Goal: Task Accomplishment & Management: Complete application form

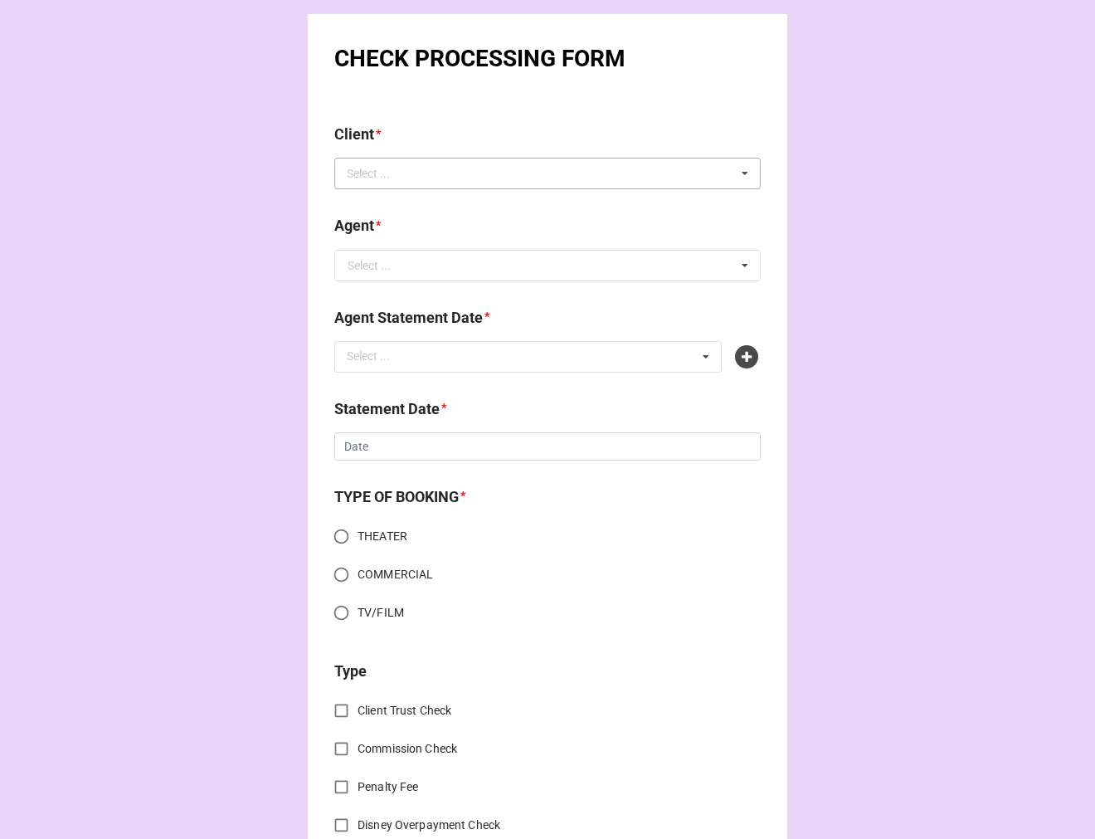
click at [403, 164] on div "Select ..." at bounding box center [378, 173] width 71 height 19
type input "alina"
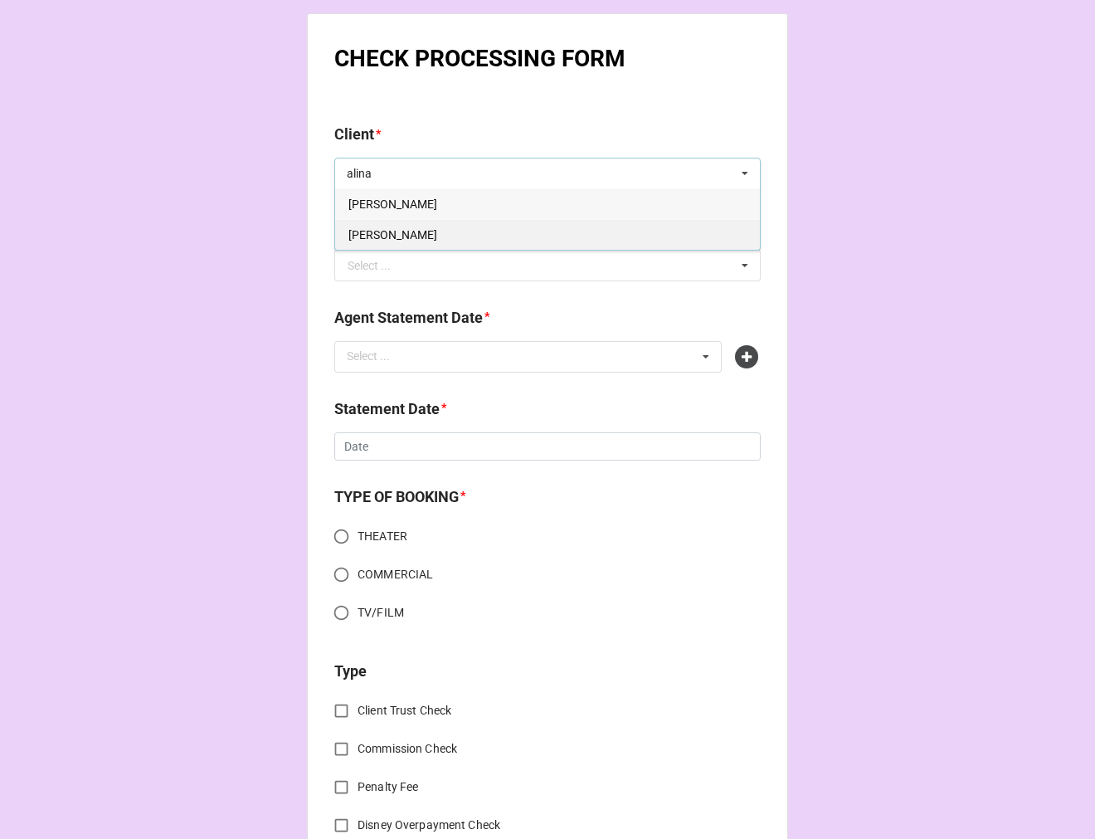
click at [366, 235] on span "Alina Phelan" at bounding box center [393, 234] width 89 height 13
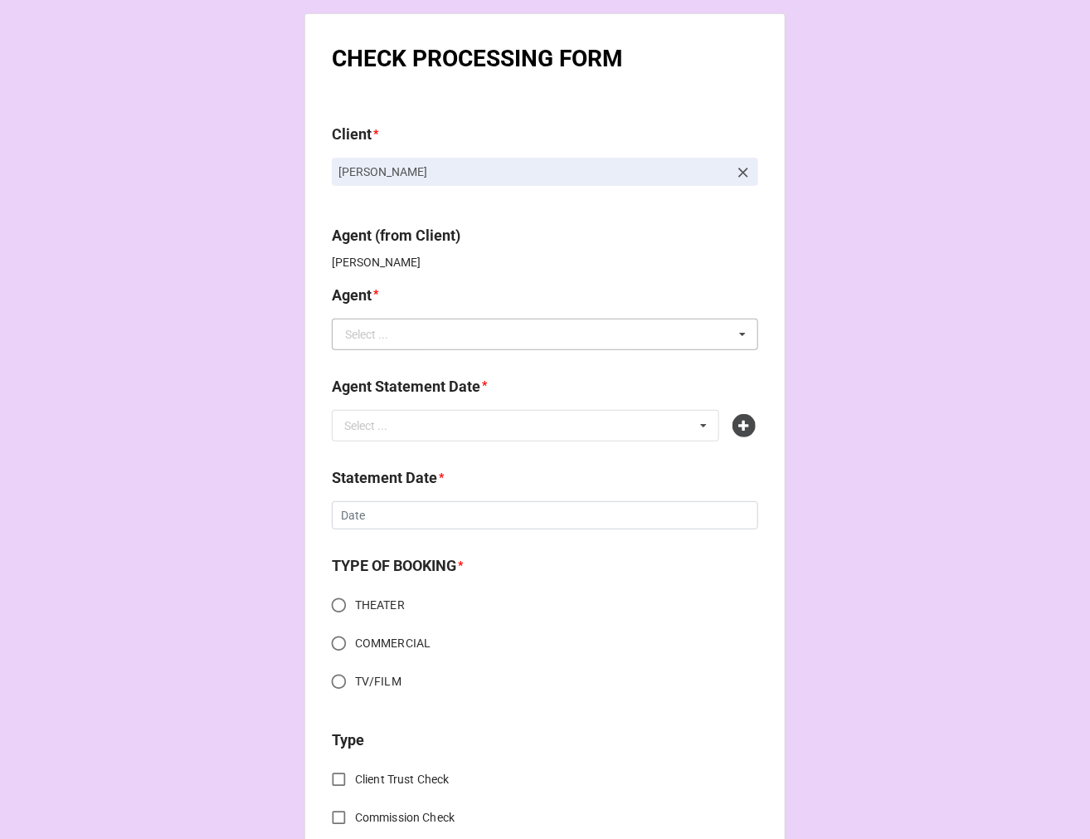
click at [370, 334] on div "Select ..." at bounding box center [366, 335] width 43 height 12
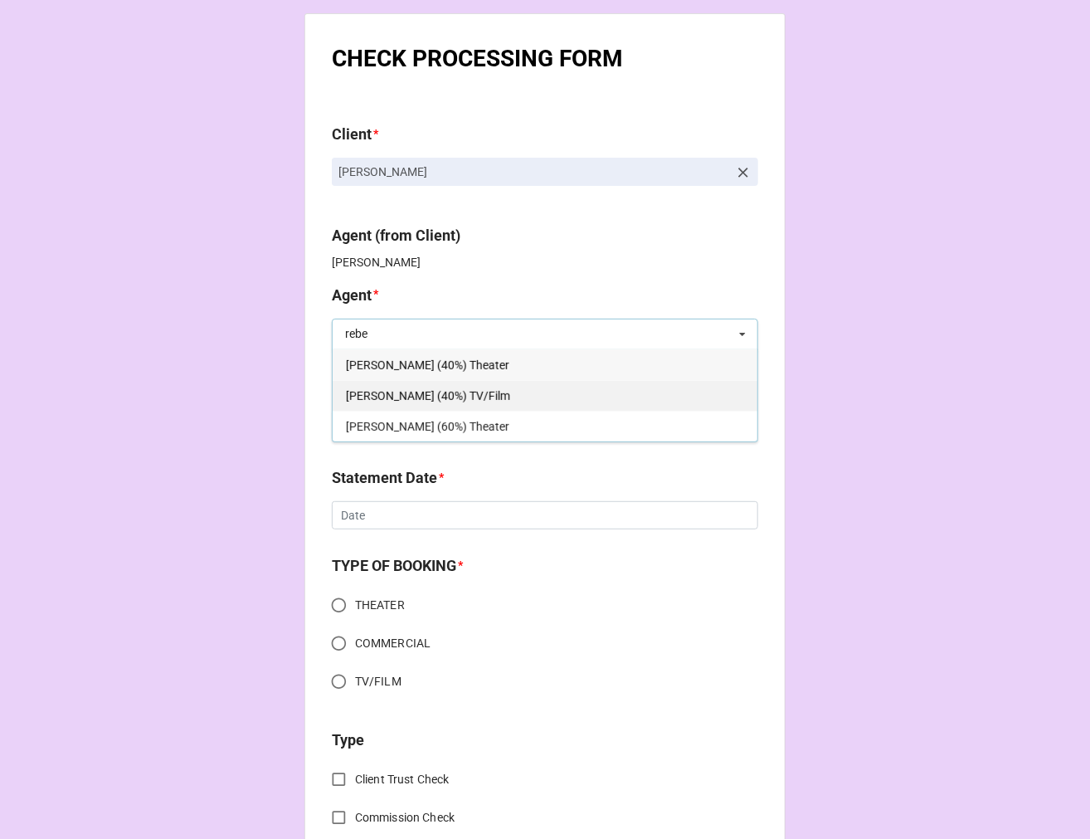
type input "rebe"
click at [485, 395] on div "[PERSON_NAME] (40%) TV/Film" at bounding box center [545, 395] width 425 height 31
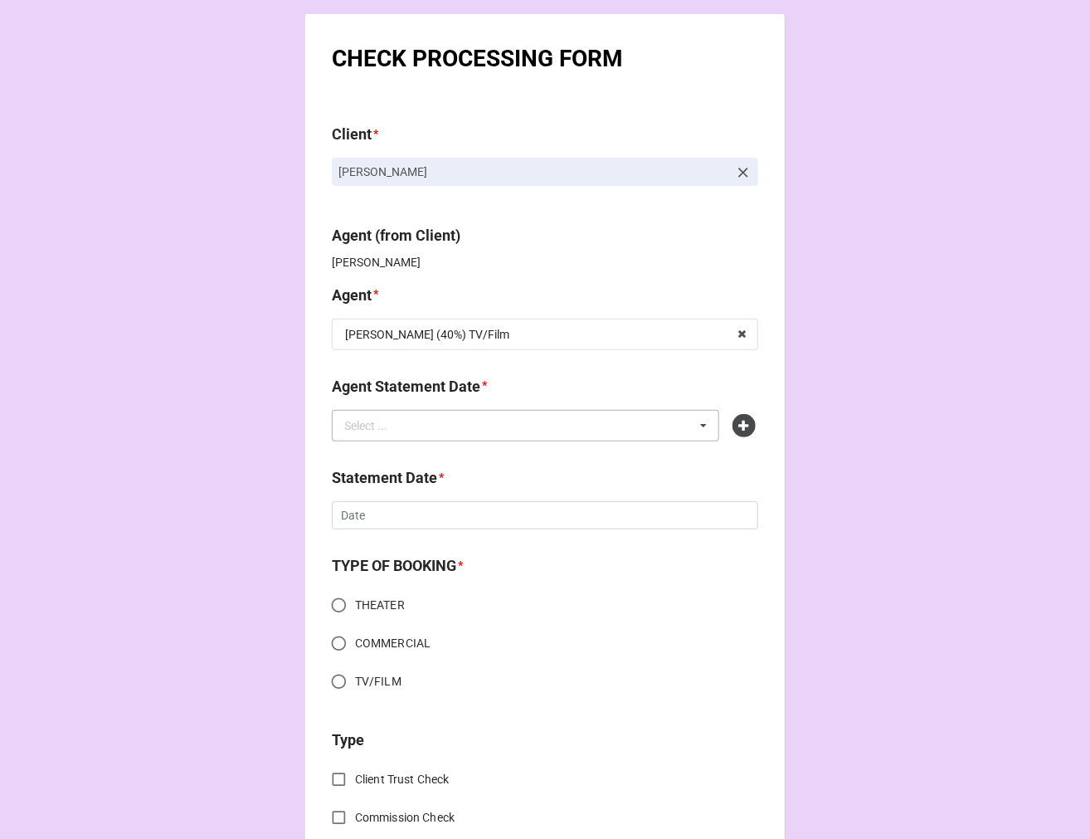
click at [615, 436] on div "Select ... No results found." at bounding box center [526, 426] width 388 height 32
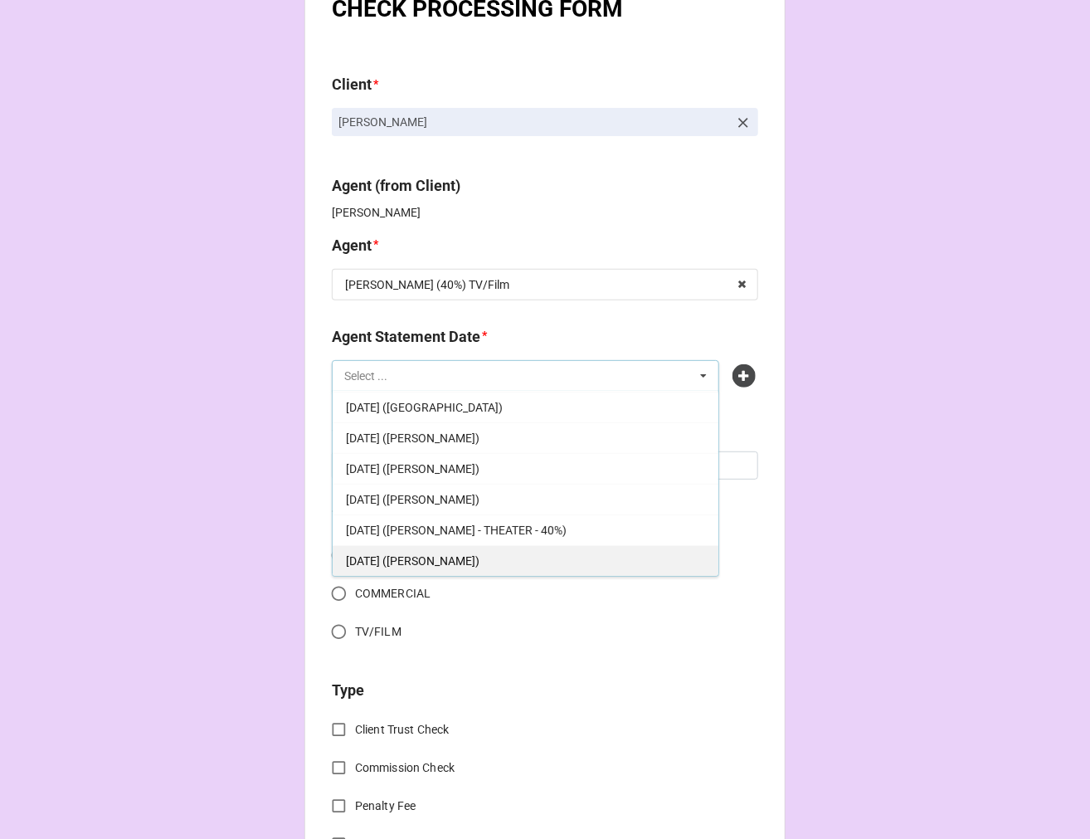
scroll to position [92, 0]
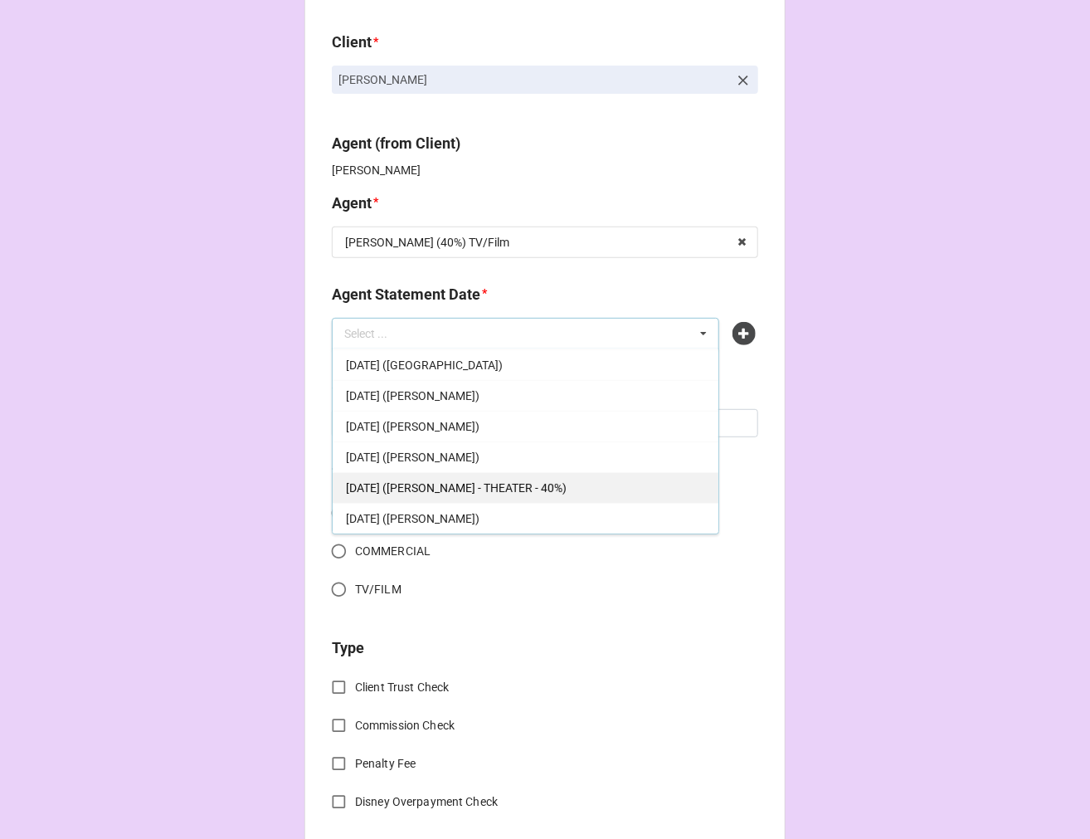
click at [554, 483] on span "SEPTEMBER 19, 2025 (REBECCA - THEATER - 40%)" at bounding box center [456, 487] width 221 height 13
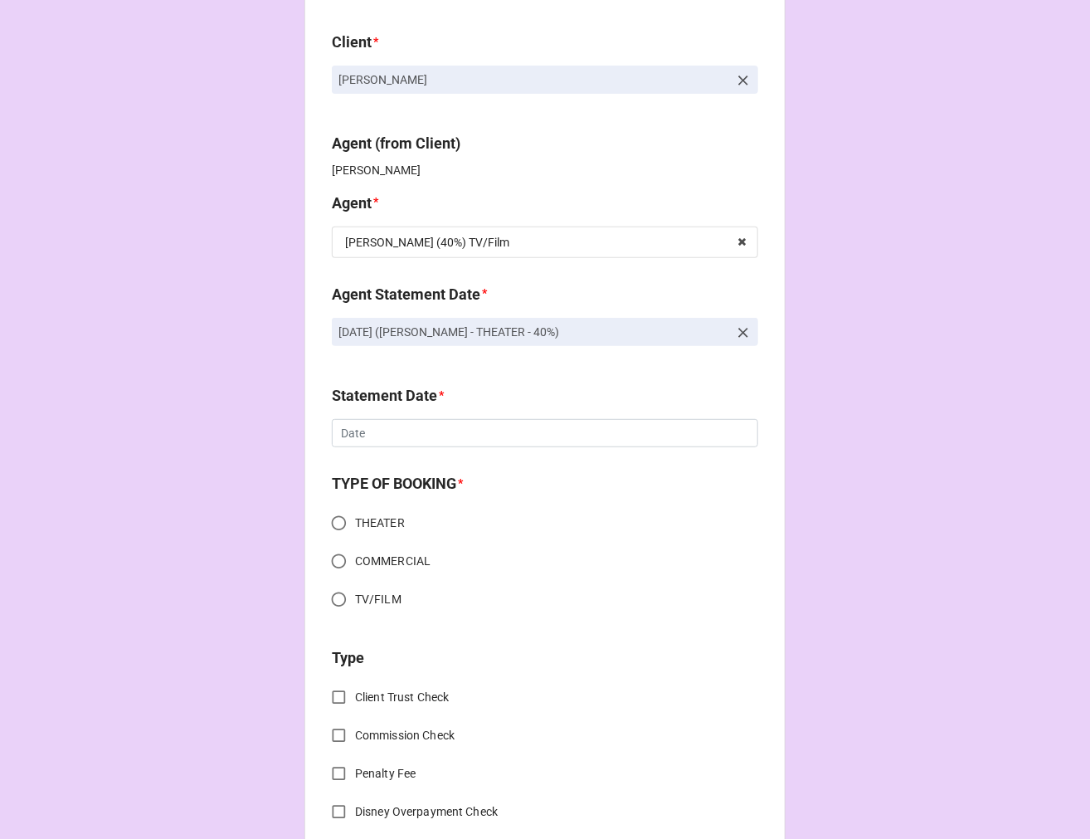
drag, startPoint x: 653, startPoint y: 324, endPoint x: 154, endPoint y: 336, distance: 498.8
copy p "SEPTEMBER 19, 2025 (REBECCA - THEATER - 40%)"
click at [741, 330] on icon at bounding box center [743, 333] width 10 height 10
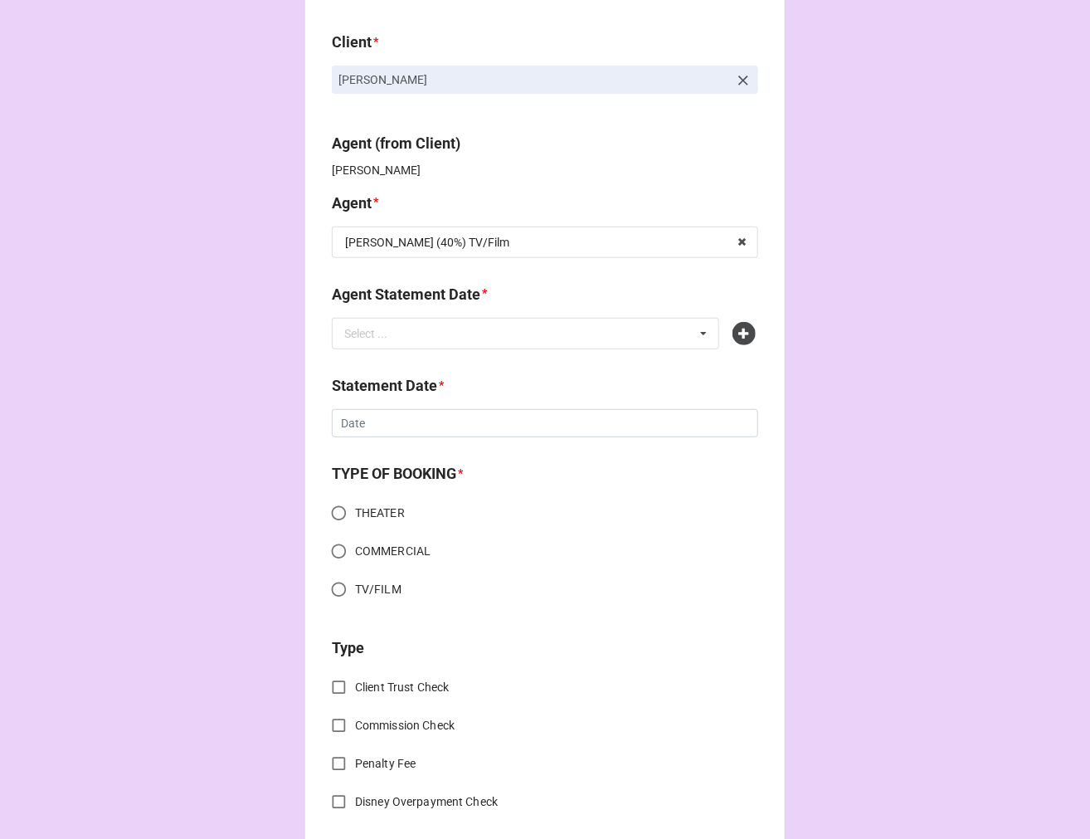
click at [741, 330] on icon at bounding box center [744, 333] width 23 height 23
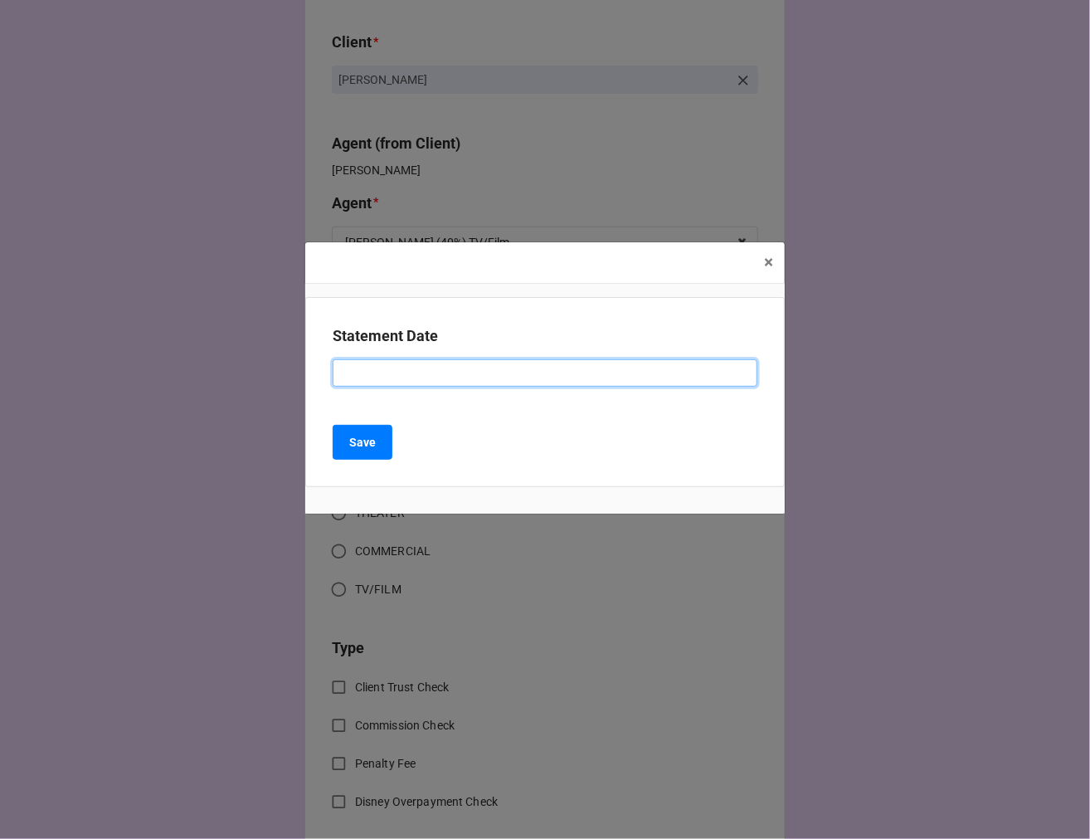
click at [446, 383] on input at bounding box center [545, 373] width 425 height 28
paste input "SEPTEMBER 19, 2025 (REBECCA - THEATER - 40%)"
drag, startPoint x: 517, startPoint y: 378, endPoint x: 850, endPoint y: 363, distance: 333.1
click at [843, 363] on div "× Close Statement Date SEPTEMBER 19, 2025 (REBECCA - THEATER - 40%) Save" at bounding box center [545, 419] width 1090 height 839
type input "[DATE] ([PERSON_NAME] - TV/FILM)"
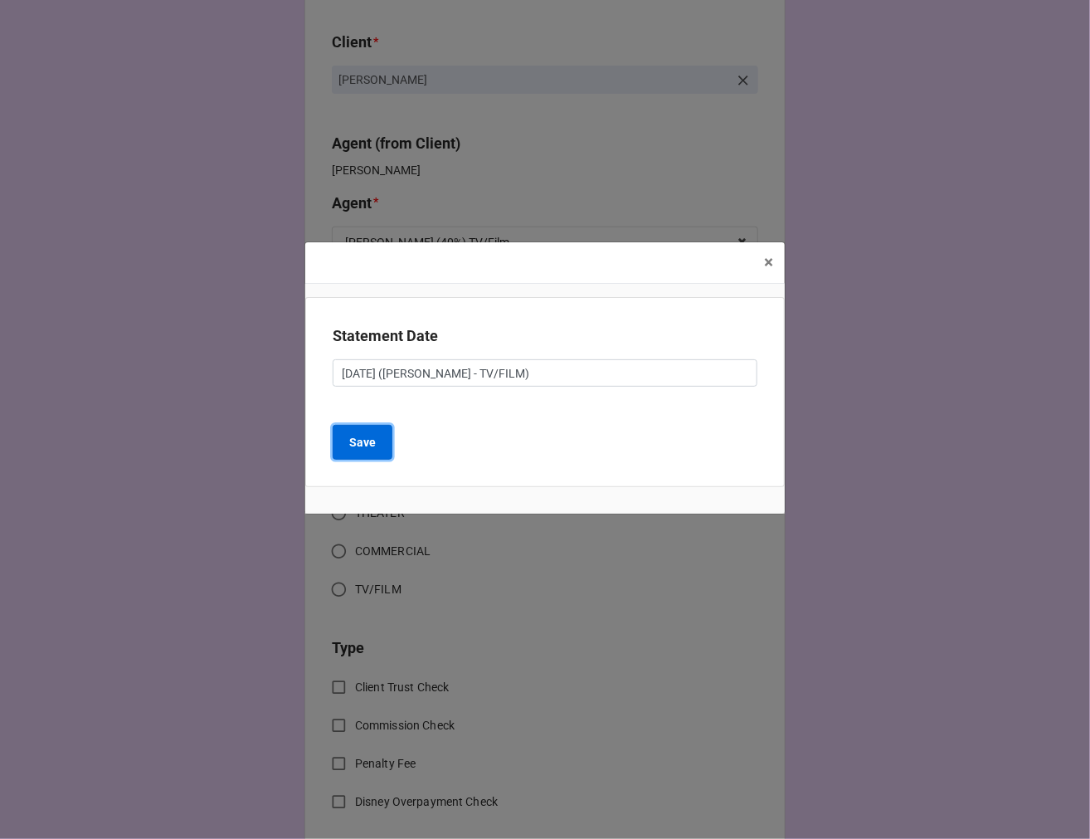
click at [349, 438] on button "Save" at bounding box center [363, 442] width 60 height 35
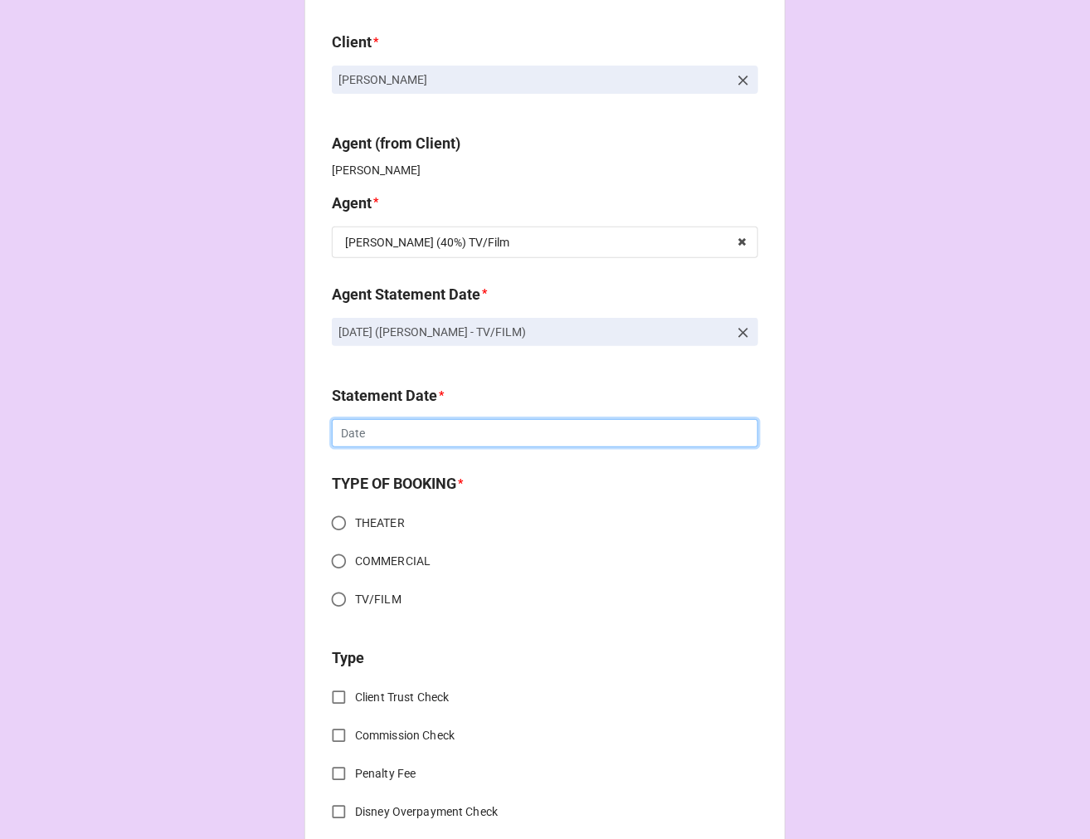
click at [390, 435] on input "text" at bounding box center [545, 433] width 427 height 28
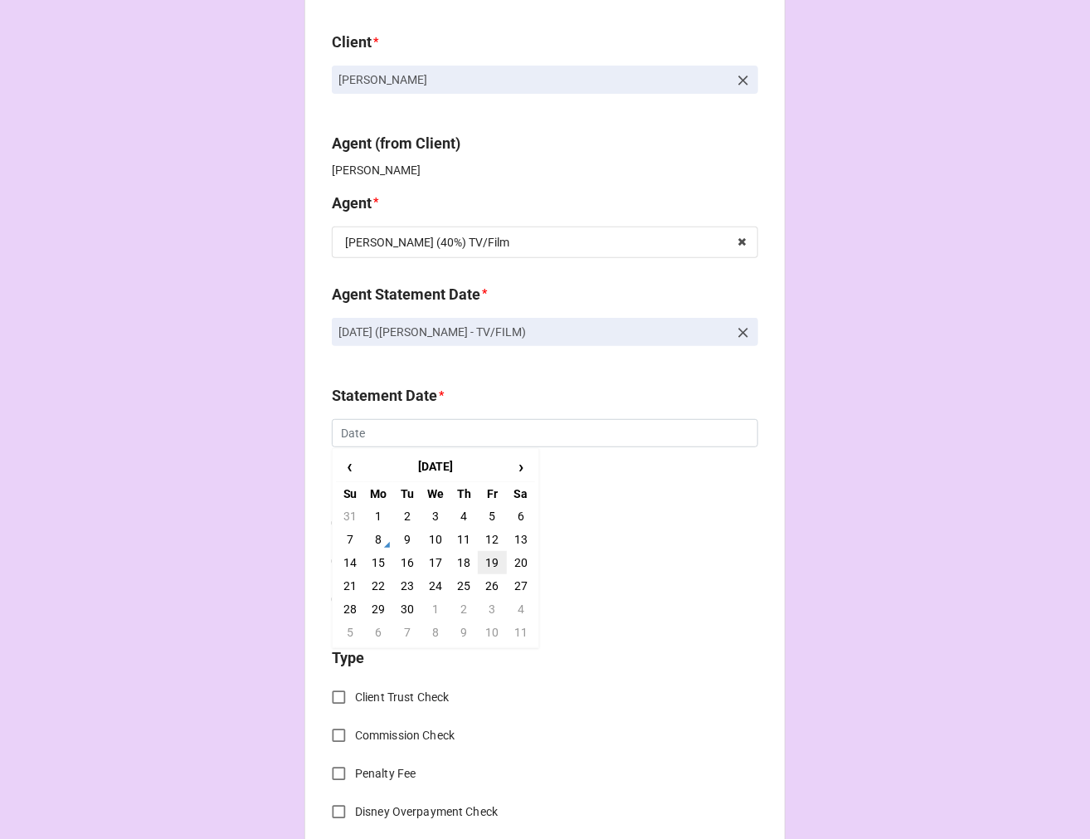
click at [490, 569] on td "19" at bounding box center [492, 562] width 28 height 23
type input "[DATE]"
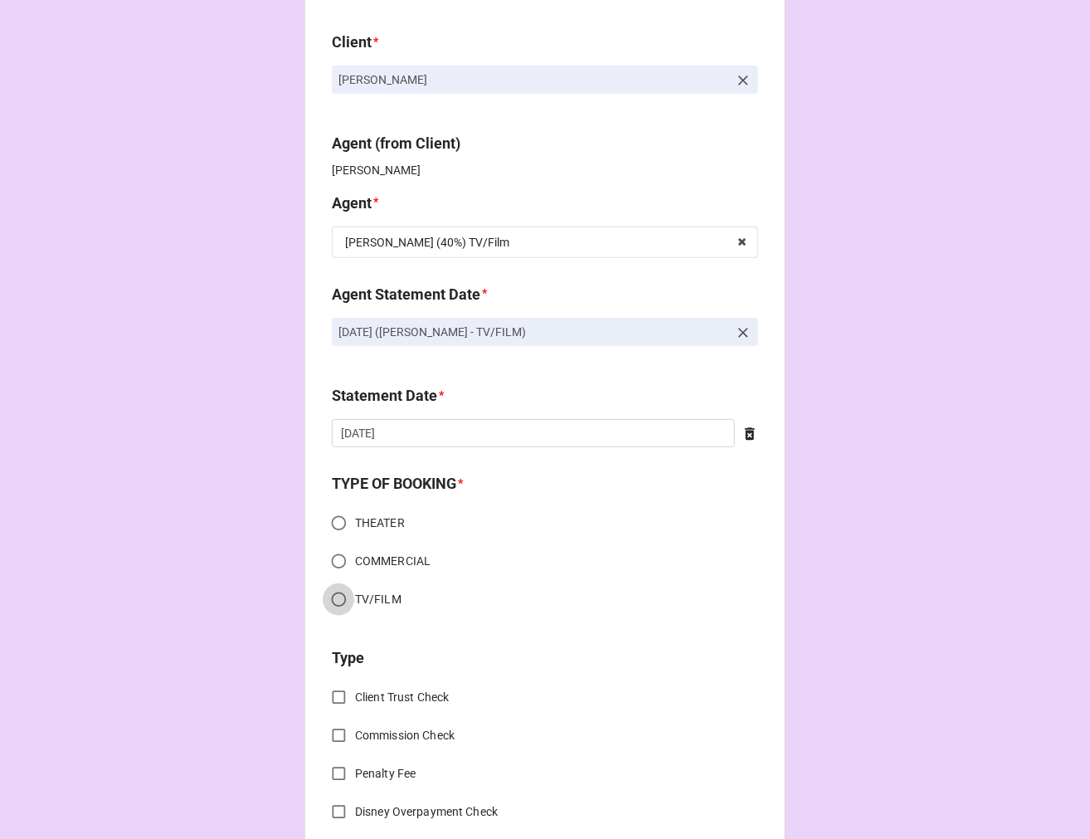
click at [332, 610] on input "TV/FILM" at bounding box center [339, 599] width 32 height 32
radio input "true"
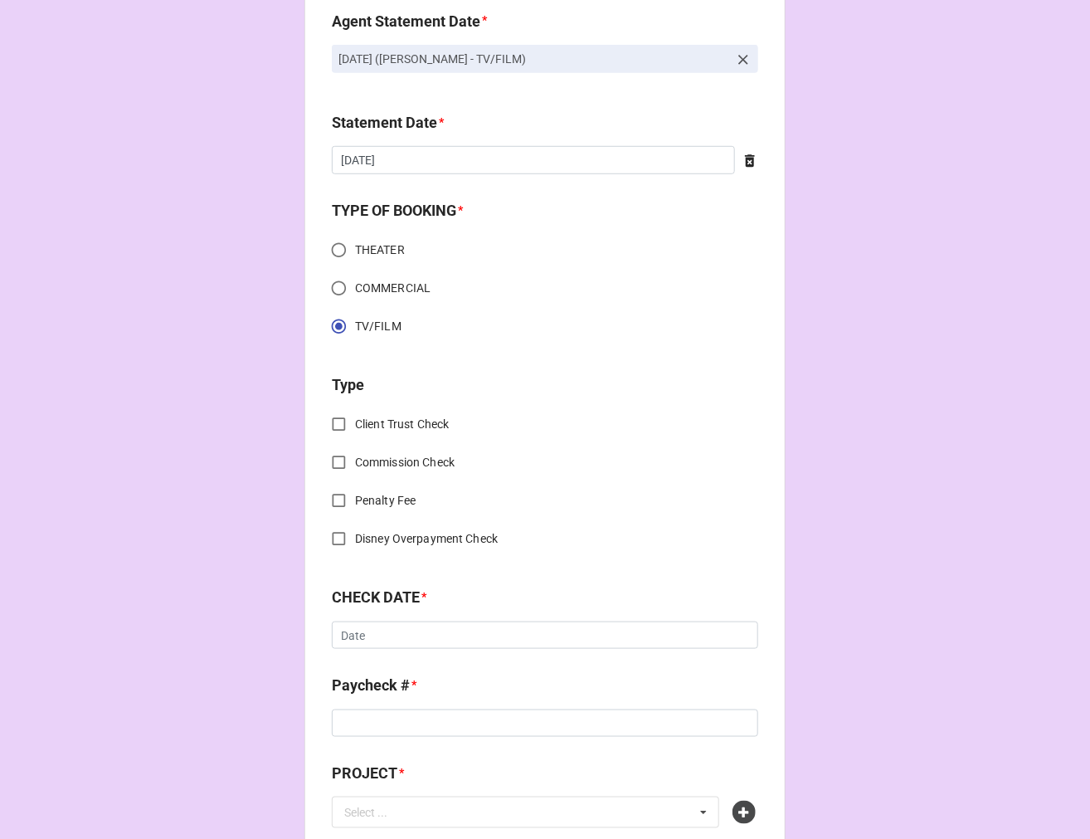
scroll to position [368, 0]
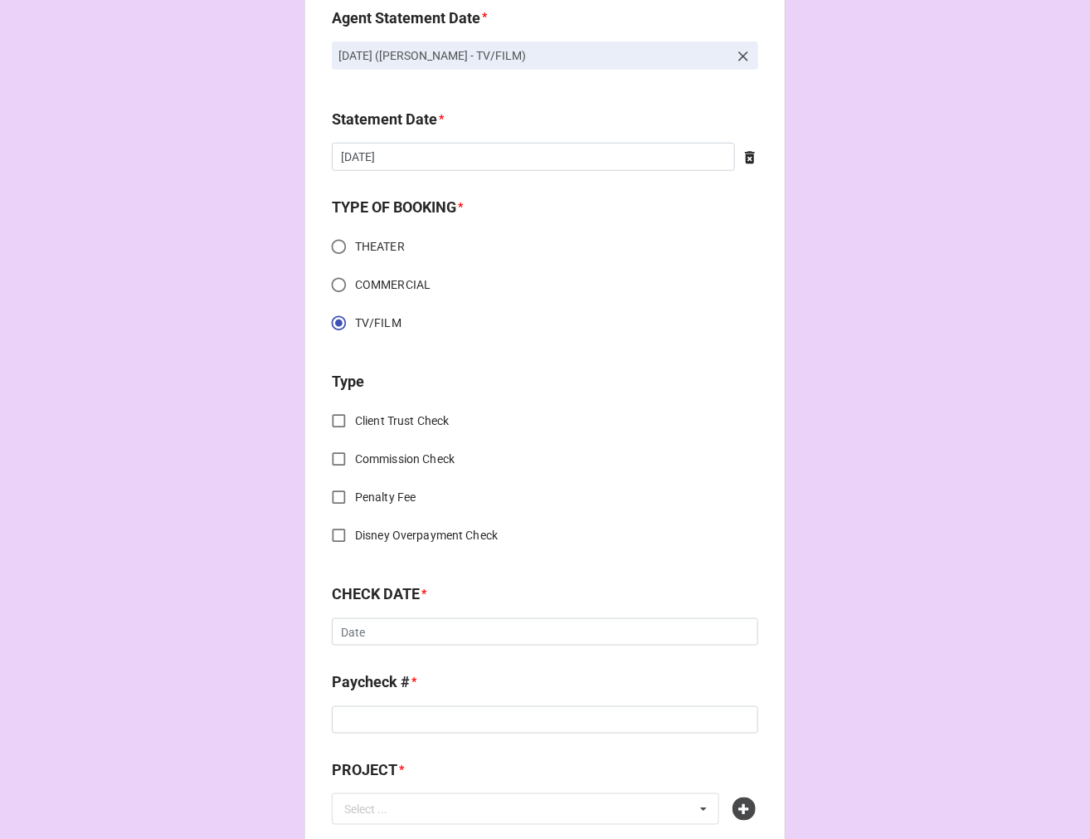
click at [333, 420] on input "Client Trust Check" at bounding box center [339, 421] width 32 height 32
checkbox input "true"
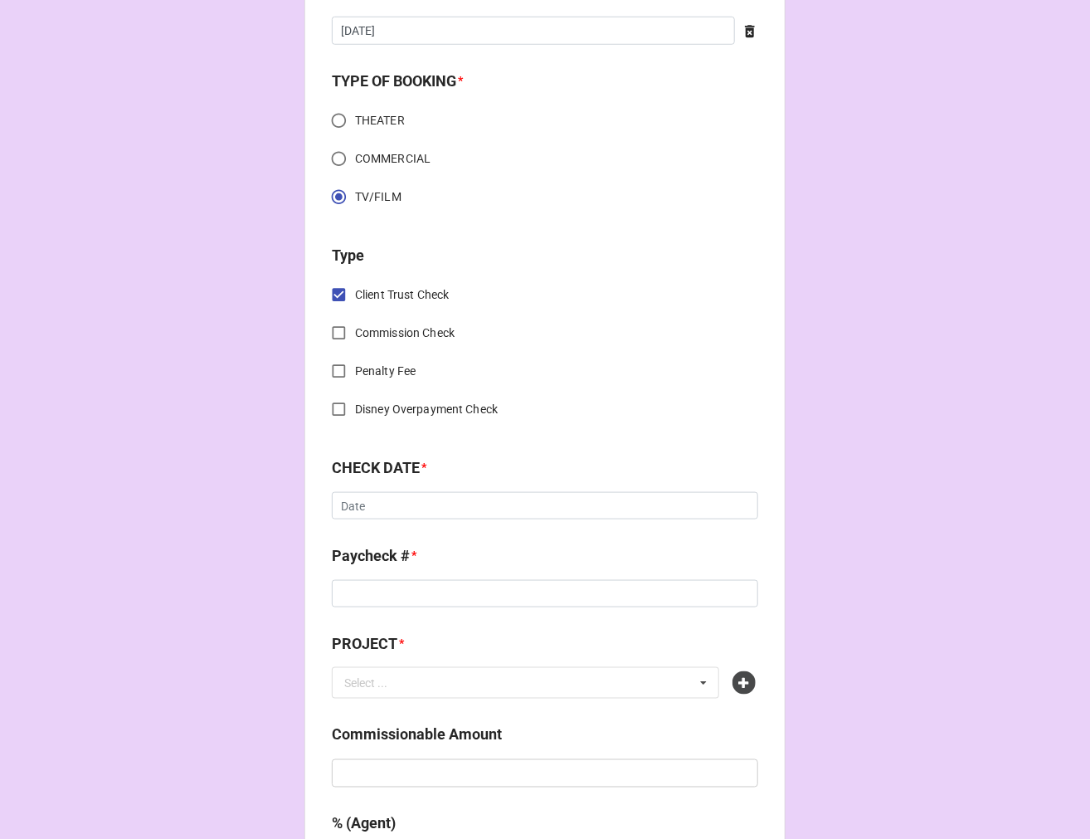
scroll to position [645, 0]
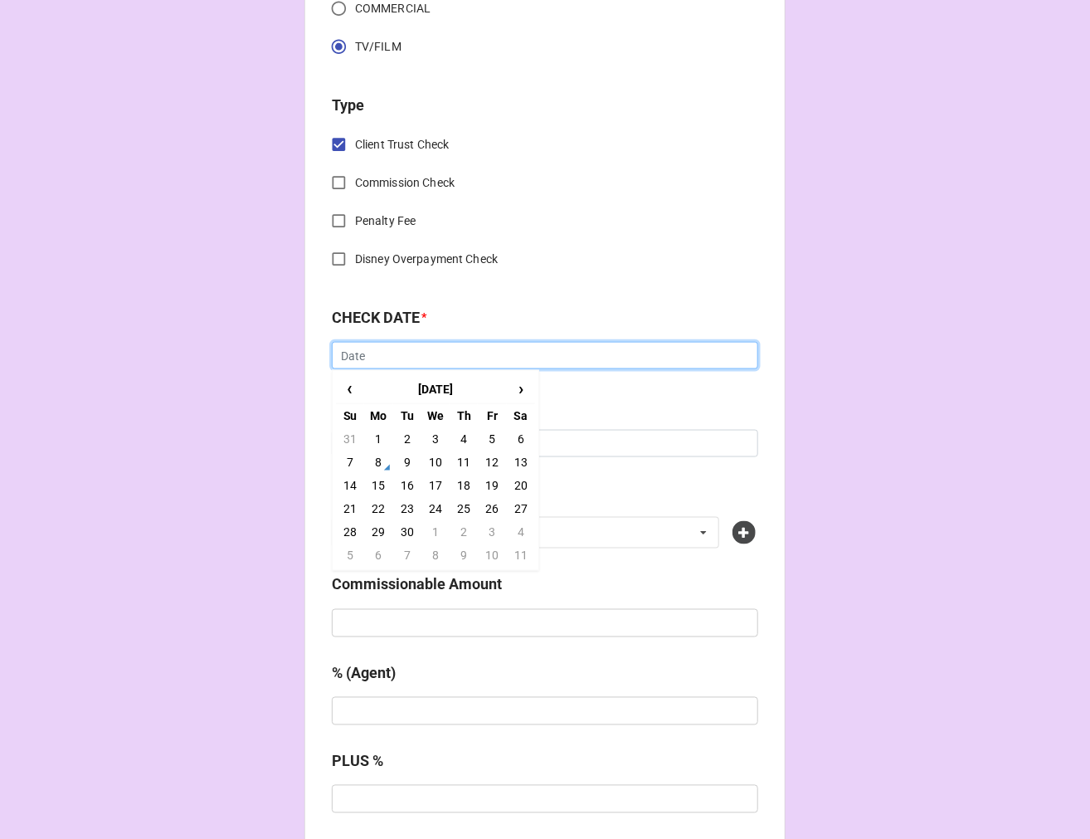
click at [412, 363] on input "text" at bounding box center [545, 356] width 427 height 28
click at [515, 482] on td "20" at bounding box center [521, 485] width 28 height 23
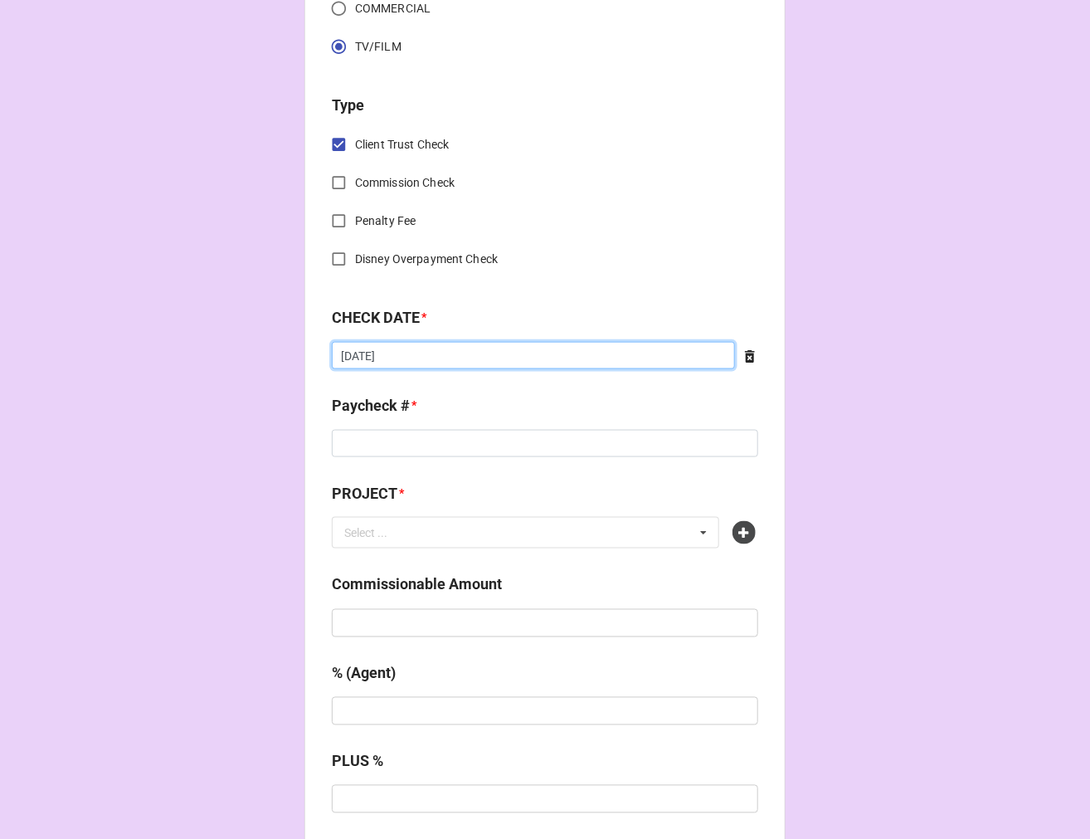
click at [407, 360] on input "9/20/2025" at bounding box center [533, 356] width 403 height 28
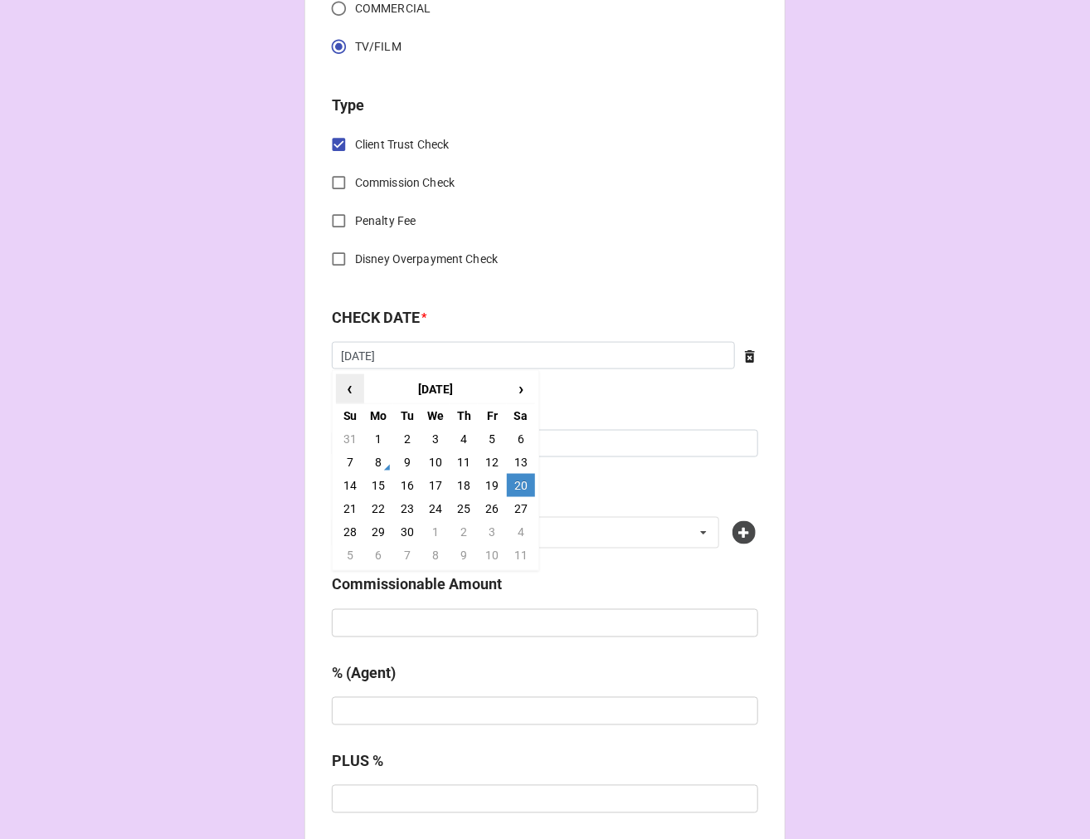
click at [353, 383] on span "‹" at bounding box center [350, 388] width 27 height 27
click at [436, 498] on td "20" at bounding box center [436, 508] width 28 height 23
type input "8/20/2025"
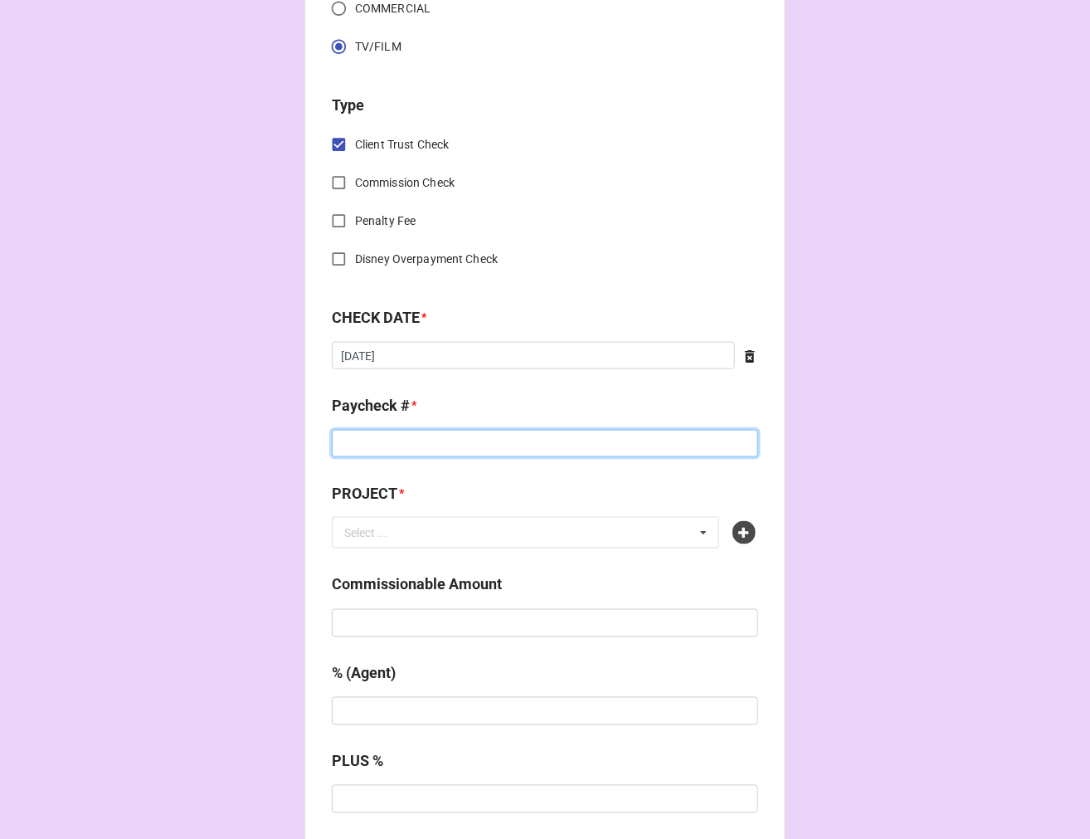
click at [401, 440] on input at bounding box center [545, 444] width 427 height 28
type input "1001119785"
click at [739, 531] on icon at bounding box center [744, 532] width 23 height 23
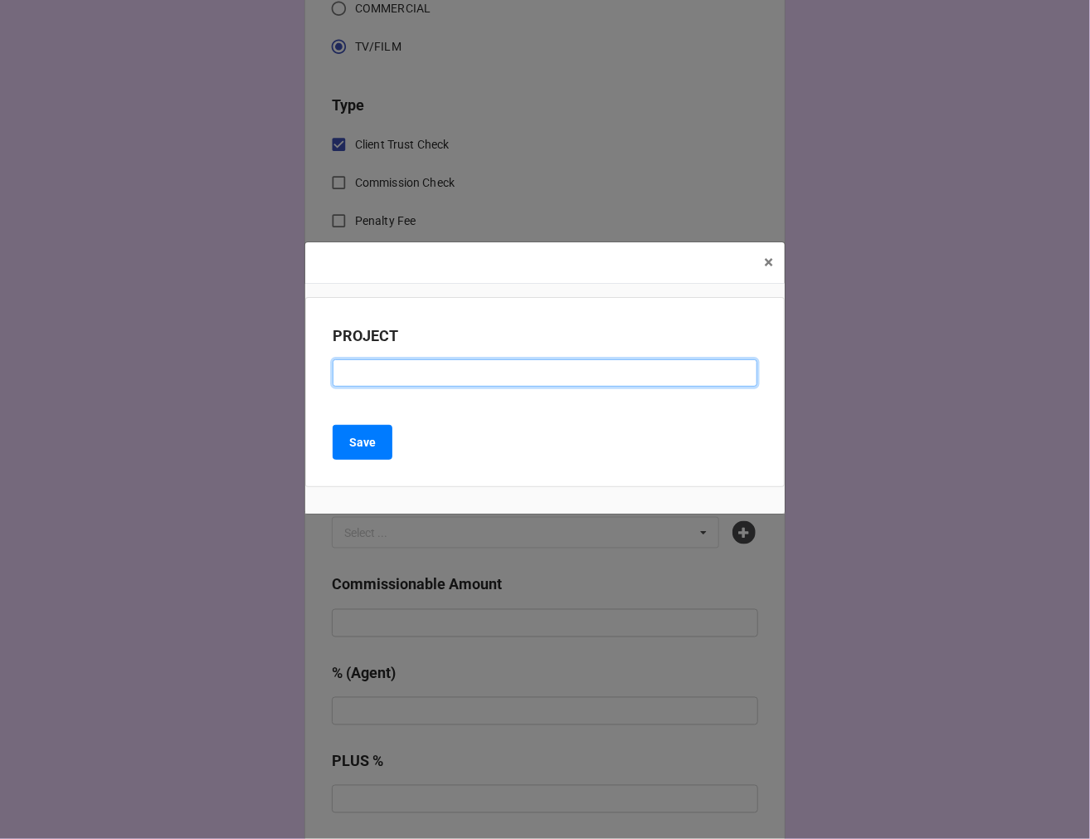
click at [468, 373] on input at bounding box center [545, 373] width 425 height 28
type input "WAKE"
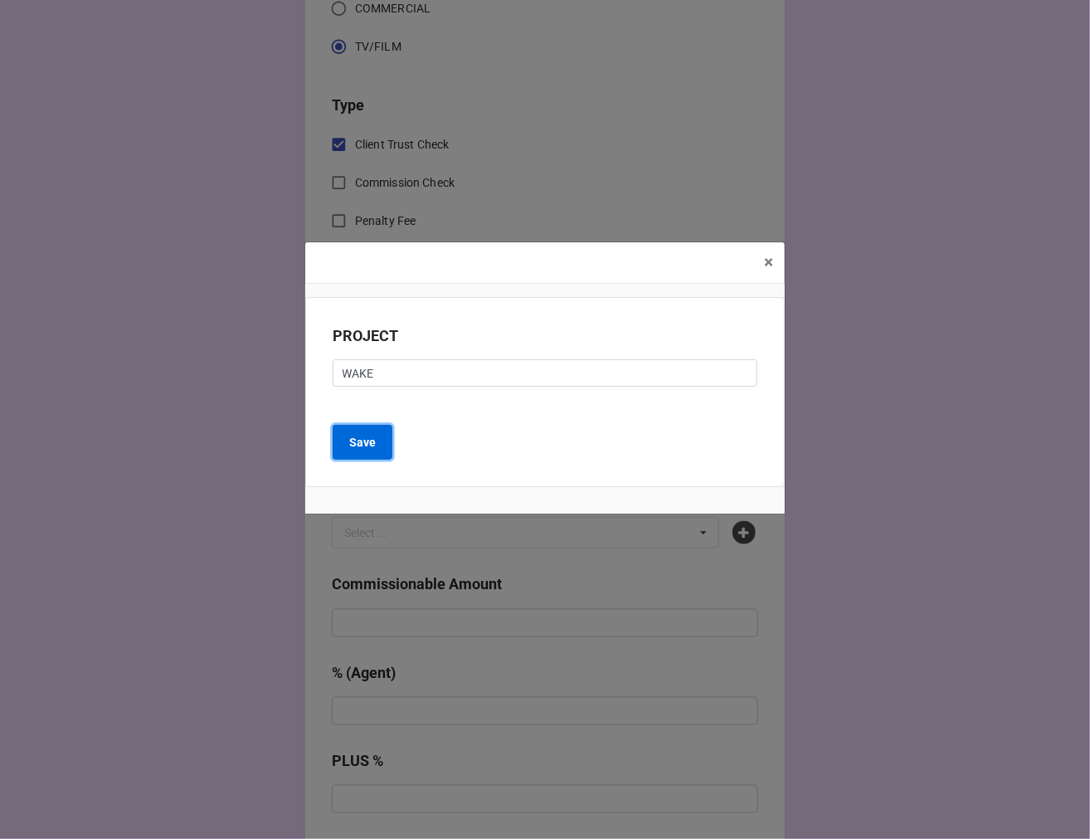
click at [388, 443] on button "Save" at bounding box center [363, 442] width 60 height 35
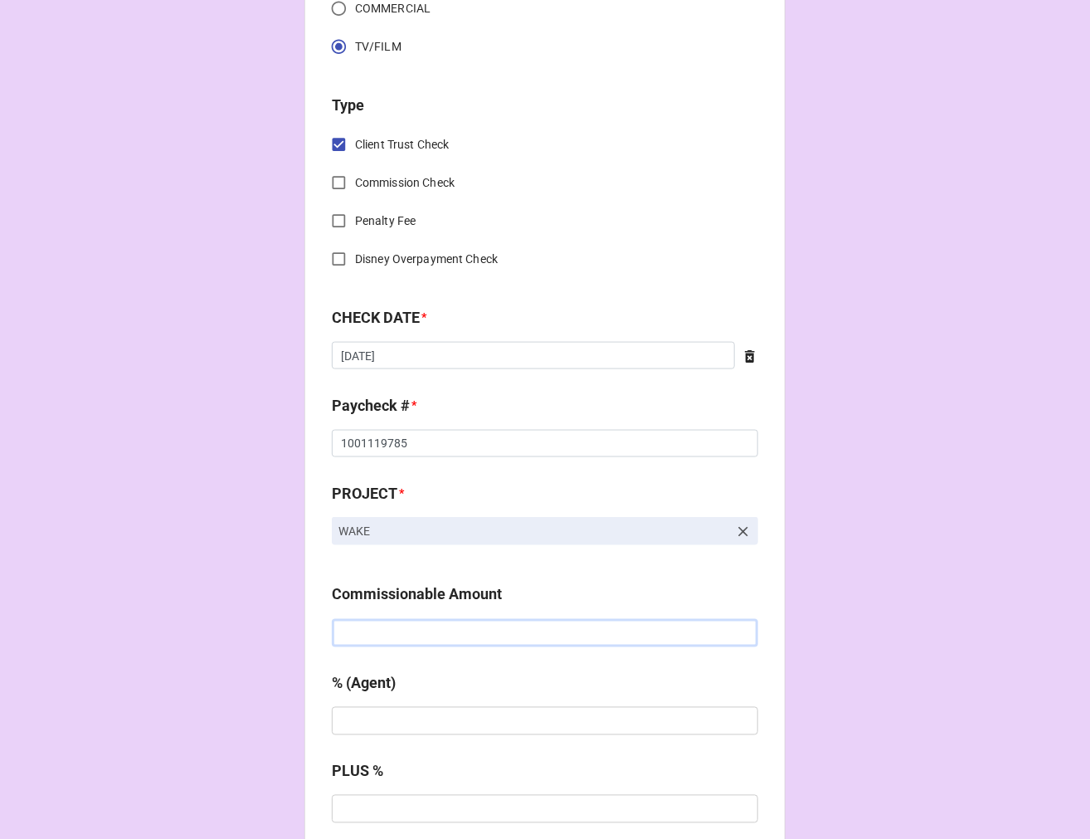
click at [413, 631] on input "text" at bounding box center [545, 633] width 427 height 28
type input "$810.00"
type input "10%"
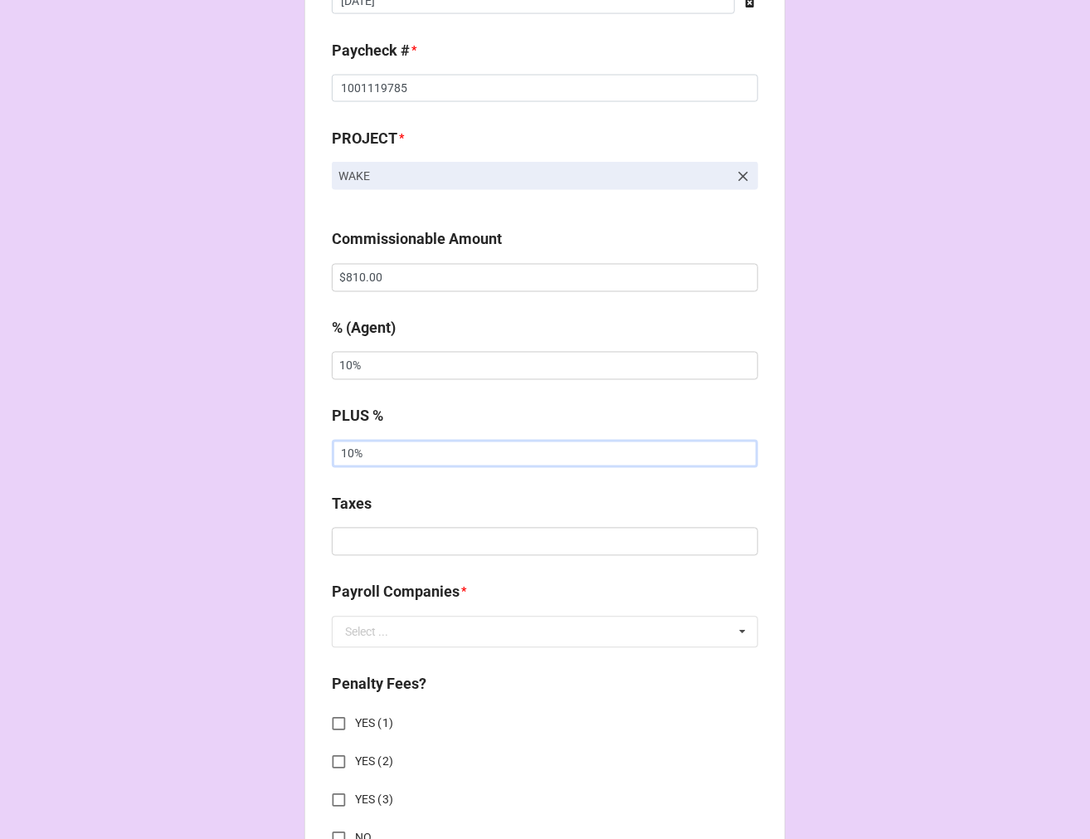
scroll to position [1014, 0]
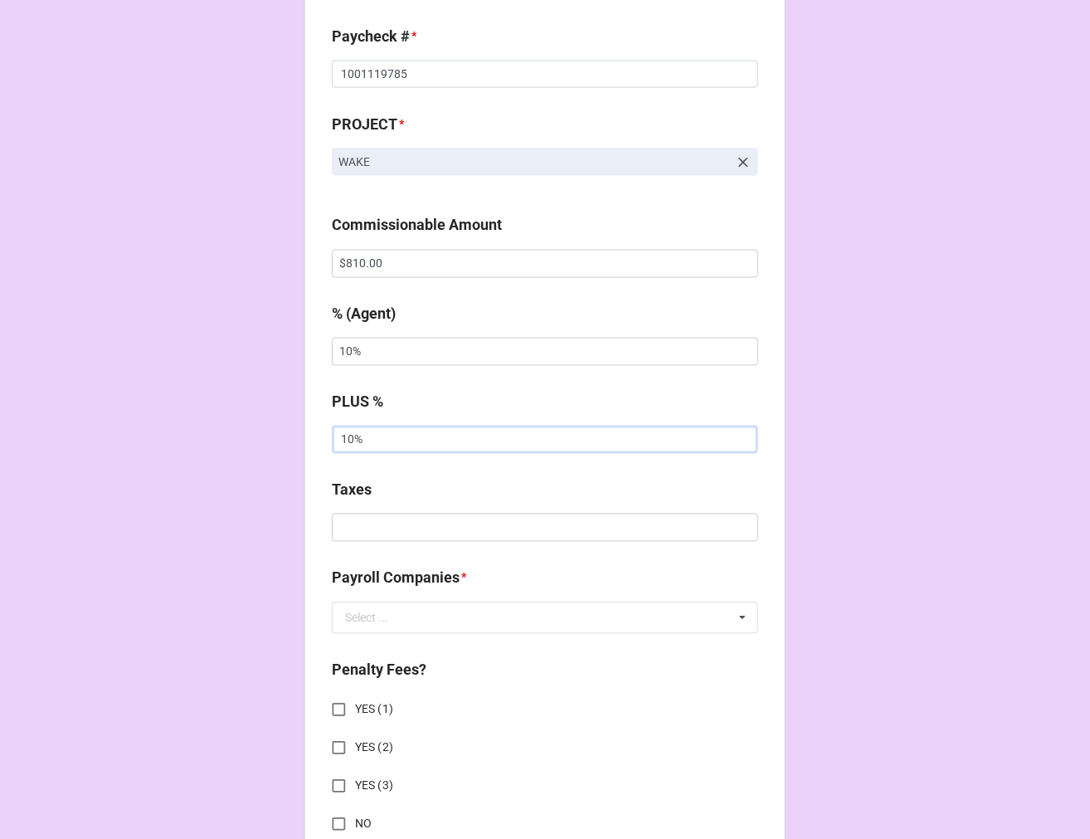
type input "10%"
click at [353, 533] on input "text" at bounding box center [545, 528] width 427 height 28
type input "$158.74"
click at [363, 612] on div "Select ..." at bounding box center [366, 618] width 43 height 12
type input "WRA"
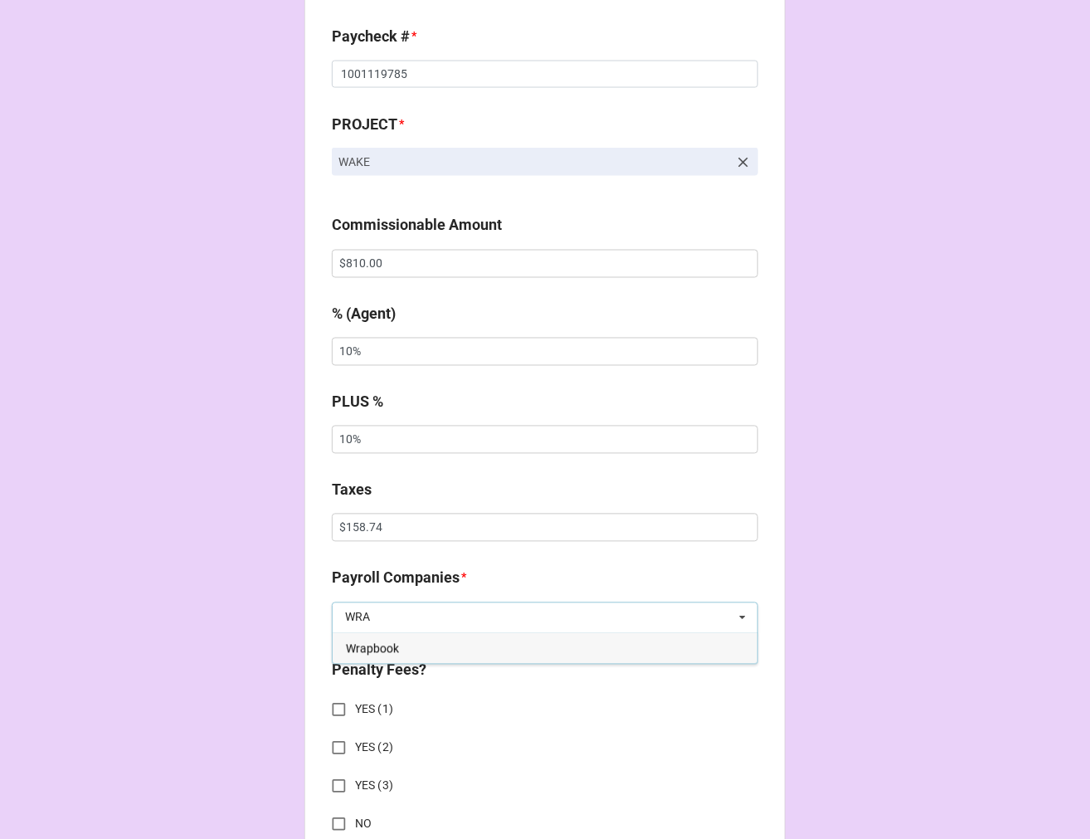
click at [367, 661] on div "Wrapbook" at bounding box center [545, 648] width 425 height 31
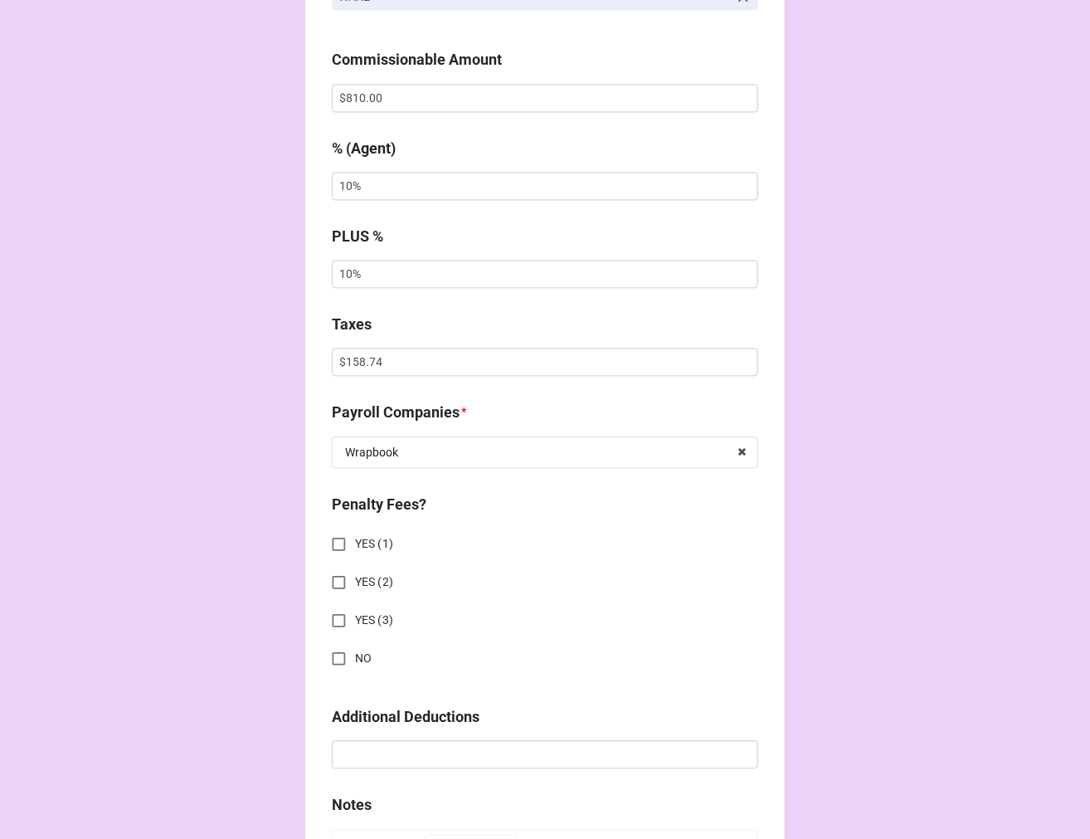
scroll to position [1382, 0]
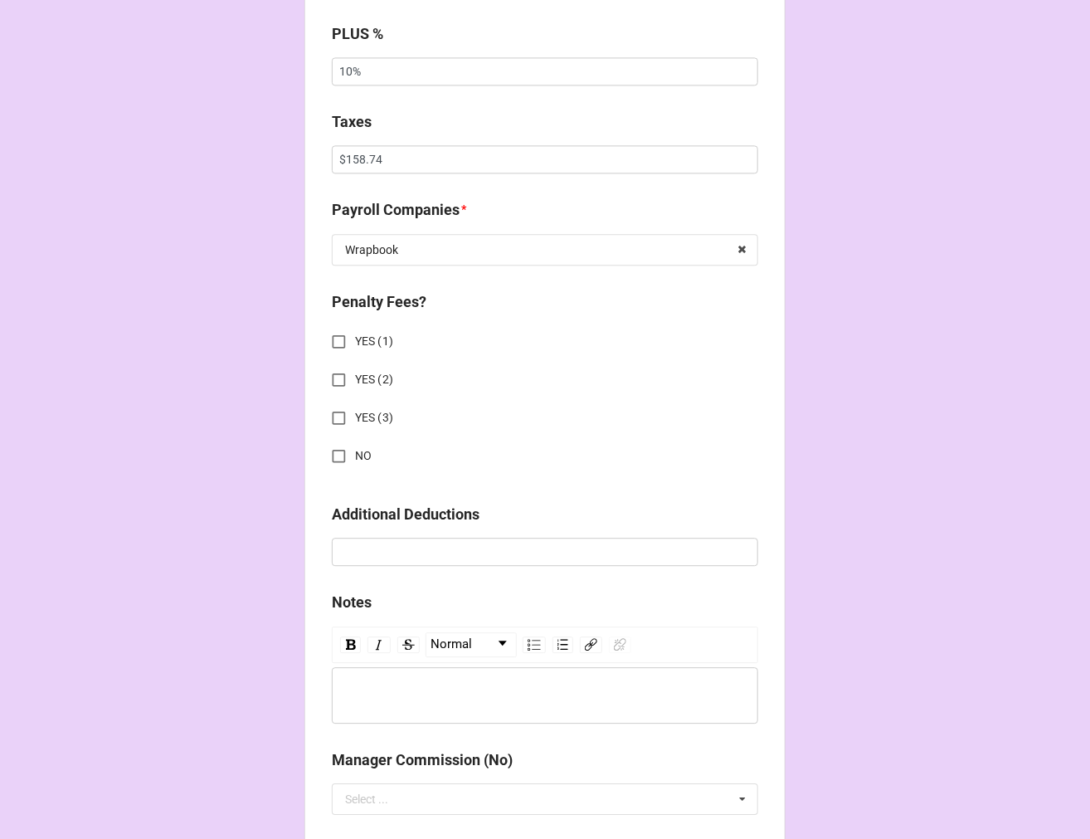
click at [326, 453] on input "NO" at bounding box center [339, 456] width 32 height 32
checkbox input "true"
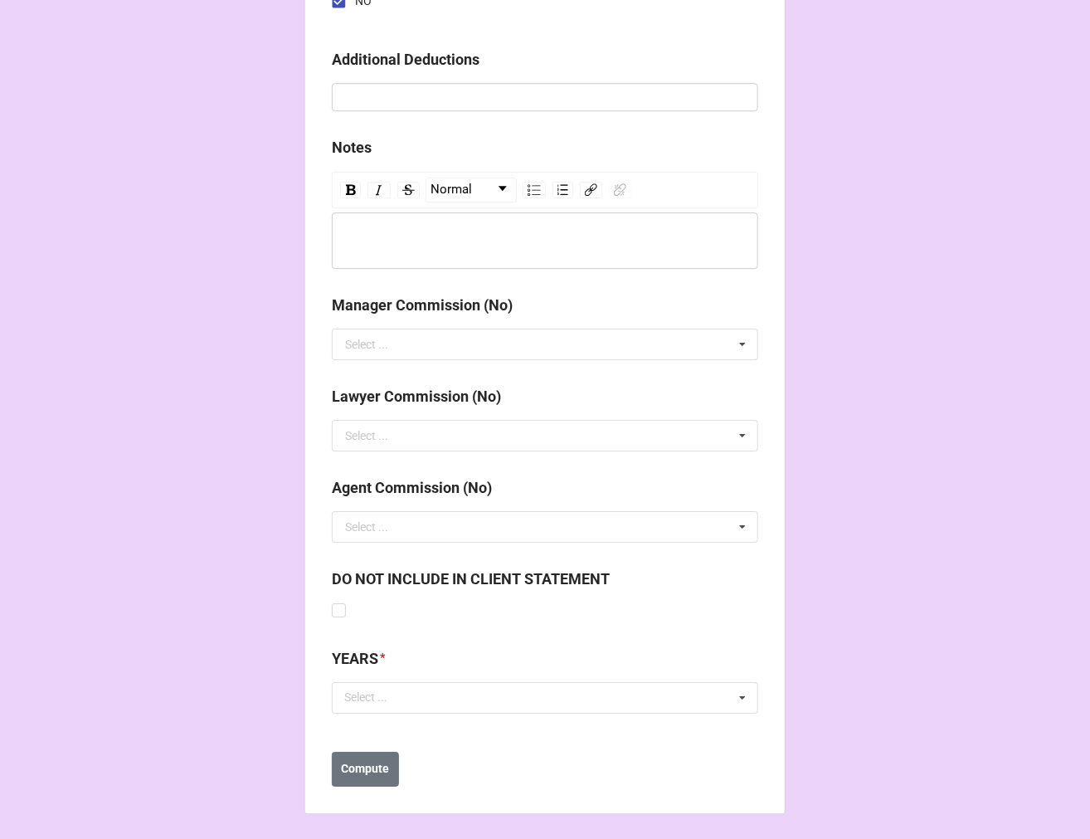
scroll to position [1838, 0]
click at [445, 690] on div "Select ... No results found." at bounding box center [545, 697] width 427 height 32
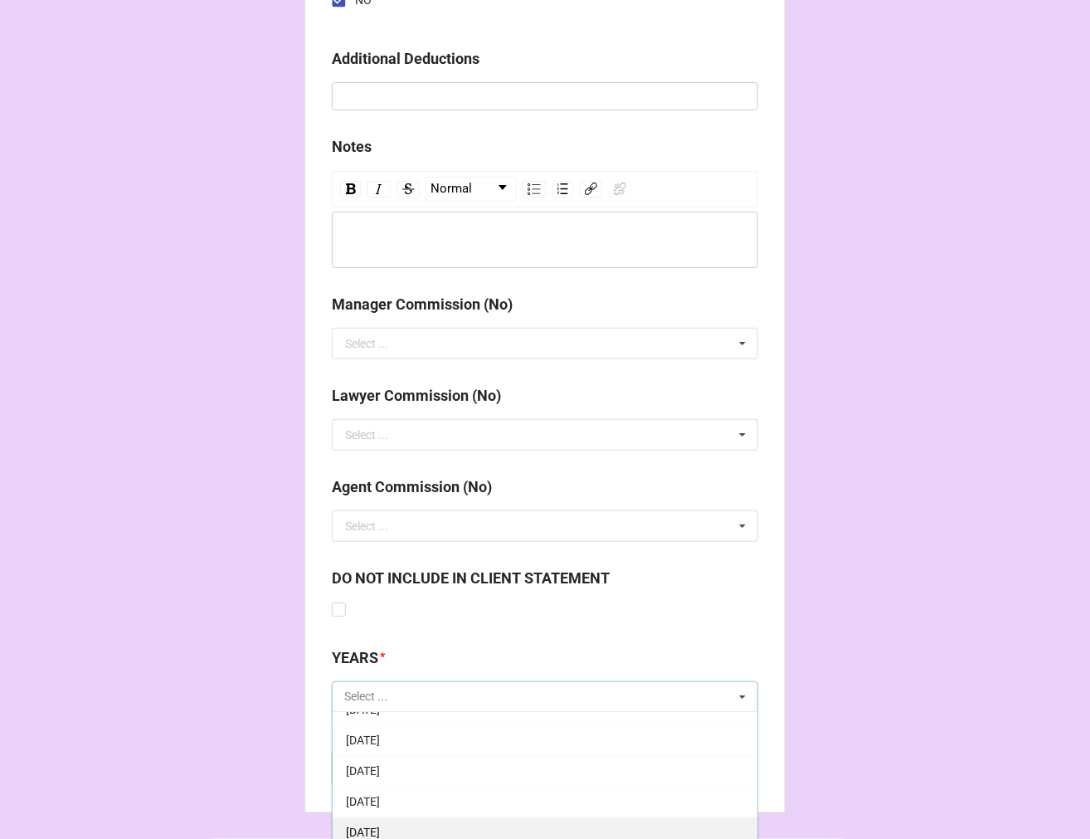
scroll to position [184, 0]
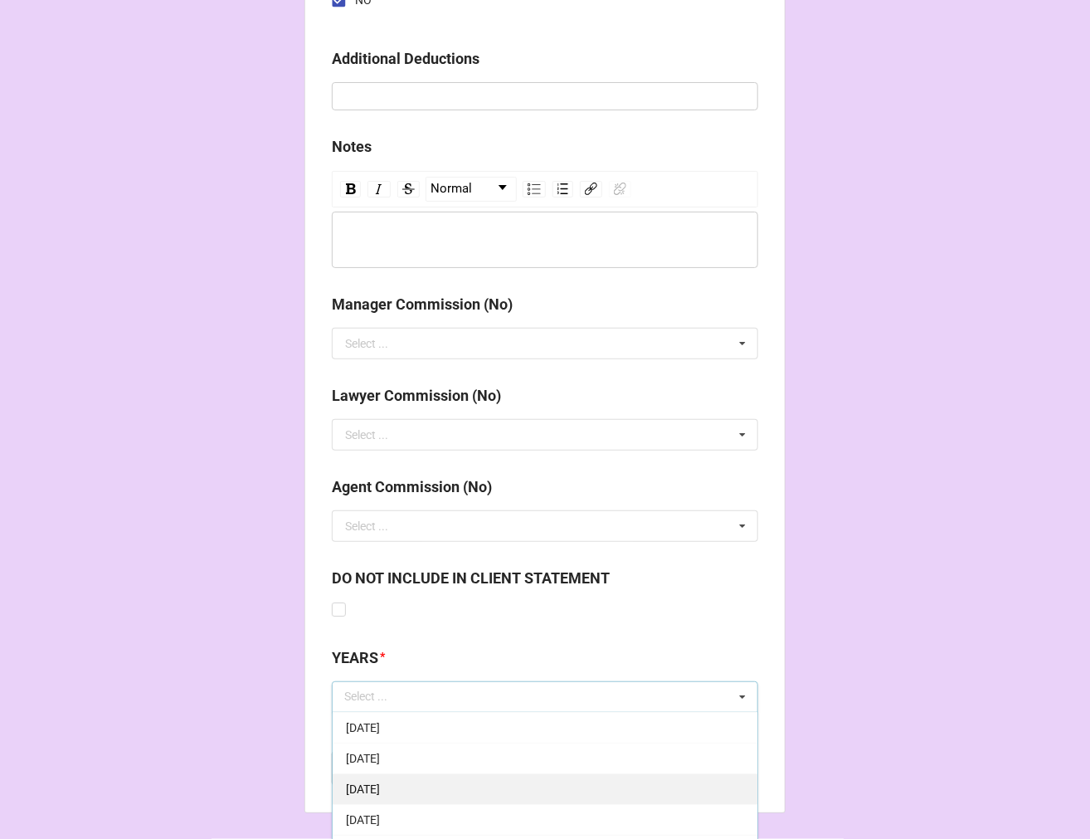
click at [494, 777] on div "[DATE]" at bounding box center [545, 788] width 425 height 31
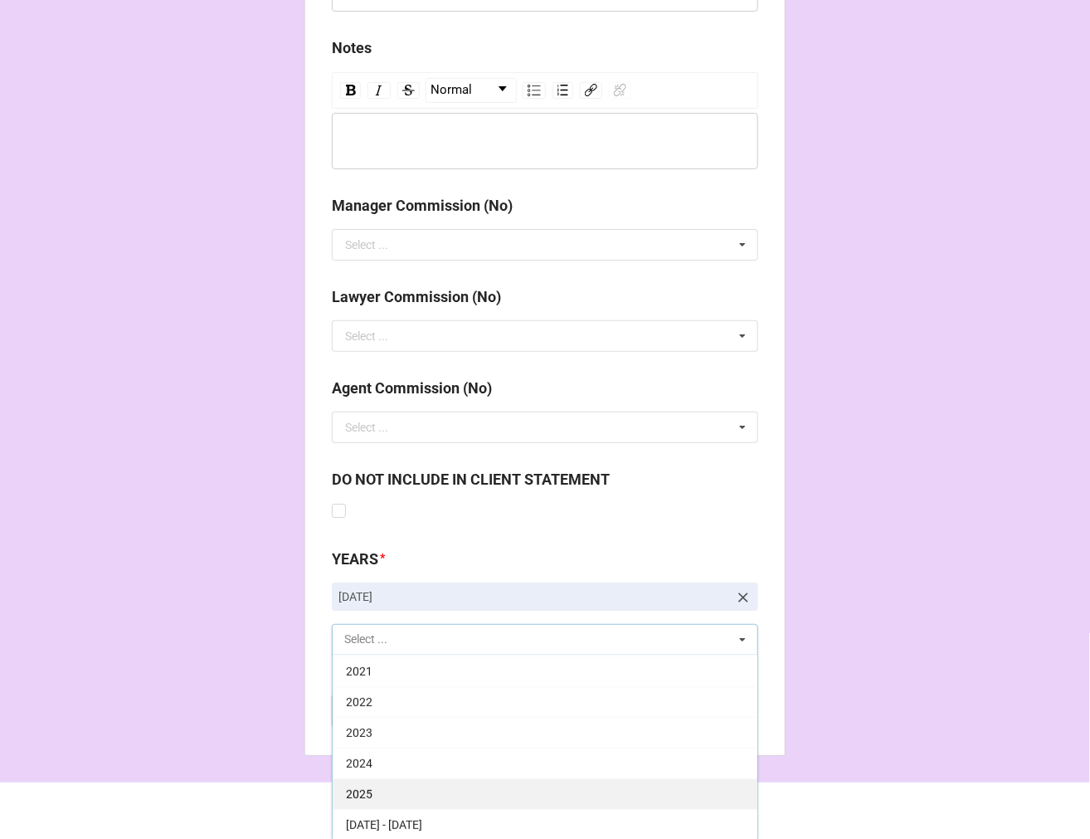
scroll to position [1938, 0]
click at [407, 777] on div "2025" at bounding box center [545, 792] width 425 height 31
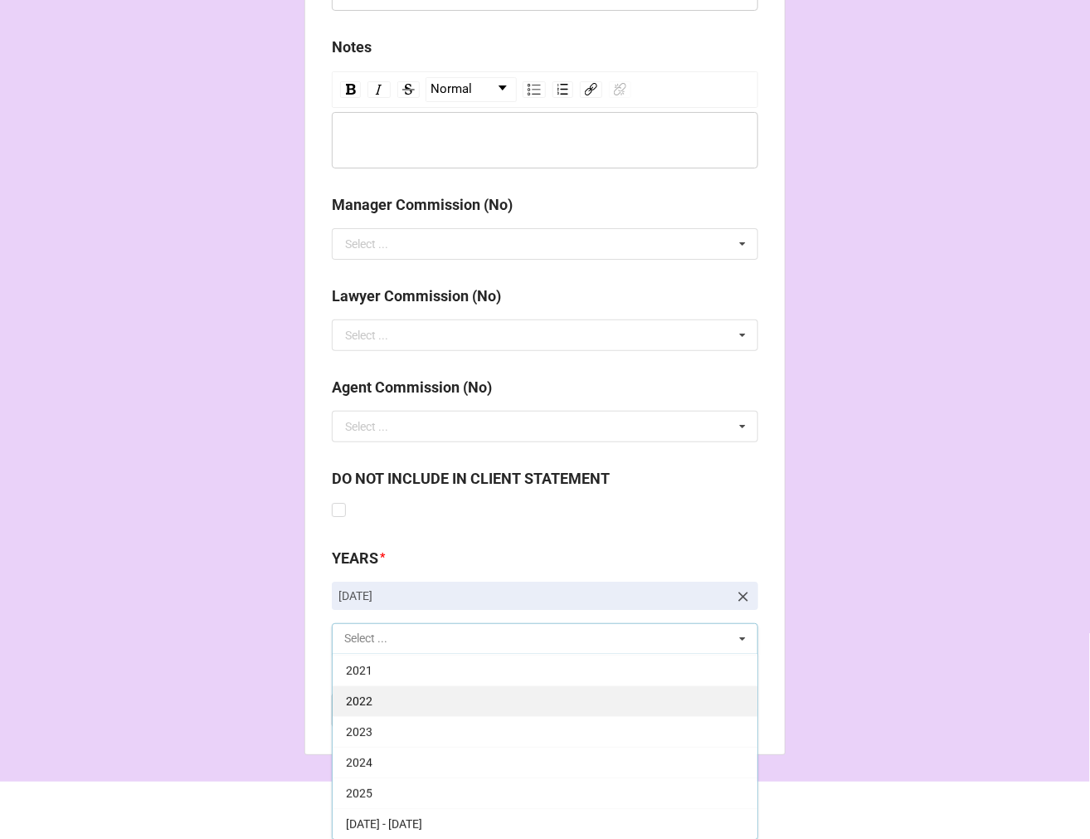
scroll to position [337, 0]
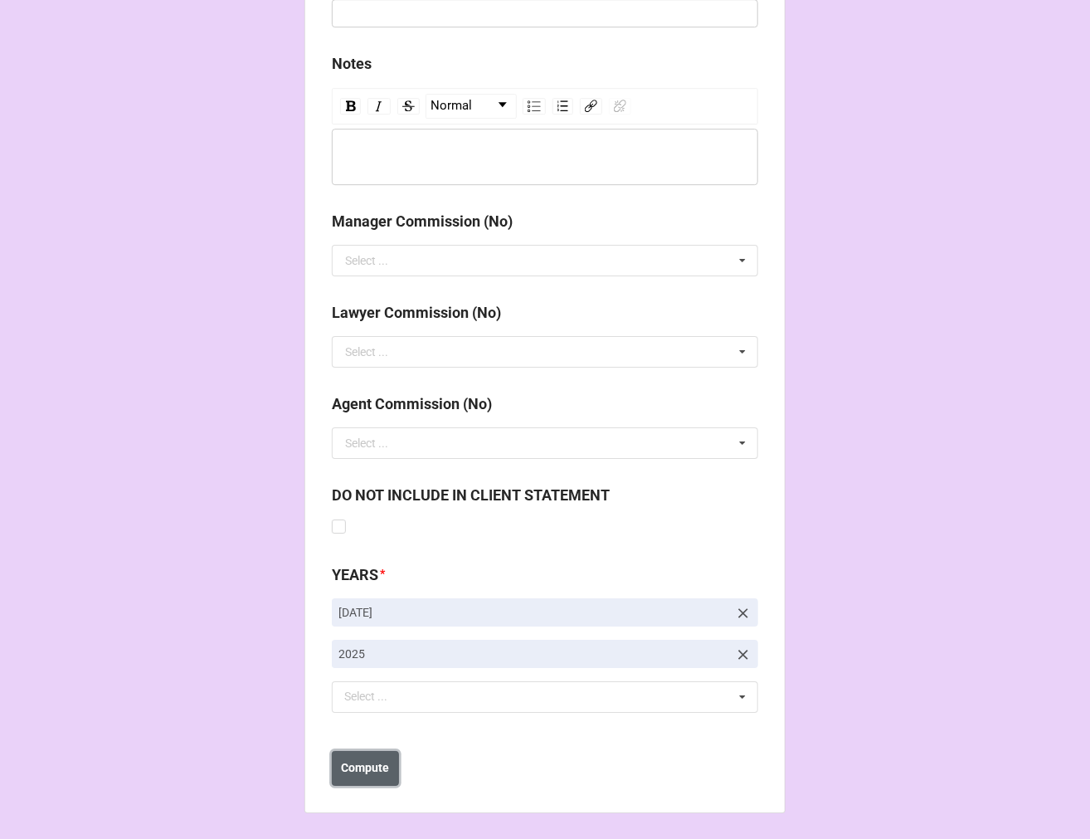
click at [375, 772] on b "Compute" at bounding box center [366, 767] width 48 height 17
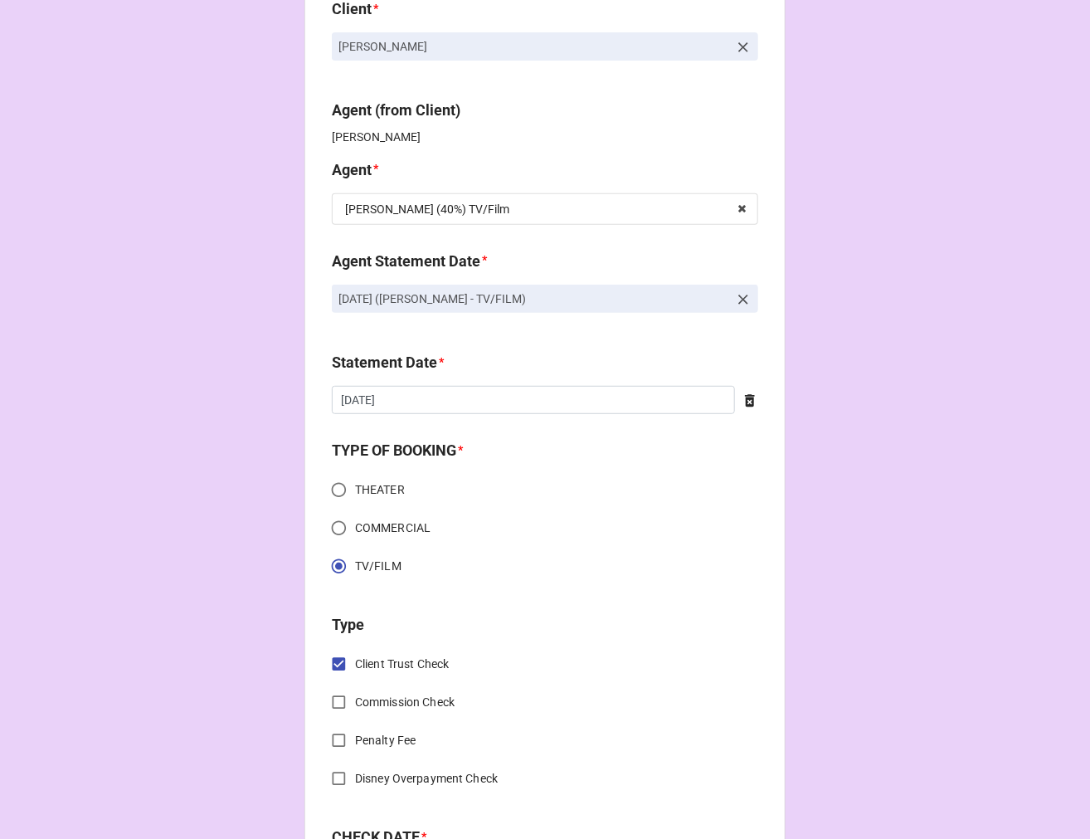
scroll to position [0, 0]
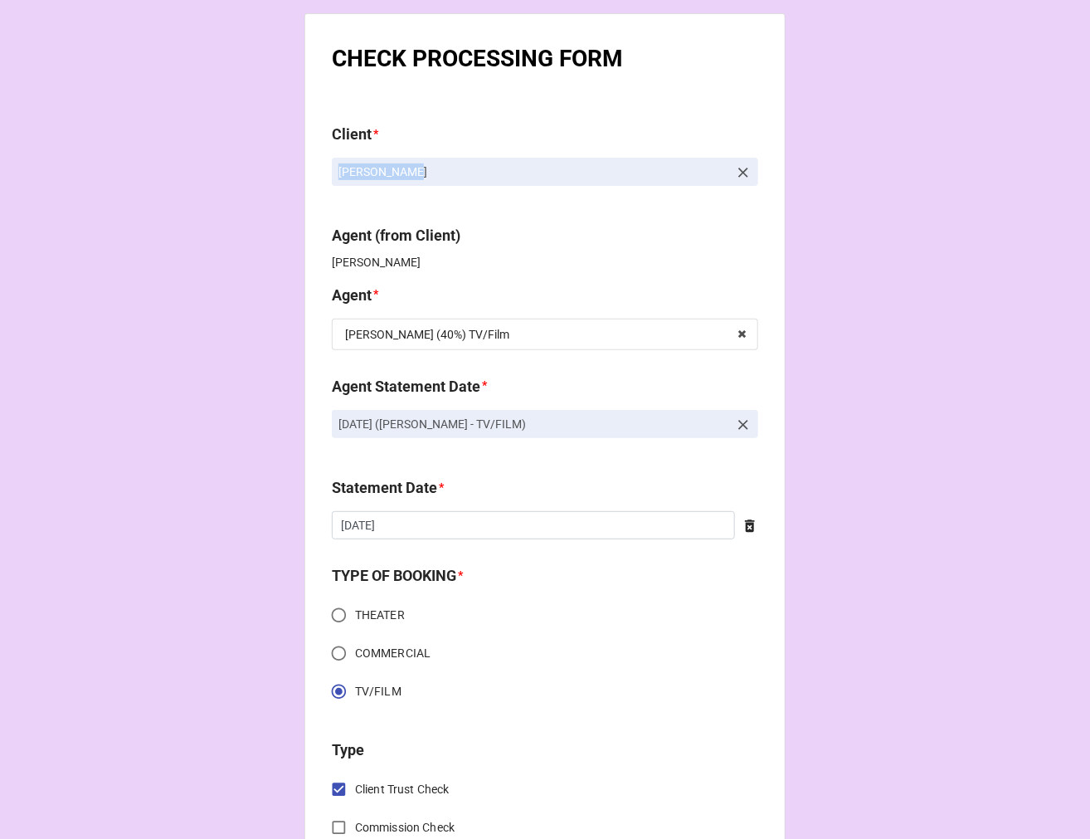
drag, startPoint x: 431, startPoint y: 170, endPoint x: 334, endPoint y: 188, distance: 99.5
click at [334, 188] on div "Alina Phelan" at bounding box center [545, 178] width 427 height 41
copy p "Alina Phelan"
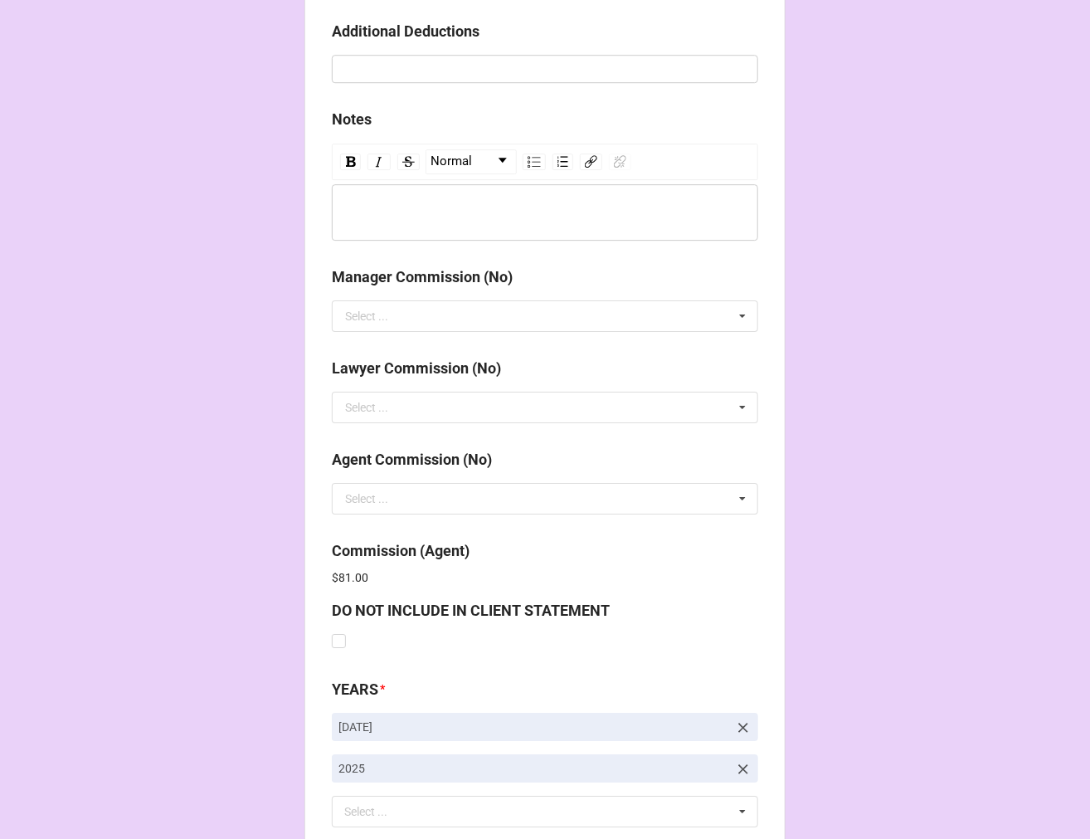
scroll to position [1980, 0]
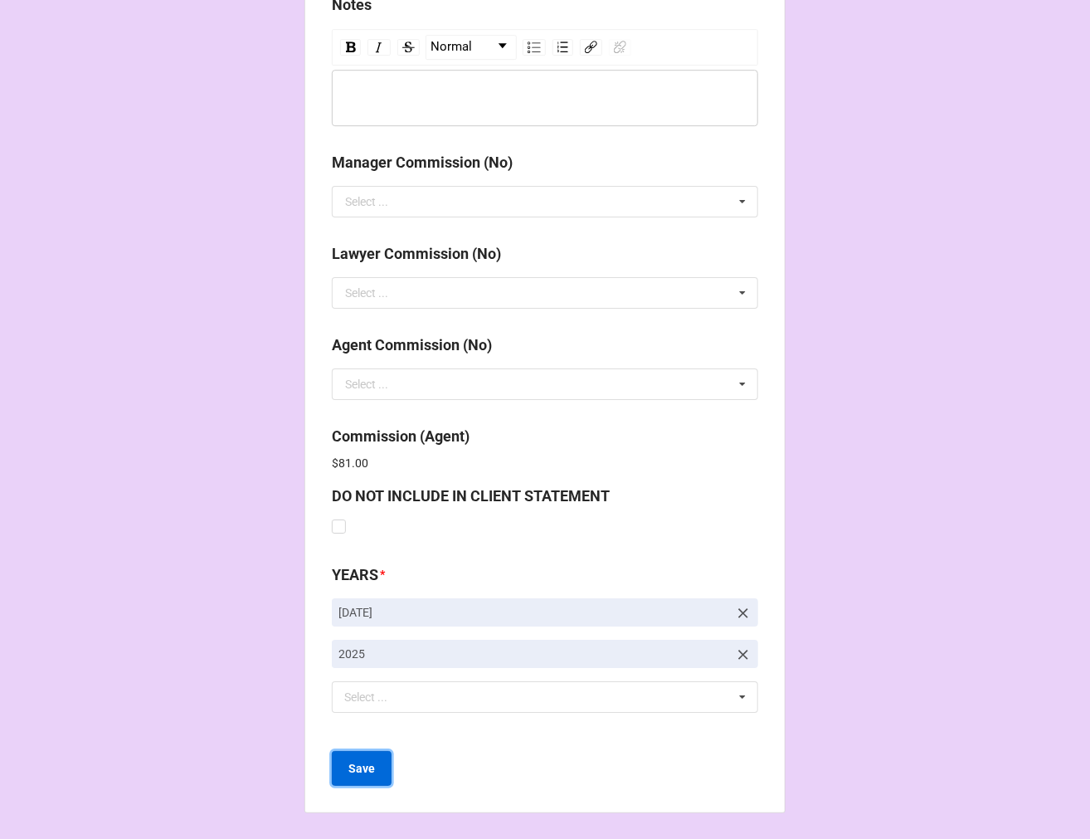
click at [357, 765] on b "Save" at bounding box center [362, 768] width 27 height 17
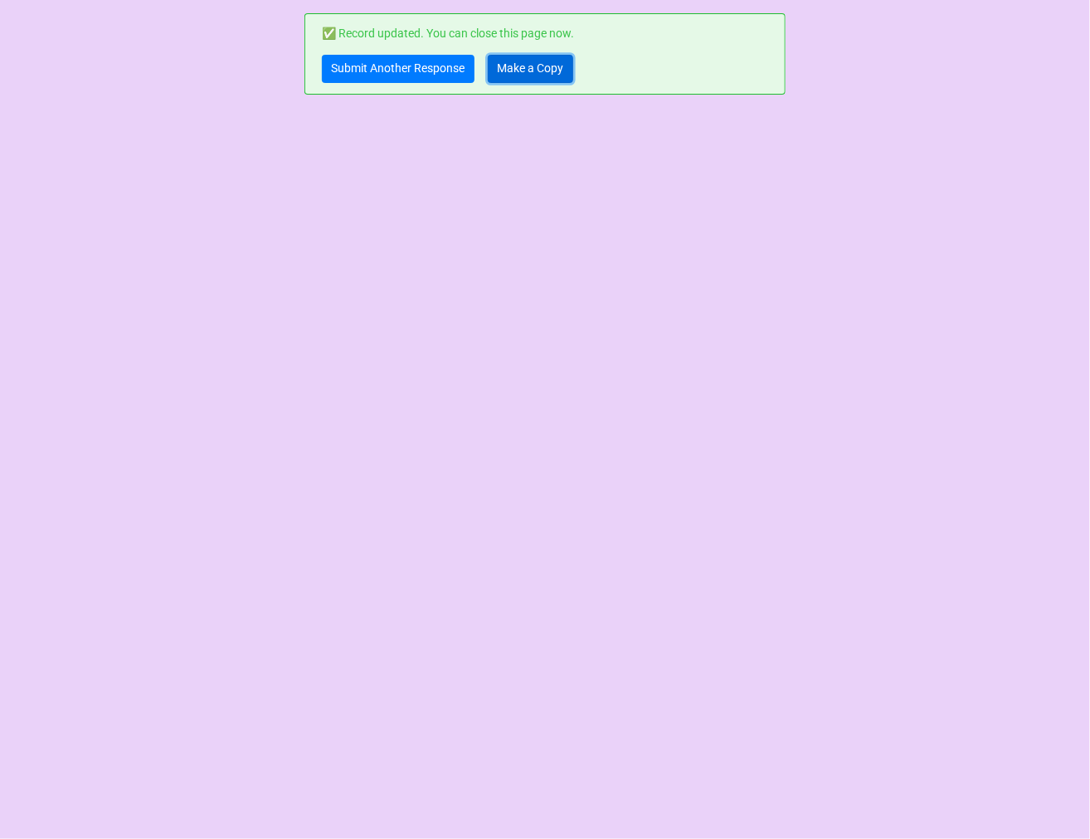
click at [500, 71] on link "Make a Copy" at bounding box center [530, 69] width 85 height 28
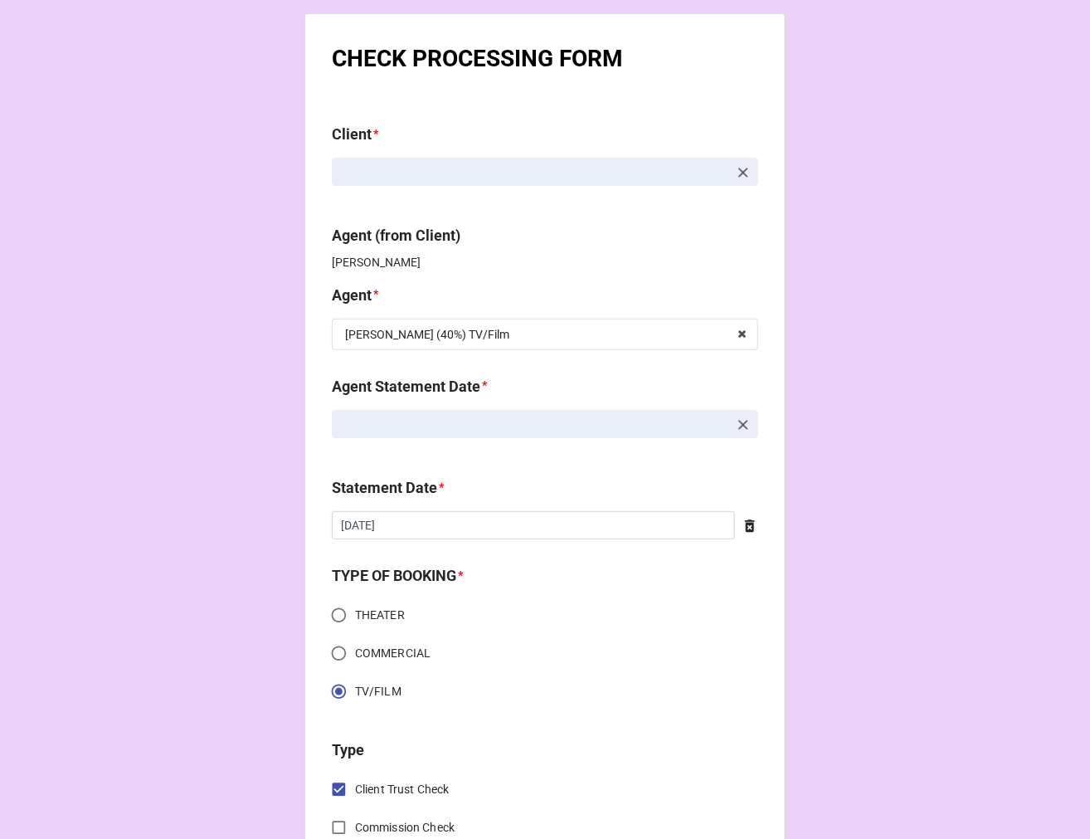
scroll to position [553, 0]
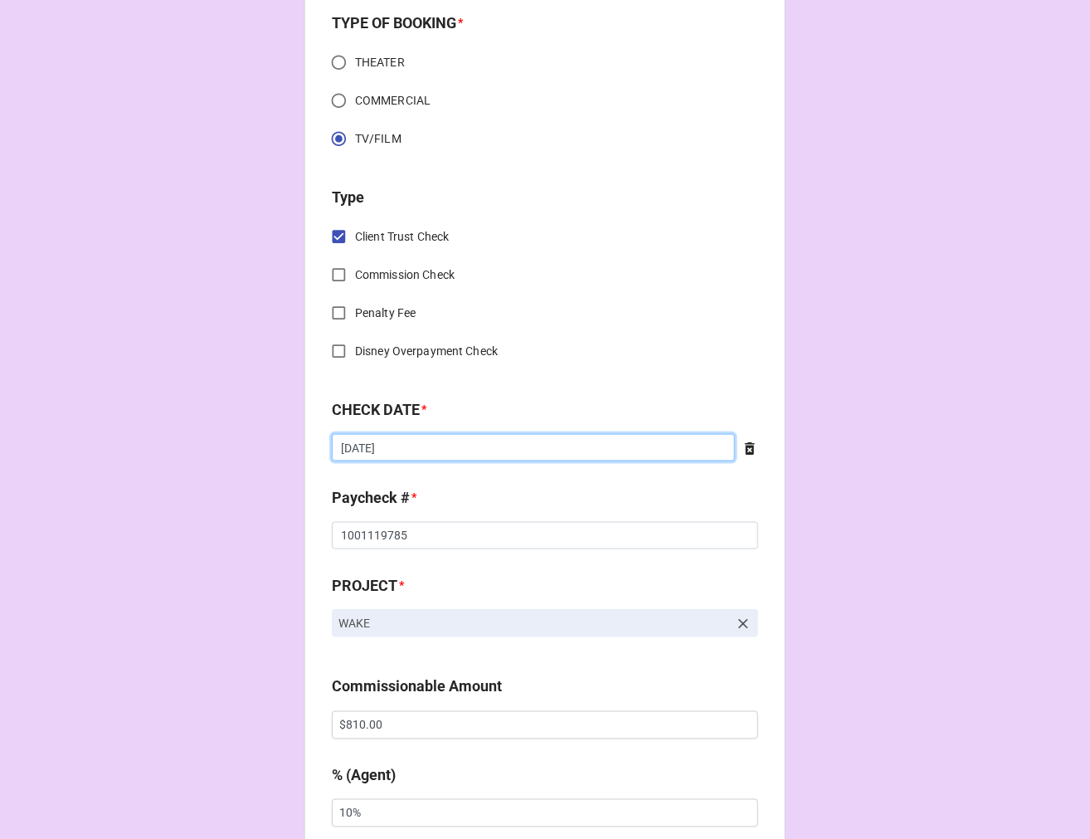
click at [470, 446] on input "[DATE]" at bounding box center [533, 448] width 403 height 28
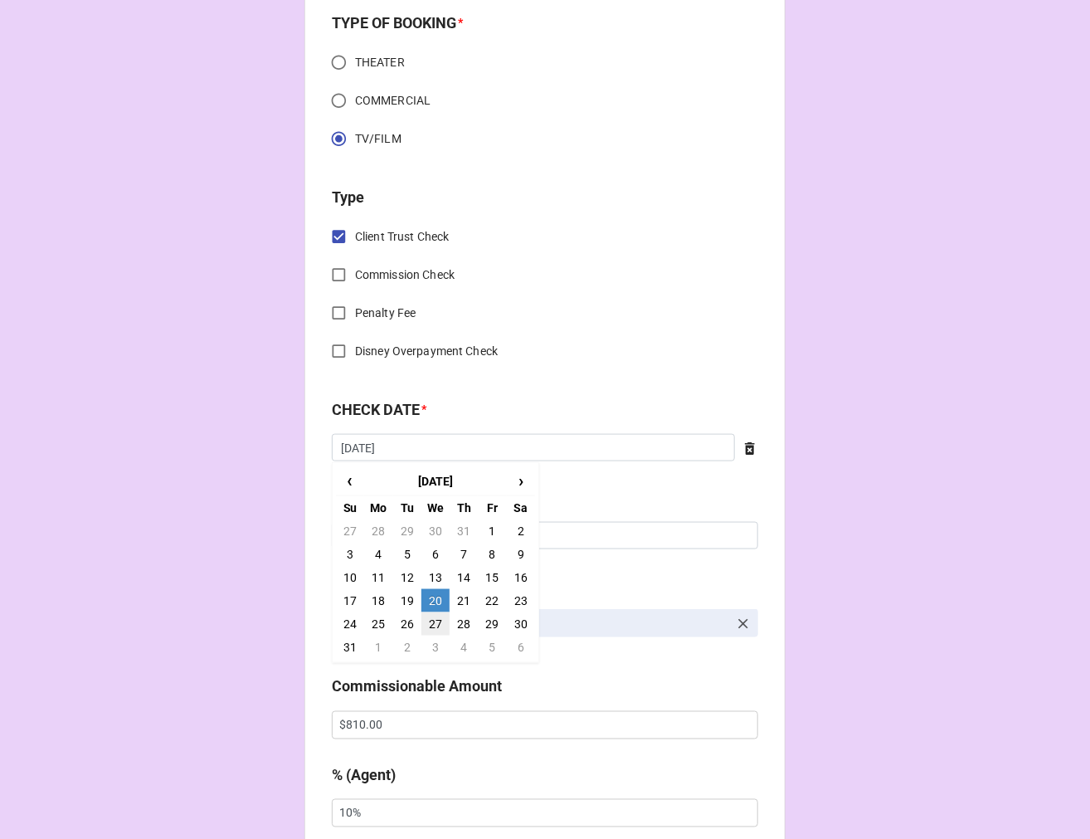
click at [423, 622] on td "27" at bounding box center [436, 623] width 28 height 23
type input "8/27/2025"
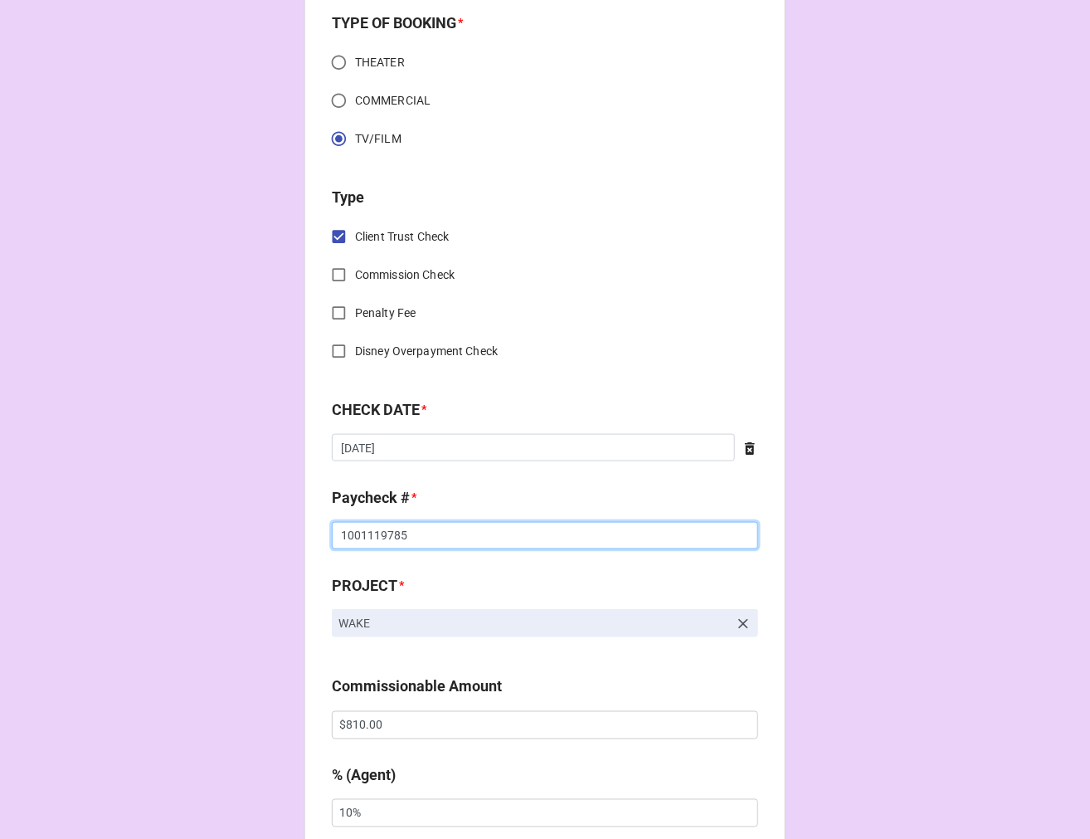
click at [394, 541] on input "1001119785" at bounding box center [545, 536] width 427 height 28
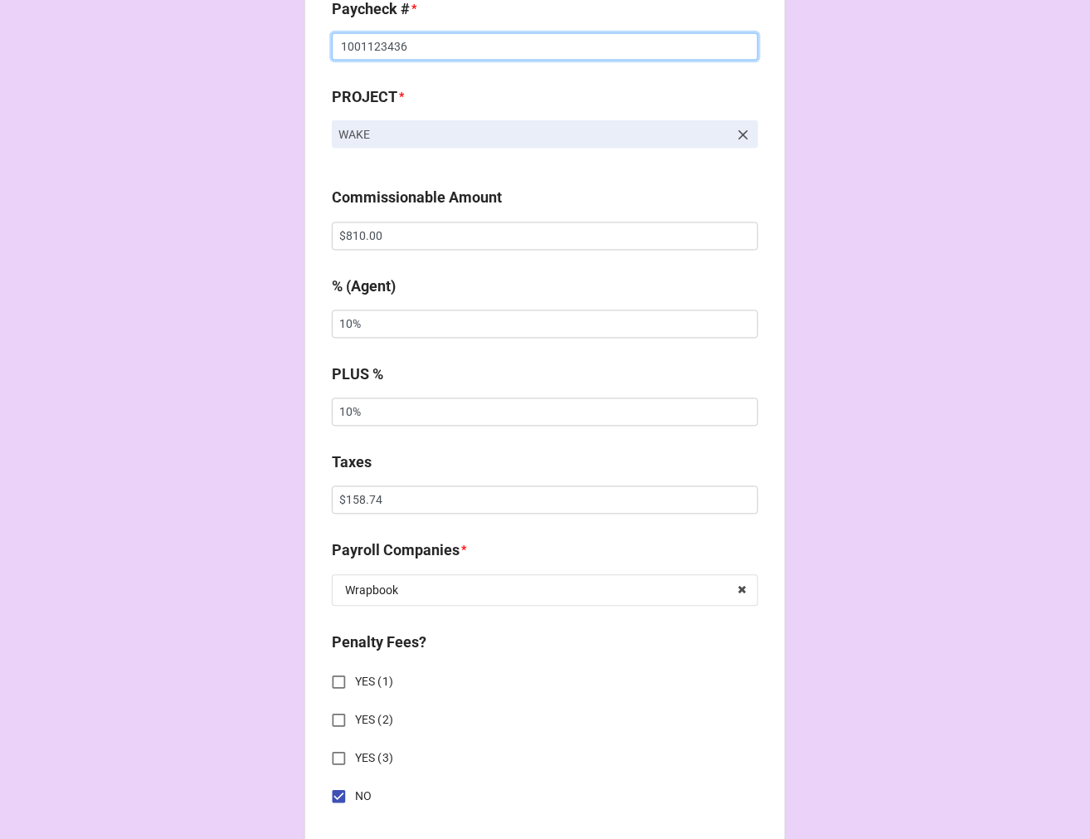
scroll to position [1106, 0]
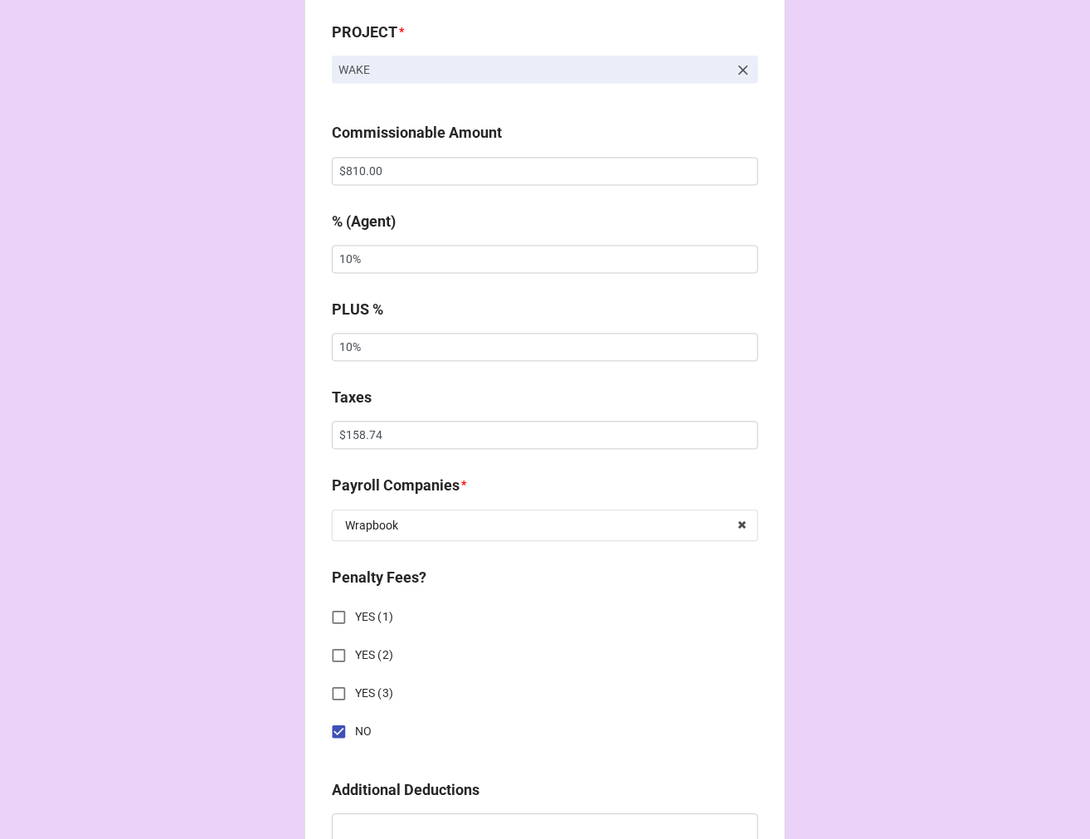
type input "1001123436"
click at [363, 445] on input "$158.74" at bounding box center [545, 436] width 427 height 28
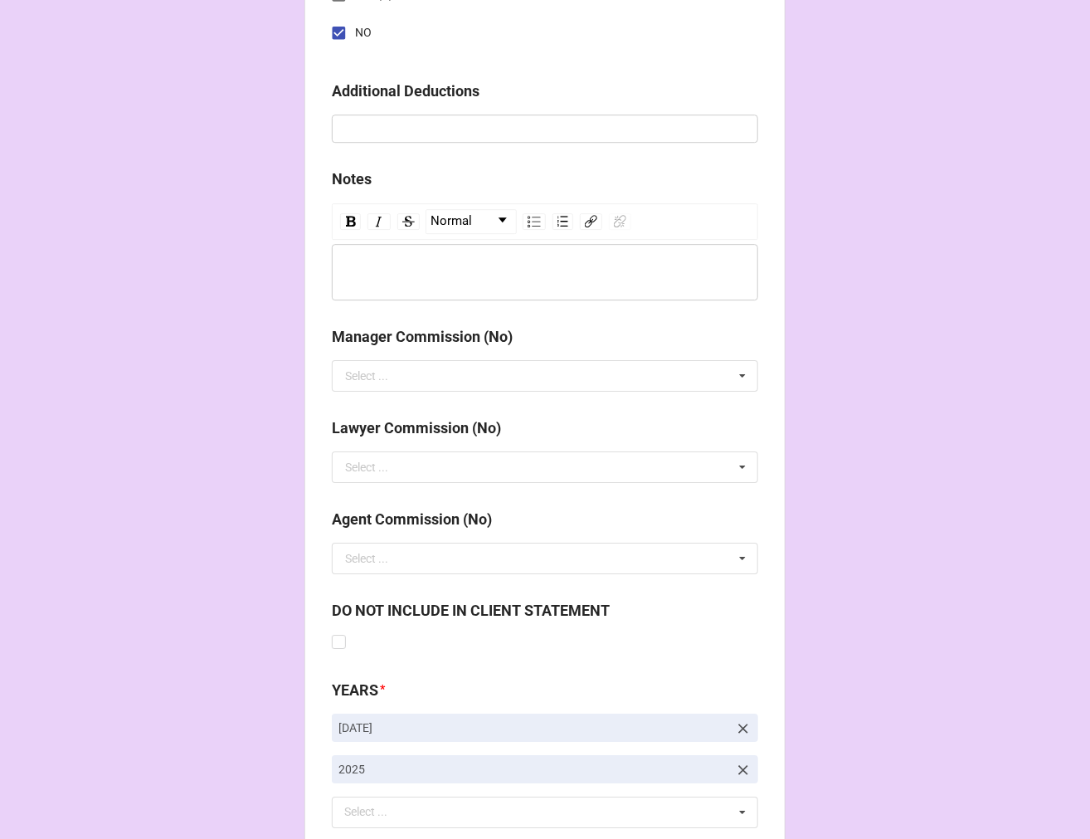
scroll to position [1921, 0]
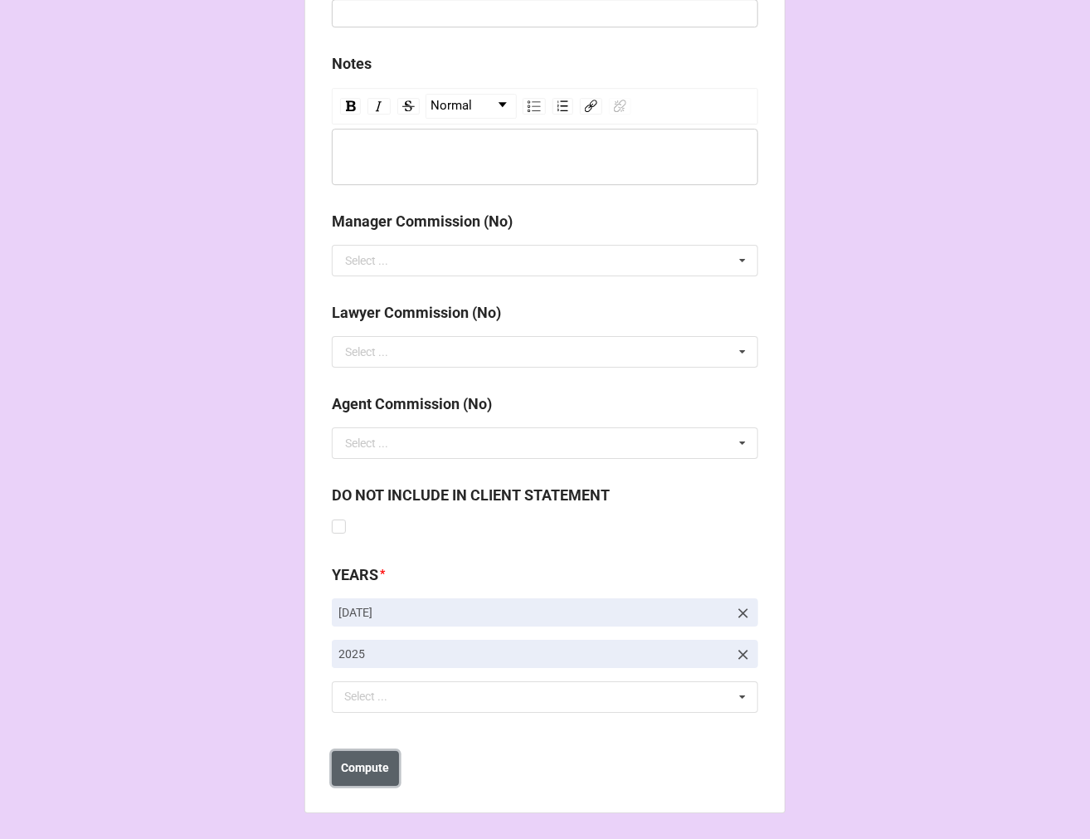
click at [360, 773] on b "Compute" at bounding box center [366, 767] width 48 height 17
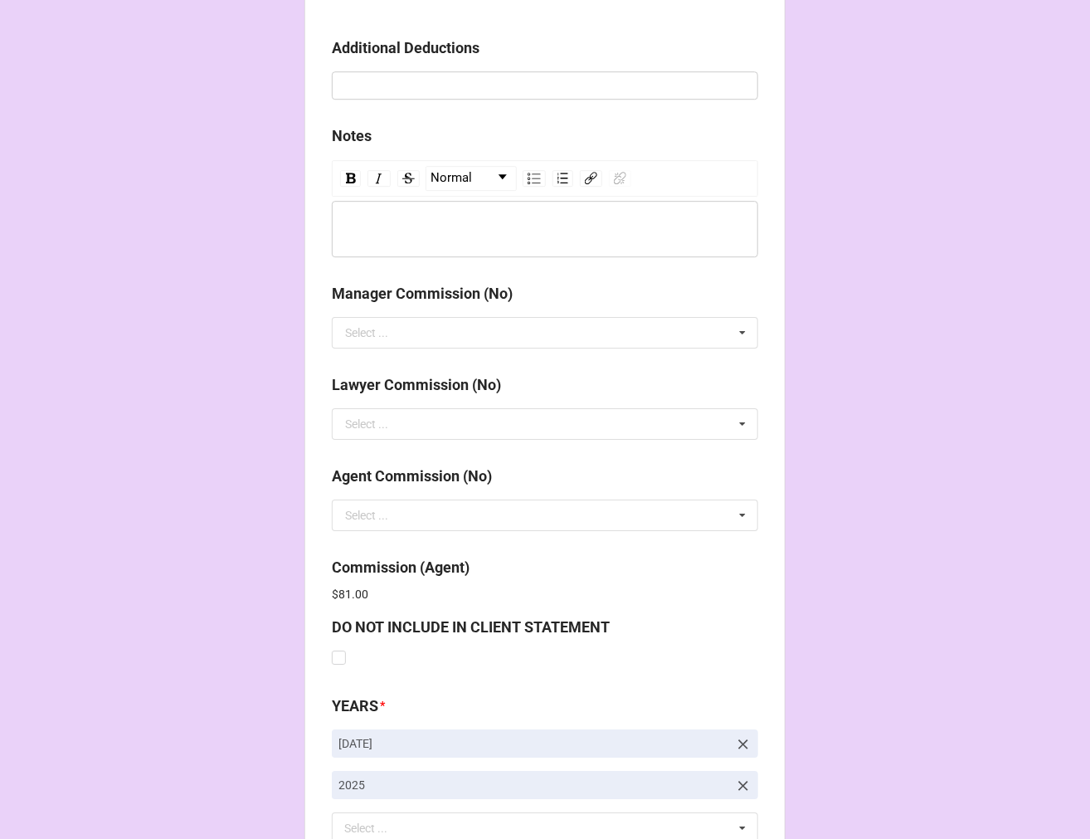
scroll to position [1980, 0]
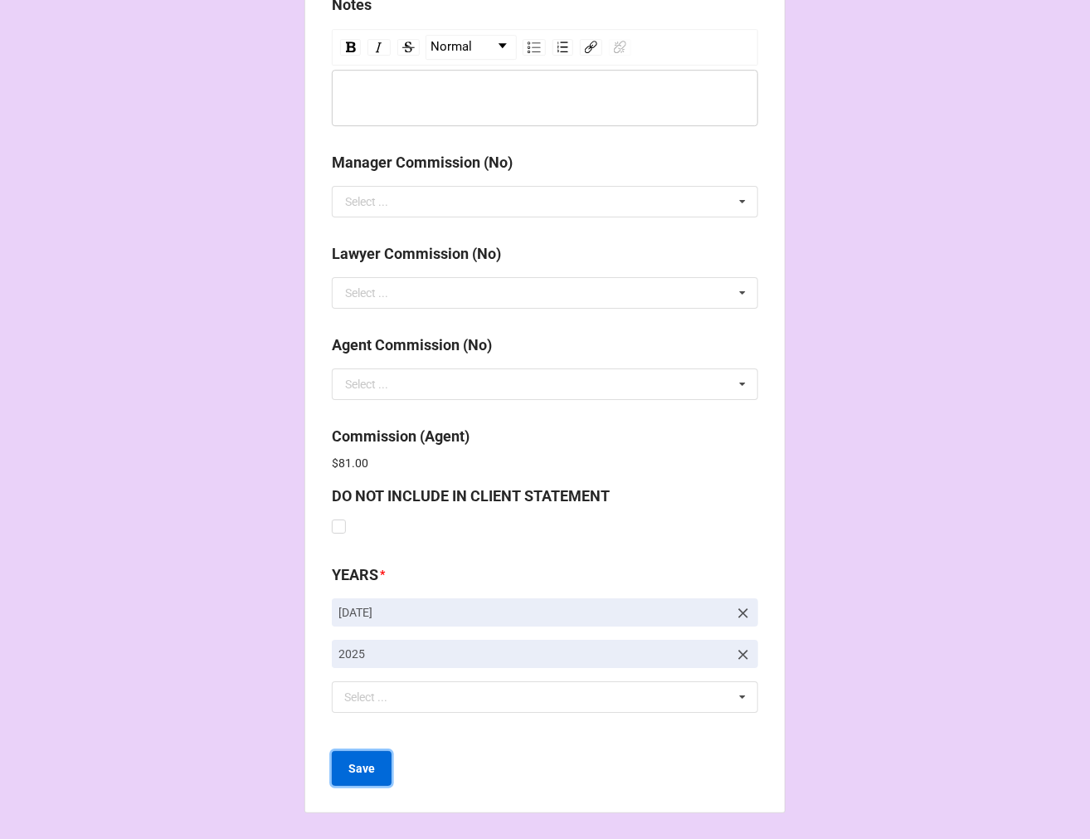
click at [370, 773] on button "Save" at bounding box center [362, 768] width 60 height 35
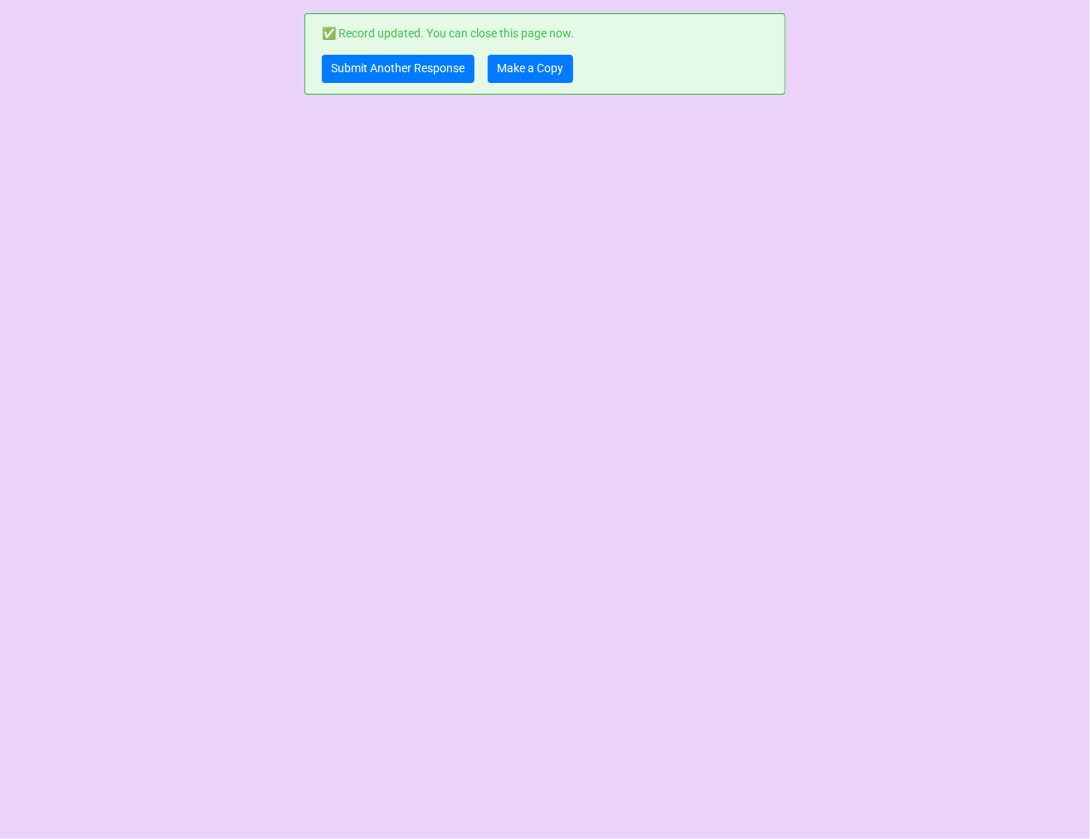
scroll to position [0, 0]
click at [387, 78] on link "Submit Another Response" at bounding box center [398, 69] width 153 height 28
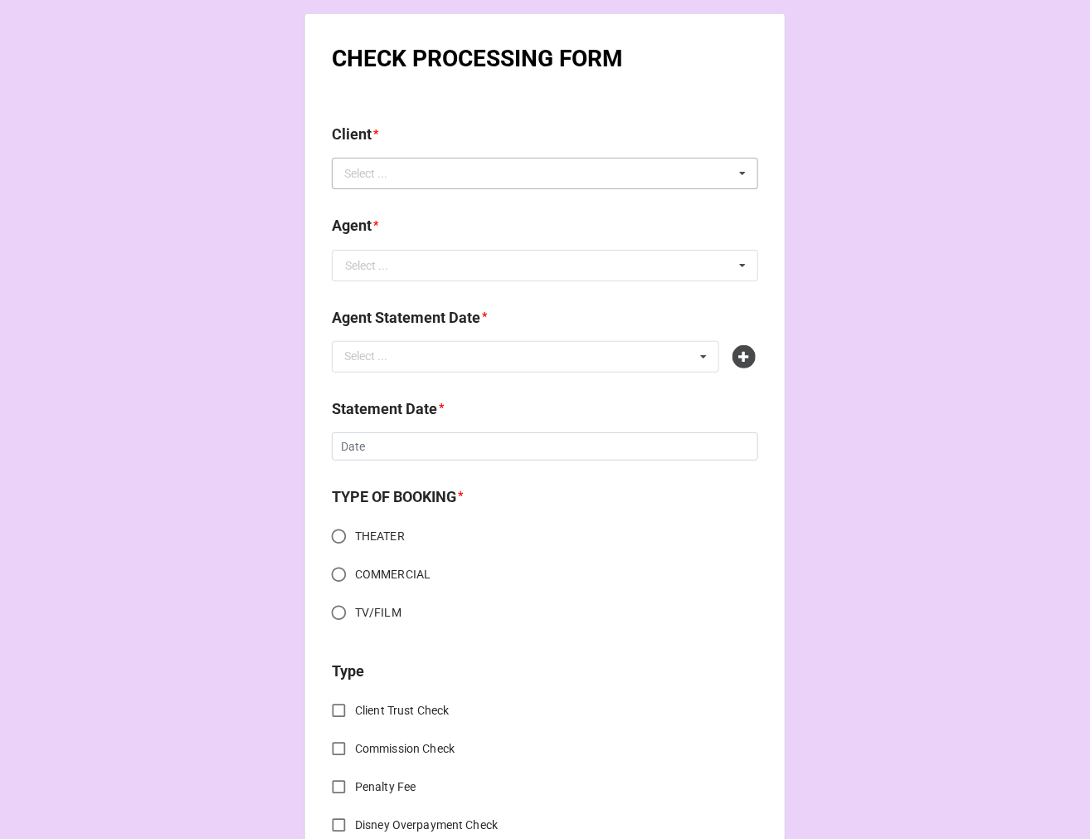
click at [396, 167] on div "Select ..." at bounding box center [375, 173] width 71 height 19
type input "[PERSON_NAME]"
click at [380, 210] on span "[PERSON_NAME]" at bounding box center [390, 203] width 89 height 13
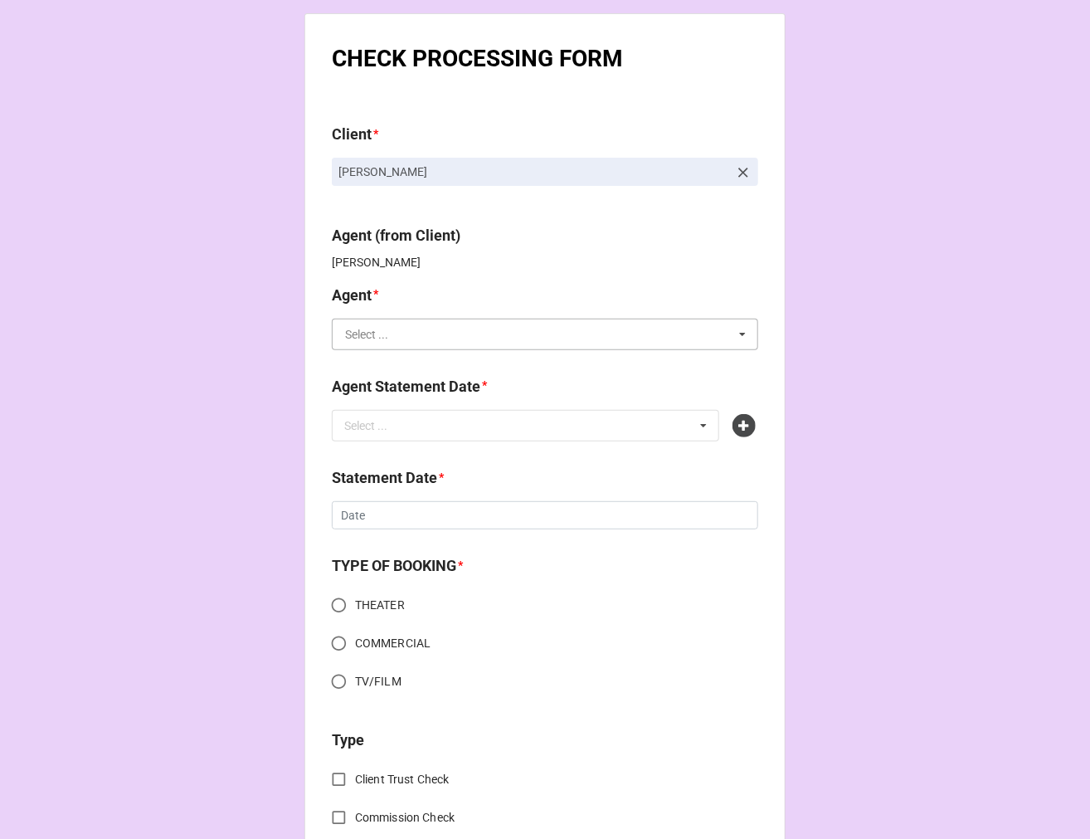
click at [474, 338] on input "text" at bounding box center [546, 334] width 425 height 30
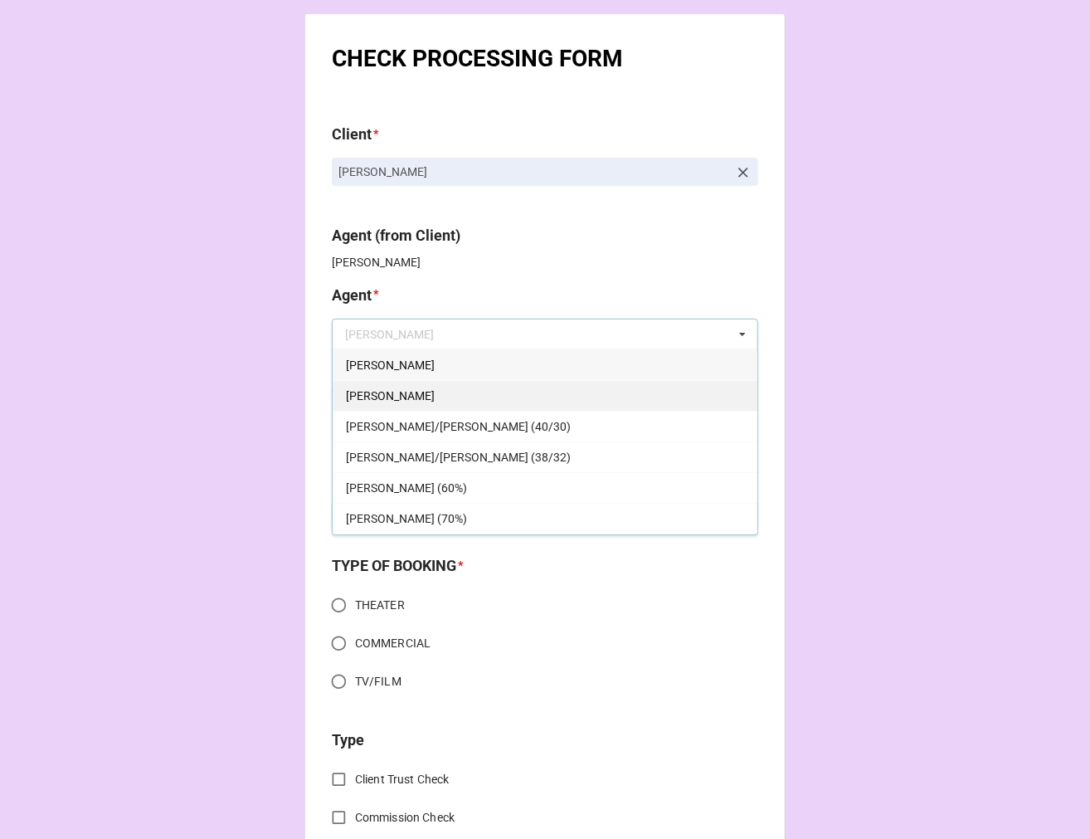
click at [359, 392] on span "[PERSON_NAME]" at bounding box center [390, 395] width 89 height 13
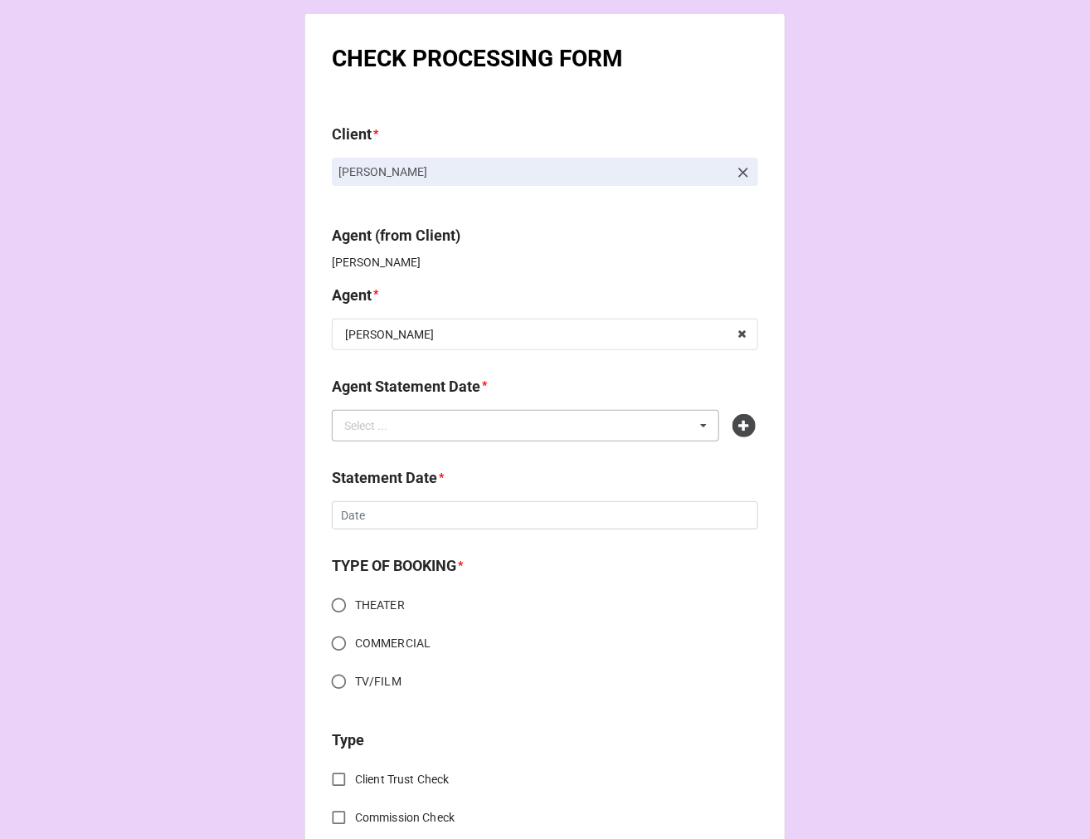
click at [393, 433] on div "Select ..." at bounding box center [375, 425] width 71 height 19
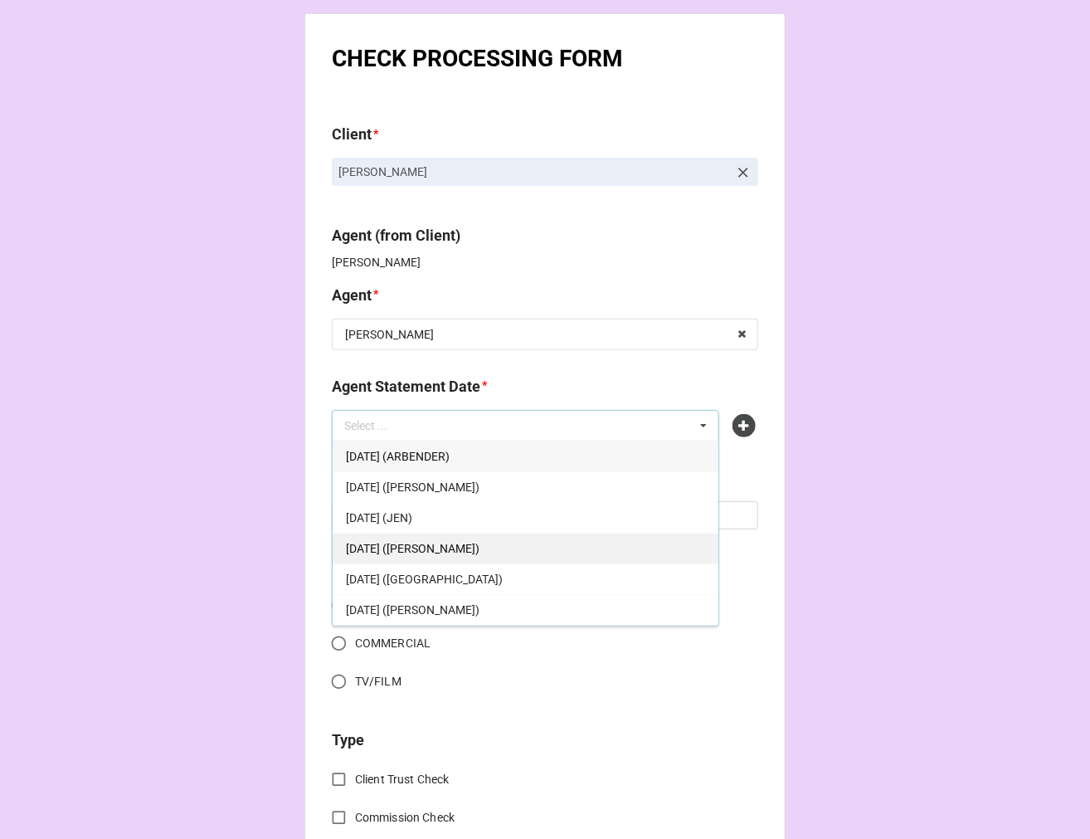
click at [459, 538] on div "SEPTEMBER 19, 2025 (JODI)" at bounding box center [526, 548] width 386 height 31
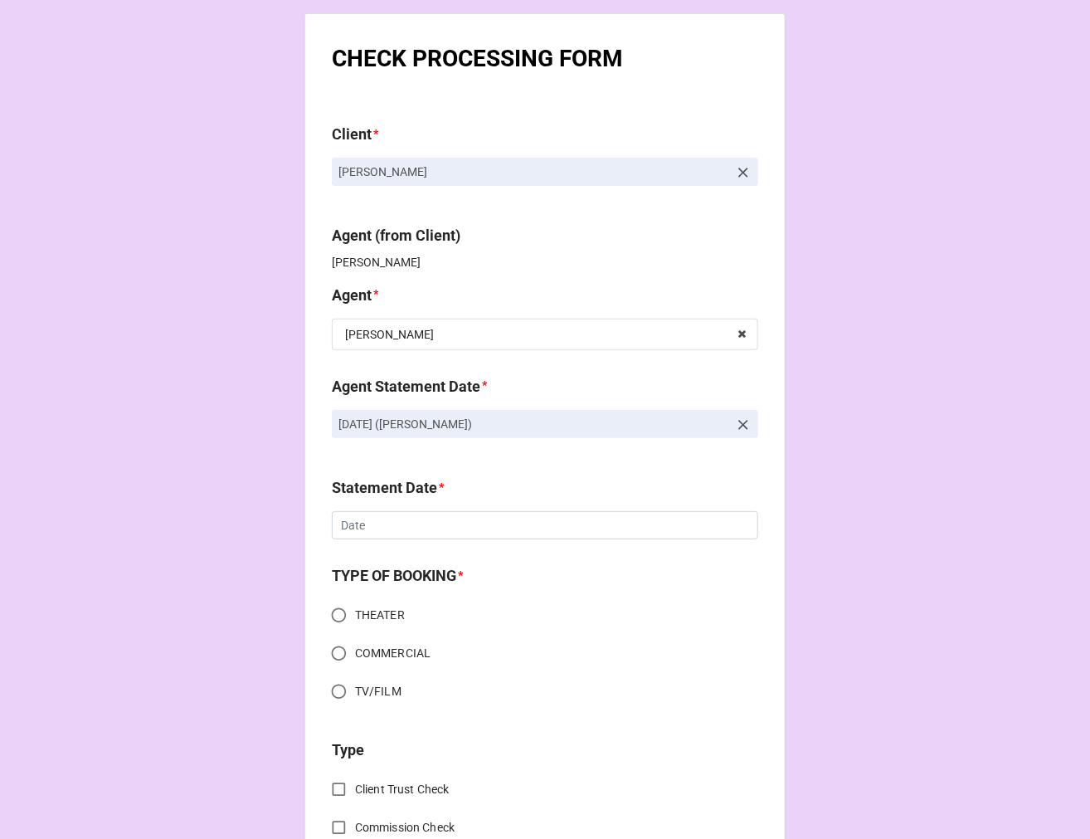
drag, startPoint x: 288, startPoint y: 412, endPoint x: 261, endPoint y: 412, distance: 26.6
copy p "SEPTEMBER 19, 2025 (JODI)"
click at [740, 422] on icon at bounding box center [743, 425] width 17 height 17
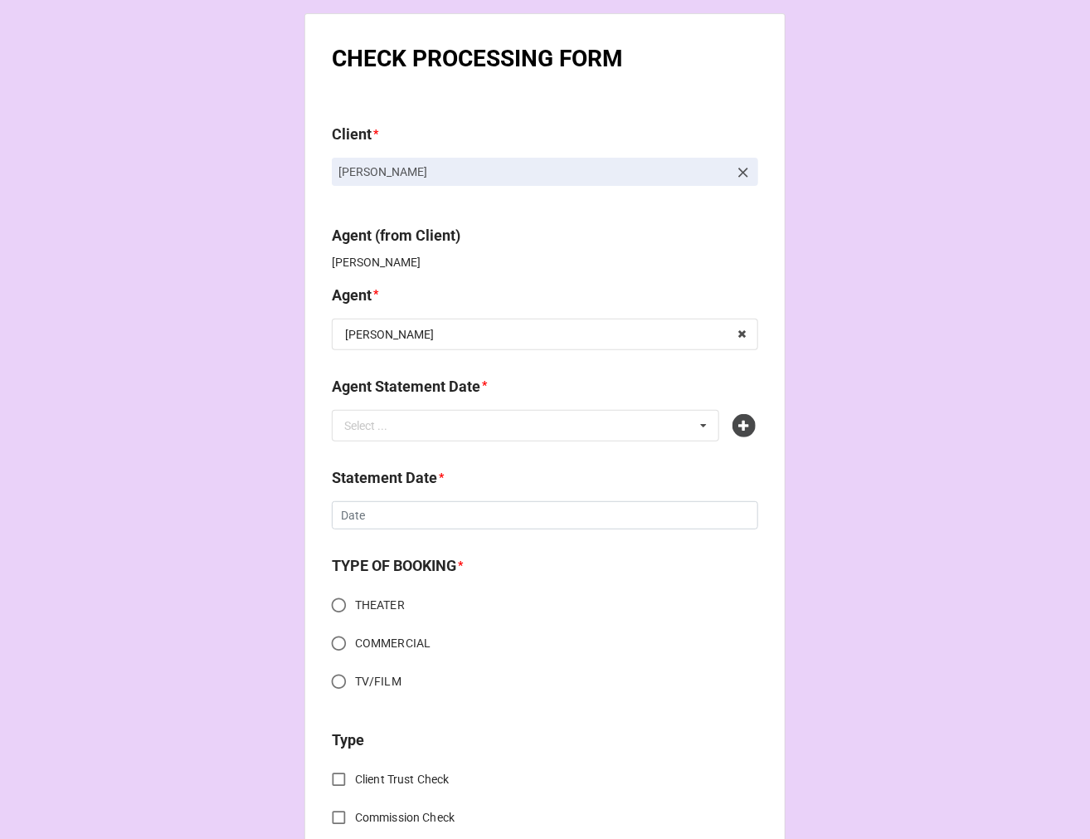
click at [740, 422] on icon at bounding box center [744, 425] width 23 height 23
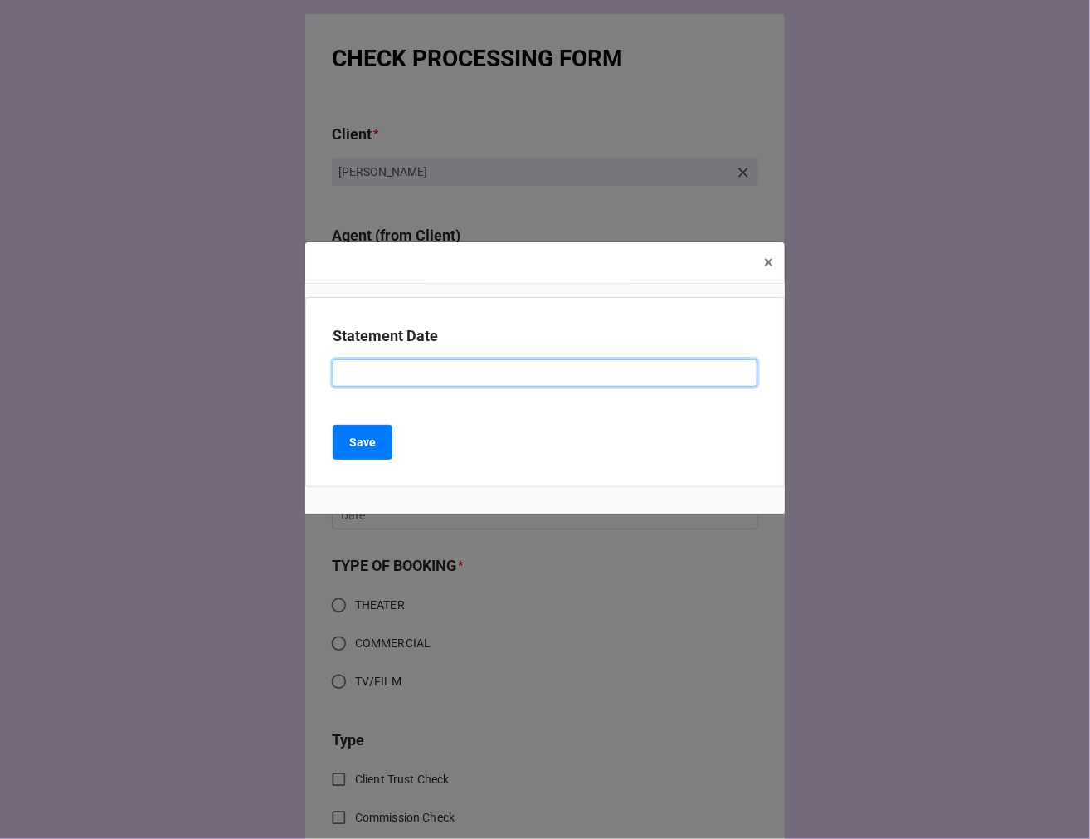
drag, startPoint x: 379, startPoint y: 369, endPoint x: 397, endPoint y: 371, distance: 17.5
click at [380, 369] on input at bounding box center [545, 373] width 425 height 28
paste input "[DATE] ([PERSON_NAME])"
click at [466, 378] on input "[DATE] ([PERSON_NAME])" at bounding box center [545, 373] width 425 height 28
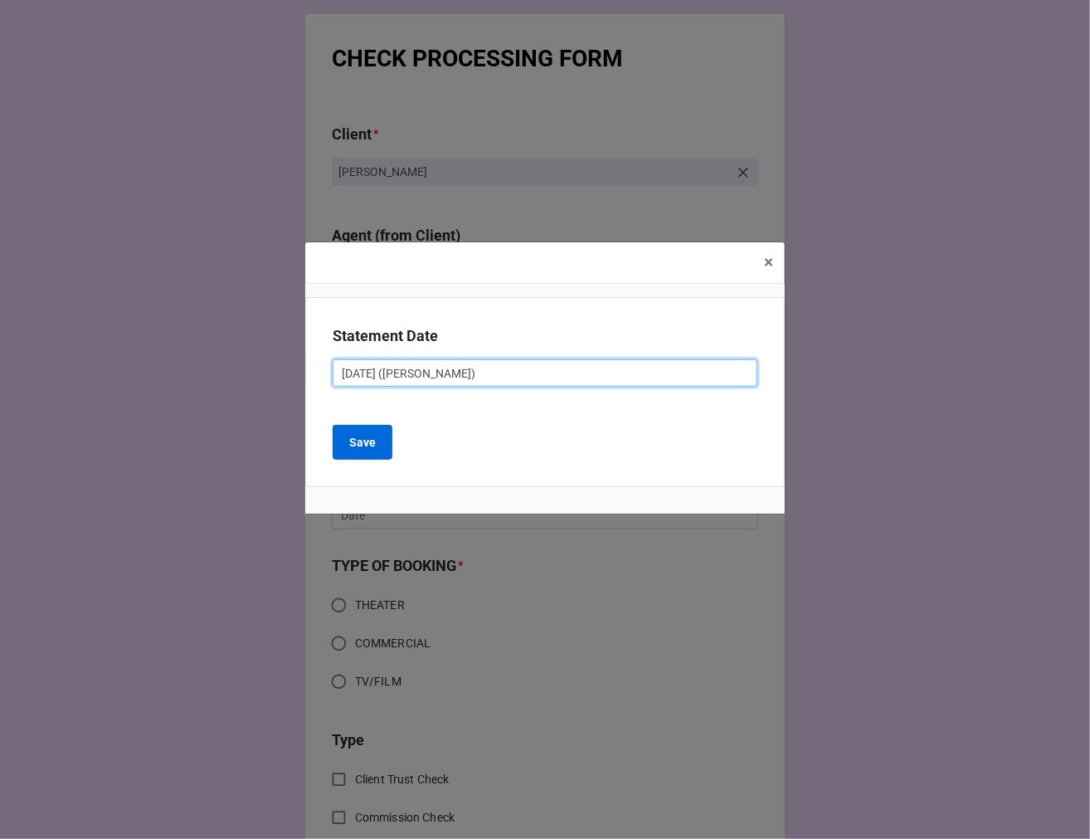
type input "SEPTEMBER 19, 2025 (DORI)"
click at [342, 451] on button "Save" at bounding box center [363, 442] width 60 height 35
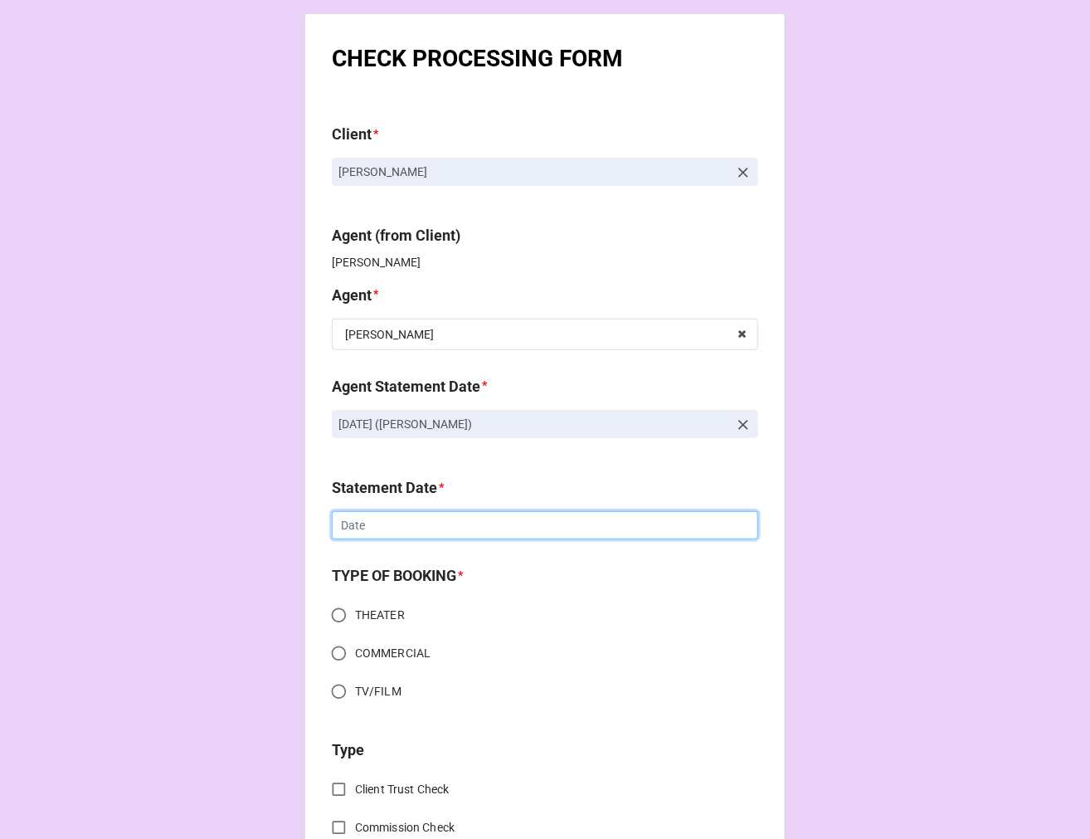
click at [435, 534] on input "text" at bounding box center [545, 525] width 427 height 28
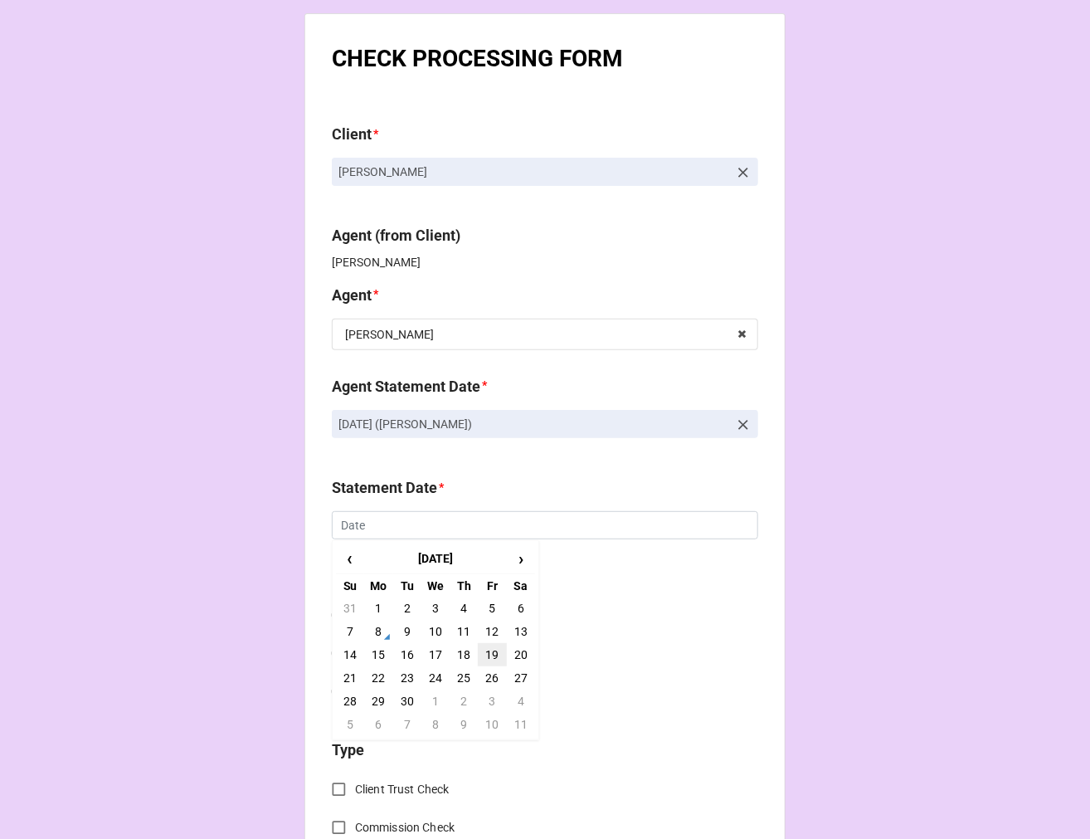
click at [485, 649] on td "19" at bounding box center [492, 654] width 28 height 23
type input "[DATE]"
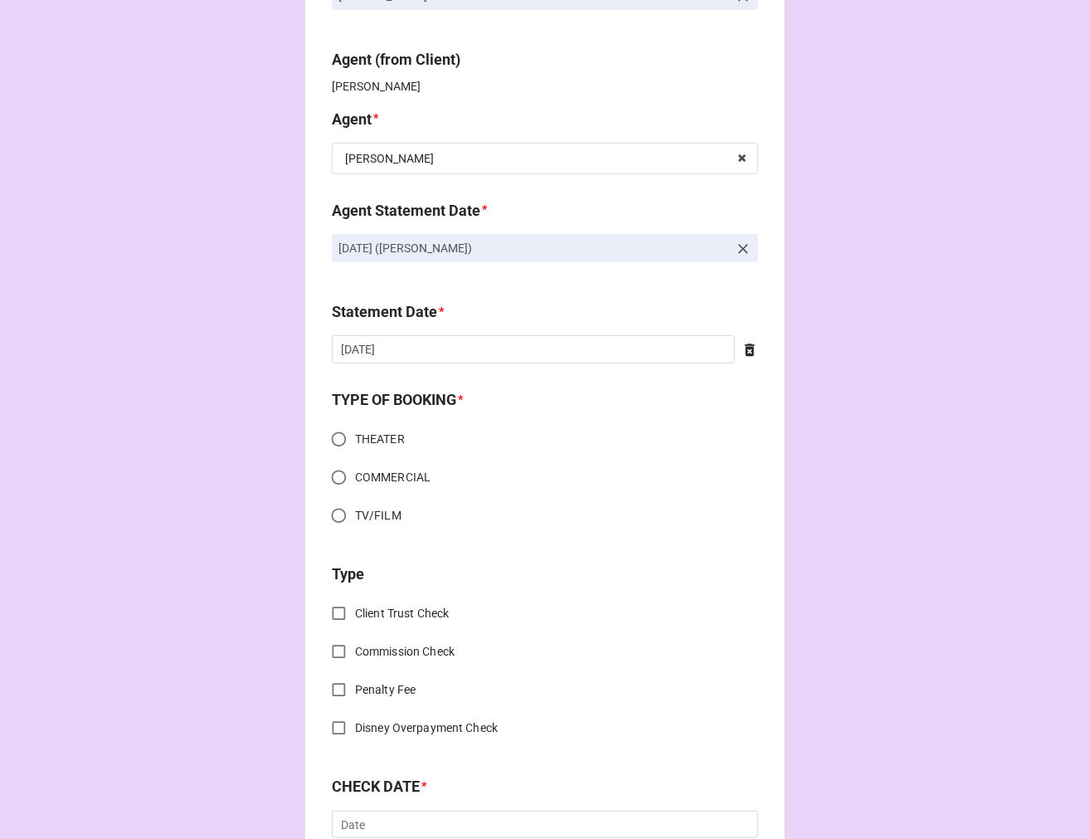
scroll to position [184, 0]
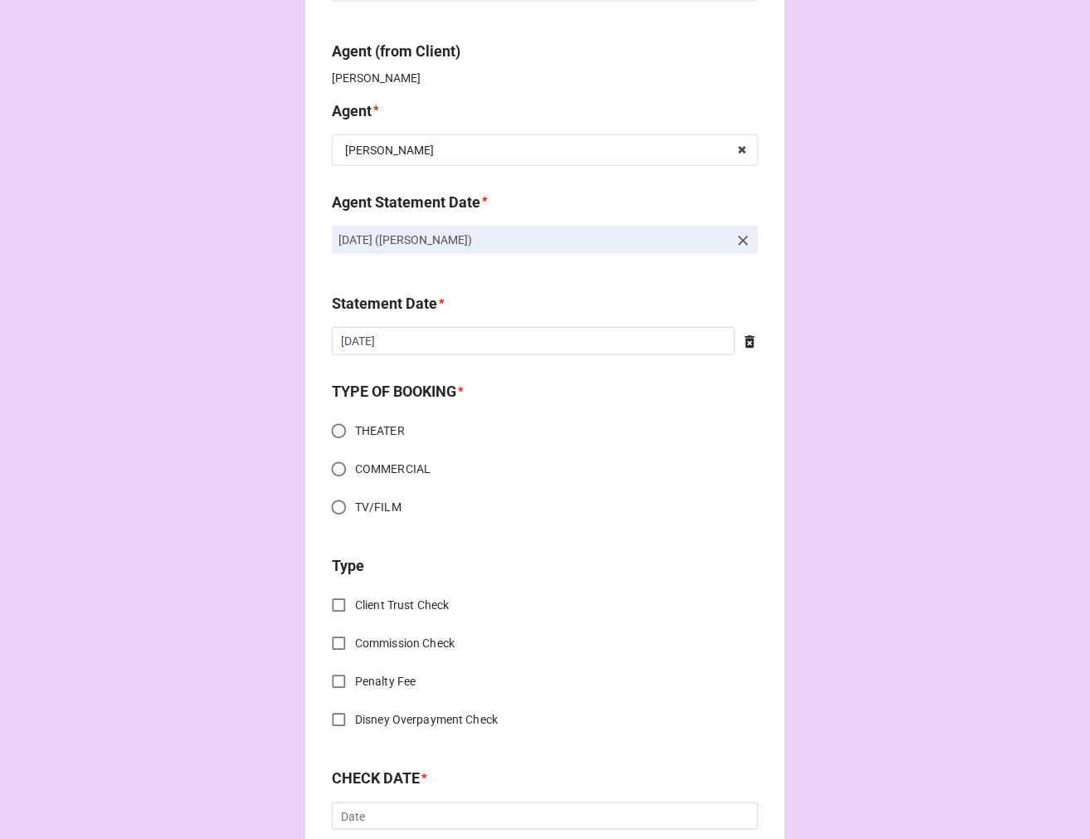
click at [340, 474] on input "COMMERCIAL" at bounding box center [339, 469] width 32 height 32
radio input "true"
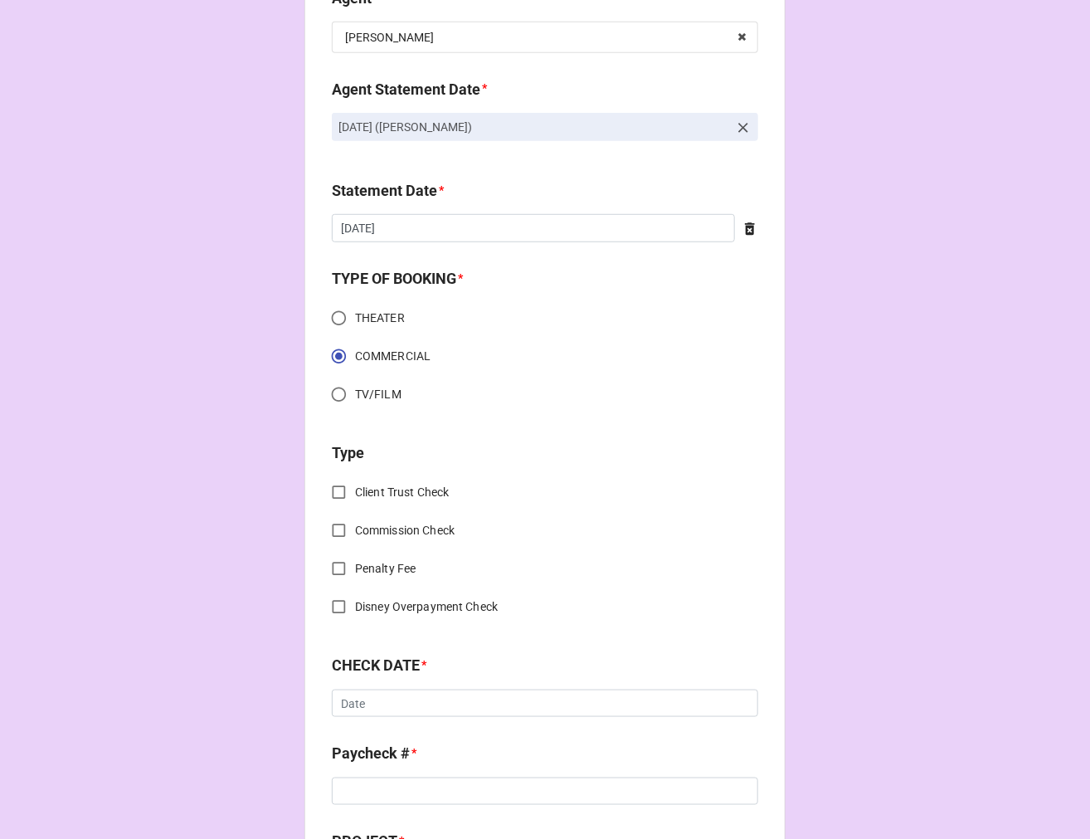
scroll to position [461, 0]
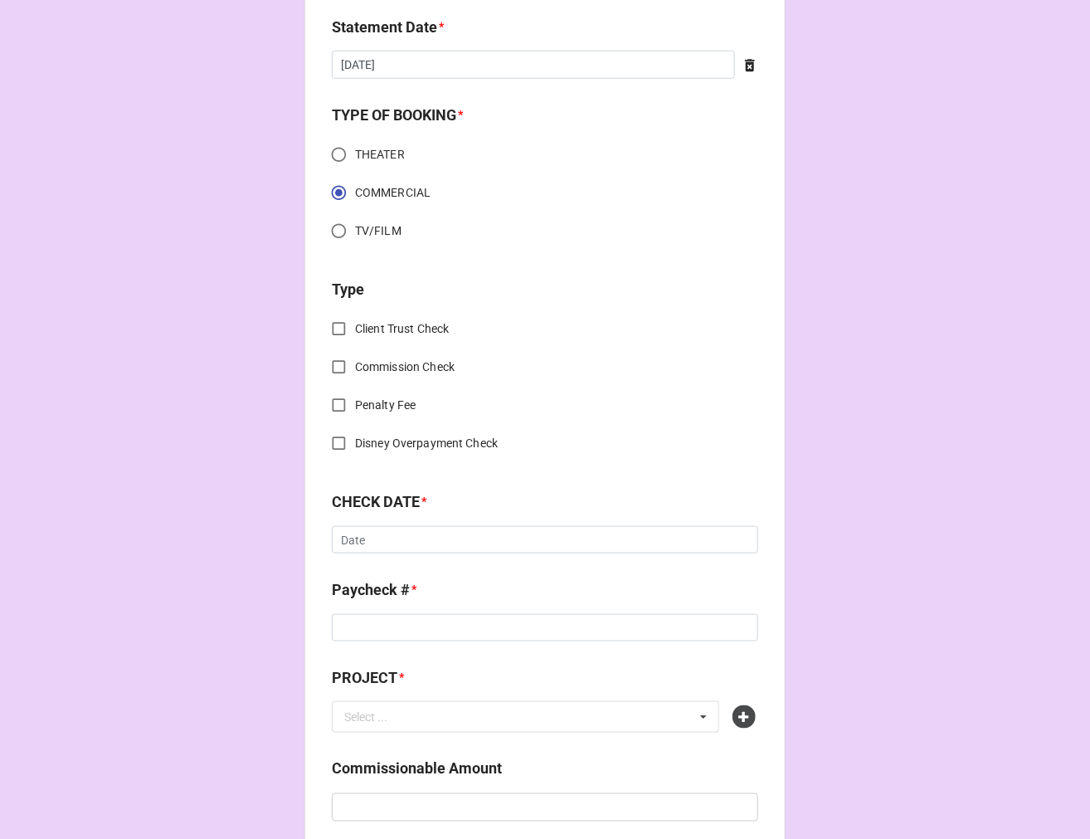
click at [337, 322] on input "Client Trust Check" at bounding box center [339, 329] width 32 height 32
checkbox input "true"
click at [409, 529] on input "text" at bounding box center [545, 540] width 427 height 28
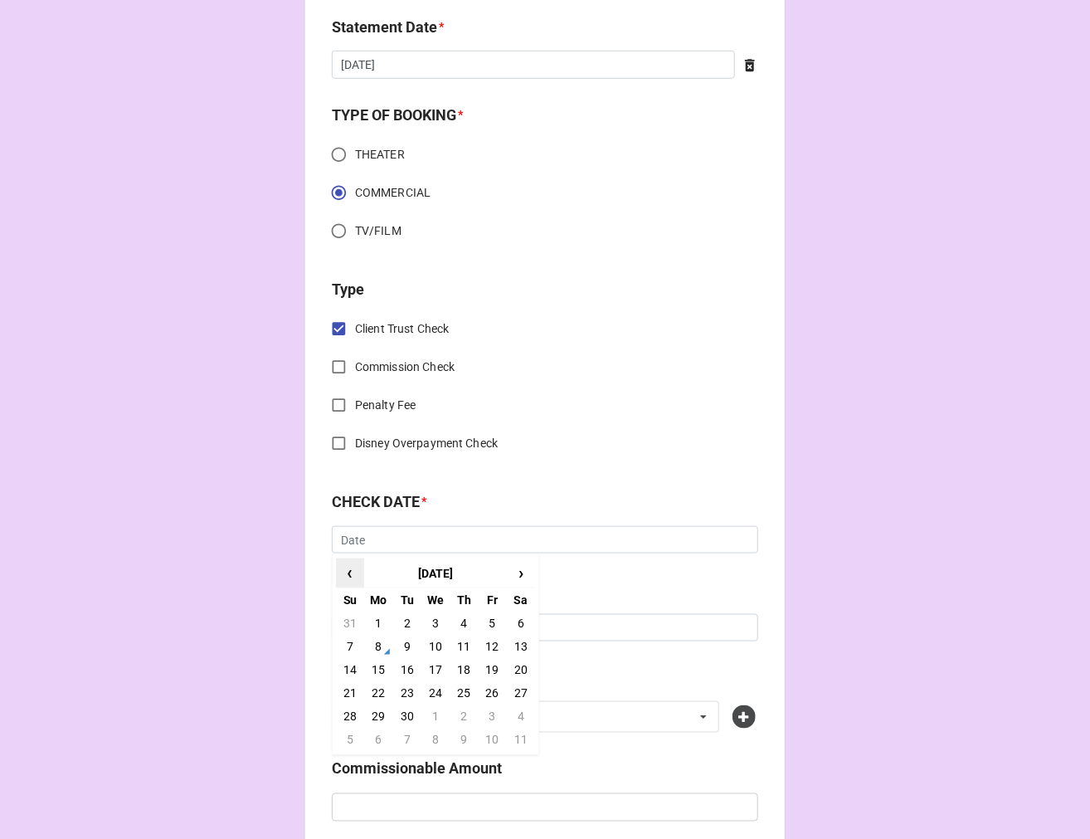
click at [337, 578] on span "‹" at bounding box center [350, 572] width 27 height 27
click at [478, 692] on td "22" at bounding box center [492, 692] width 28 height 23
type input "8/22/2025"
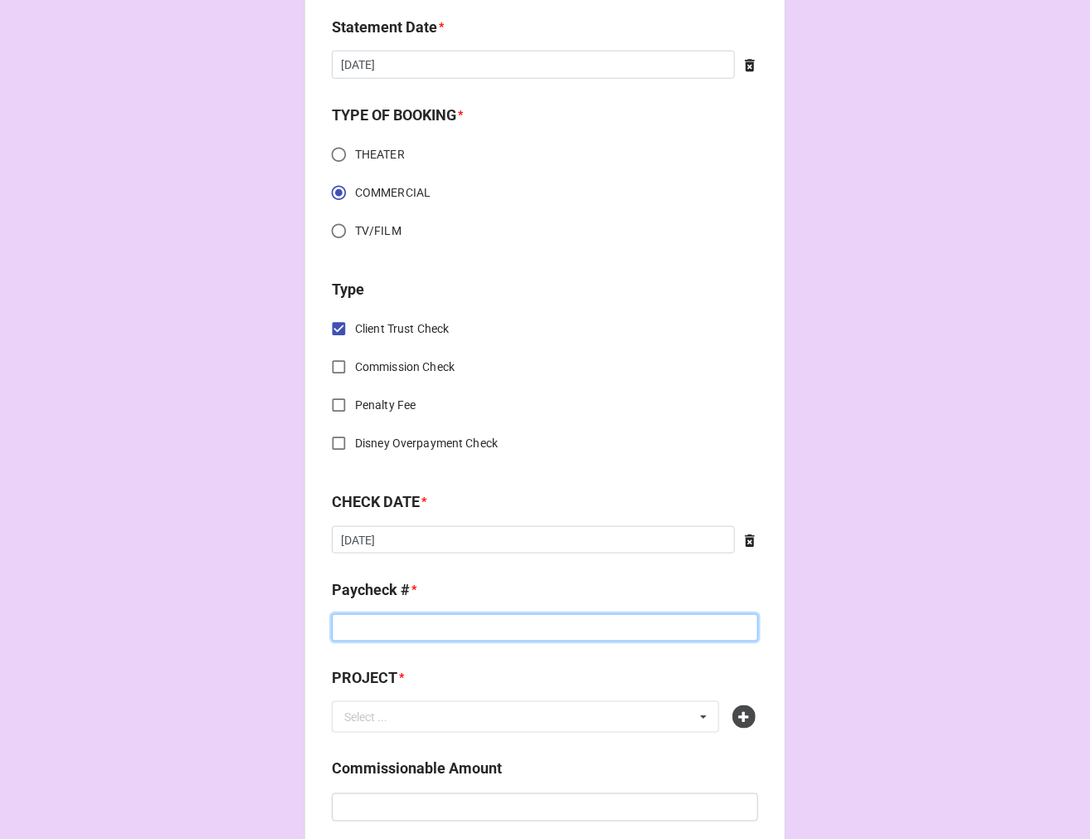
click at [373, 627] on input at bounding box center [545, 628] width 427 height 28
type input "7675333"
click at [736, 716] on icon at bounding box center [744, 716] width 23 height 23
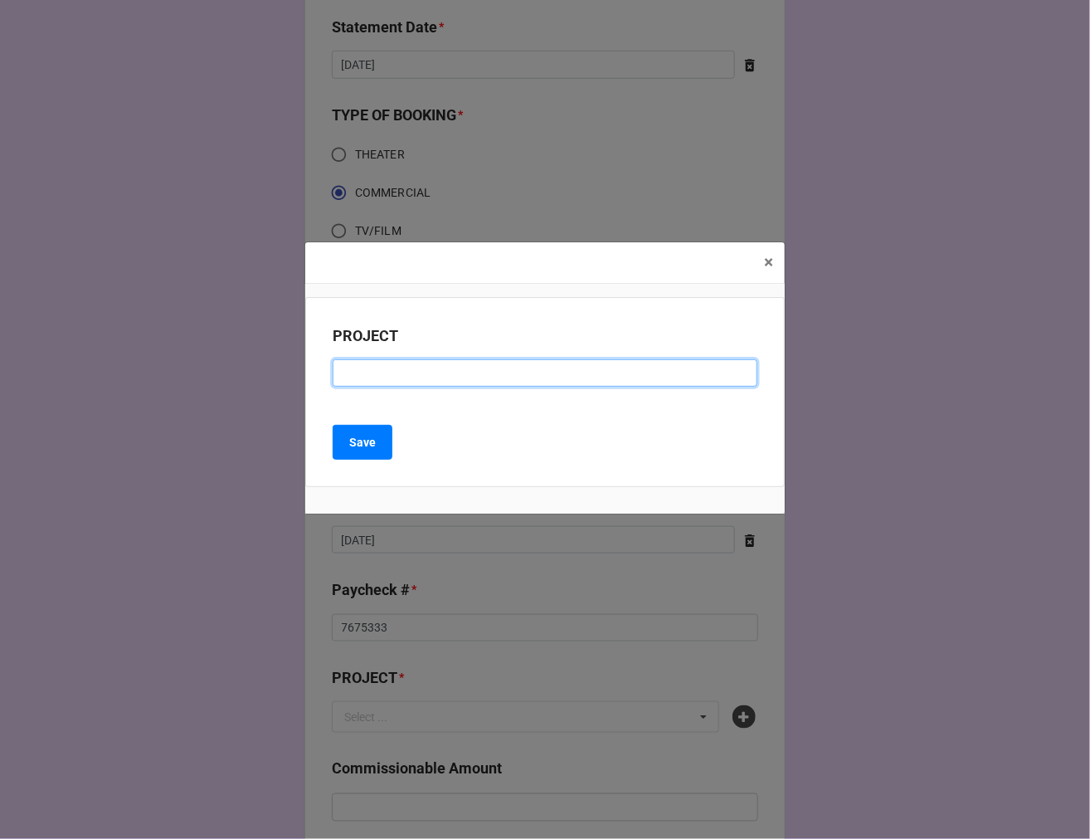
click at [407, 369] on input at bounding box center [545, 373] width 425 height 28
paste input "CHICK-FIL-A (RESIDUAL CHECK #5)"
drag, startPoint x: 512, startPoint y: 370, endPoint x: 604, endPoint y: 359, distance: 92.7
click at [514, 368] on input "CHICK-FIL-A (RESIDUAL CHECK #5)" at bounding box center [545, 373] width 425 height 28
type input "CHICK-FIL-A (RESIDUAL CHECK #6)"
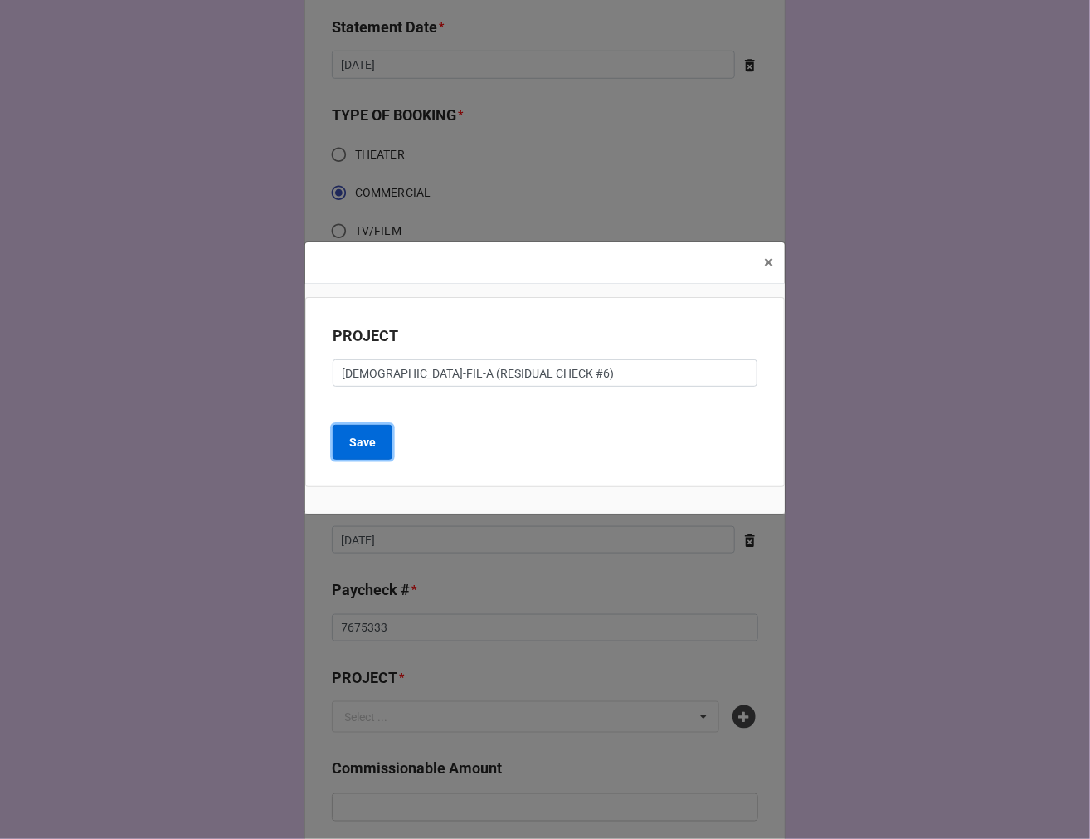
click at [353, 446] on b "Save" at bounding box center [362, 442] width 27 height 17
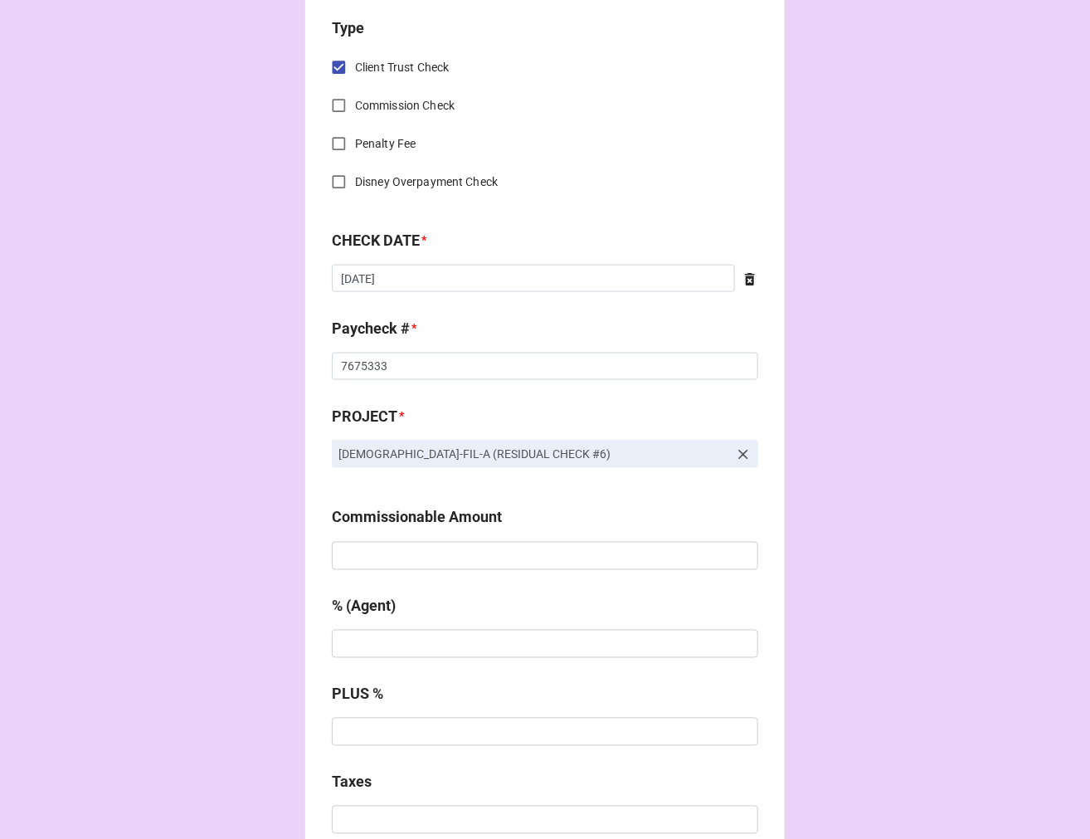
scroll to position [737, 0]
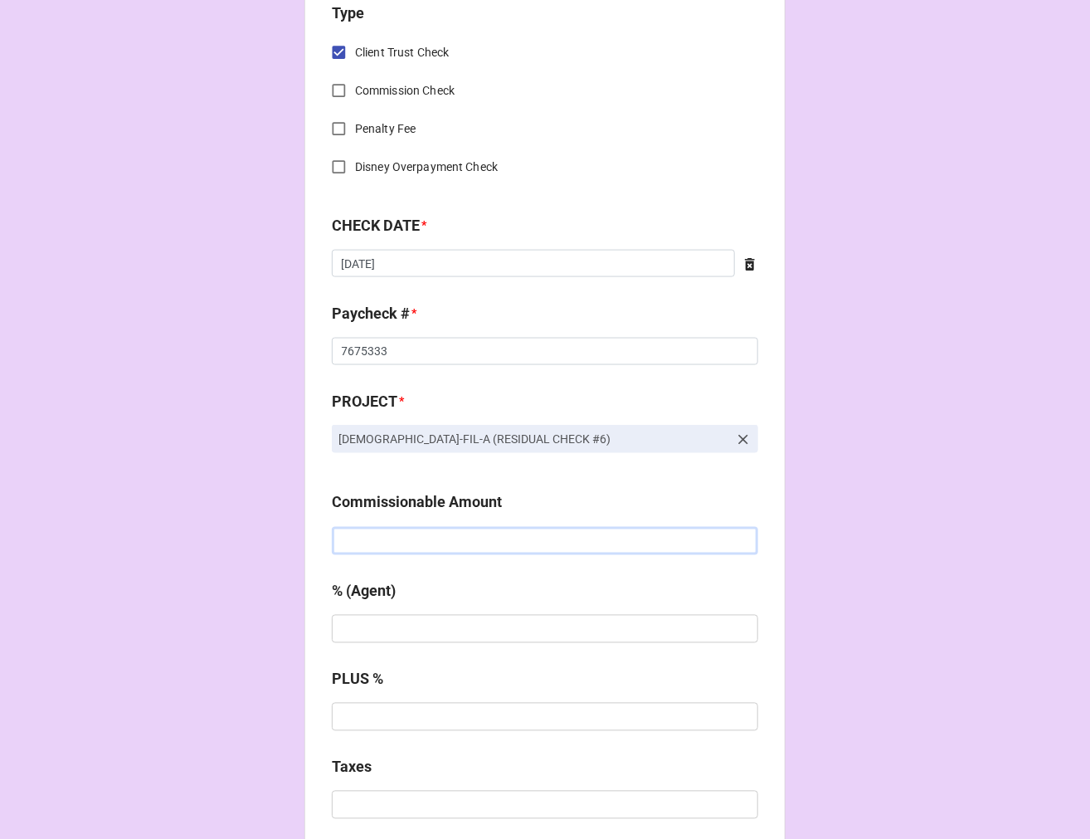
click at [428, 541] on input "text" at bounding box center [545, 541] width 427 height 28
type input "$215.60"
type input "10%"
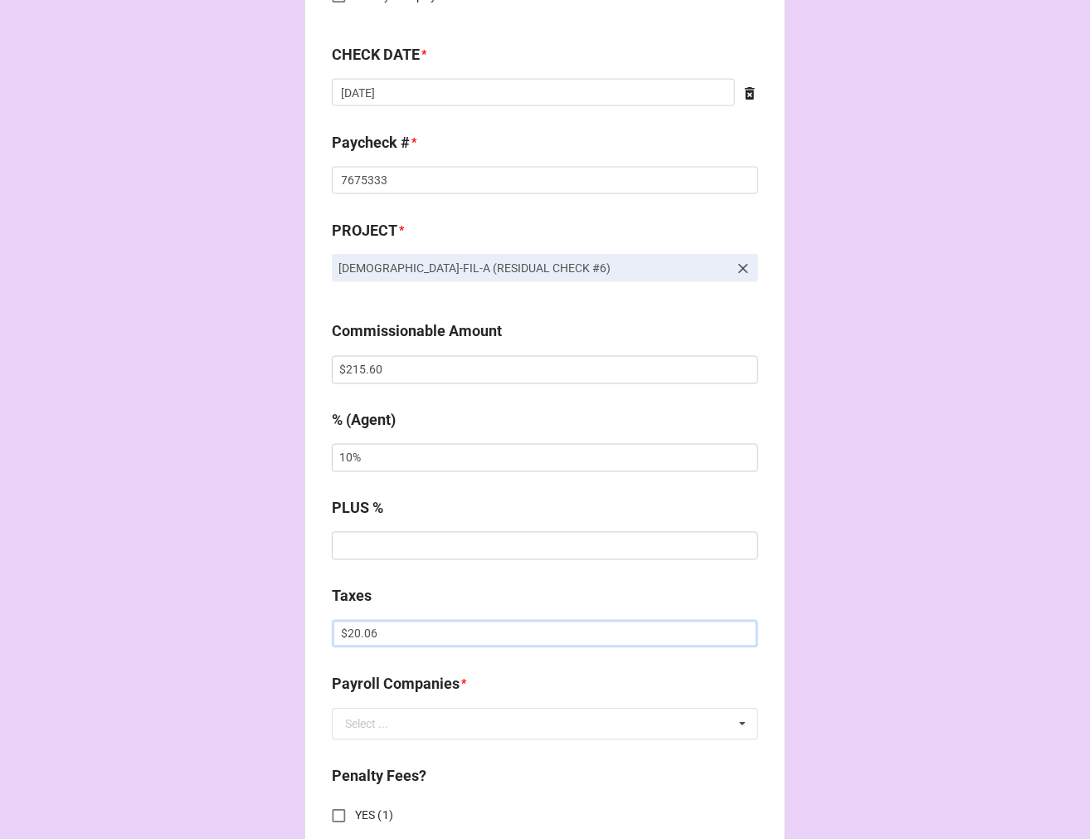
scroll to position [1198, 0]
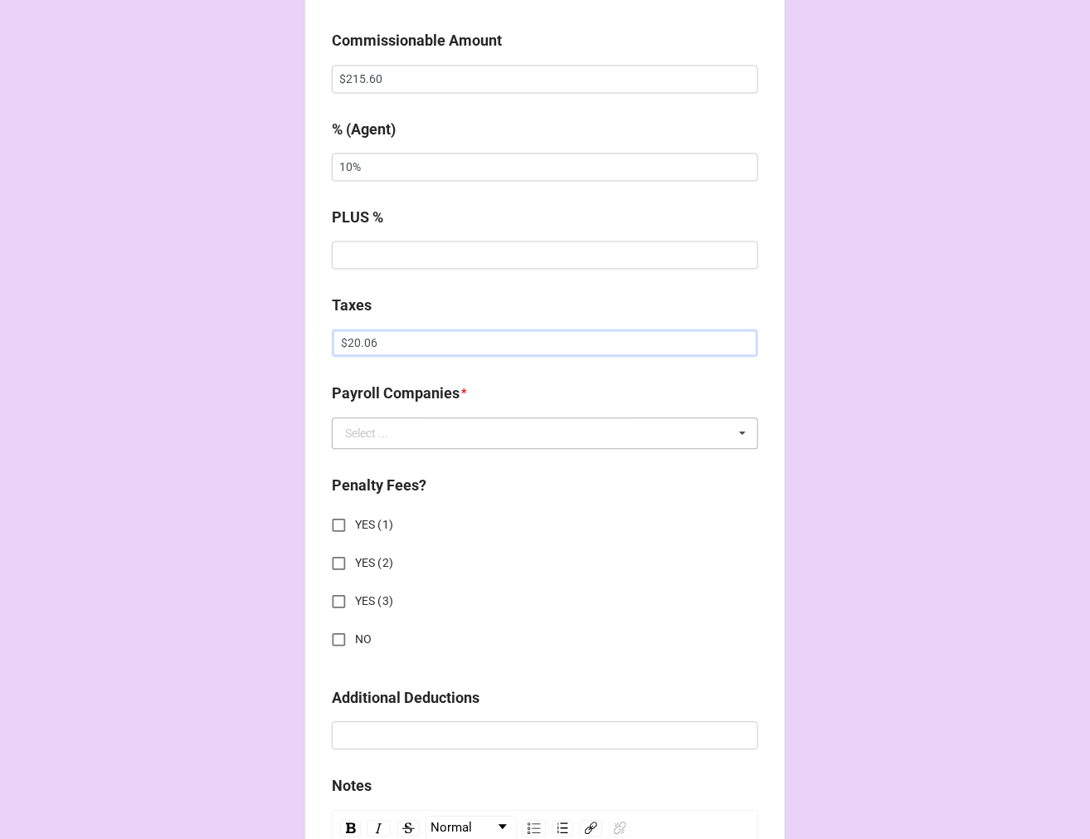
type input "$20.06"
click at [363, 436] on div "Select ..." at bounding box center [366, 434] width 43 height 12
type input "tea"
click at [405, 458] on span "Team Services" at bounding box center [382, 464] width 73 height 13
click at [335, 639] on input "NO" at bounding box center [339, 640] width 32 height 32
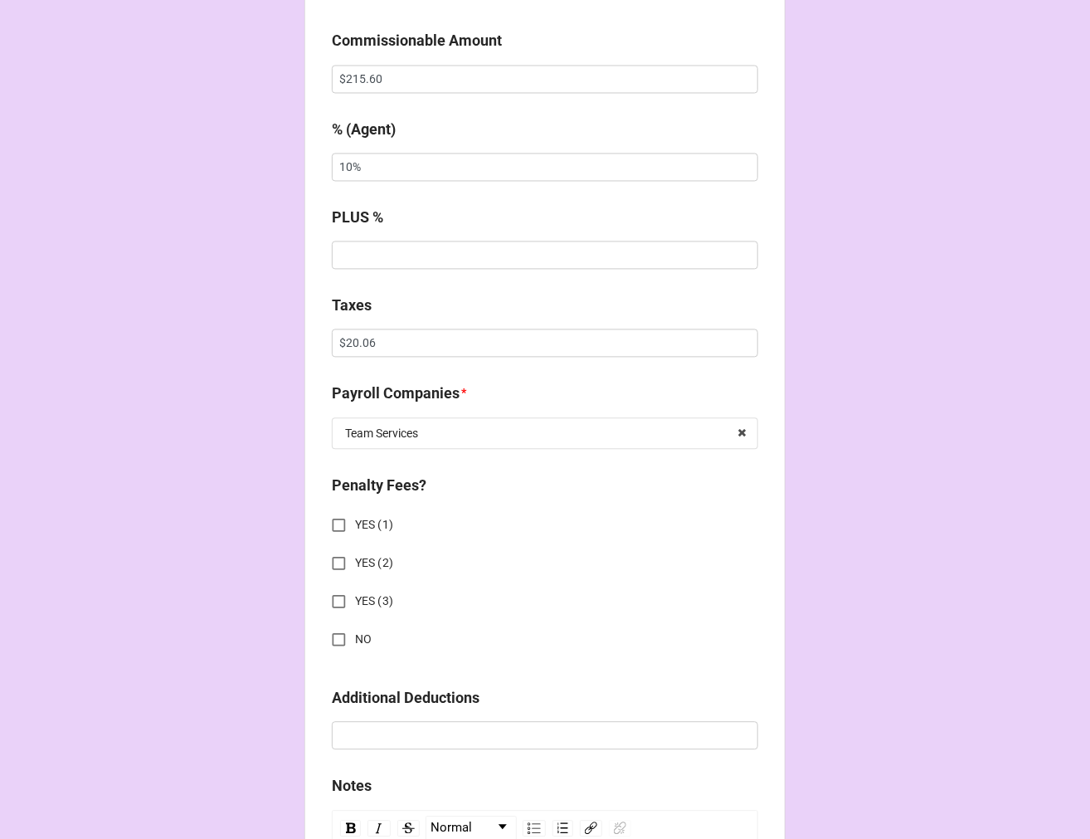
checkbox input "true"
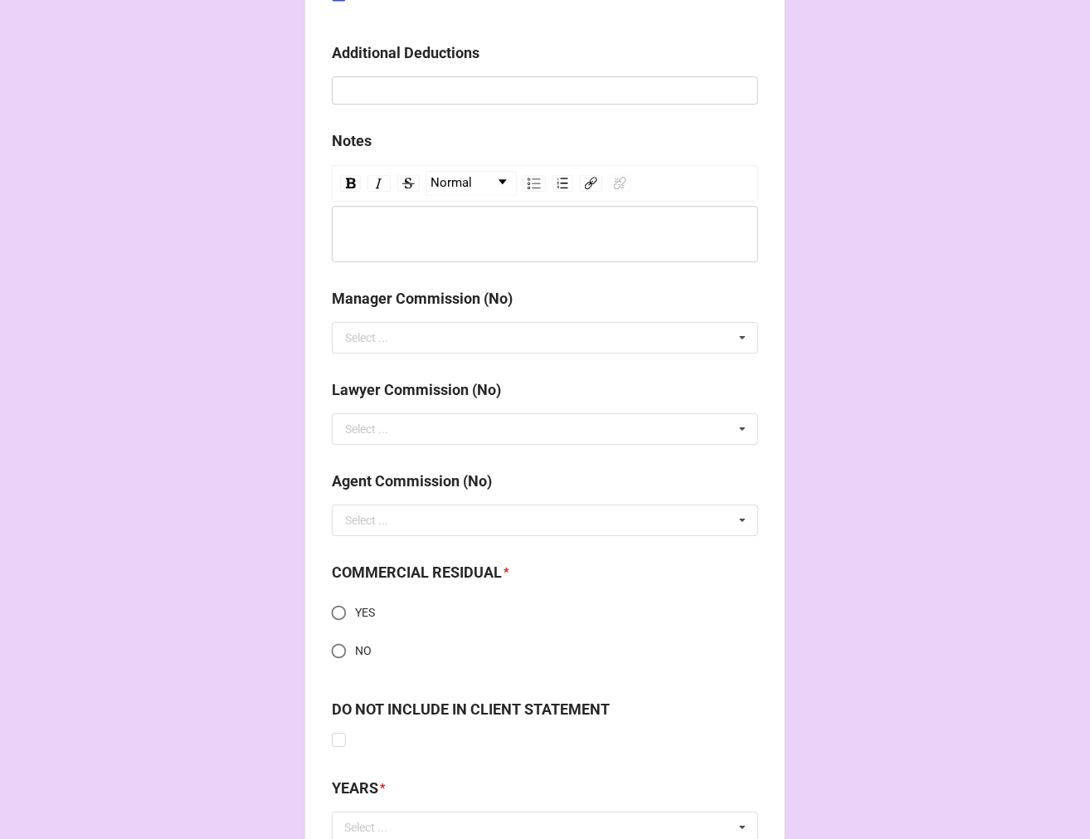
click at [335, 611] on input "YES" at bounding box center [339, 613] width 32 height 32
radio input "true"
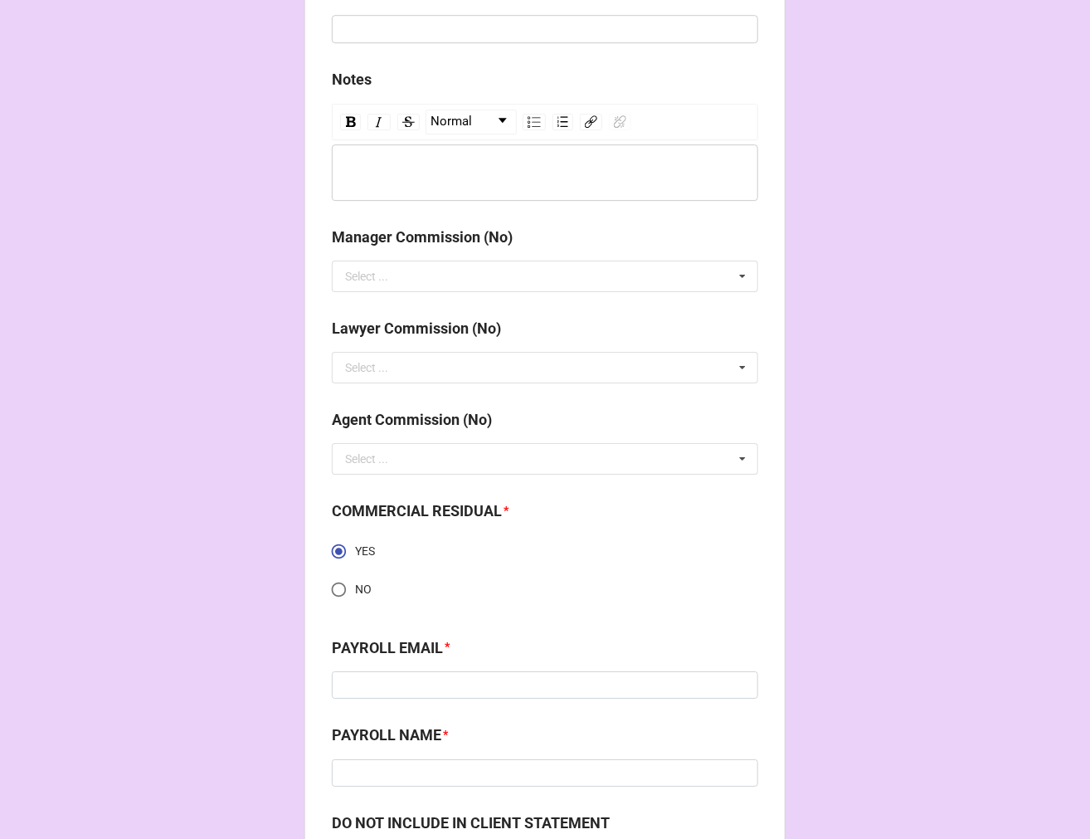
scroll to position [2120, 0]
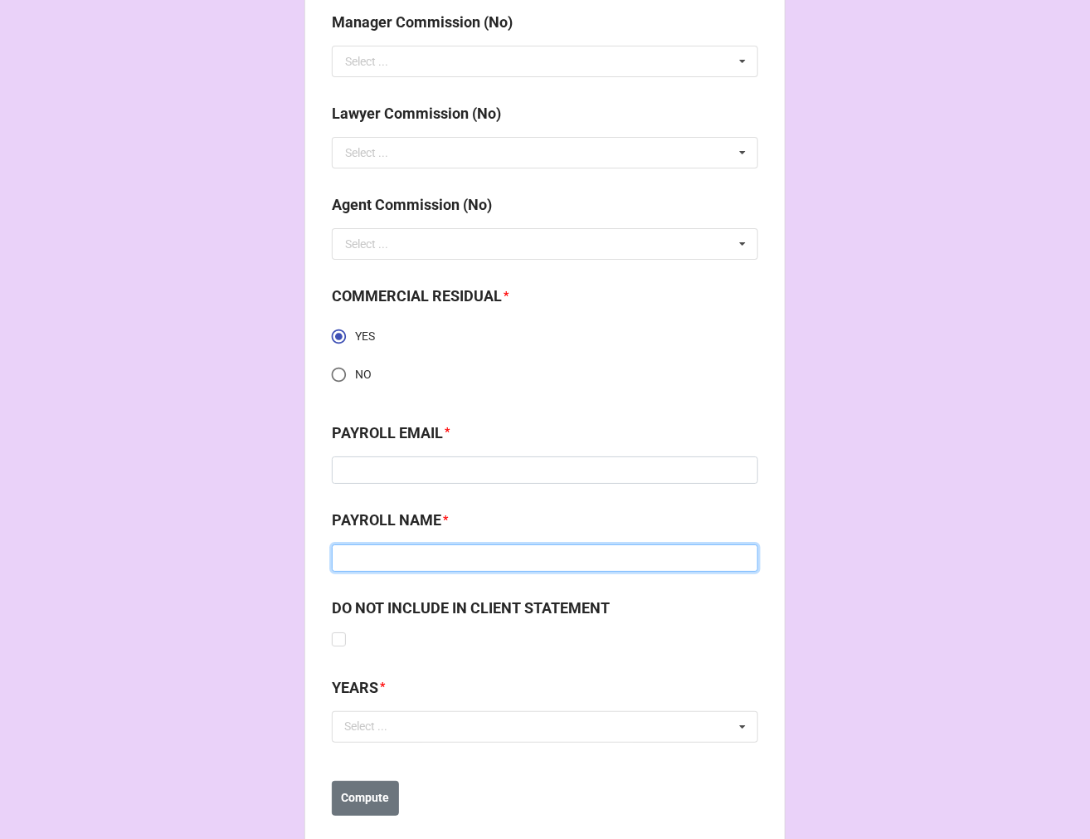
click at [374, 553] on input at bounding box center [545, 558] width 427 height 28
paste input "Team Services"
type input "Team Services"
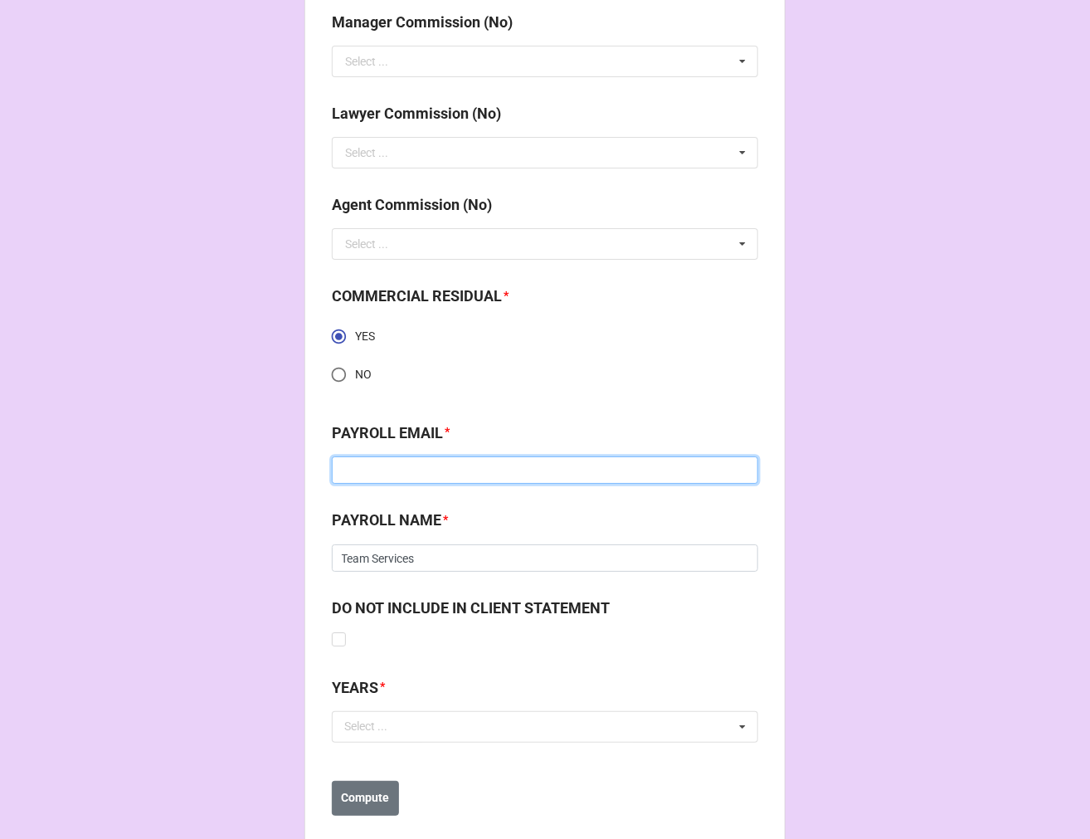
click at [413, 463] on input at bounding box center [545, 470] width 427 height 28
paste input "talent@theteamcompanies.com"
type input "talent@theteamcompanies.com"
click at [405, 736] on div "Select ... No results found." at bounding box center [545, 727] width 427 height 32
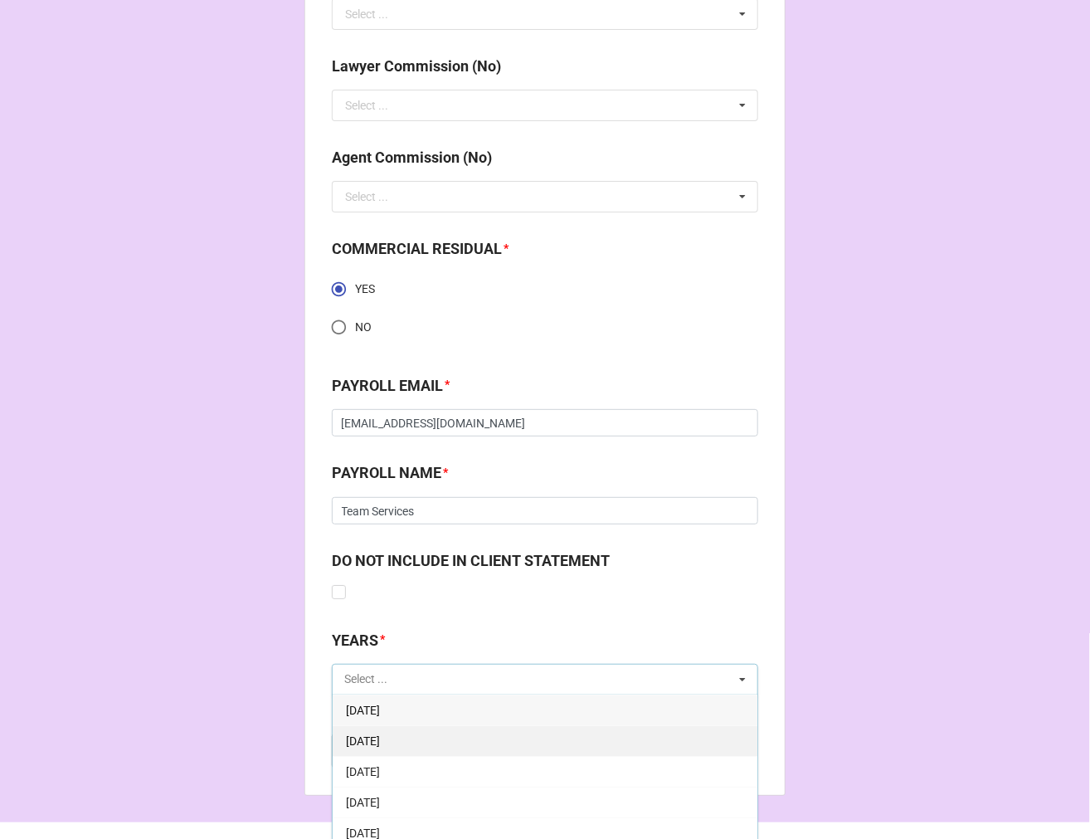
scroll to position [2209, 0]
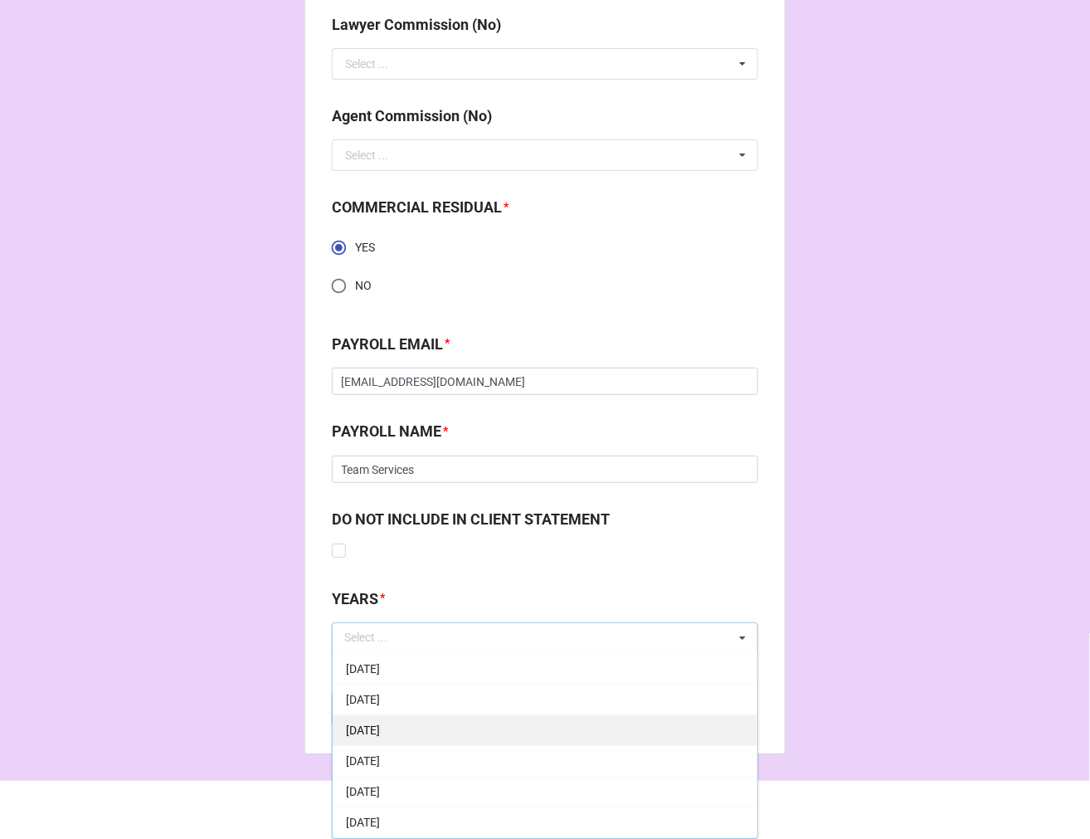
click at [380, 726] on span "[DATE]" at bounding box center [363, 730] width 34 height 13
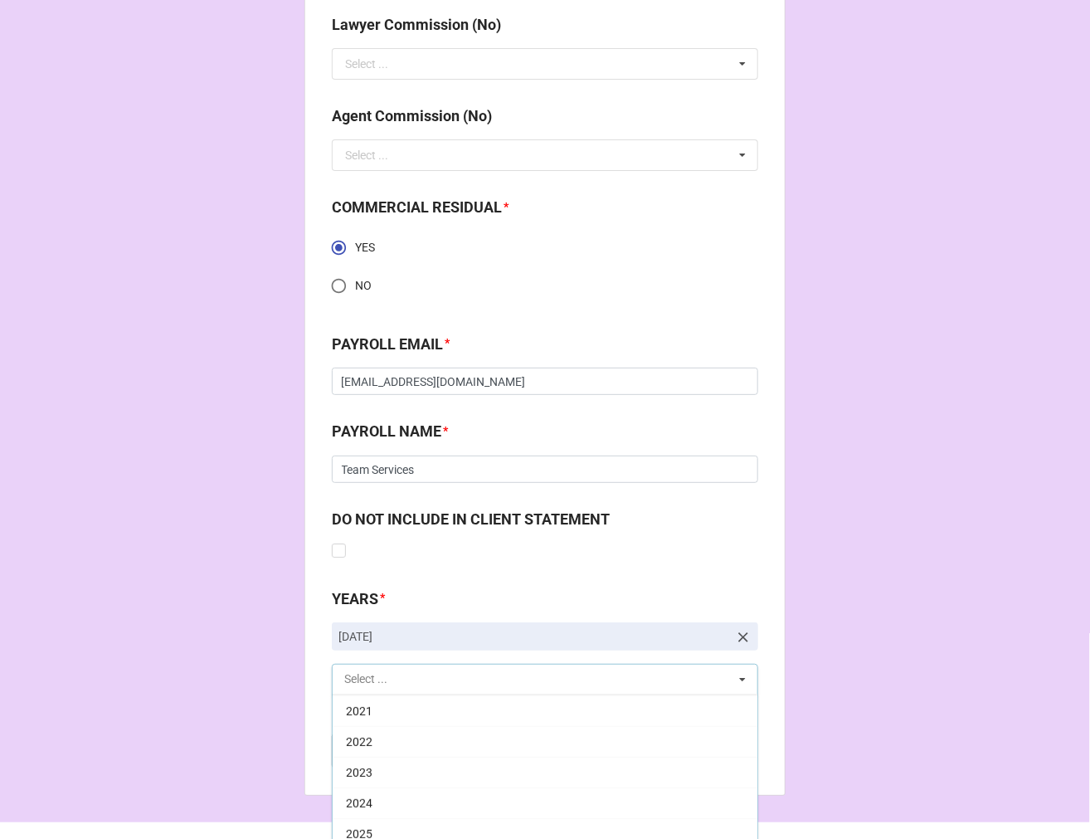
scroll to position [368, 0]
click at [370, 834] on div "2025" at bounding box center [545, 833] width 425 height 31
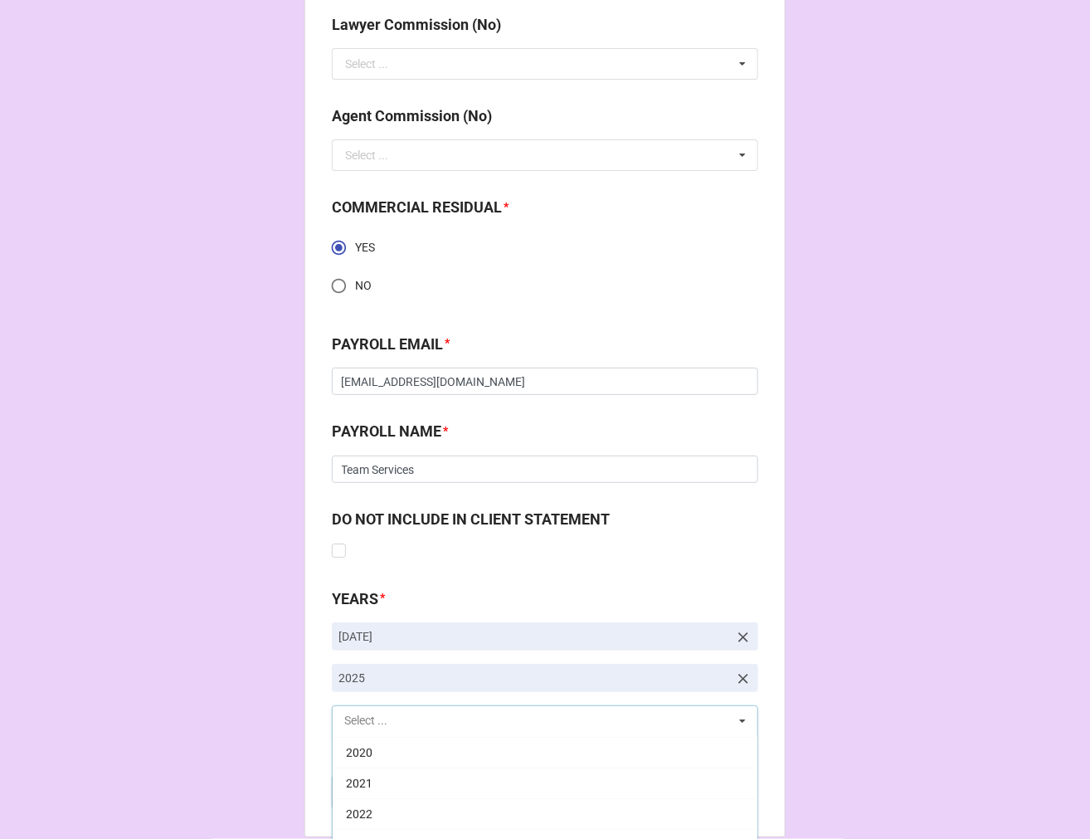
scroll to position [337, 0]
click at [382, 791] on b "Compute" at bounding box center [366, 791] width 48 height 17
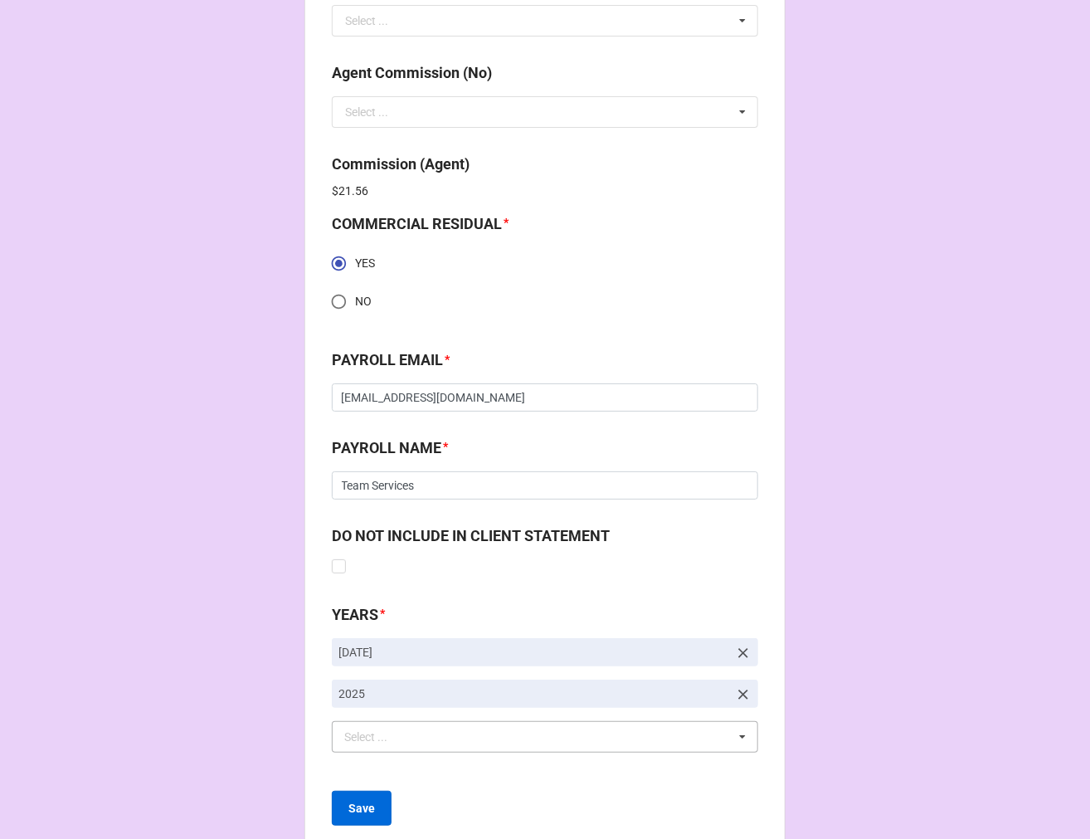
scroll to position [2293, 0]
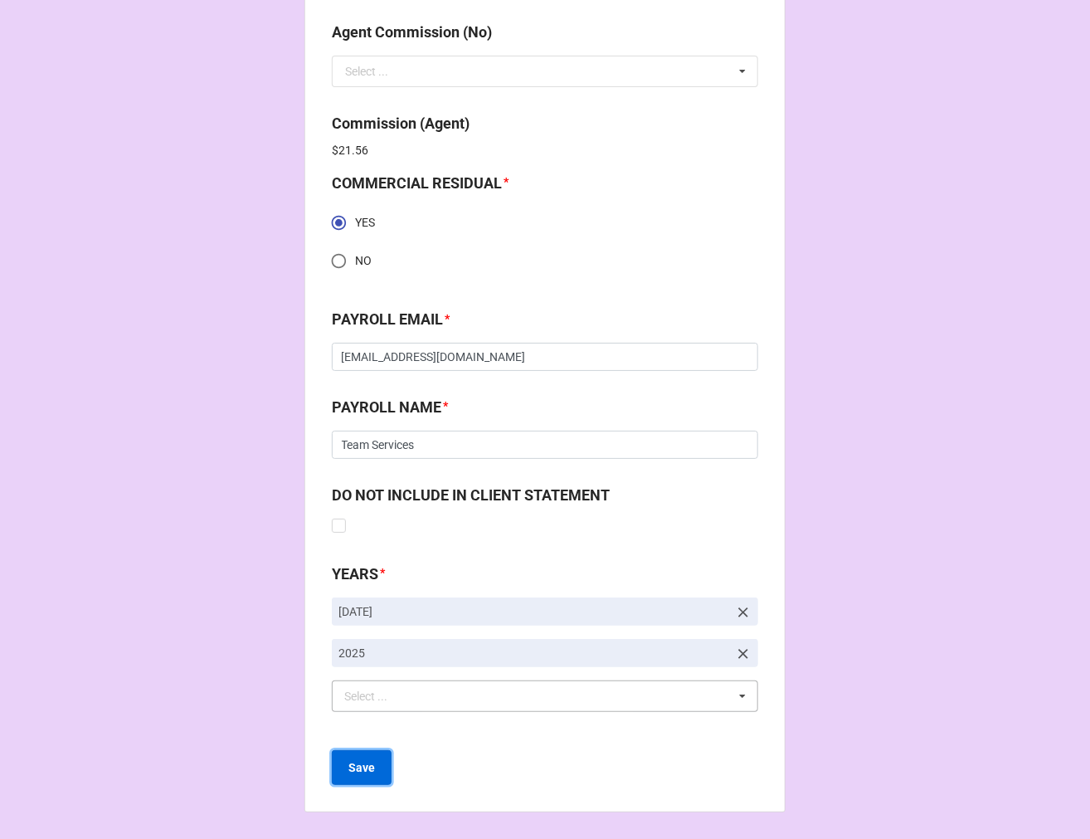
click at [354, 763] on b "Save" at bounding box center [362, 767] width 27 height 17
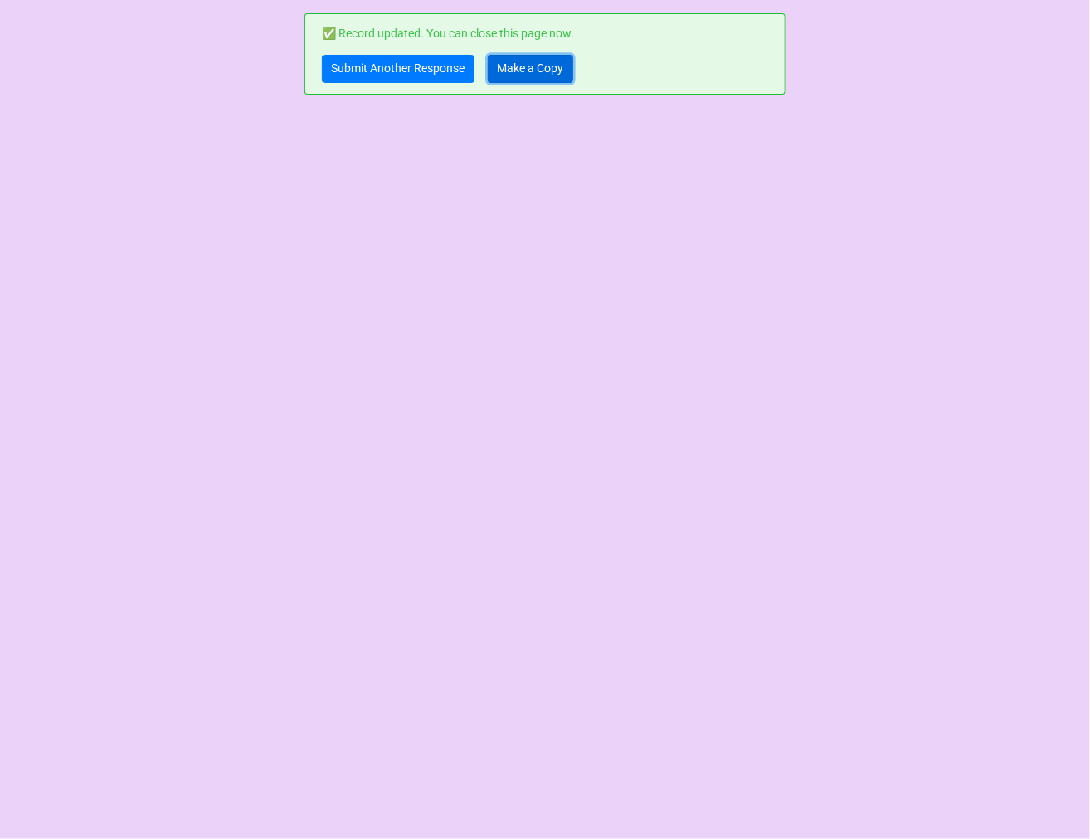
click at [534, 76] on link "Make a Copy" at bounding box center [530, 69] width 85 height 28
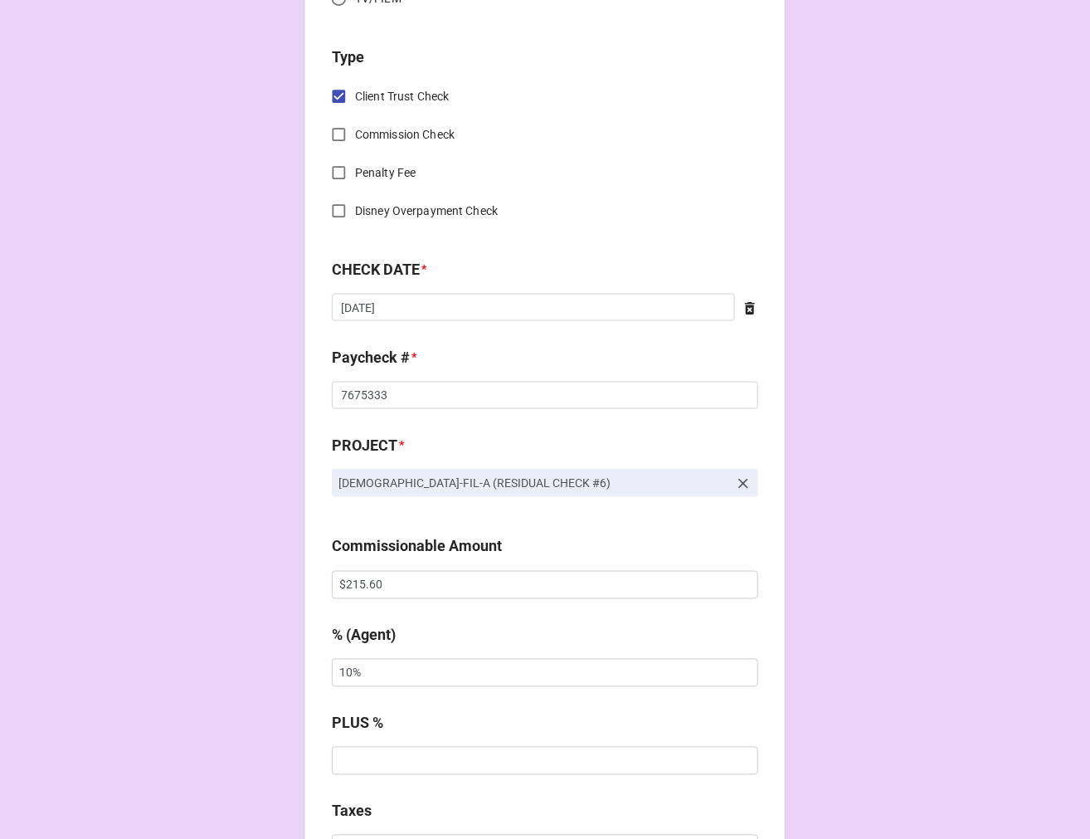
scroll to position [737, 0]
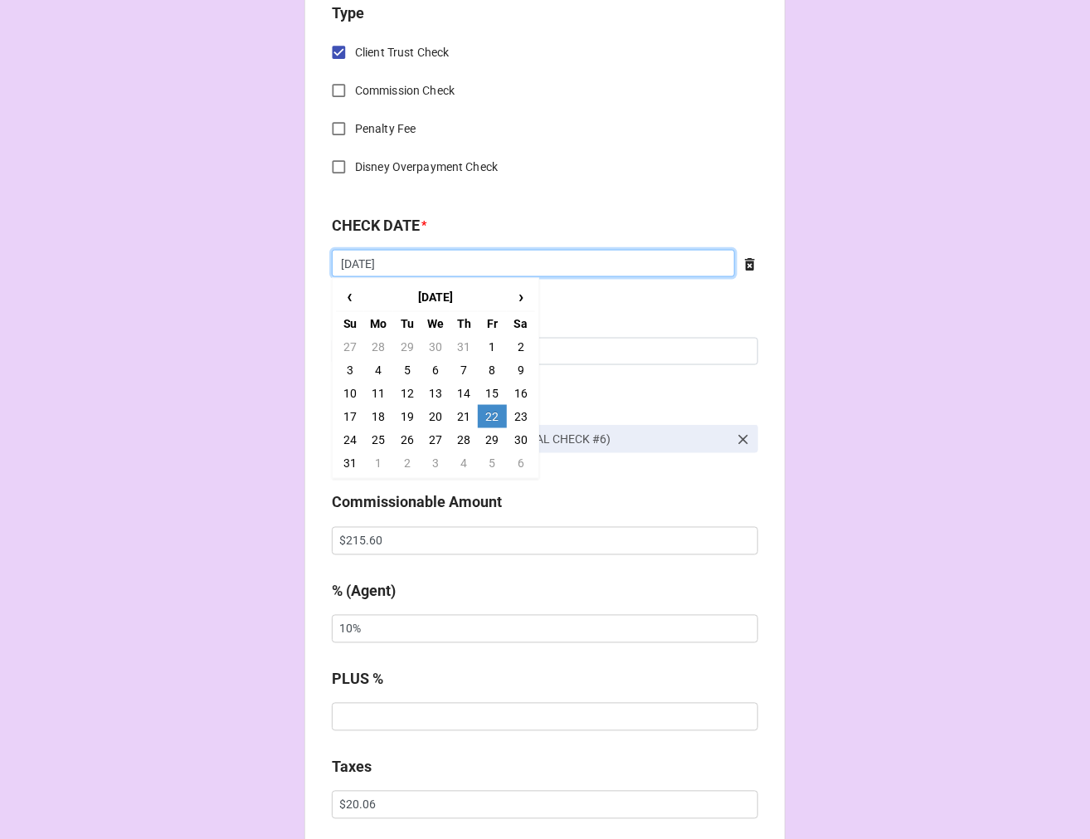
click at [399, 255] on input "8/22/2025" at bounding box center [533, 264] width 403 height 28
drag, startPoint x: 408, startPoint y: 436, endPoint x: 358, endPoint y: 436, distance: 50.6
click at [405, 436] on td "26" at bounding box center [407, 439] width 28 height 23
type input "8/26/2025"
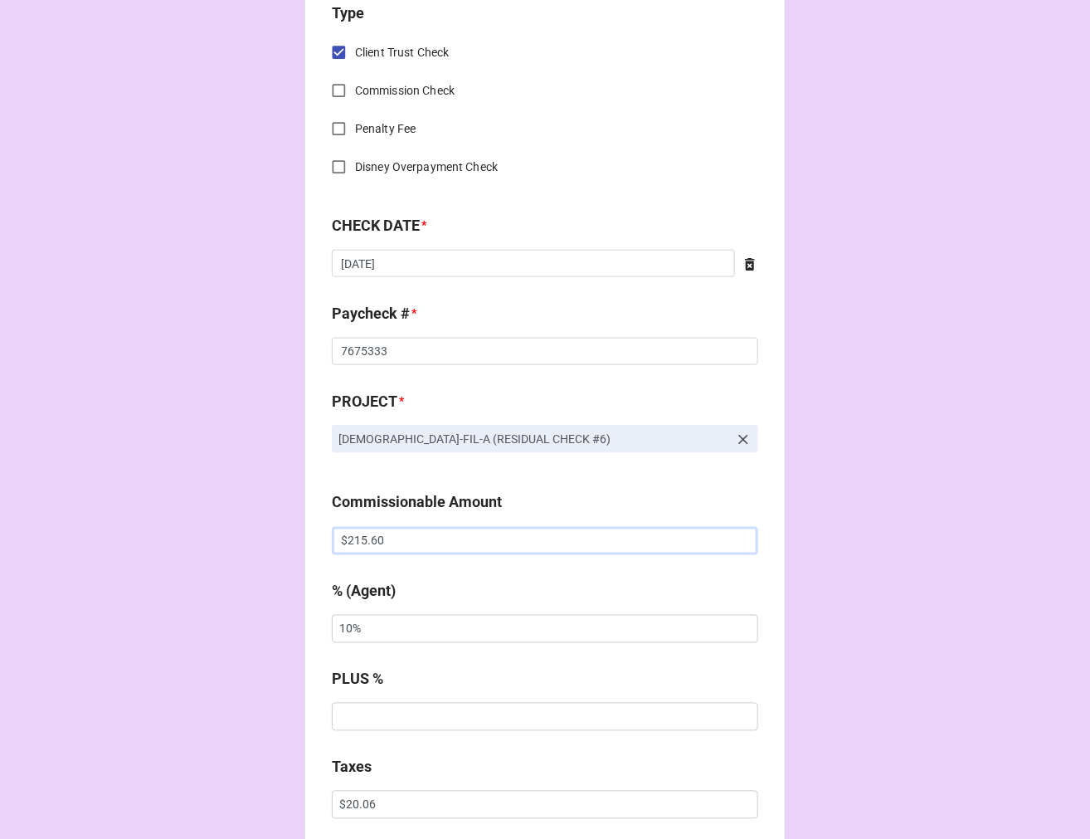
click at [361, 542] on input "$215.60" at bounding box center [545, 541] width 427 height 28
click at [360, 542] on input "$215.60" at bounding box center [545, 541] width 427 height 28
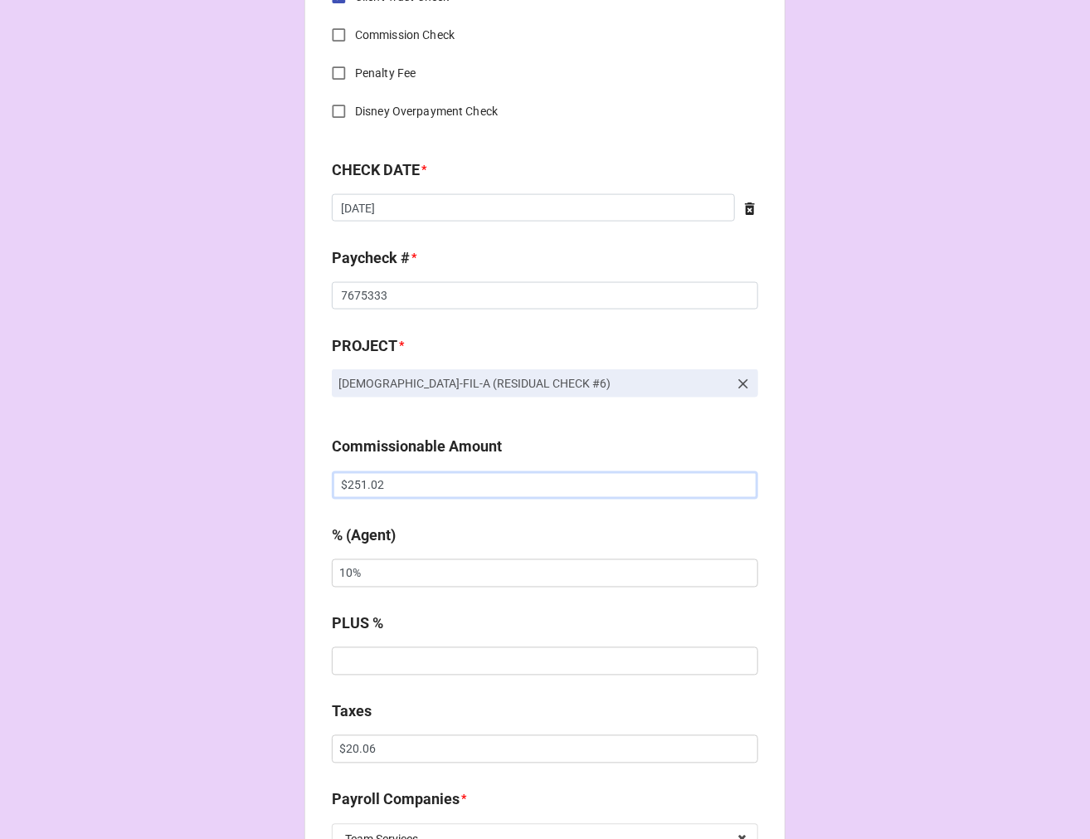
scroll to position [922, 0]
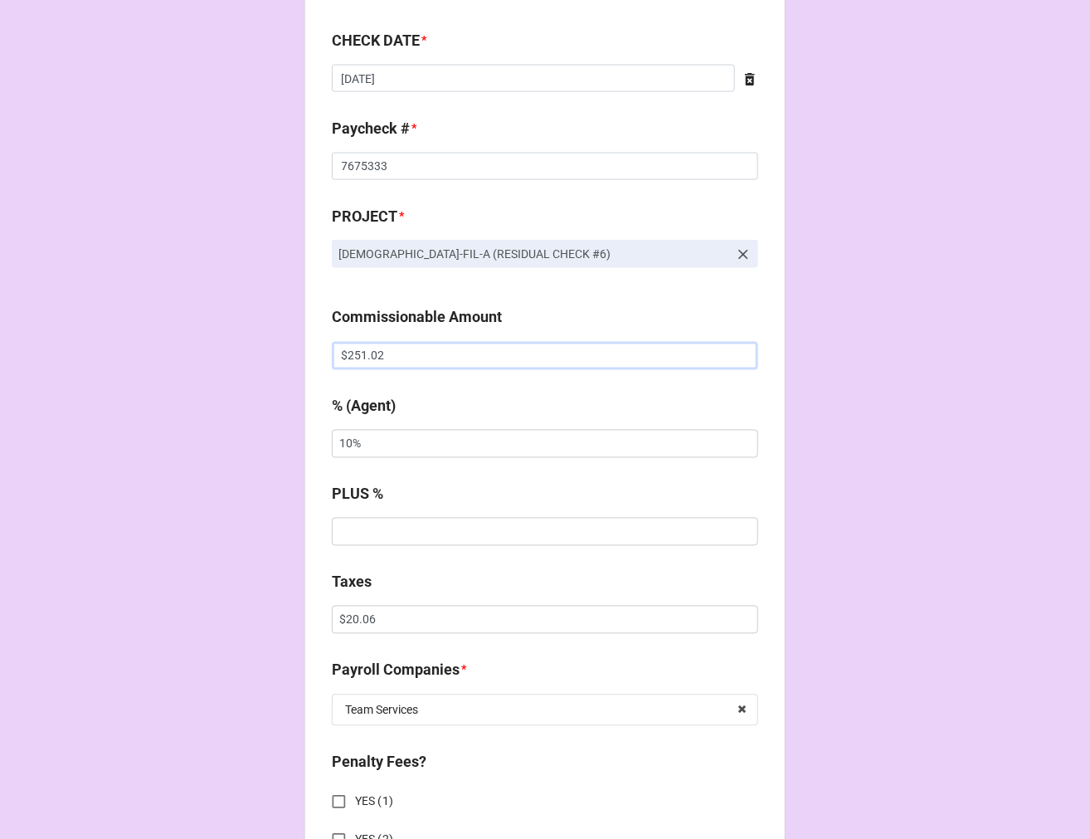
type input "$251.02"
click at [347, 621] on input "$20.06" at bounding box center [545, 620] width 427 height 28
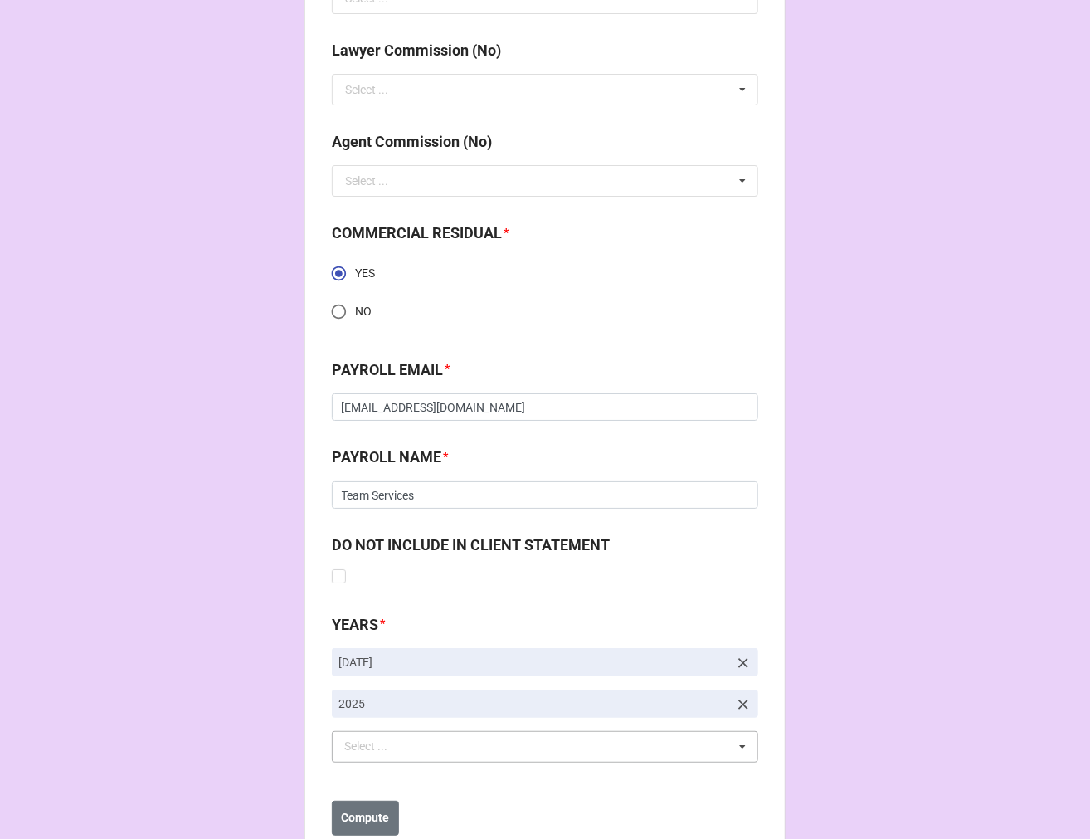
scroll to position [2212, 0]
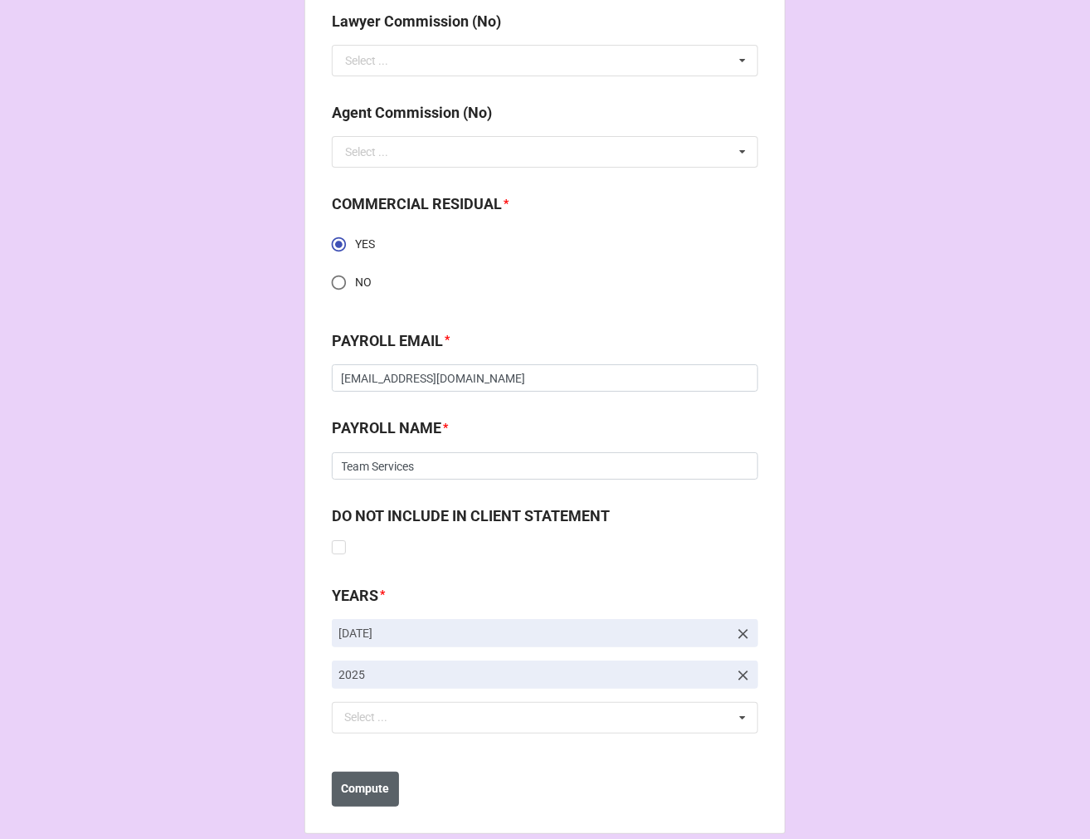
type input "$26.74"
click at [370, 773] on button "Compute" at bounding box center [365, 789] width 67 height 35
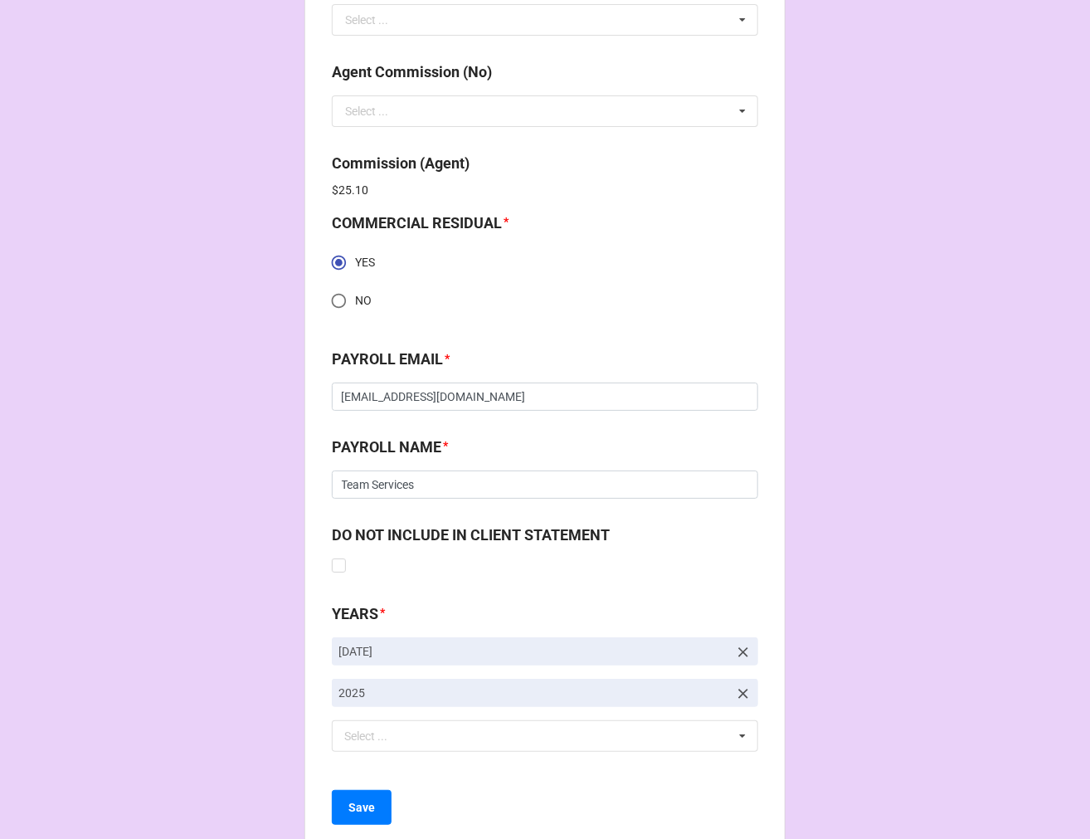
scroll to position [2293, 0]
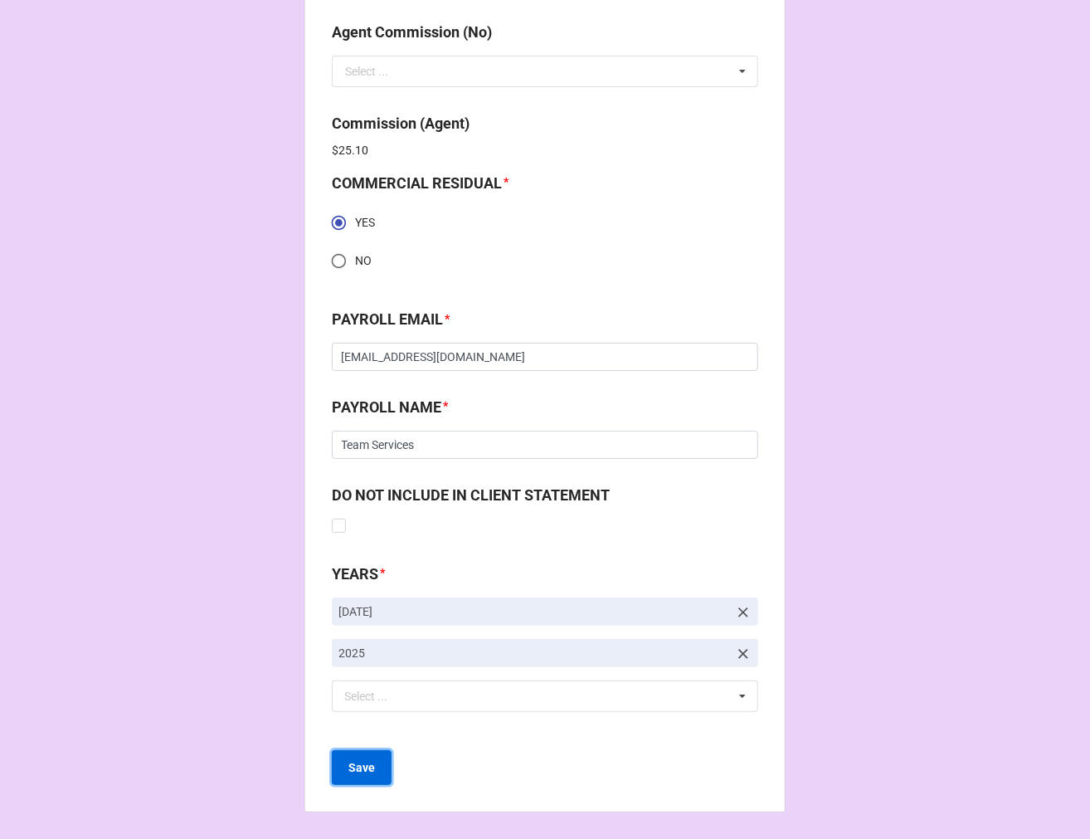
click at [370, 768] on button "Save" at bounding box center [362, 767] width 60 height 35
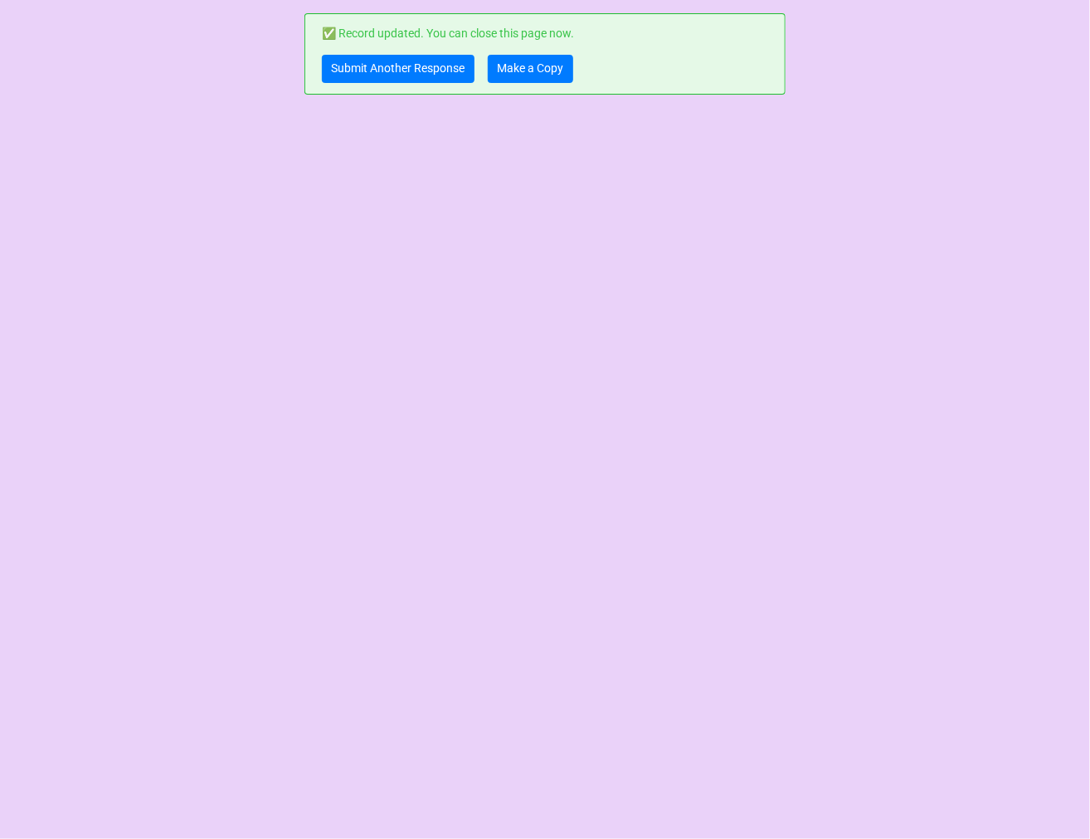
scroll to position [0, 0]
click at [367, 65] on link "Submit Another Response" at bounding box center [398, 69] width 153 height 28
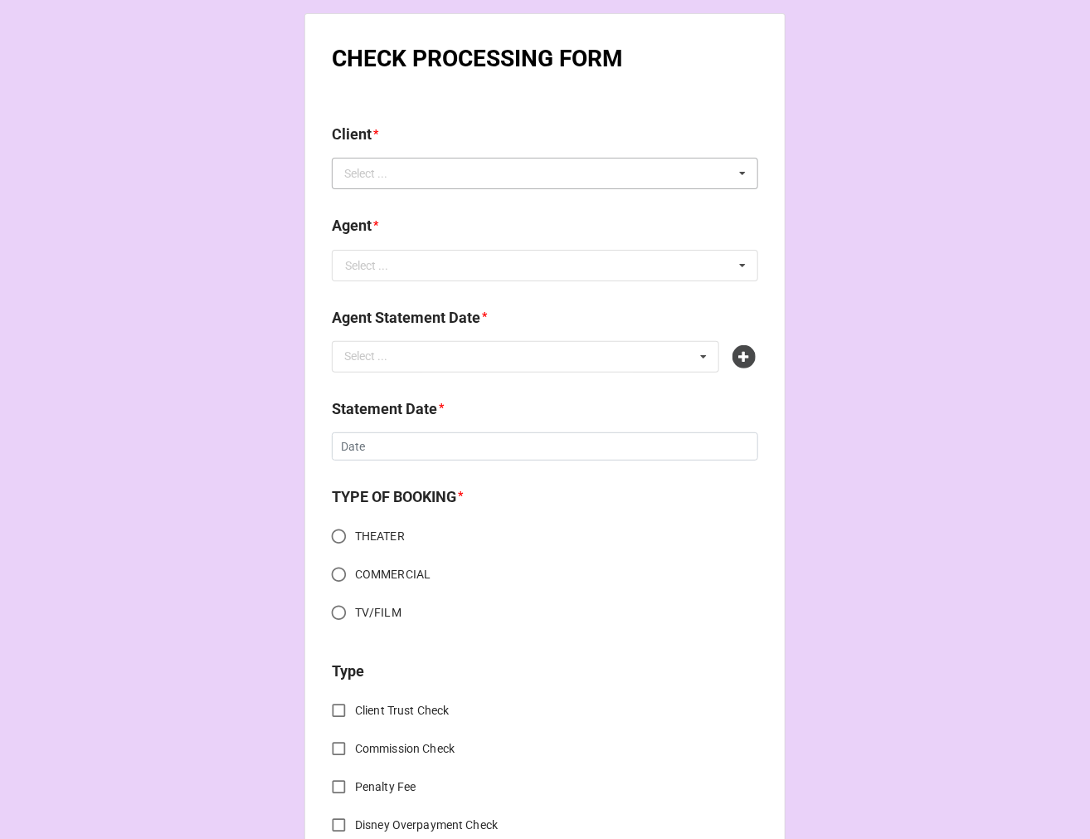
click at [478, 176] on div "Select ... No results found." at bounding box center [545, 174] width 427 height 32
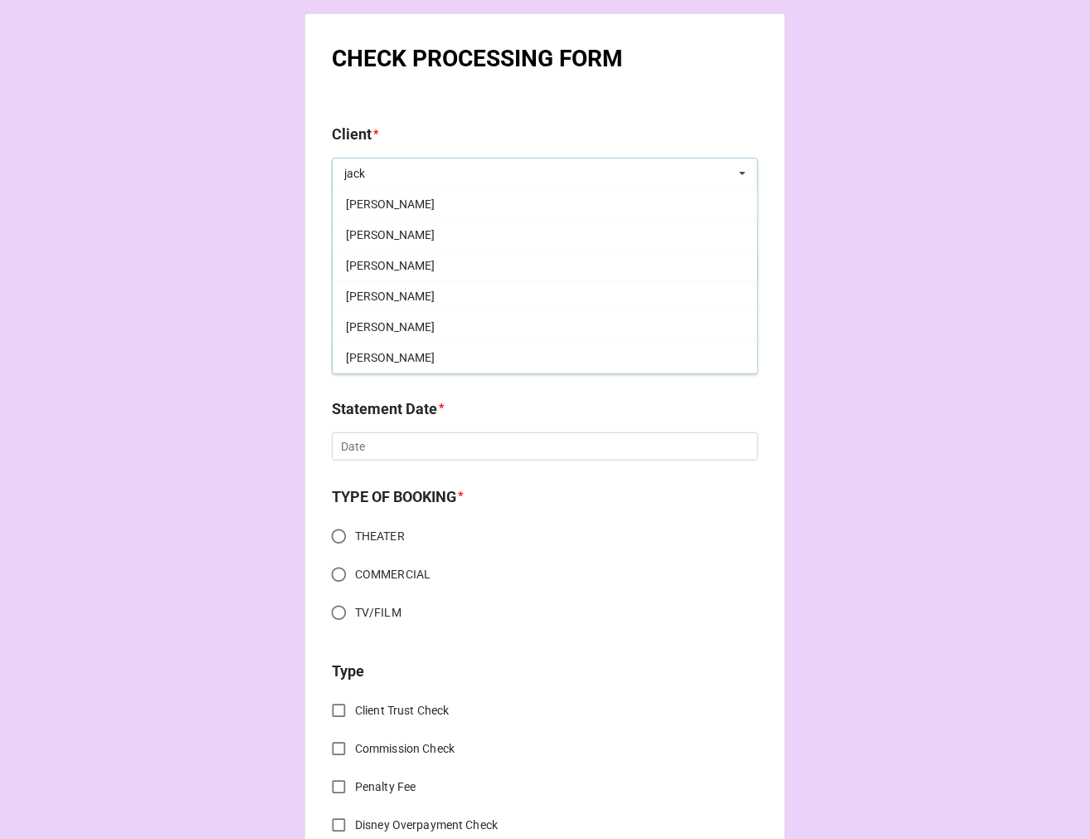
scroll to position [276, 0]
type input "jack"
click at [440, 300] on div "Jack McSherry" at bounding box center [545, 295] width 425 height 31
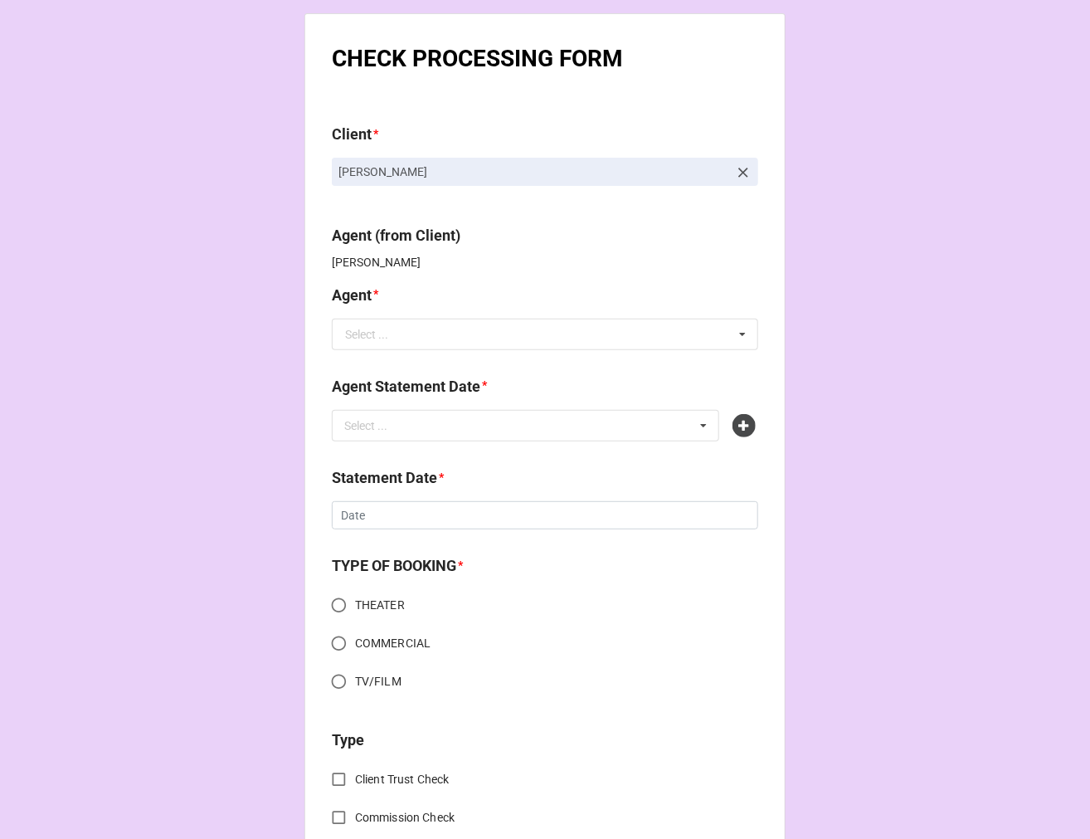
click at [363, 330] on div "Select ..." at bounding box center [366, 335] width 43 height 12
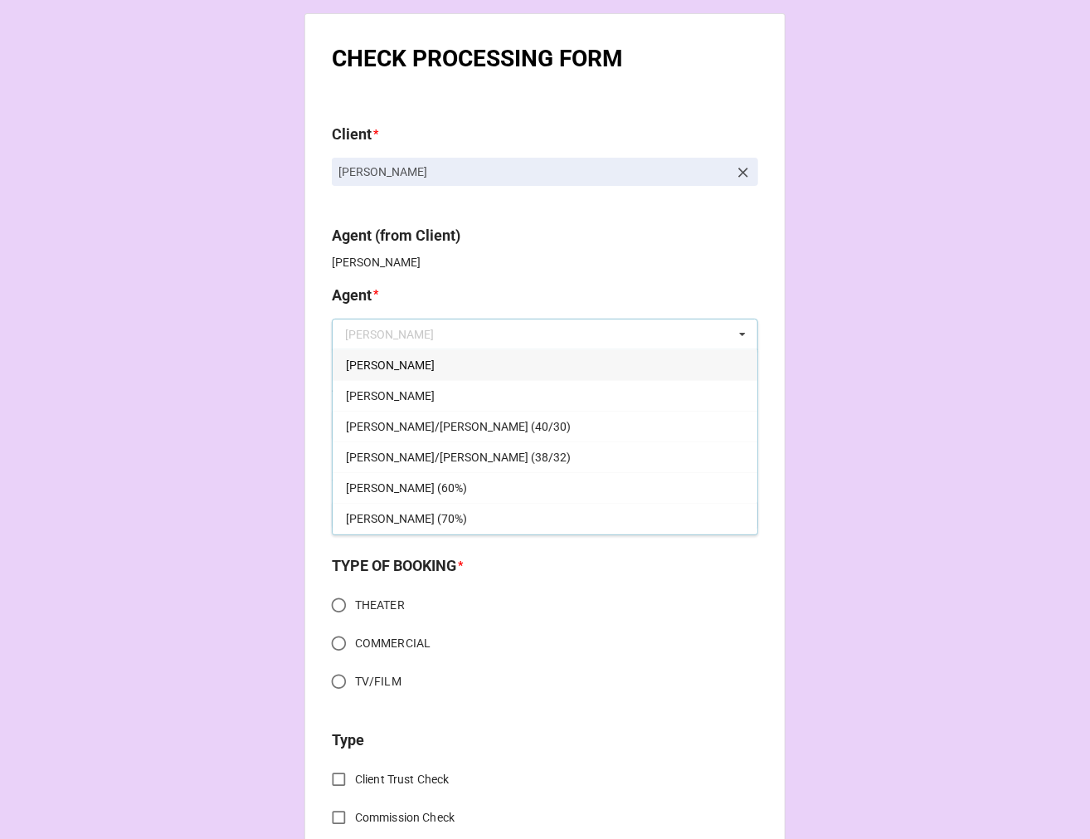
click at [376, 368] on div "[PERSON_NAME]" at bounding box center [545, 364] width 425 height 31
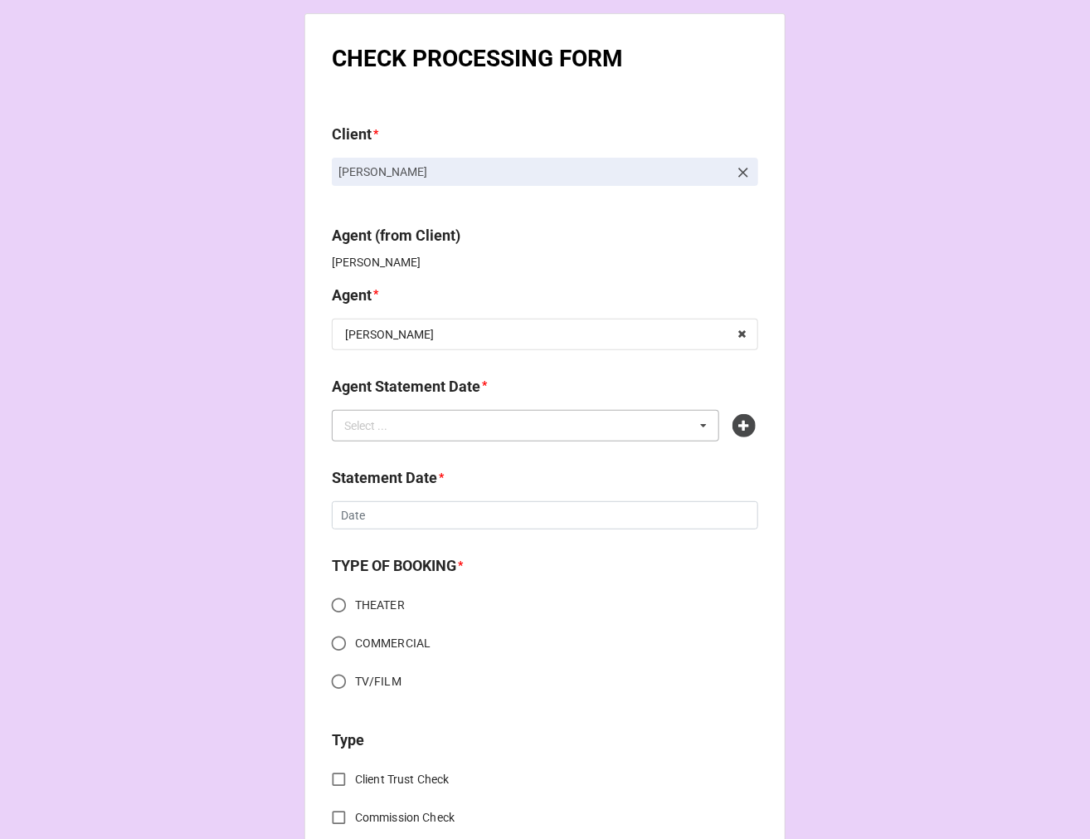
click at [372, 421] on div "Select ..." at bounding box center [375, 425] width 71 height 19
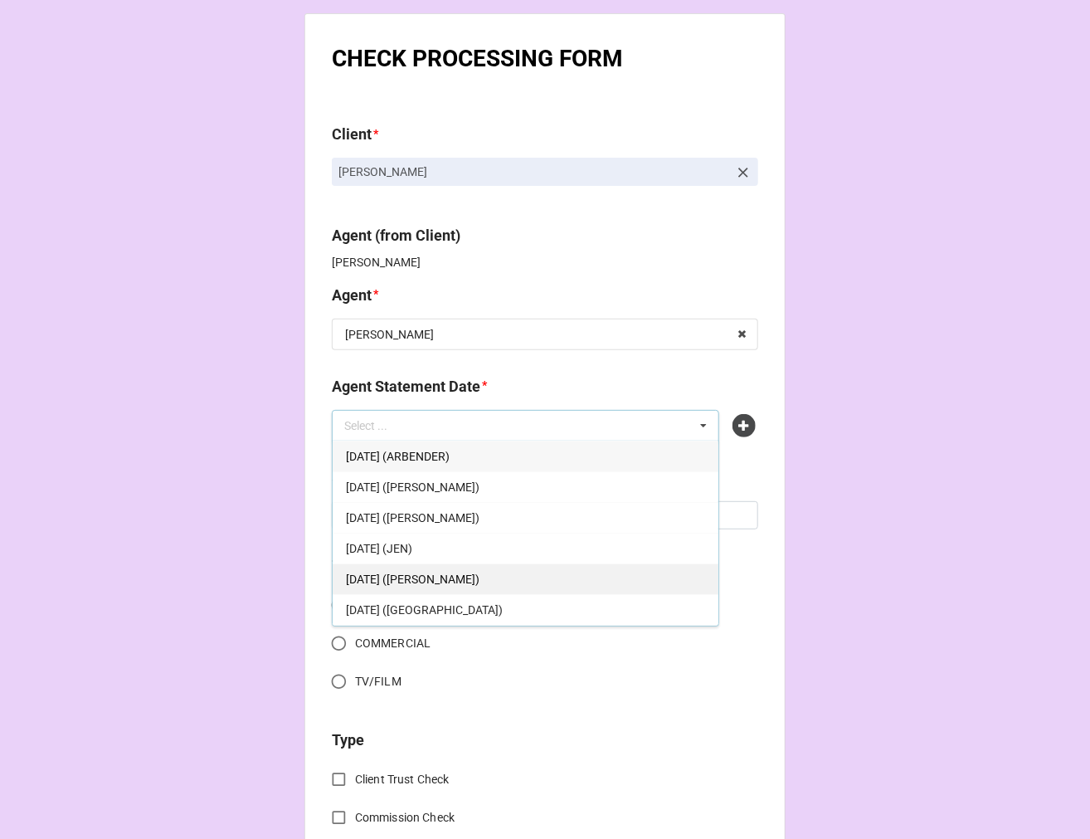
click at [485, 569] on div "SEPTEMBER 19, 2025 (JODI)" at bounding box center [526, 578] width 386 height 31
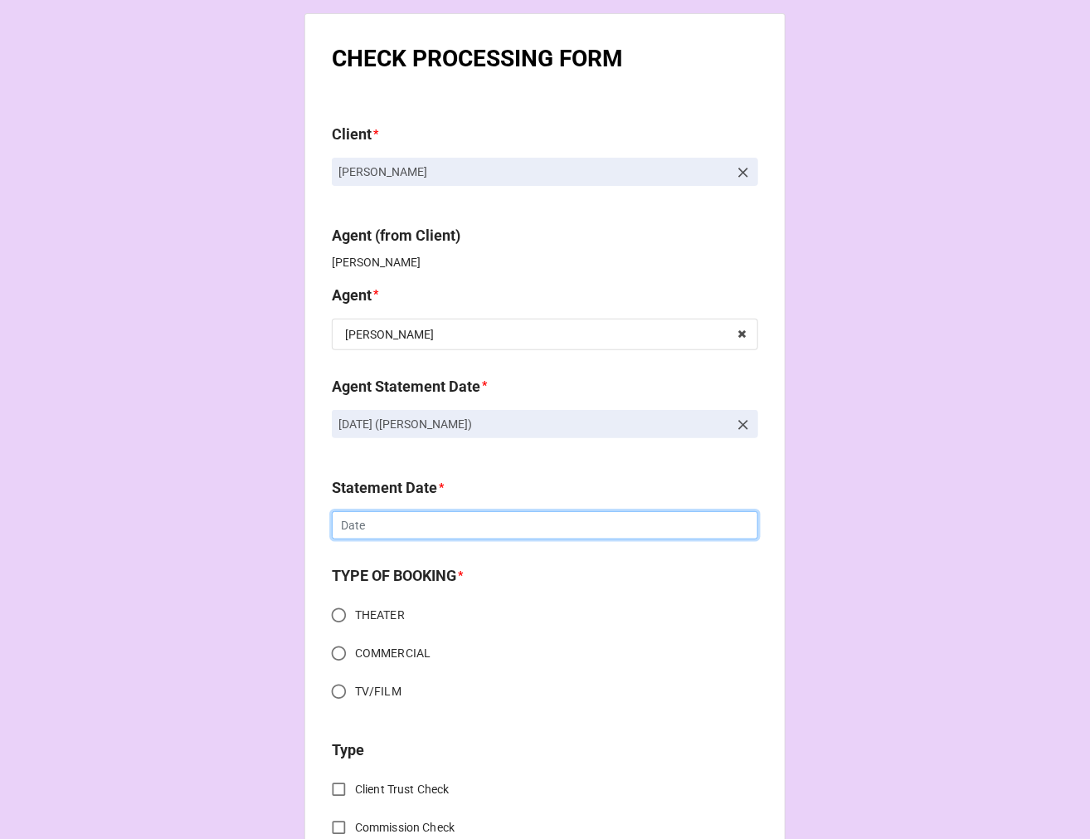
click at [404, 525] on input "text" at bounding box center [545, 525] width 427 height 28
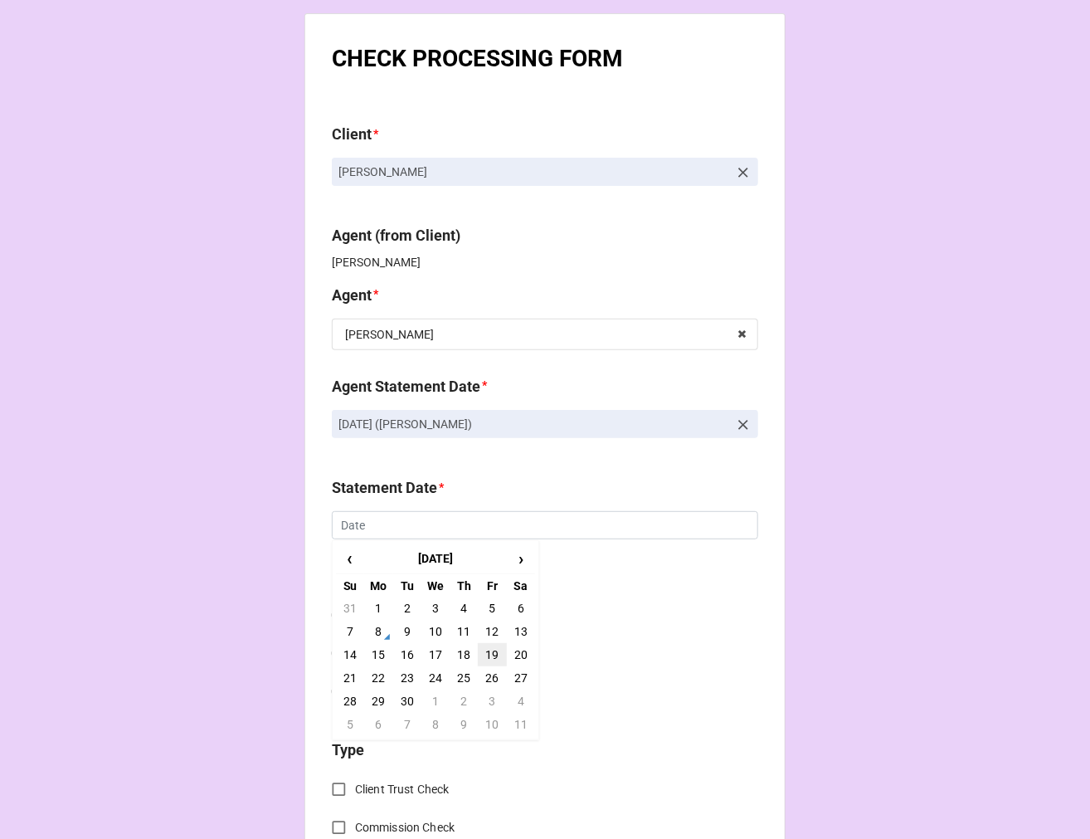
click at [492, 649] on td "19" at bounding box center [492, 654] width 28 height 23
type input "[DATE]"
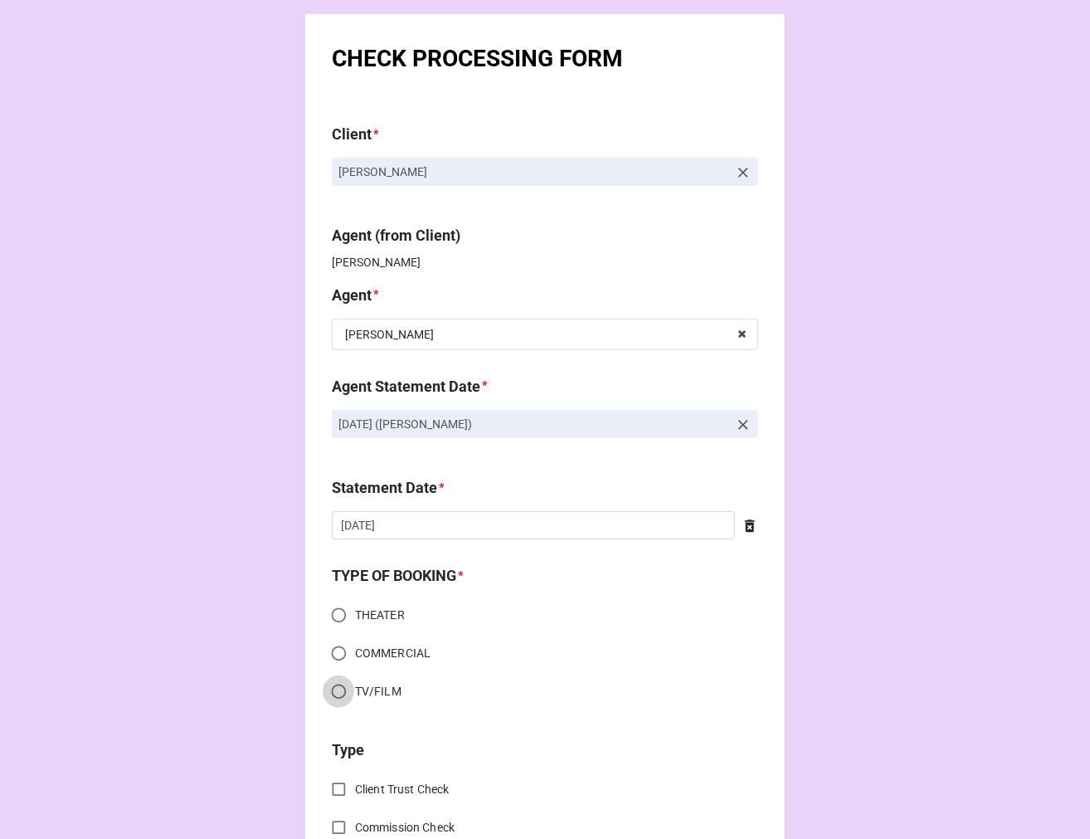
click at [334, 690] on input "TV/FILM" at bounding box center [339, 691] width 32 height 32
radio input "true"
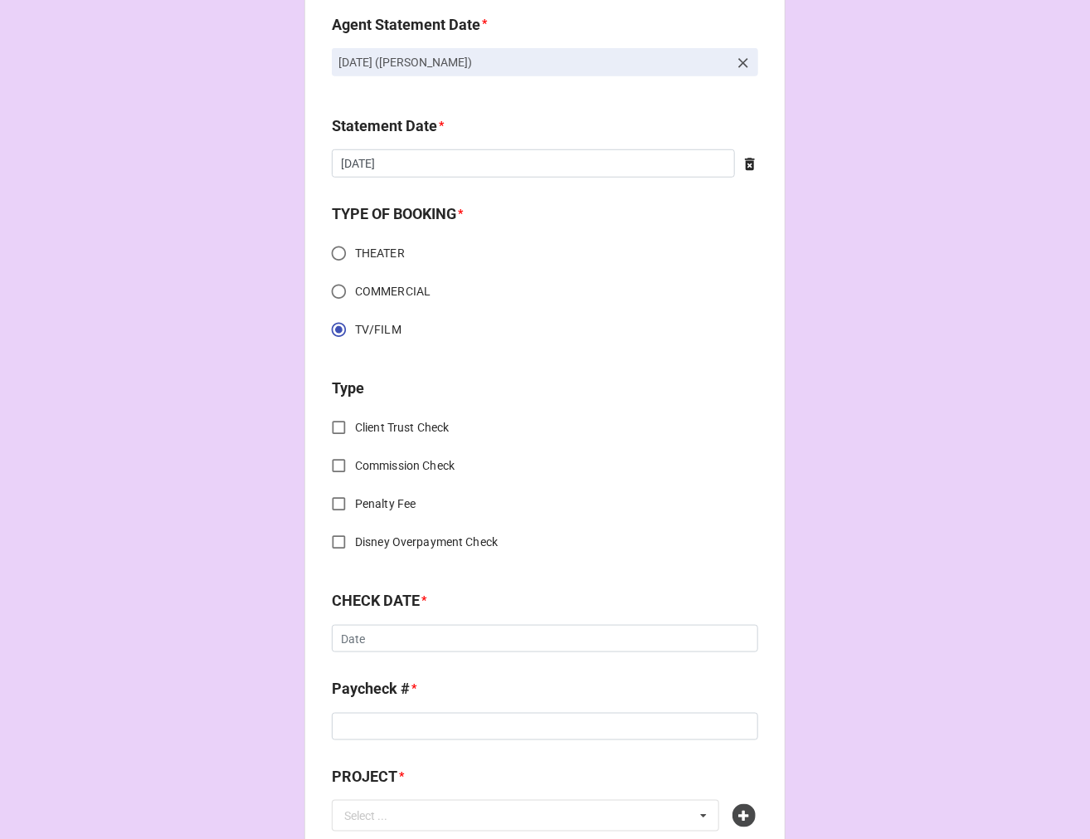
scroll to position [368, 0]
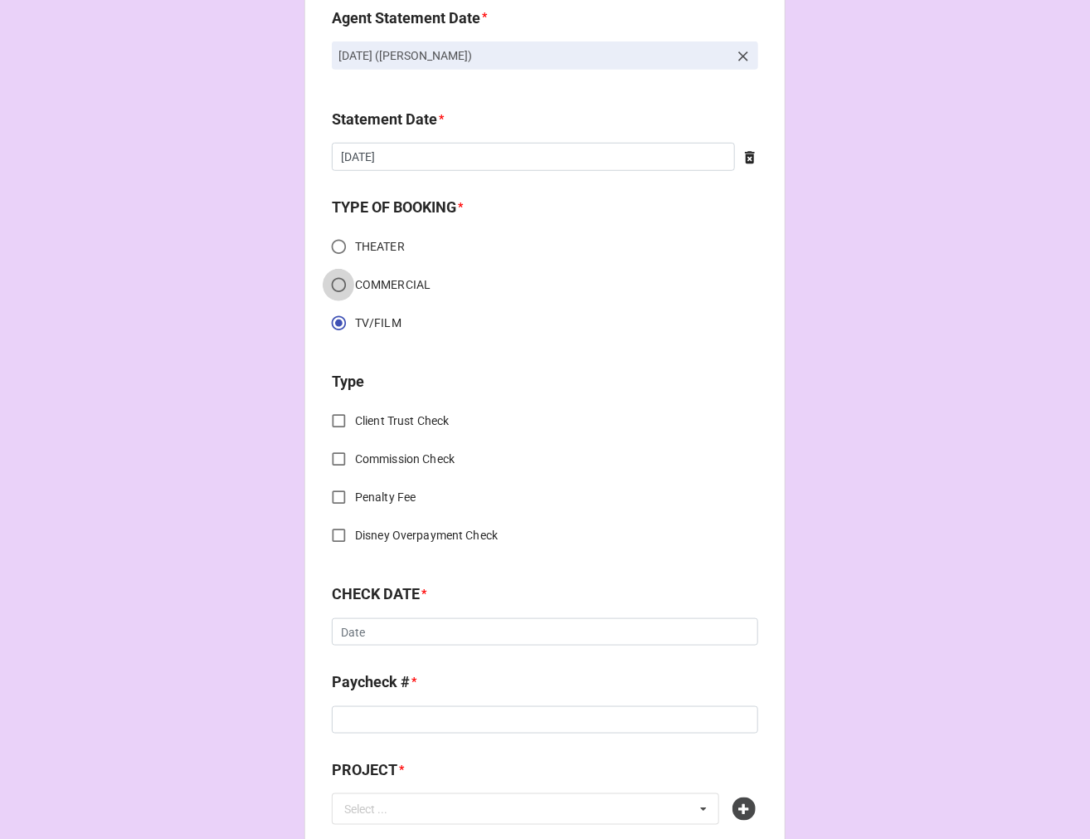
click at [329, 286] on input "COMMERCIAL" at bounding box center [339, 285] width 32 height 32
radio input "true"
click at [329, 417] on input "Client Trust Check" at bounding box center [339, 421] width 32 height 32
checkbox input "true"
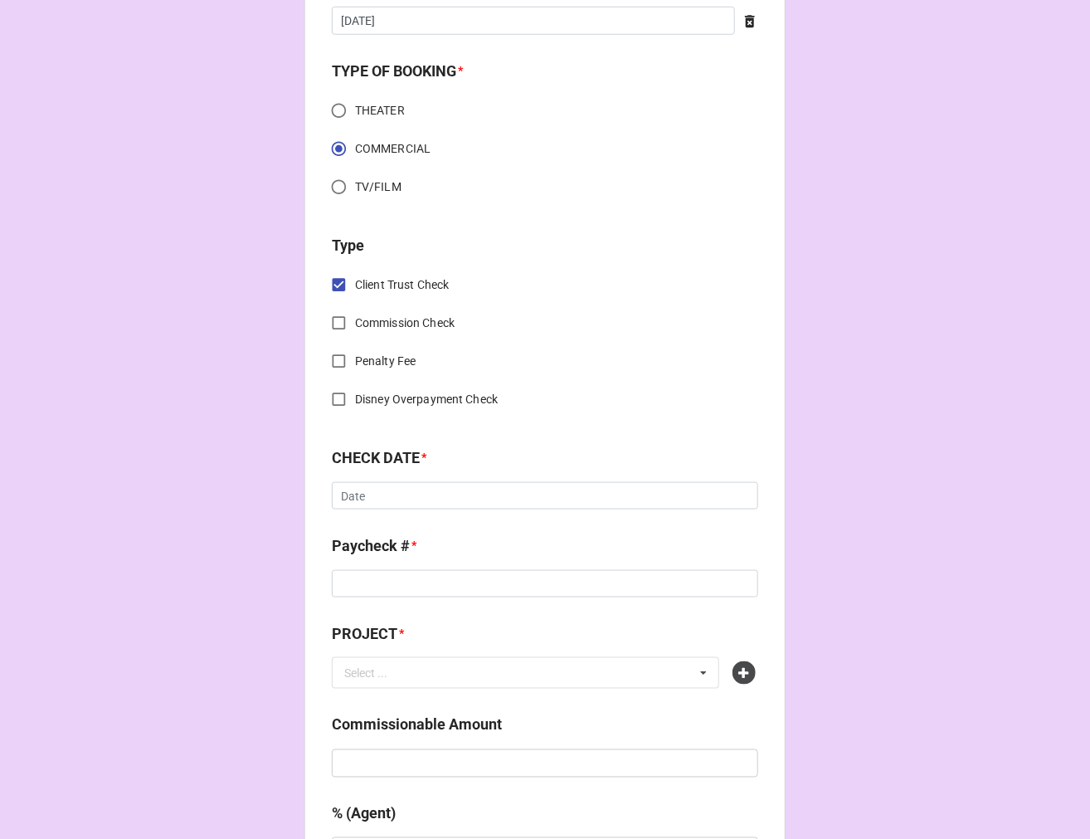
scroll to position [645, 0]
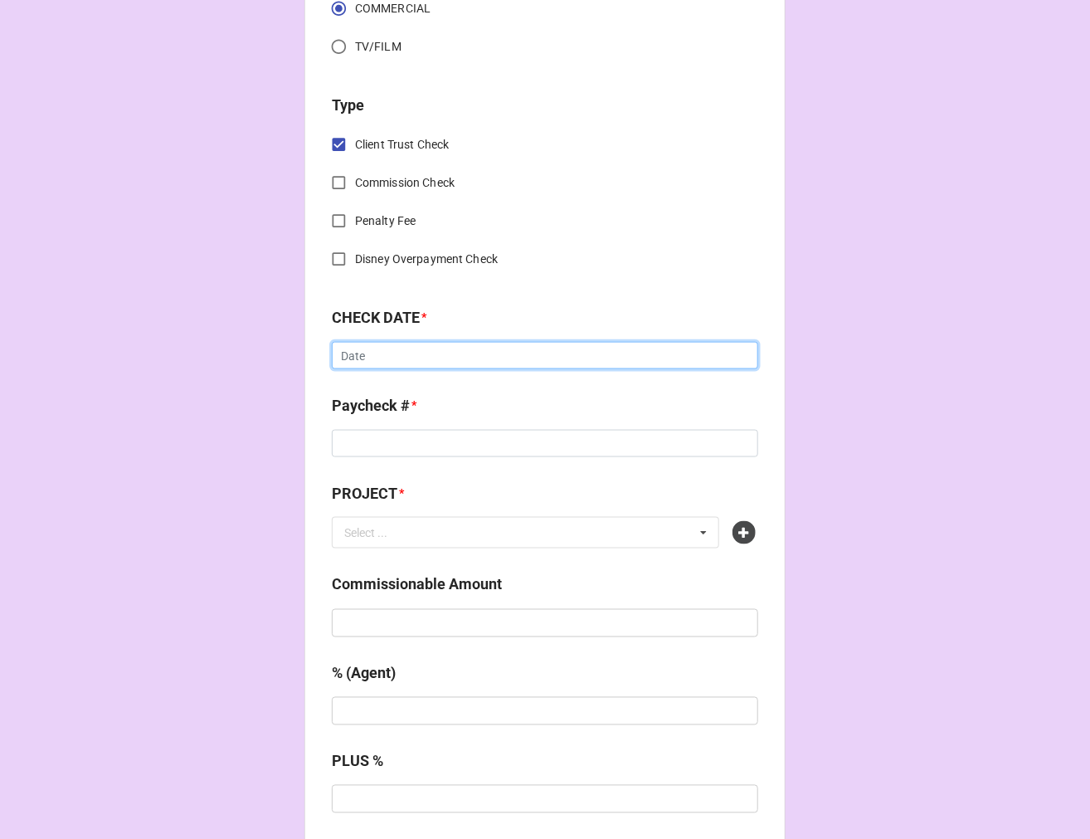
click at [354, 358] on input "text" at bounding box center [545, 356] width 427 height 28
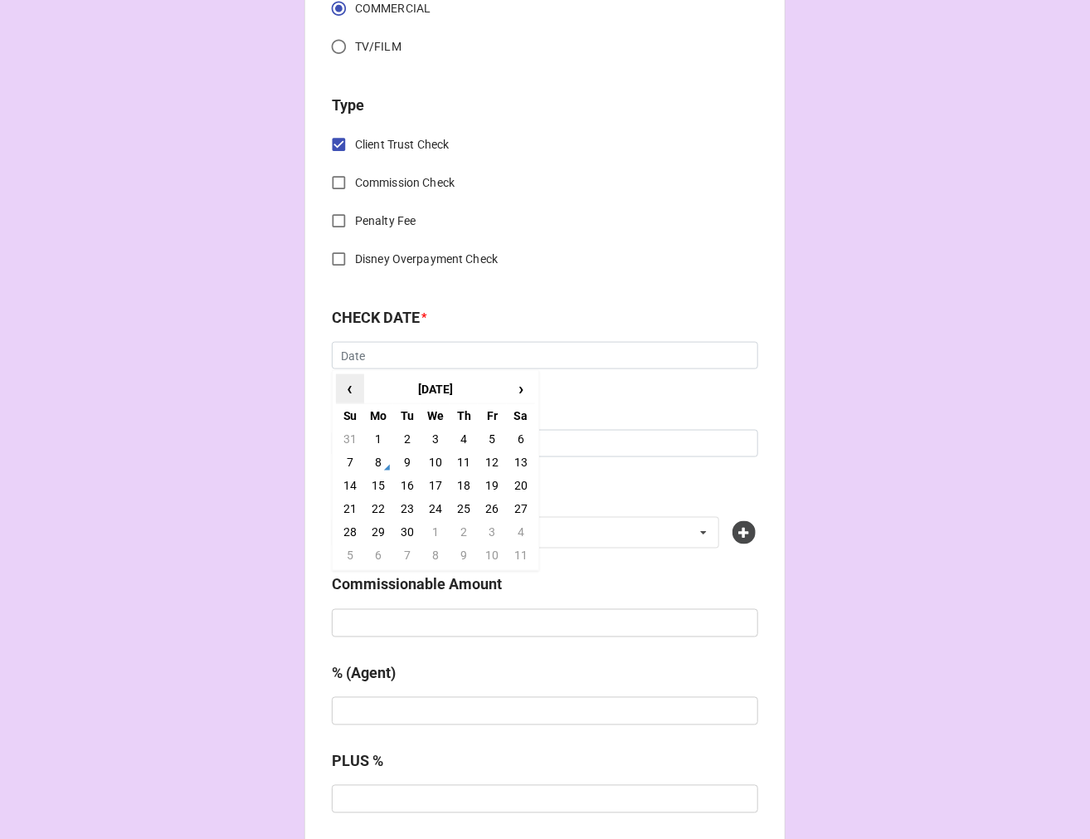
click at [345, 388] on span "‹" at bounding box center [350, 388] width 27 height 27
click at [495, 509] on td "22" at bounding box center [492, 508] width 28 height 23
type input "8/22/2025"
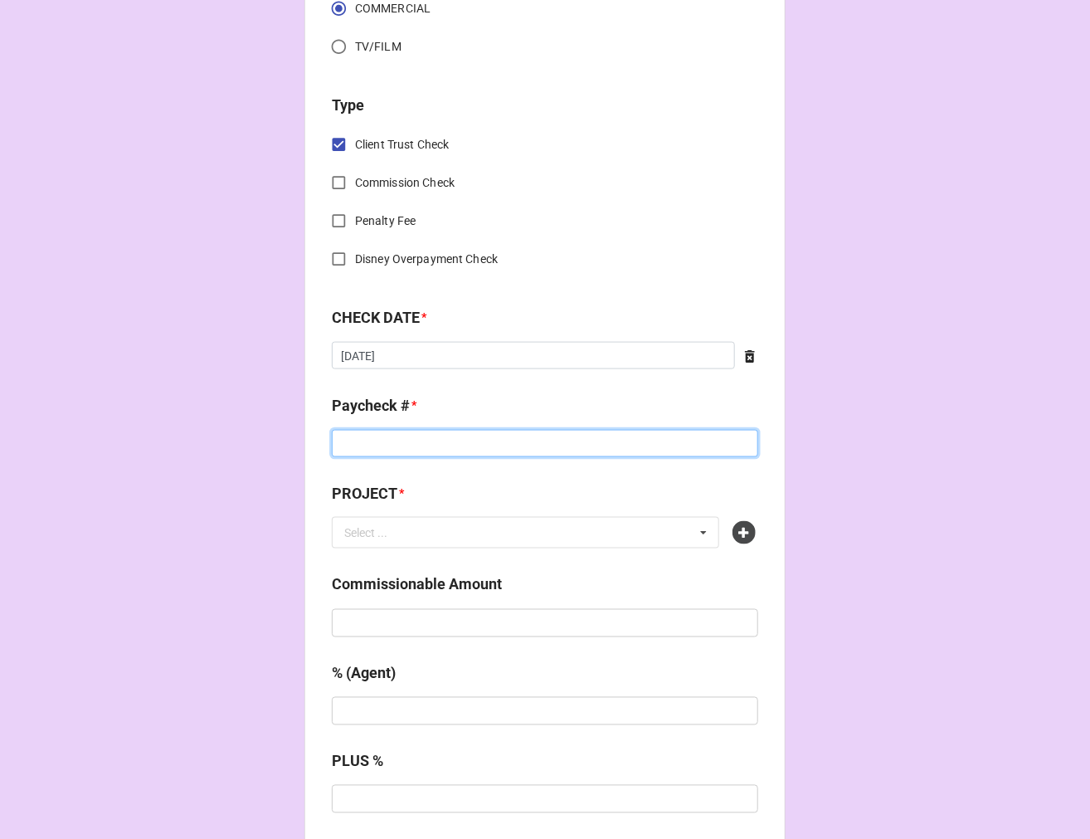
click at [384, 443] on input at bounding box center [545, 444] width 427 height 28
type input "7675334"
click at [734, 539] on icon at bounding box center [744, 532] width 23 height 23
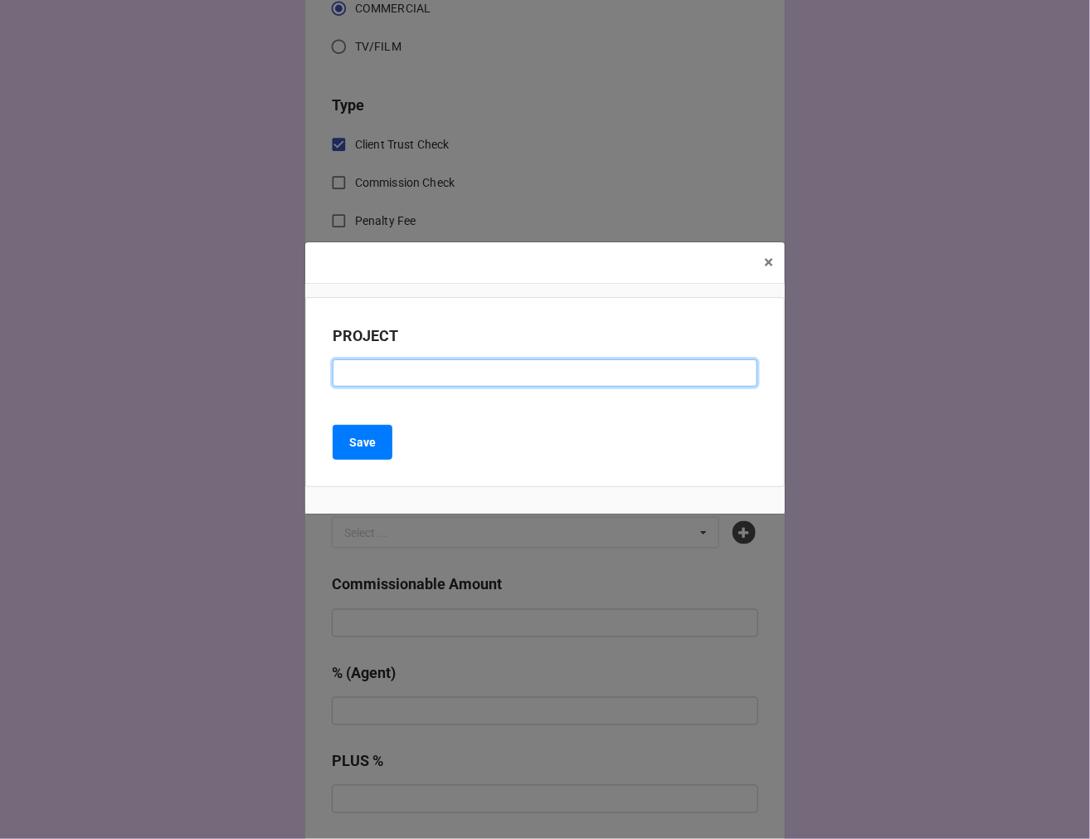
click at [451, 360] on input at bounding box center [545, 373] width 425 height 28
paste input "VERIZON (RESIDUAL CHECK #18)"
click at [508, 368] on input "VERIZON (RESIDUAL CHECK #18)" at bounding box center [545, 373] width 425 height 28
type input "VERIZON (RESIDUAL CHECK #19)"
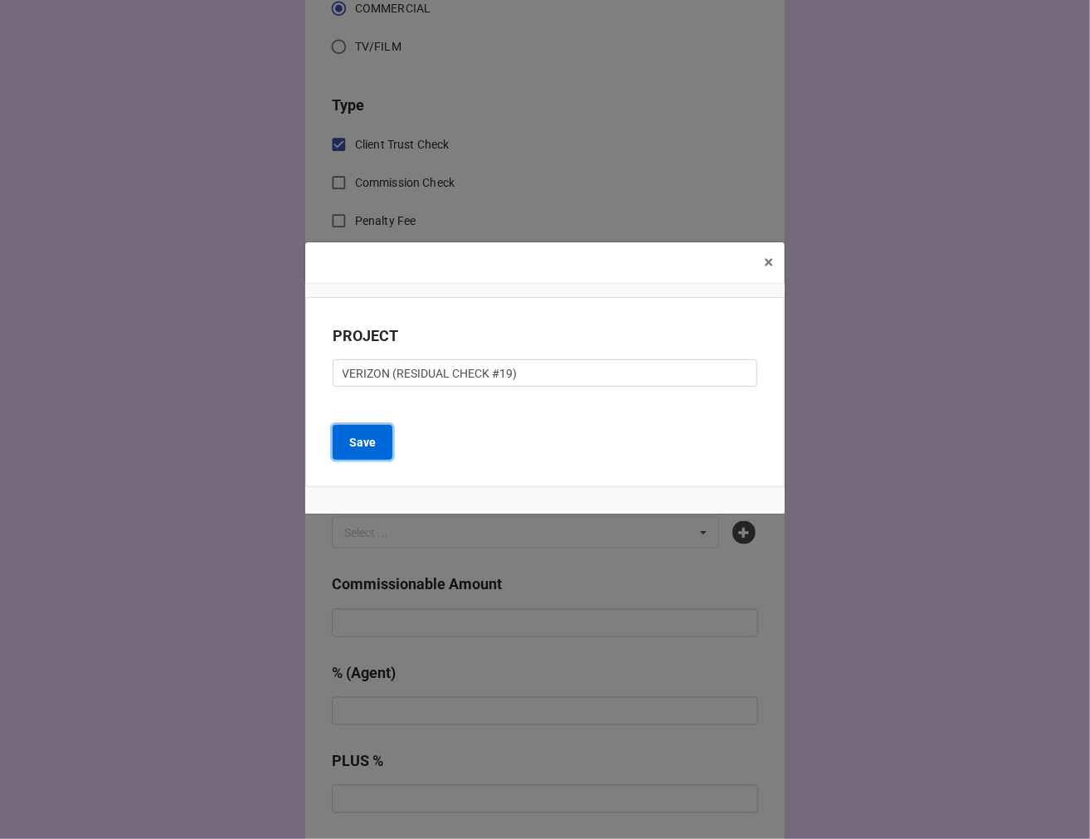
click at [368, 443] on b "Save" at bounding box center [362, 442] width 27 height 17
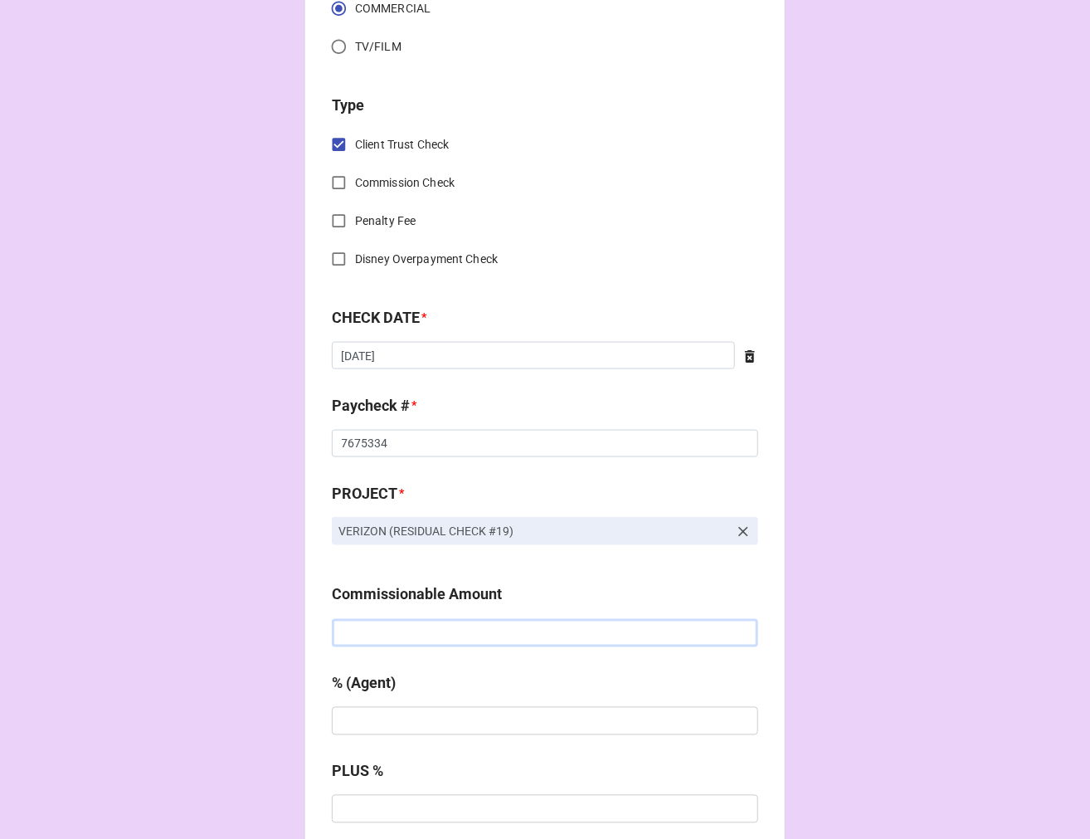
click at [378, 627] on input "text" at bounding box center [545, 633] width 427 height 28
type input "$938.76"
type input "10%"
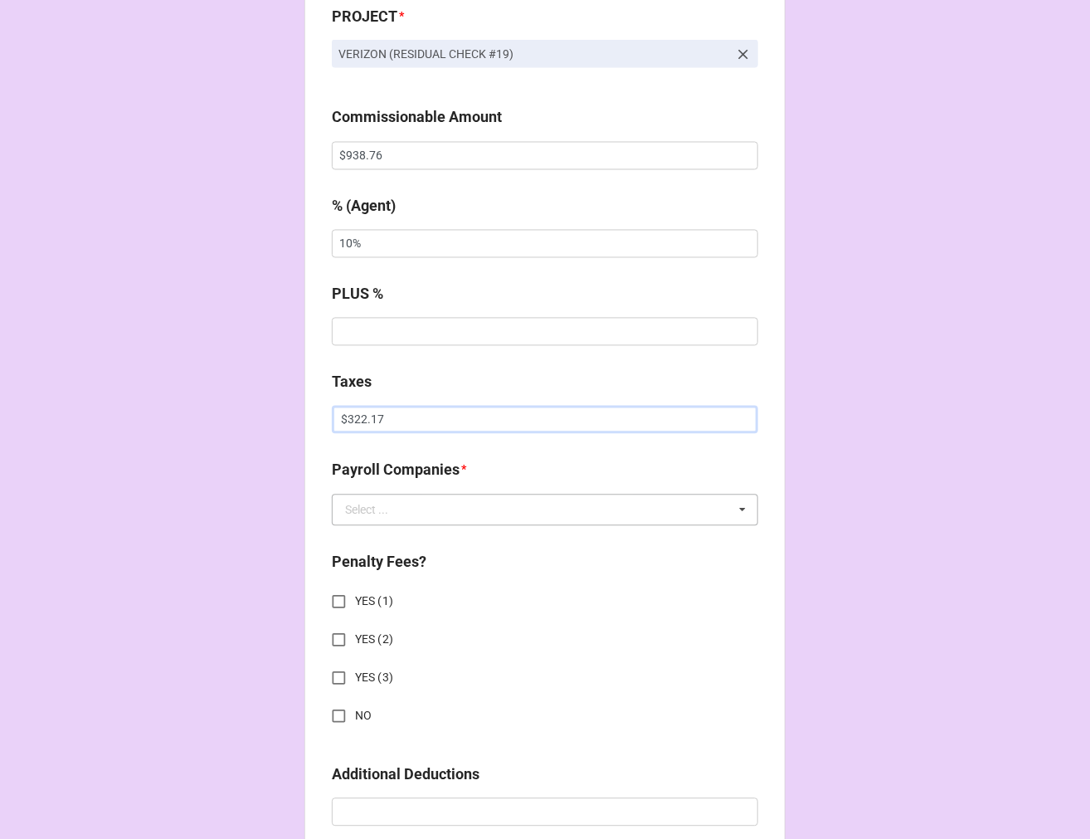
type input "$322.17"
click at [404, 509] on input "text" at bounding box center [546, 510] width 425 height 30
type input "te"
click at [392, 538] on span "Team Services" at bounding box center [382, 540] width 73 height 13
click at [330, 714] on input "NO" at bounding box center [339, 716] width 32 height 32
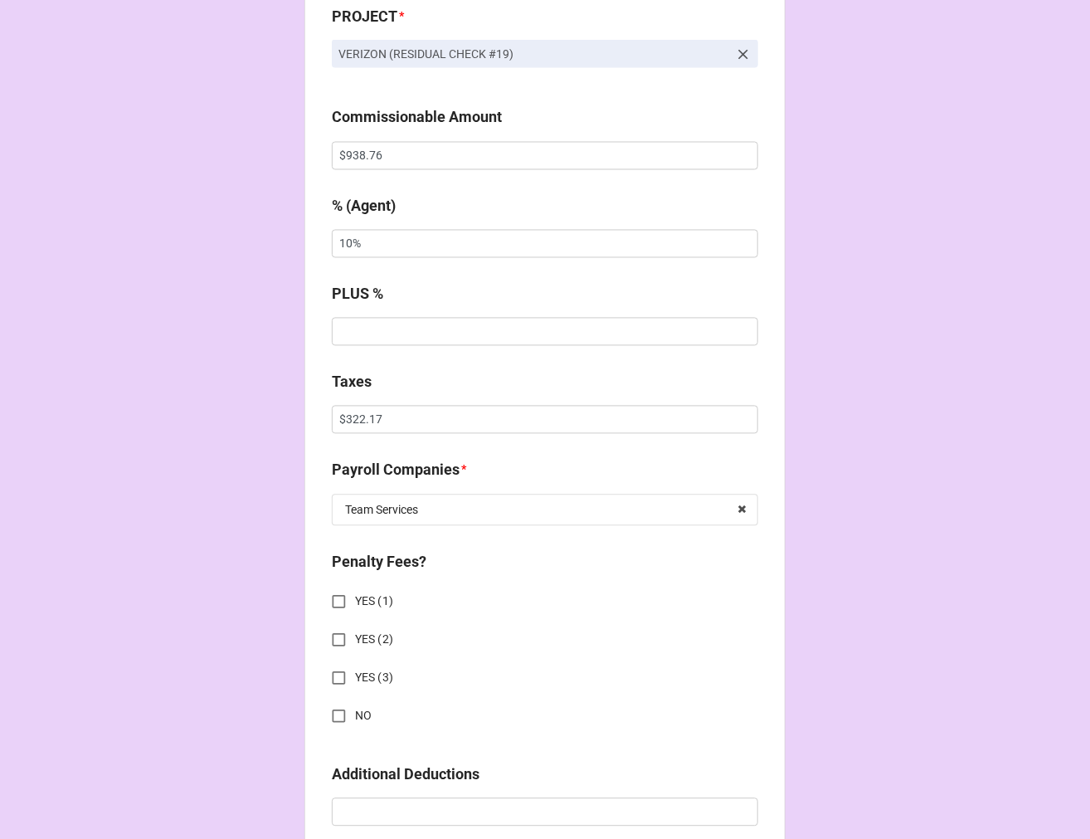
checkbox input "true"
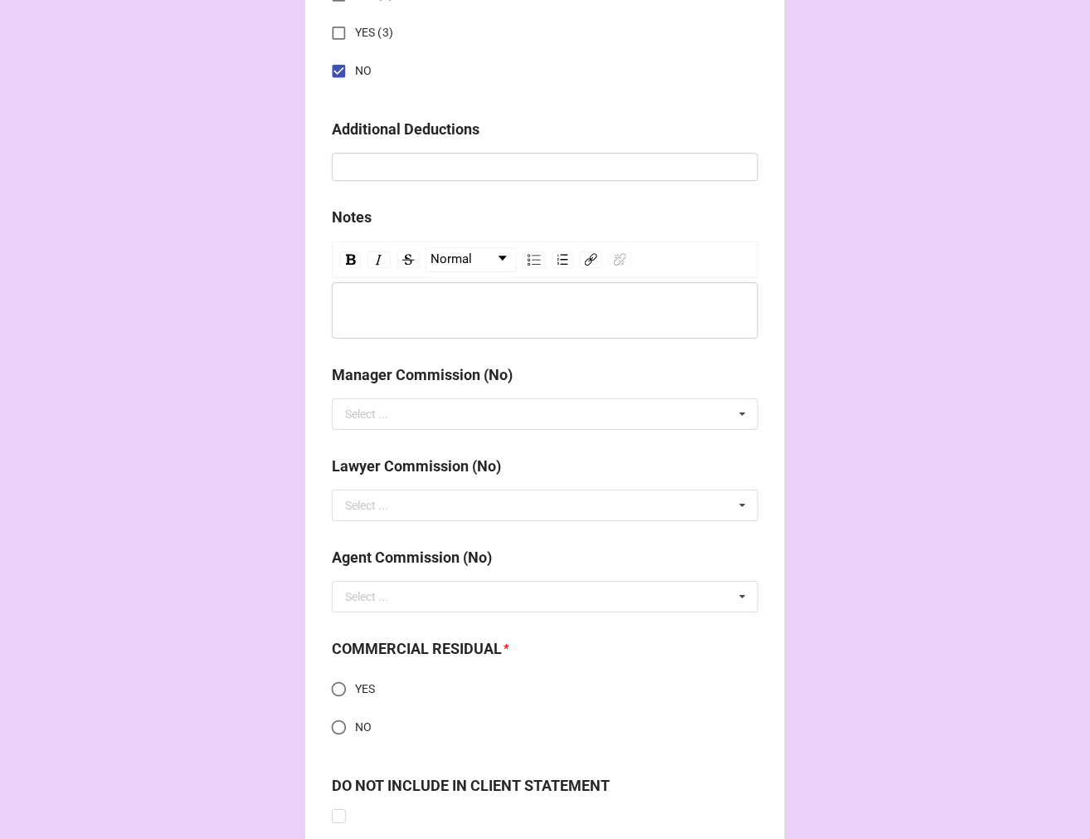
click at [337, 681] on input "YES" at bounding box center [339, 689] width 32 height 32
radio input "true"
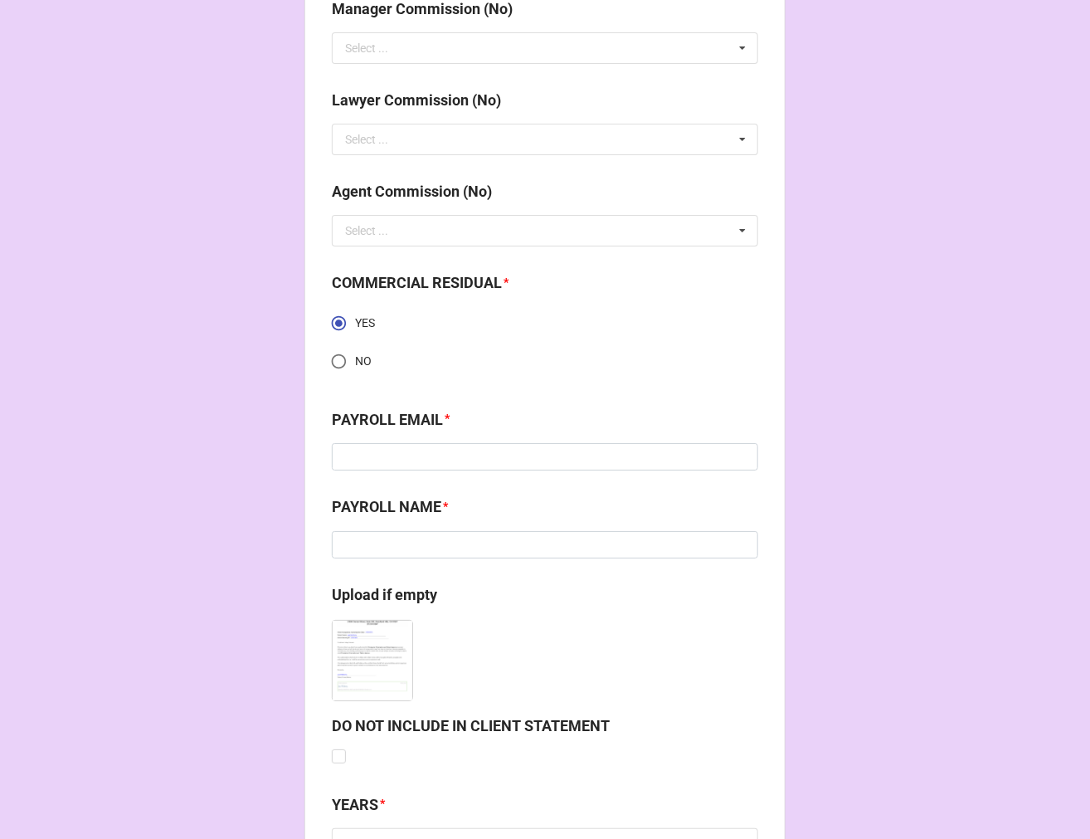
scroll to position [2136, 0]
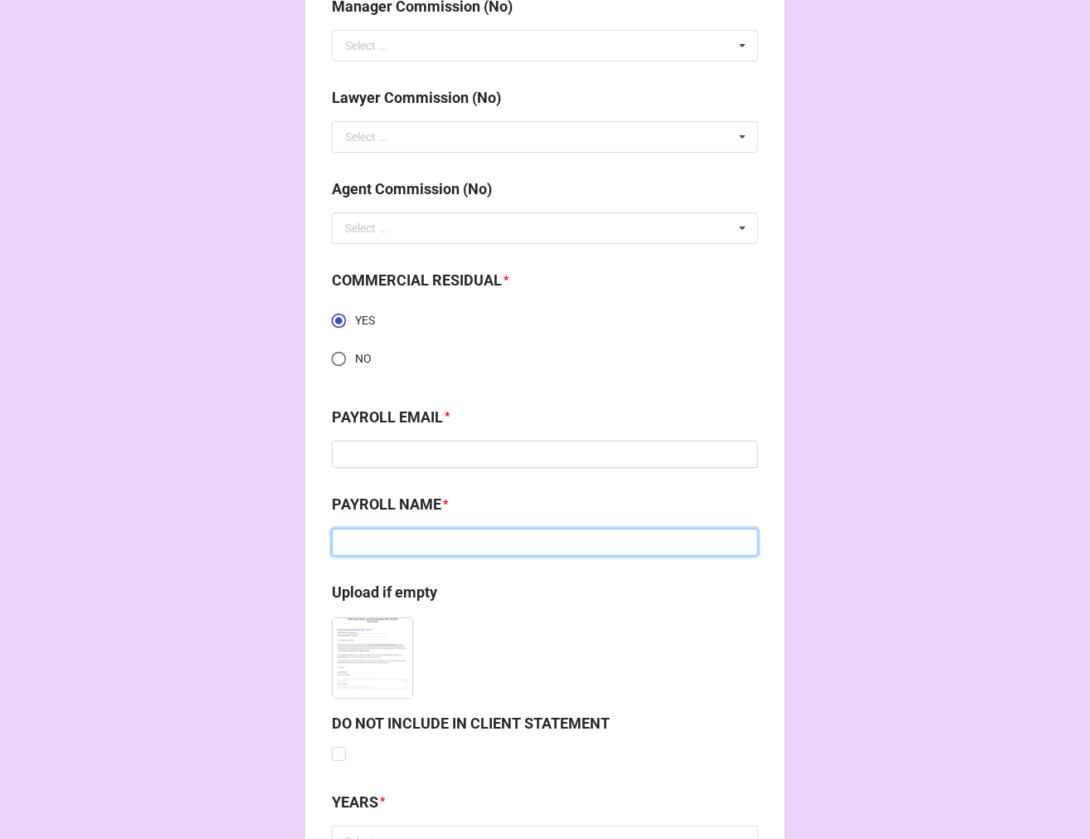
click at [367, 542] on input at bounding box center [545, 543] width 427 height 28
paste input "Team Services"
type input "Team Services"
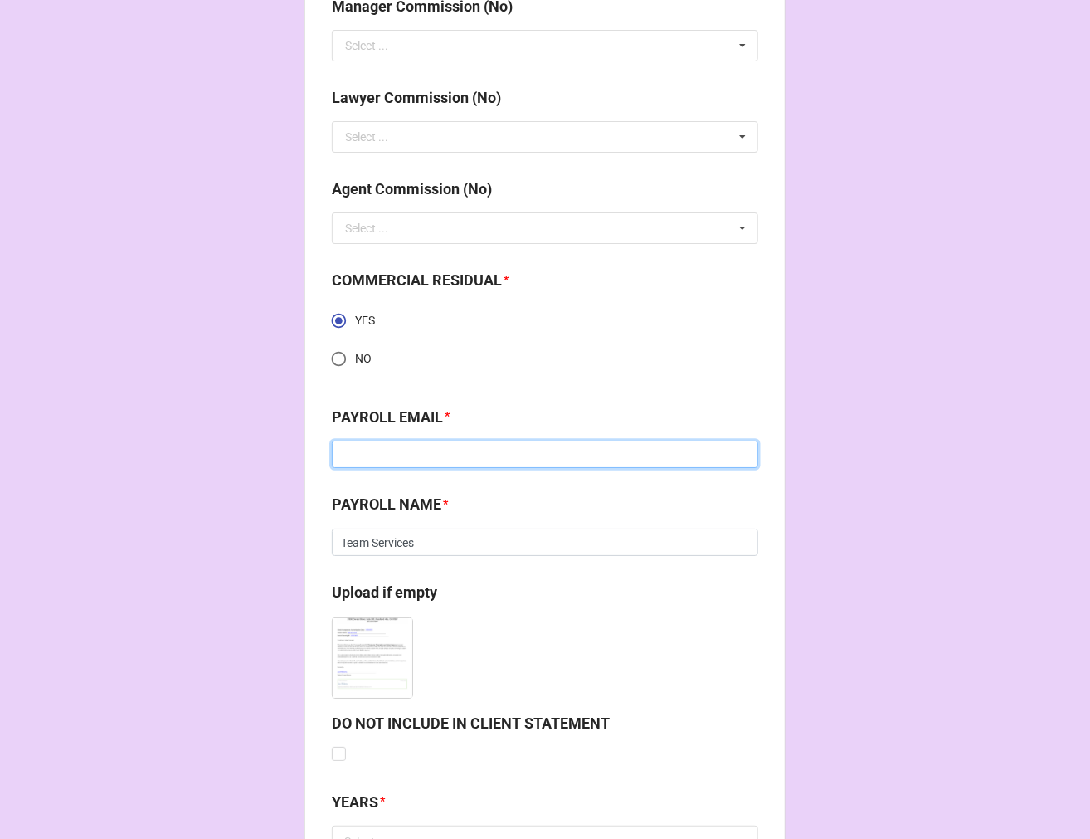
click at [371, 451] on input at bounding box center [545, 455] width 427 height 28
paste input "talent@theteamcompanies.com"
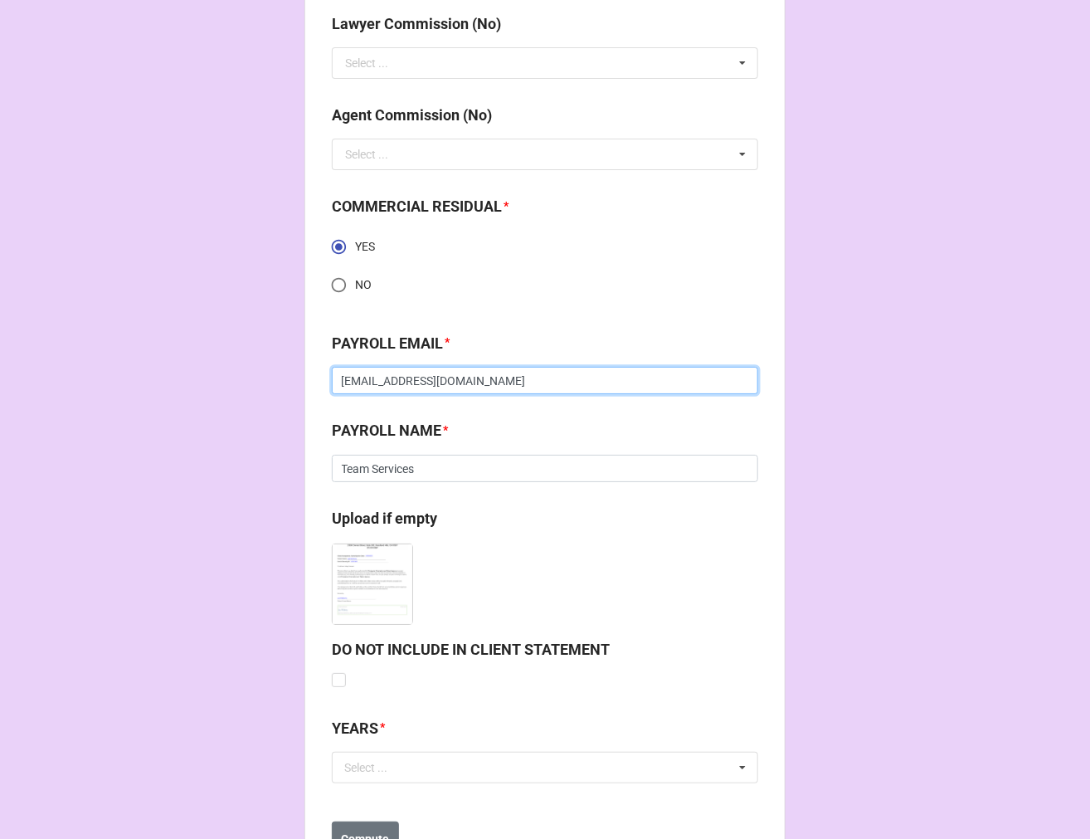
scroll to position [2280, 0]
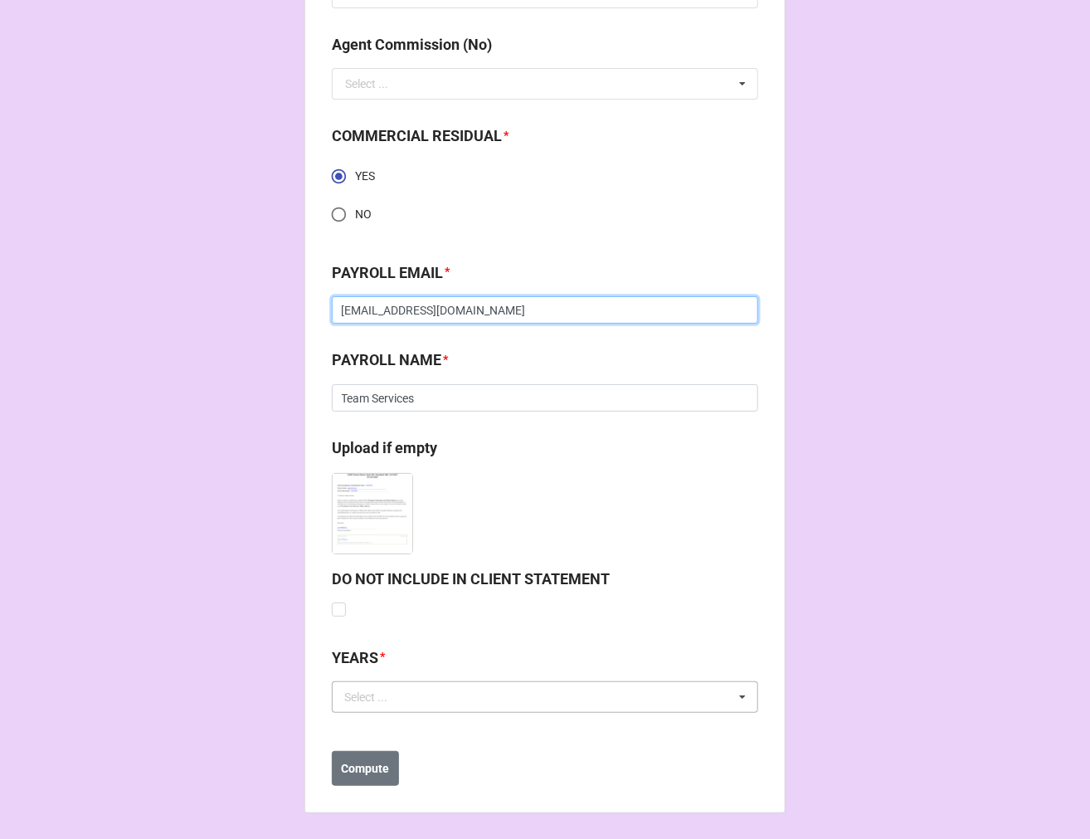
type input "talent@theteamcompanies.com"
click at [359, 697] on div "Select ..." at bounding box center [375, 696] width 71 height 19
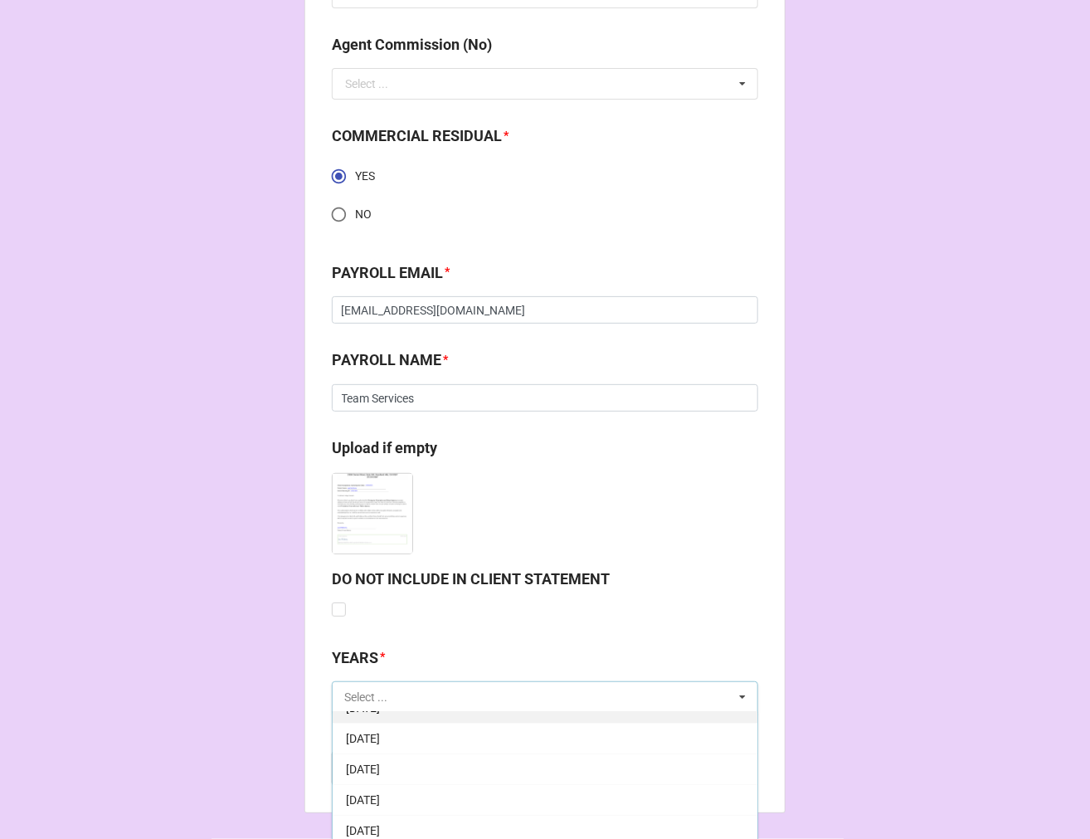
scroll to position [184, 0]
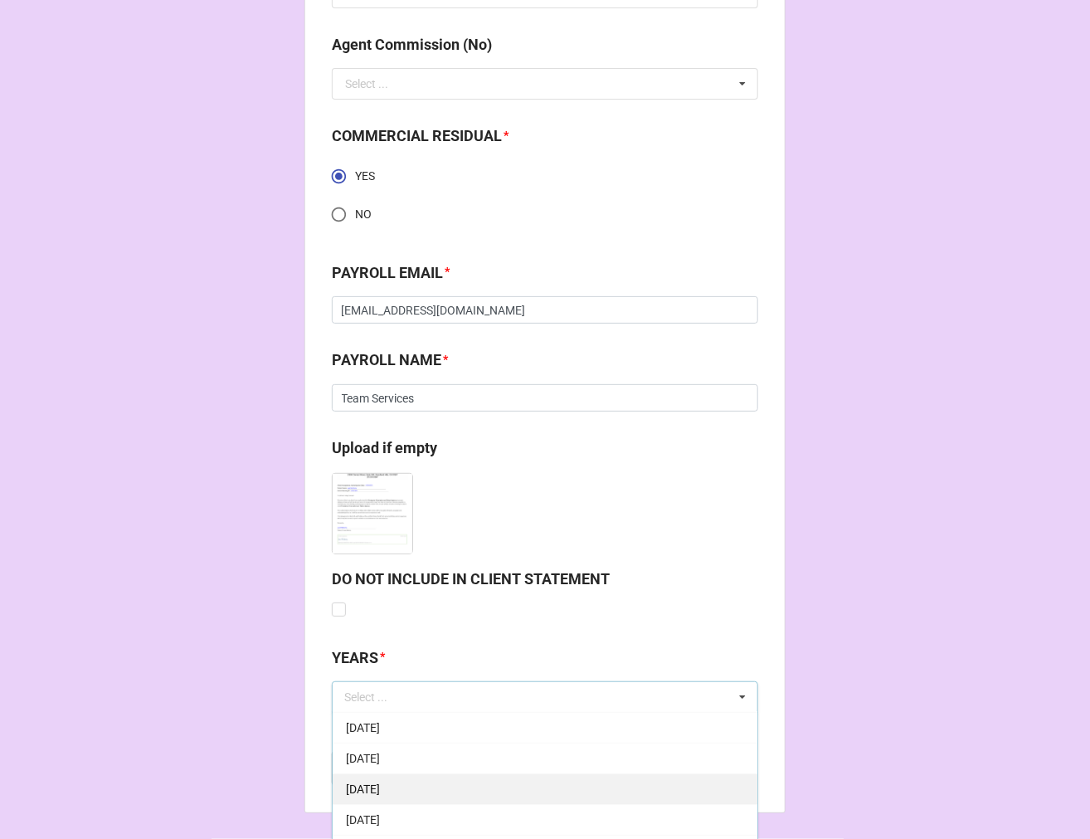
click at [380, 788] on span "[DATE]" at bounding box center [363, 788] width 34 height 13
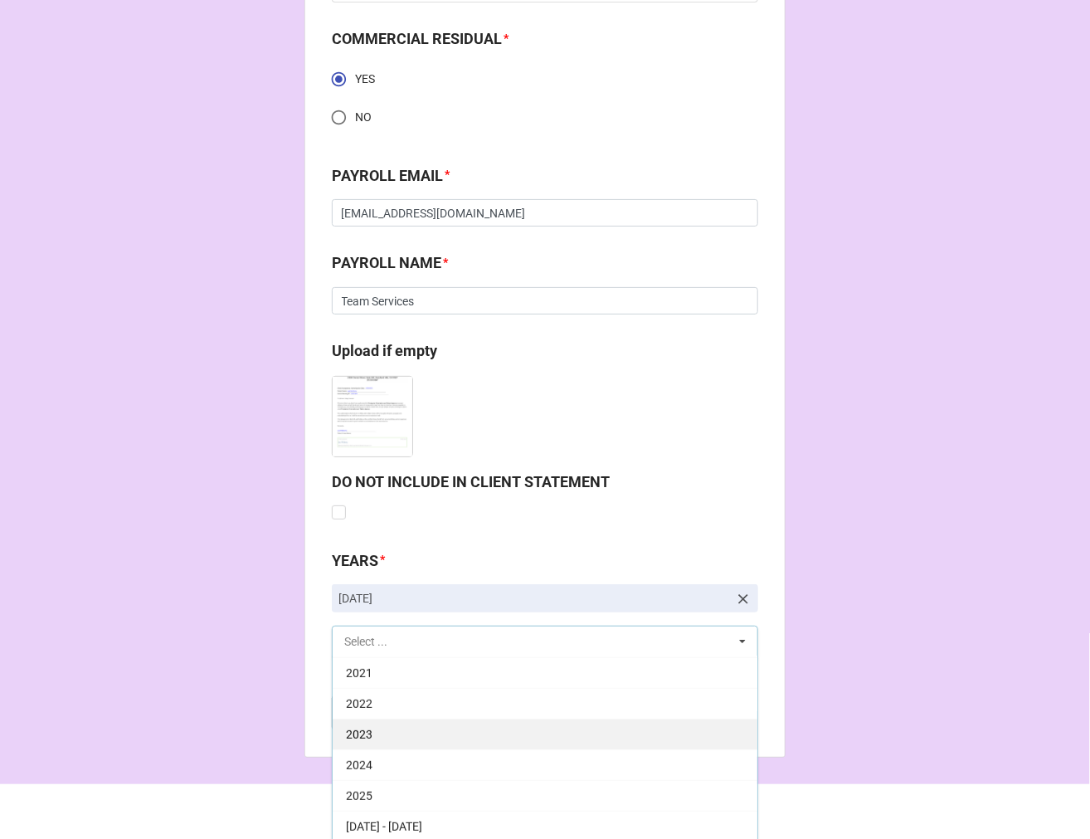
scroll to position [2380, 0]
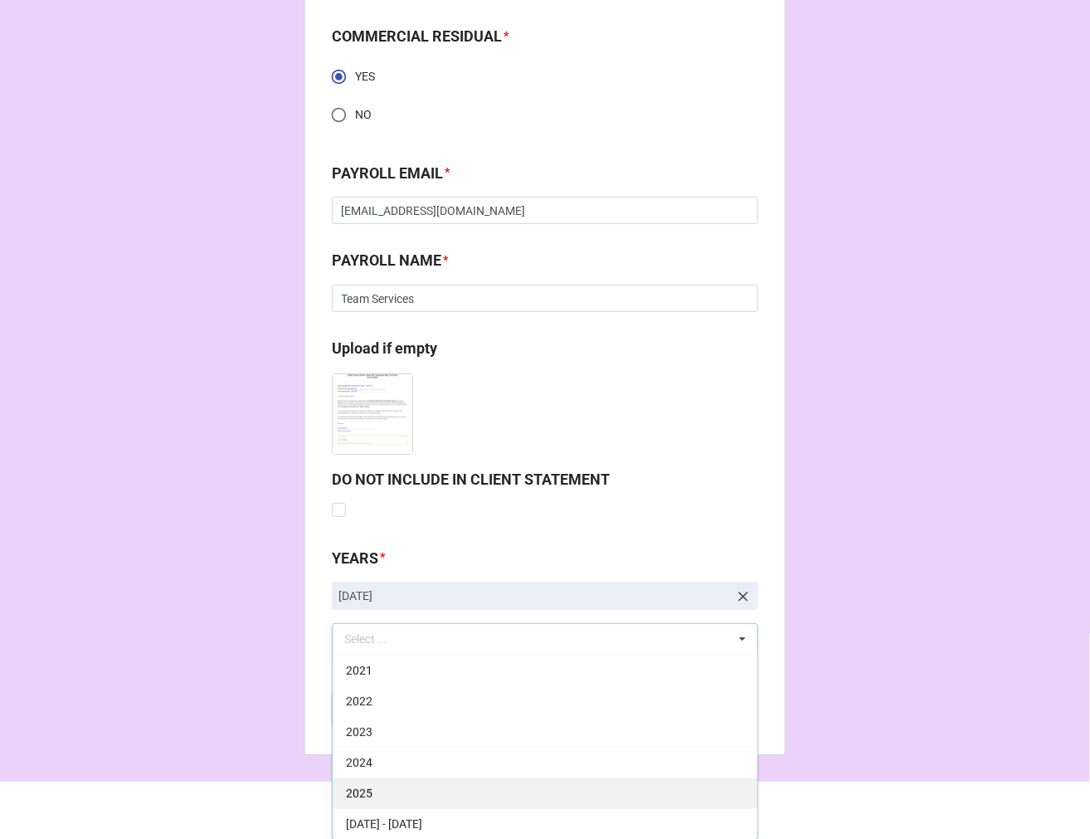
click at [402, 785] on div "2025" at bounding box center [545, 792] width 425 height 31
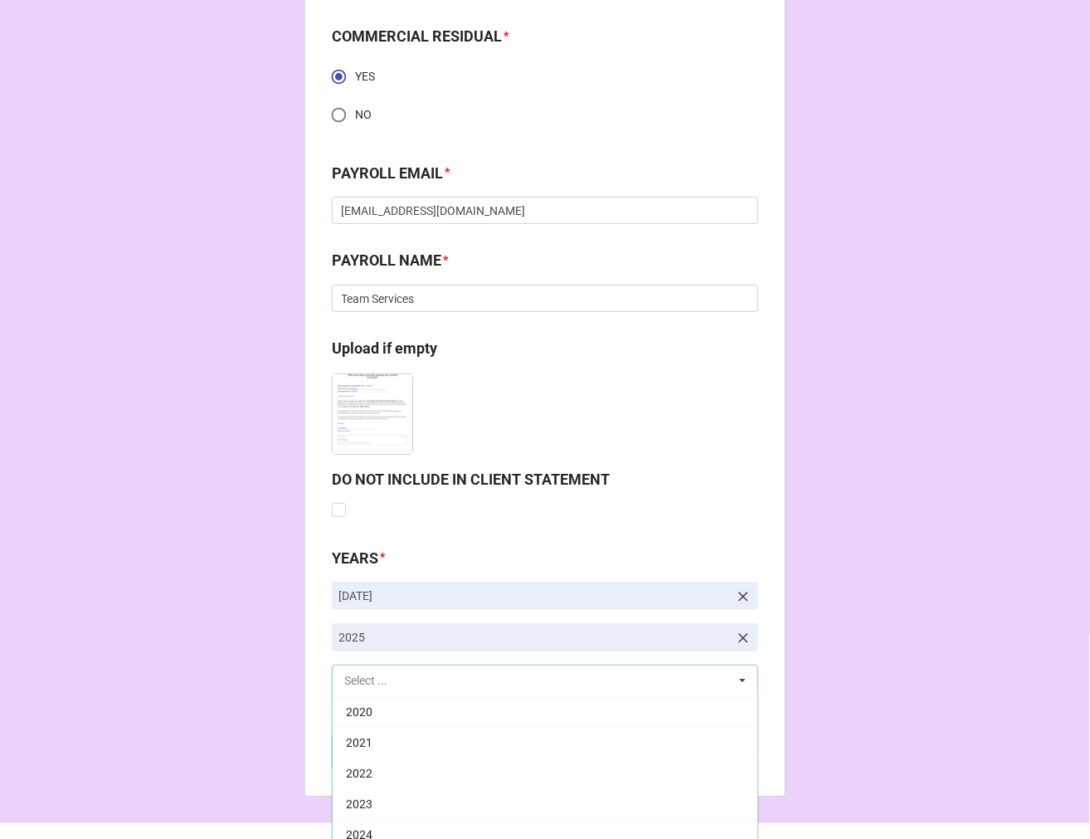
scroll to position [337, 0]
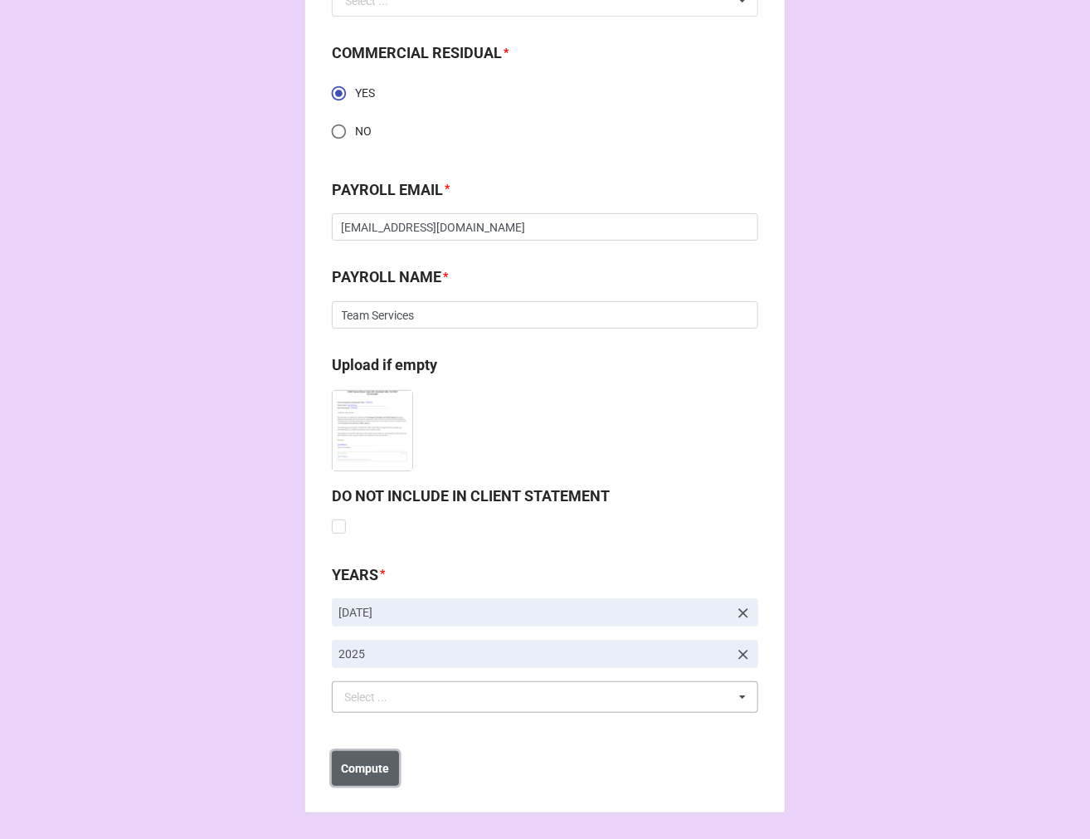
click at [346, 764] on b "Compute" at bounding box center [366, 768] width 48 height 17
click at [367, 775] on b "Save" at bounding box center [362, 767] width 27 height 17
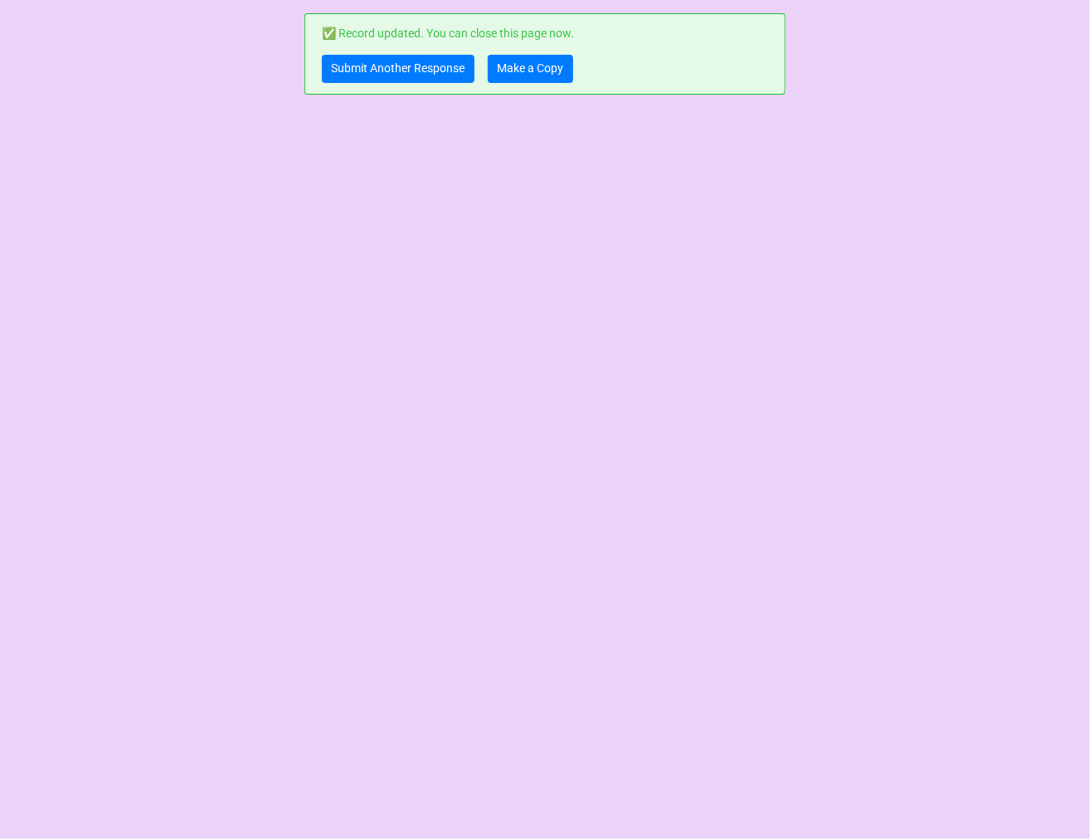
scroll to position [0, 0]
click at [550, 64] on link "Make a Copy" at bounding box center [530, 69] width 85 height 28
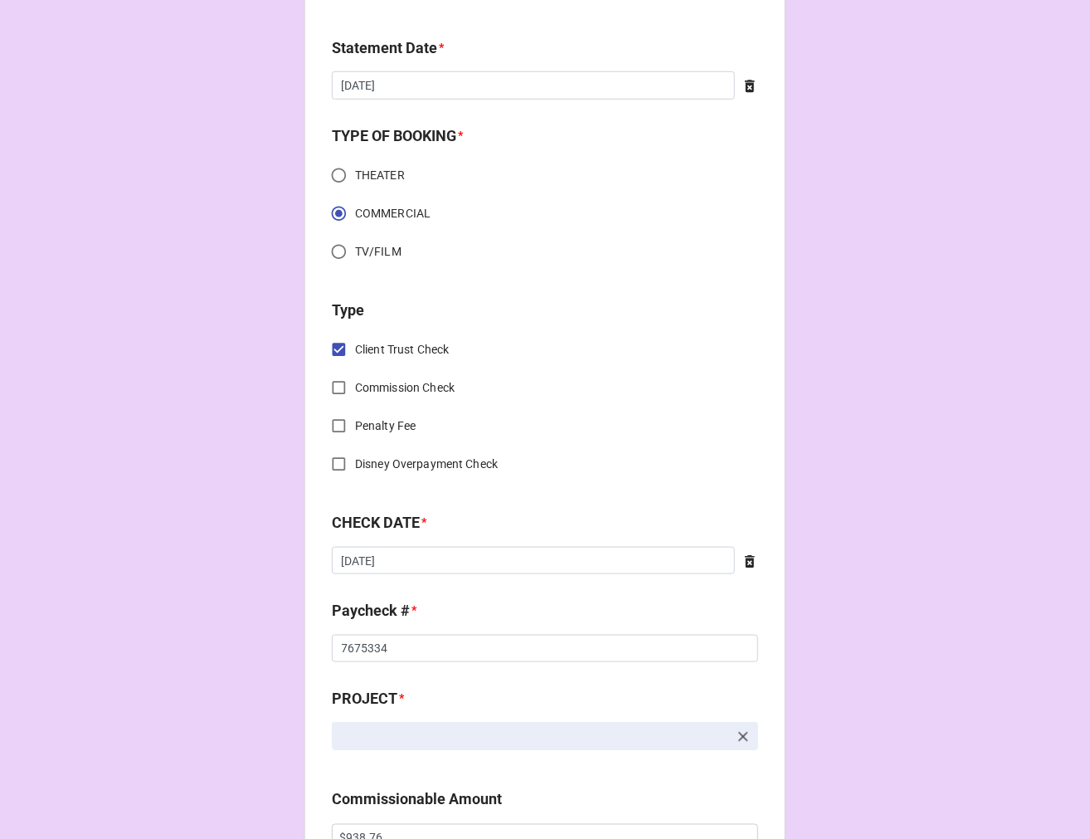
scroll to position [737, 0]
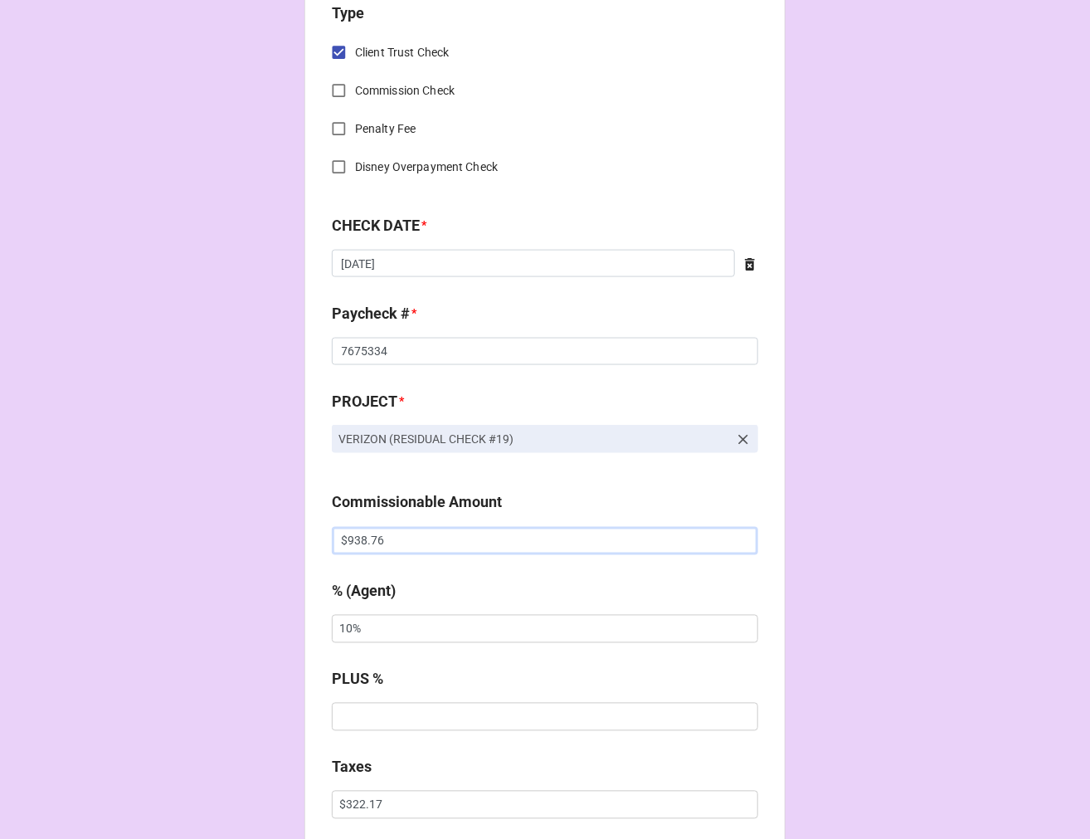
drag, startPoint x: 401, startPoint y: 536, endPoint x: 154, endPoint y: 534, distance: 247.3
type input "$240.68"
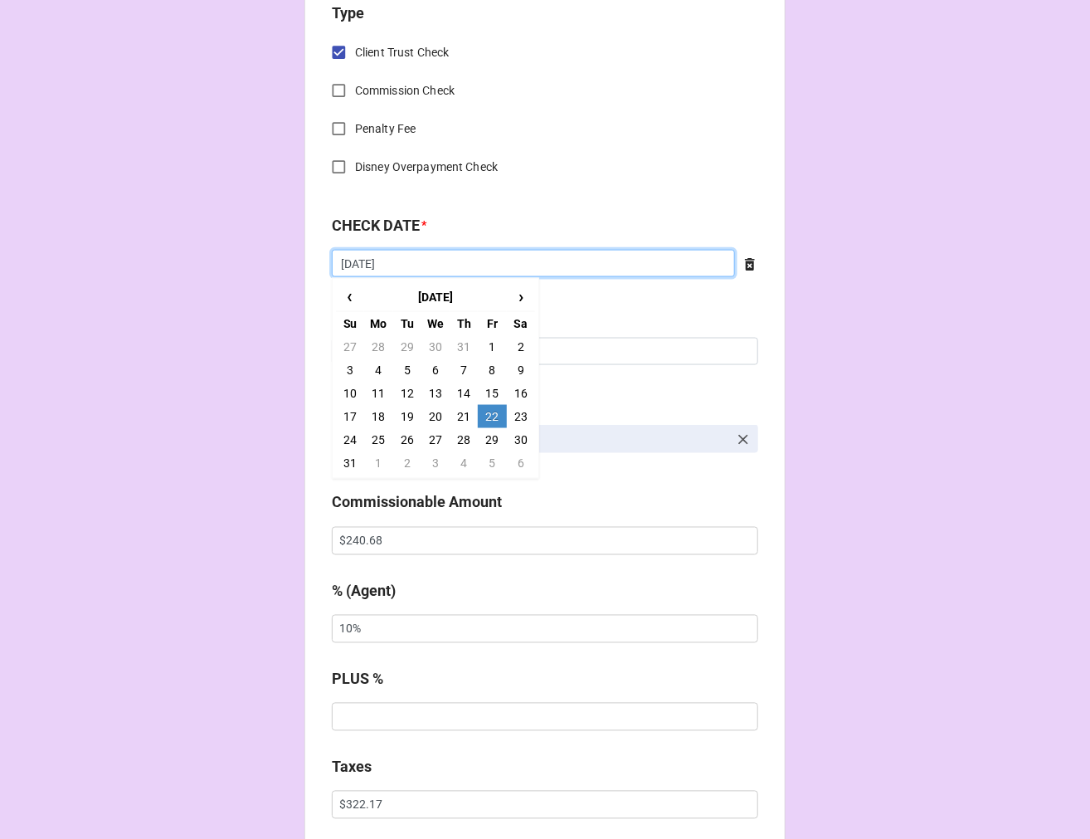
click at [397, 274] on input "[DATE]" at bounding box center [533, 264] width 403 height 28
drag, startPoint x: 490, startPoint y: 437, endPoint x: 399, endPoint y: 384, distance: 105.6
click at [490, 436] on td "29" at bounding box center [492, 439] width 28 height 23
type input "8/29/2025"
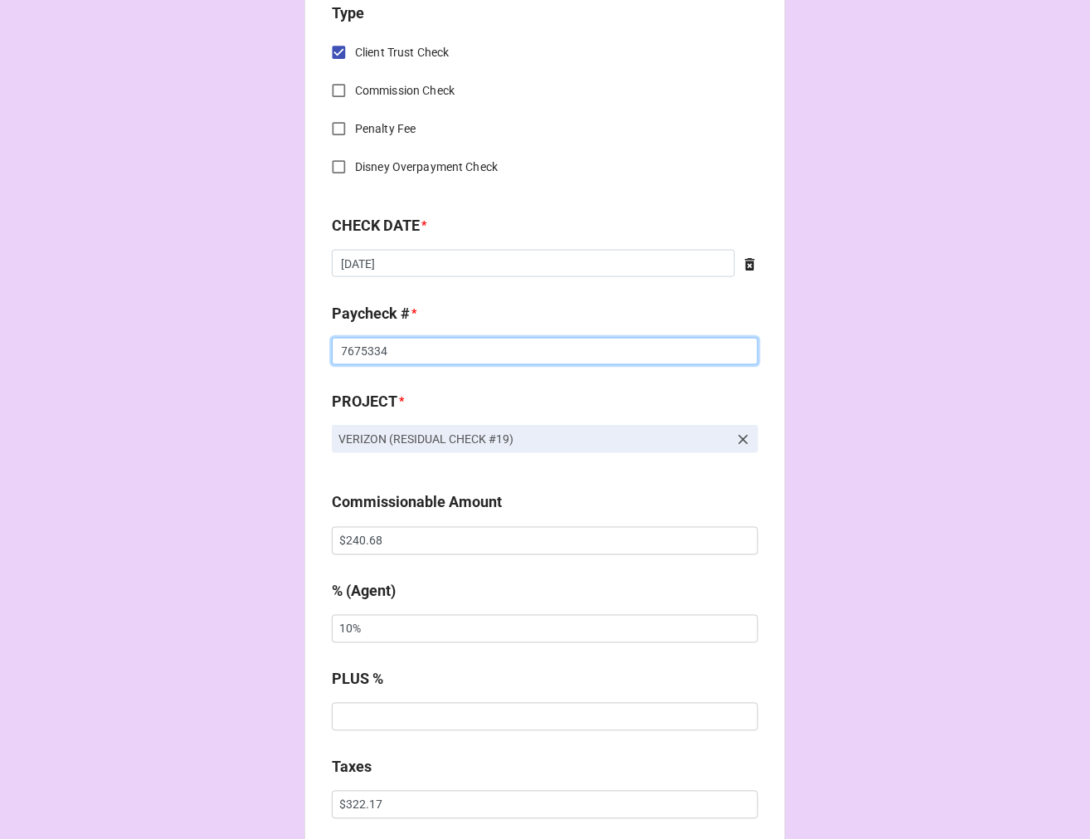
click at [343, 351] on input "7675334" at bounding box center [545, 352] width 427 height 28
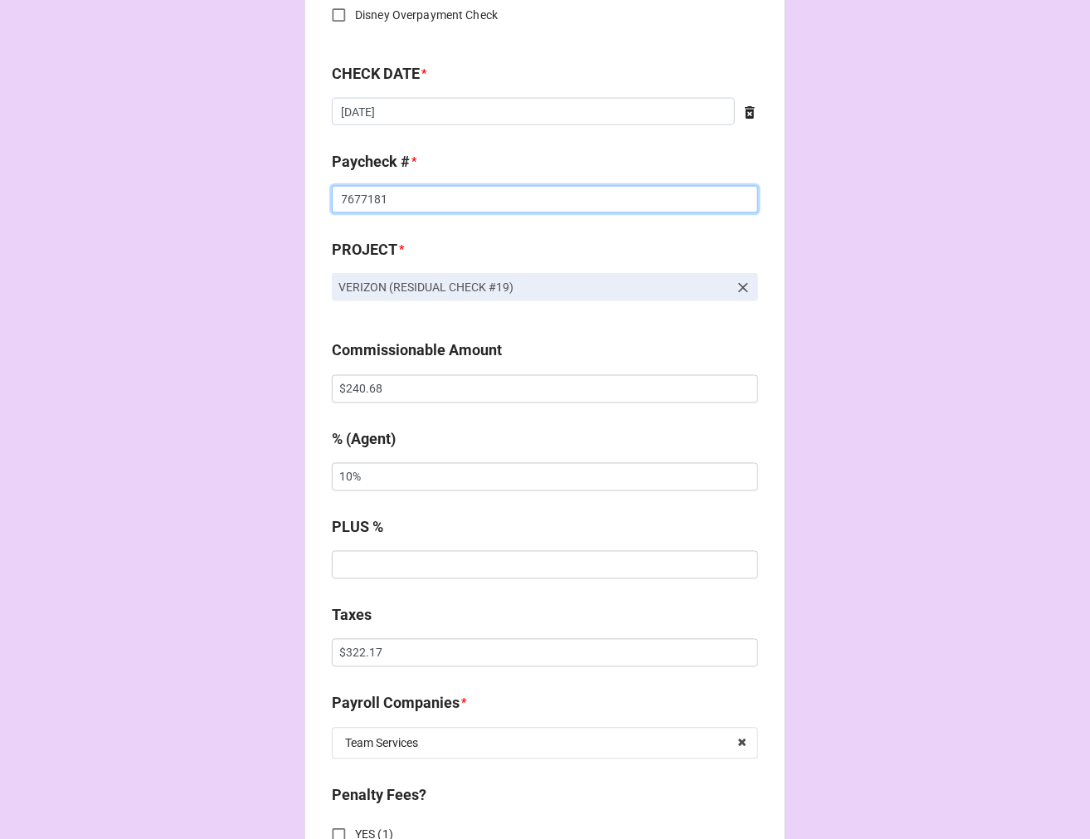
scroll to position [922, 0]
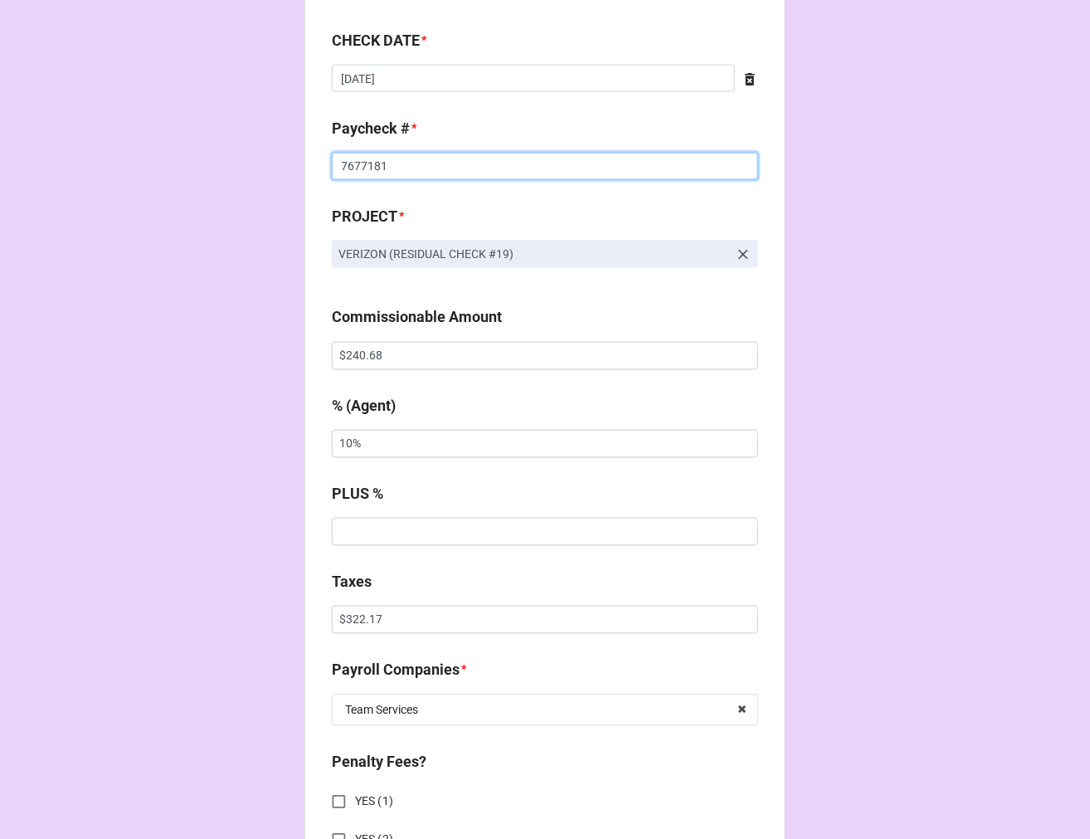
type input "7677181"
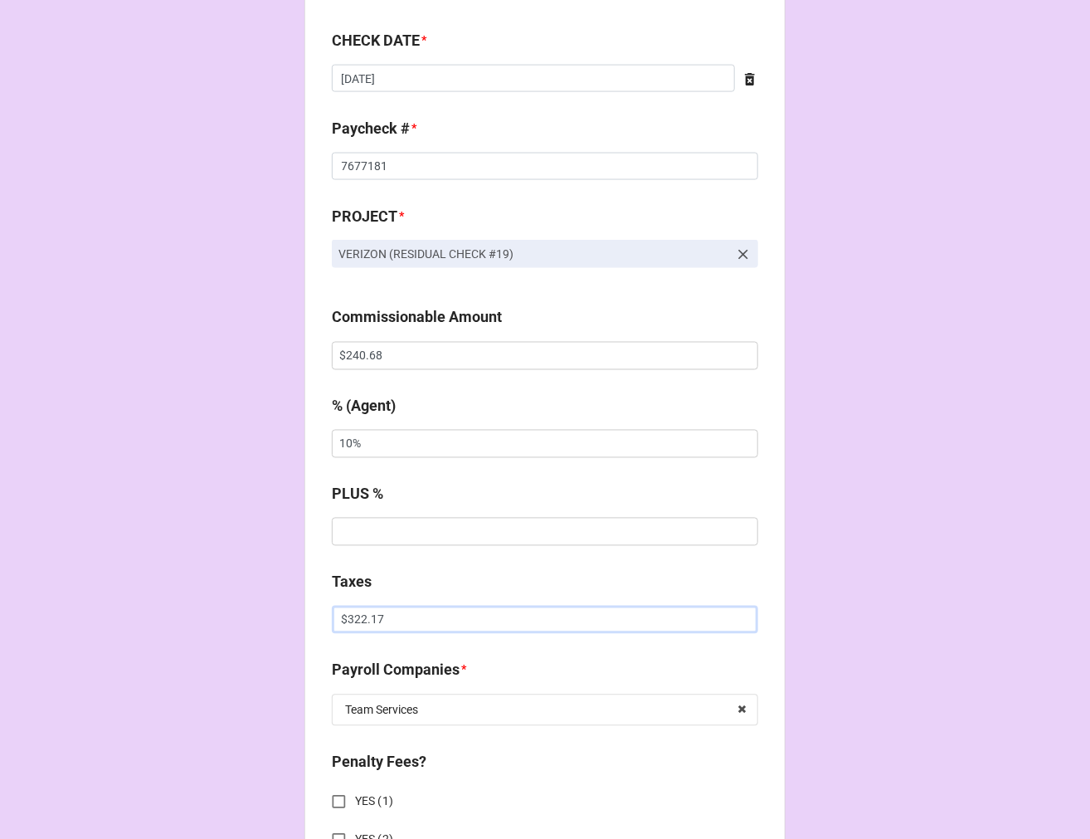
click at [352, 619] on input "$322.17" at bounding box center [545, 620] width 427 height 28
click at [350, 620] on input "$322.17" at bounding box center [545, 620] width 427 height 28
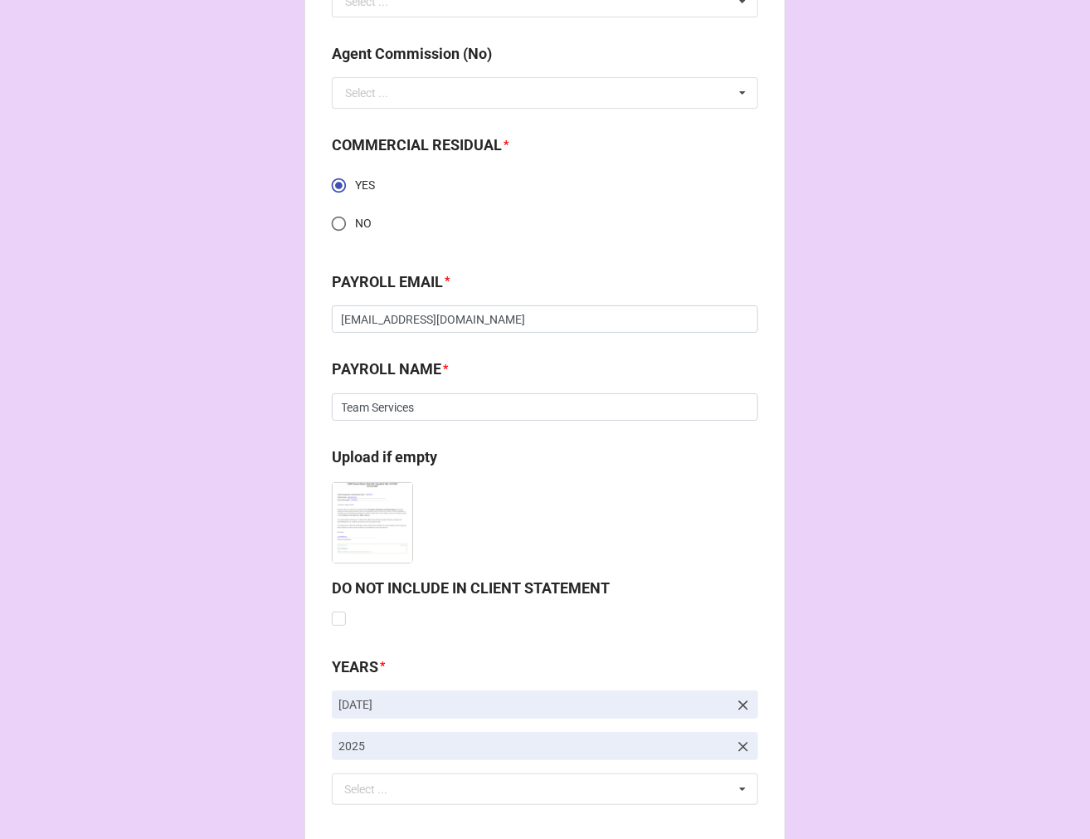
scroll to position [2363, 0]
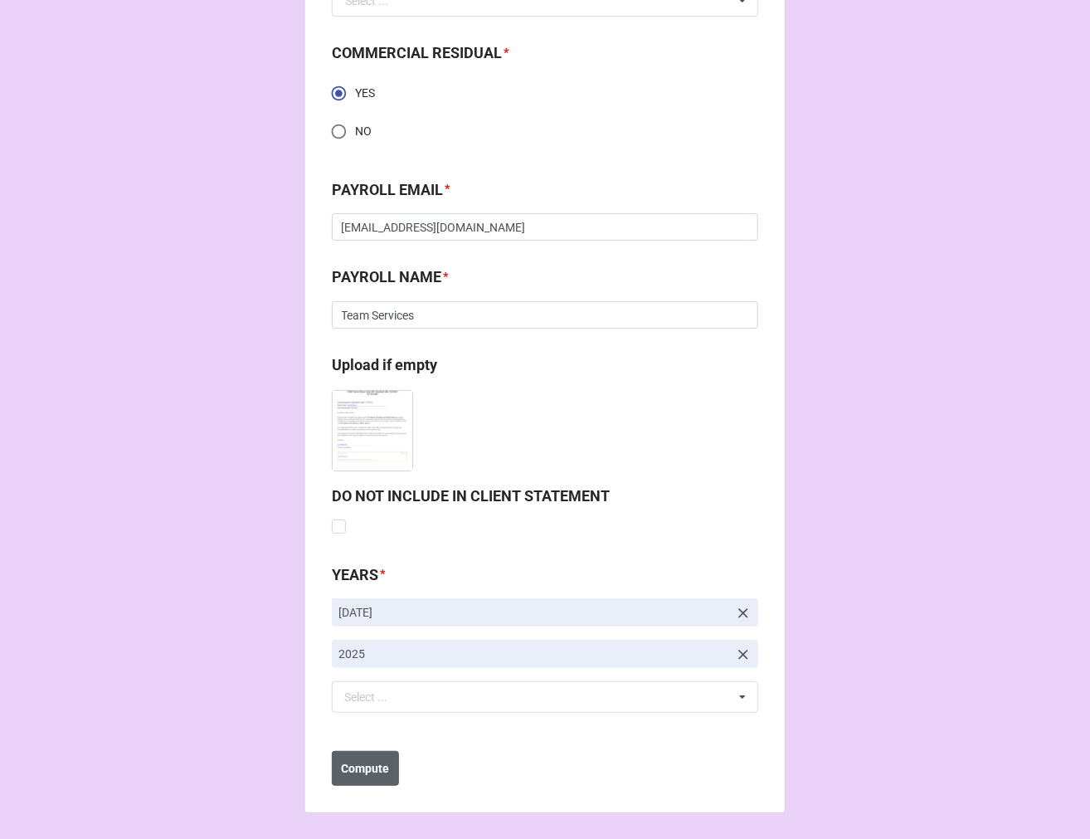
type input "$57.40"
click at [375, 769] on b "Compute" at bounding box center [366, 768] width 48 height 17
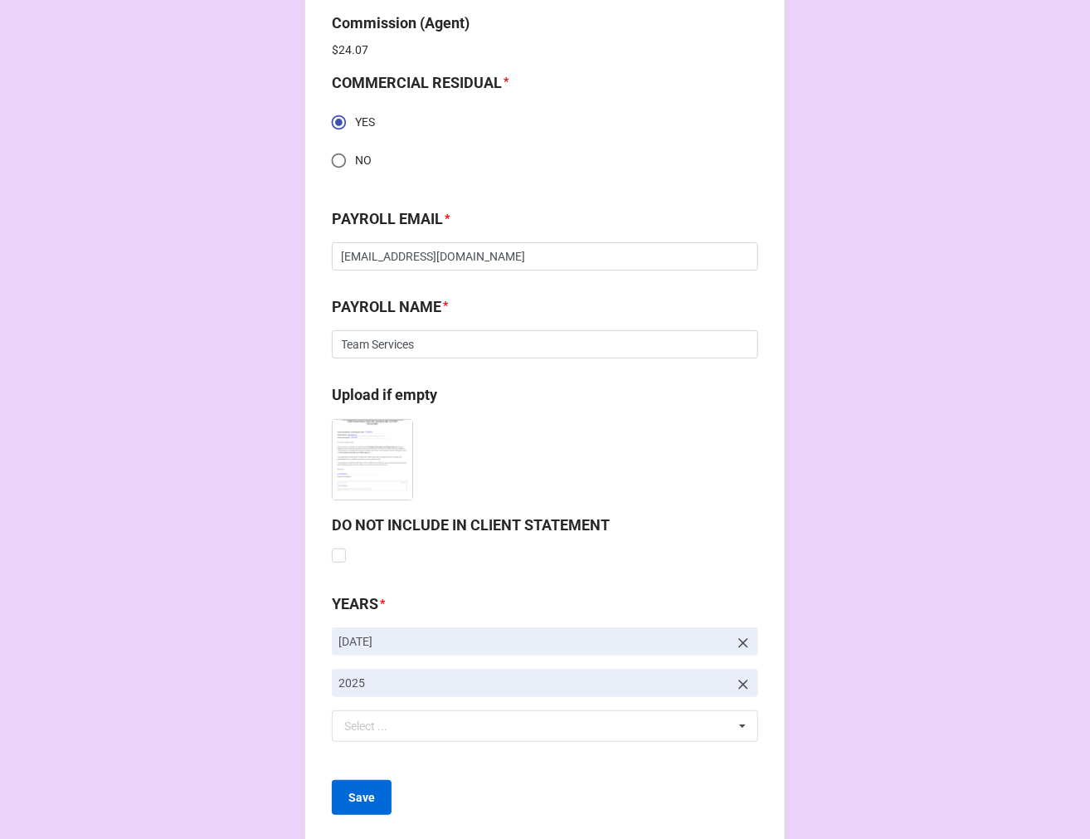
scroll to position [2423, 0]
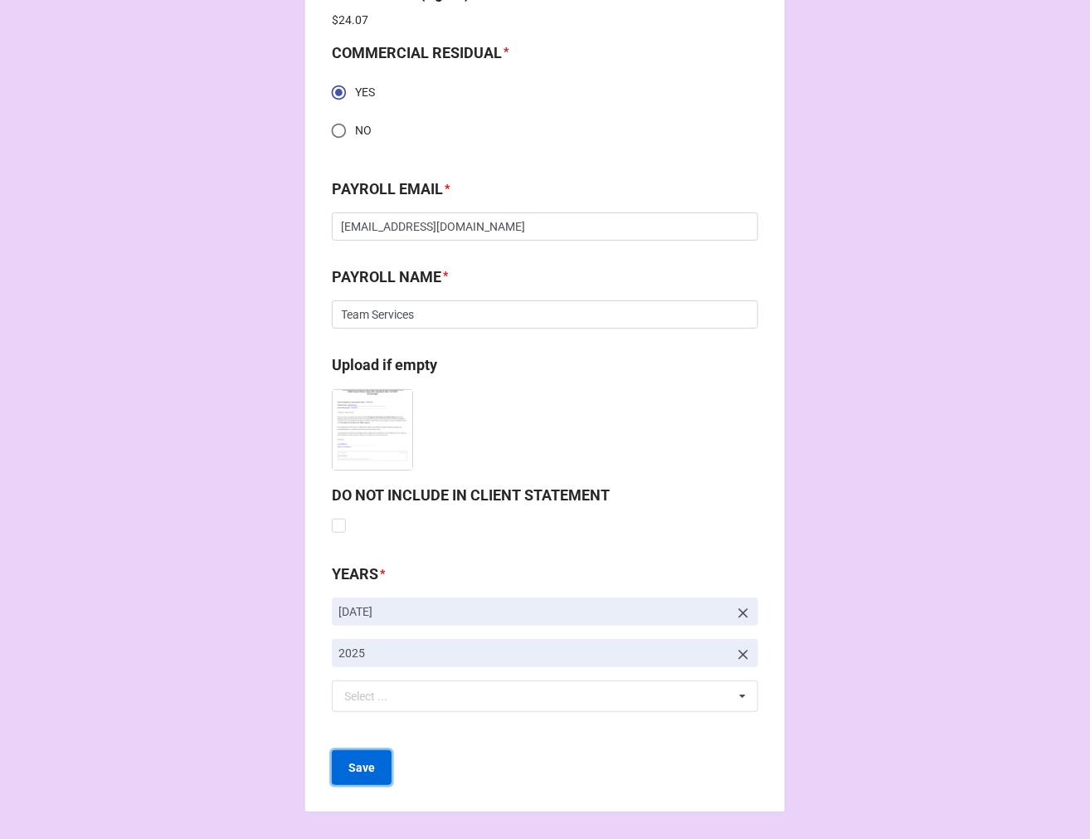
click at [349, 768] on b "Save" at bounding box center [362, 767] width 27 height 17
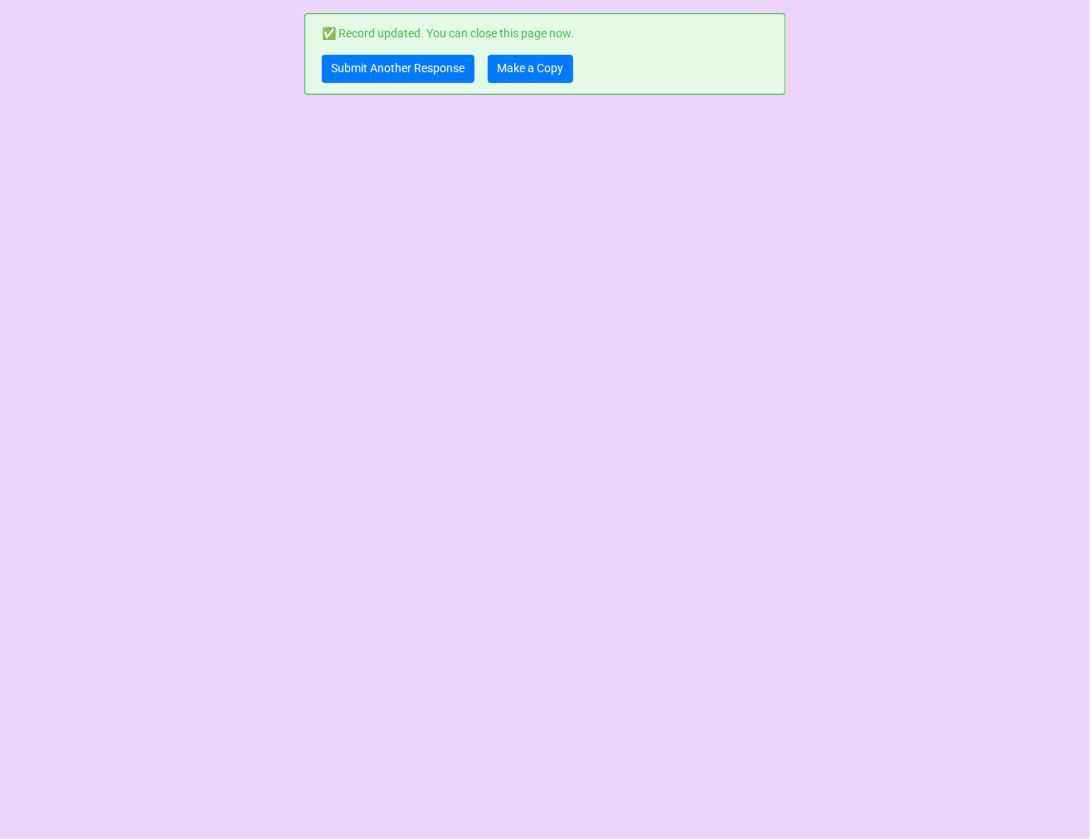
scroll to position [0, 0]
click at [365, 66] on link "Submit Another Response" at bounding box center [398, 69] width 153 height 28
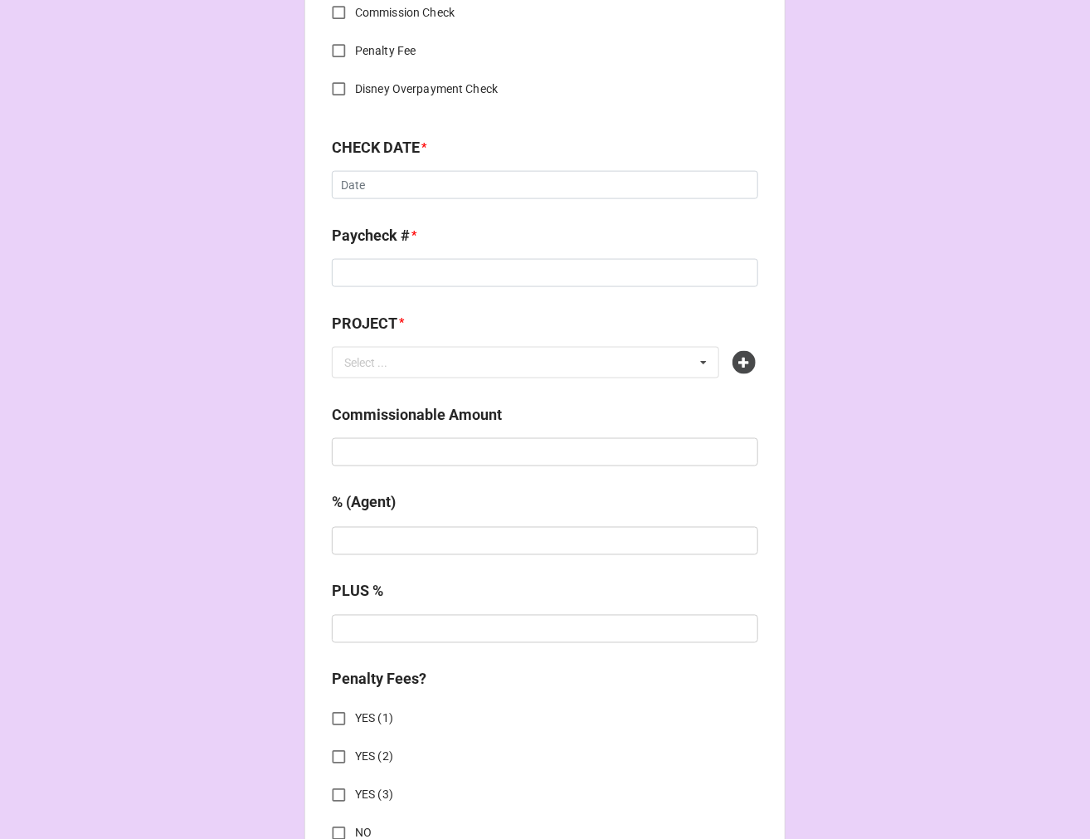
scroll to position [737, 0]
click at [741, 353] on icon at bounding box center [744, 361] width 23 height 23
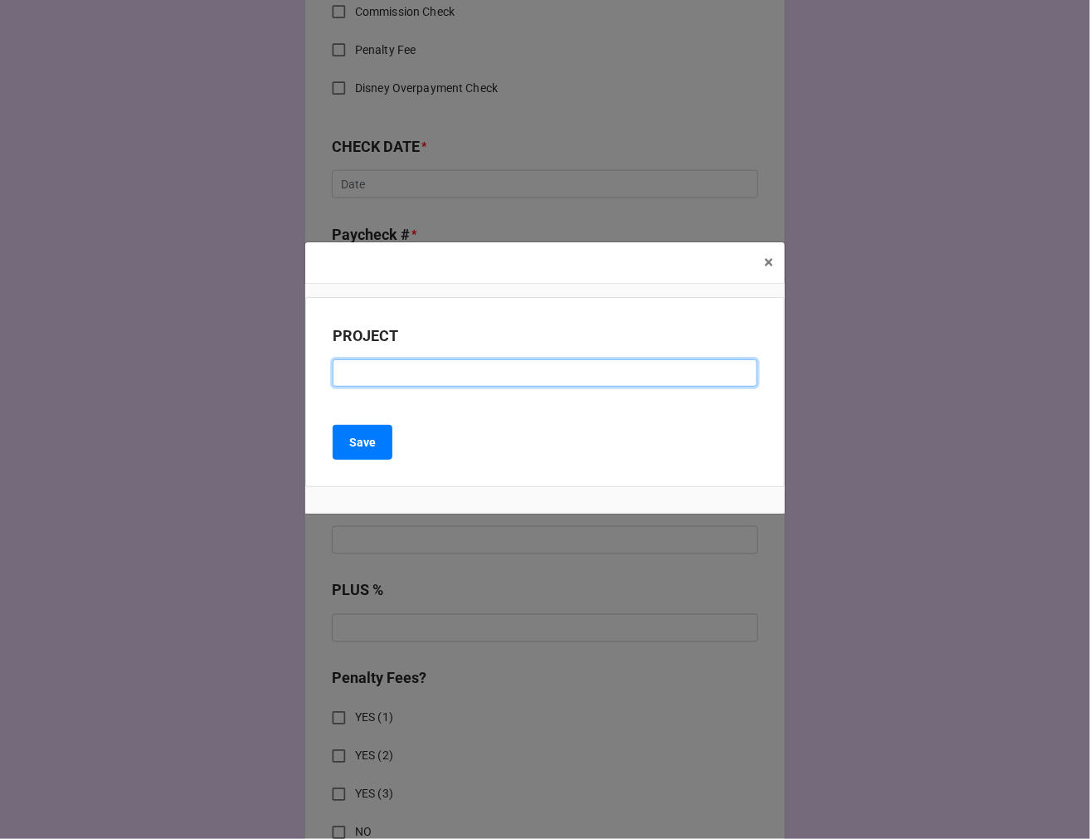
click at [370, 372] on input at bounding box center [545, 373] width 425 height 28
paste input "PUBLIX (RESIDUAL CHECK #5)"
drag, startPoint x: 485, startPoint y: 374, endPoint x: 604, endPoint y: 359, distance: 119.6
click at [486, 374] on input "PUBLIX (RESIDUAL CHECK #5)" at bounding box center [545, 373] width 425 height 28
type input "PUBLIX (RESIDUAL CHECK #6)"
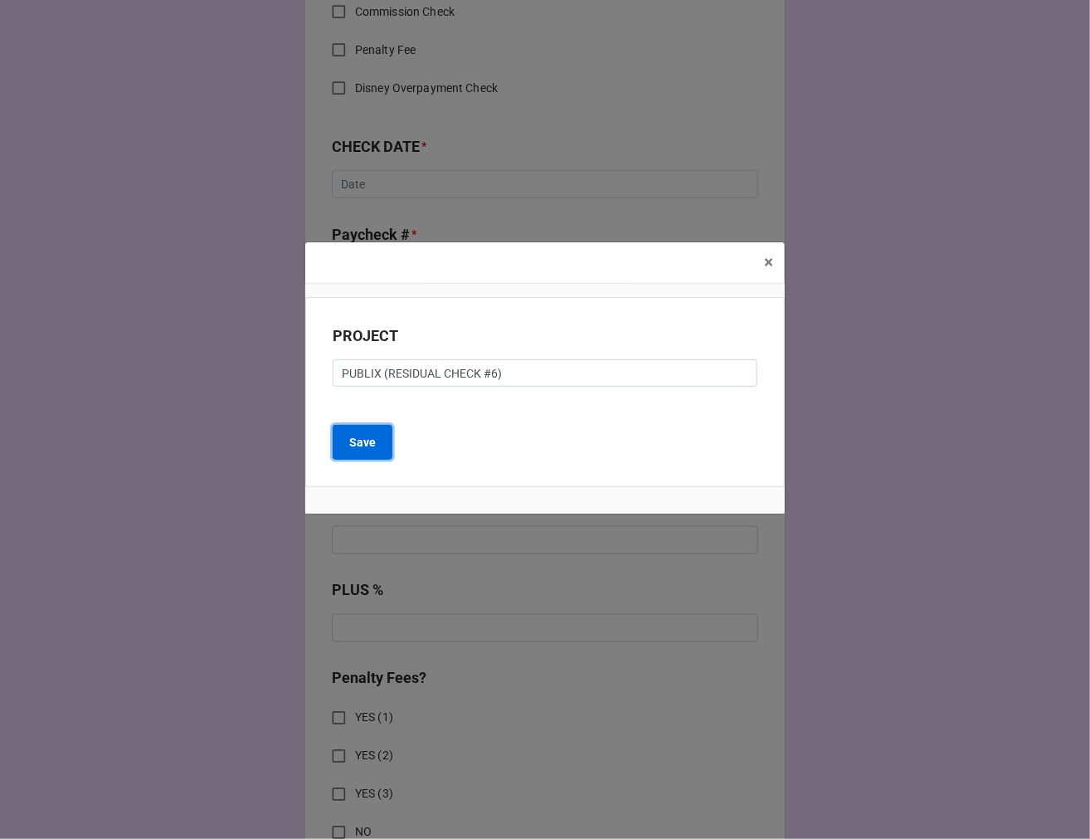
click at [368, 446] on b "Save" at bounding box center [362, 442] width 27 height 17
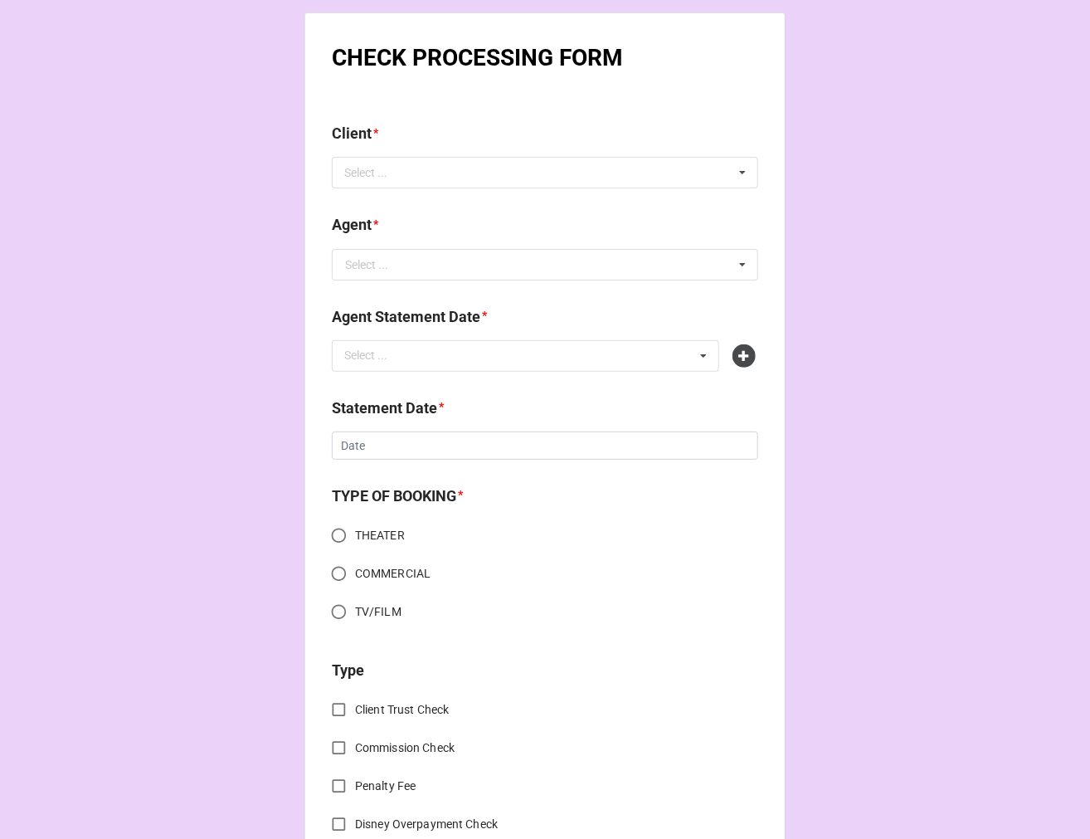
scroll to position [0, 0]
click at [454, 175] on div "Select ... No results found." at bounding box center [545, 174] width 427 height 32
type input "hanco"
click at [412, 203] on span "[PERSON_NAME]" at bounding box center [390, 203] width 89 height 13
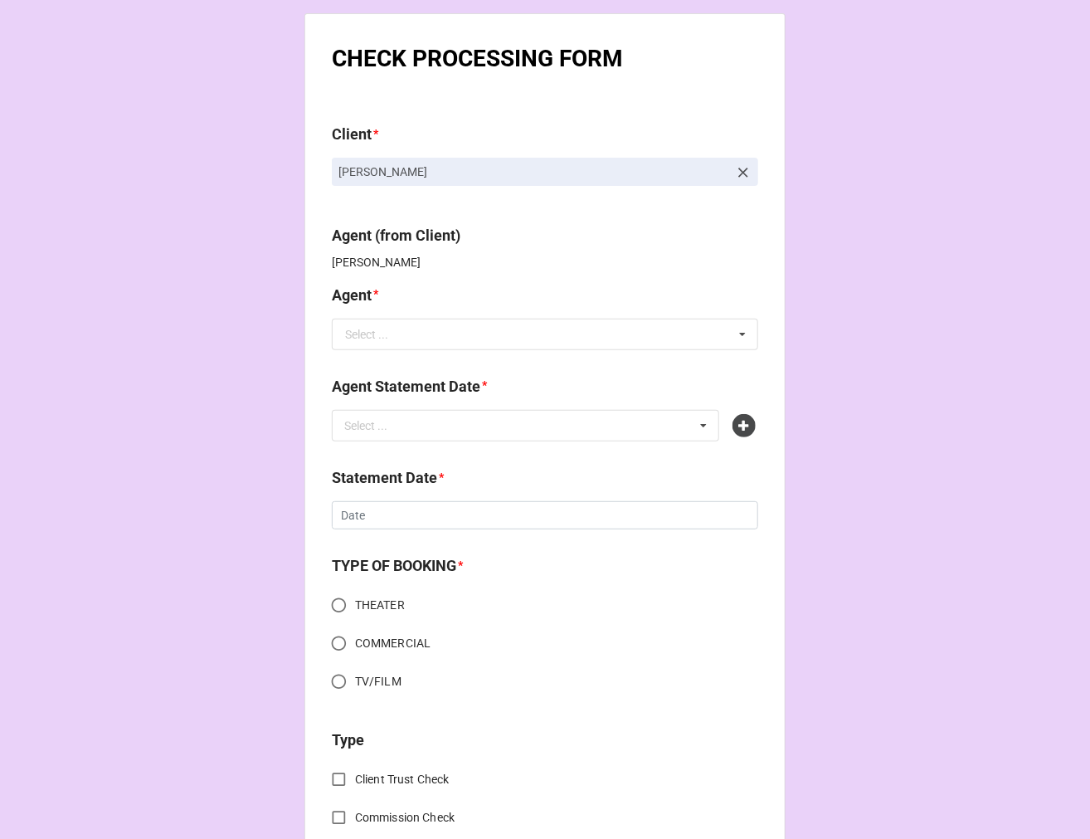
click at [369, 329] on div "Select ..." at bounding box center [366, 335] width 43 height 12
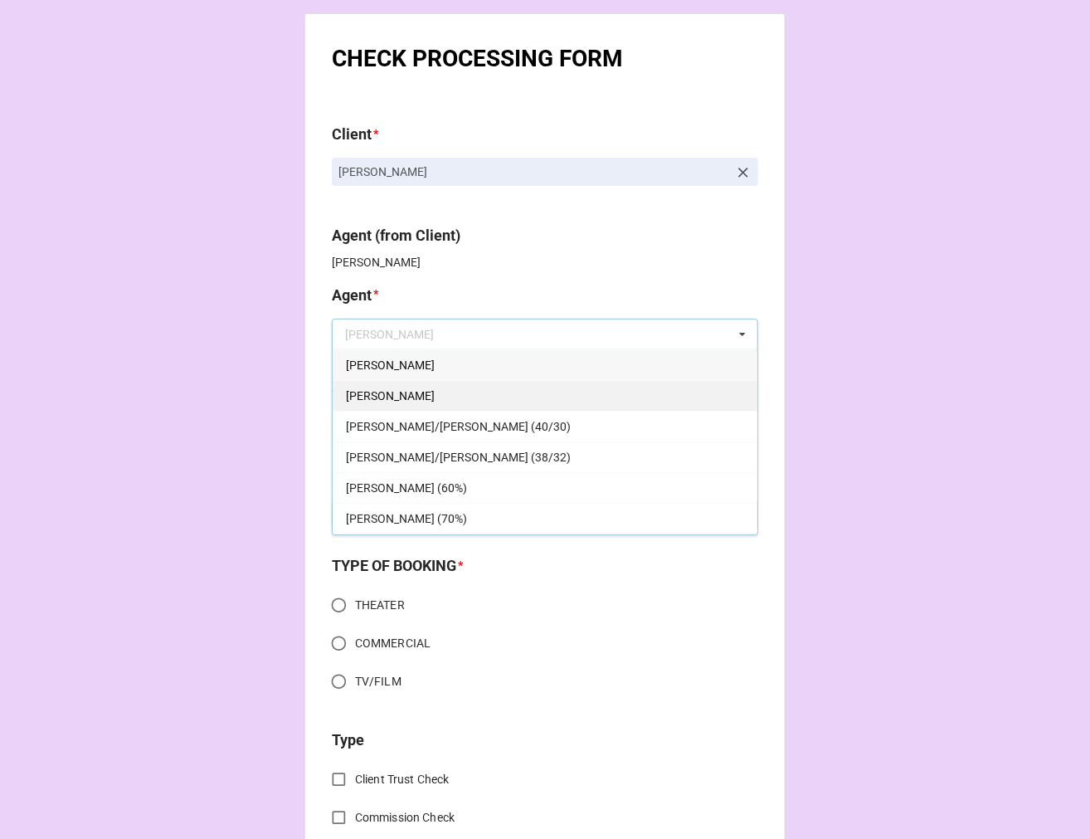
click at [383, 392] on div "[PERSON_NAME]" at bounding box center [545, 395] width 425 height 31
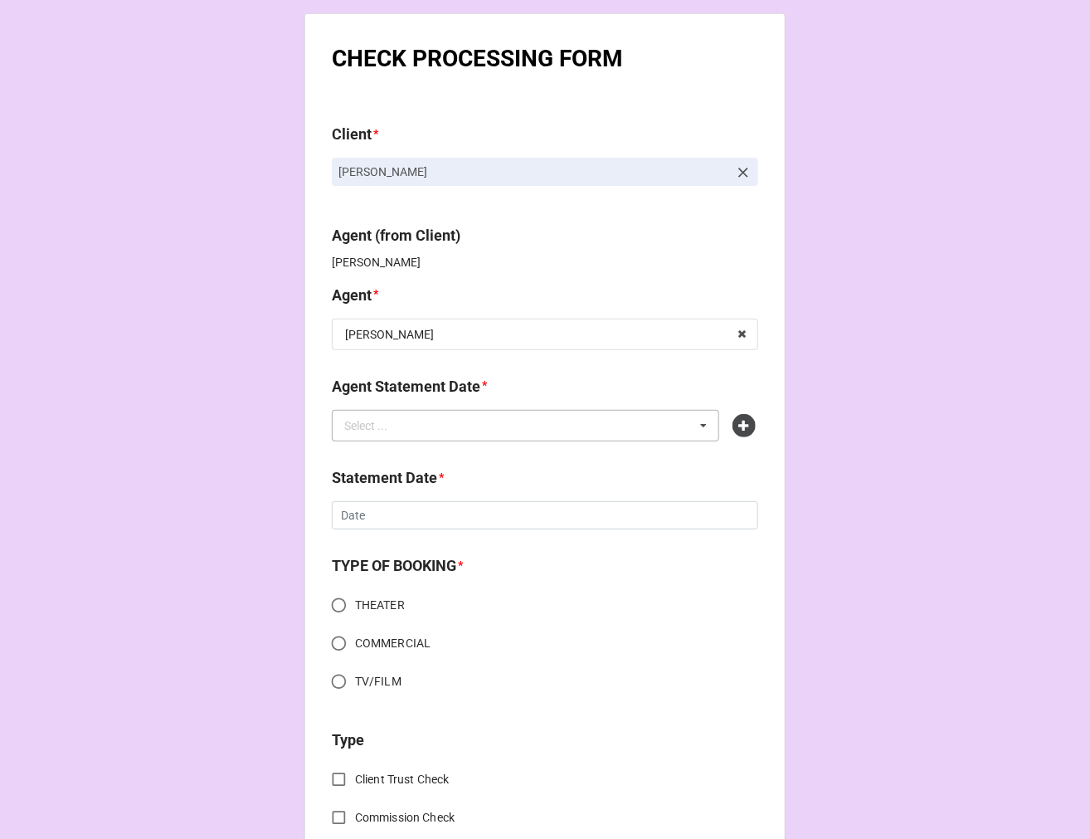
click at [383, 429] on div "Select ..." at bounding box center [375, 425] width 71 height 19
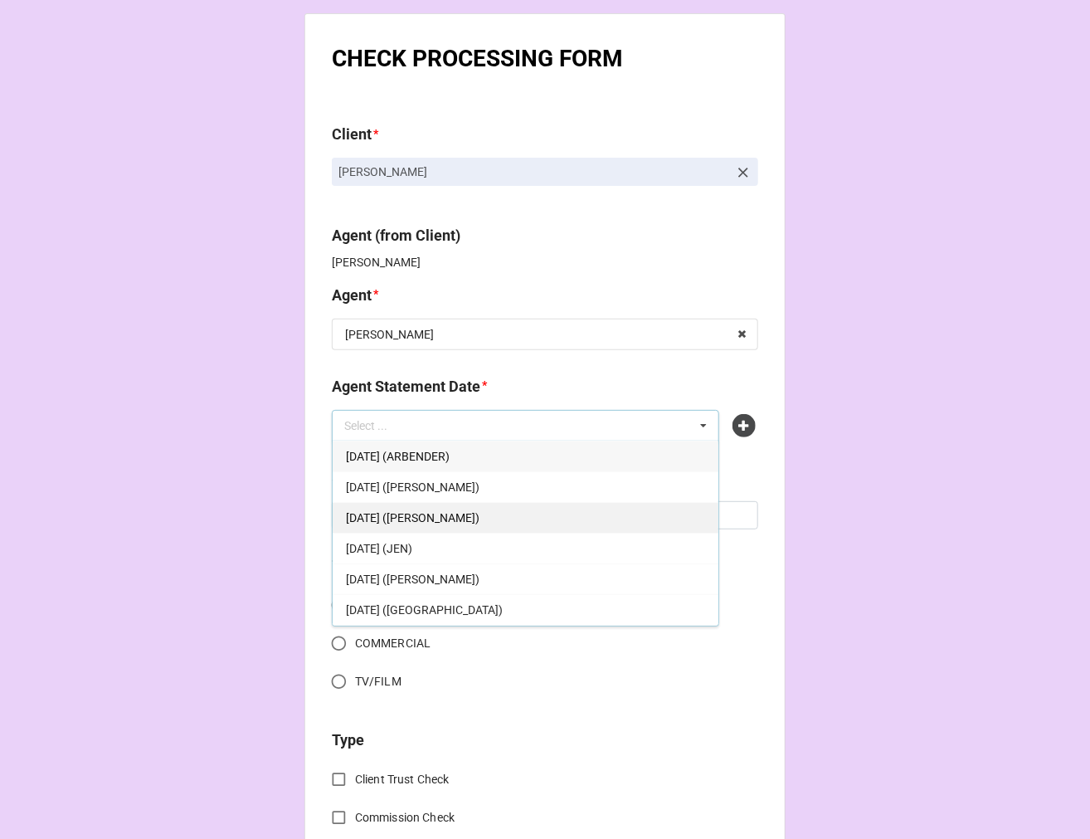
click at [495, 520] on div "[DATE] ([PERSON_NAME])" at bounding box center [526, 517] width 386 height 31
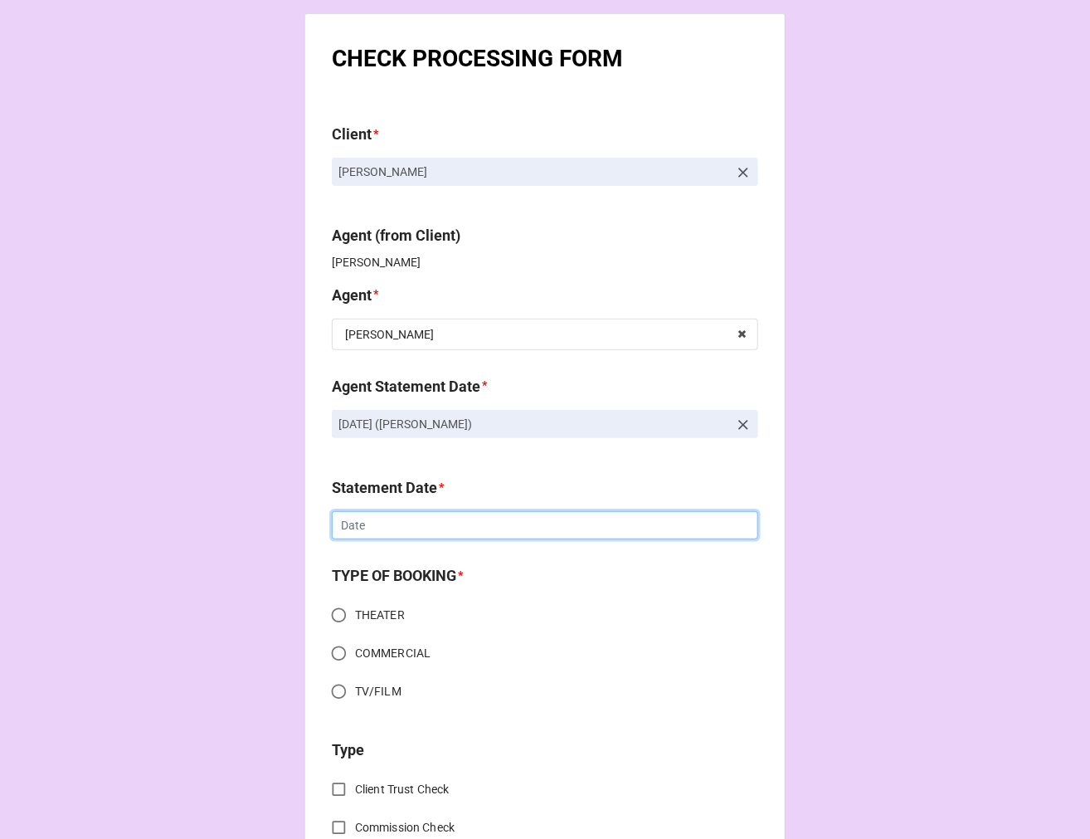
click at [394, 529] on input "text" at bounding box center [545, 525] width 427 height 28
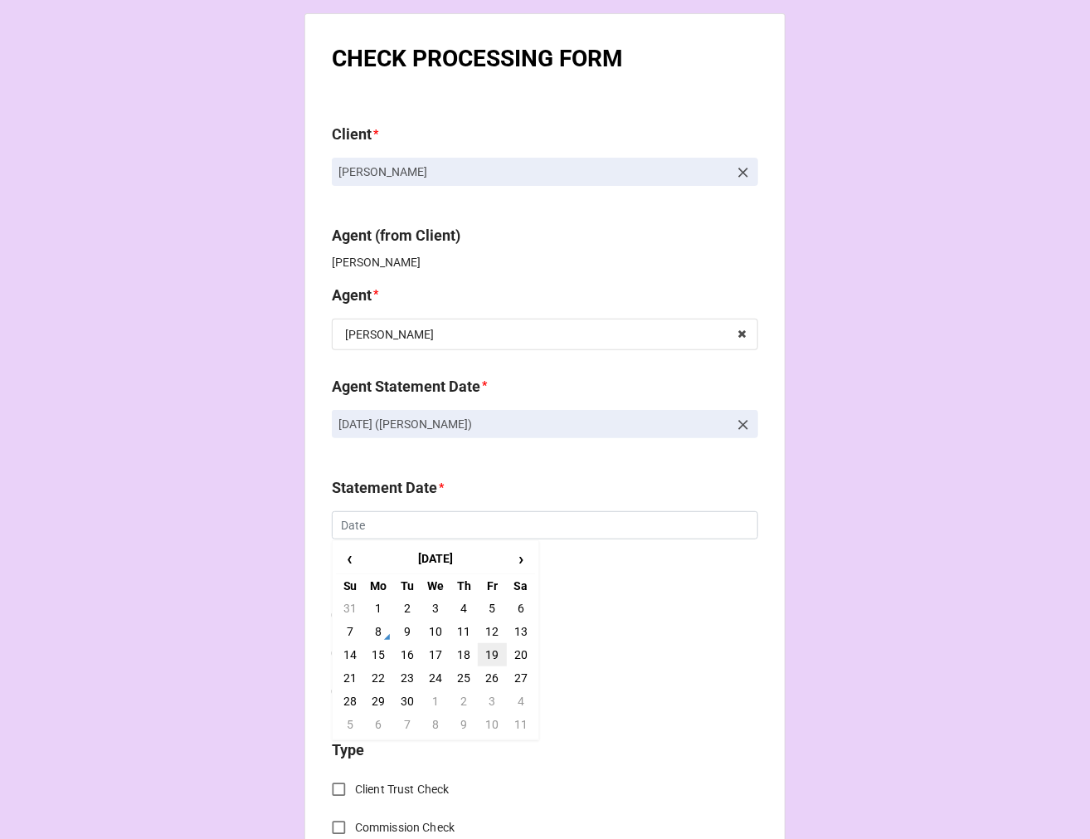
click at [494, 654] on td "19" at bounding box center [492, 654] width 28 height 23
type input "[DATE]"
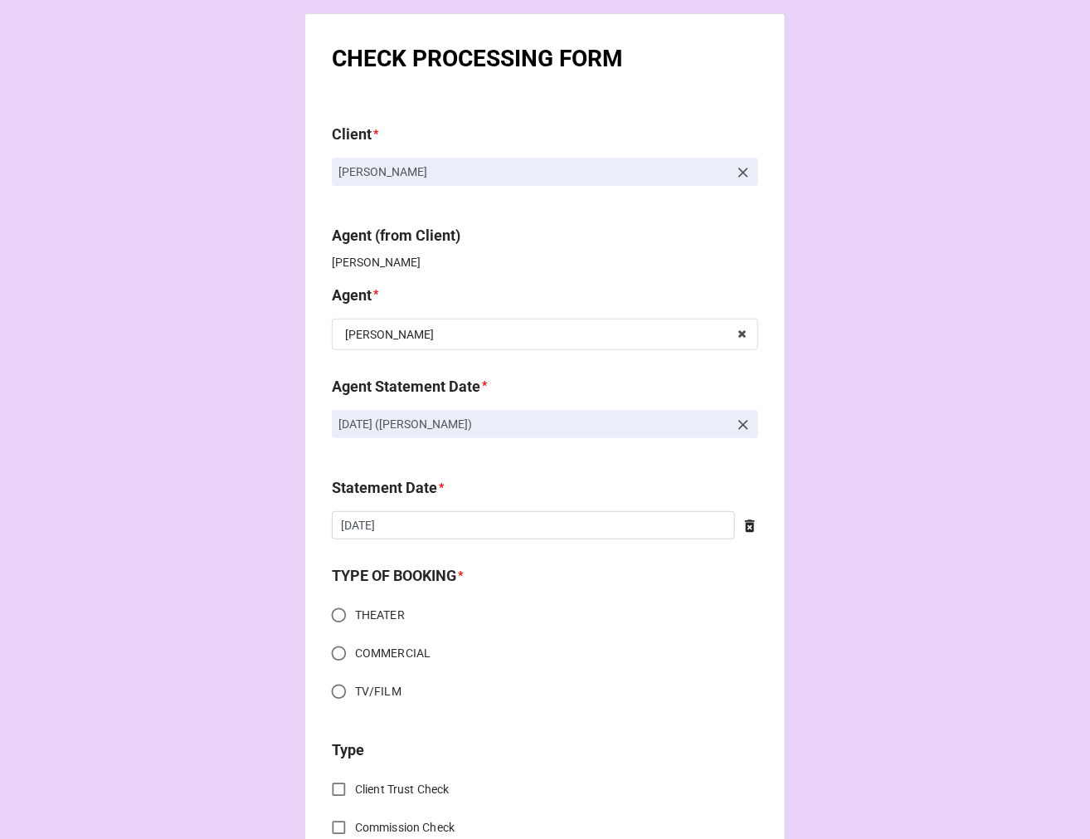
scroll to position [184, 0]
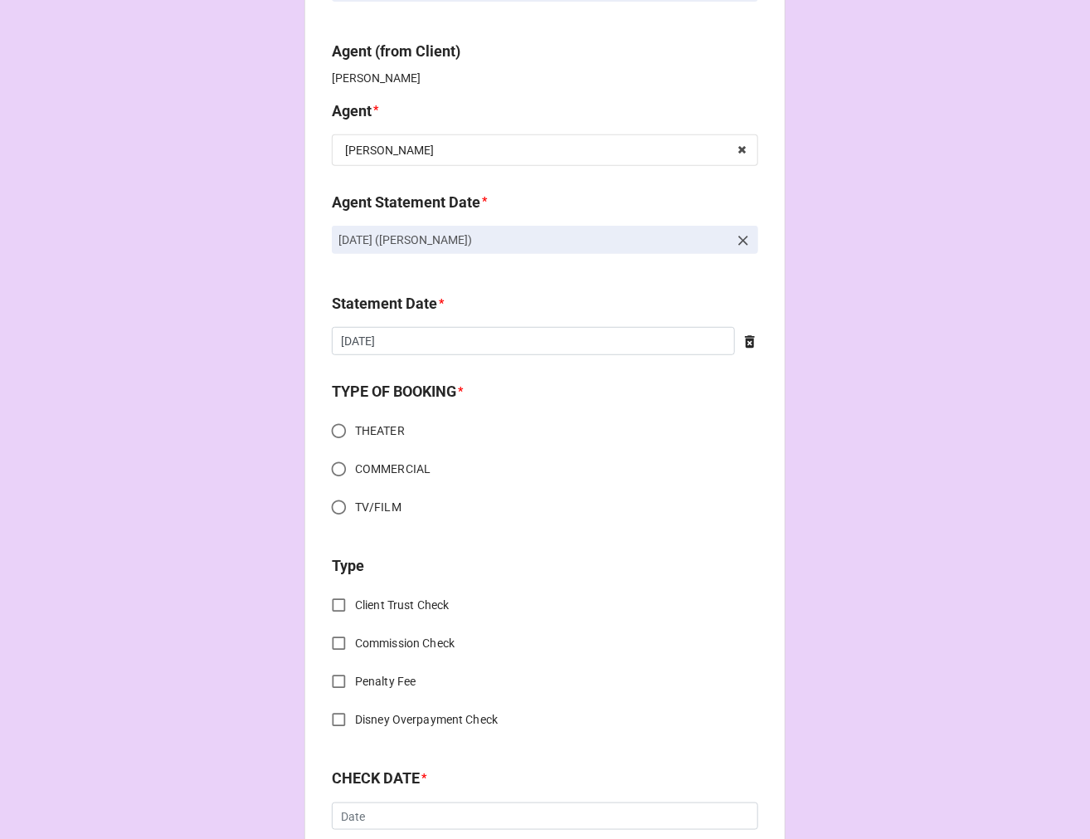
drag, startPoint x: 335, startPoint y: 474, endPoint x: 358, endPoint y: 503, distance: 37.2
click at [335, 474] on input "COMMERCIAL" at bounding box center [339, 469] width 32 height 32
radio input "true"
click at [336, 598] on input "Client Trust Check" at bounding box center [339, 605] width 32 height 32
checkbox input "true"
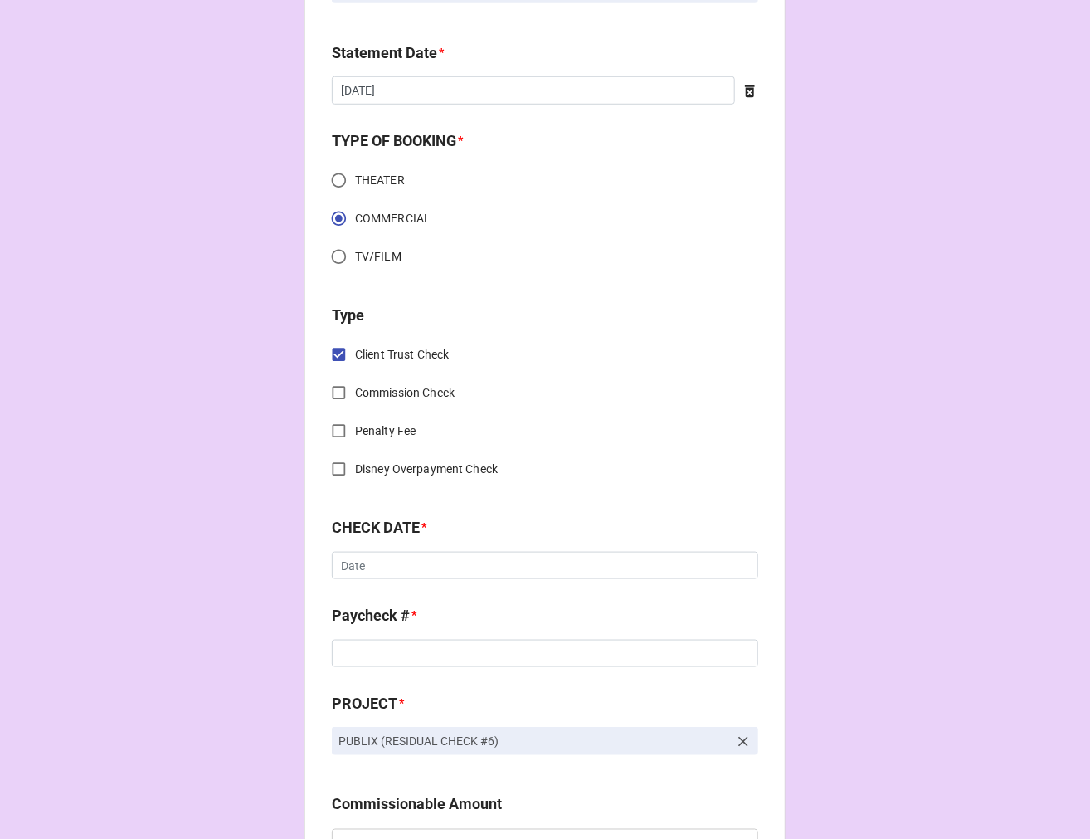
scroll to position [461, 0]
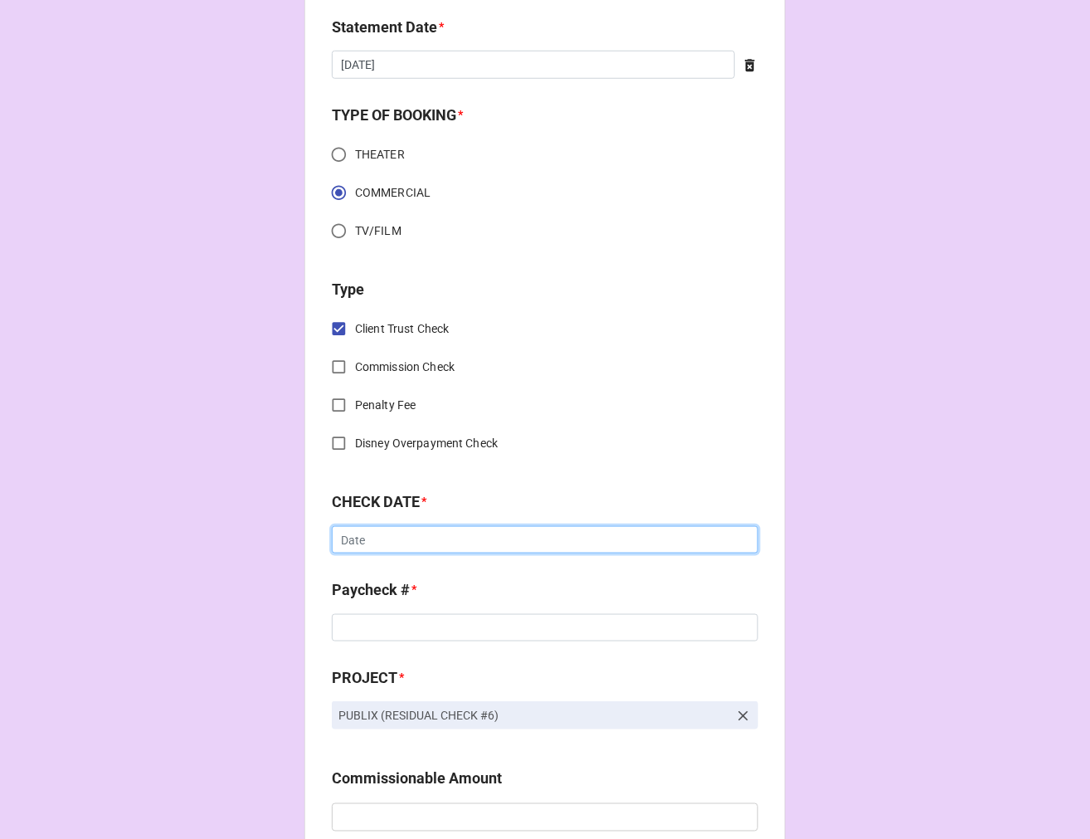
click at [359, 552] on input "text" at bounding box center [545, 540] width 427 height 28
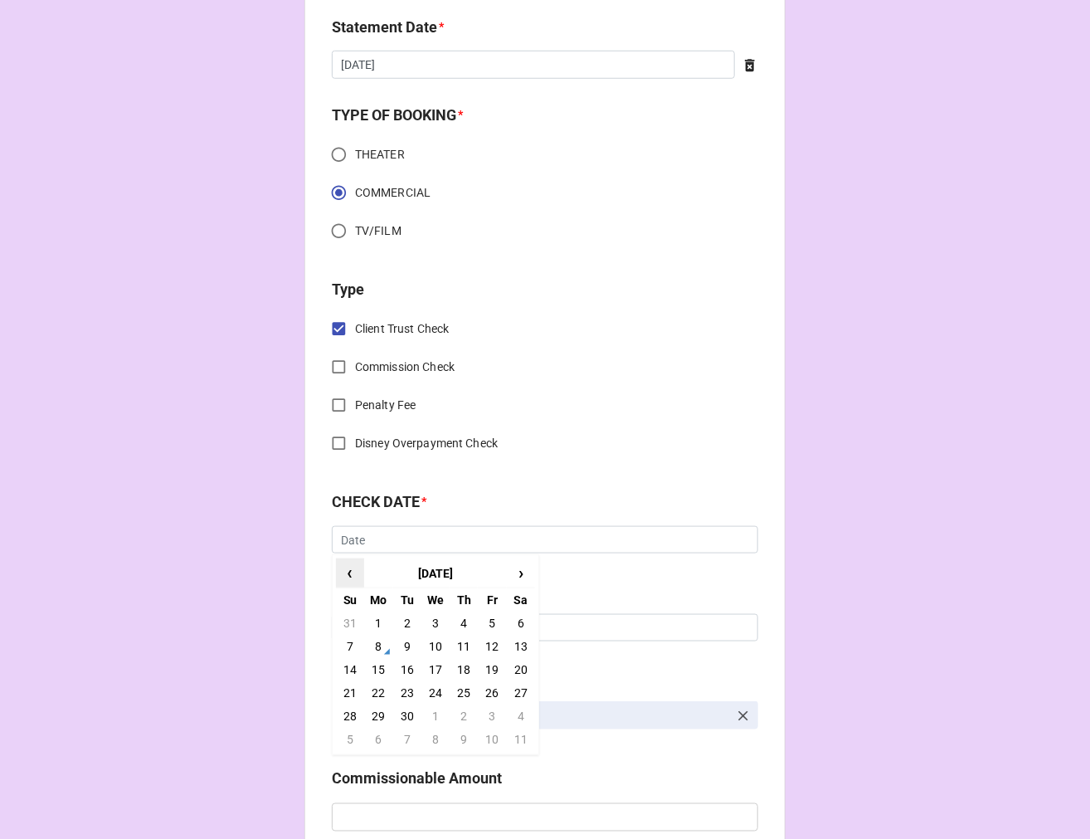
click at [353, 568] on span "‹" at bounding box center [350, 572] width 27 height 27
click at [374, 711] on td "25" at bounding box center [378, 715] width 28 height 23
type input "8/25/2025"
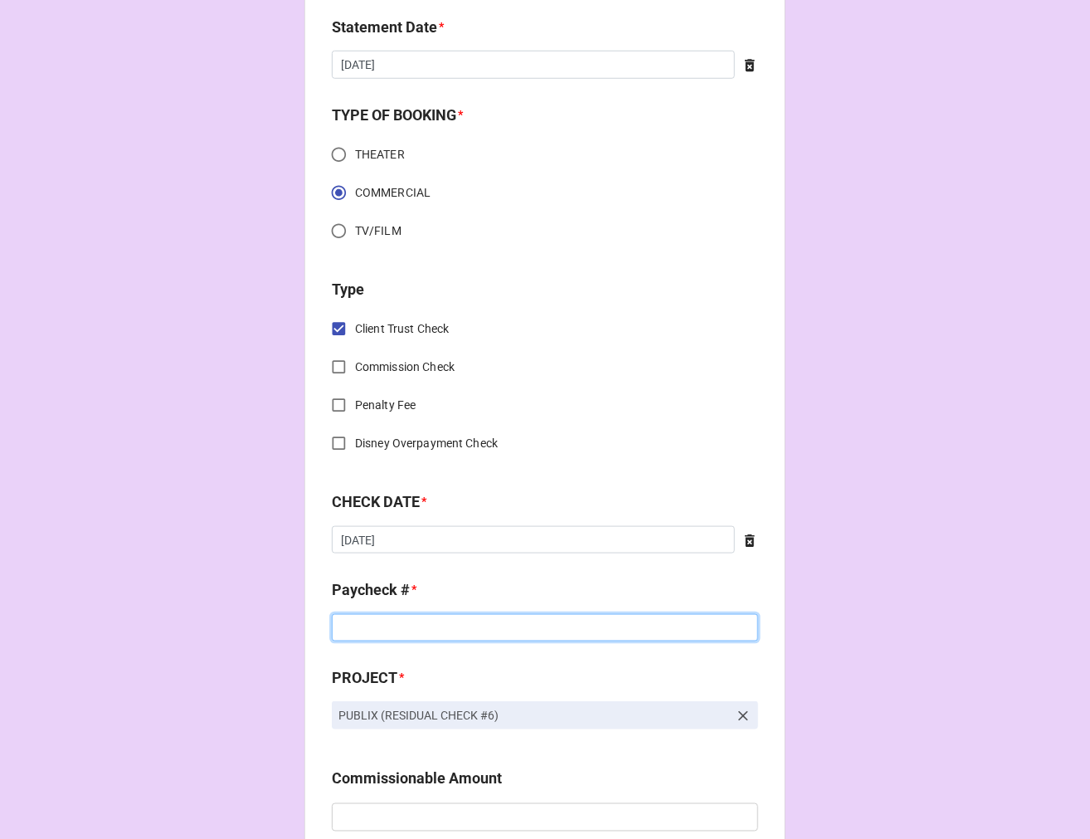
click at [384, 629] on input at bounding box center [545, 628] width 427 height 28
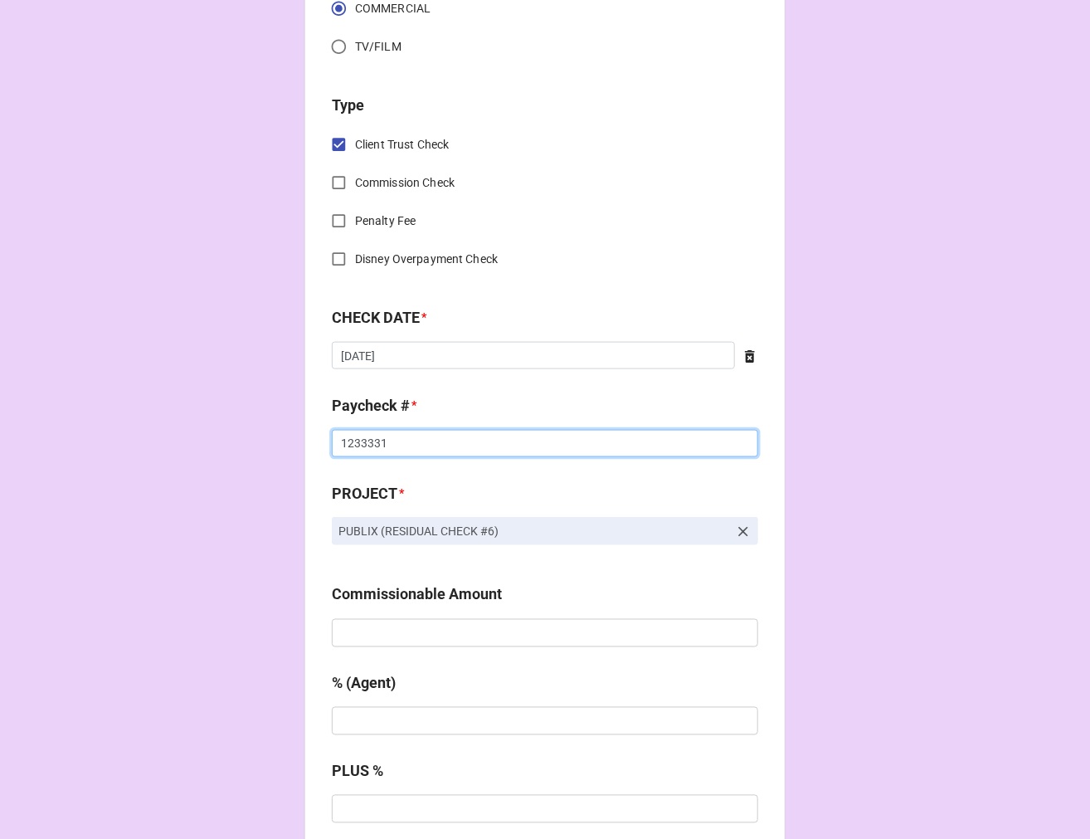
type input "1233331"
click at [402, 631] on input "text" at bounding box center [545, 633] width 427 height 28
type input "$1,100.00"
type input "10%"
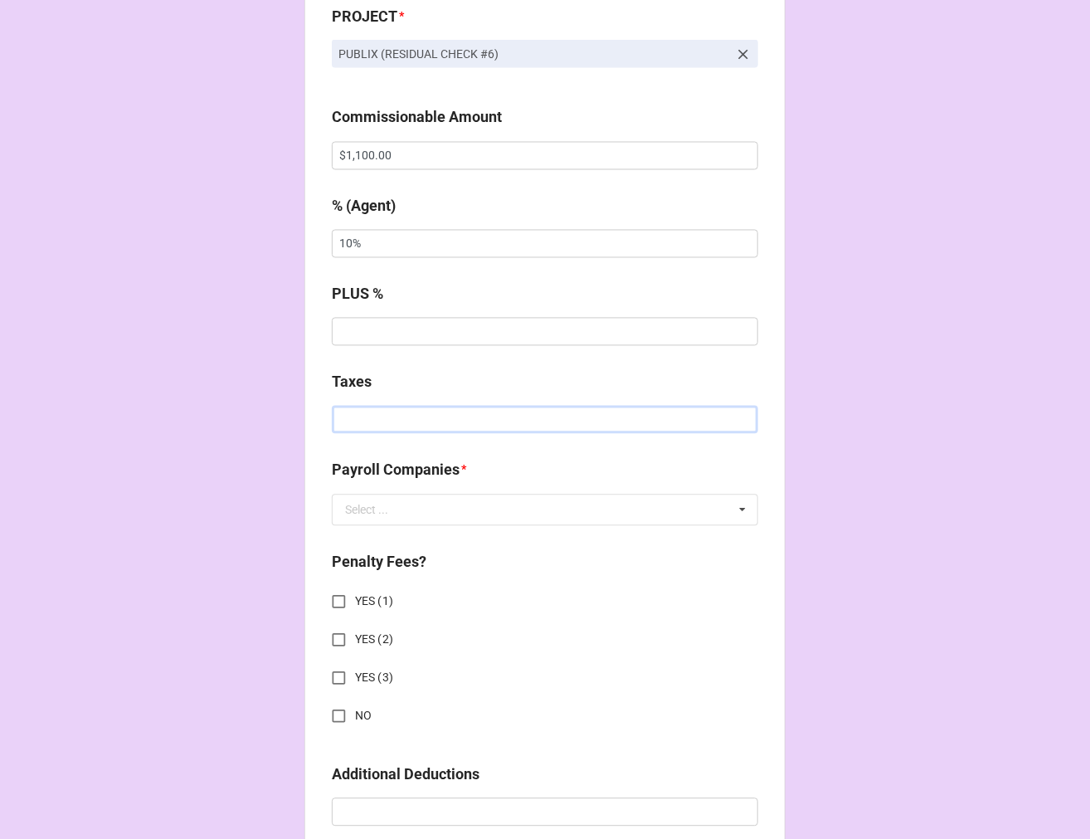
click at [426, 422] on input "text" at bounding box center [545, 420] width 427 height 28
type input "$225.64"
click at [401, 519] on input "text" at bounding box center [546, 510] width 425 height 30
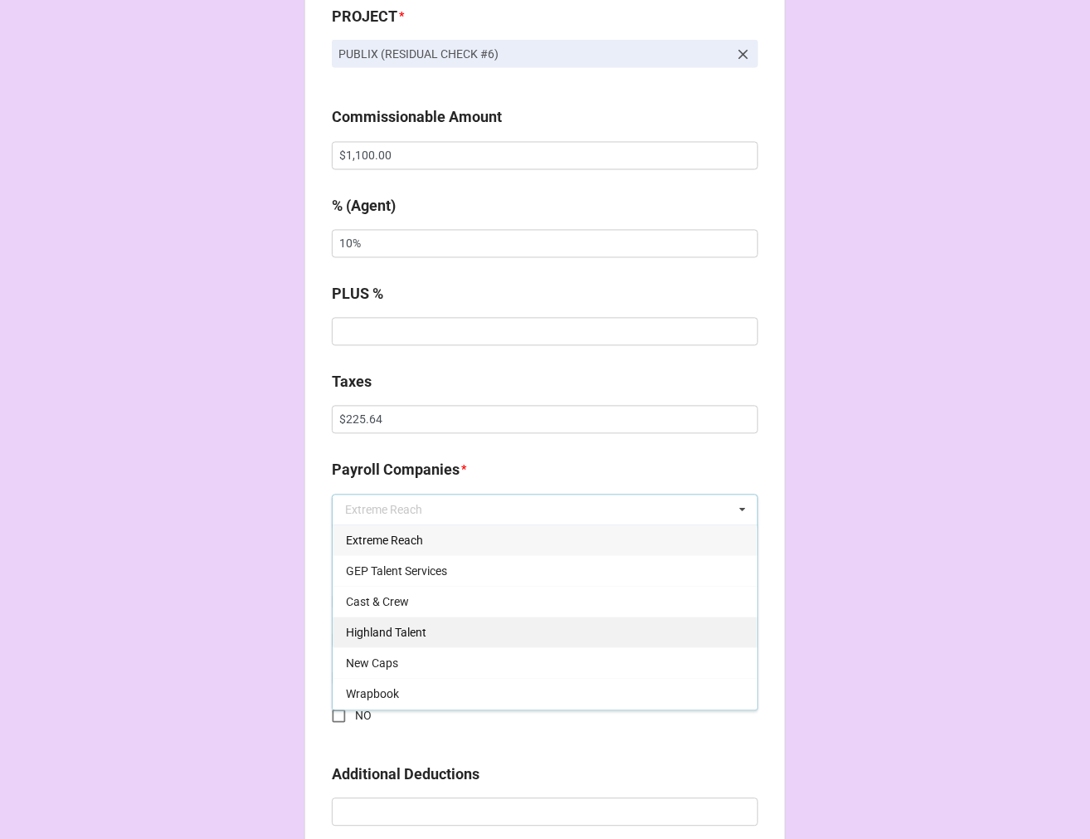
click at [438, 629] on div "Highland Talent" at bounding box center [545, 632] width 425 height 31
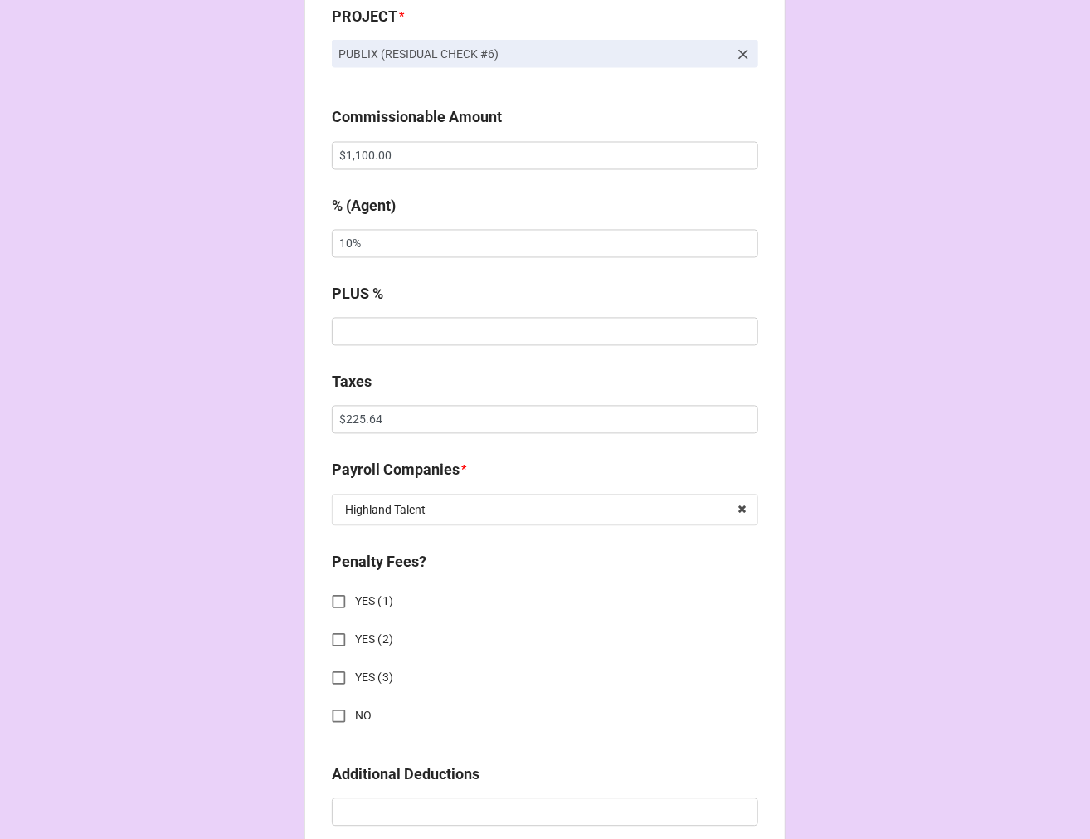
click at [334, 715] on input "NO" at bounding box center [339, 716] width 32 height 32
checkbox input "true"
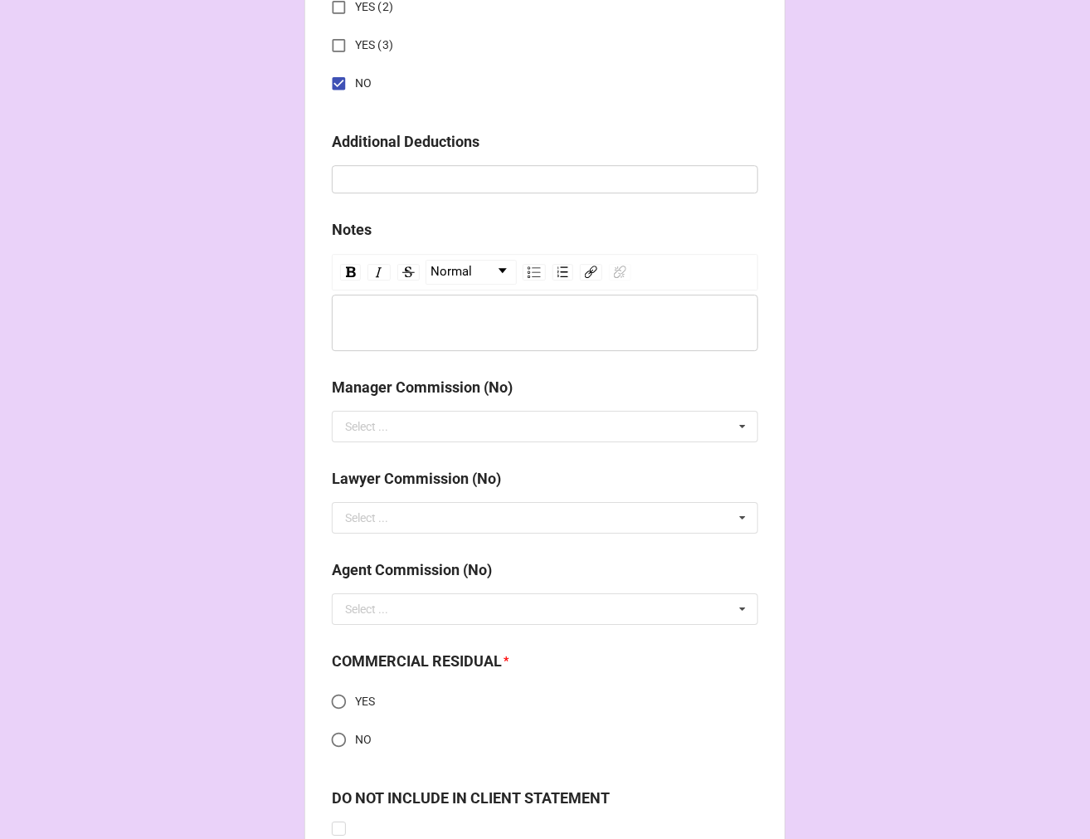
scroll to position [1767, 0]
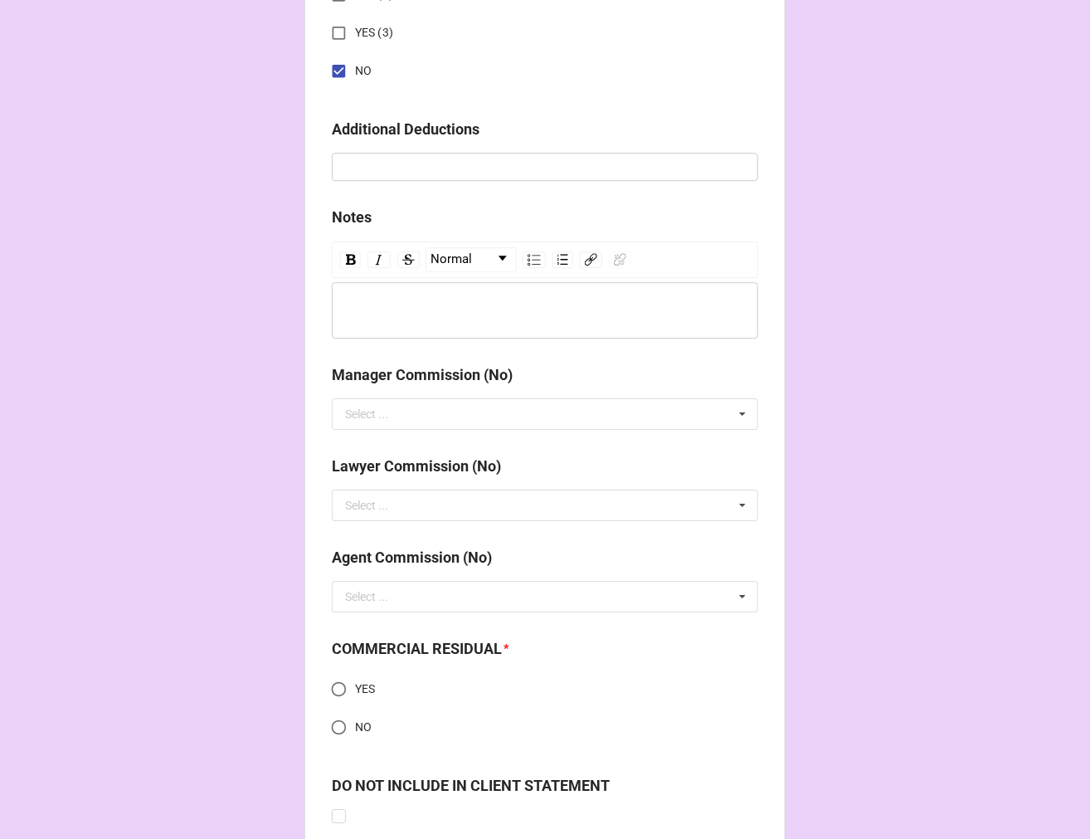
click at [333, 686] on input "YES" at bounding box center [339, 689] width 32 height 32
radio input "true"
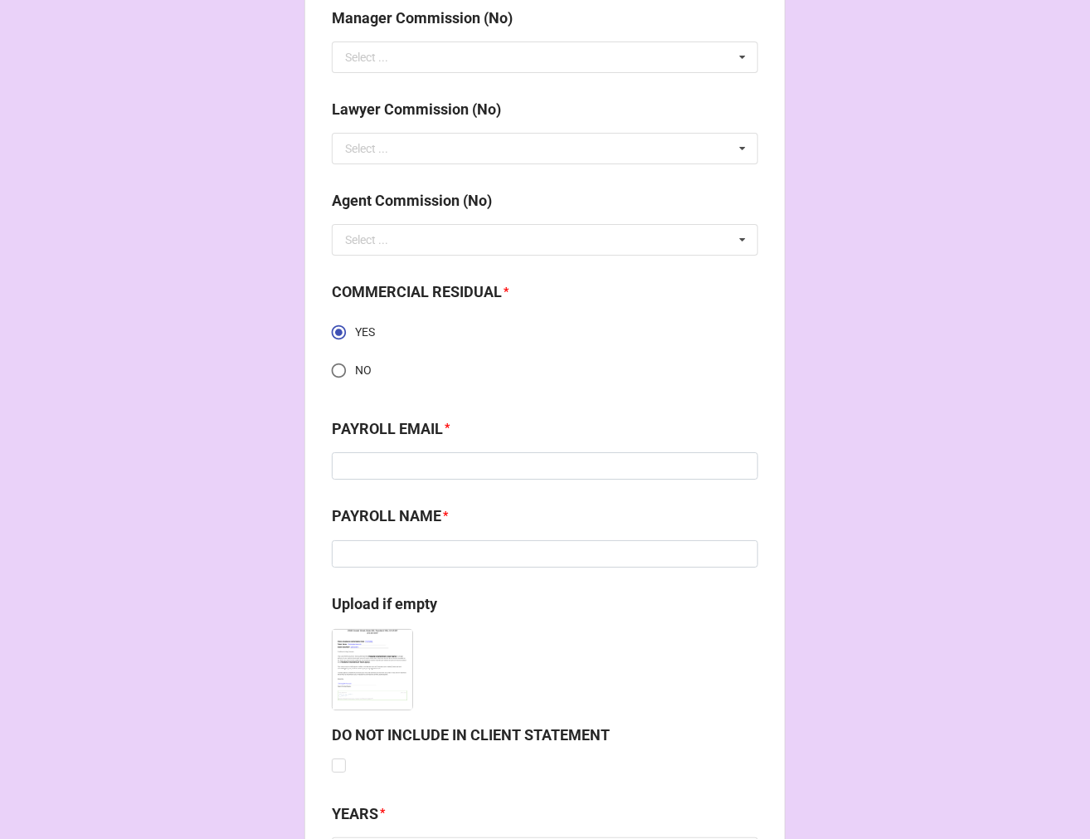
scroll to position [2136, 0]
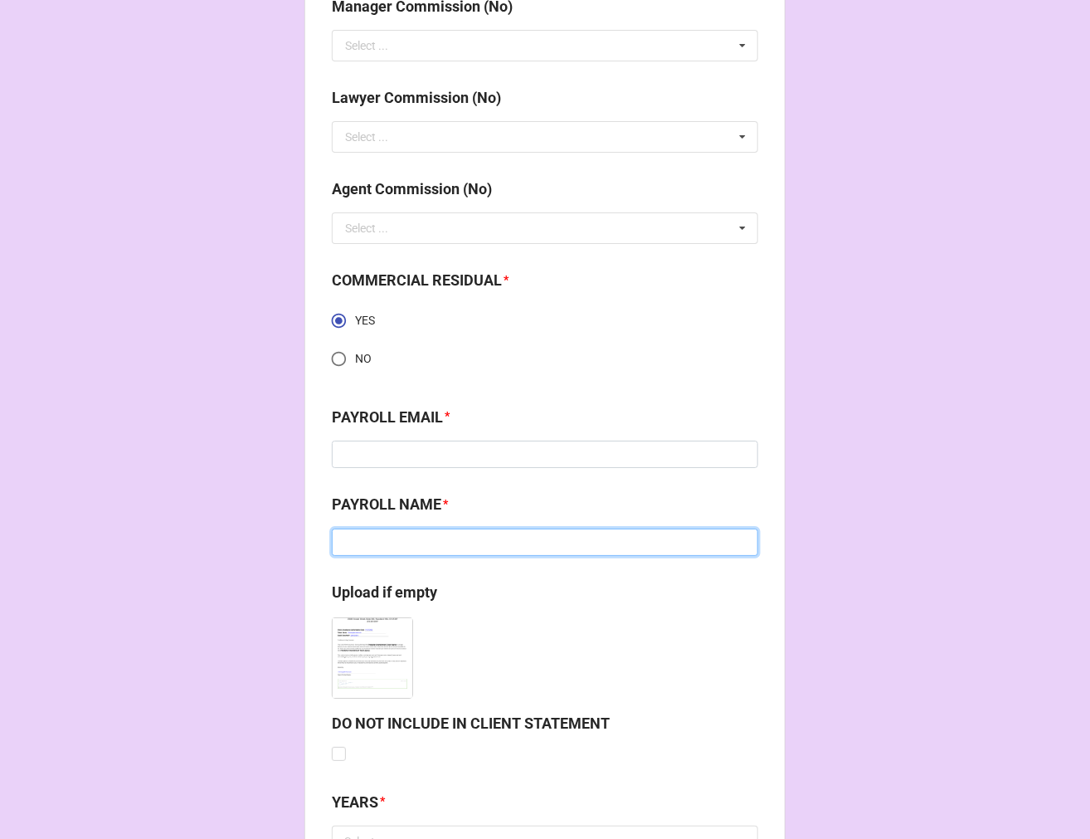
click at [415, 553] on input at bounding box center [545, 543] width 427 height 28
paste input "Miranda Evans"
type input "Miranda Evans"
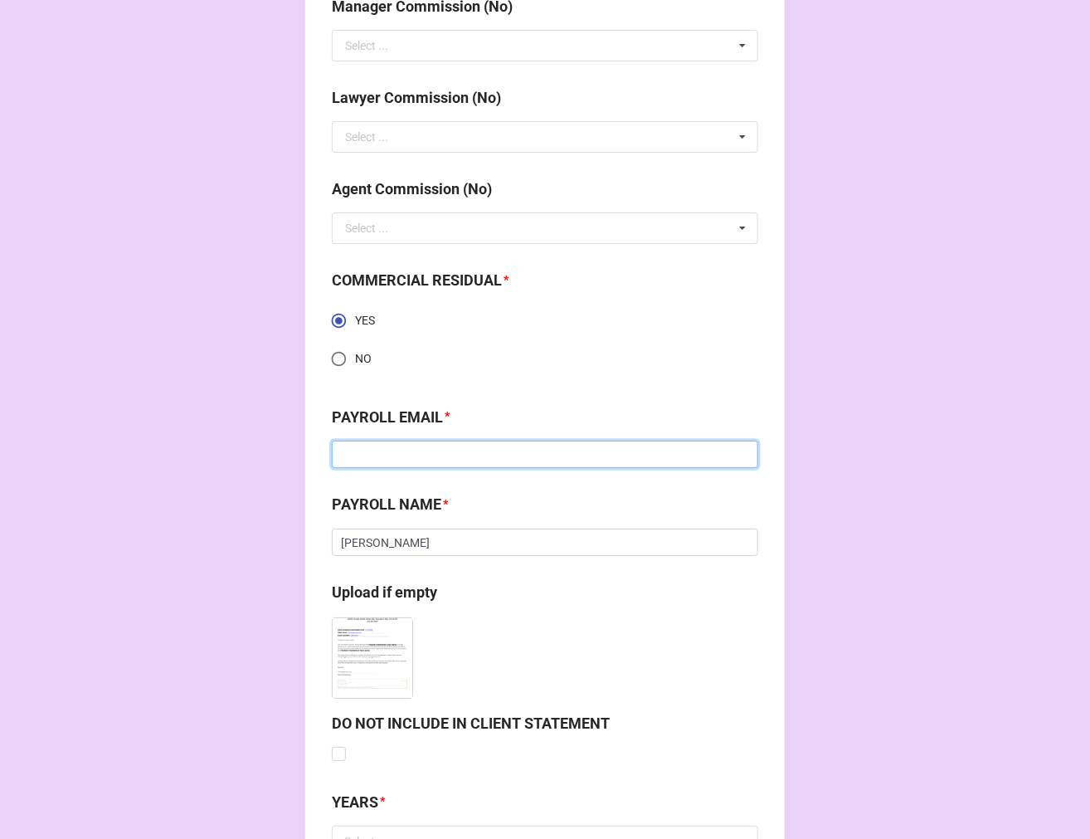
click at [385, 450] on input at bounding box center [545, 455] width 427 height 28
paste input "mevans@highlandtalent.com"
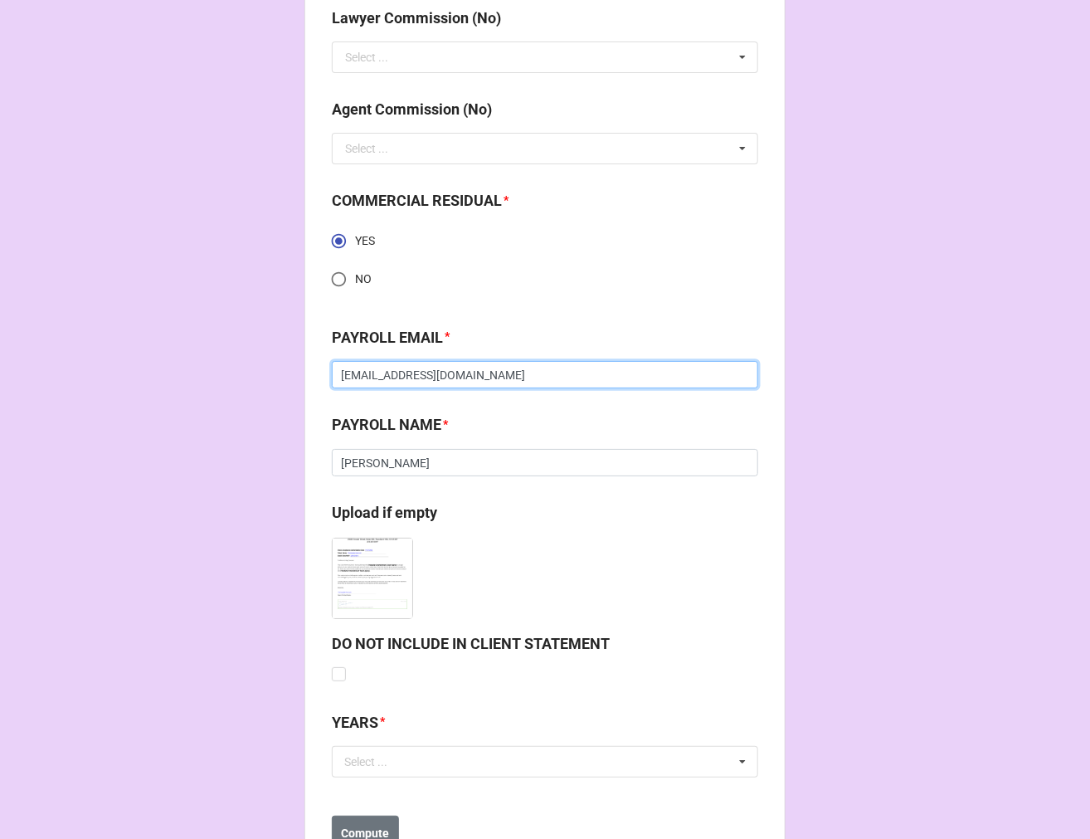
scroll to position [2280, 0]
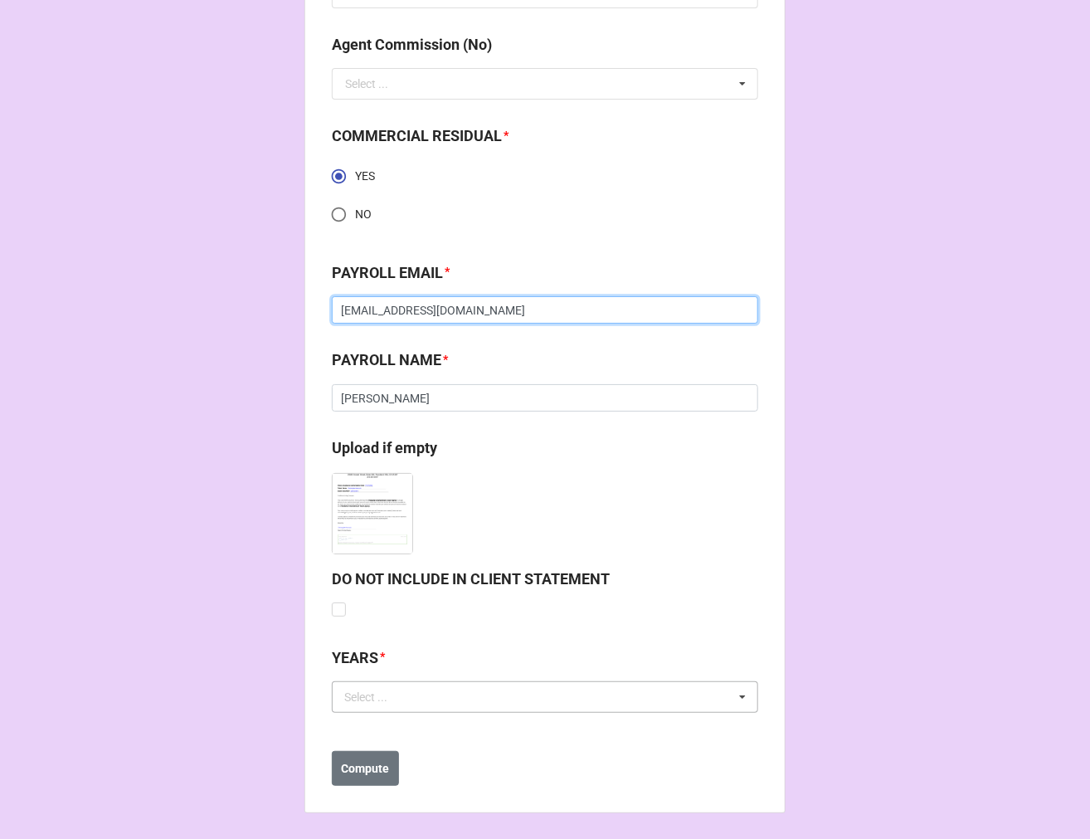
type input "mevans@highlandtalent.com"
click at [388, 699] on div "Select ..." at bounding box center [375, 696] width 71 height 19
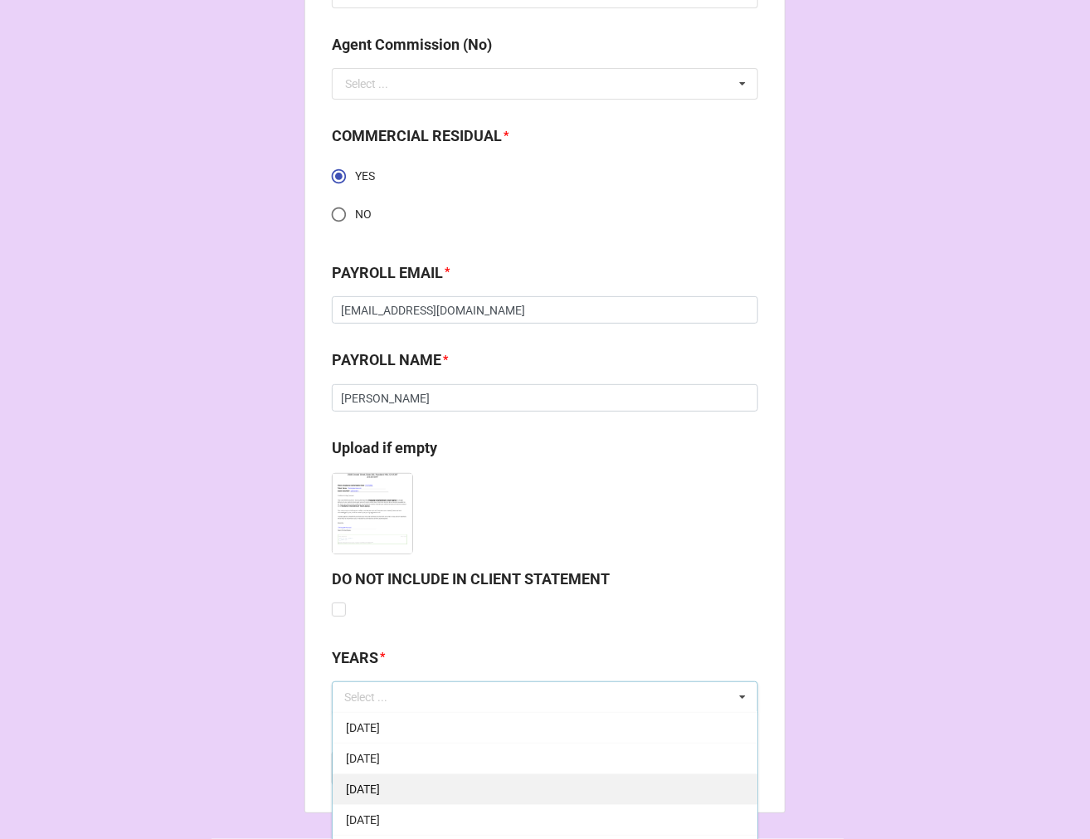
click at [380, 786] on span "[DATE]" at bounding box center [363, 788] width 34 height 13
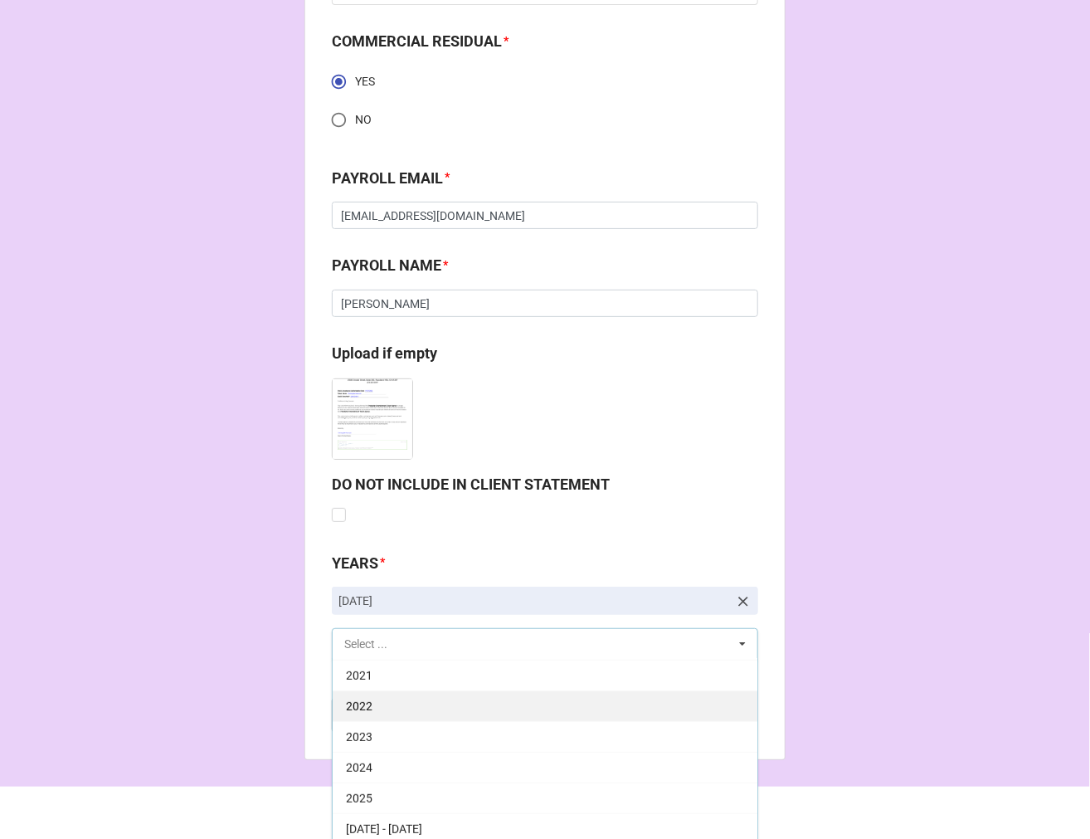
scroll to position [2380, 0]
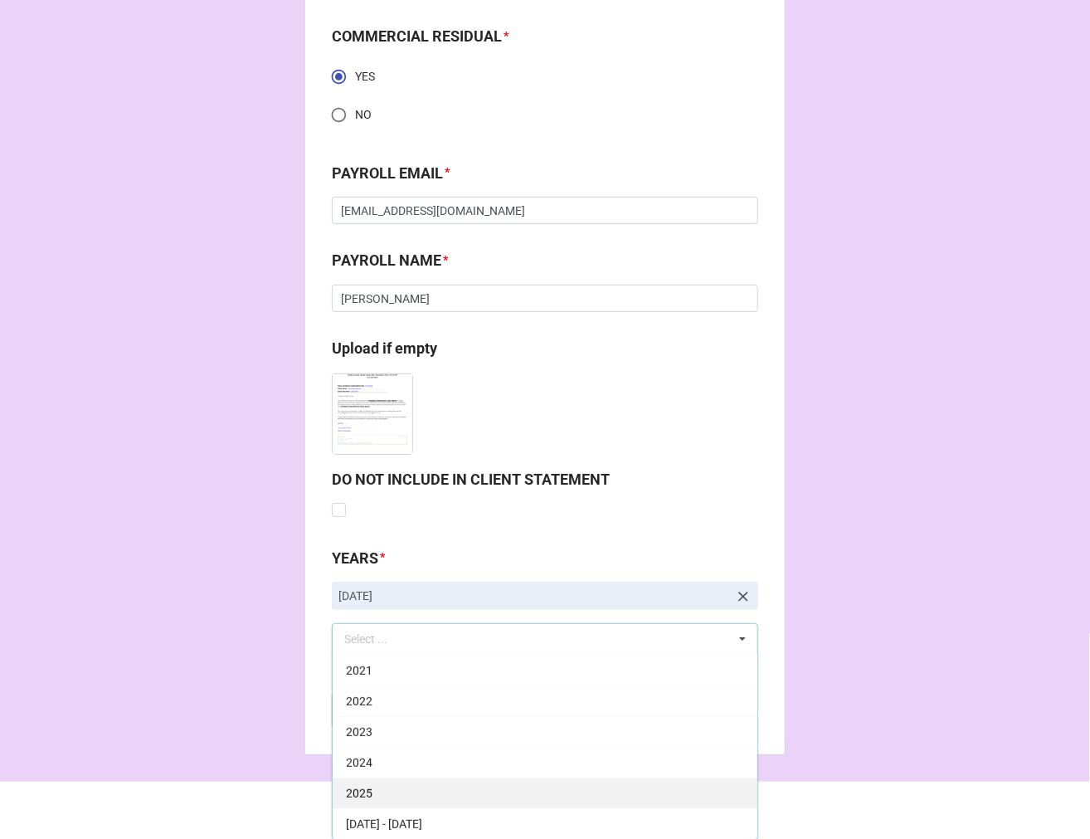
click at [371, 793] on div "2025" at bounding box center [545, 792] width 425 height 31
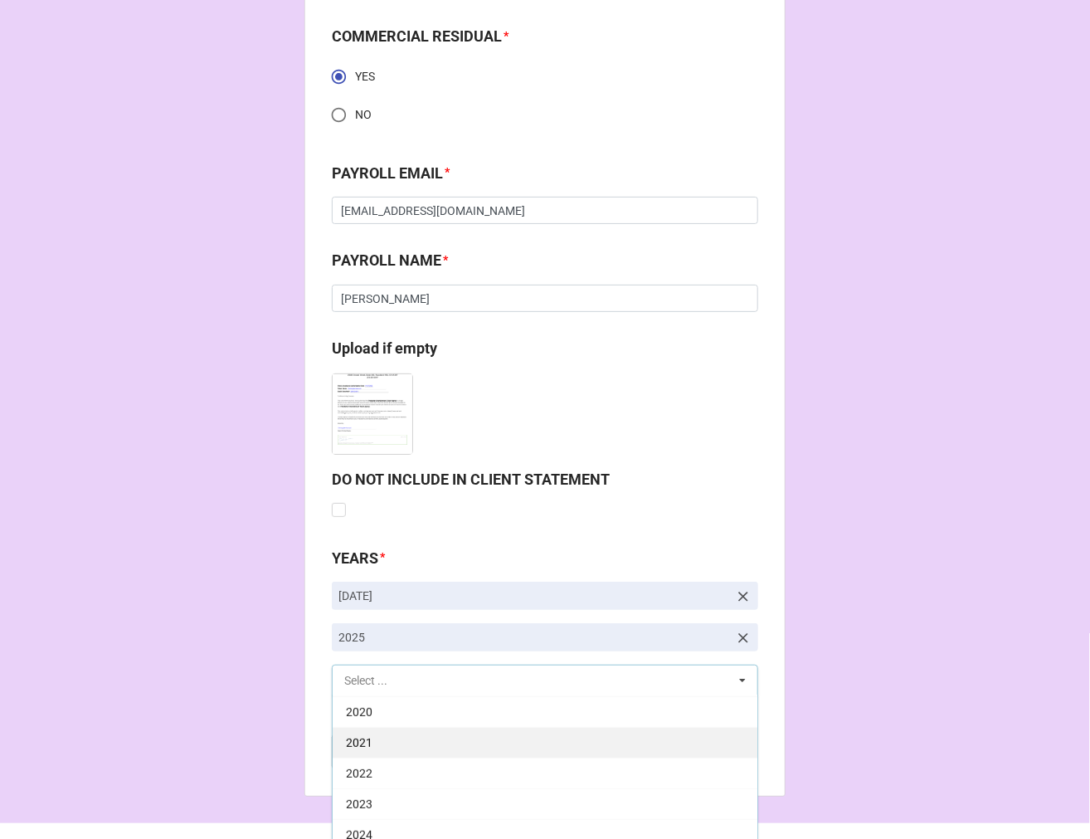
scroll to position [337, 0]
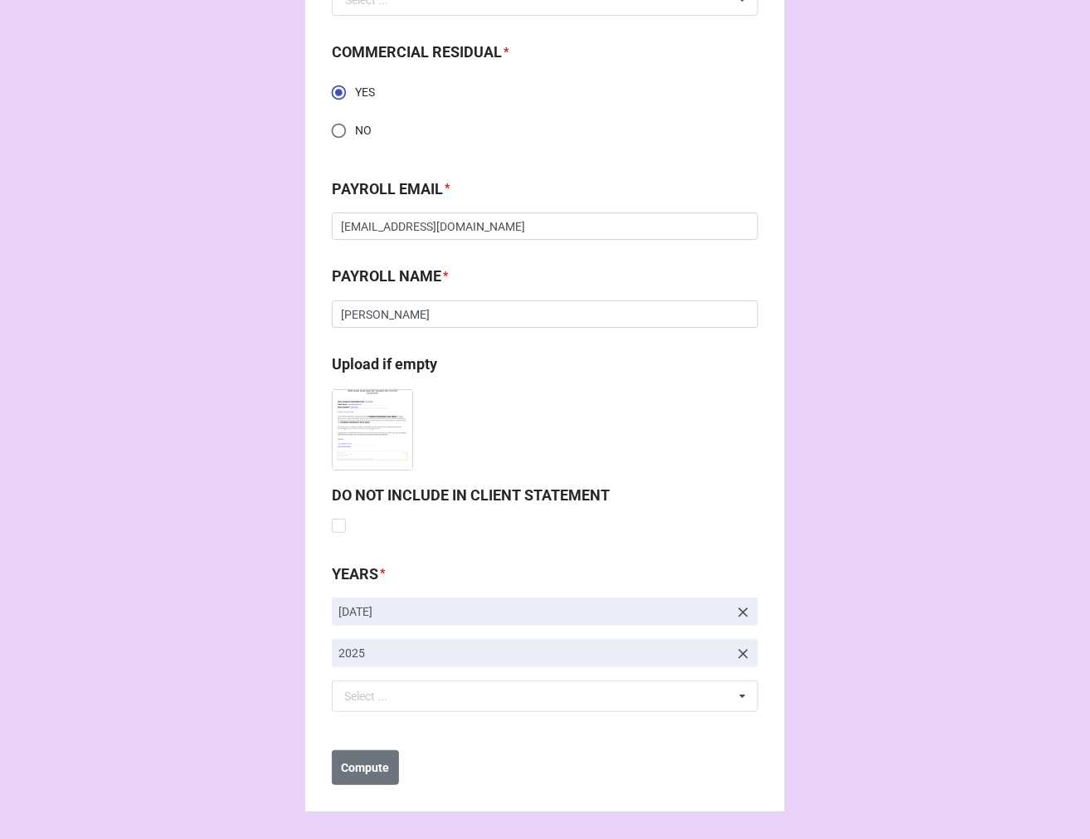
click at [358, 763] on b "Compute" at bounding box center [366, 768] width 48 height 17
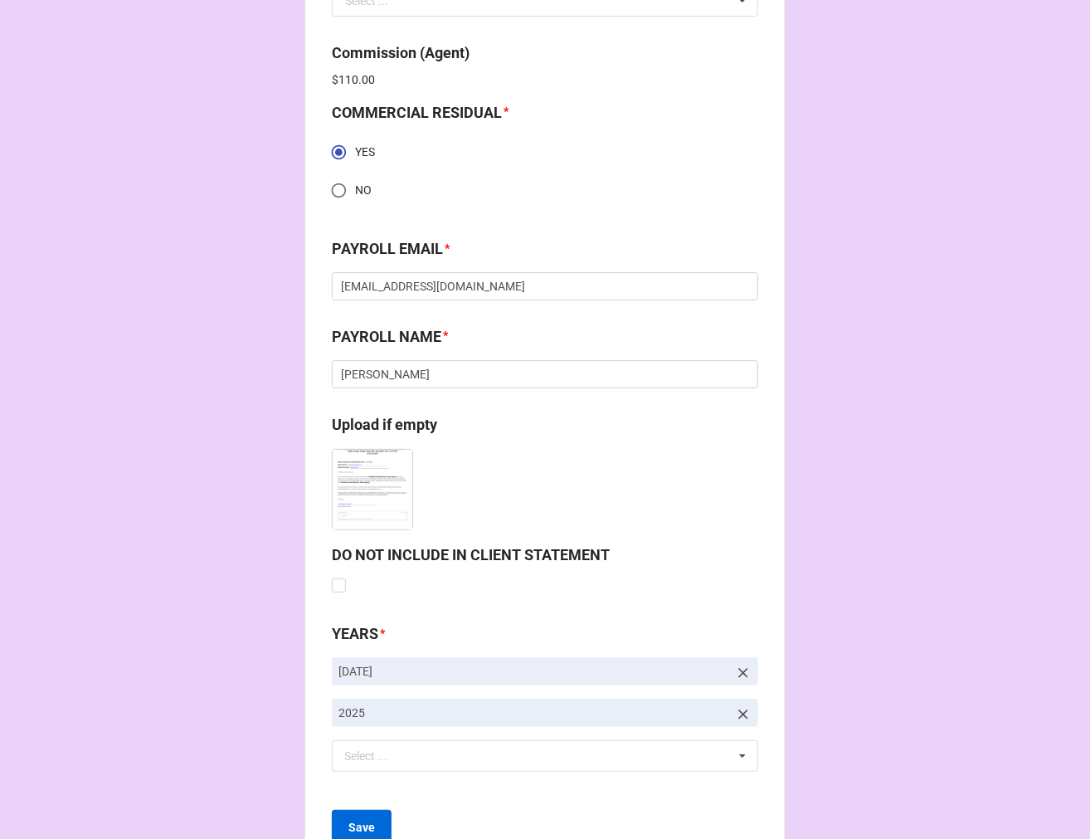
scroll to position [2423, 0]
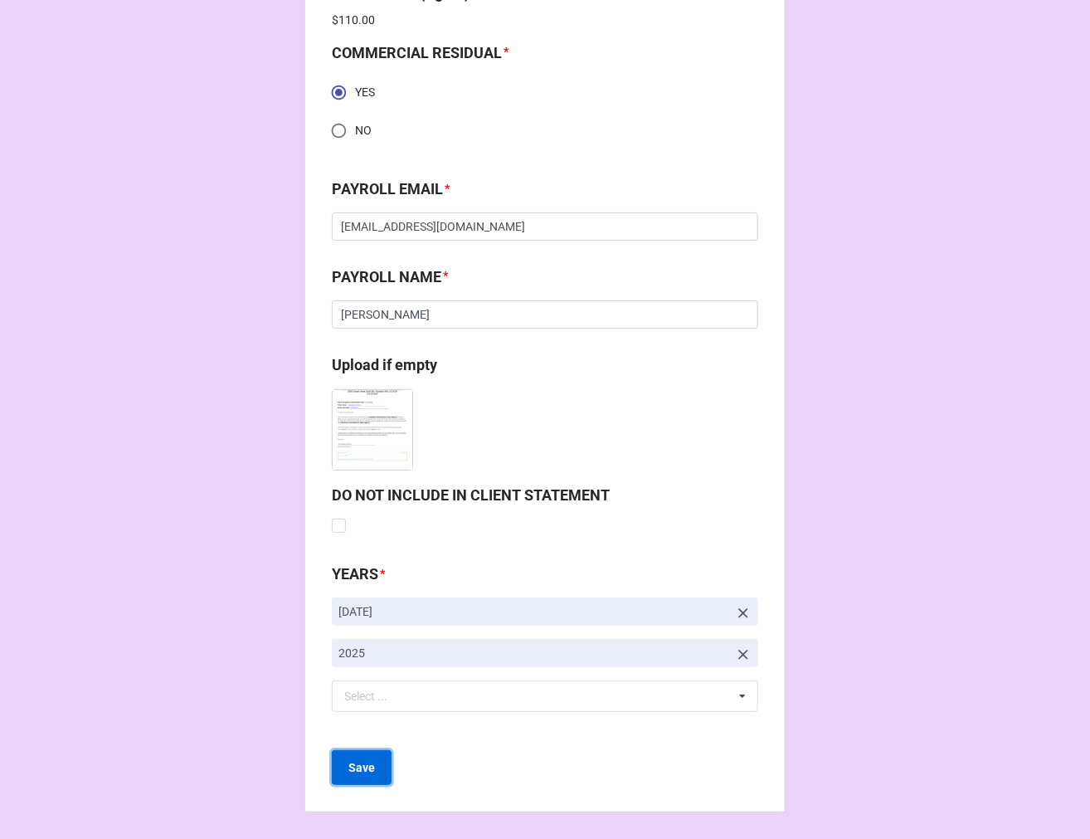
click at [365, 768] on b "Save" at bounding box center [362, 767] width 27 height 17
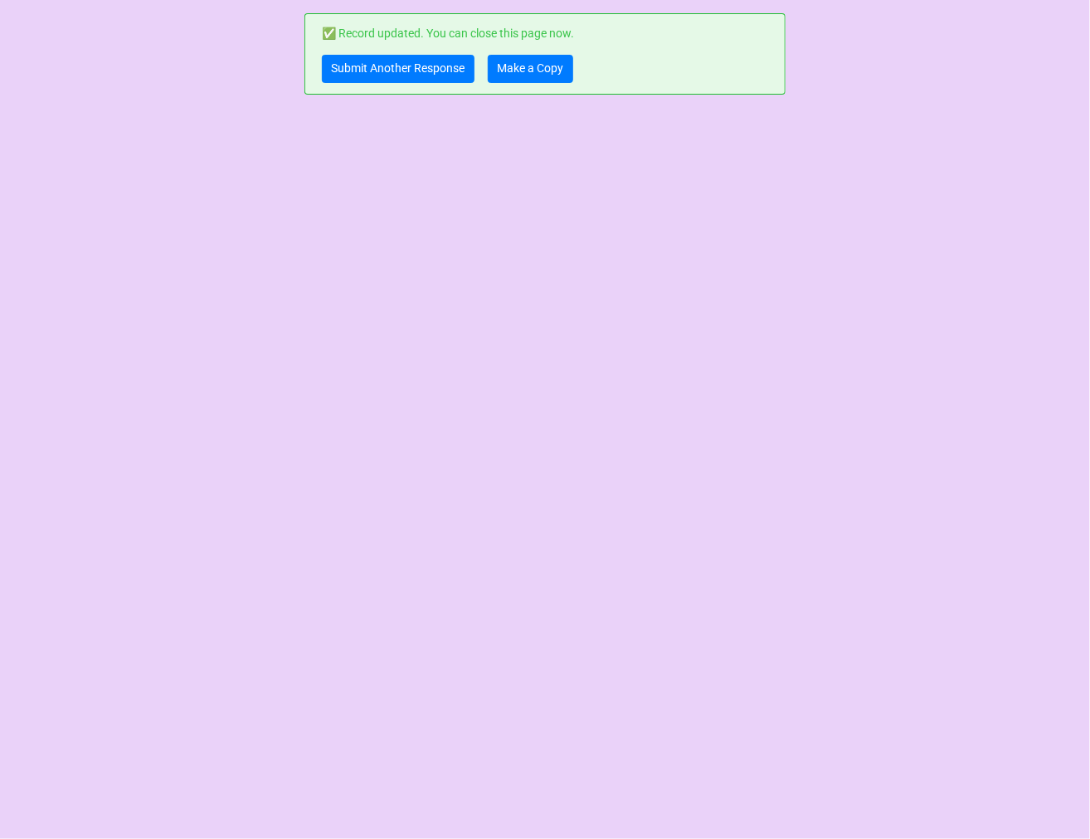
scroll to position [0, 0]
click at [545, 63] on link "Make a Copy" at bounding box center [530, 69] width 85 height 28
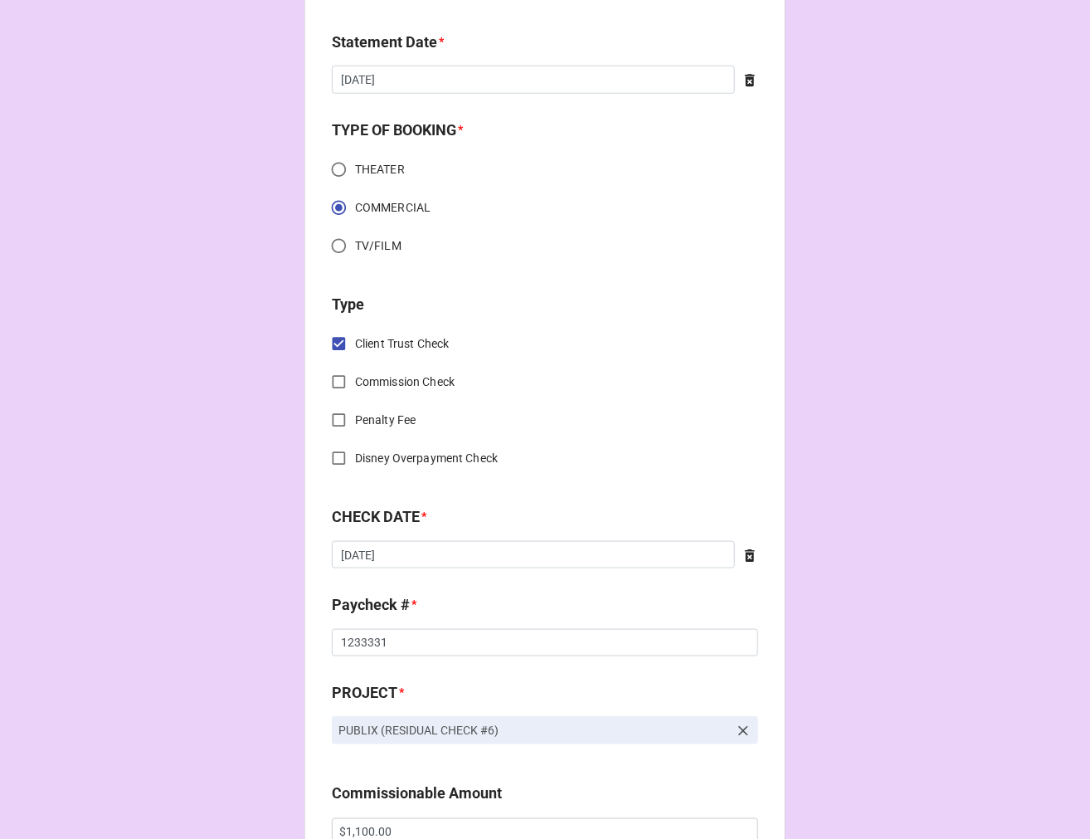
scroll to position [553, 0]
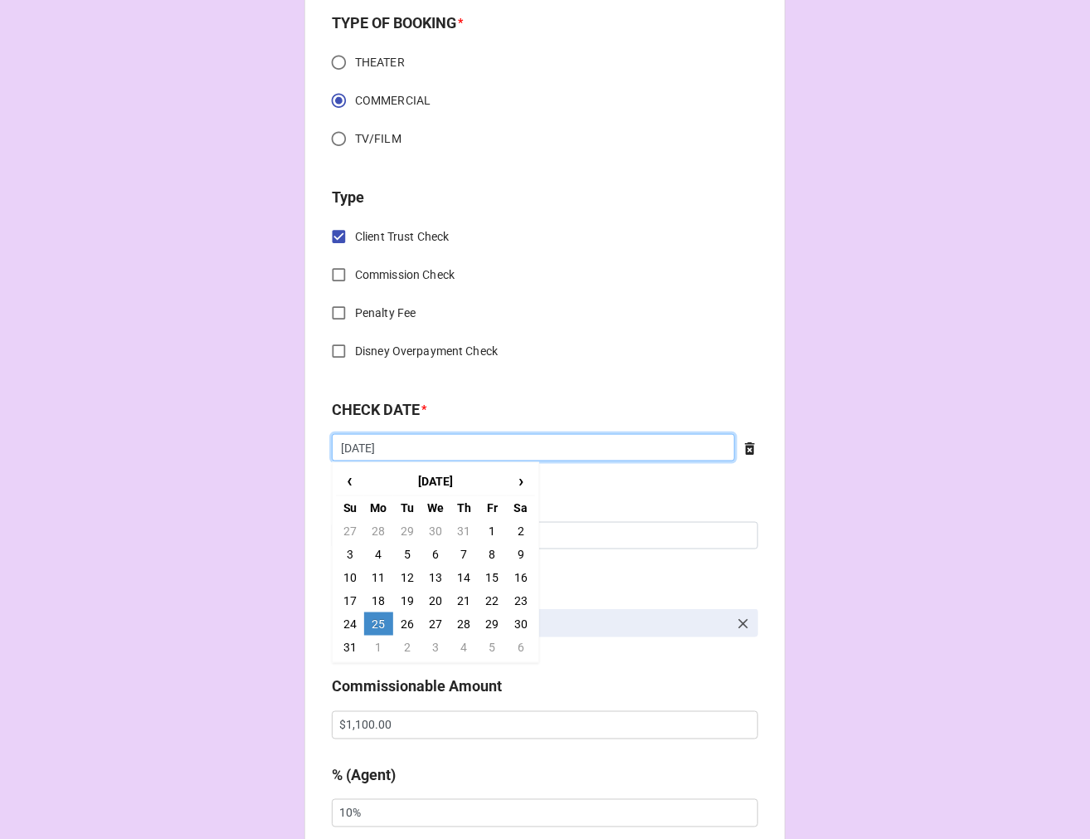
click at [401, 453] on input "[DATE]" at bounding box center [533, 448] width 403 height 28
click at [397, 618] on td "26" at bounding box center [407, 623] width 28 height 23
type input "[DATE]"
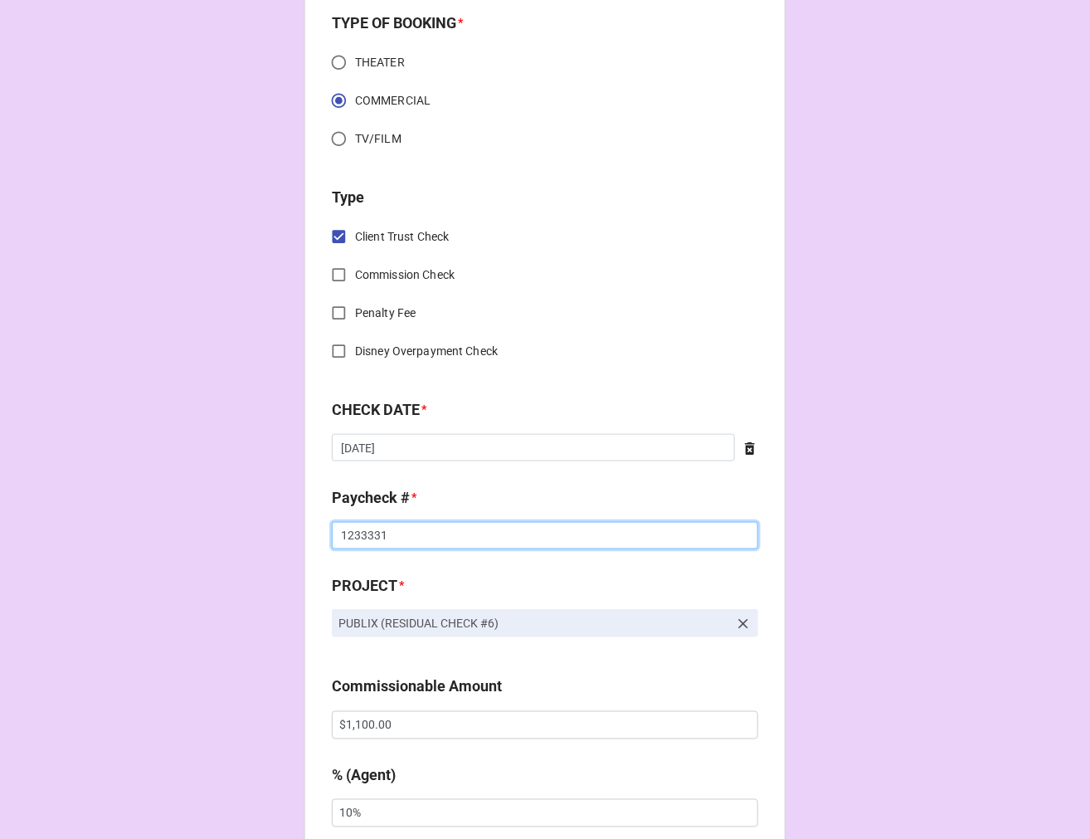
click at [354, 542] on input "1233331" at bounding box center [545, 536] width 427 height 28
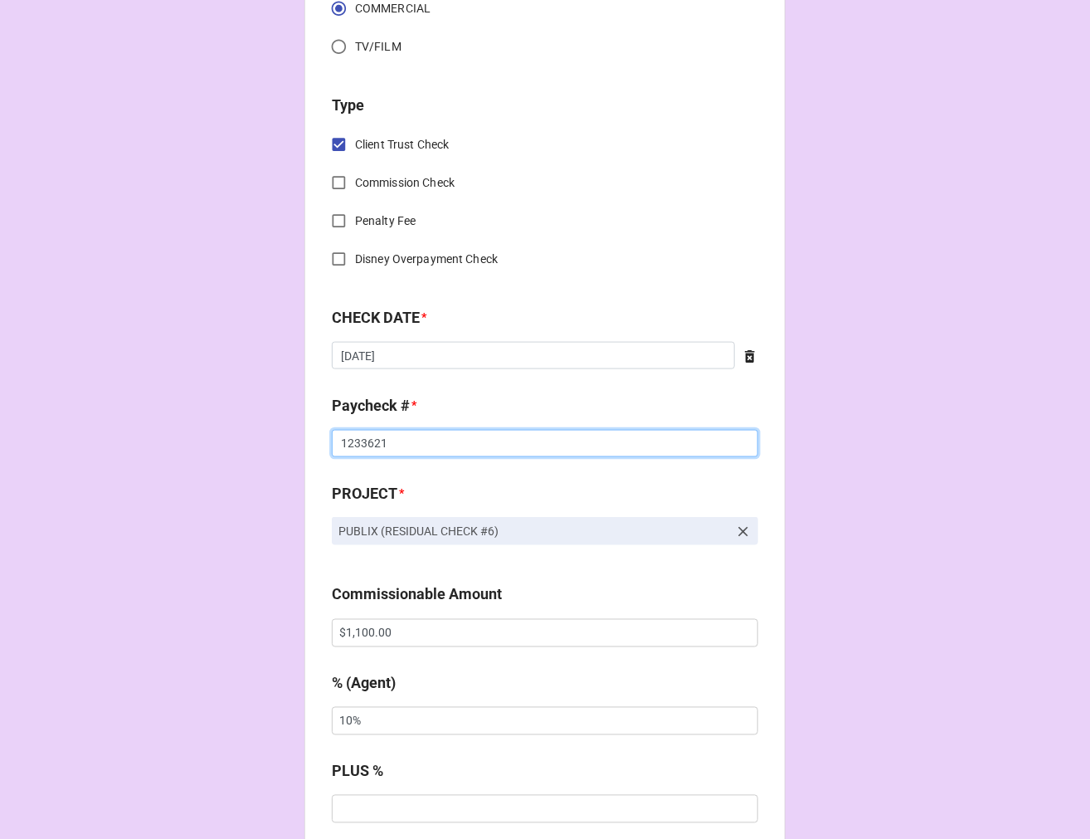
type input "1233621"
click at [367, 625] on input "$1,100.00" at bounding box center [545, 633] width 427 height 28
type input "$600.00"
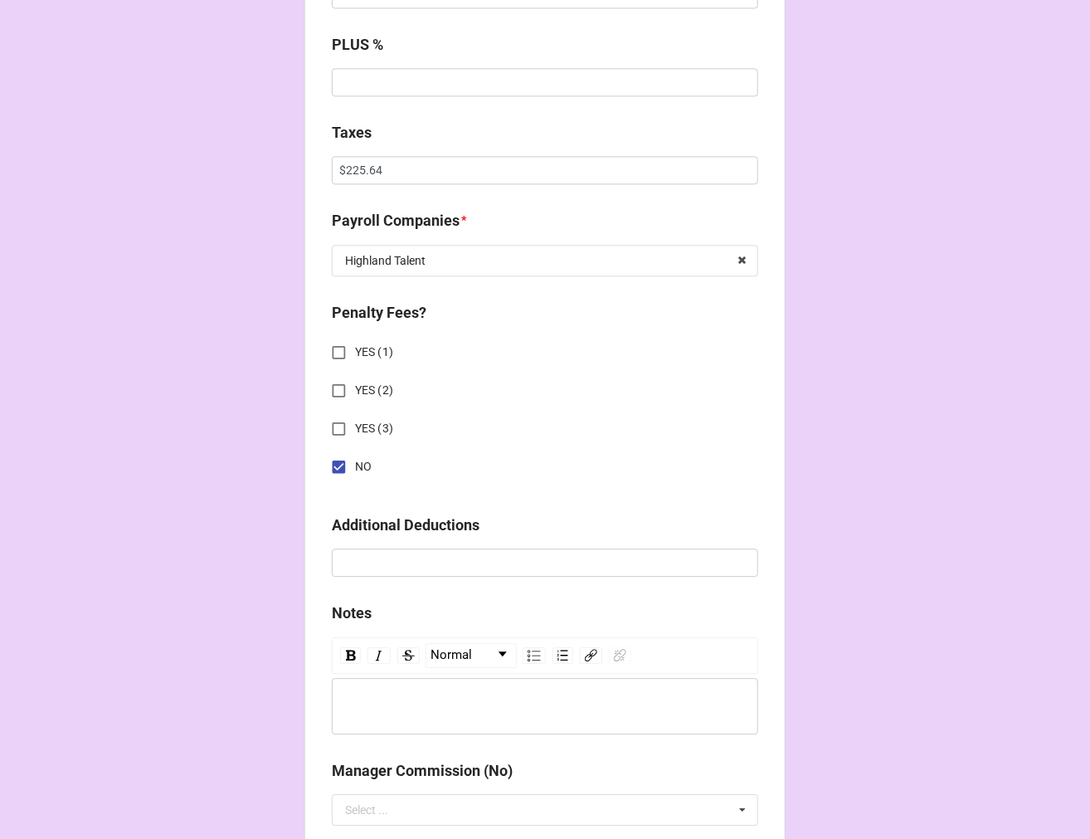
scroll to position [1382, 0]
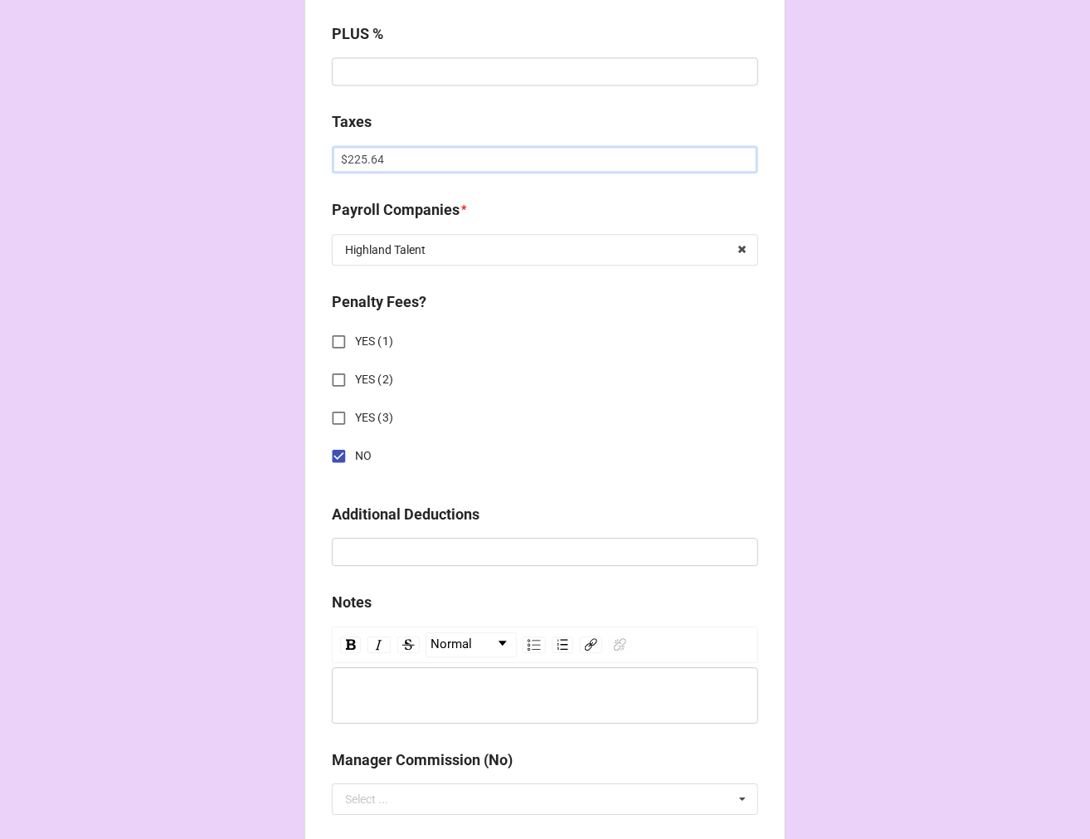
drag, startPoint x: 392, startPoint y: 156, endPoint x: 156, endPoint y: 126, distance: 237.5
click at [161, 127] on div "CHECK PROCESSING FORM Client * [PERSON_NAME] Agent (from Client) [PERSON_NAME] …" at bounding box center [545, 219] width 1090 height 3203
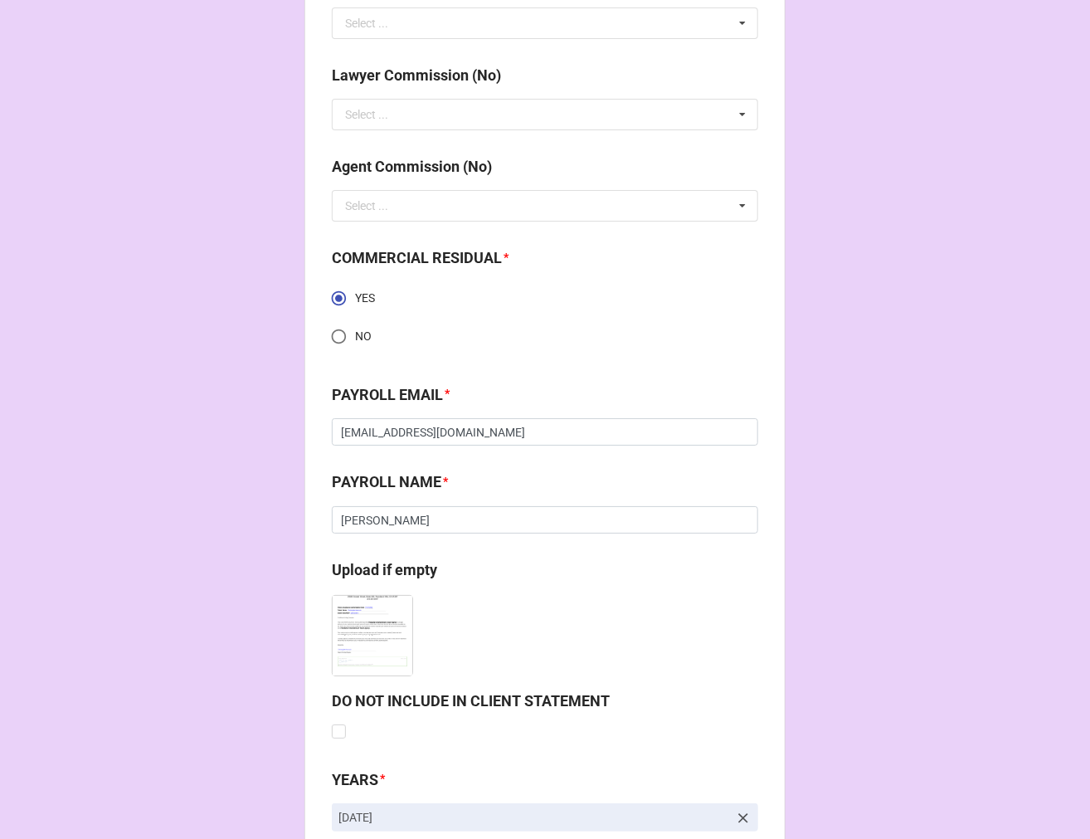
scroll to position [2363, 0]
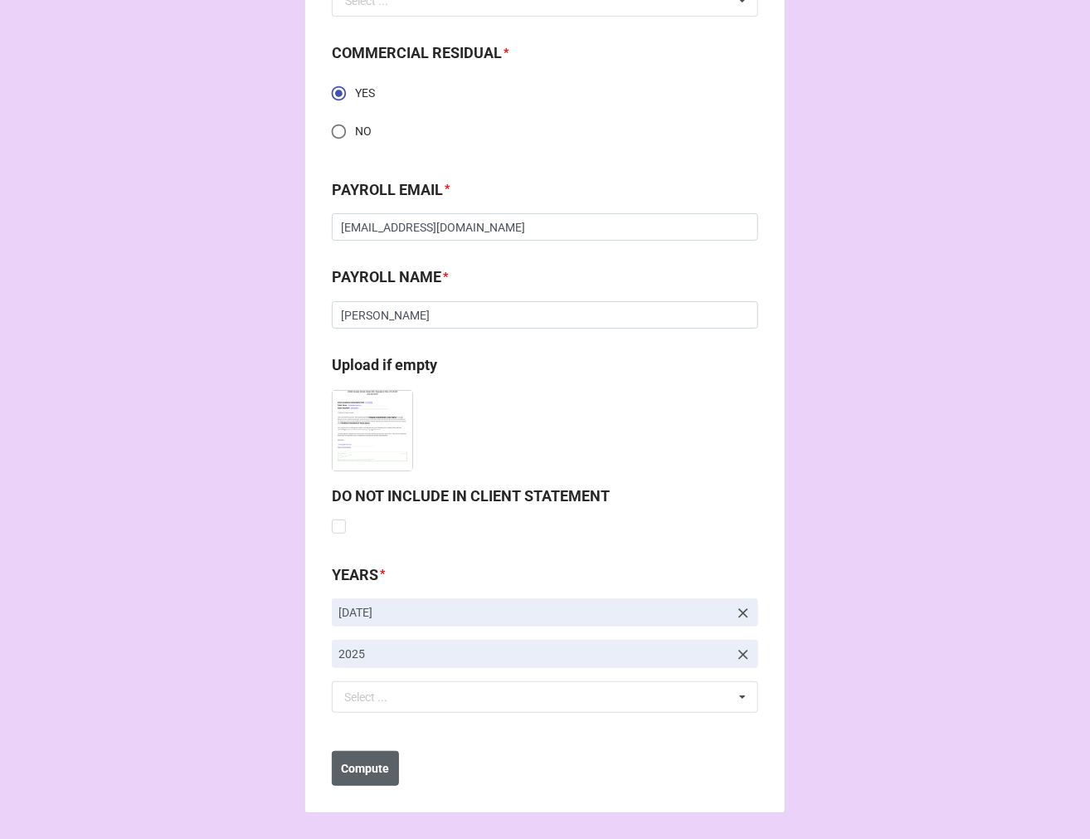
type input "$94.58"
click at [363, 766] on b "Compute" at bounding box center [366, 768] width 48 height 17
click at [363, 774] on b "Save" at bounding box center [362, 767] width 27 height 17
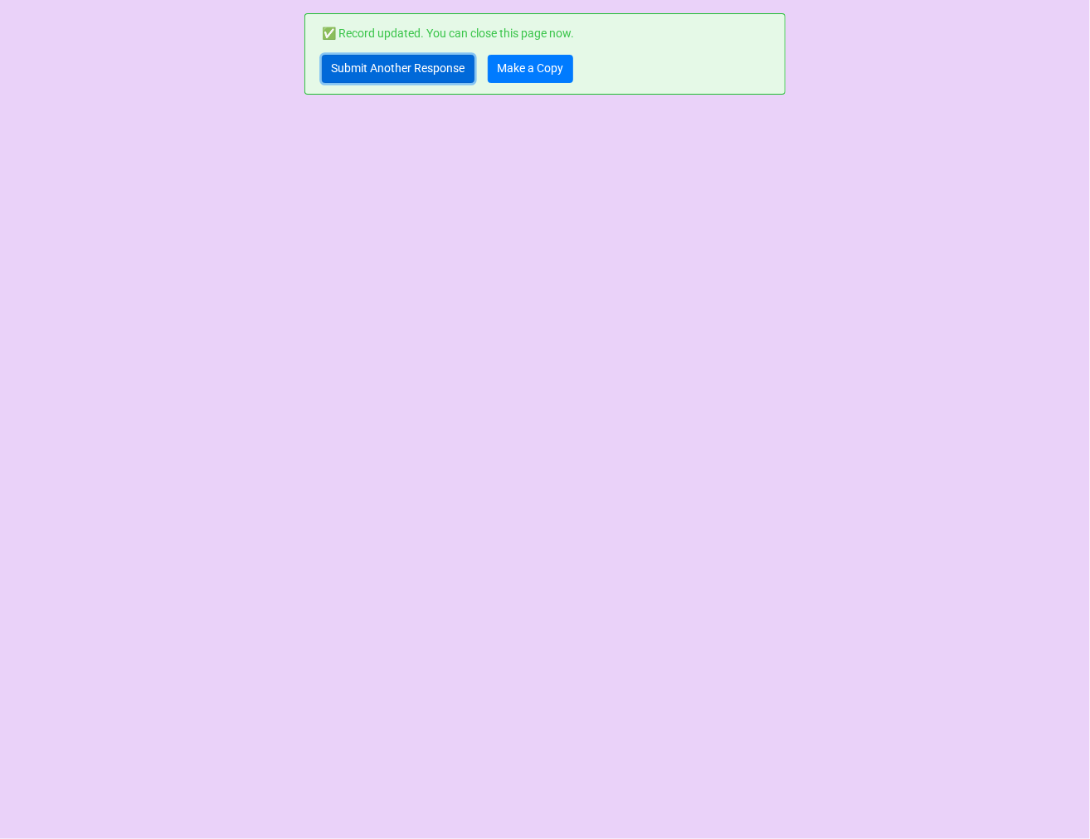
click at [410, 73] on link "Submit Another Response" at bounding box center [398, 69] width 153 height 28
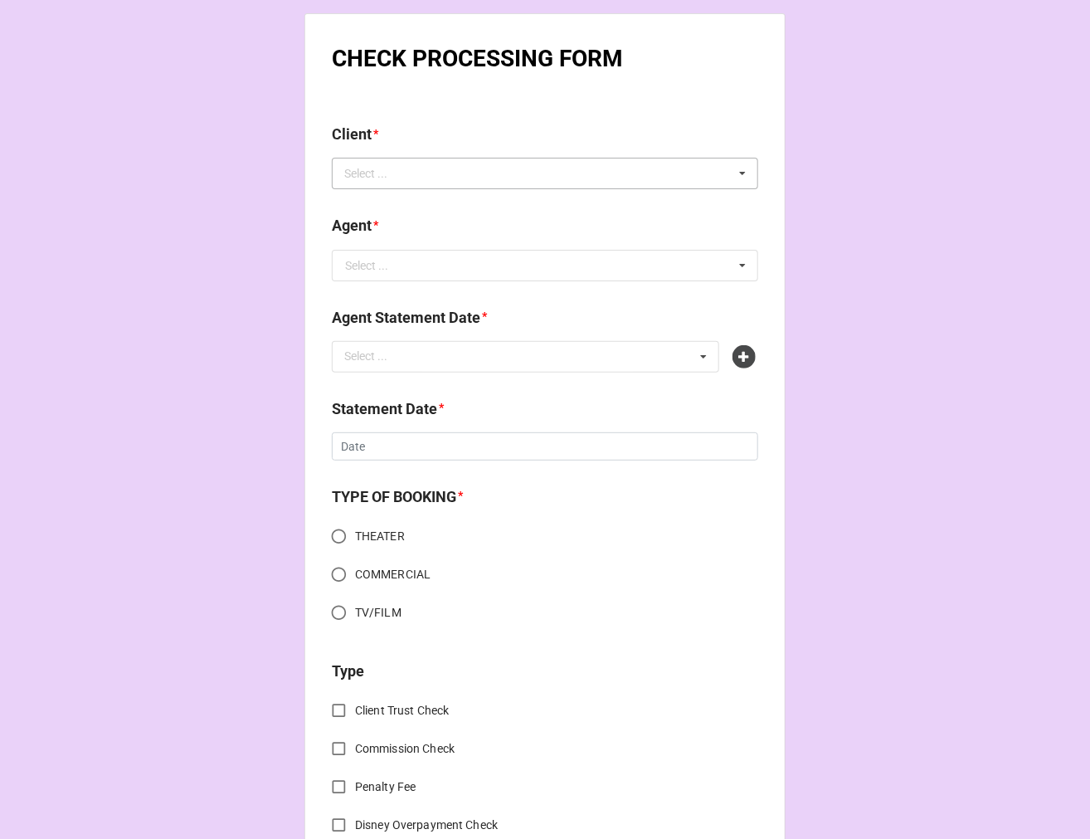
click at [388, 172] on div "Select ..." at bounding box center [375, 173] width 71 height 19
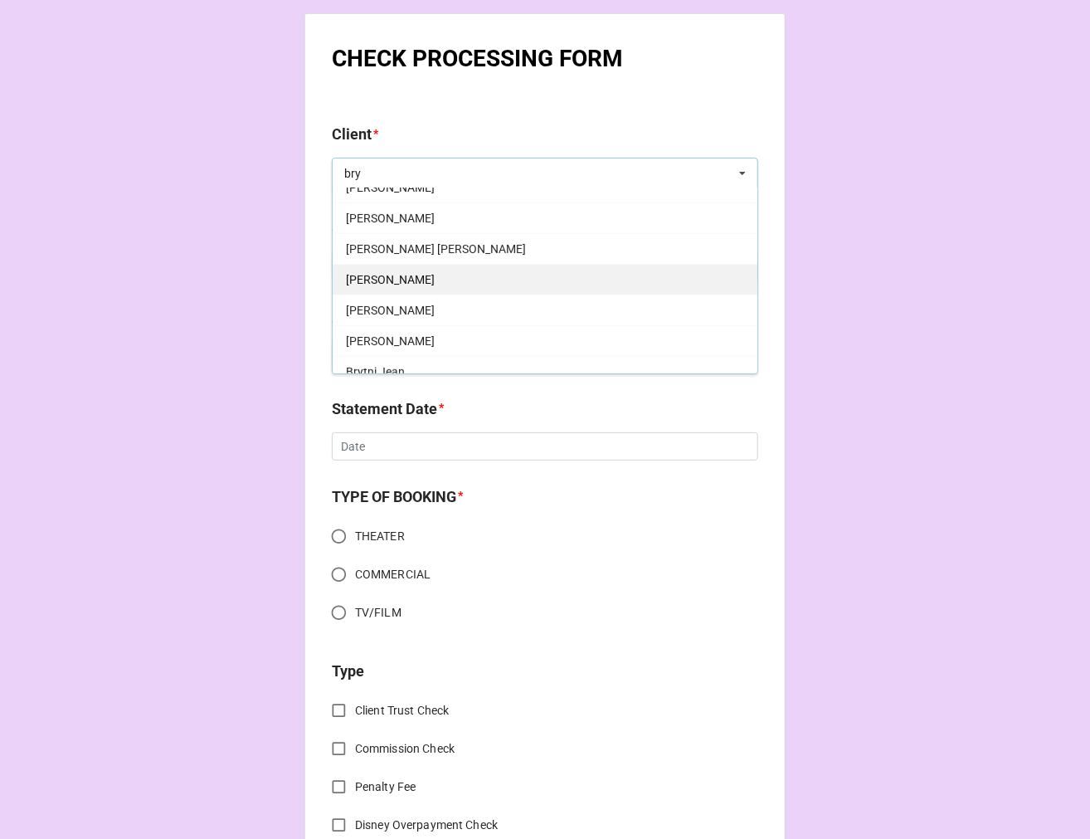
scroll to position [184, 0]
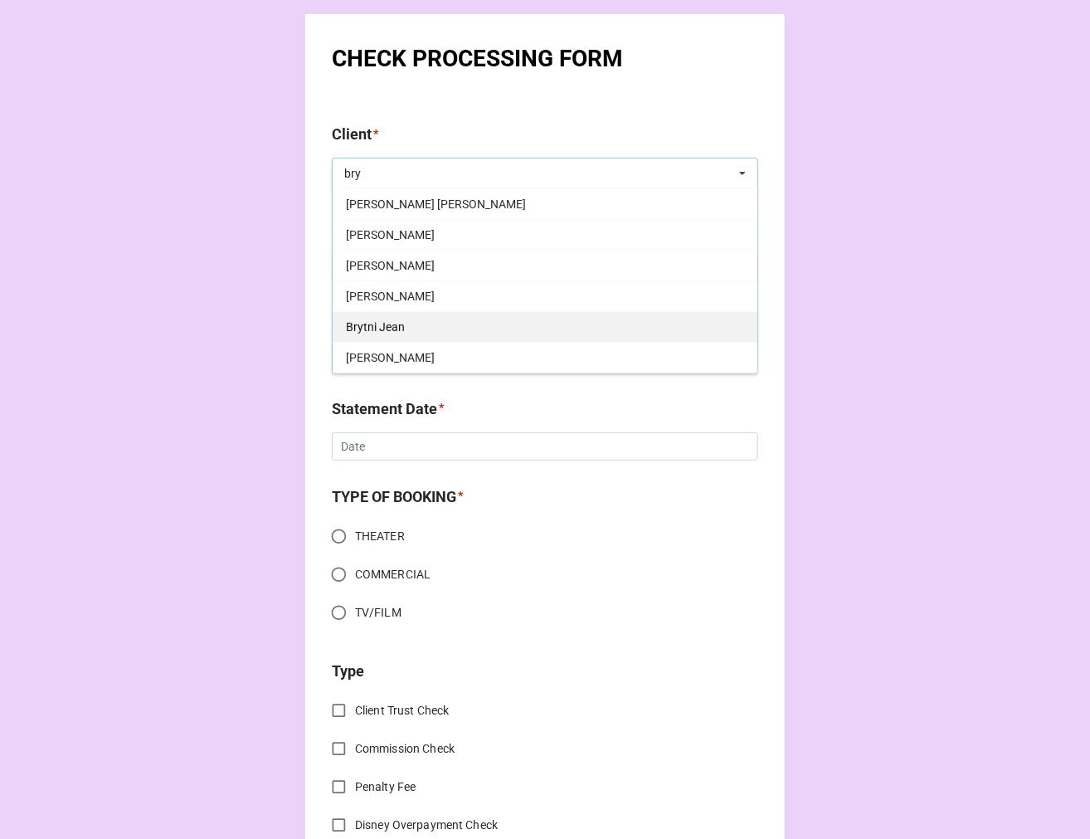
type input "bry"
click at [456, 320] on div "Brytni Jean" at bounding box center [545, 326] width 425 height 31
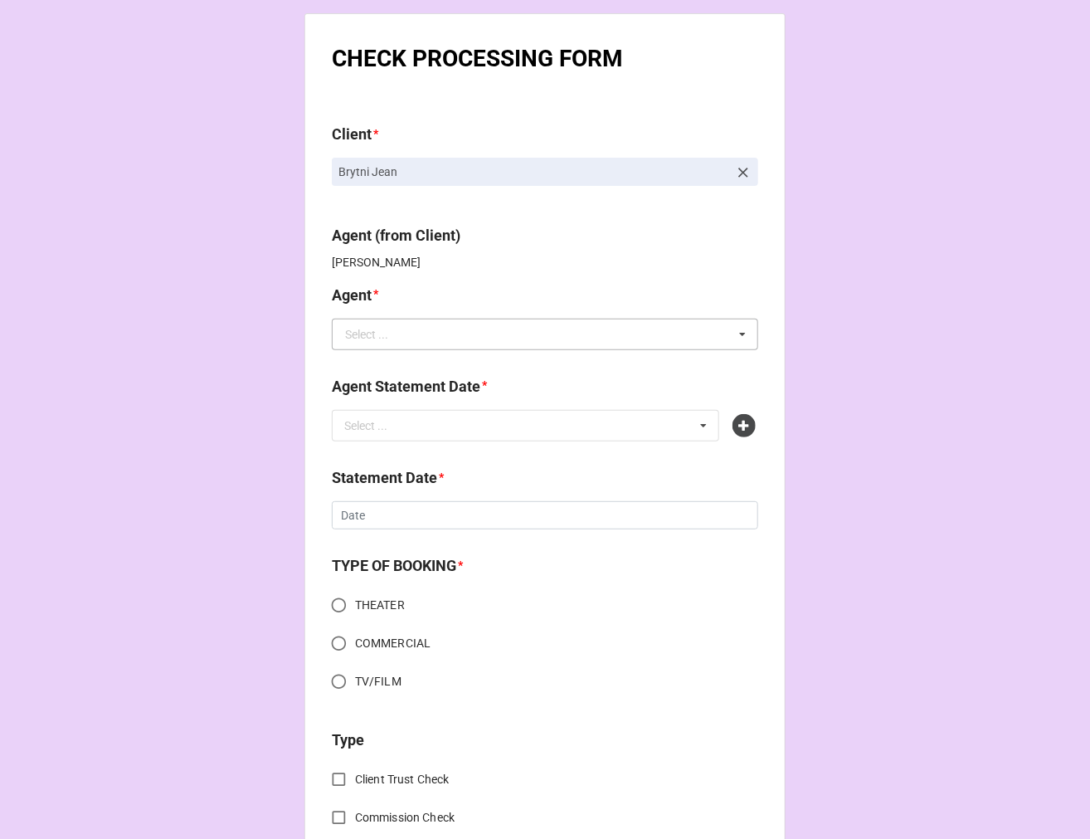
click at [374, 329] on div "Select ..." at bounding box center [366, 335] width 43 height 12
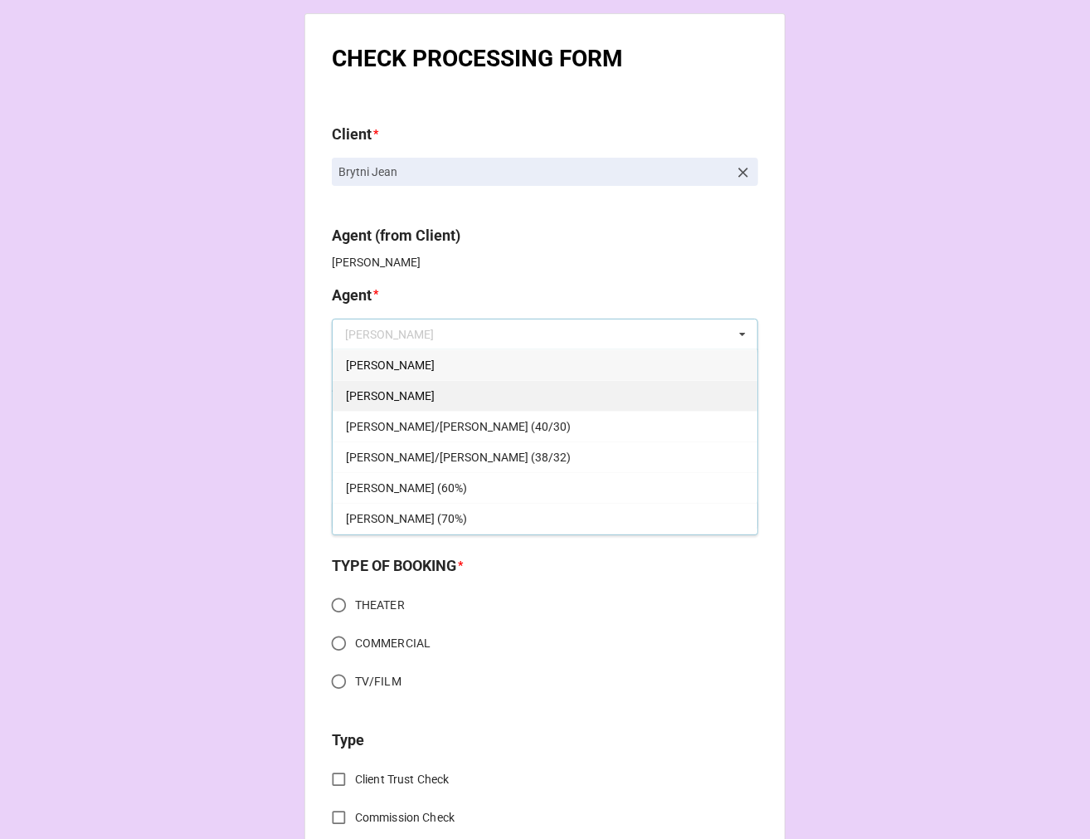
click at [371, 388] on div "[PERSON_NAME]" at bounding box center [545, 395] width 425 height 31
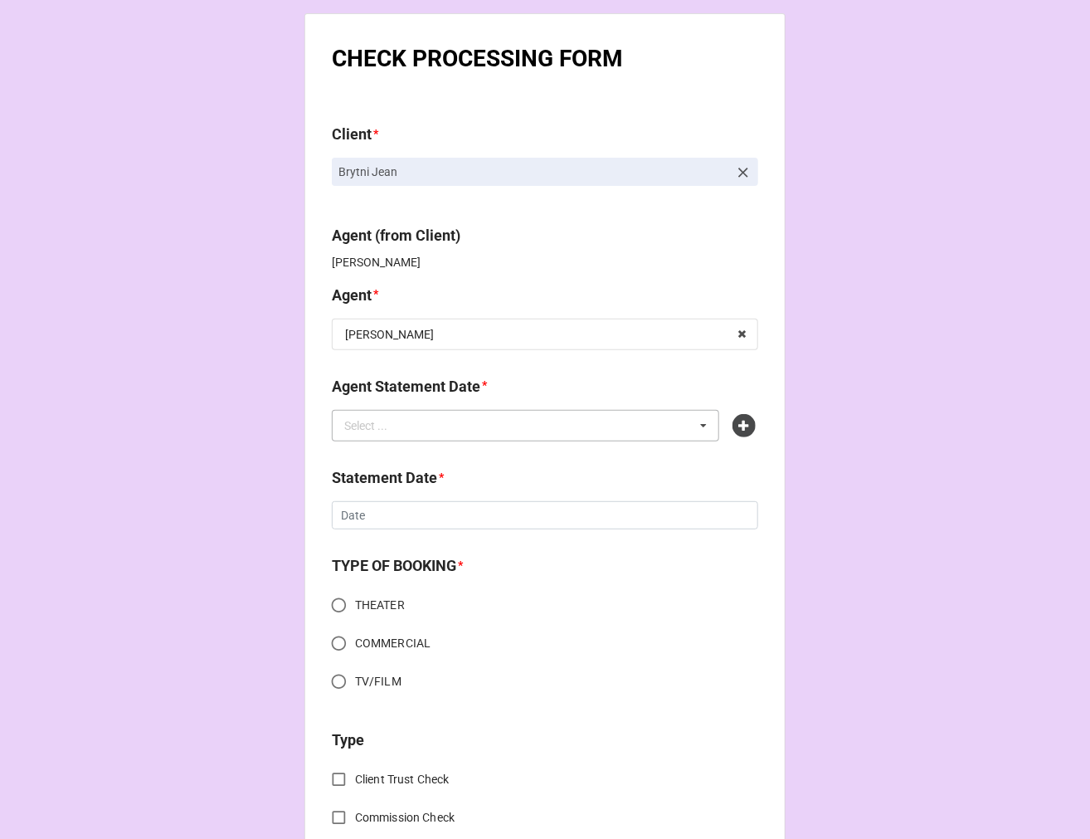
click at [380, 430] on div "Select ..." at bounding box center [375, 425] width 71 height 19
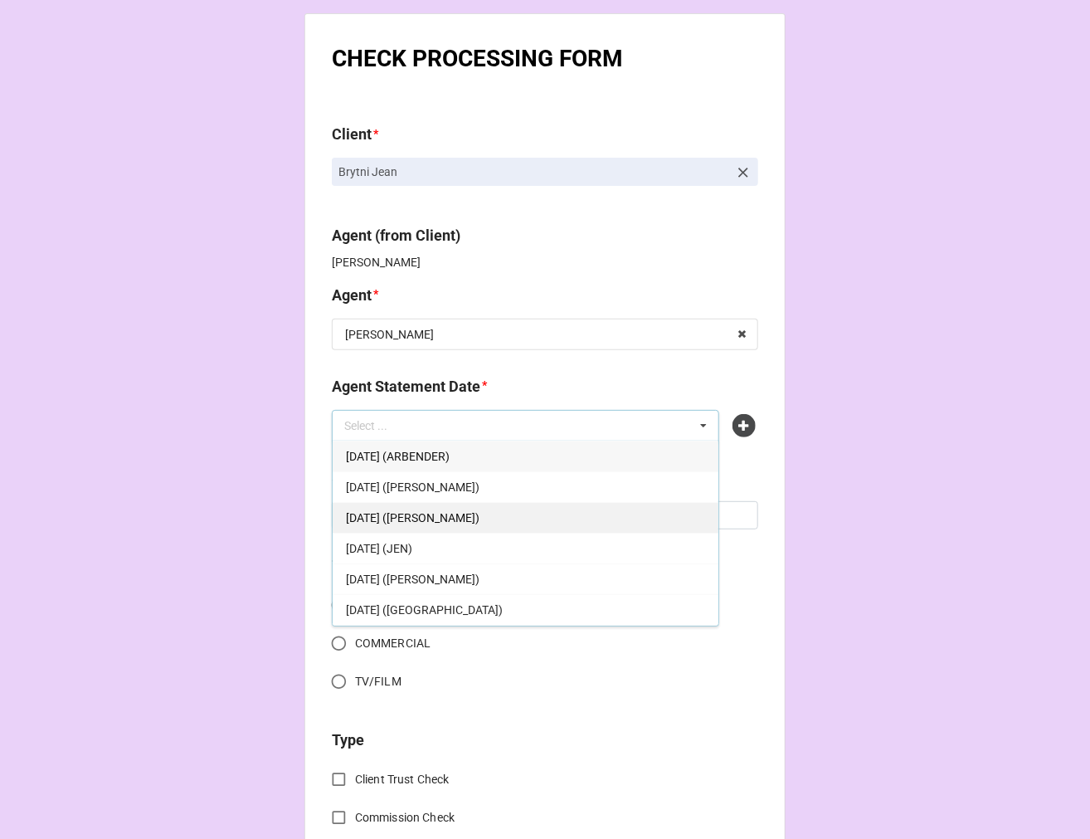
click at [480, 514] on span "[DATE] ([PERSON_NAME])" at bounding box center [413, 517] width 134 height 13
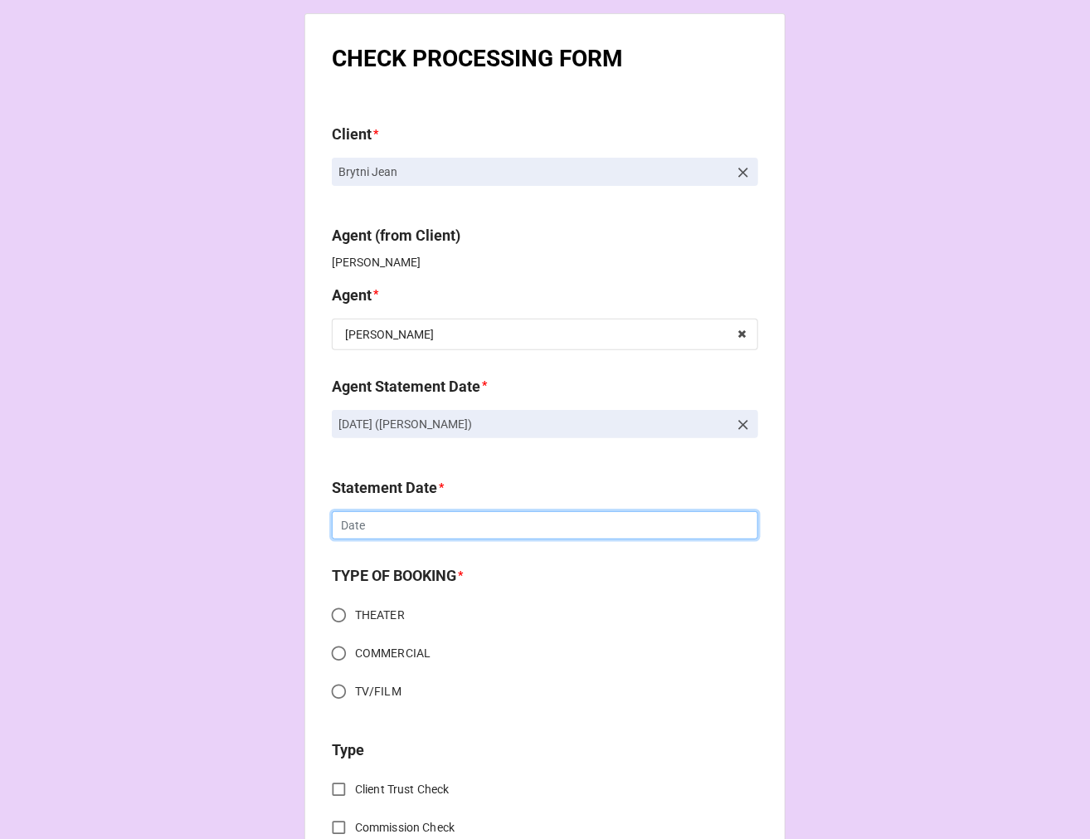
click at [419, 532] on input "text" at bounding box center [545, 525] width 427 height 28
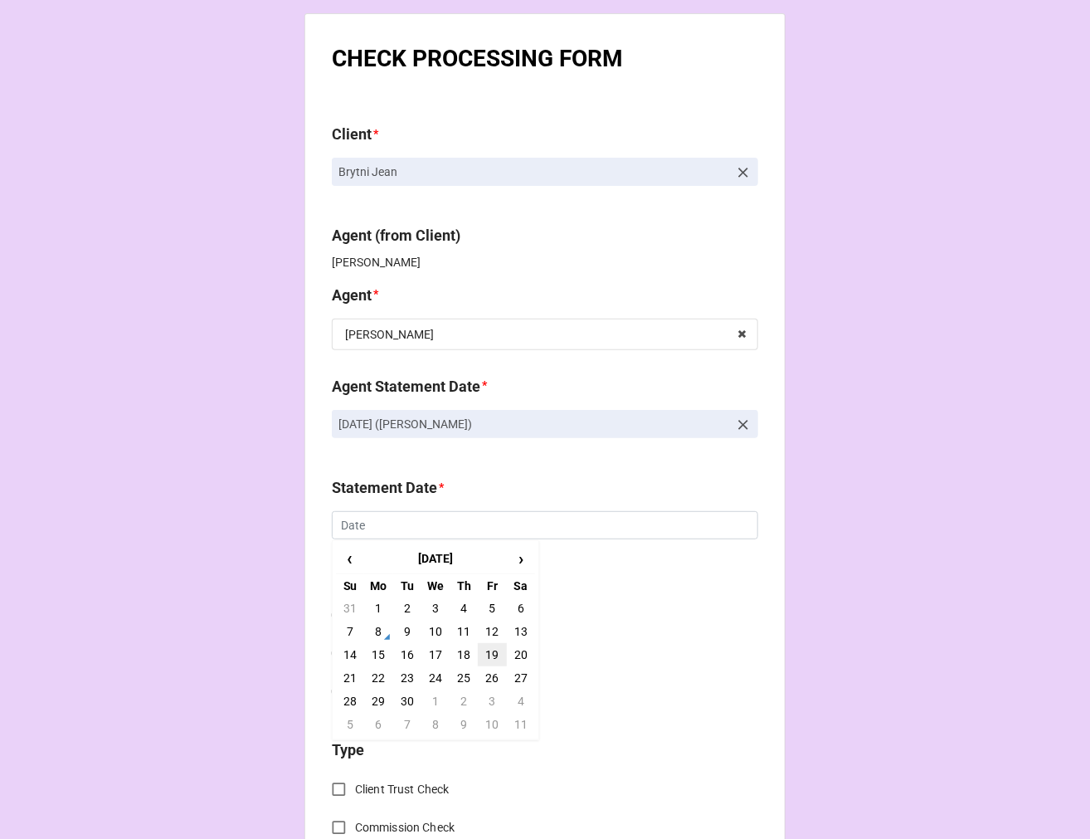
click at [486, 653] on td "19" at bounding box center [492, 654] width 28 height 23
type input "[DATE]"
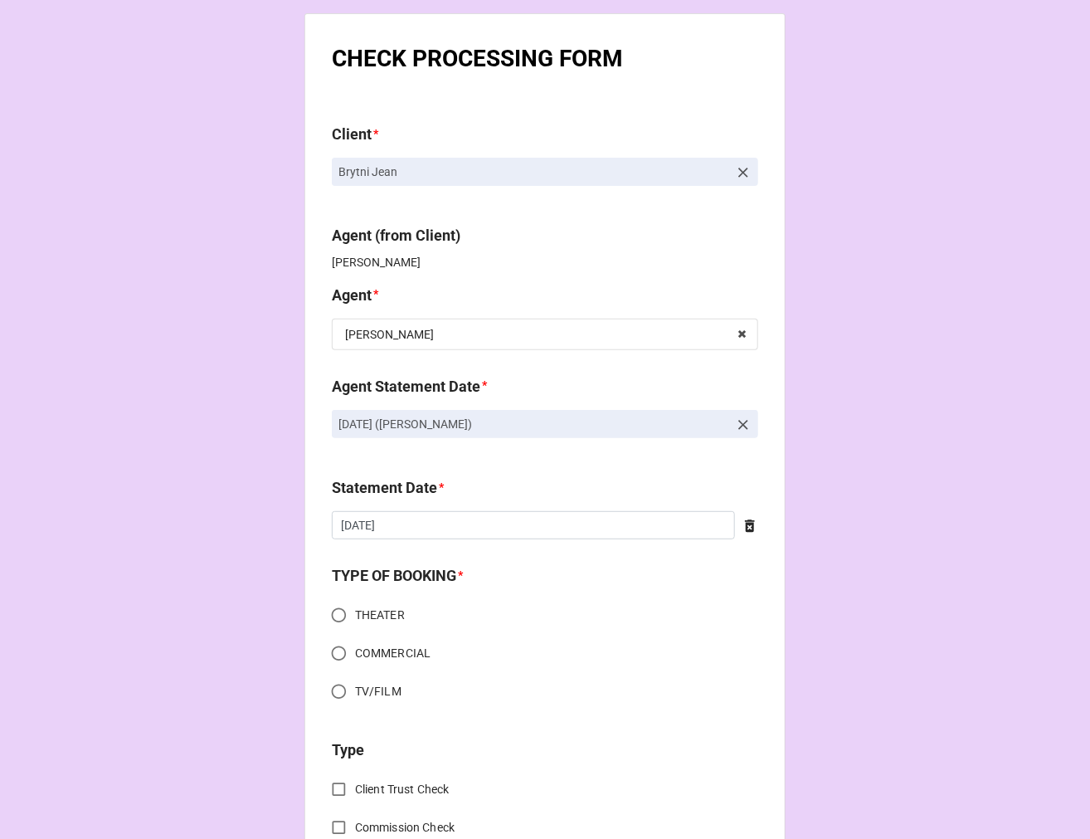
click at [334, 651] on input "COMMERCIAL" at bounding box center [339, 653] width 32 height 32
radio input "true"
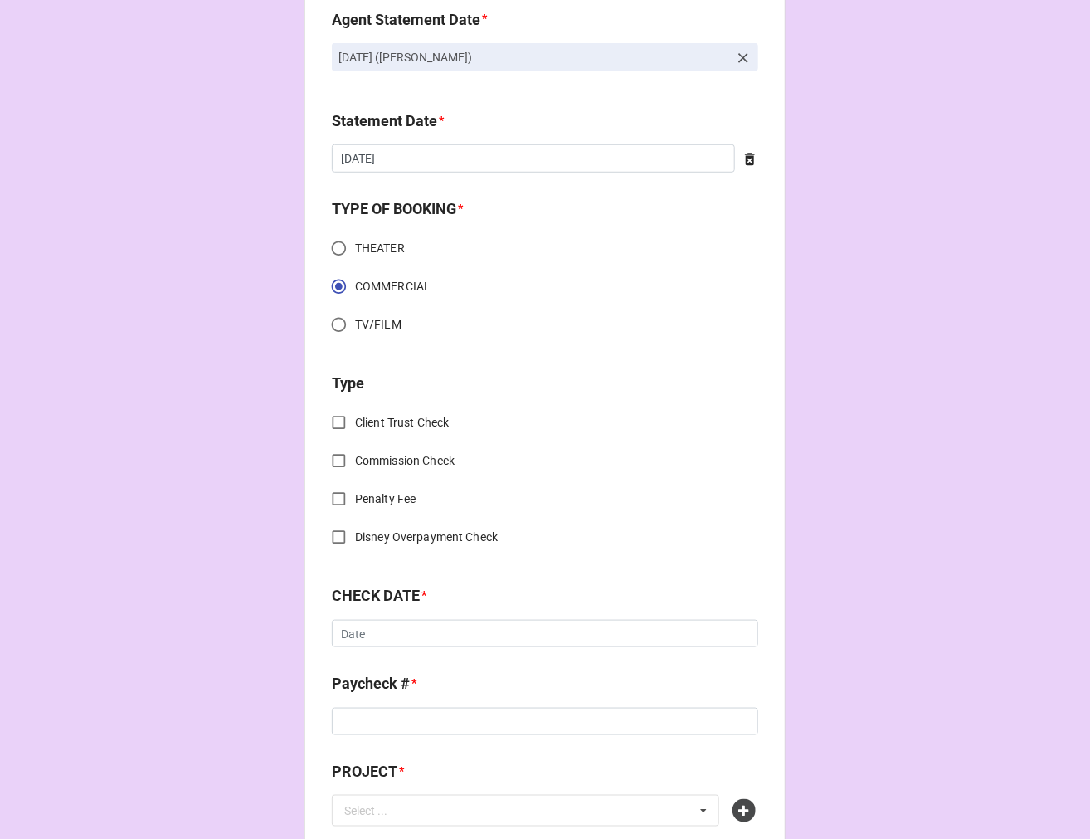
scroll to position [368, 0]
click at [327, 418] on input "Client Trust Check" at bounding box center [339, 421] width 32 height 32
checkbox input "true"
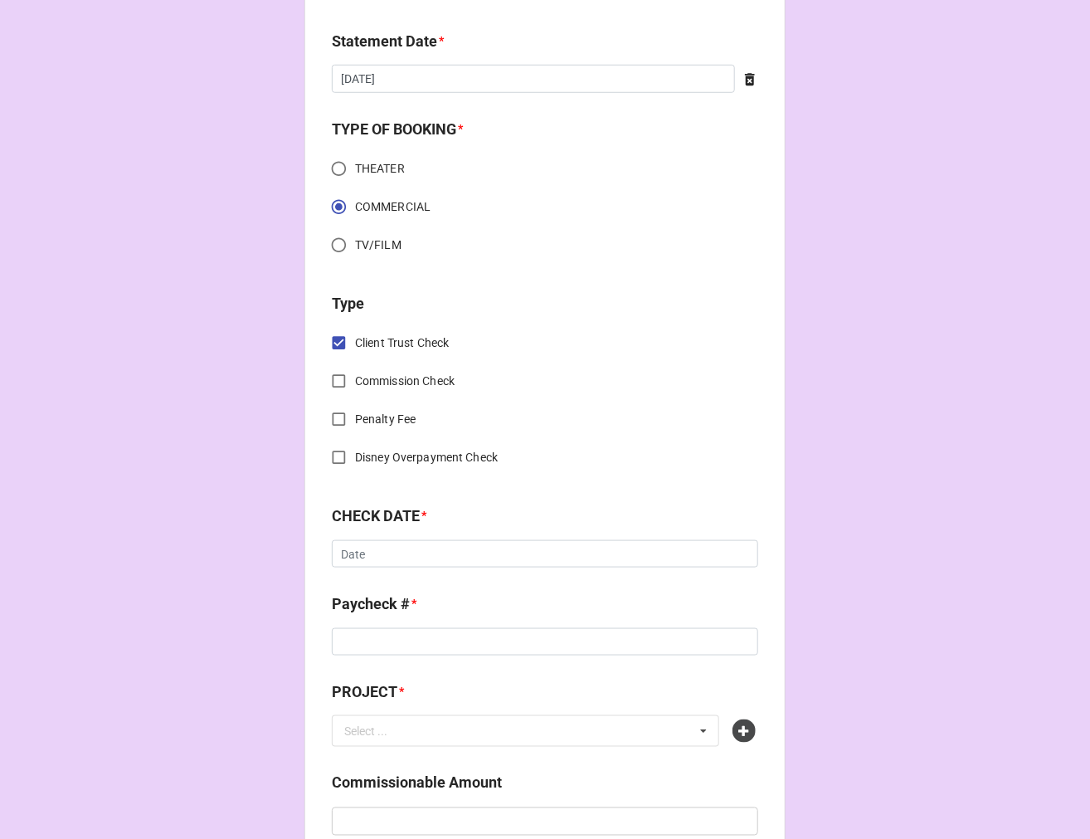
scroll to position [553, 0]
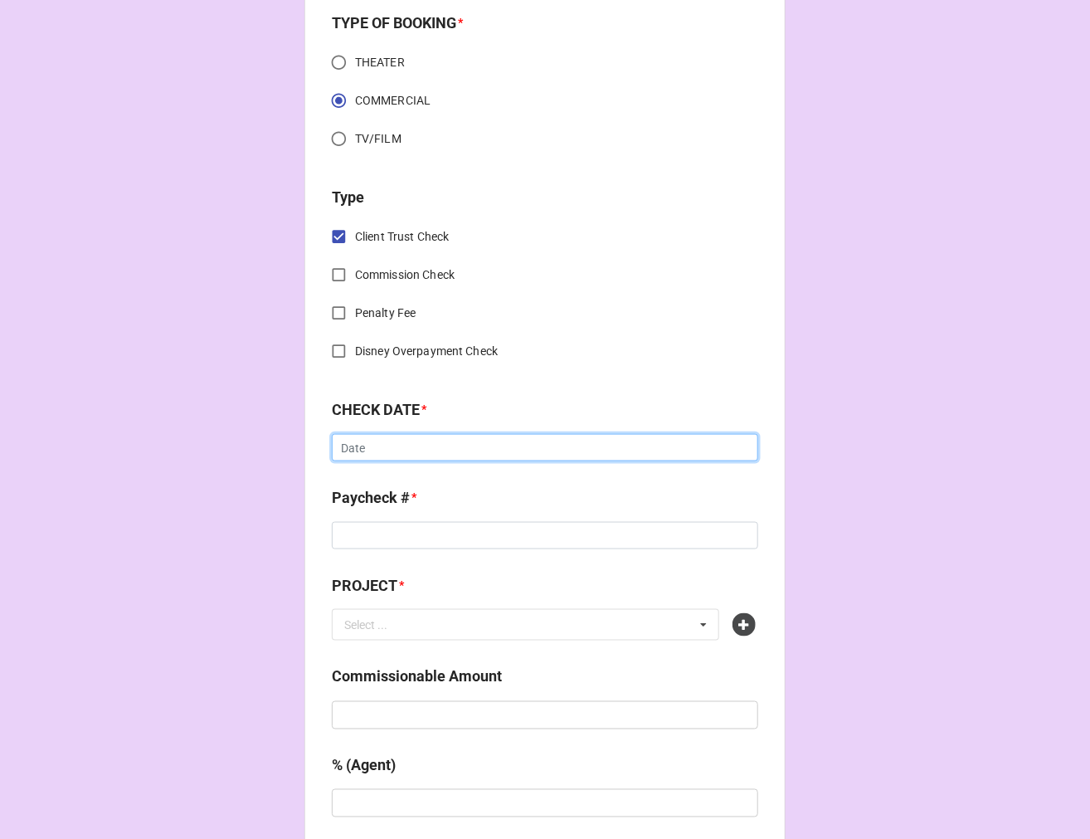
click at [343, 446] on input "text" at bounding box center [545, 448] width 427 height 28
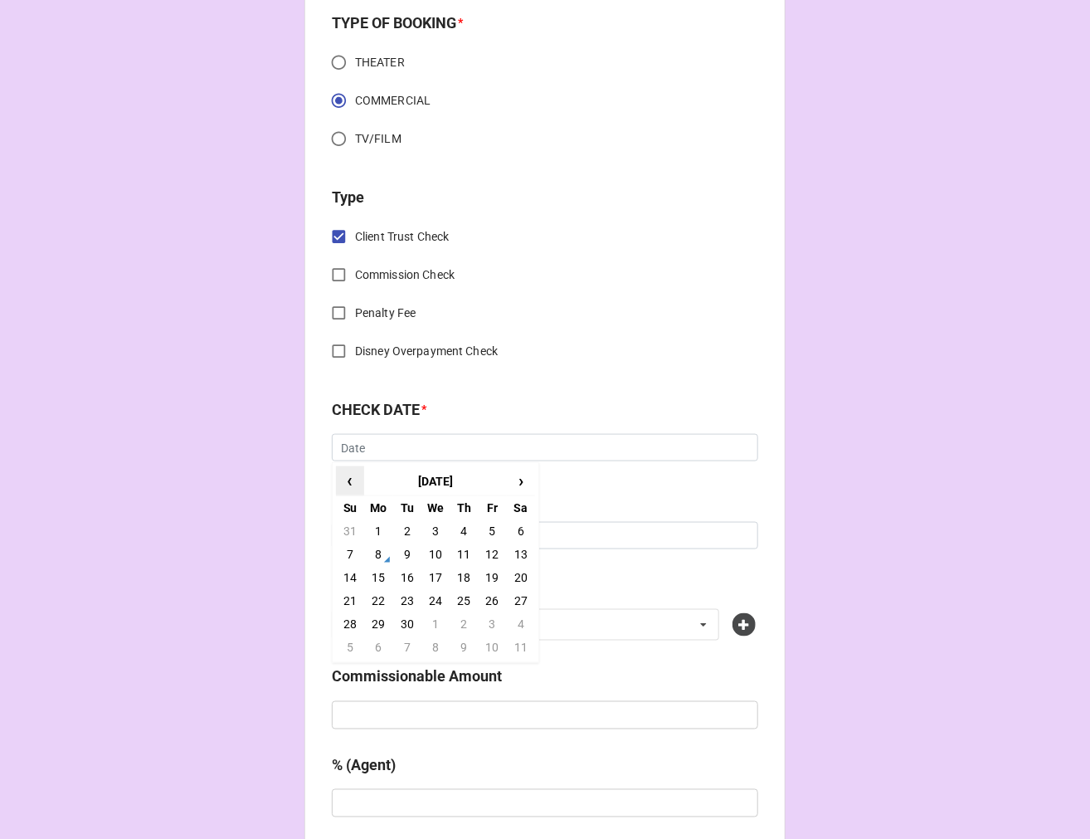
click at [347, 483] on span "‹" at bounding box center [350, 480] width 27 height 27
drag, startPoint x: 378, startPoint y: 622, endPoint x: 392, endPoint y: 589, distance: 36.1
click at [377, 622] on td "25" at bounding box center [378, 623] width 28 height 23
type input "[DATE]"
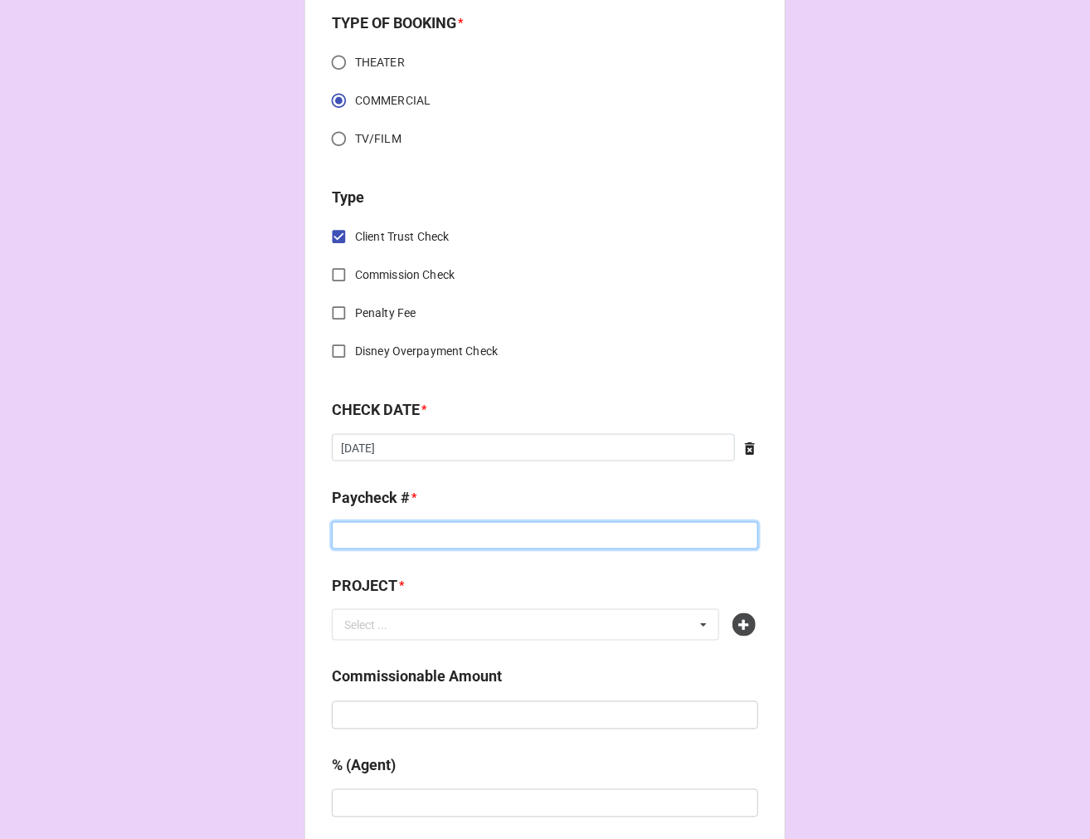
click at [378, 534] on input at bounding box center [545, 536] width 427 height 28
type input "1233517"
click at [734, 627] on icon at bounding box center [744, 624] width 23 height 23
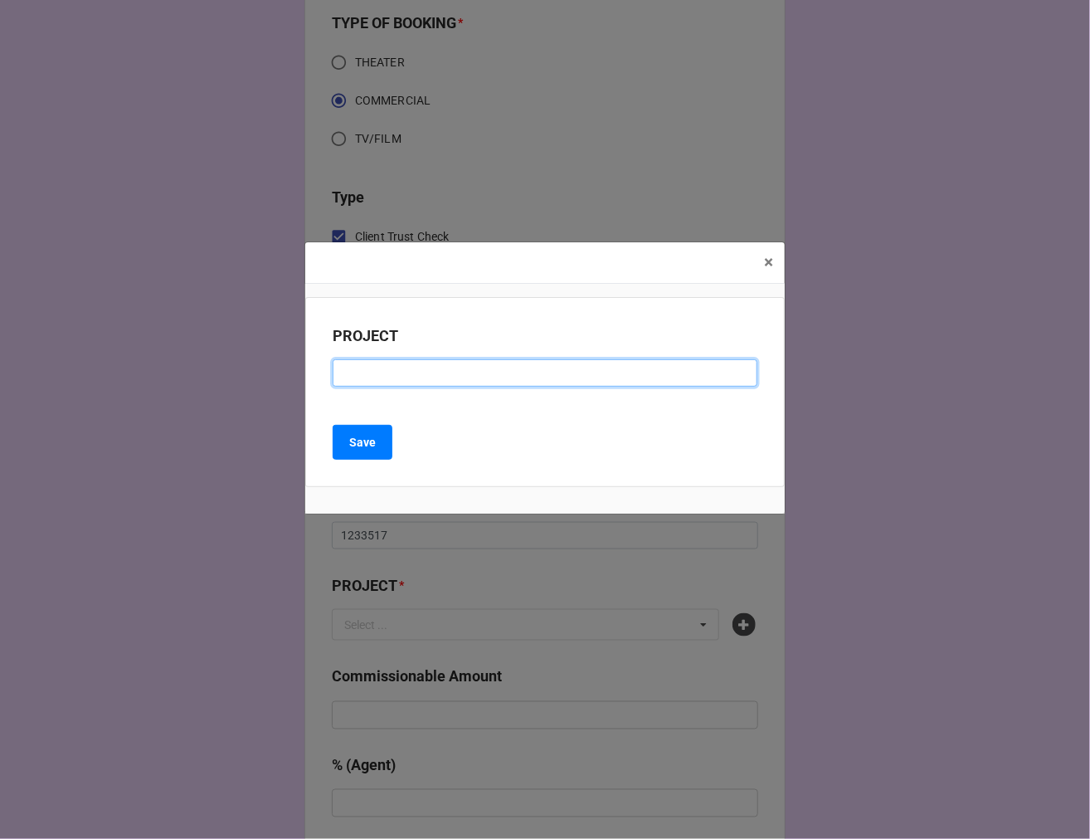
click at [407, 362] on input at bounding box center [545, 373] width 425 height 28
type input "PAPRIKA"
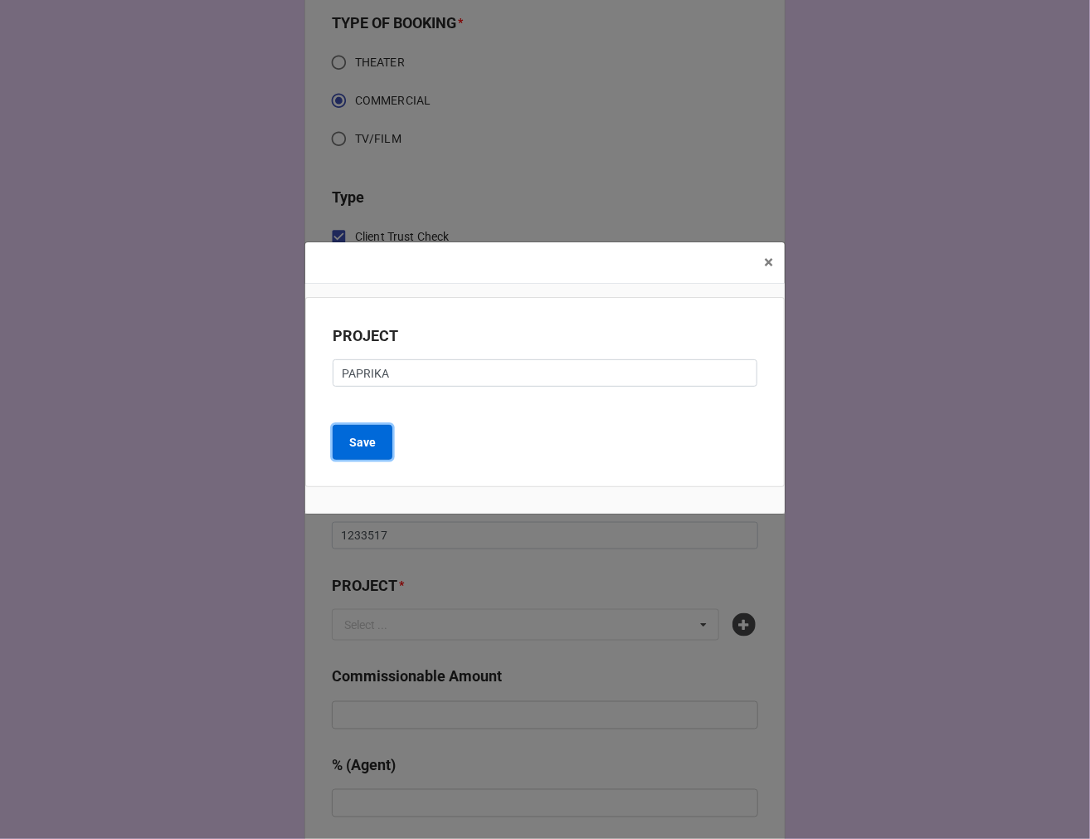
click at [383, 442] on button "Save" at bounding box center [363, 442] width 60 height 35
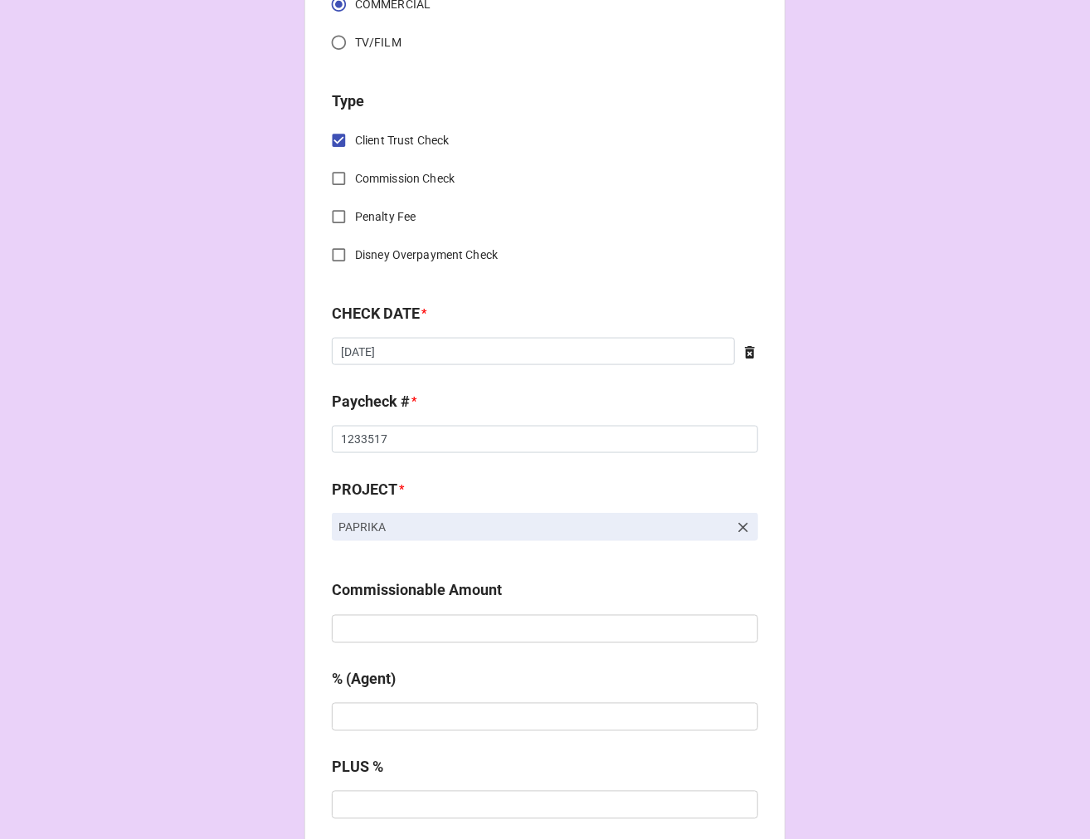
scroll to position [737, 0]
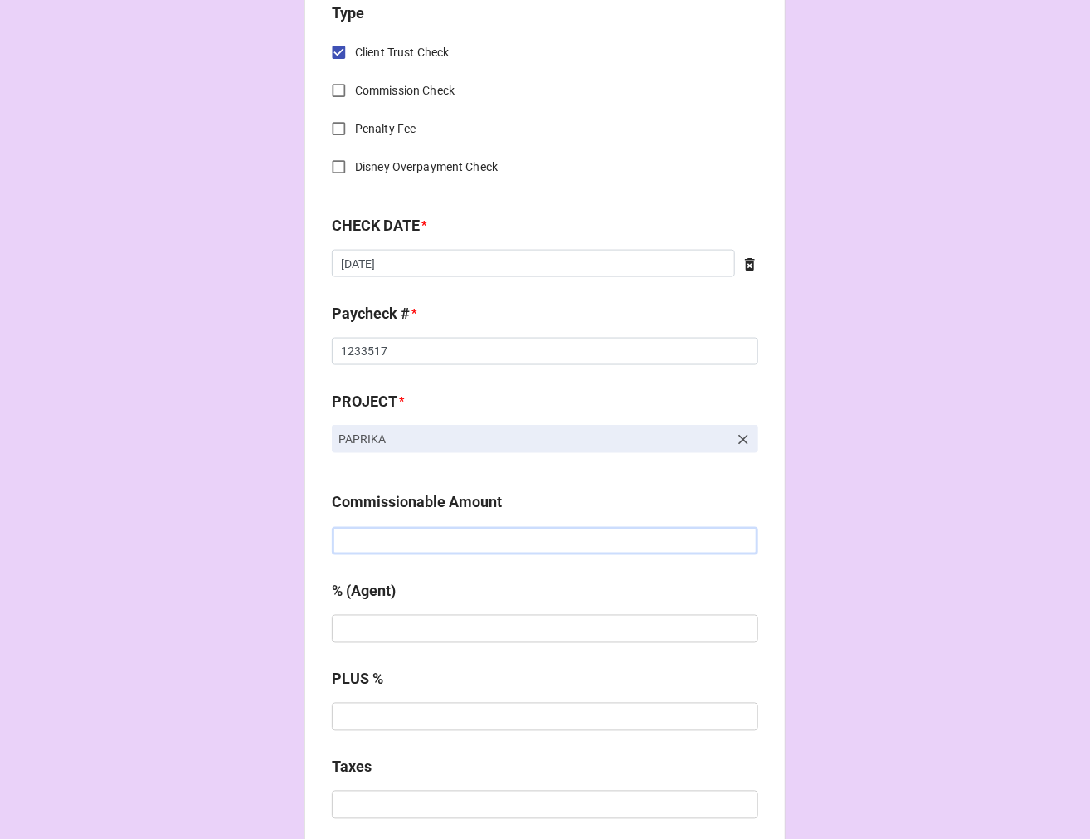
click at [501, 536] on input "text" at bounding box center [545, 541] width 427 height 28
type input "$2,453.13"
type input "20%"
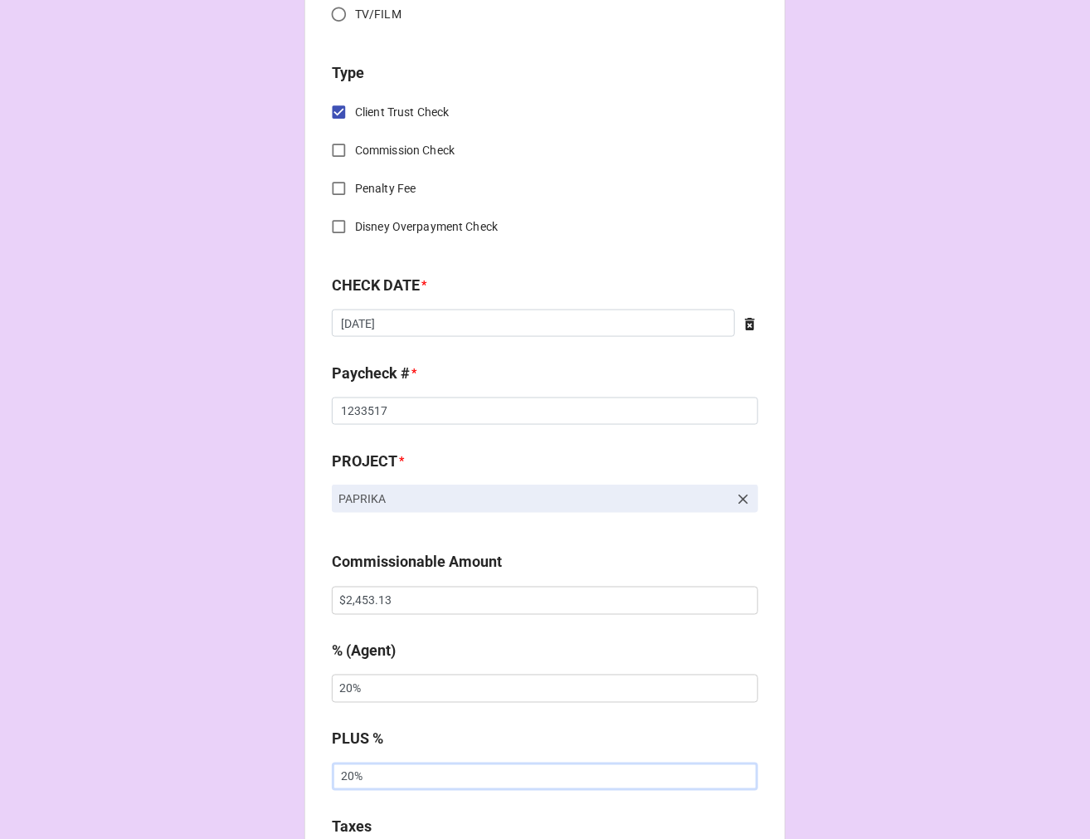
scroll to position [645, 0]
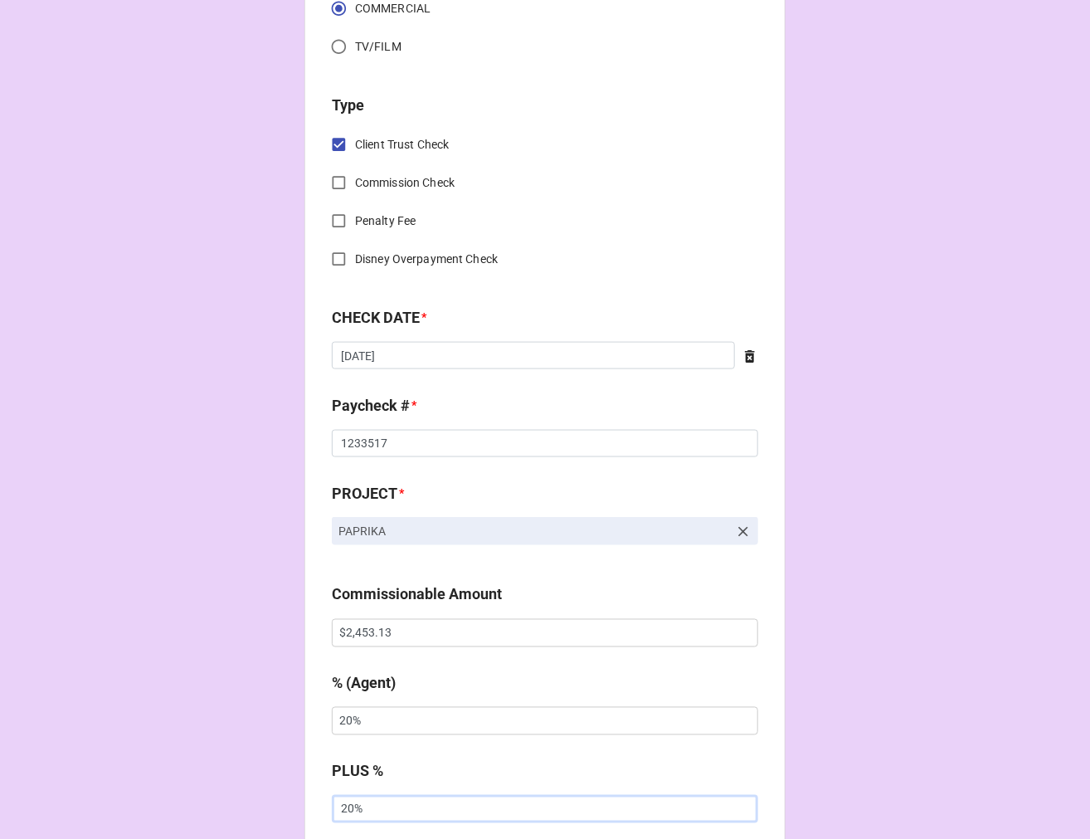
type input "20%"
click at [341, 142] on input "Client Trust Check" at bounding box center [339, 145] width 32 height 32
click at [334, 180] on input "Commission Check" at bounding box center [339, 183] width 32 height 32
checkbox input "true"
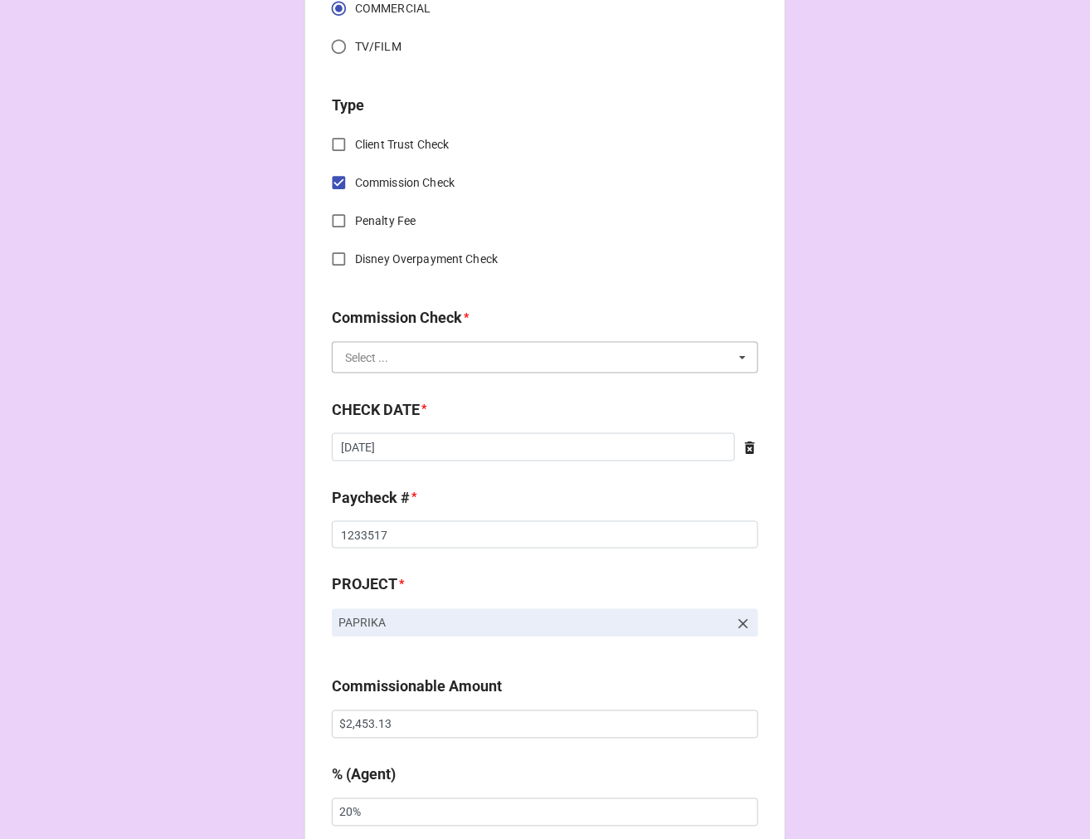
click at [403, 365] on input "text" at bounding box center [546, 358] width 425 height 30
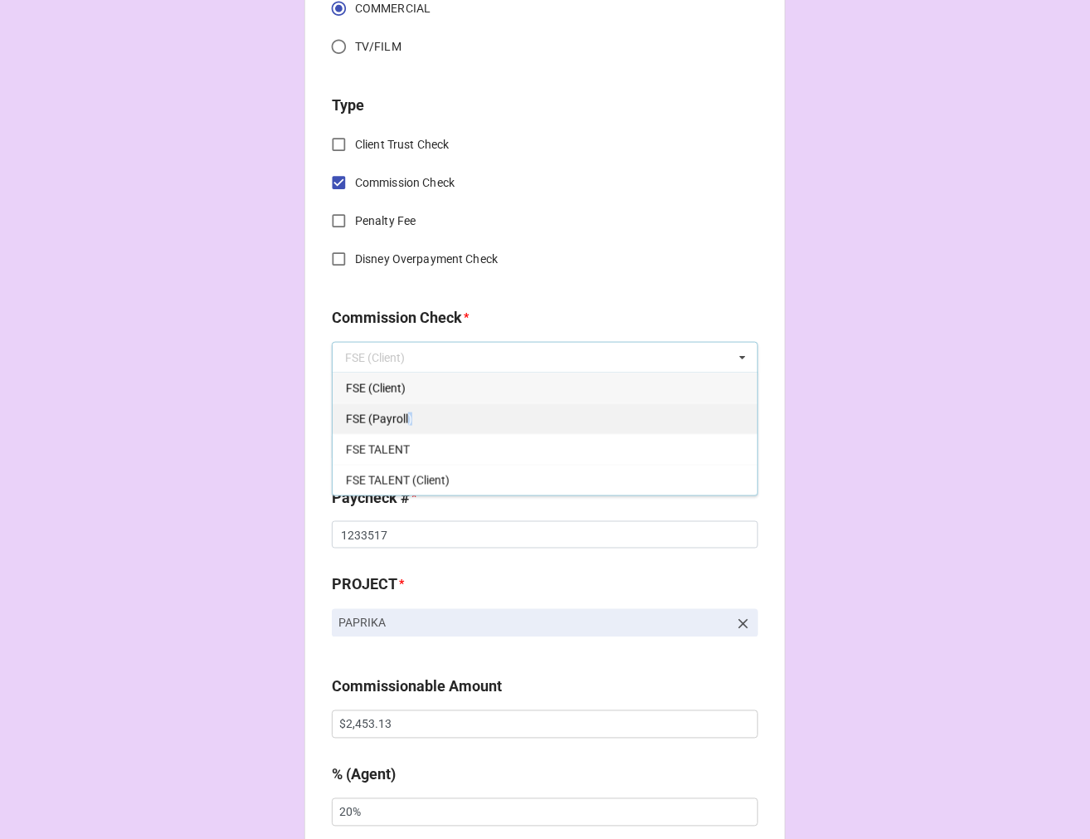
click at [402, 416] on span "FSE (Payroll)" at bounding box center [379, 418] width 66 height 13
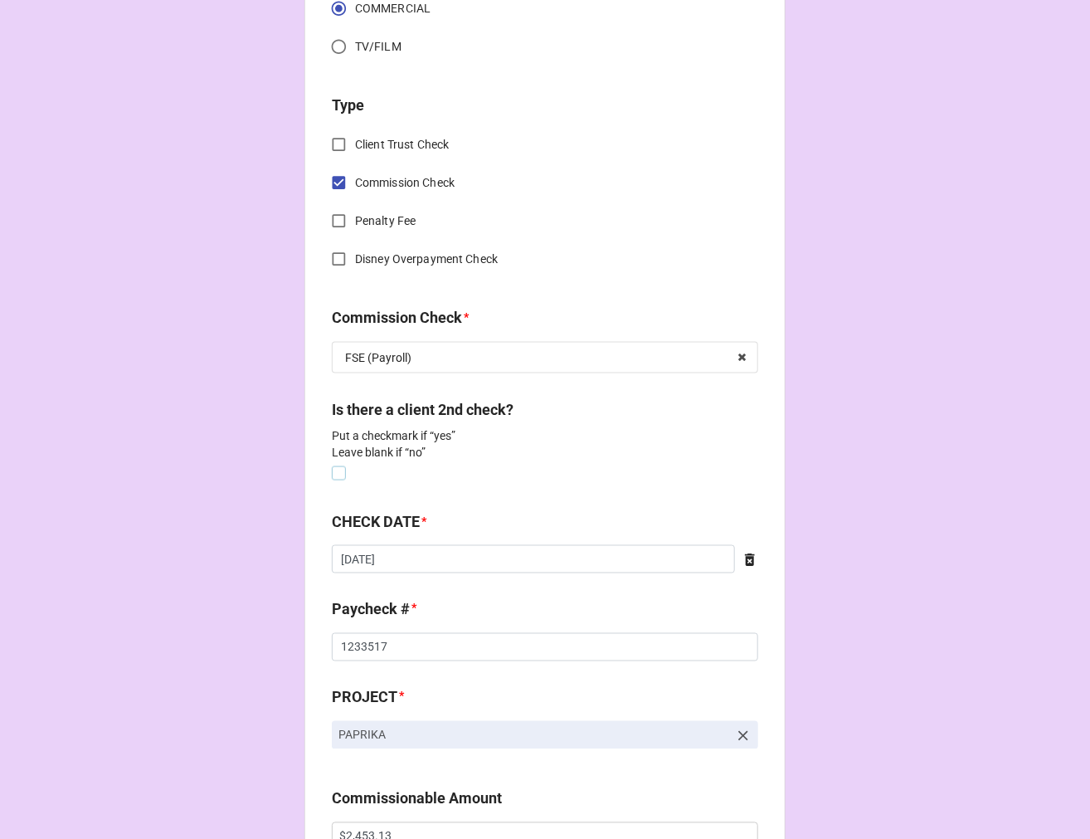
drag, startPoint x: 334, startPoint y: 470, endPoint x: 427, endPoint y: 486, distance: 95.1
click at [333, 466] on label at bounding box center [339, 466] width 14 height 0
checkbox input "true"
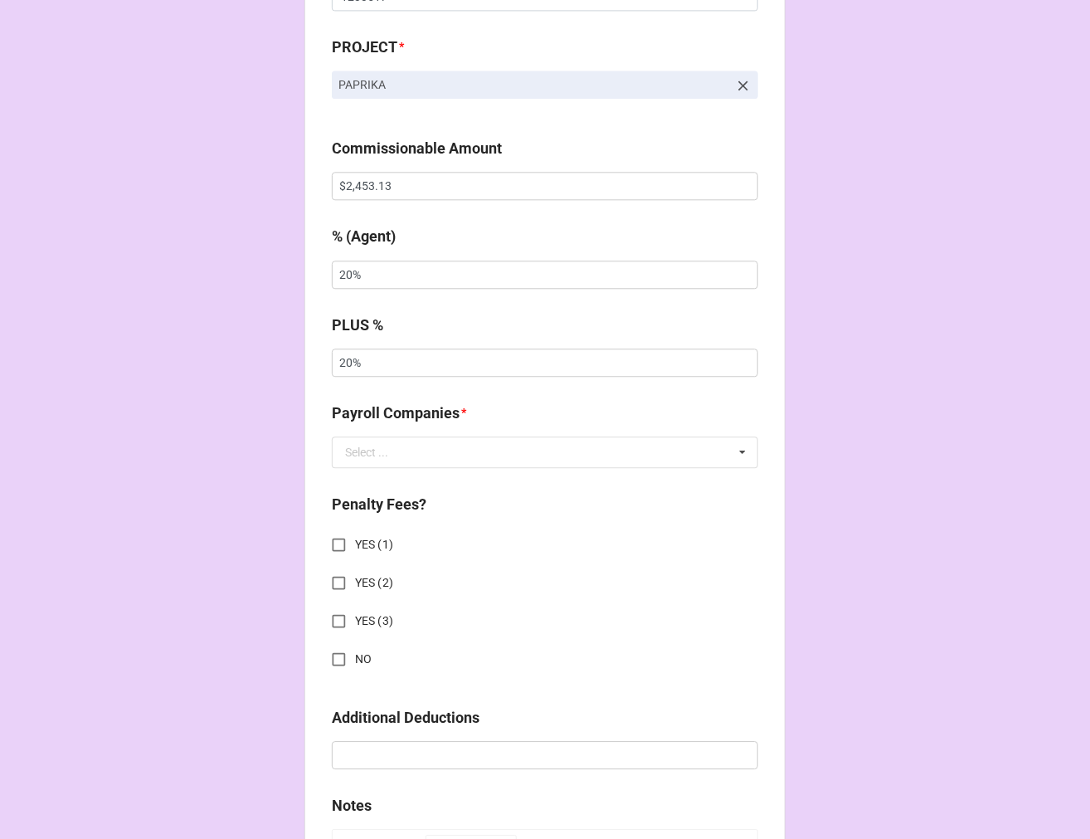
scroll to position [1474, 0]
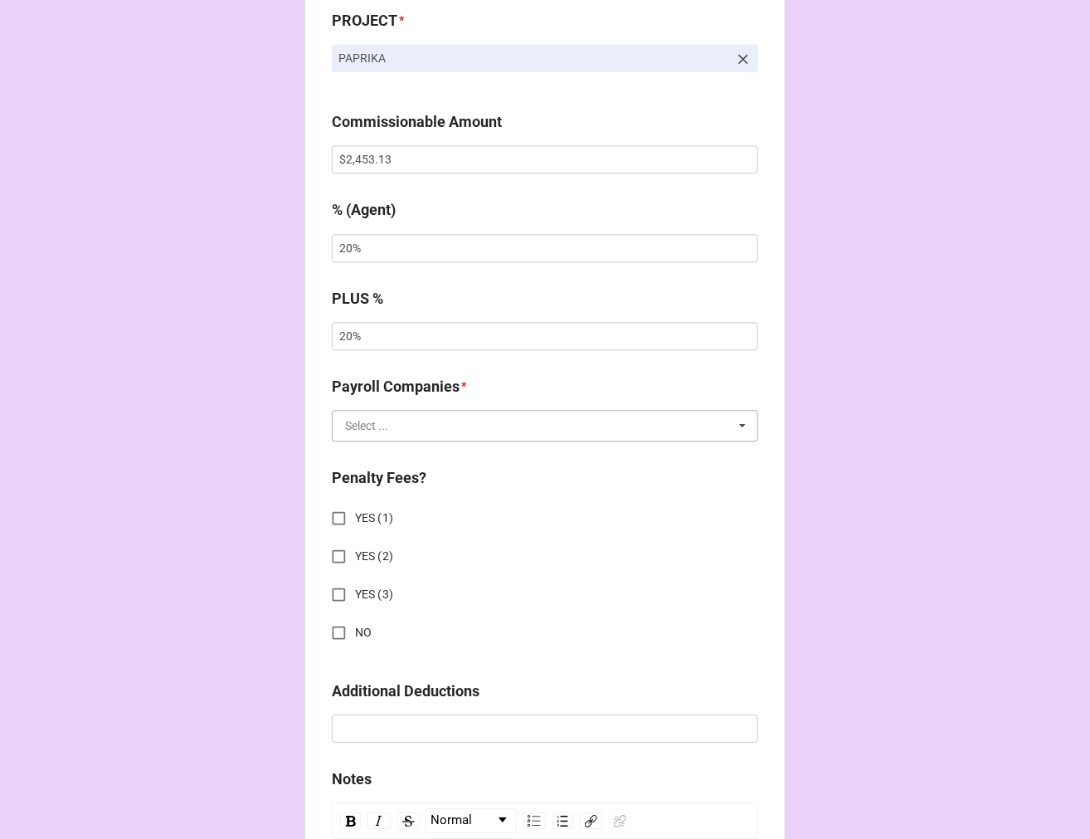
click at [393, 422] on input "text" at bounding box center [546, 426] width 425 height 30
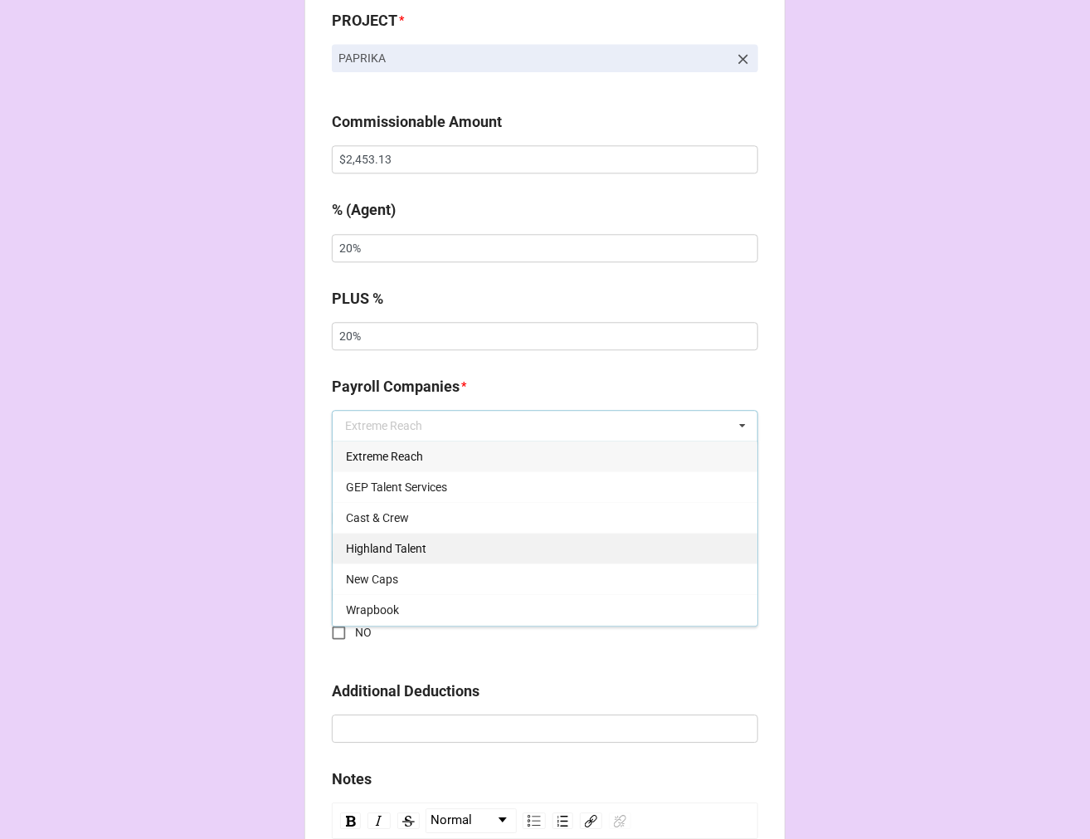
click at [395, 542] on span "Highland Talent" at bounding box center [386, 548] width 80 height 13
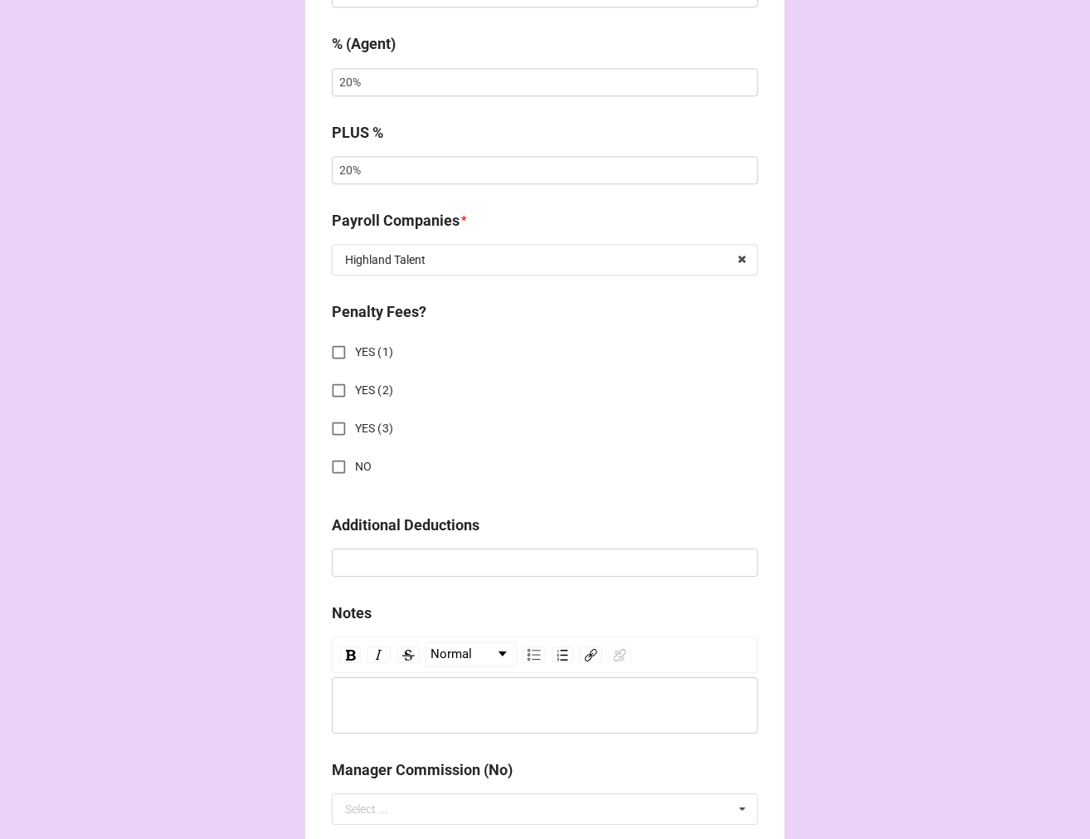
scroll to position [1660, 0]
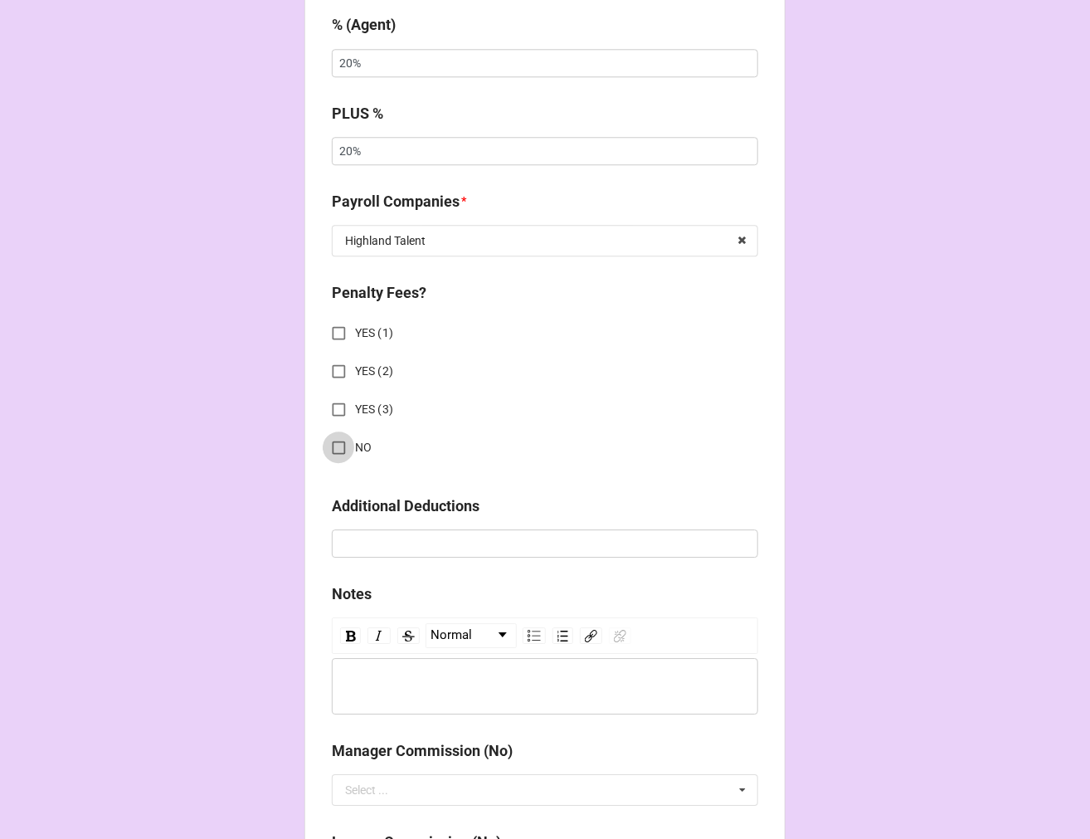
click at [337, 446] on input "NO" at bounding box center [339, 447] width 32 height 32
checkbox input "true"
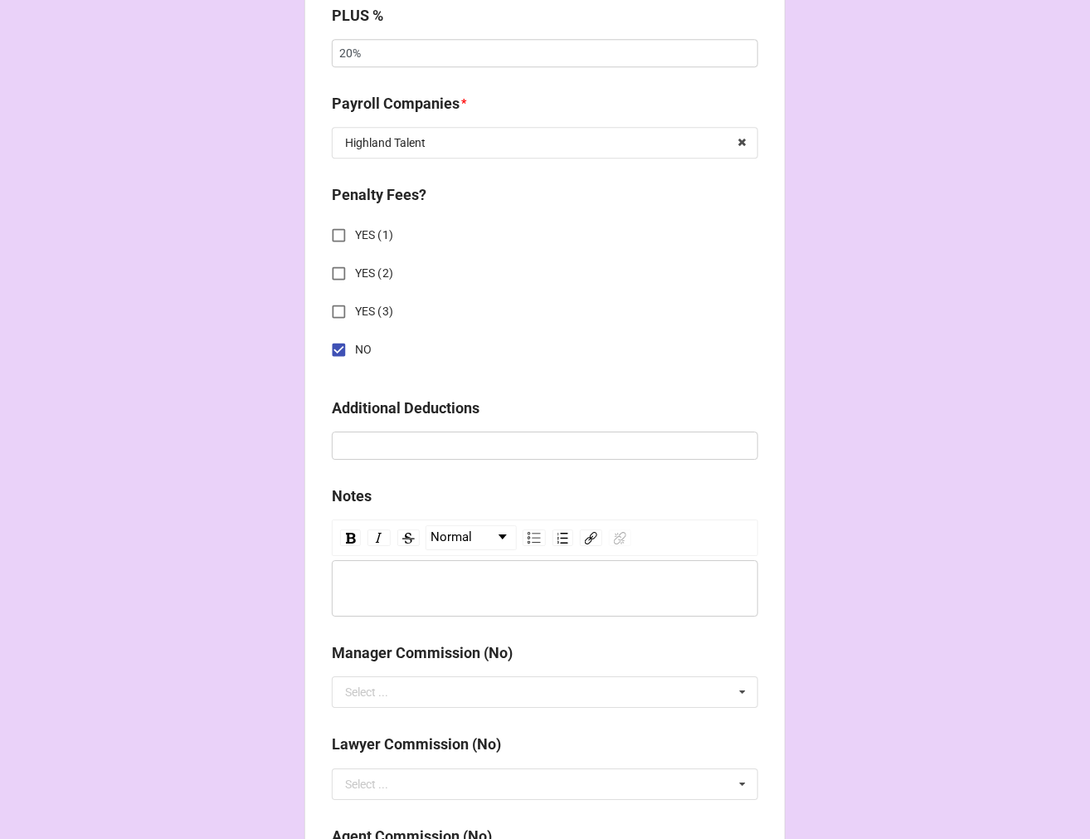
scroll to position [2120, 0]
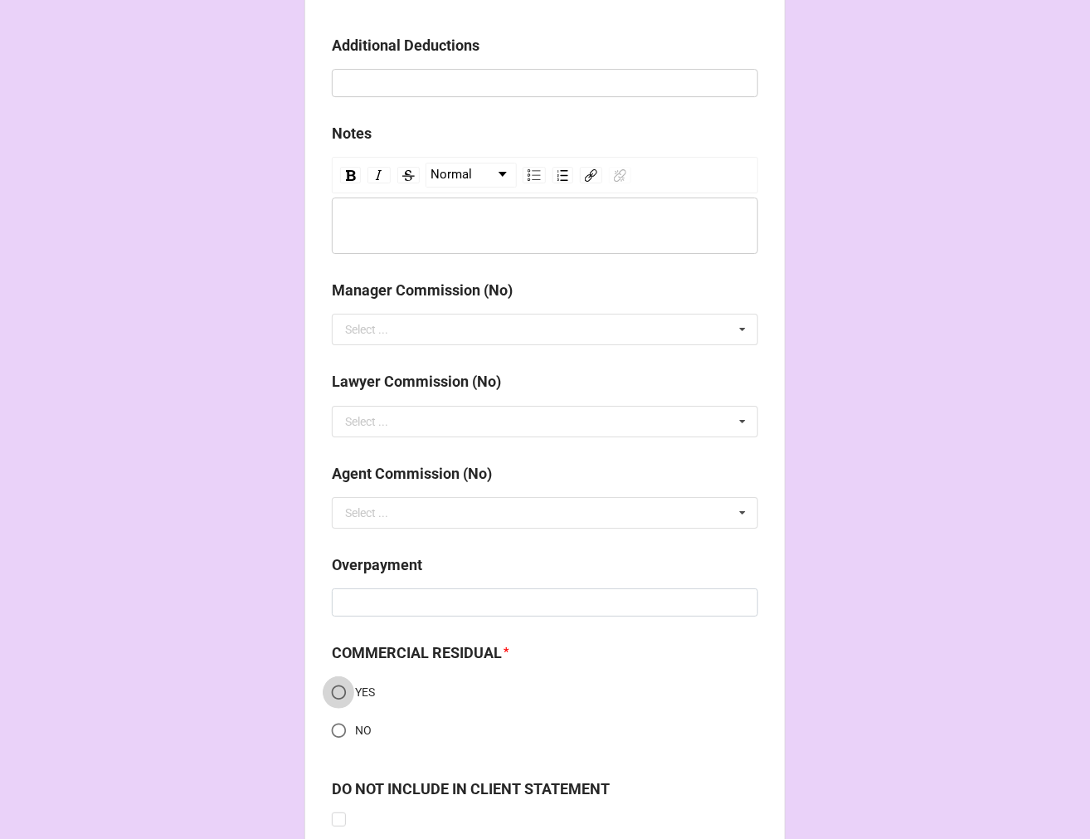
click at [338, 695] on input "YES" at bounding box center [339, 692] width 32 height 32
radio input "true"
click at [328, 730] on input "NO" at bounding box center [339, 730] width 32 height 32
radio input "true"
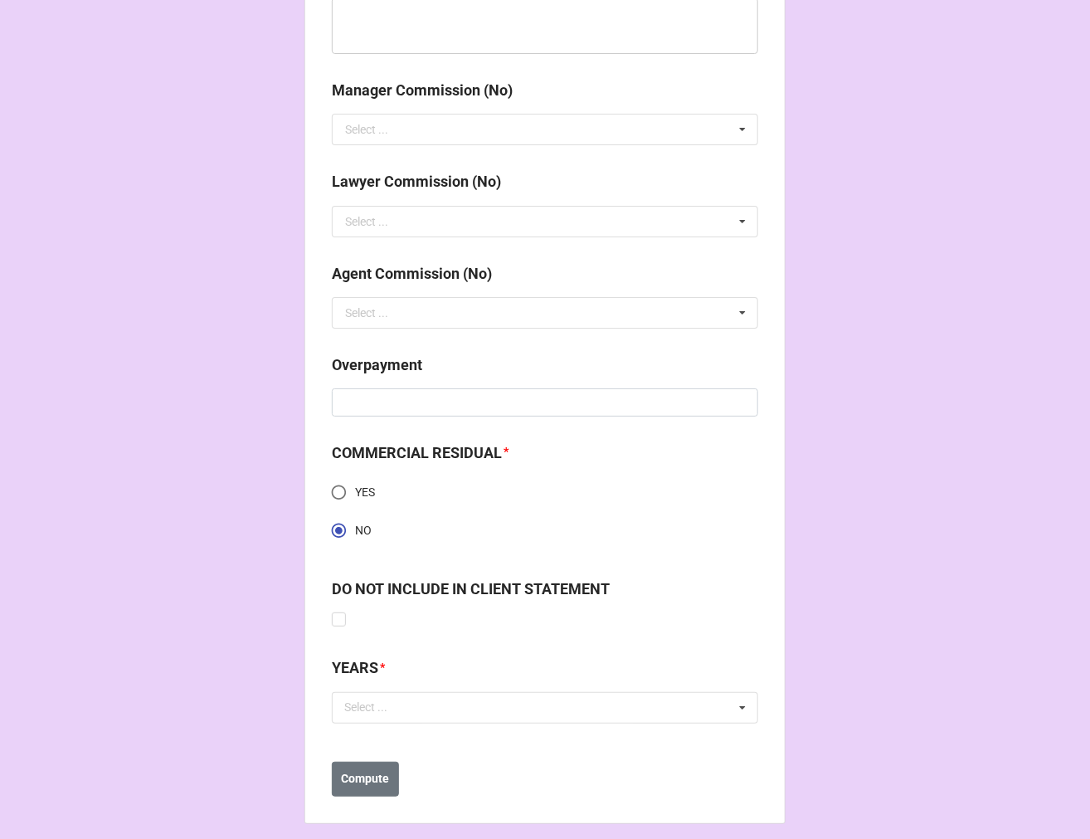
scroll to position [2330, 0]
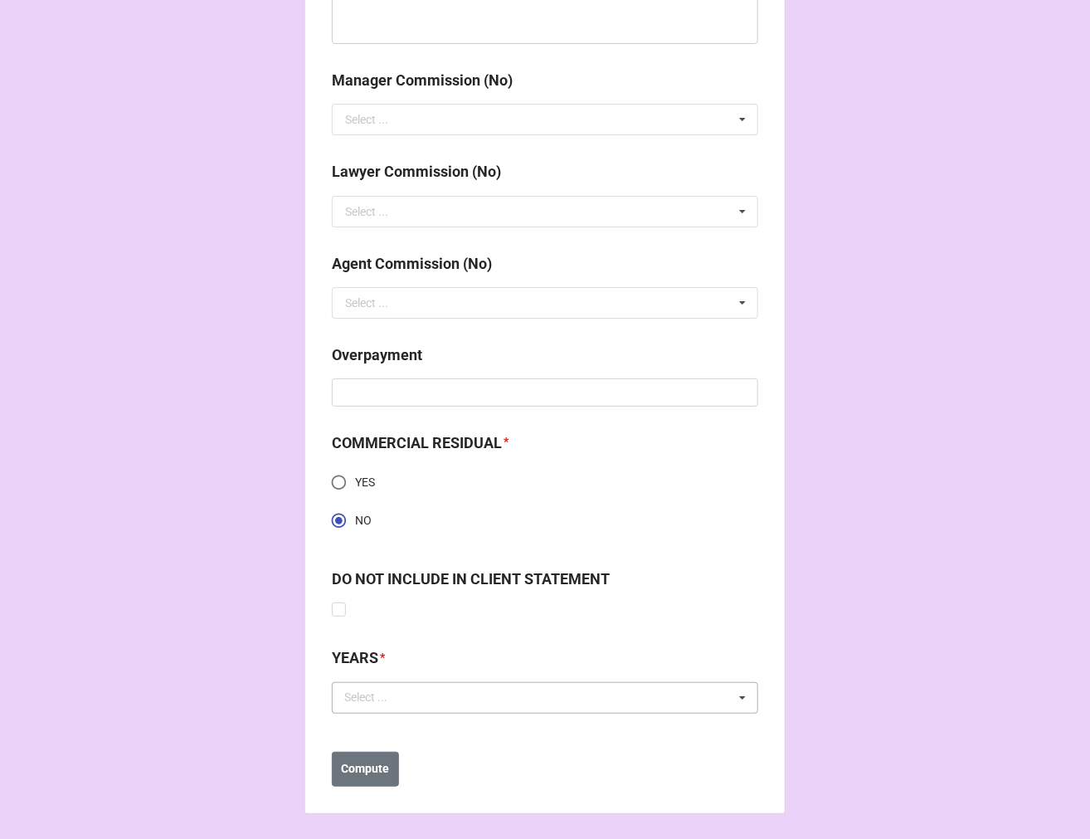
click at [387, 704] on div "Select ..." at bounding box center [375, 697] width 71 height 19
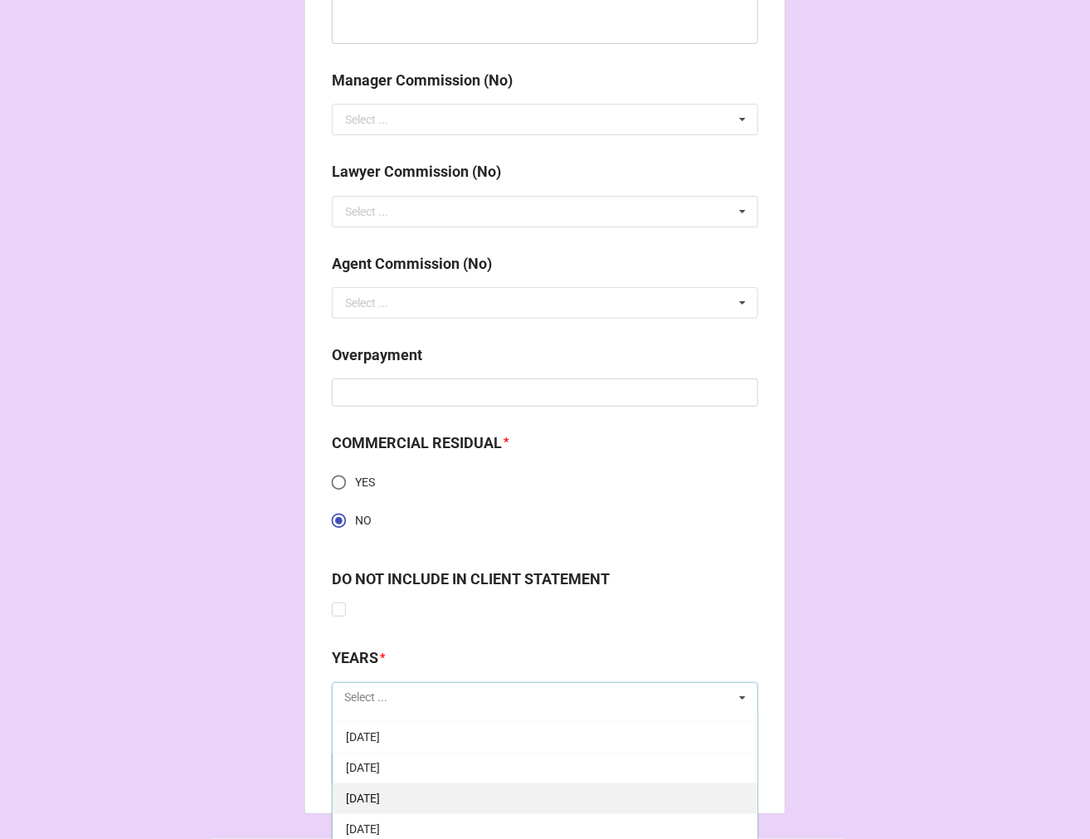
scroll to position [184, 0]
click at [462, 792] on div "[DATE]" at bounding box center [545, 789] width 425 height 31
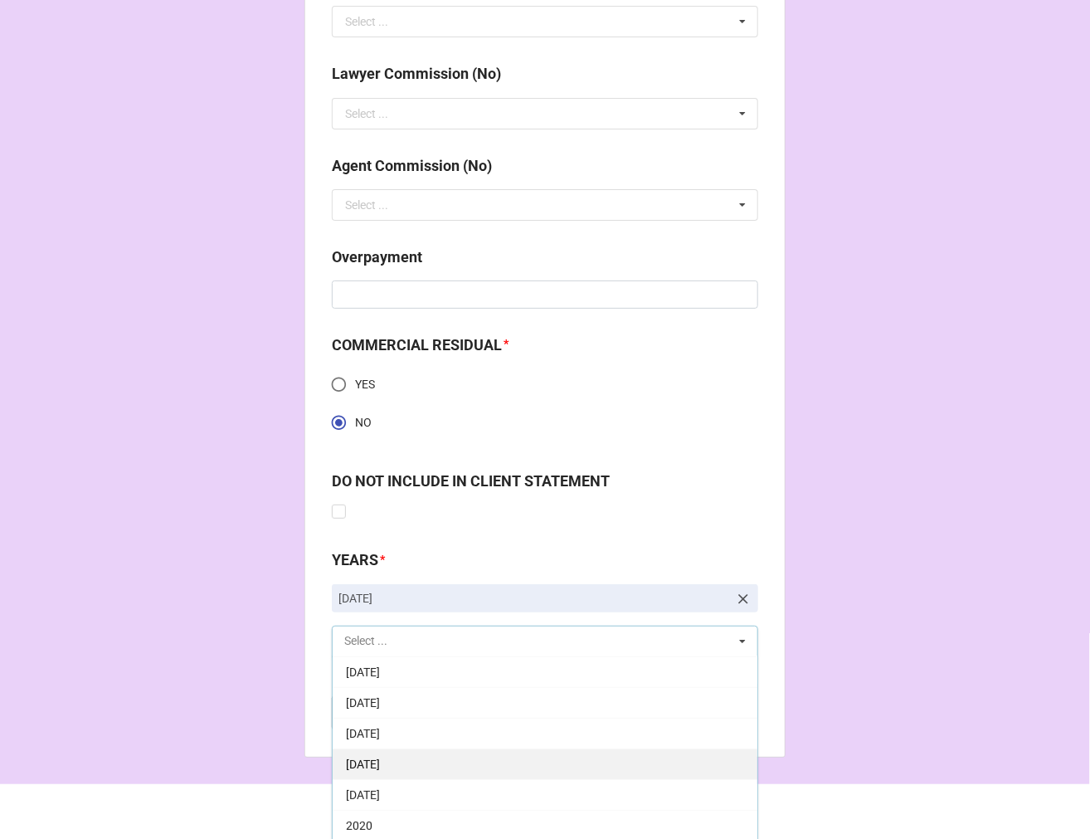
scroll to position [2430, 0]
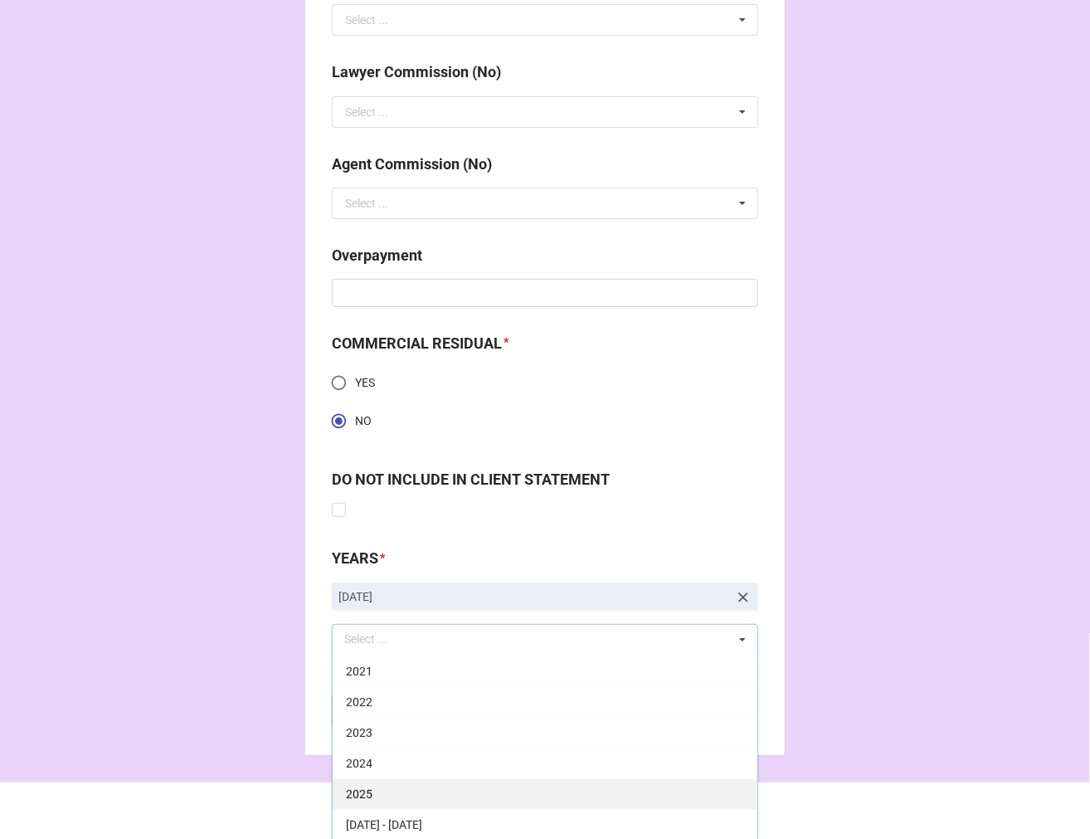
click at [398, 793] on div "2025" at bounding box center [545, 793] width 425 height 31
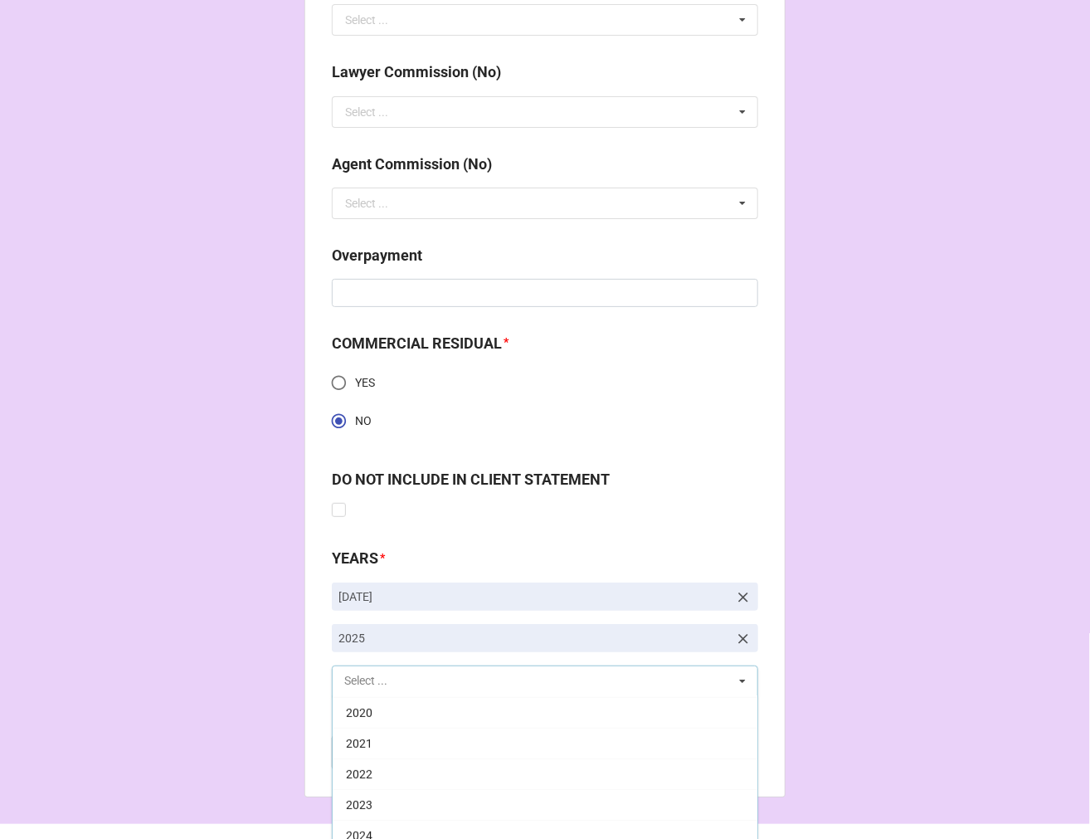
scroll to position [337, 0]
drag, startPoint x: 899, startPoint y: 471, endPoint x: 902, endPoint y: 463, distance: 8.9
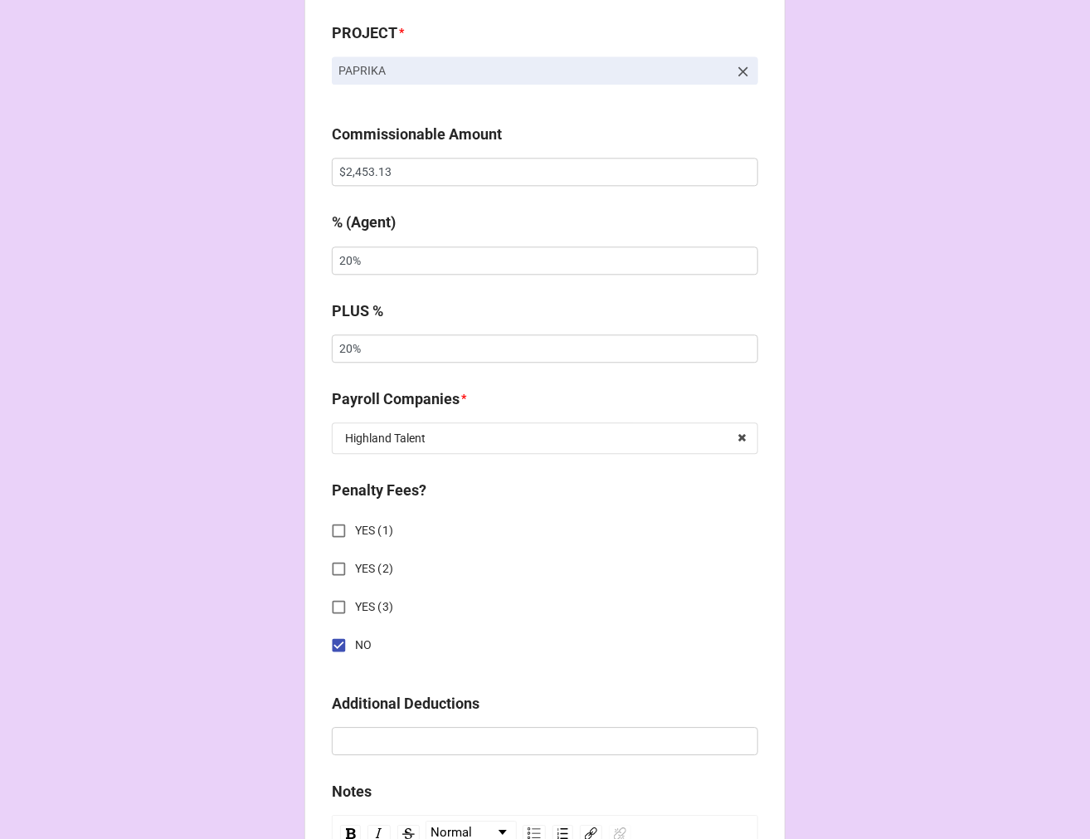
scroll to position [1123, 0]
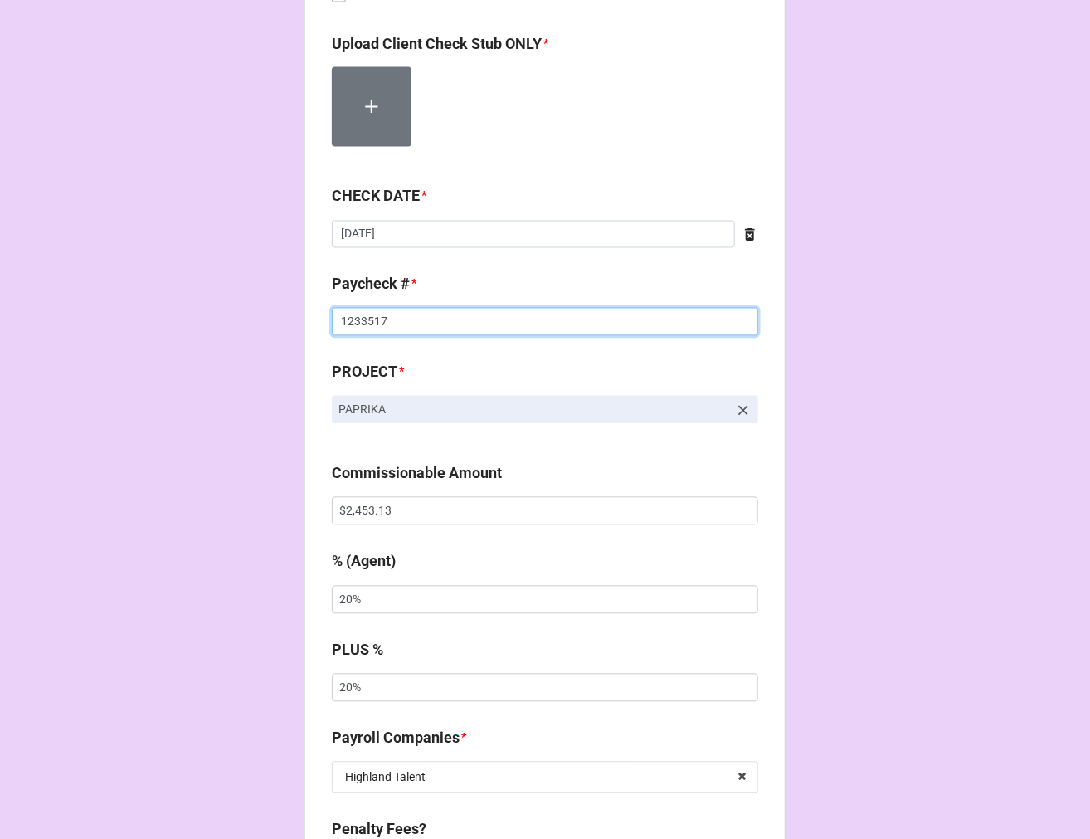
click at [349, 321] on input "1233517" at bounding box center [545, 322] width 427 height 28
type input "1233525"
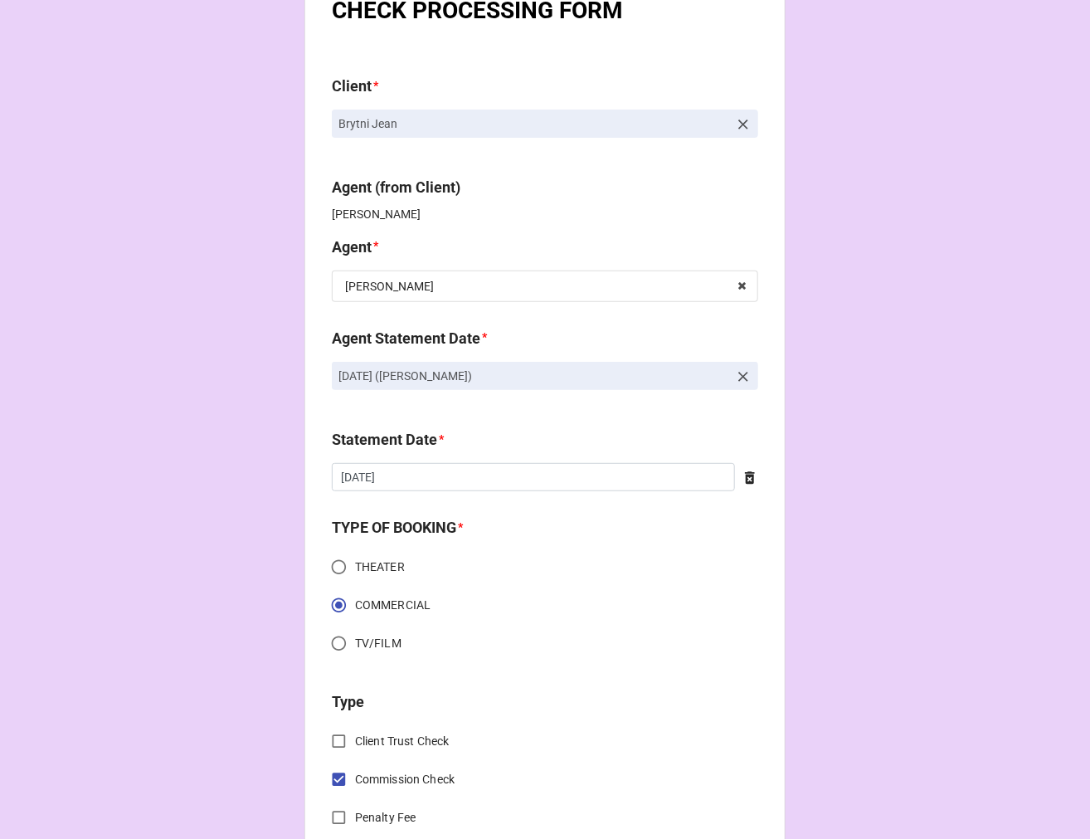
scroll to position [0, 0]
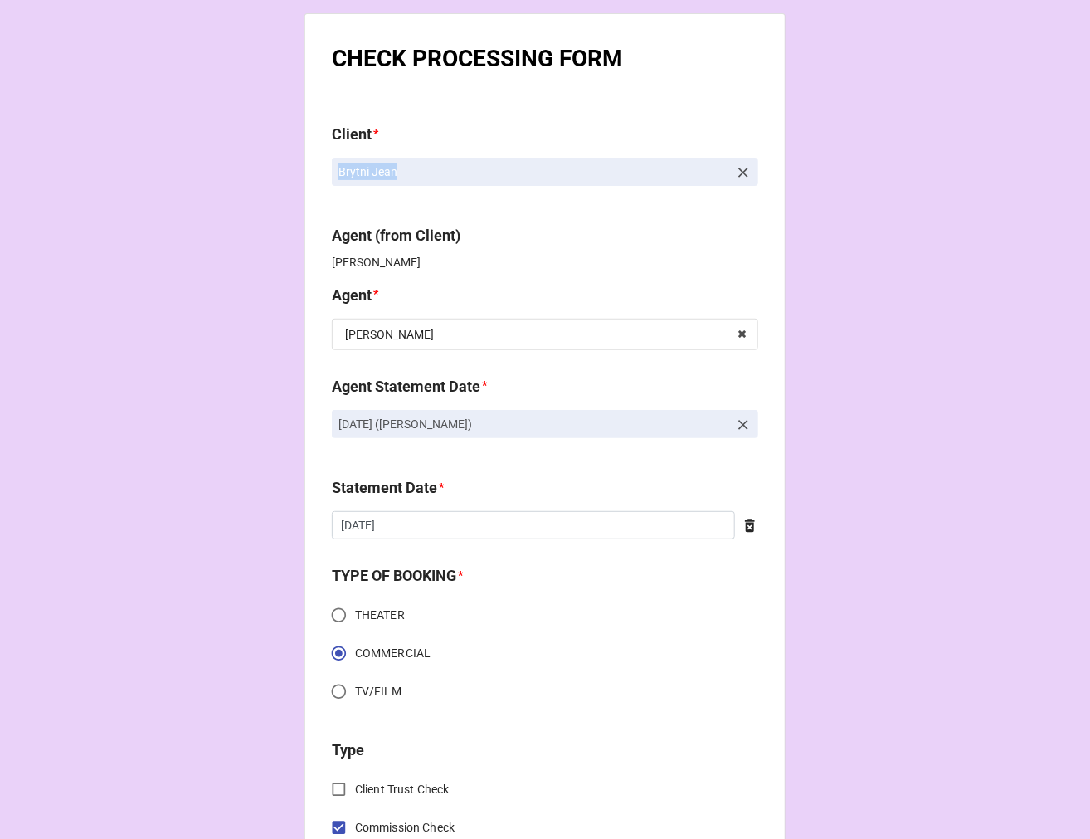
drag, startPoint x: 436, startPoint y: 181, endPoint x: 336, endPoint y: 168, distance: 101.3
click at [336, 168] on link "Brytni Jean" at bounding box center [545, 172] width 427 height 28
copy p "Brytni Jean"
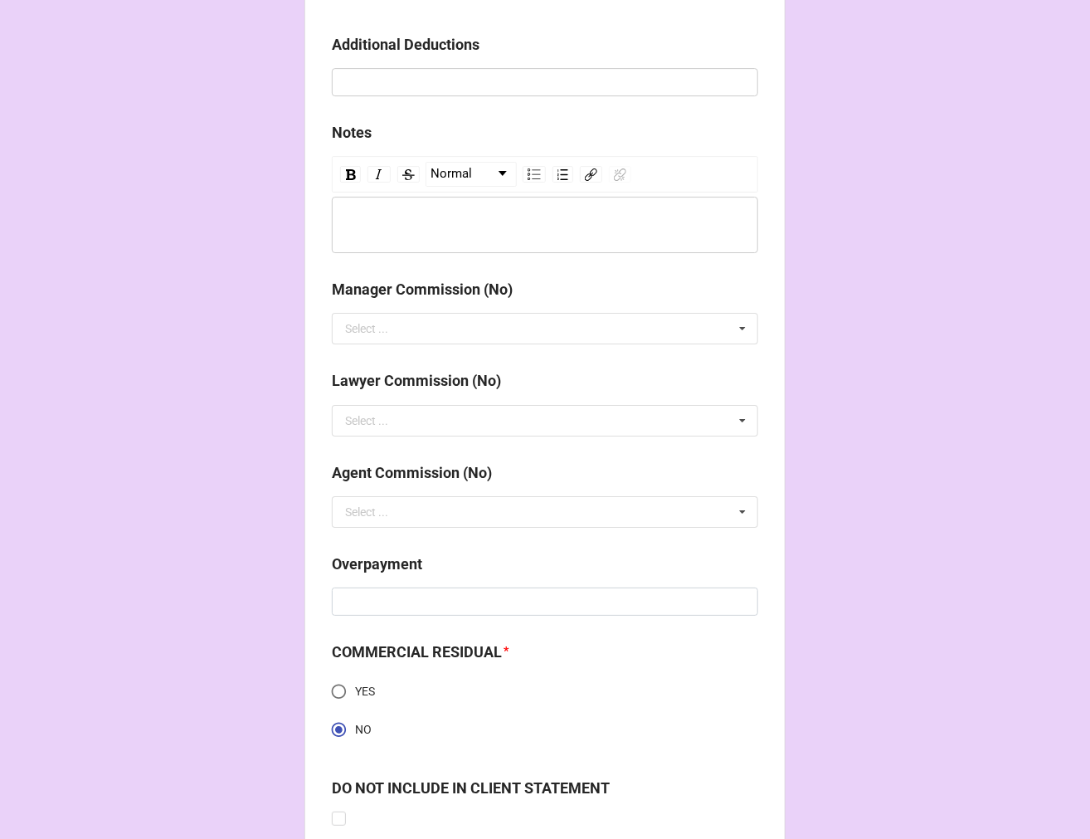
scroll to position [2396, 0]
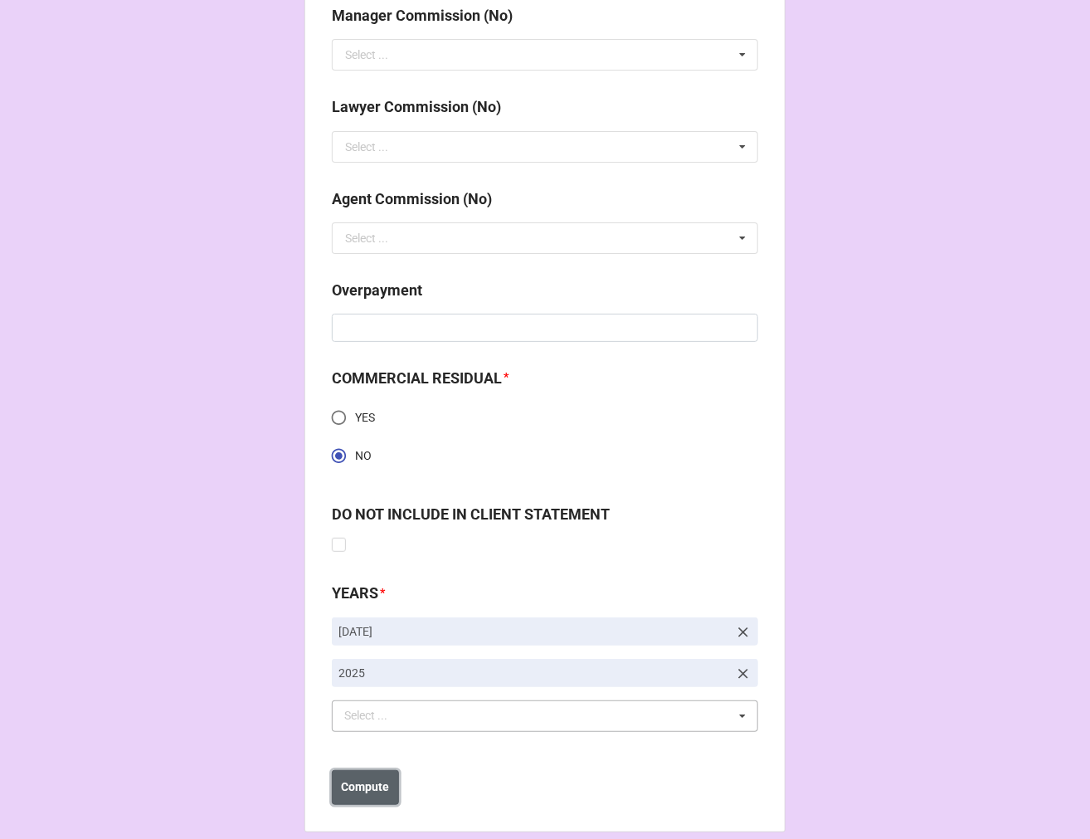
click at [370, 793] on b "Compute" at bounding box center [366, 786] width 48 height 17
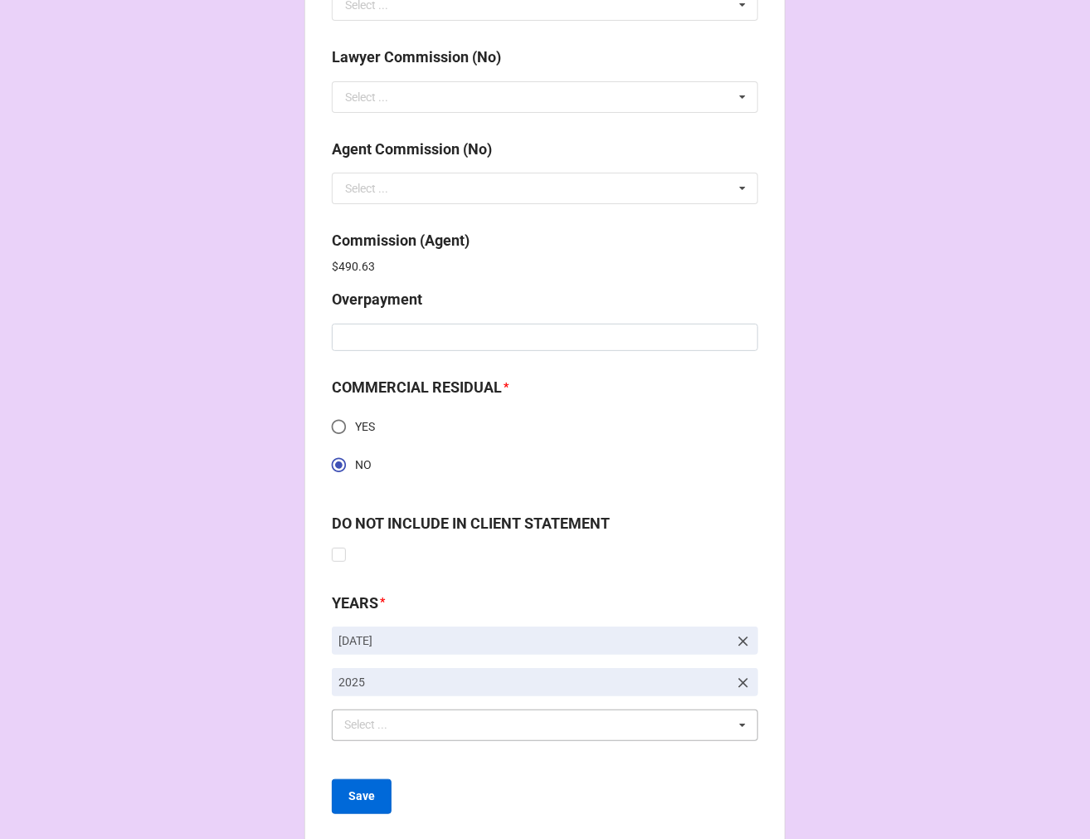
scroll to position [2474, 0]
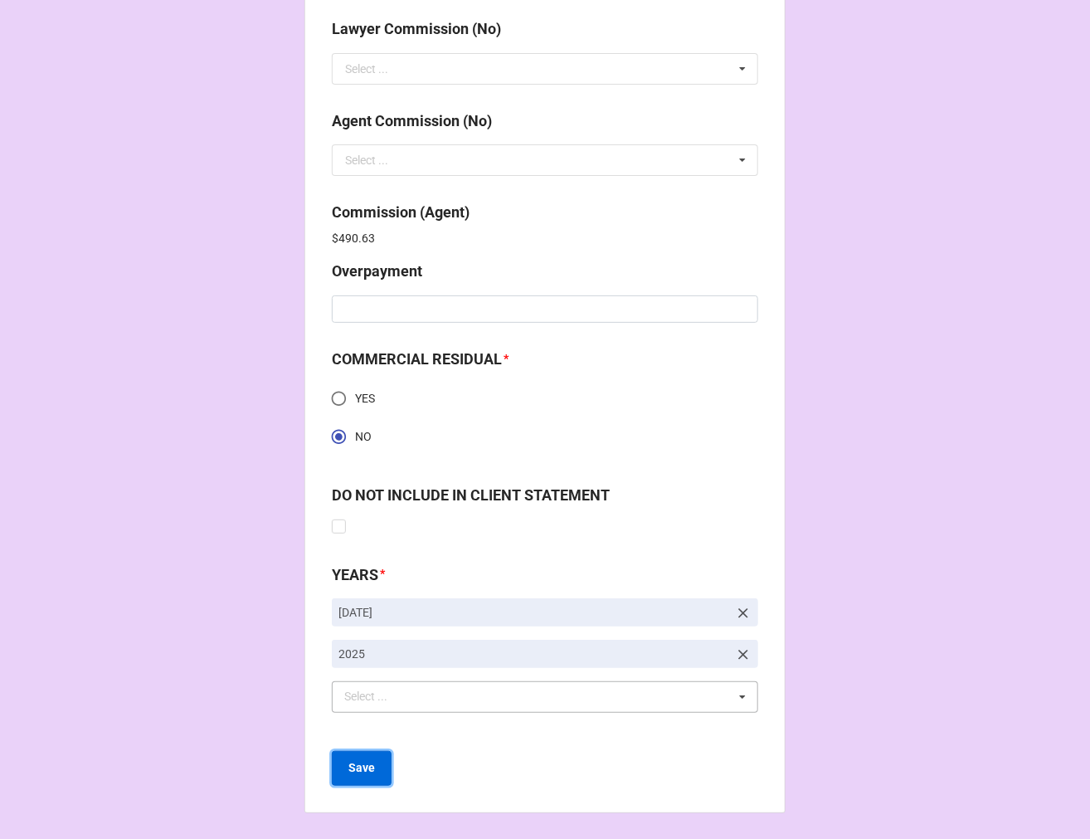
drag, startPoint x: 353, startPoint y: 767, endPoint x: 368, endPoint y: 767, distance: 14.9
click at [358, 767] on b "Save" at bounding box center [362, 767] width 27 height 17
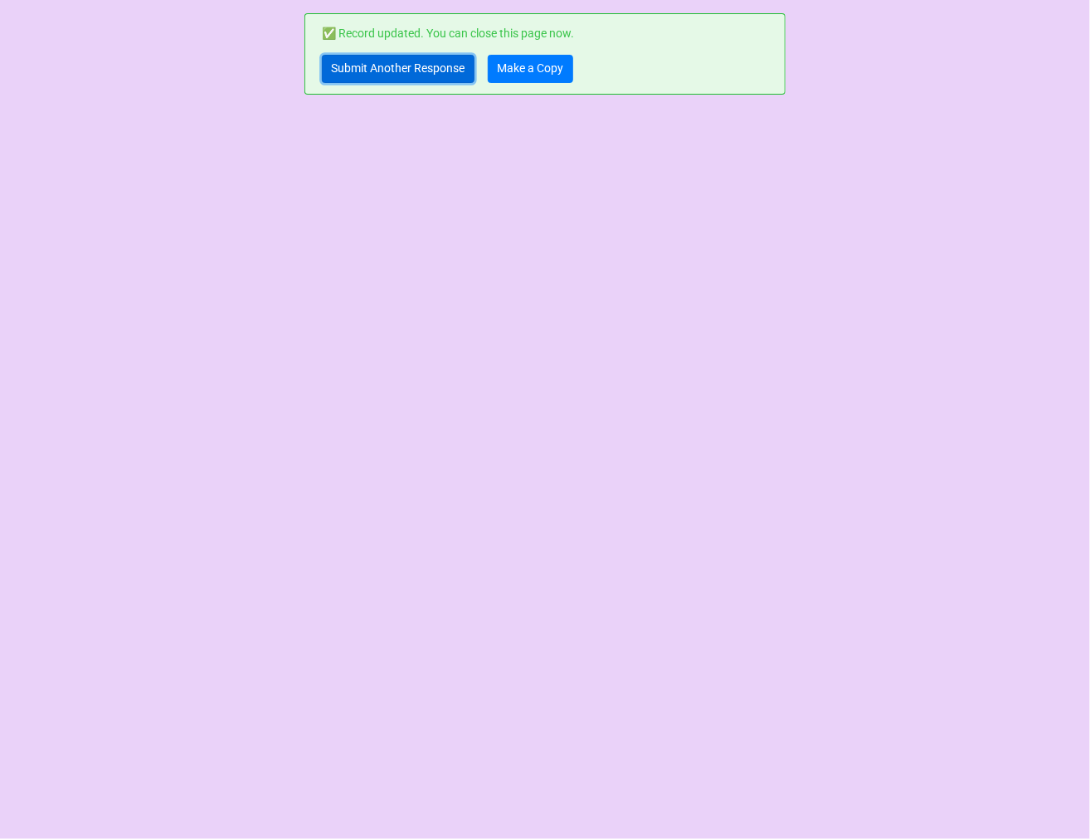
click at [401, 77] on link "Submit Another Response" at bounding box center [398, 69] width 153 height 28
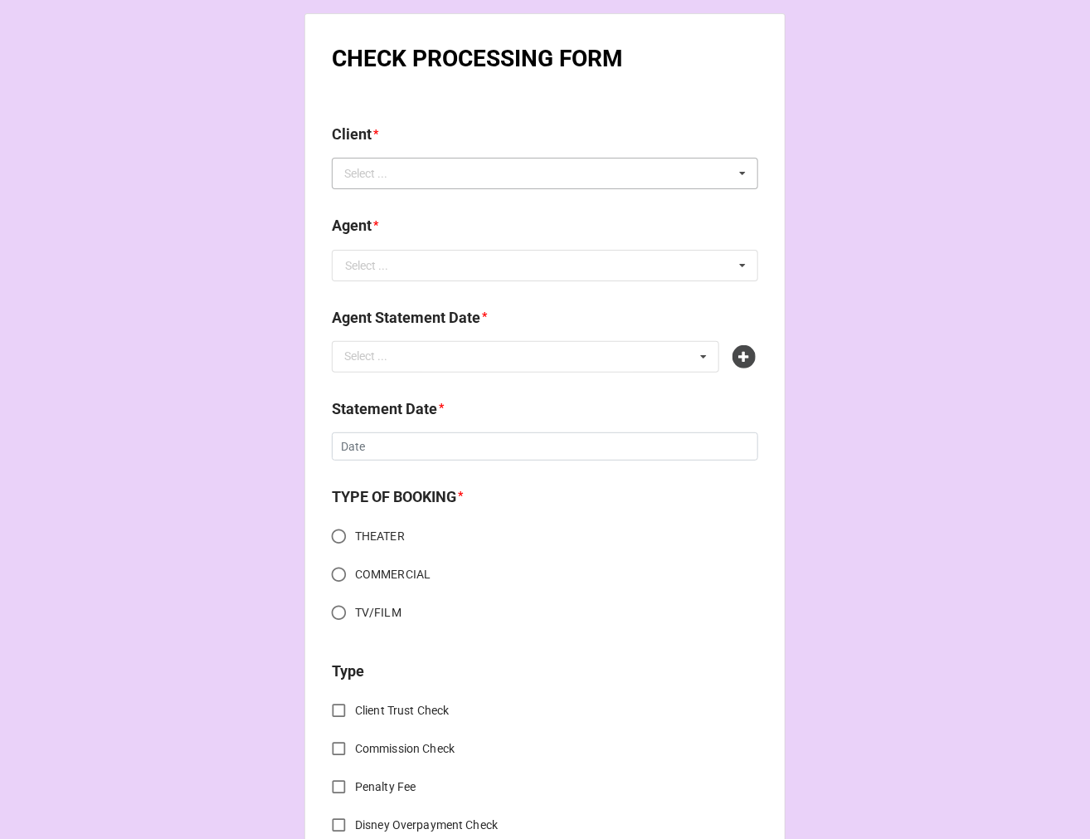
click at [378, 183] on div "Select ..." at bounding box center [375, 173] width 71 height 19
type input "tain"
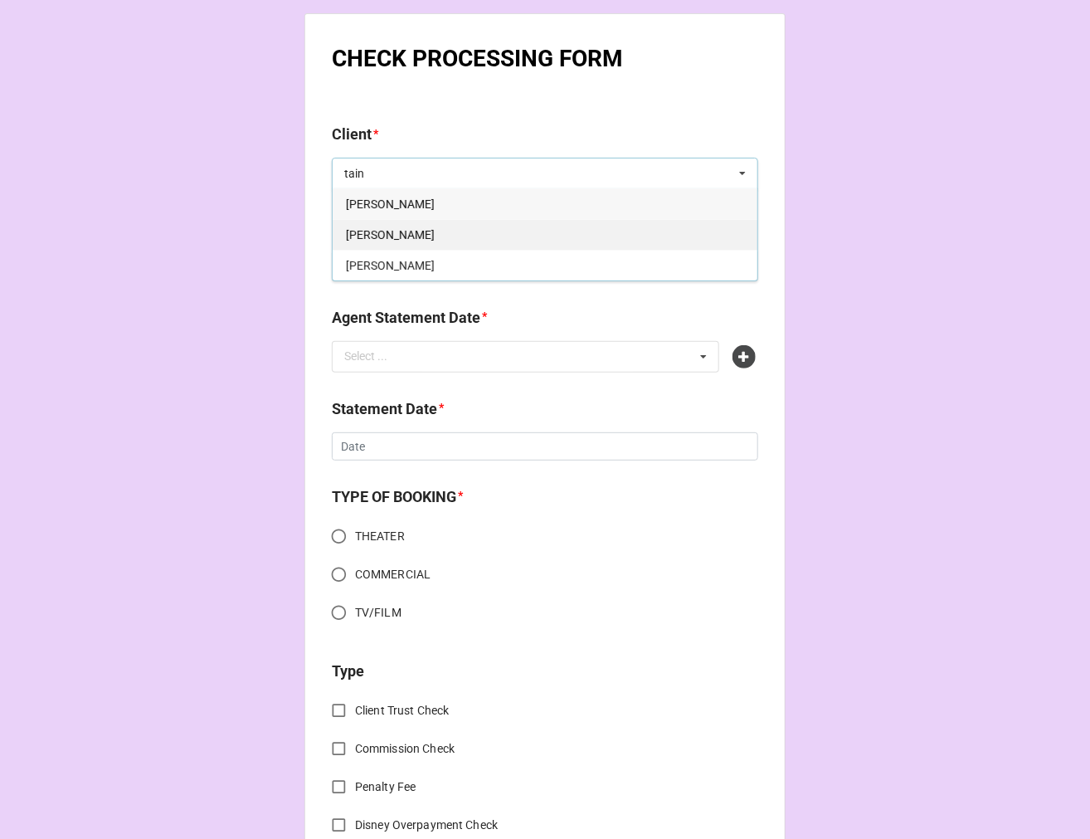
click at [440, 230] on div "[PERSON_NAME]" at bounding box center [545, 234] width 425 height 31
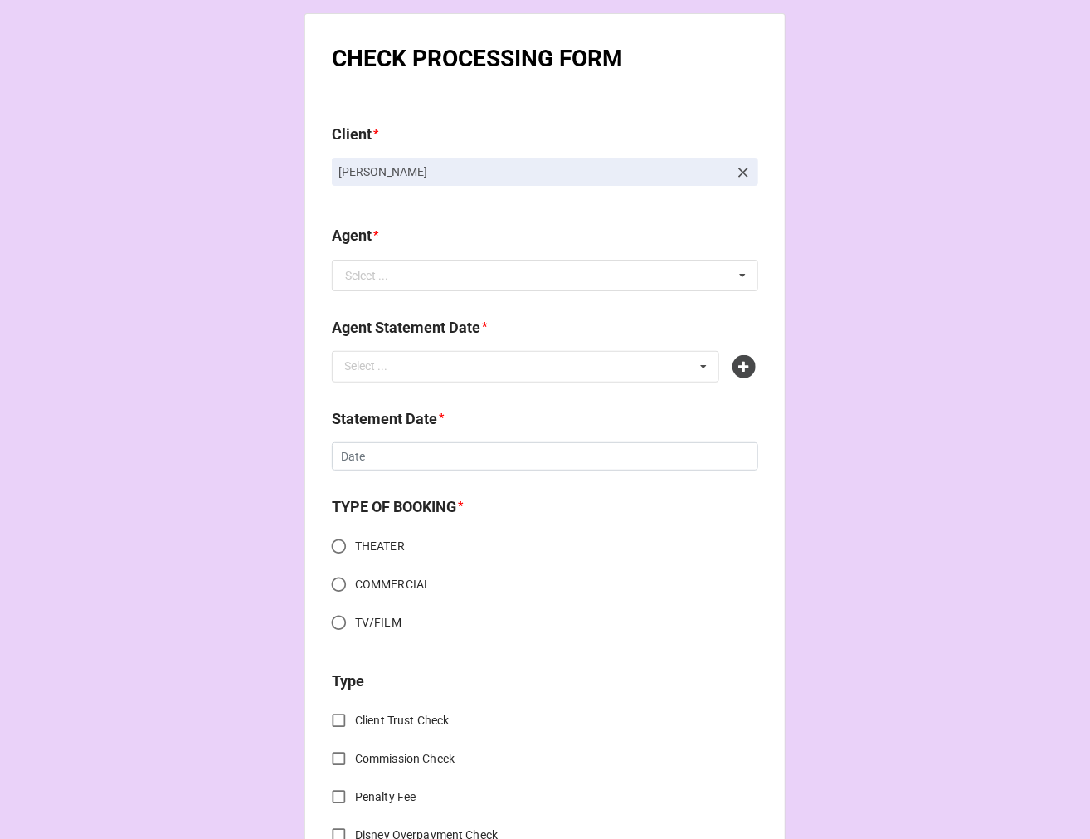
drag, startPoint x: 470, startPoint y: 178, endPoint x: 330, endPoint y: 200, distance: 141.2
copy p "[PERSON_NAME]"
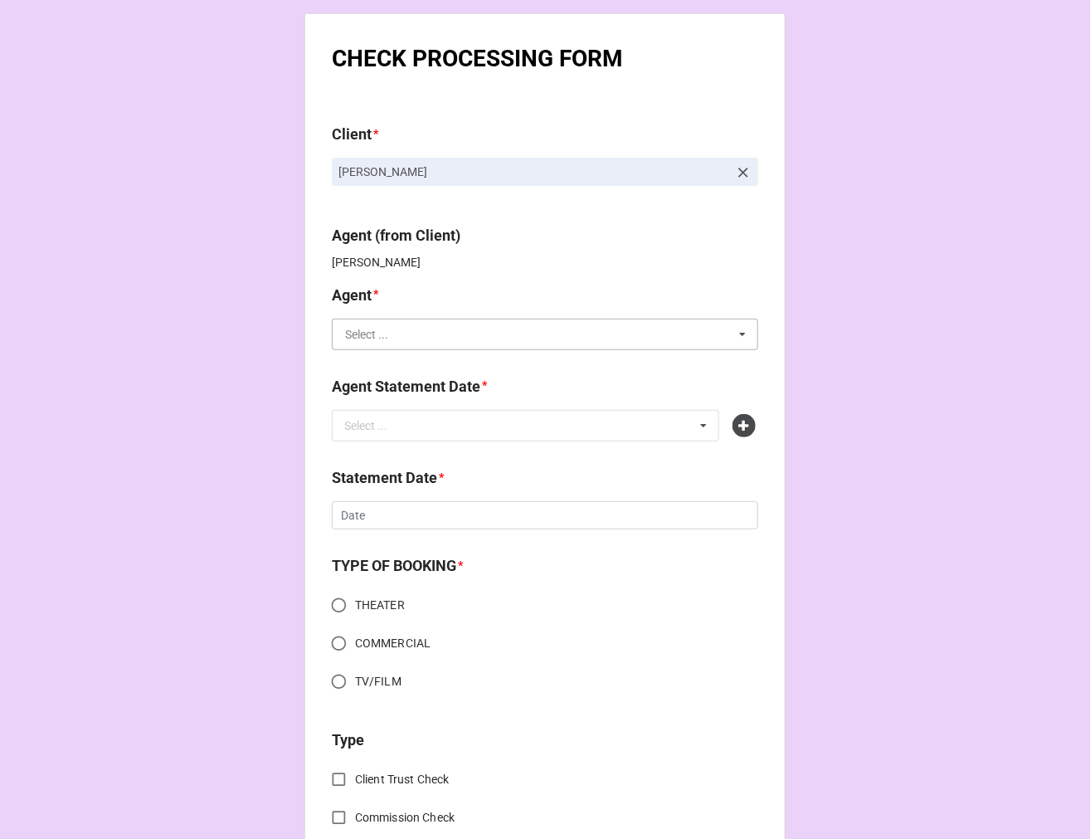
click at [422, 349] on input "text" at bounding box center [546, 334] width 425 height 30
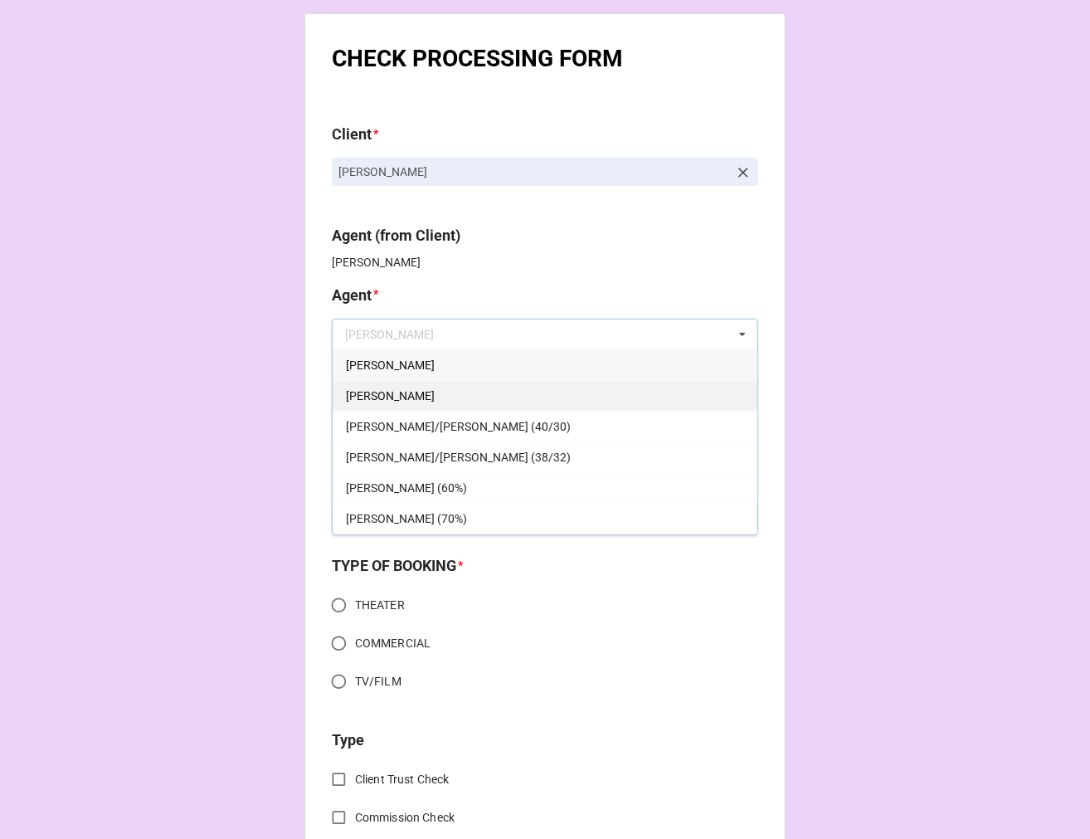
click at [400, 391] on div "[PERSON_NAME]" at bounding box center [545, 395] width 425 height 31
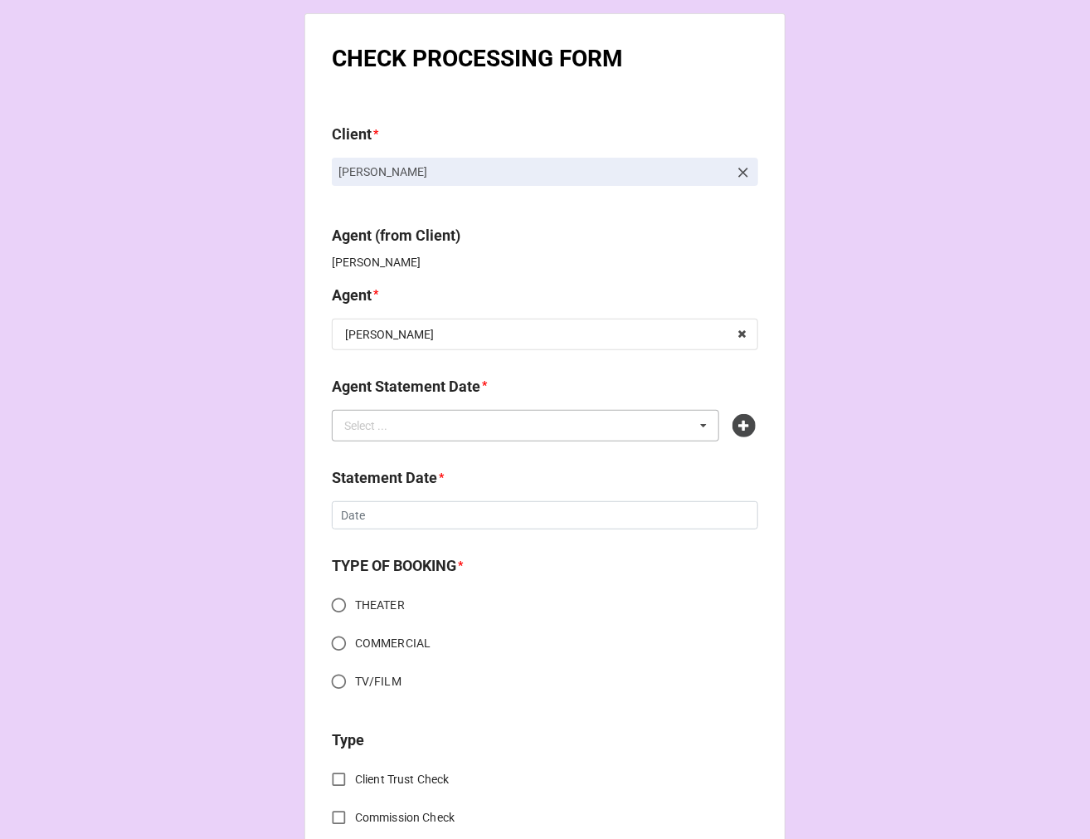
click at [398, 441] on div "Select ... No results found." at bounding box center [526, 426] width 388 height 32
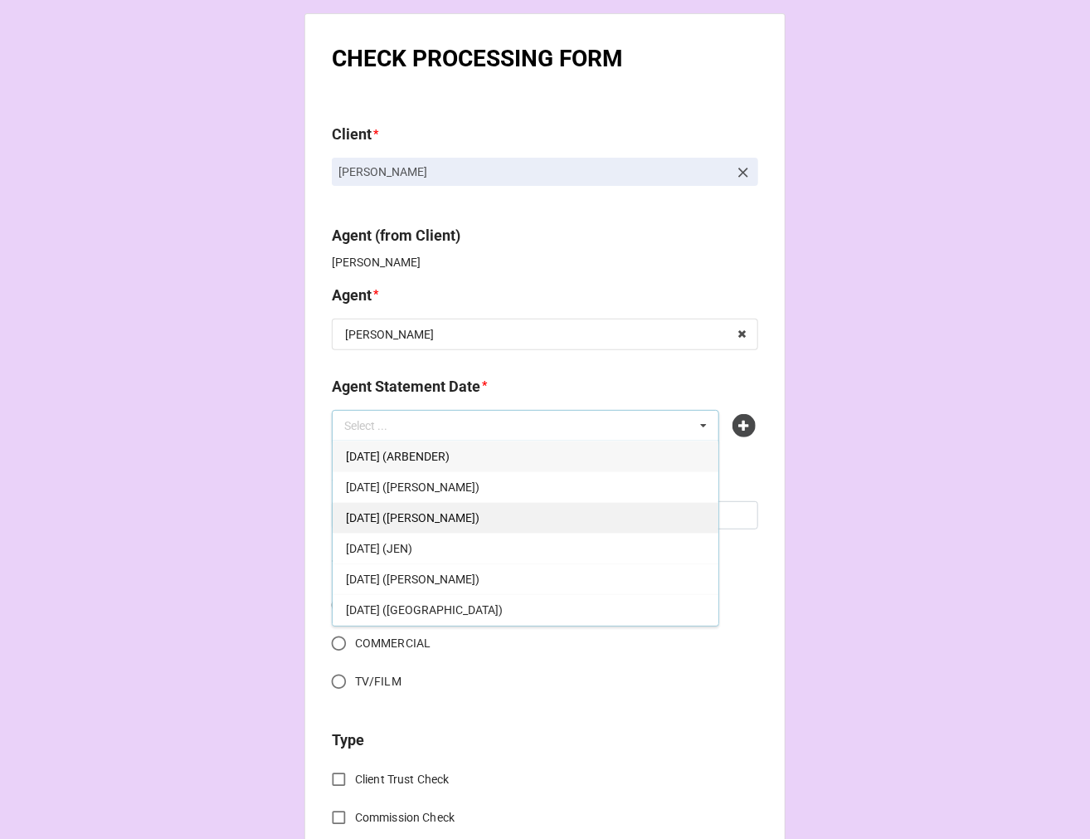
click at [519, 518] on div "[DATE] ([PERSON_NAME])" at bounding box center [526, 517] width 386 height 31
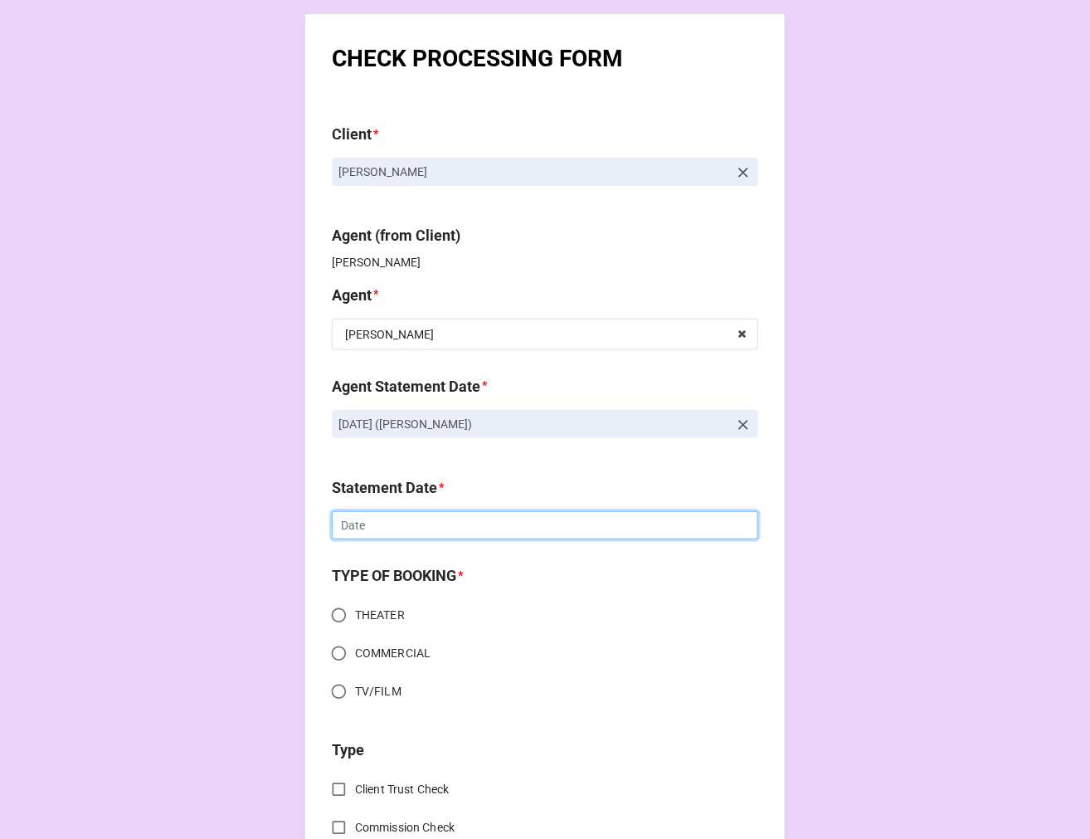
click at [392, 529] on input "text" at bounding box center [545, 525] width 427 height 28
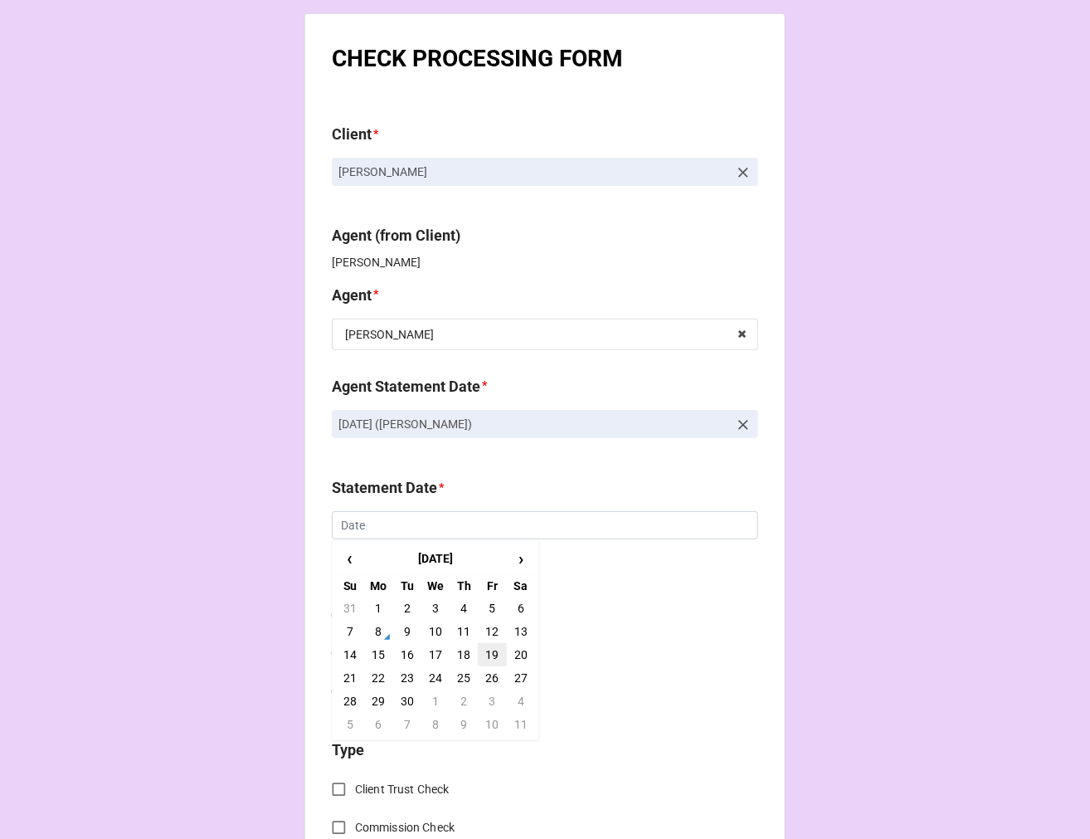
click at [488, 651] on td "19" at bounding box center [492, 654] width 28 height 23
type input "[DATE]"
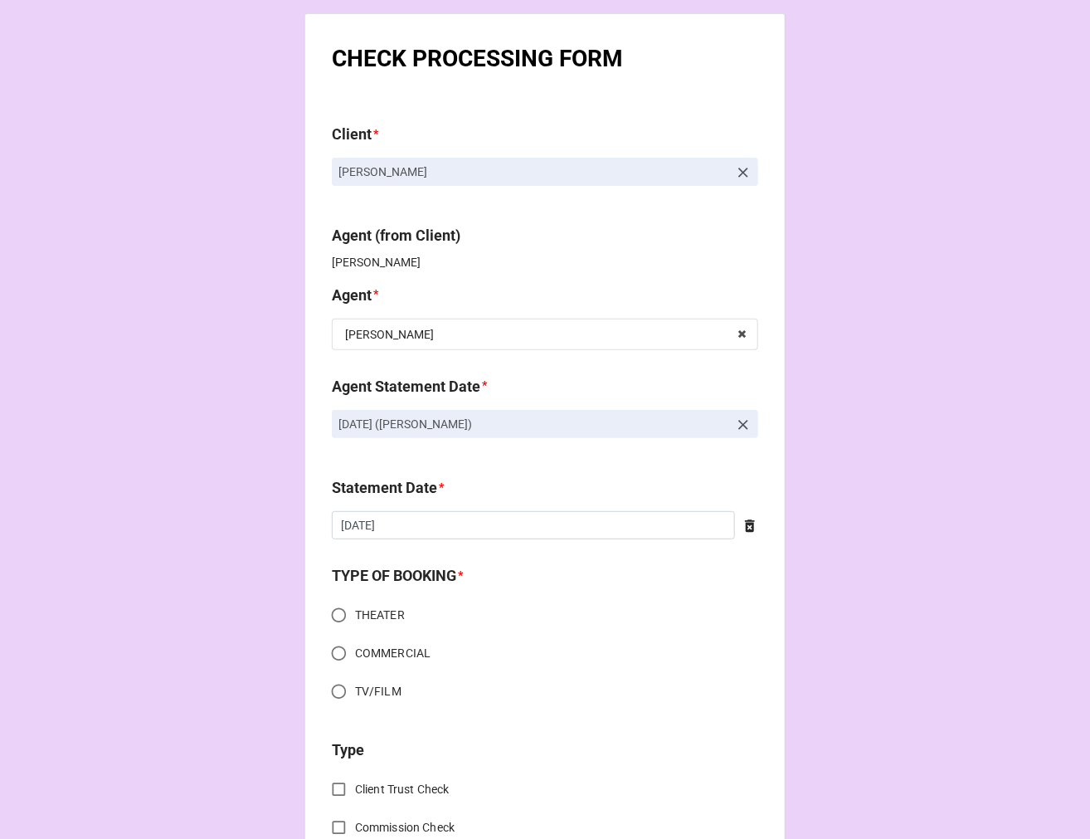
click at [330, 649] on input "COMMERCIAL" at bounding box center [339, 653] width 32 height 32
radio input "true"
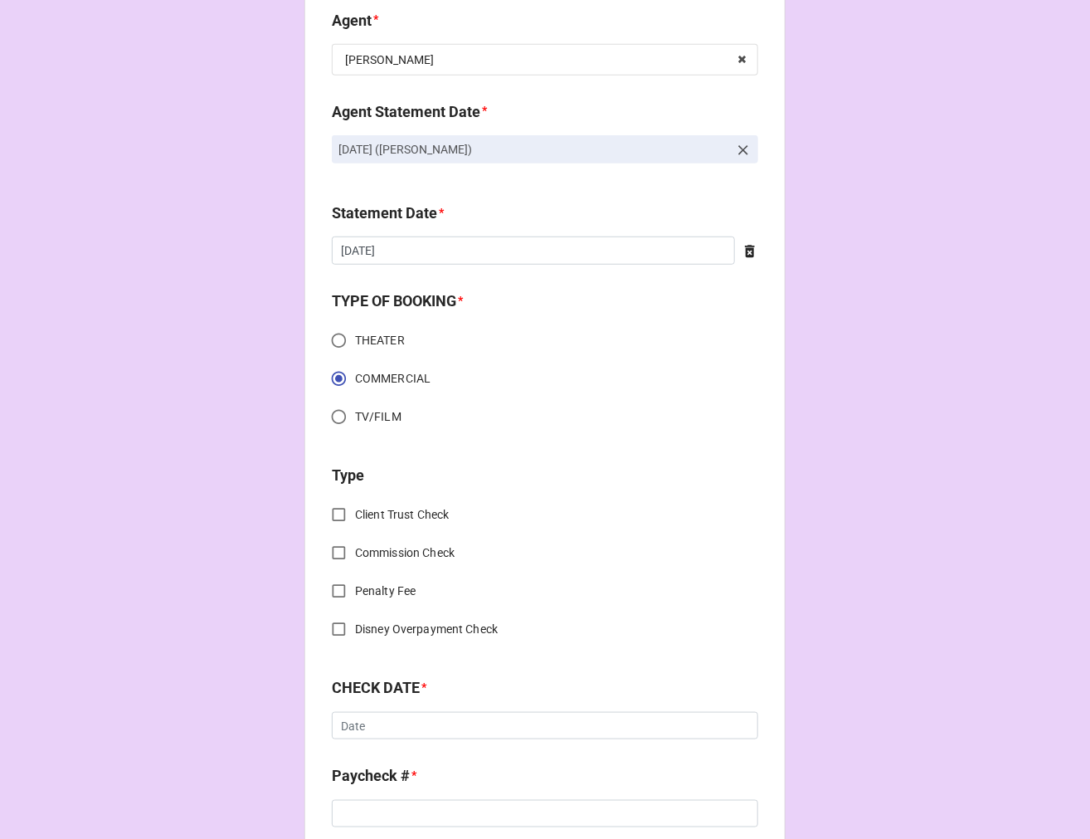
scroll to position [276, 0]
click at [326, 508] on input "Client Trust Check" at bounding box center [339, 513] width 32 height 32
checkbox input "true"
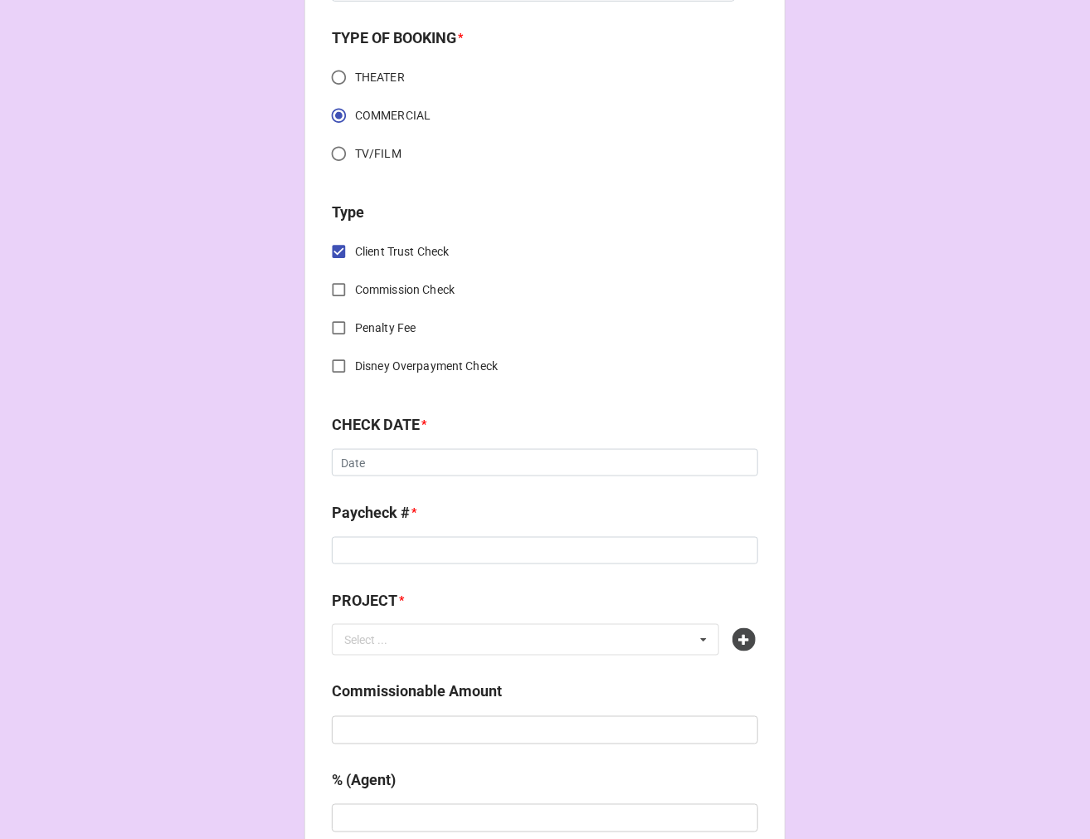
scroll to position [553, 0]
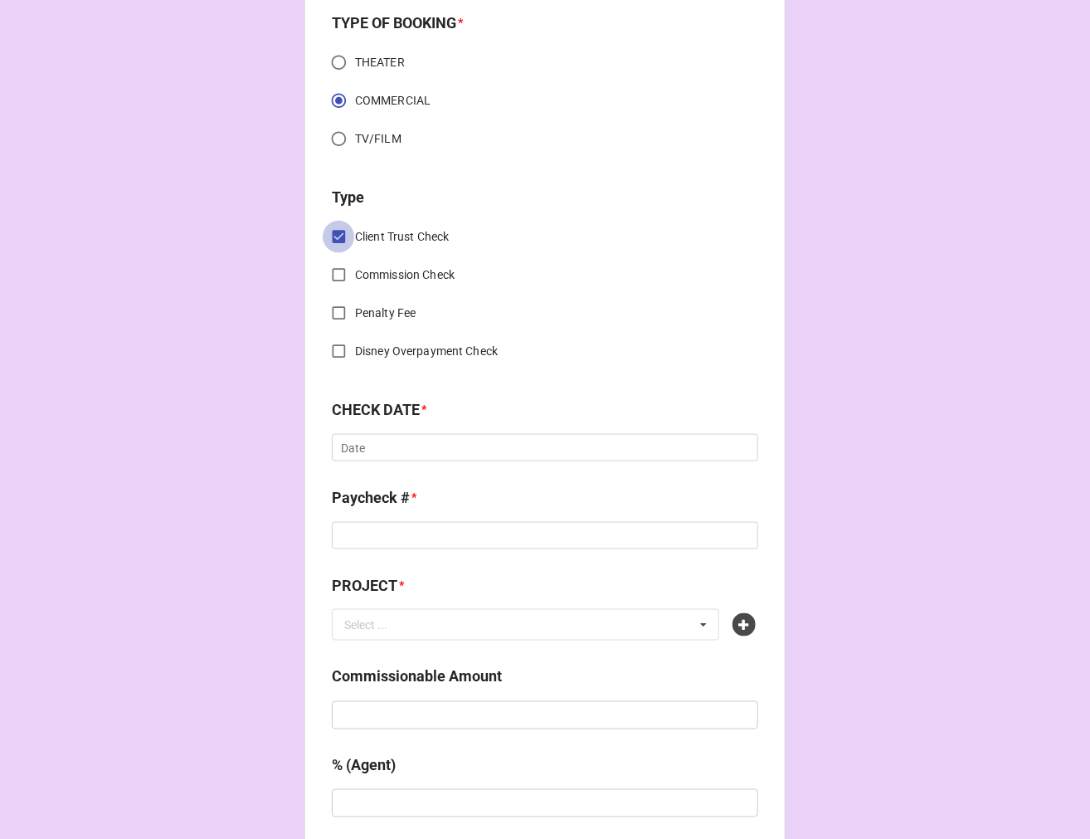
click at [326, 236] on input "Client Trust Check" at bounding box center [339, 237] width 32 height 32
click at [334, 272] on input "Commission Check" at bounding box center [339, 275] width 32 height 32
checkbox input "true"
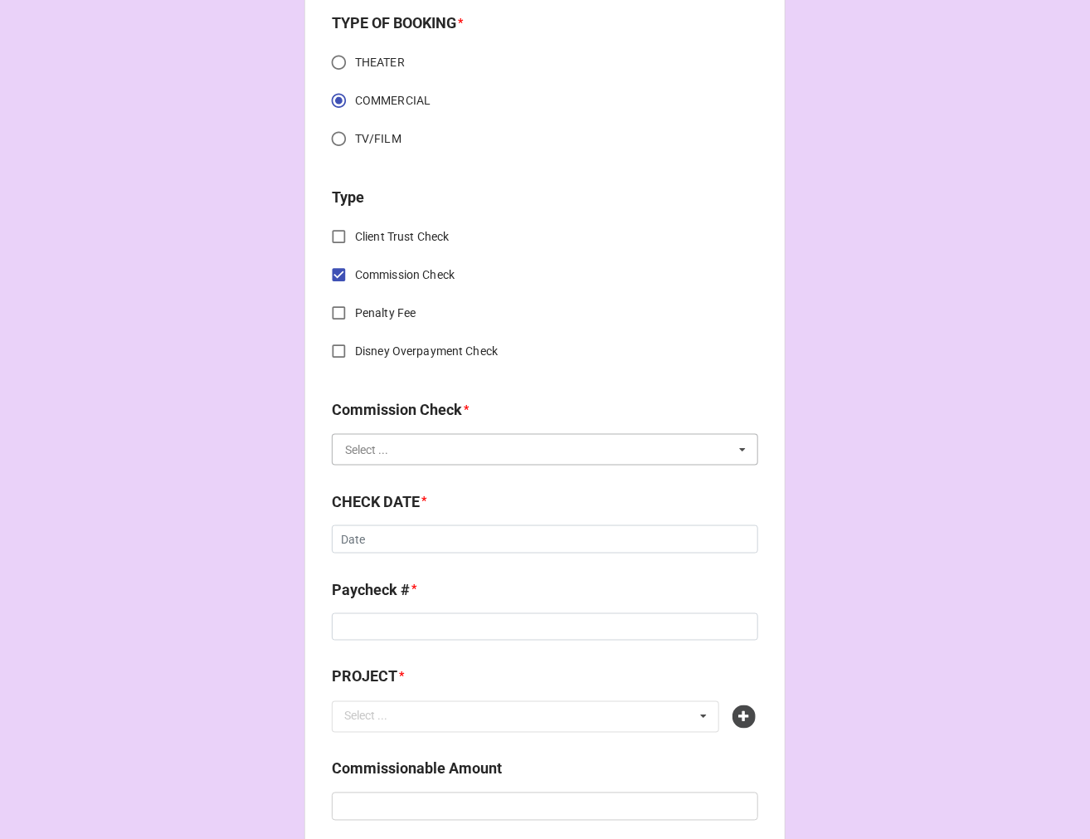
click at [380, 458] on input "text" at bounding box center [546, 450] width 425 height 30
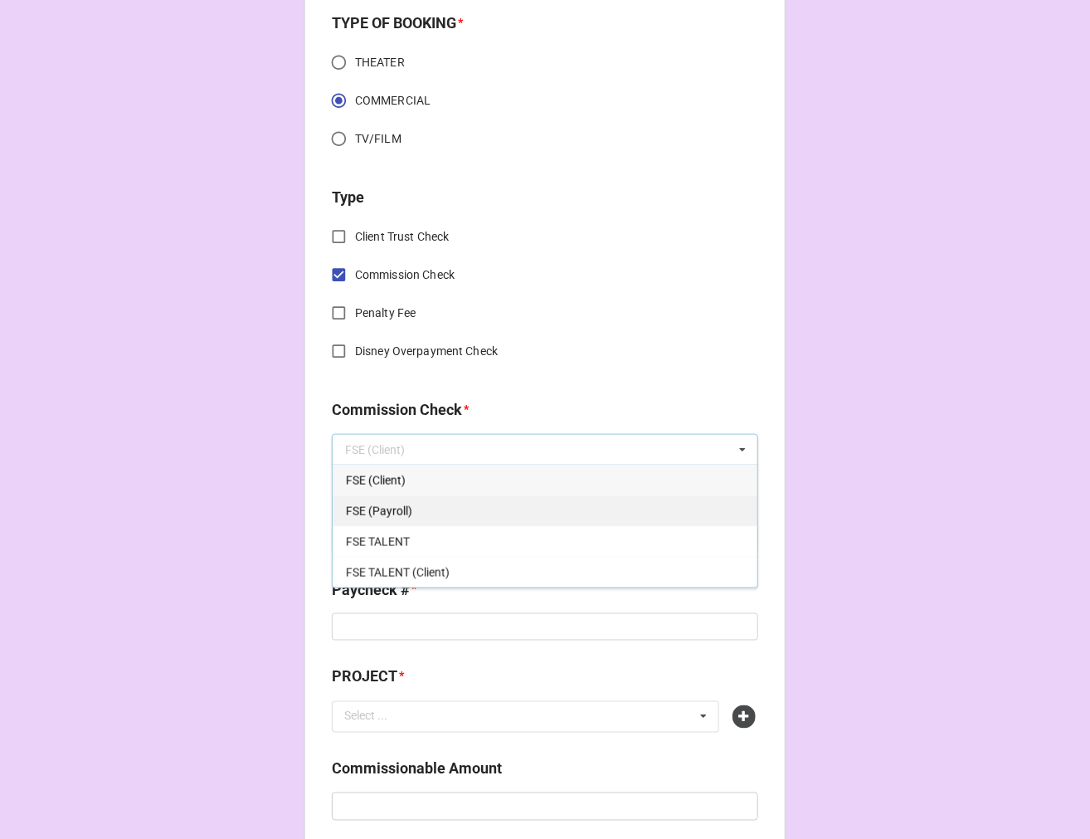
click at [396, 518] on div "FSE (Payroll)" at bounding box center [545, 510] width 425 height 31
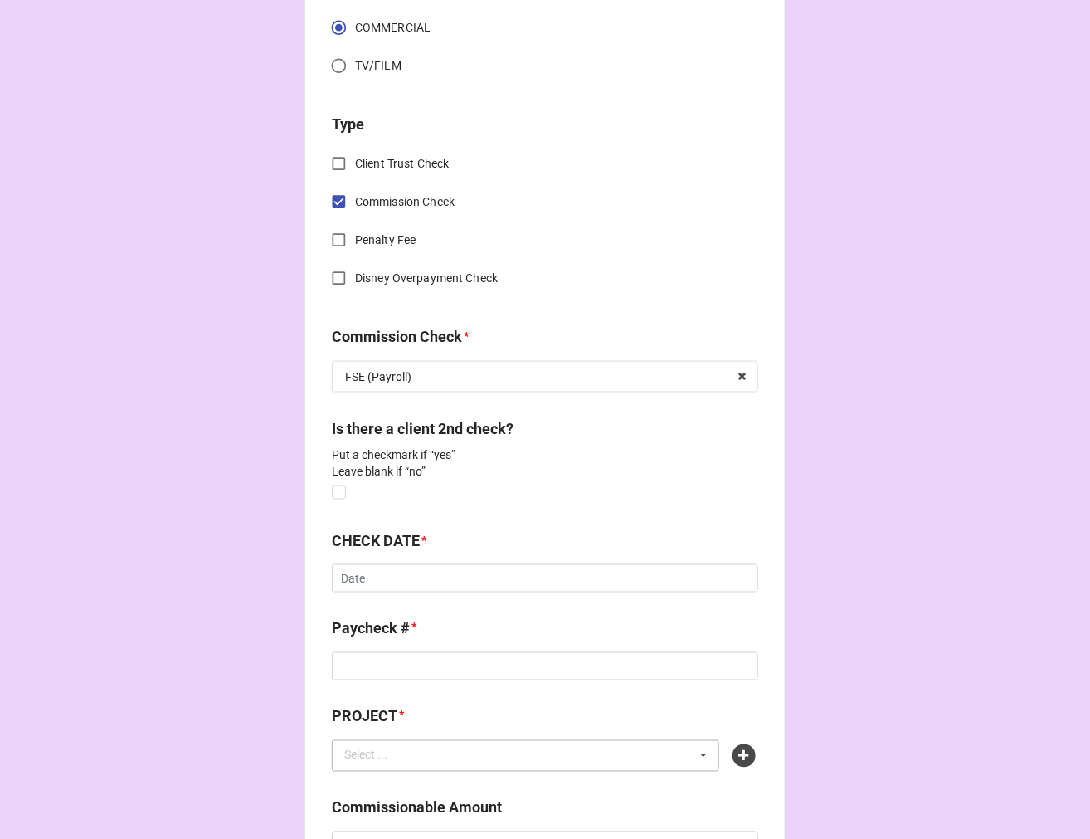
scroll to position [830, 0]
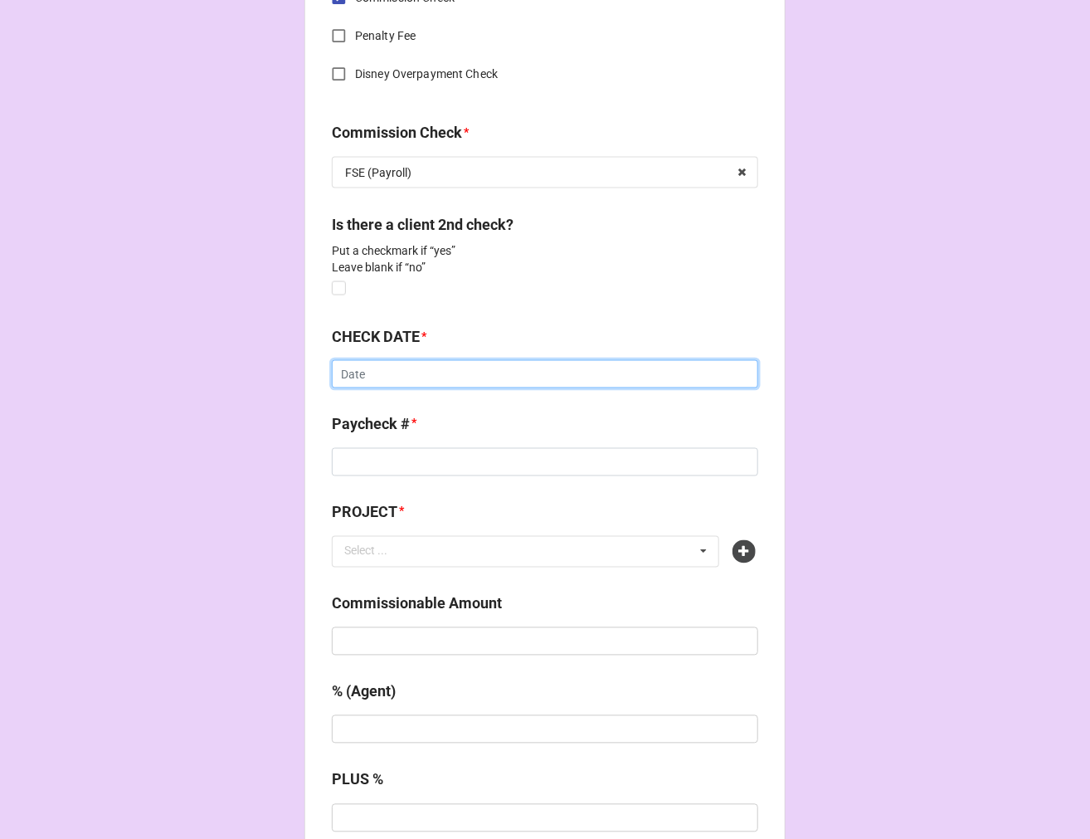
click at [395, 377] on input "text" at bounding box center [545, 374] width 427 height 28
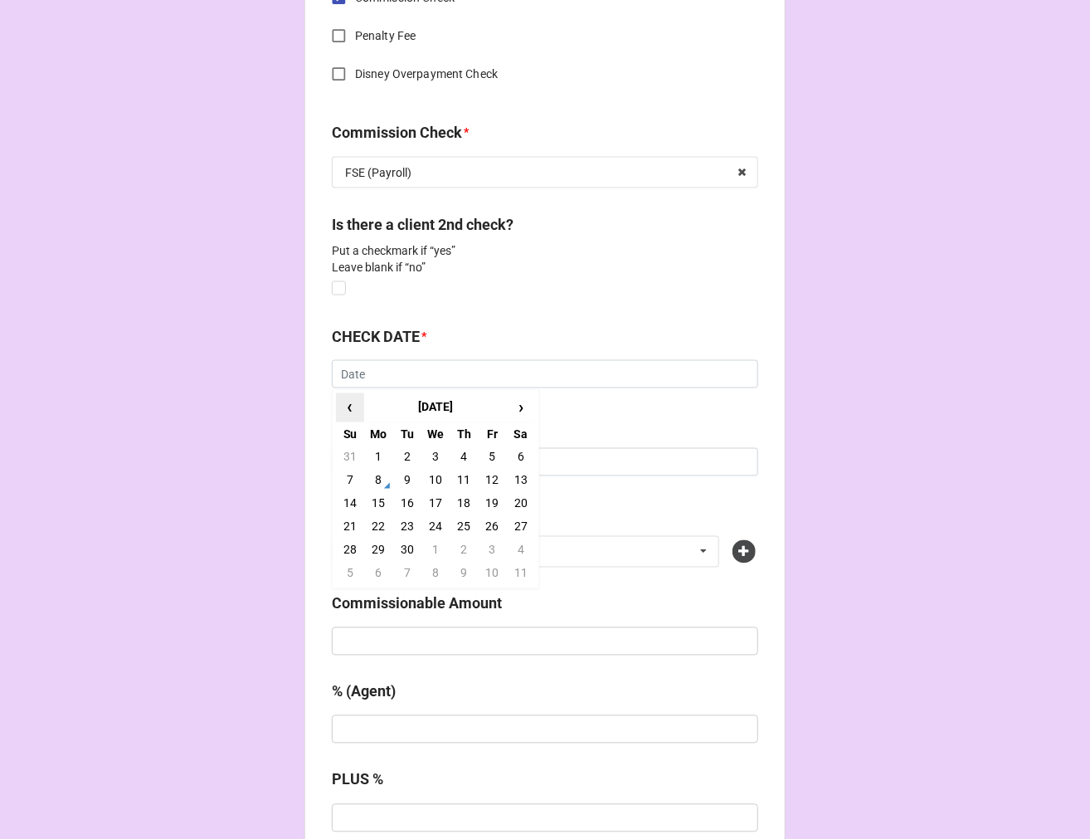
click at [345, 403] on span "‹" at bounding box center [350, 407] width 27 height 27
click at [403, 553] on td "26" at bounding box center [407, 550] width 28 height 23
type input "8/26/2025"
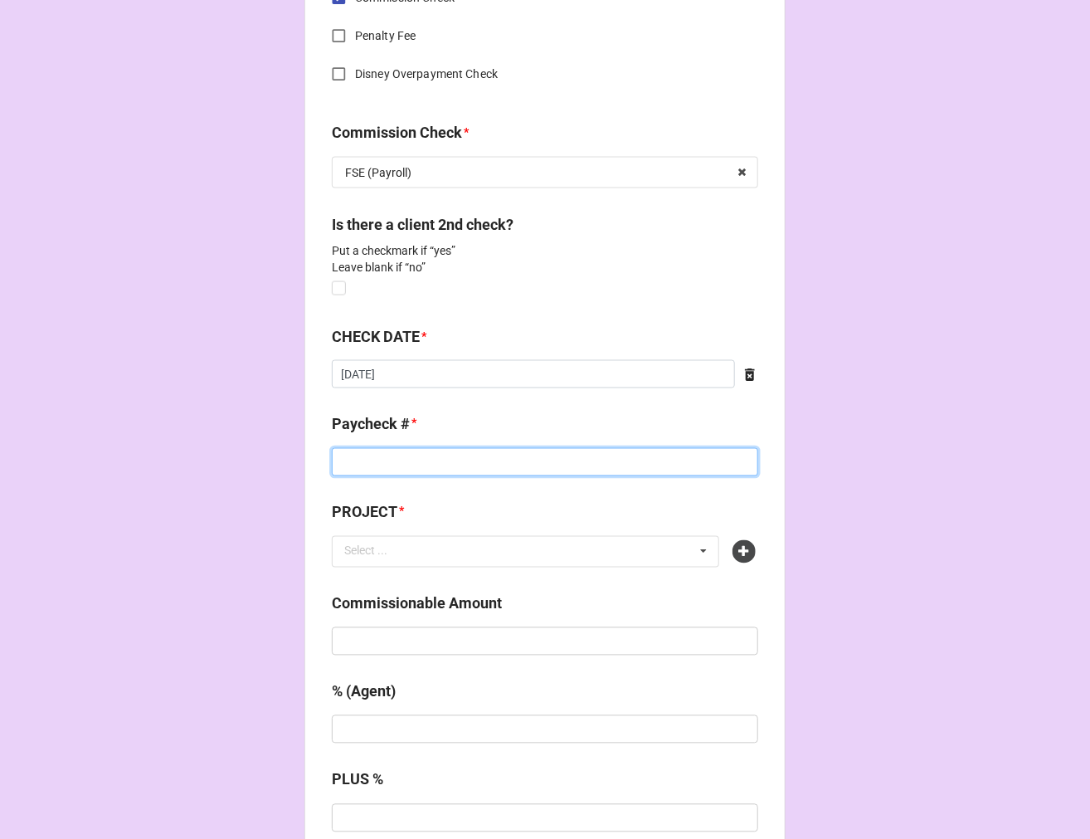
click at [391, 455] on input at bounding box center [545, 462] width 427 height 28
type input "7676313"
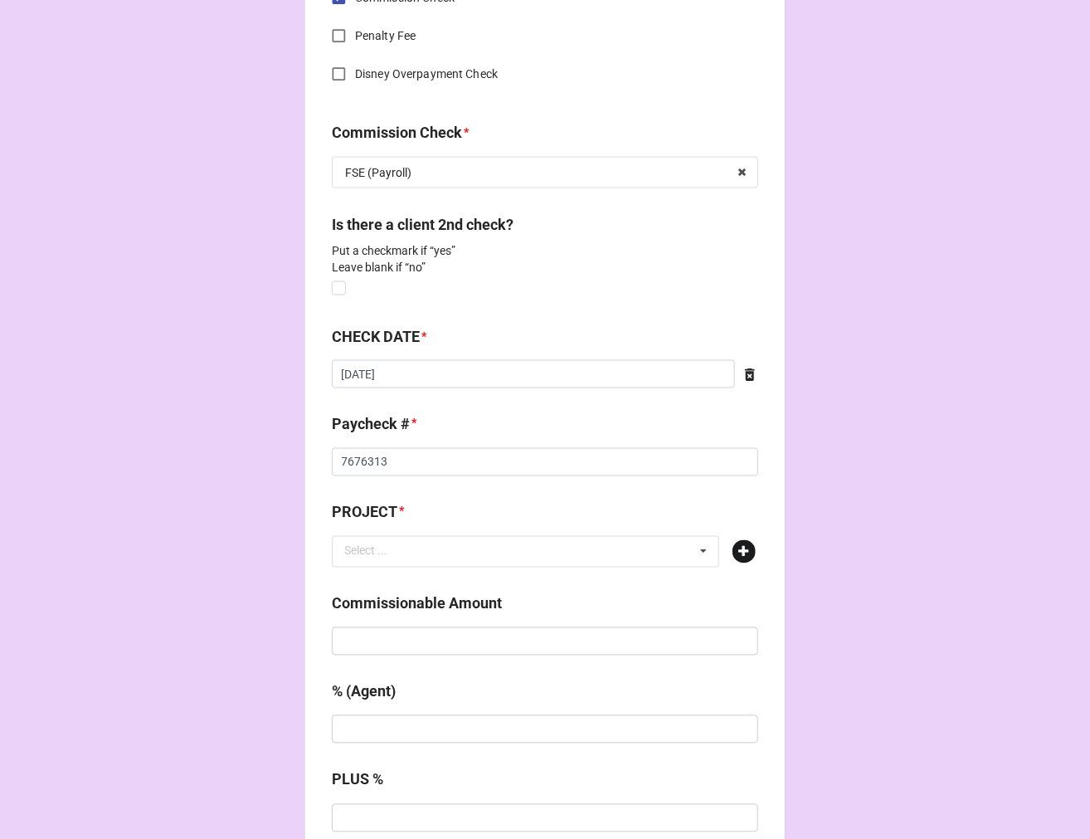
click icon
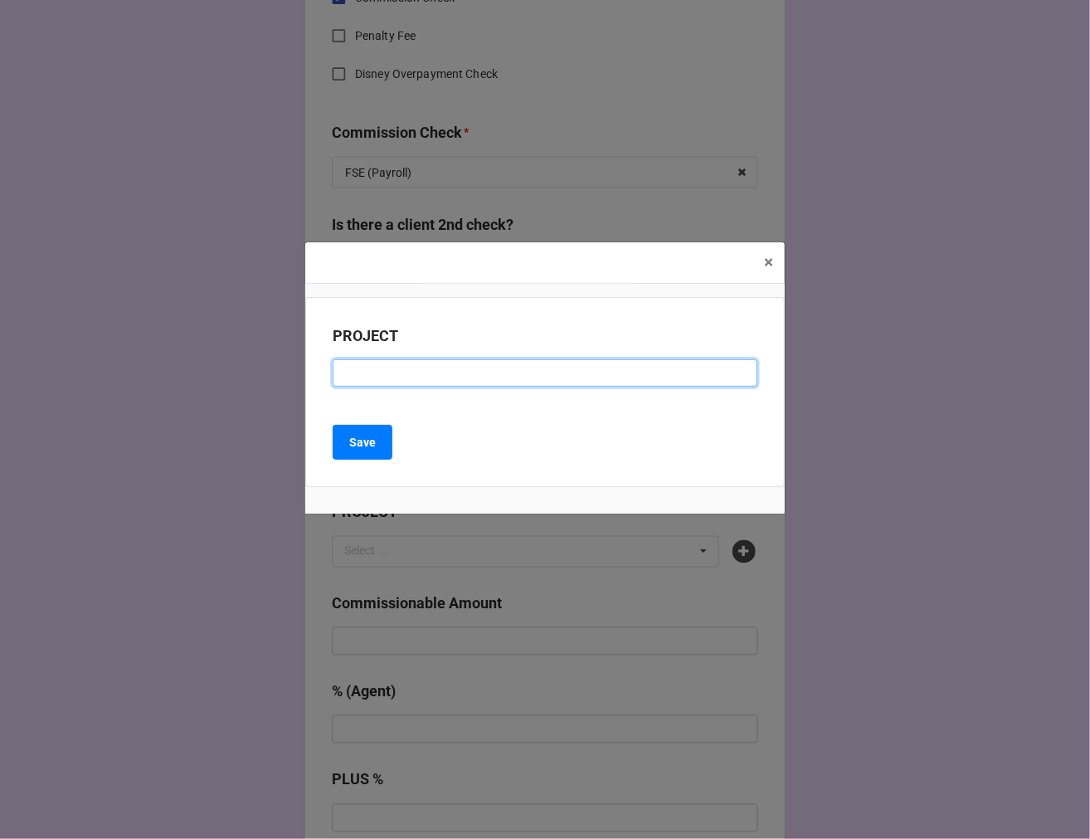
click input
paste input "Jaydon Santiago"
type input "Jaydon Santiago"
click input
paste input "WNBA + Deloitte 2025"
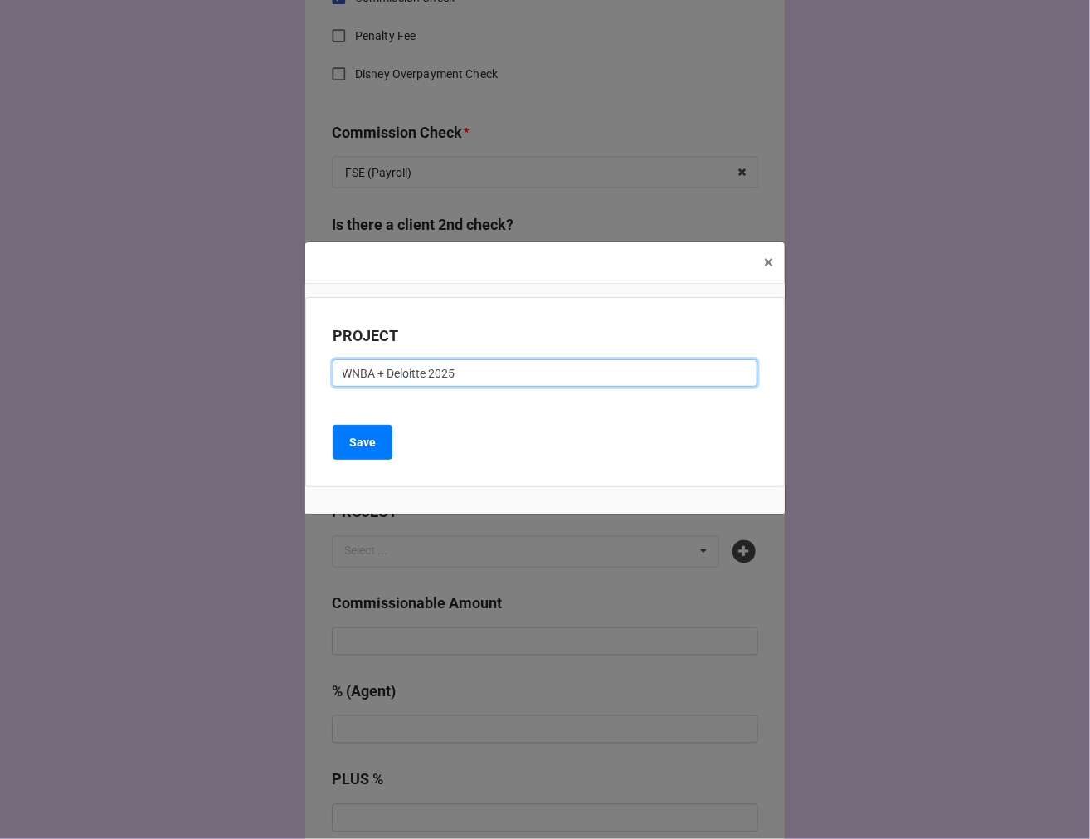
click input "WNBA + Deloitte 2025"
type input "WNBA + DELOITTE 2025"
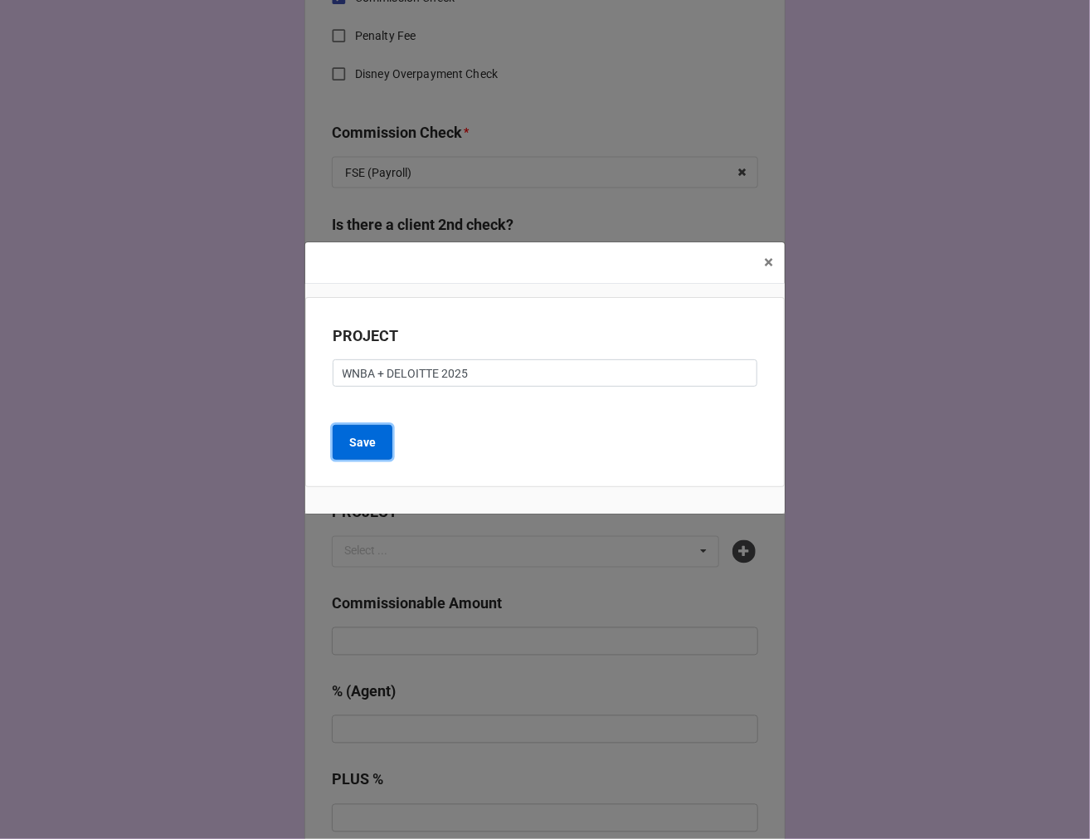
click button "Save"
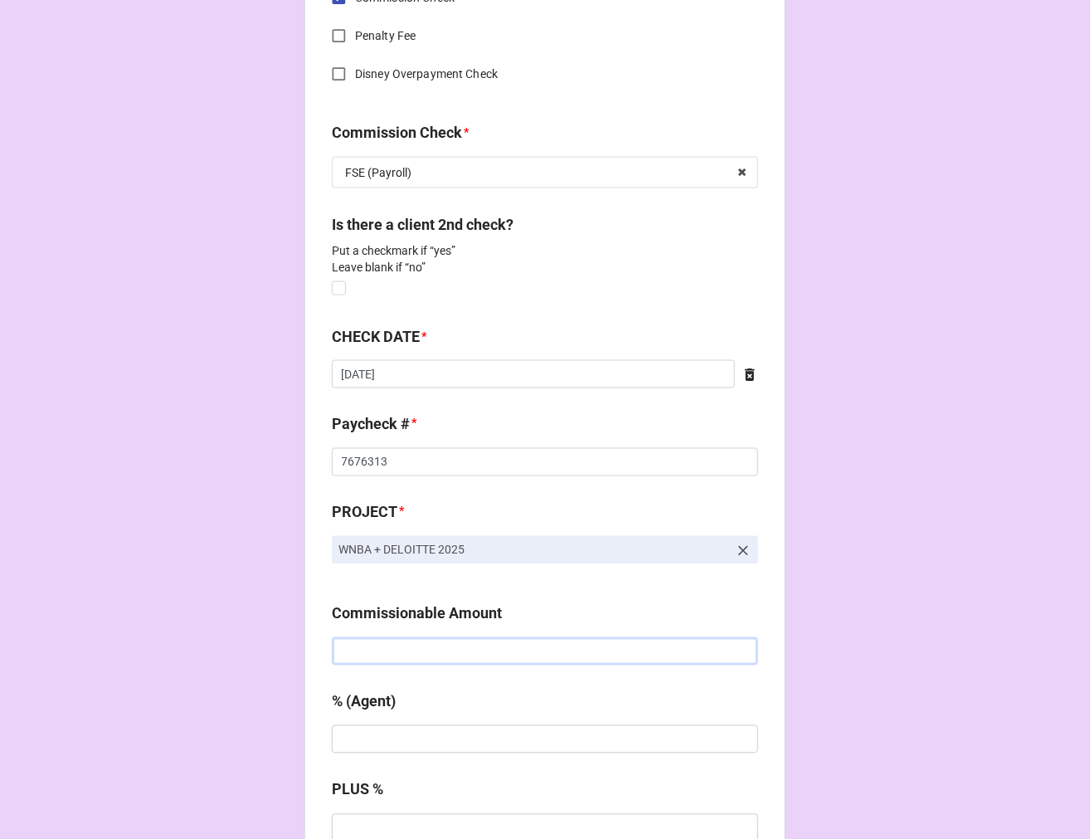
click input "text"
type input "$900.00"
type input "20%"
click label
checkbox input "true"
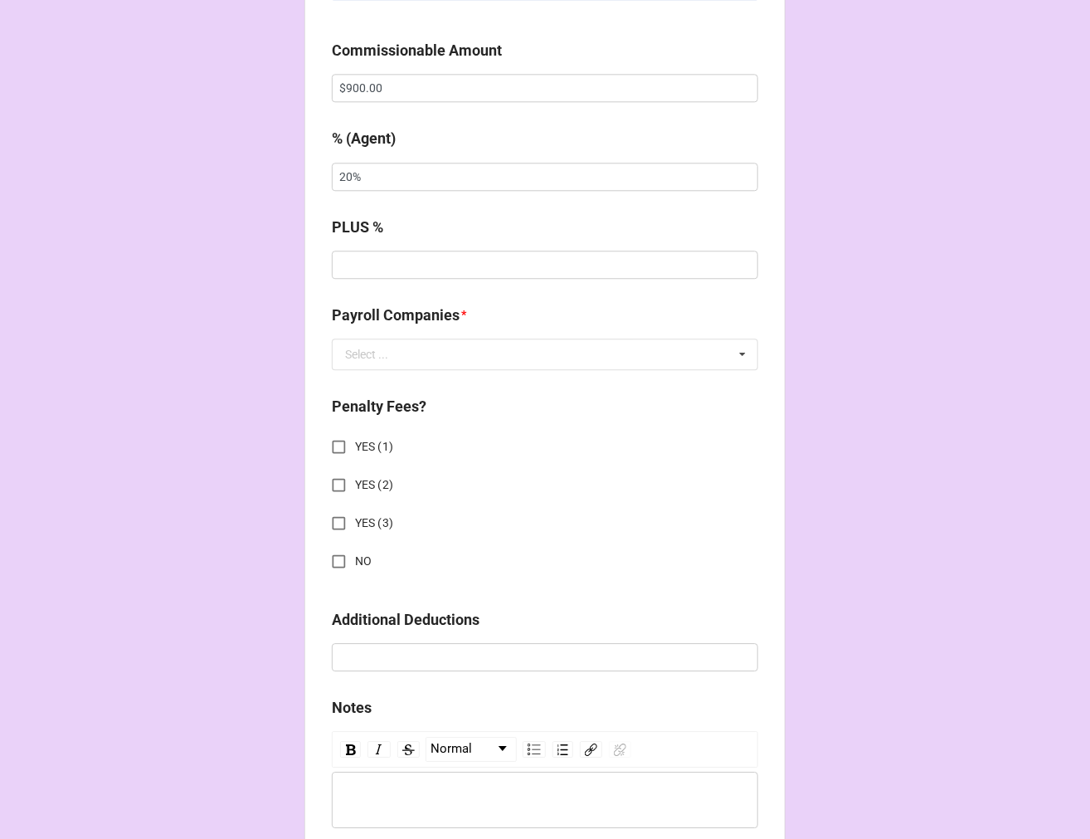
scroll to position [1567, 0]
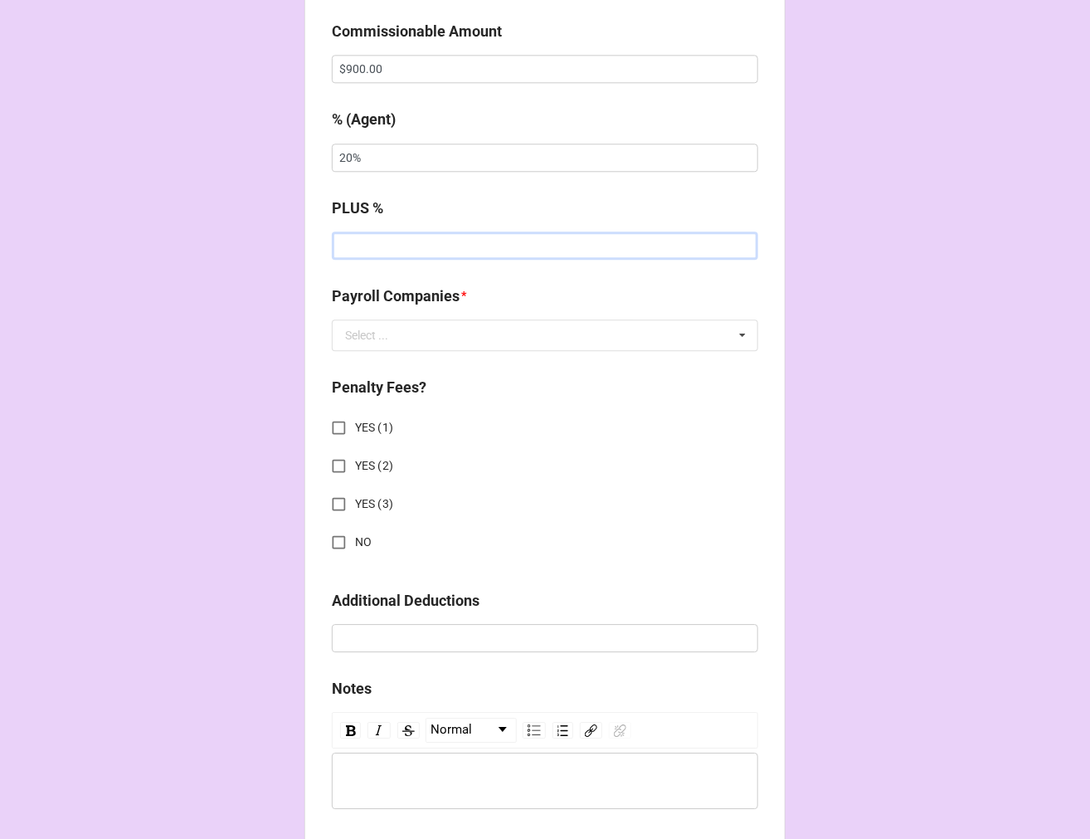
click input "text"
type input "20%"
click input "text"
type input "TE"
click span "Team Services"
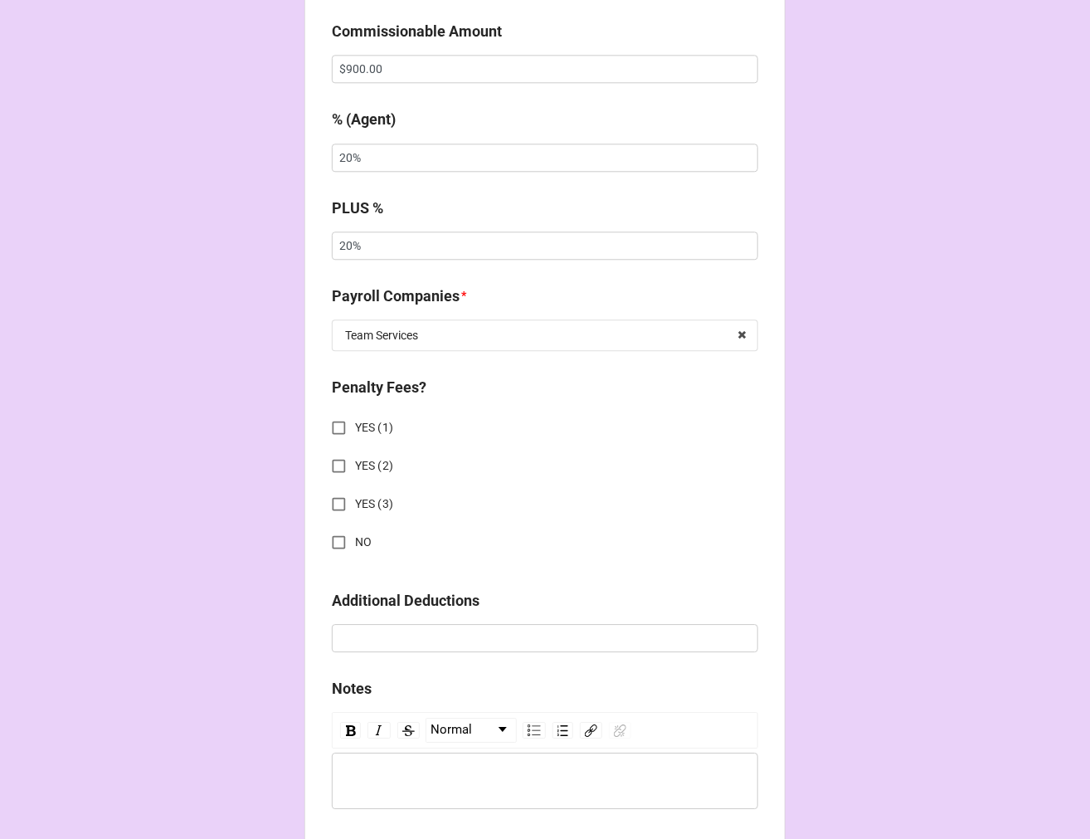
click input "NO"
checkbox input "true"
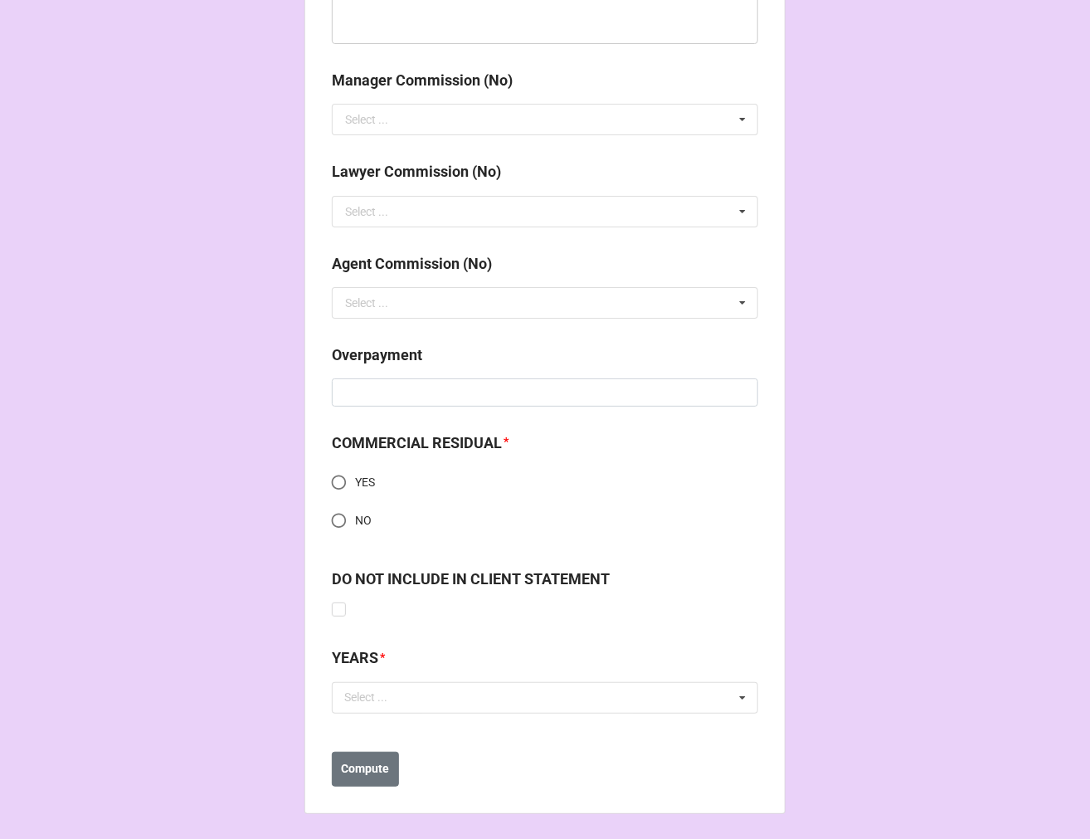
scroll to position [2332, 0]
click input "NO"
radio input "true"
click div "Select ..."
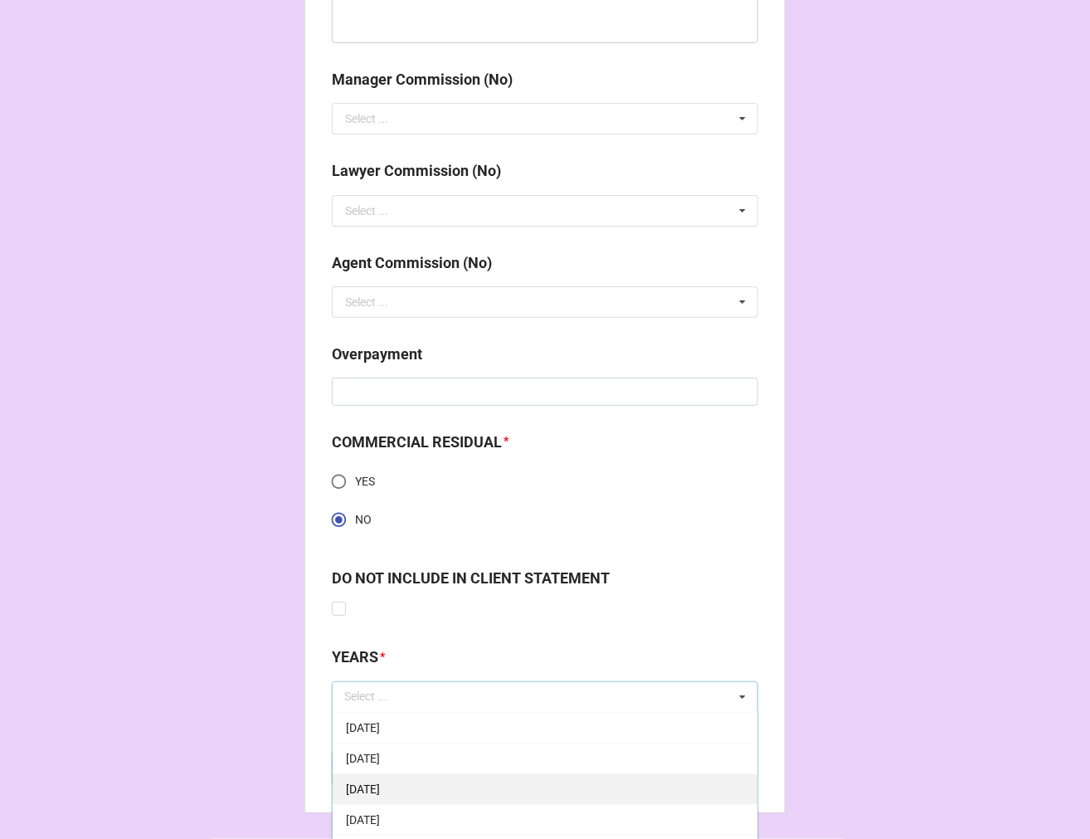
click span "[DATE]"
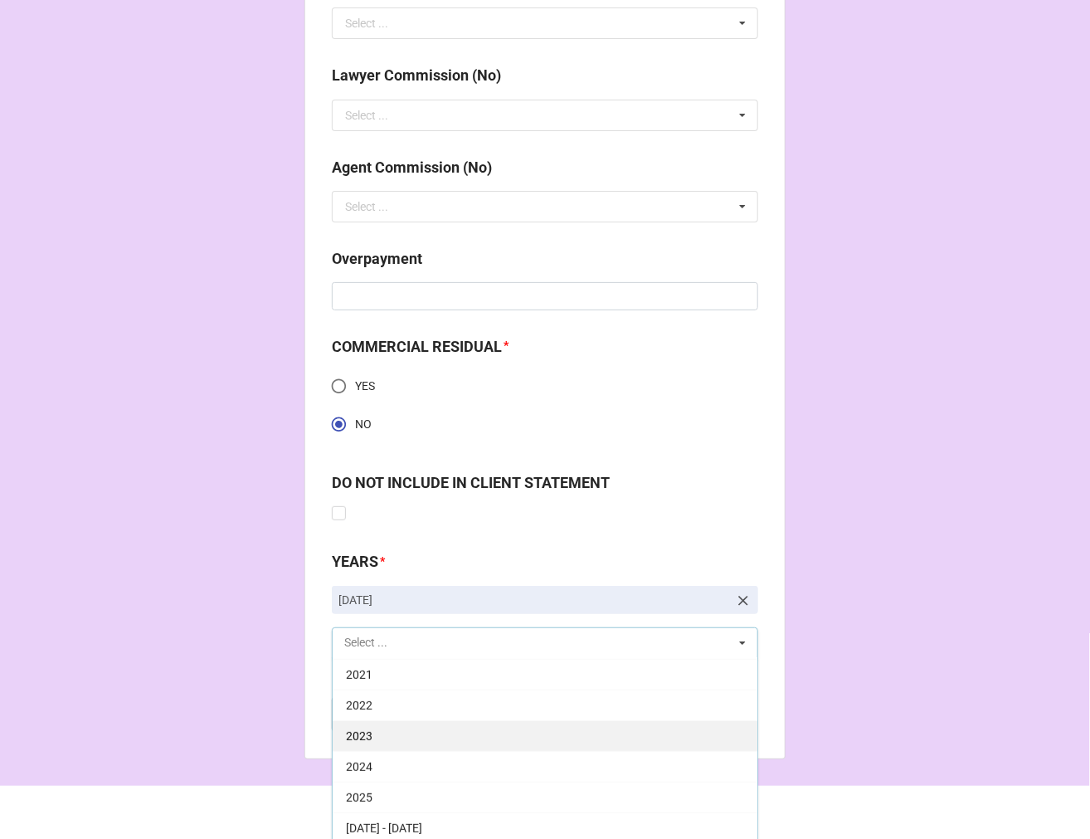
scroll to position [2432, 0]
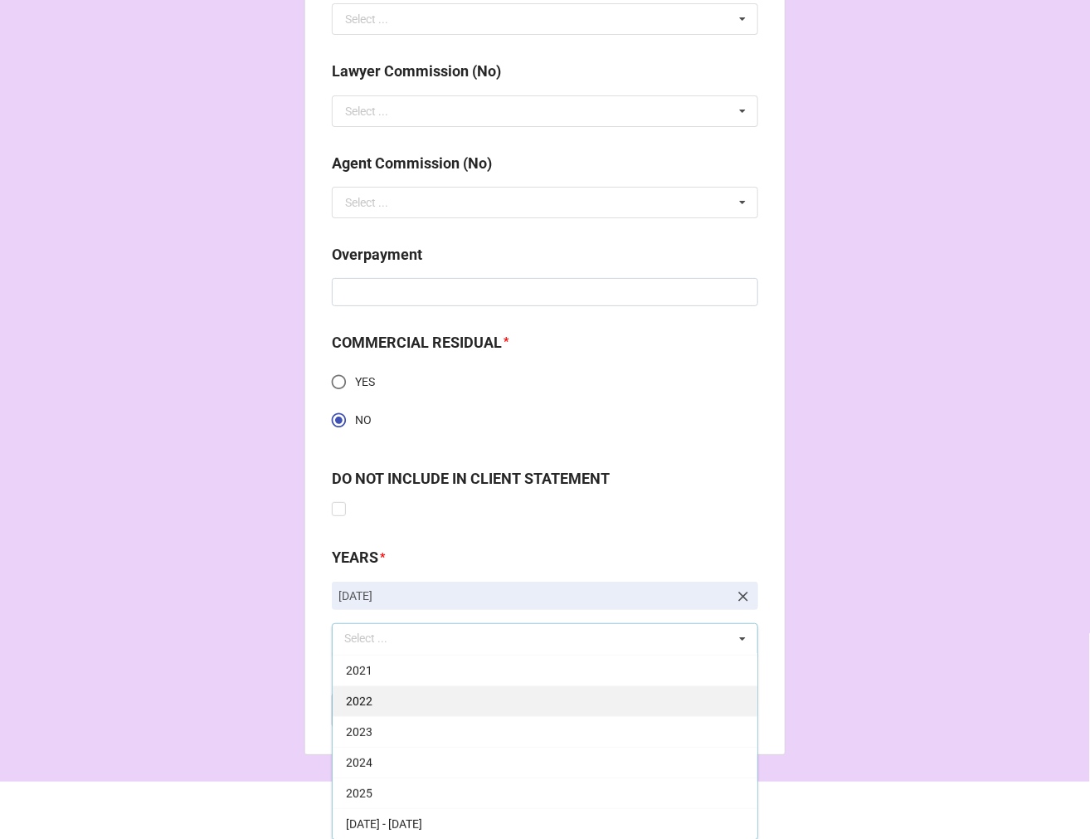
drag, startPoint x: 445, startPoint y: 797, endPoint x: 486, endPoint y: 773, distance: 48.4
click div "2025"
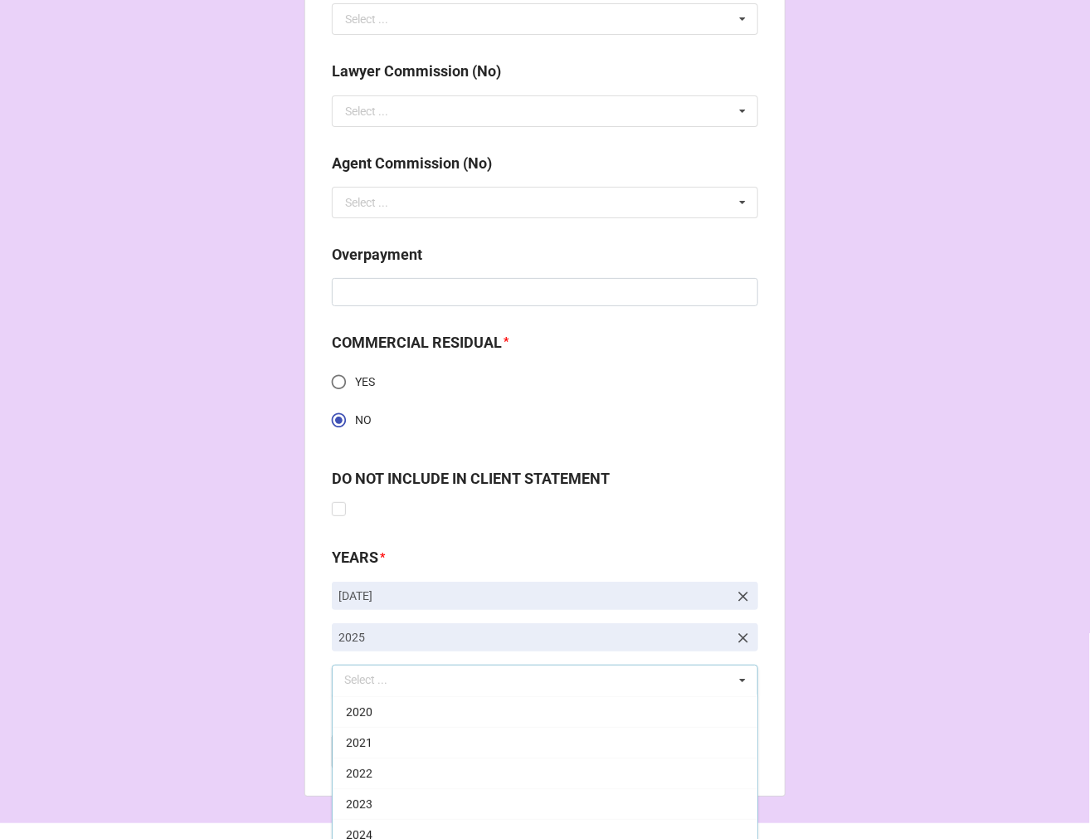
click div "CHECK PROCESSING FORM Client * Taina Santiago Agent (from Client) Dori Agent * …"
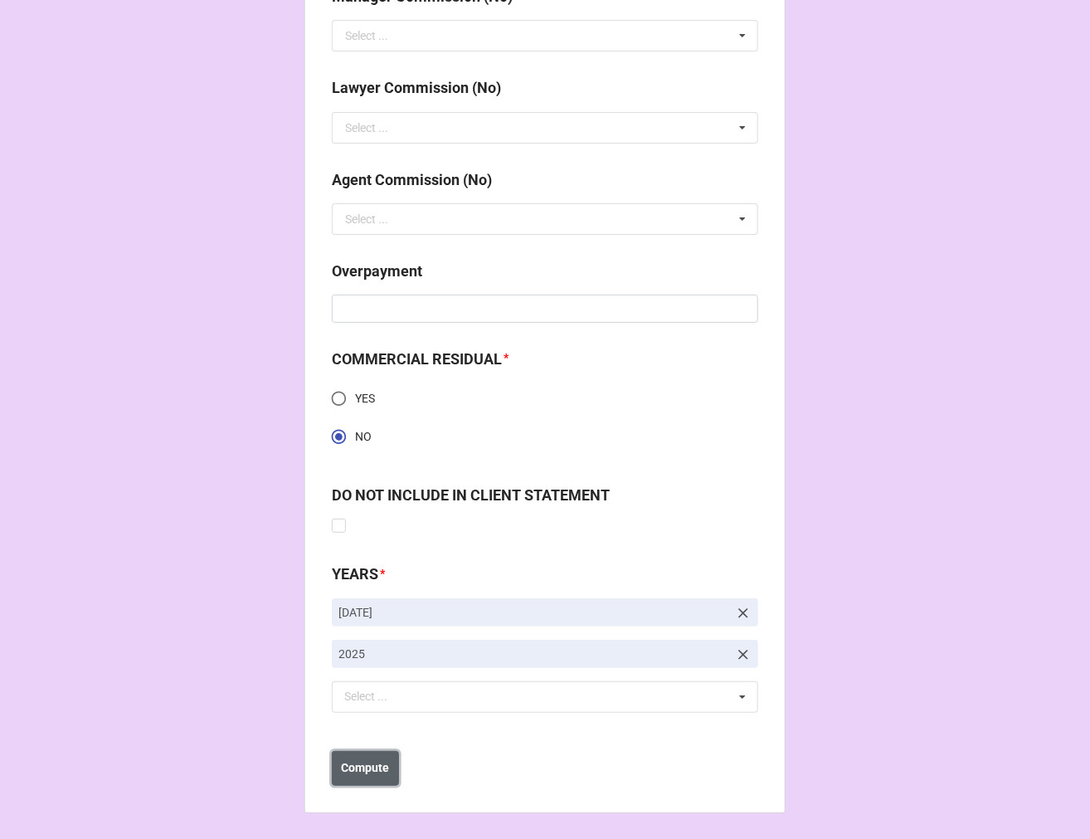
click b "Compute"
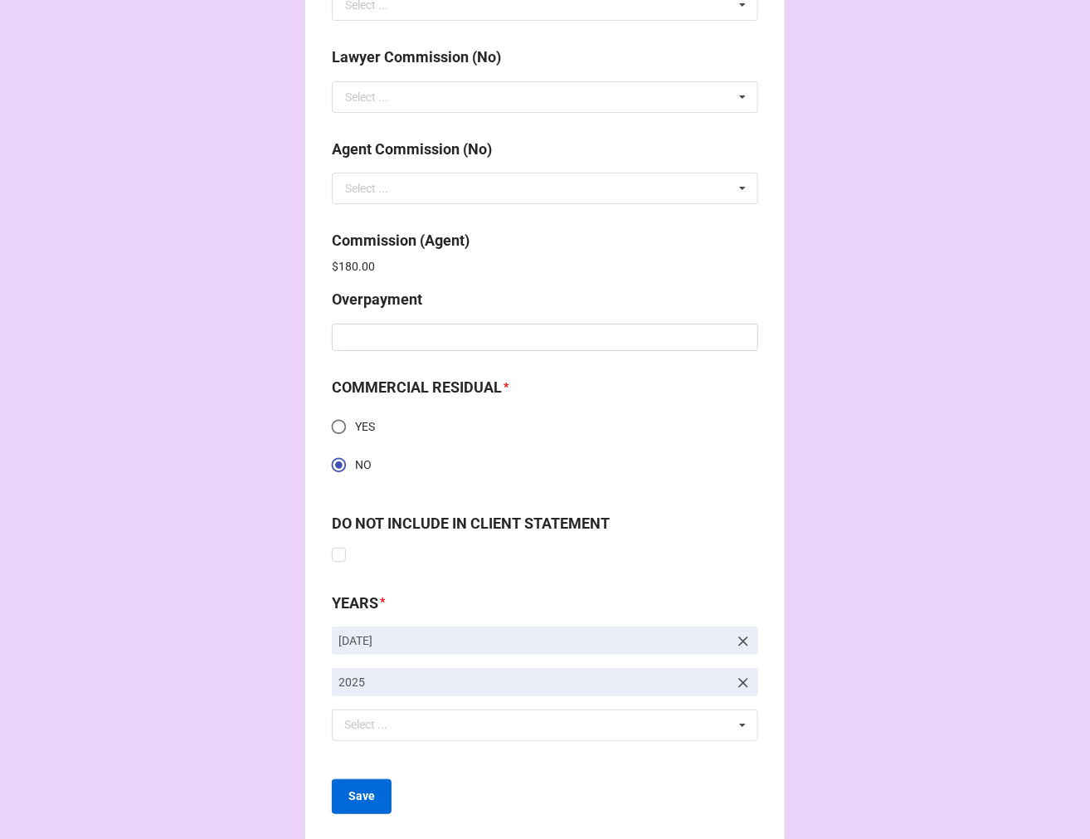
scroll to position [2474, 0]
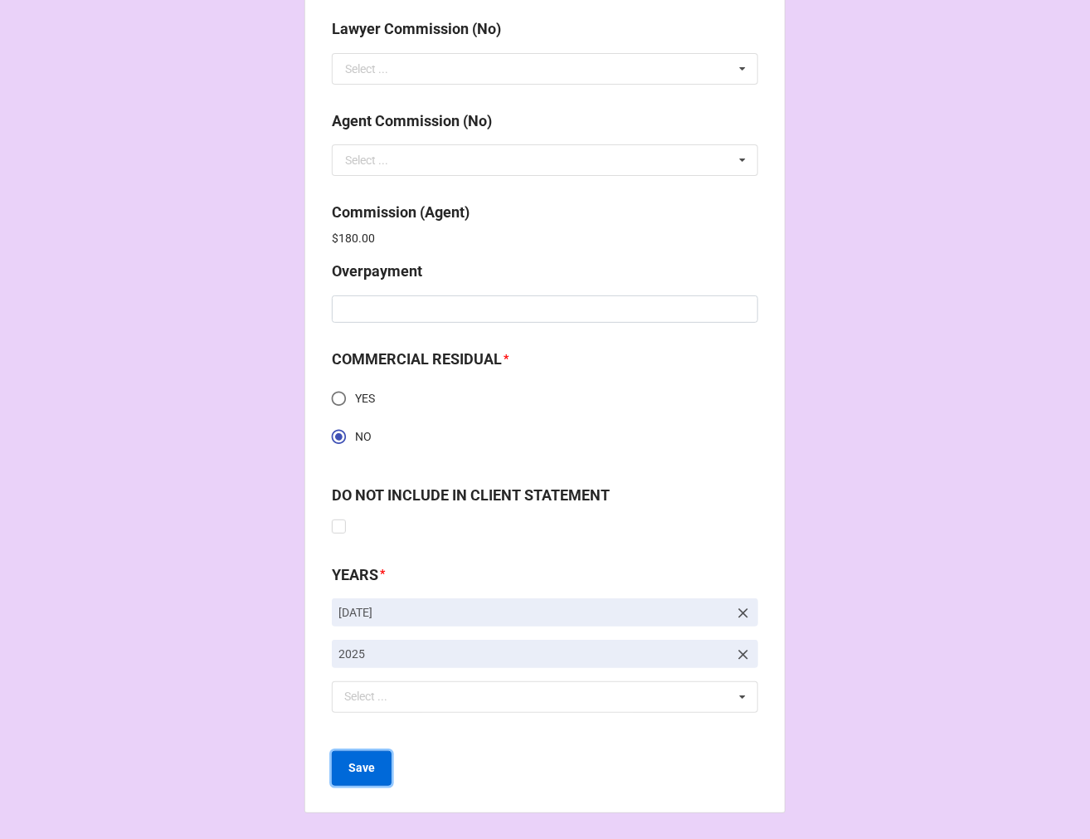
click b "Save"
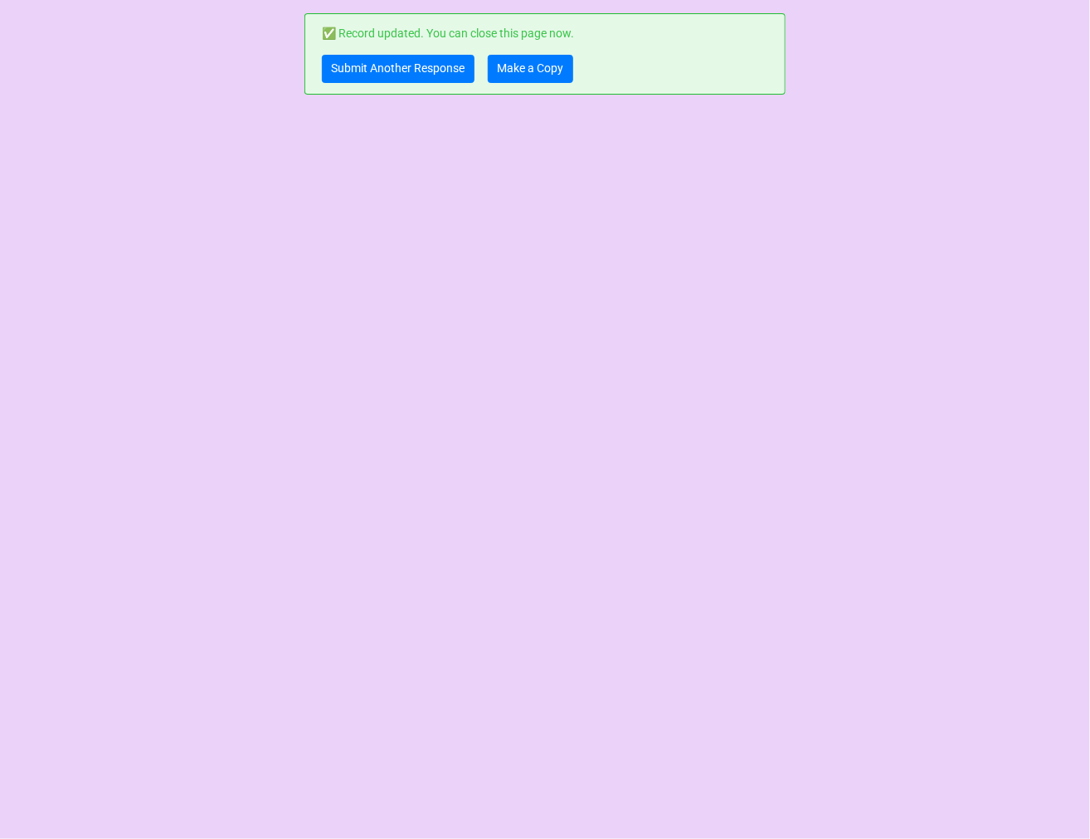
scroll to position [0, 0]
click link "Make a Copy"
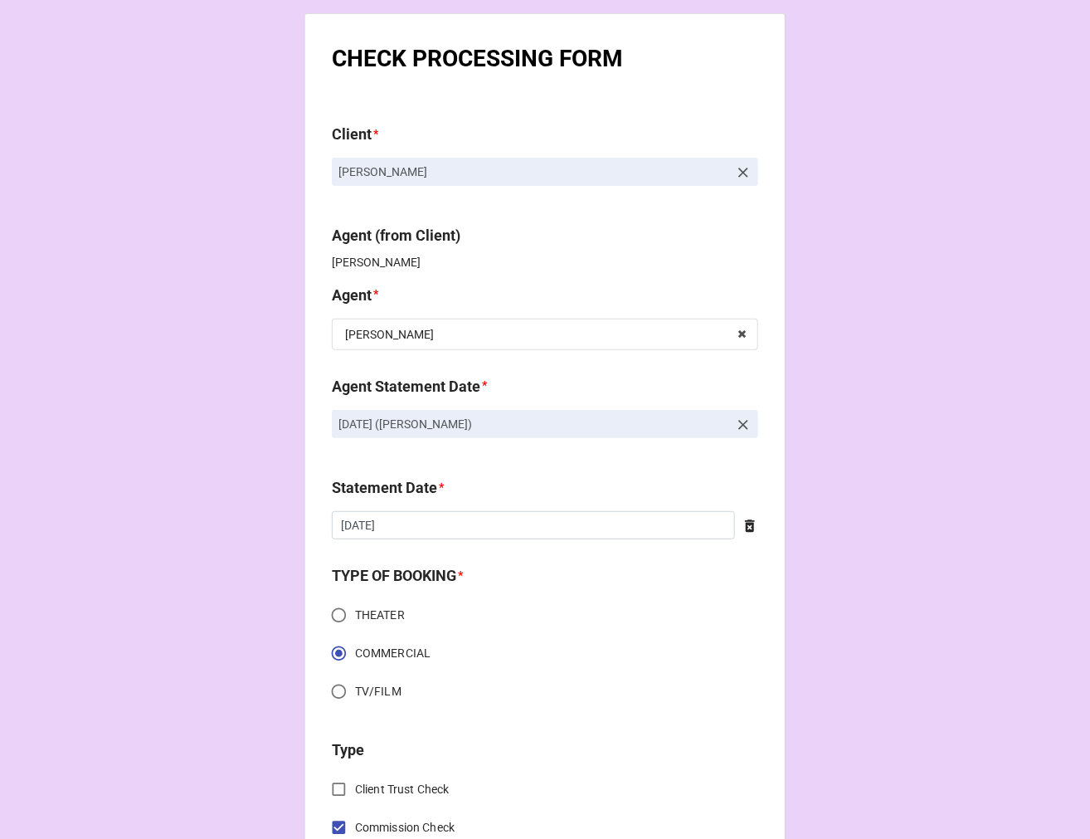
click at [735, 164] on icon at bounding box center [743, 172] width 17 height 17
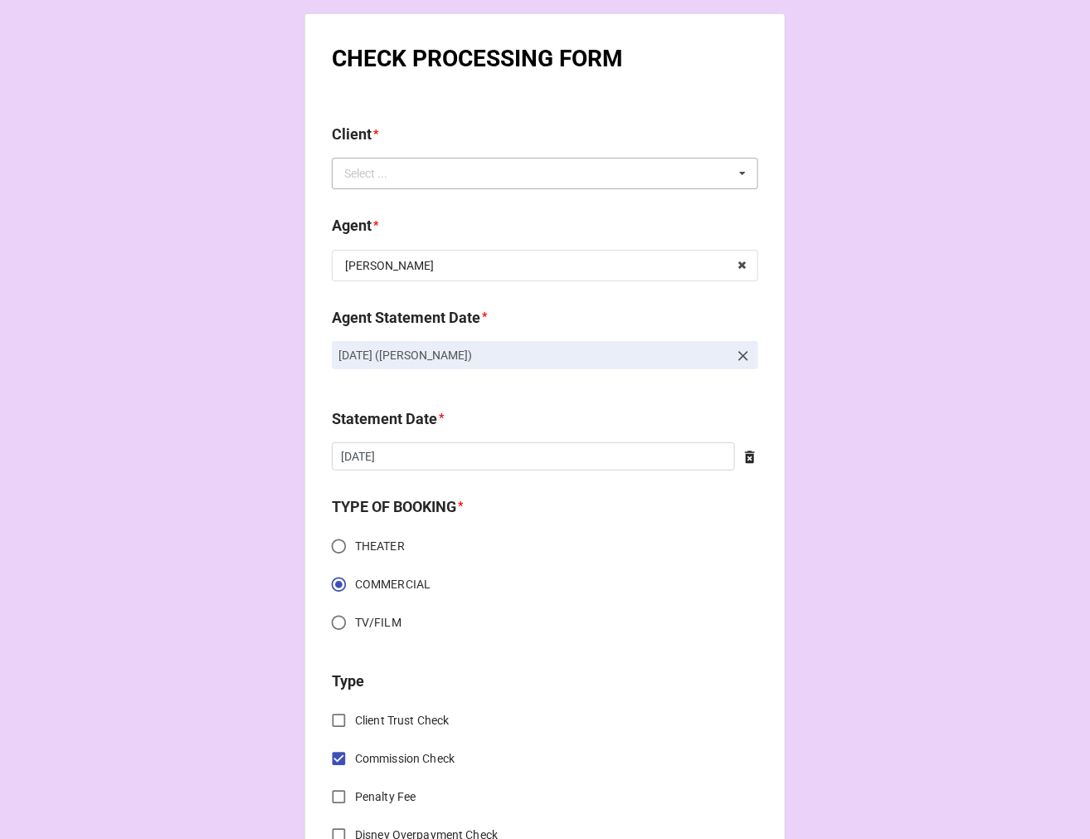
click at [691, 171] on div "Select ... No results found." at bounding box center [545, 174] width 427 height 32
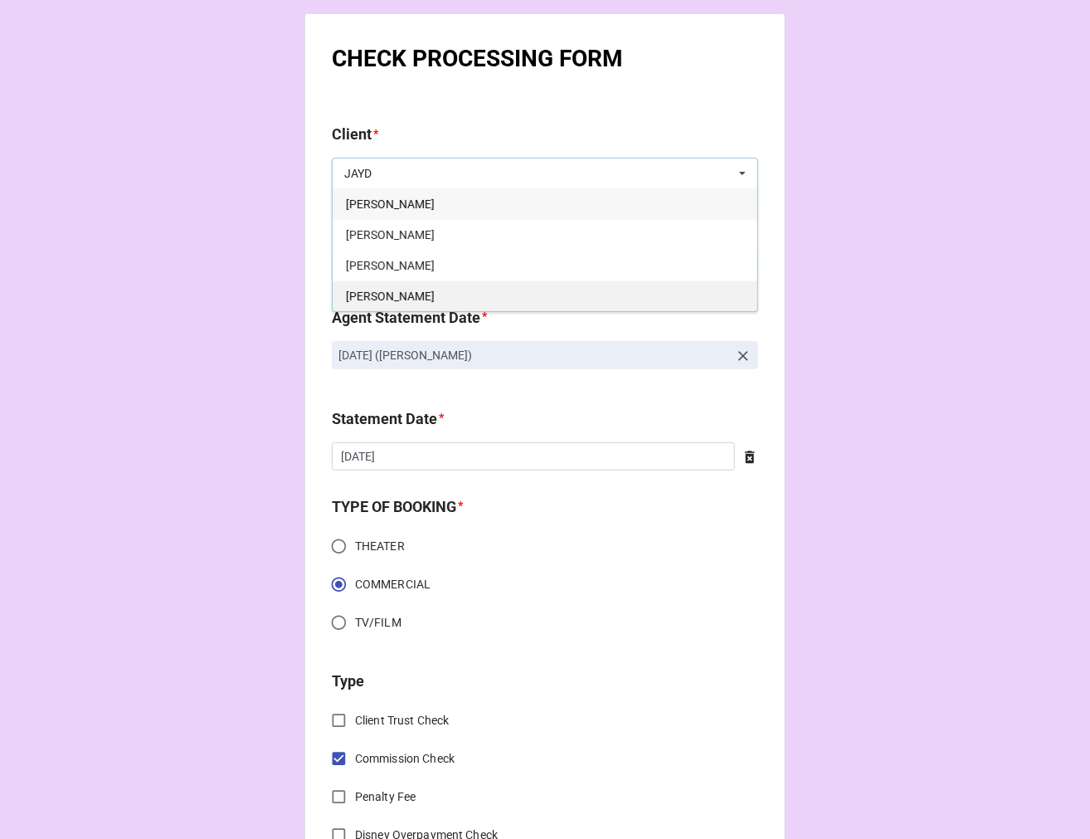
type input "JAYD"
click at [425, 292] on span "[PERSON_NAME]" at bounding box center [390, 296] width 89 height 13
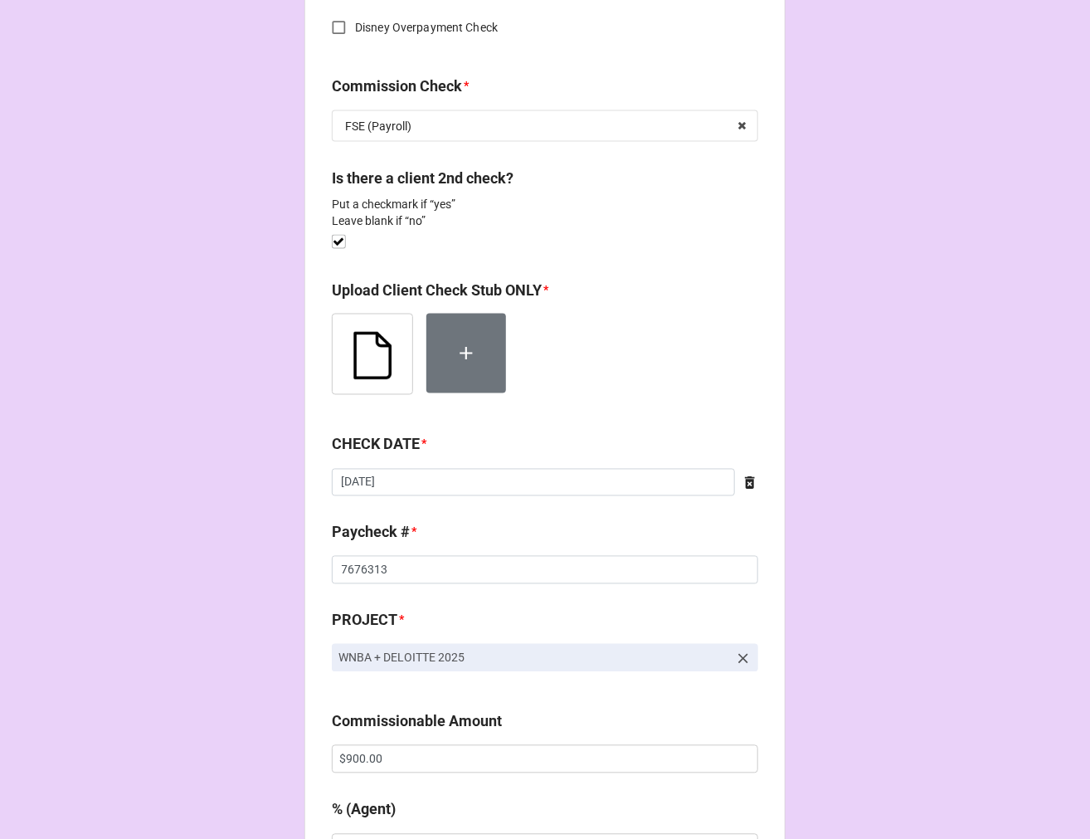
scroll to position [922, 0]
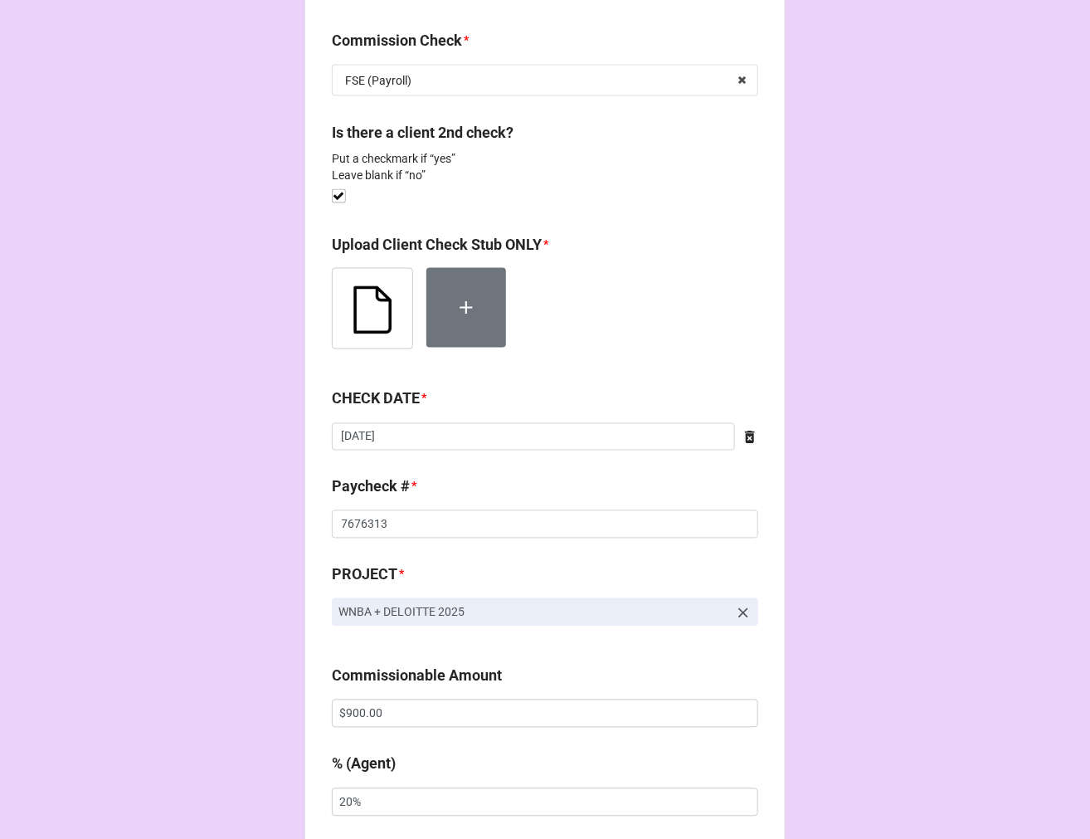
click at [349, 300] on img at bounding box center [373, 309] width 80 height 80
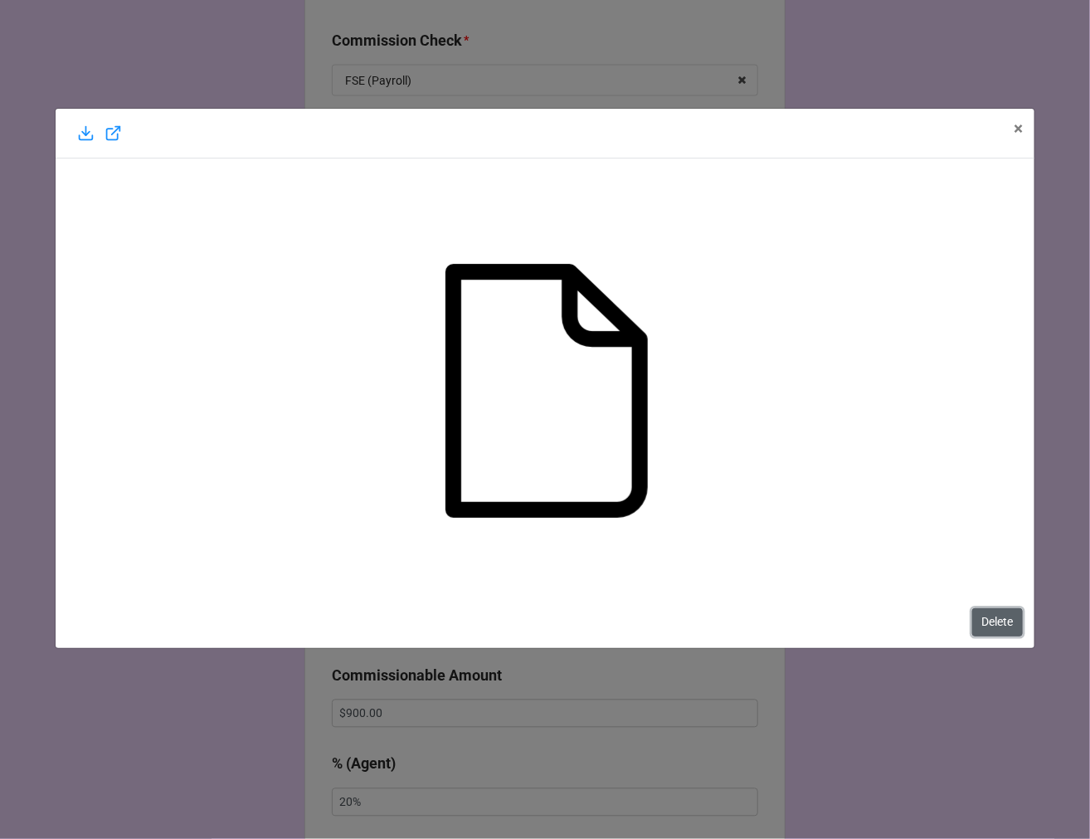
click at [986, 615] on button "Delete" at bounding box center [997, 622] width 51 height 28
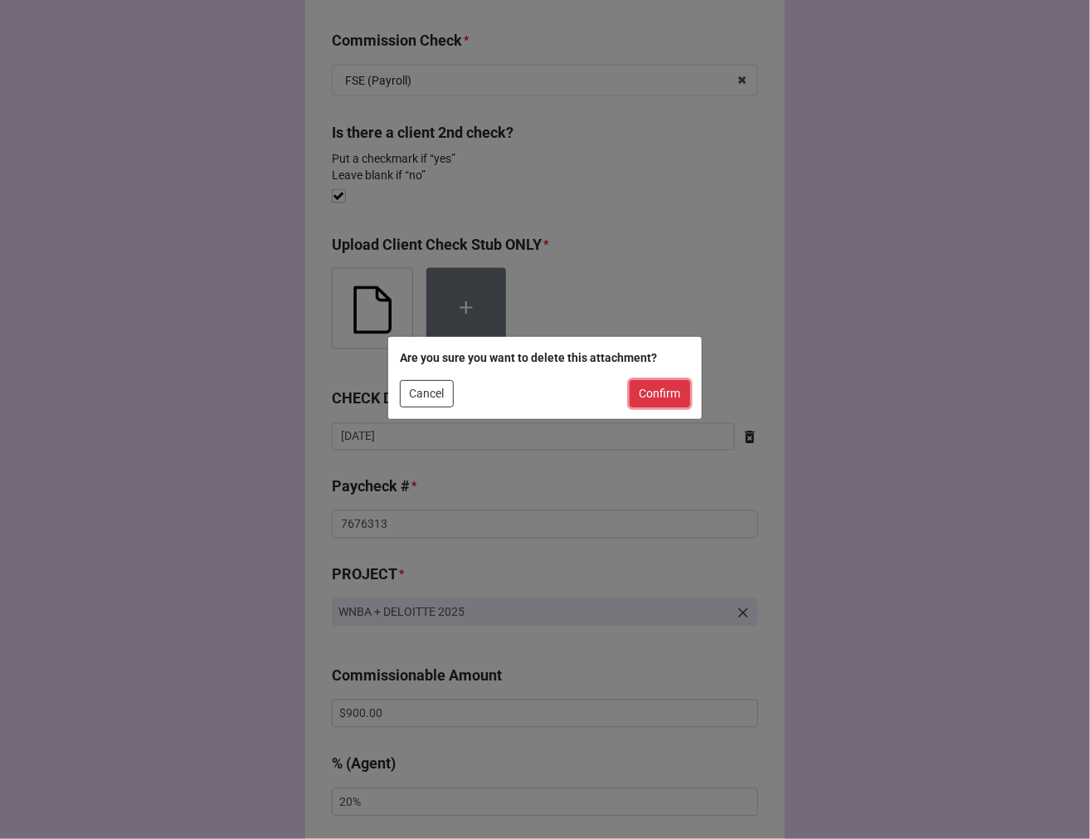
click at [643, 393] on button "Confirm" at bounding box center [660, 394] width 61 height 28
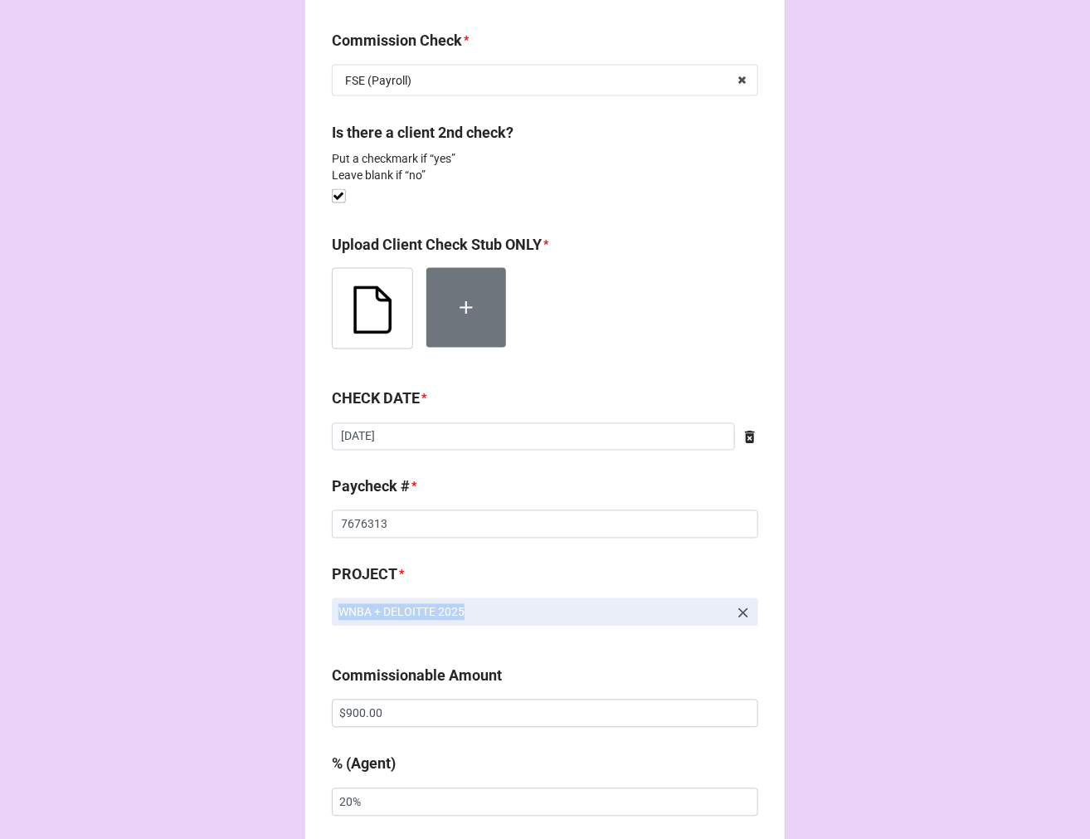
drag, startPoint x: 490, startPoint y: 617, endPoint x: 335, endPoint y: 627, distance: 154.7
click at [335, 627] on div "WNBA + DELOITTE 2025" at bounding box center [545, 618] width 427 height 41
copy p "WNBA + DELOITTE 2025"
click at [738, 612] on icon at bounding box center [743, 613] width 10 height 10
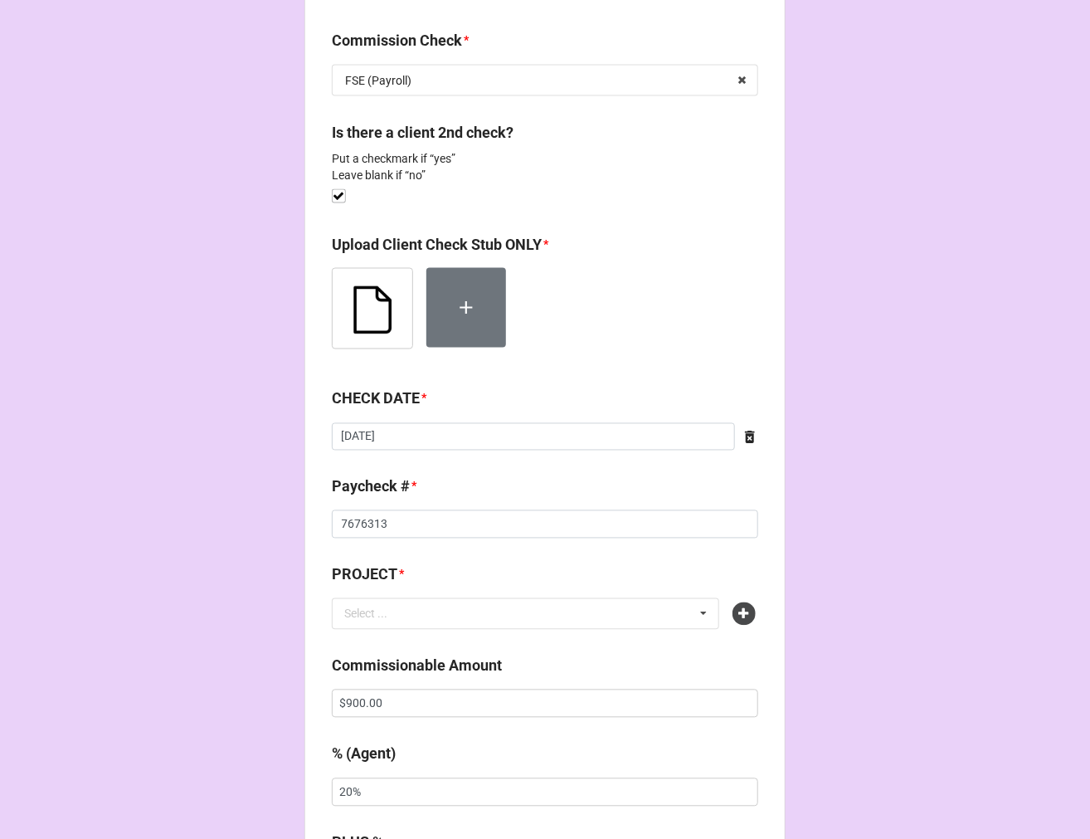
click at [738, 612] on icon at bounding box center [744, 613] width 23 height 23
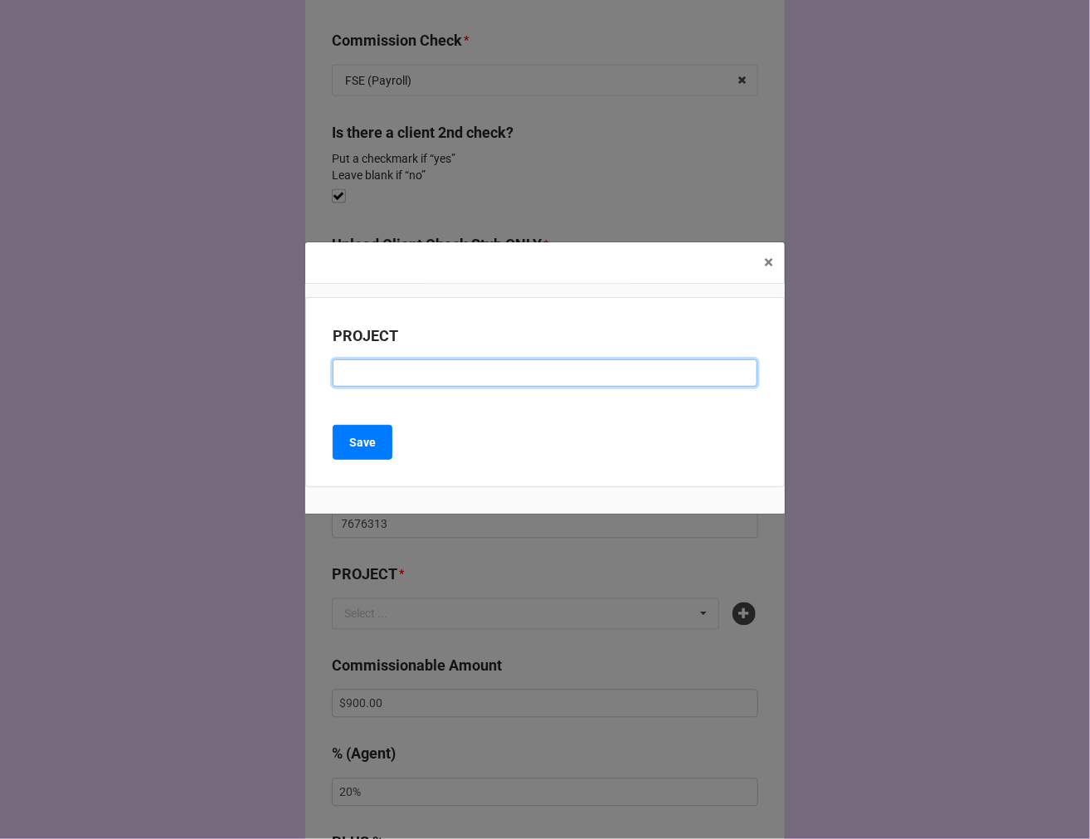
click at [349, 370] on input at bounding box center [545, 373] width 425 height 28
paste input "WNBA + DELOITTE 2025"
type input "WNBA + DELOITTE 2025"
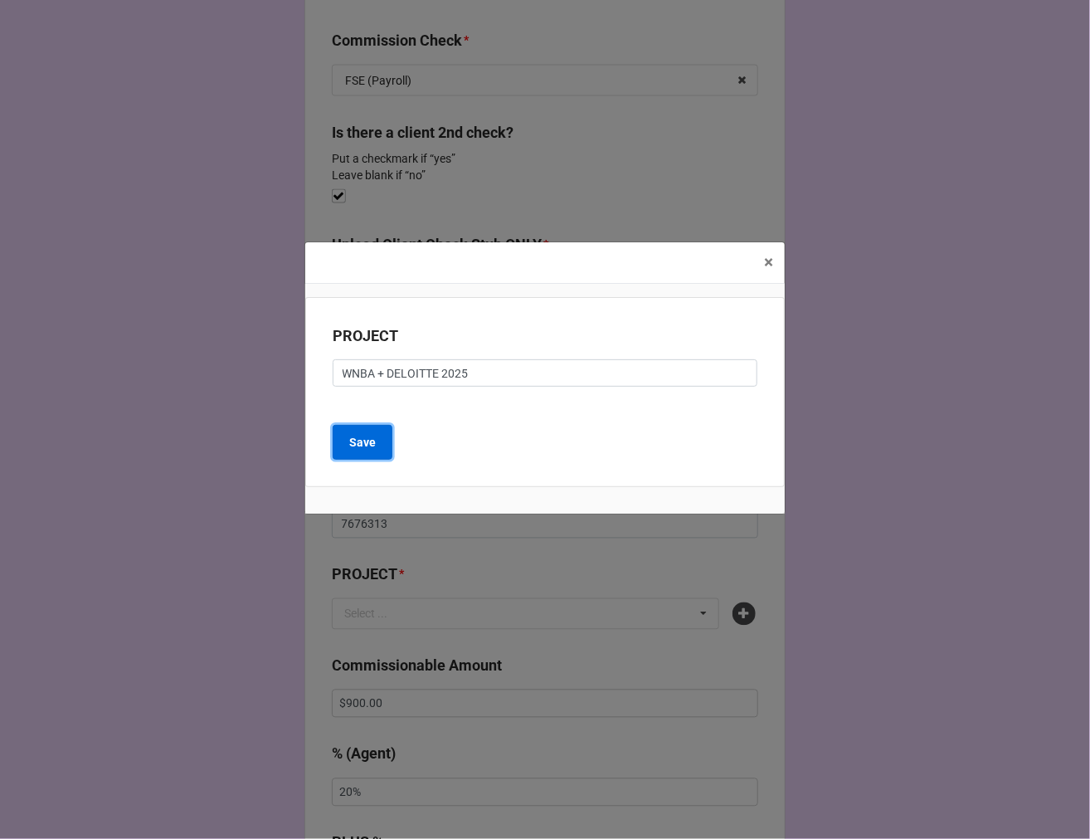
click at [382, 434] on button "Save" at bounding box center [363, 442] width 60 height 35
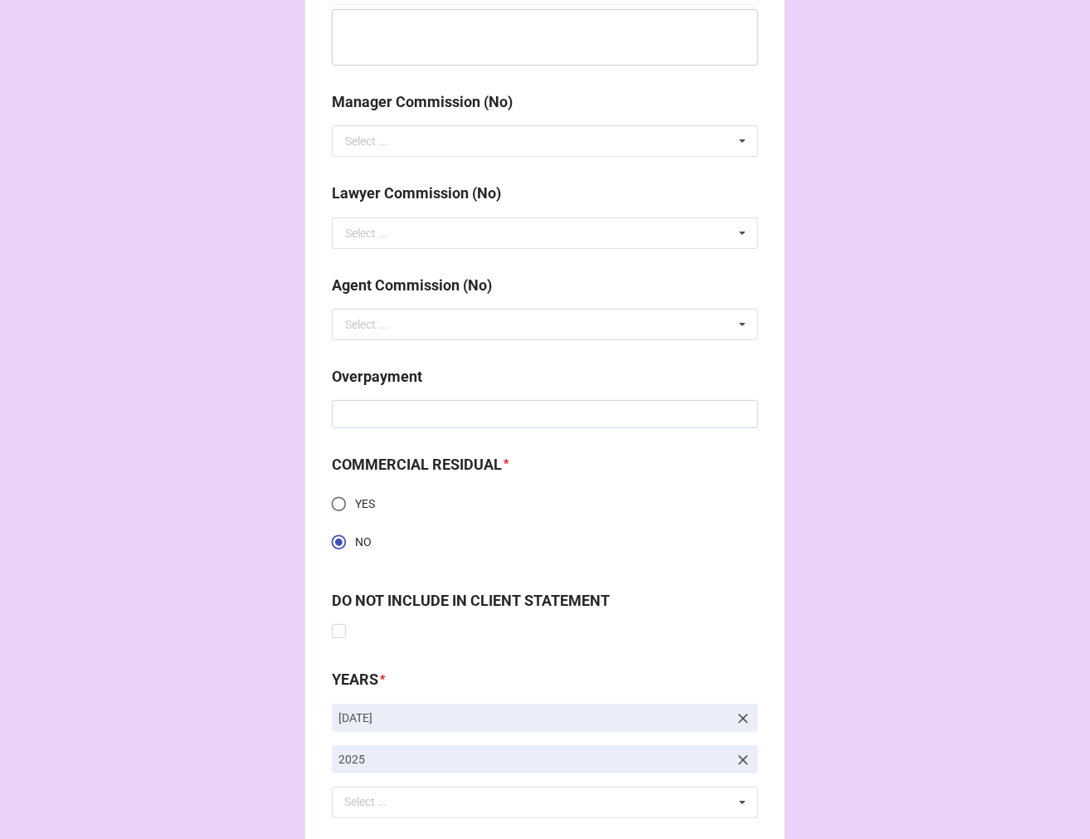
scroll to position [2415, 0]
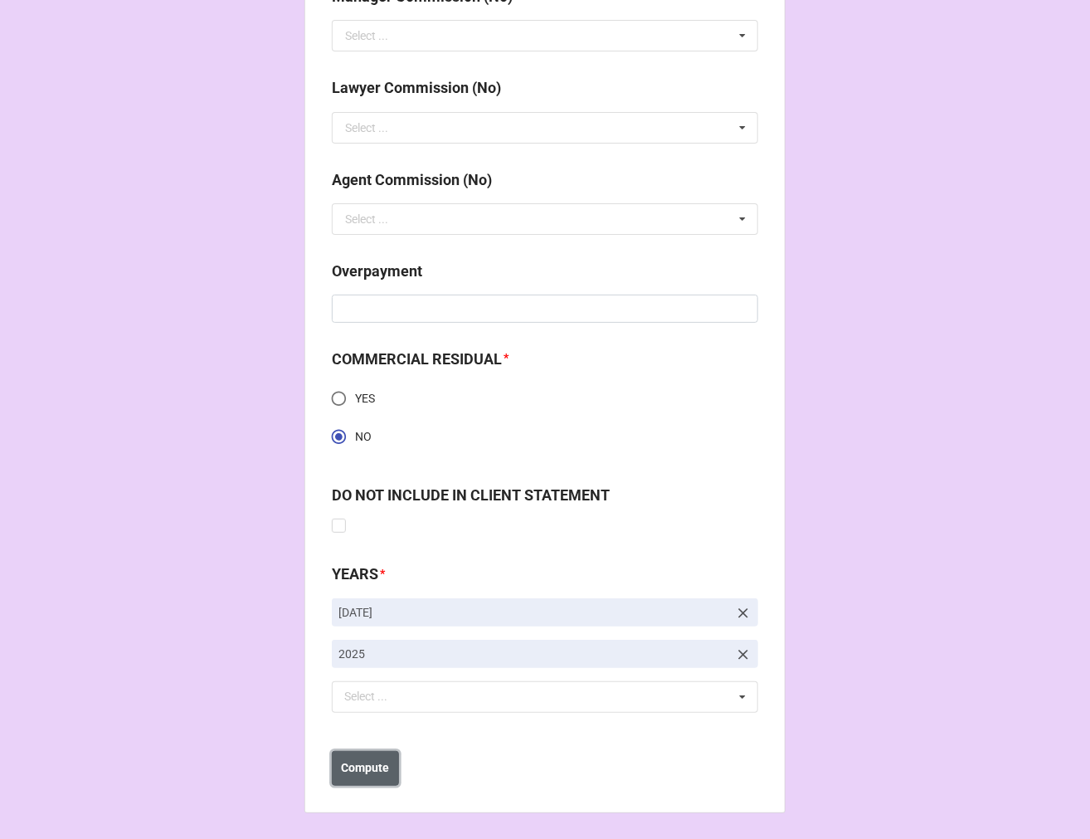
click at [368, 769] on b "Compute" at bounding box center [366, 767] width 48 height 17
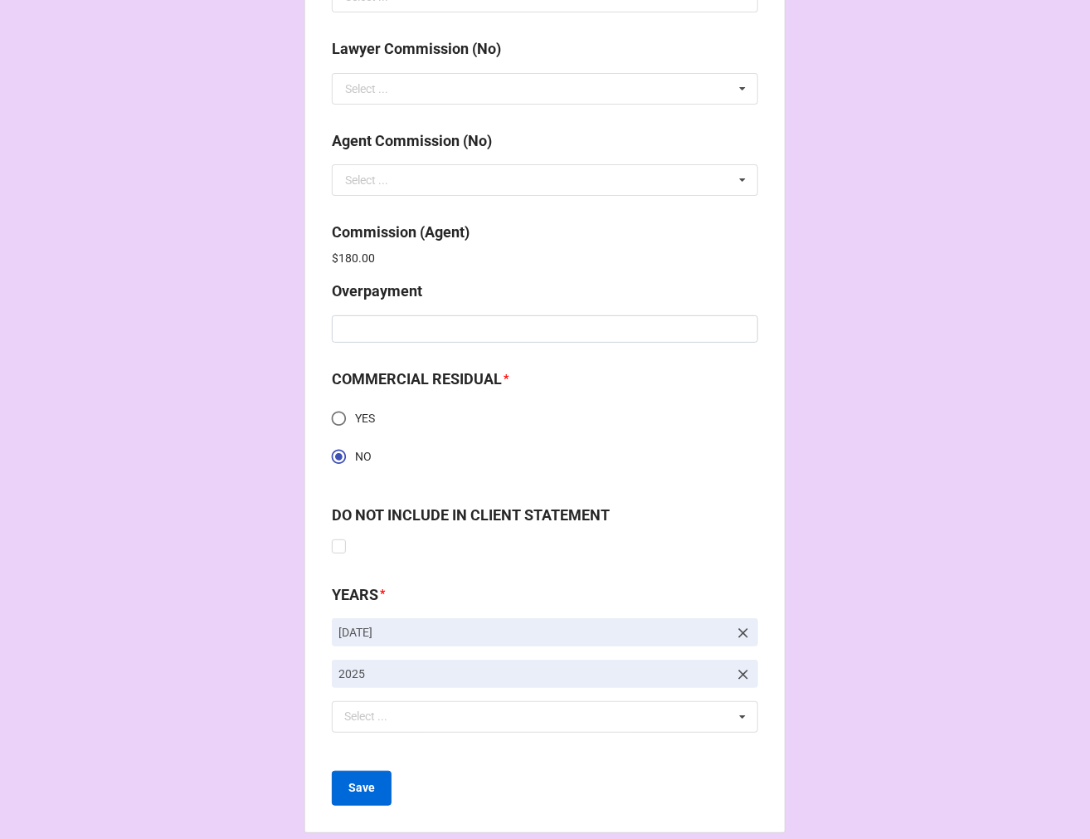
scroll to position [2474, 0]
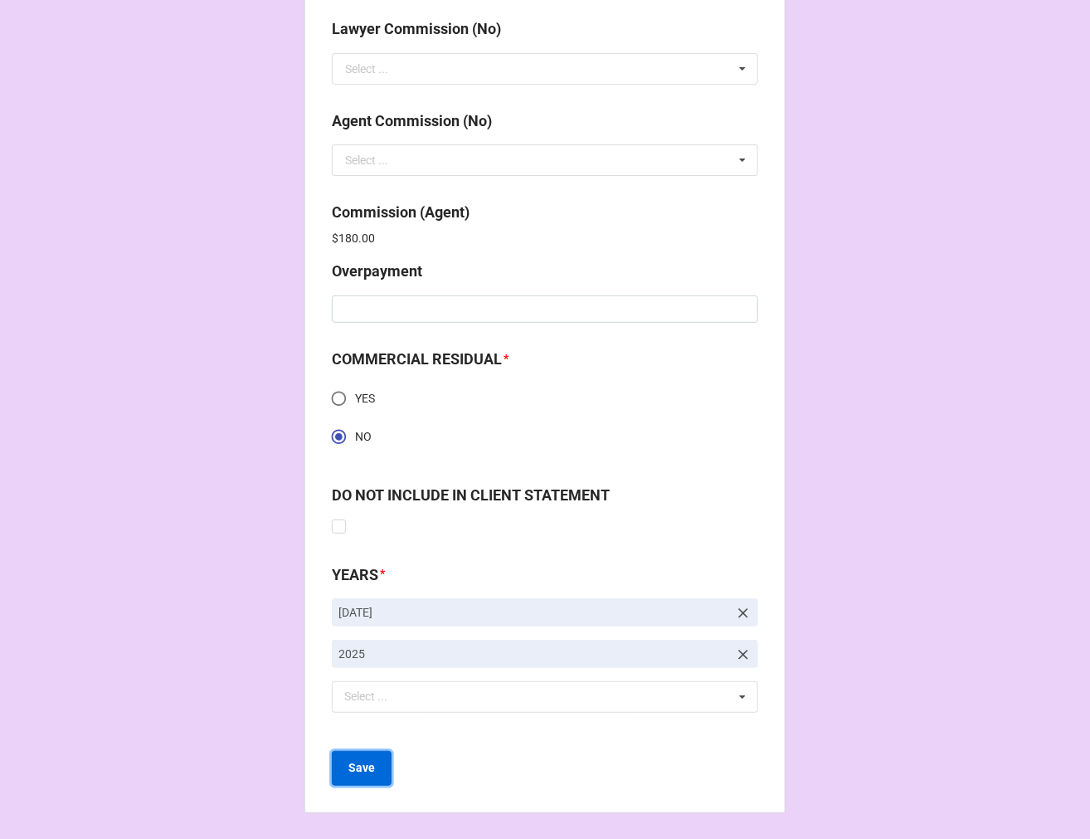
click at [353, 760] on b "Save" at bounding box center [362, 767] width 27 height 17
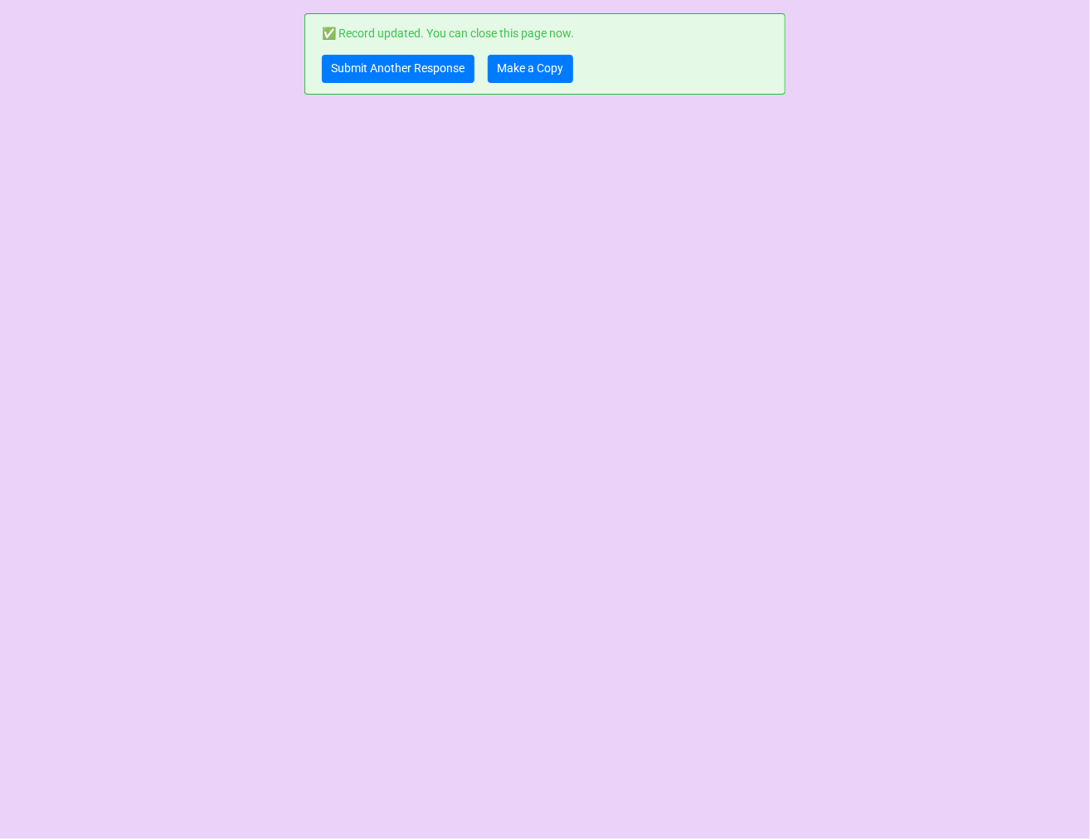
scroll to position [0, 0]
click at [351, 77] on link "Submit Another Response" at bounding box center [398, 69] width 153 height 28
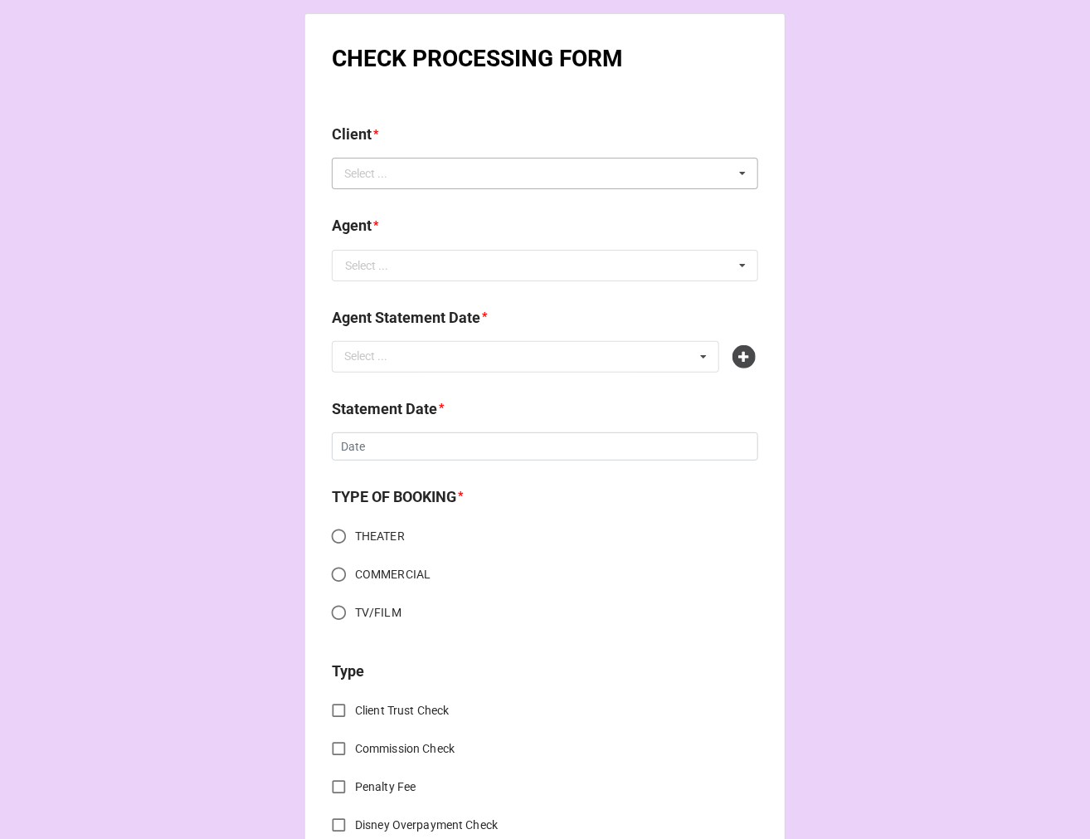
click at [482, 183] on div "Select ... No results found." at bounding box center [545, 174] width 427 height 32
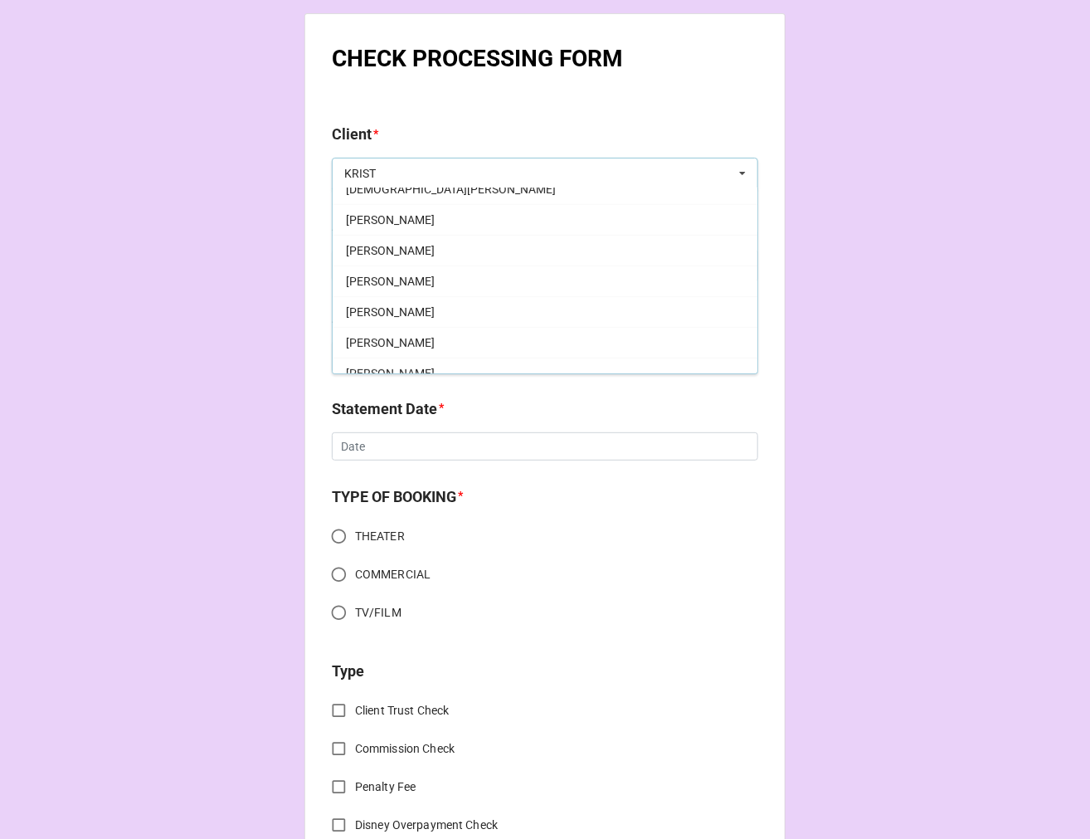
scroll to position [184, 0]
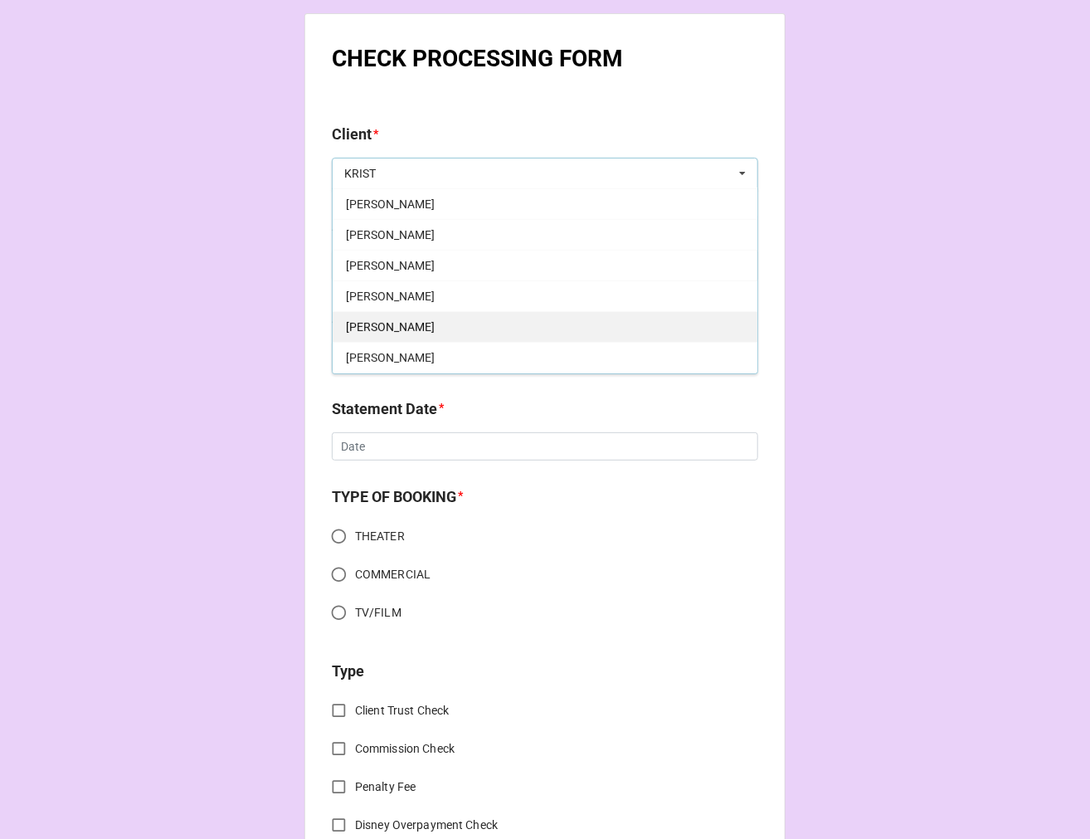
type input "KRIST"
click at [434, 318] on div "Kristin LaVonne" at bounding box center [545, 326] width 425 height 31
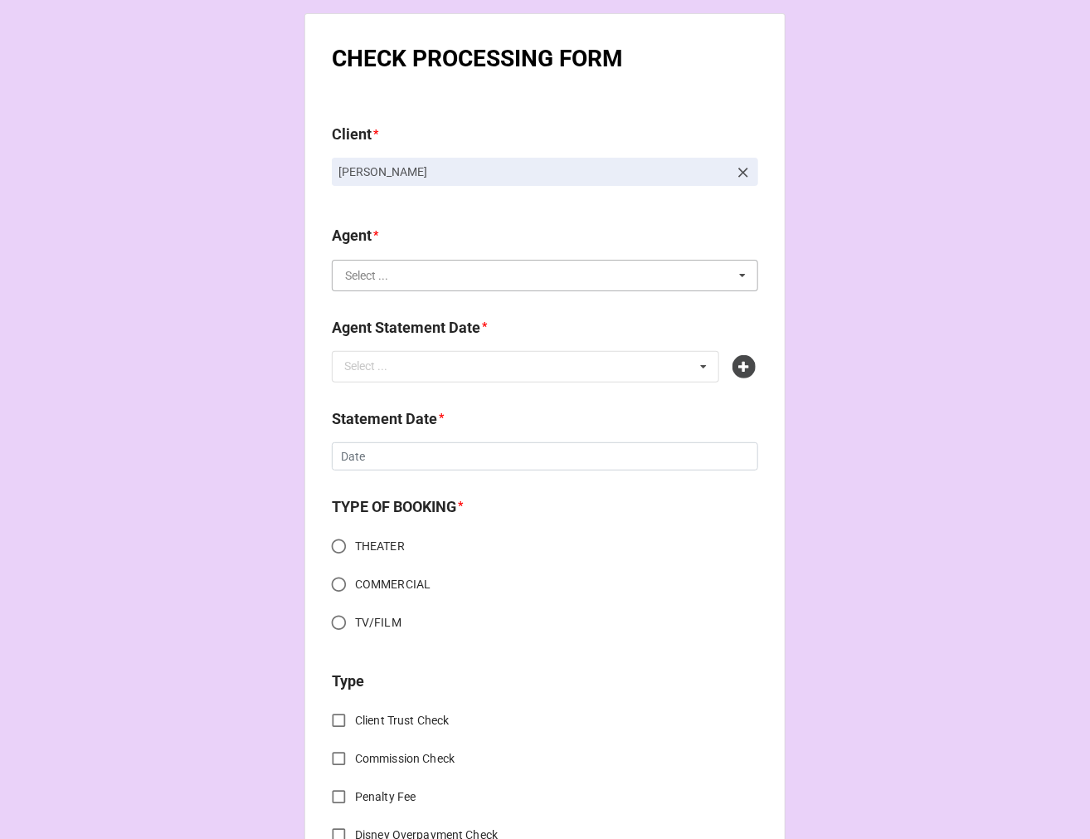
click at [433, 284] on input "text" at bounding box center [546, 276] width 425 height 30
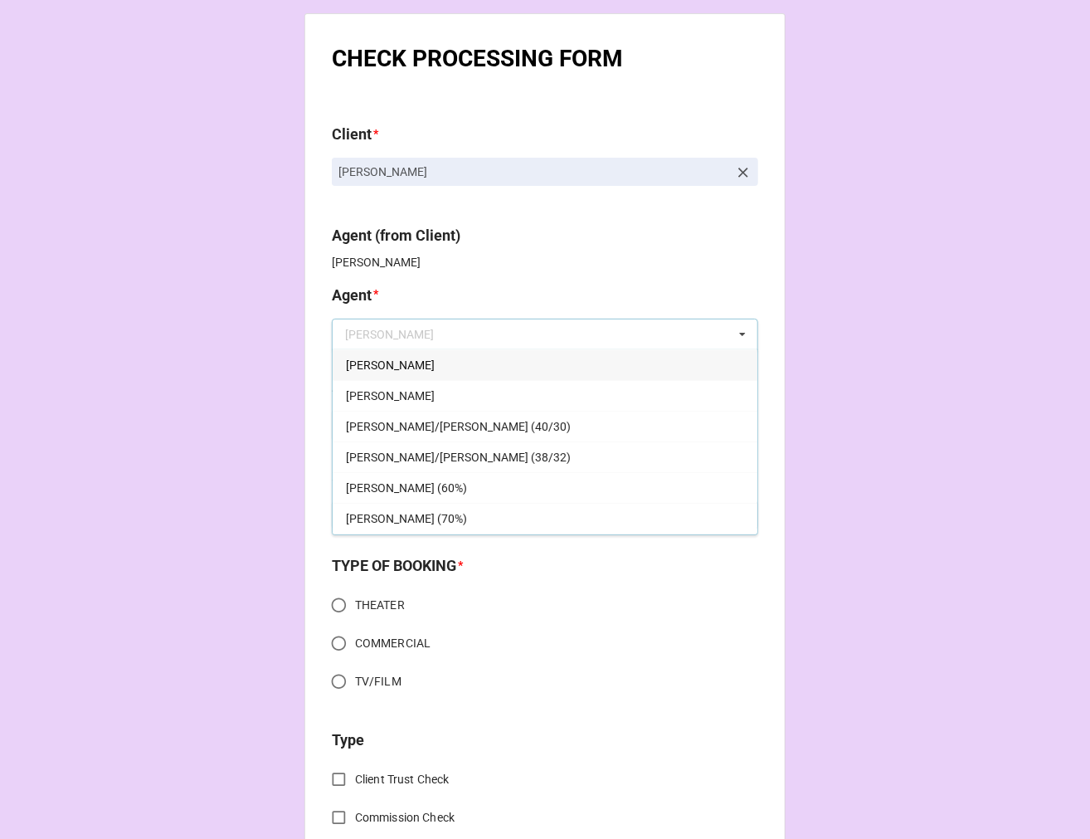
click at [366, 361] on div "[PERSON_NAME]" at bounding box center [545, 364] width 425 height 31
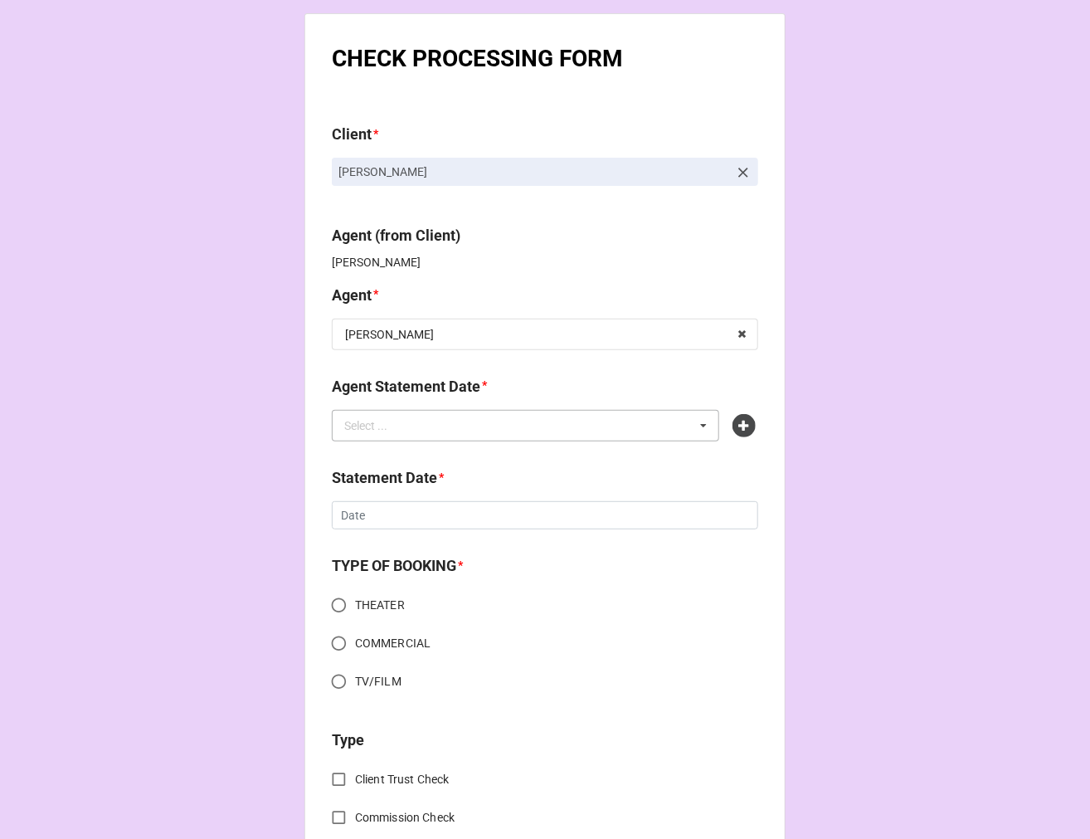
click at [396, 436] on div "Select ... No results found." at bounding box center [526, 426] width 388 height 32
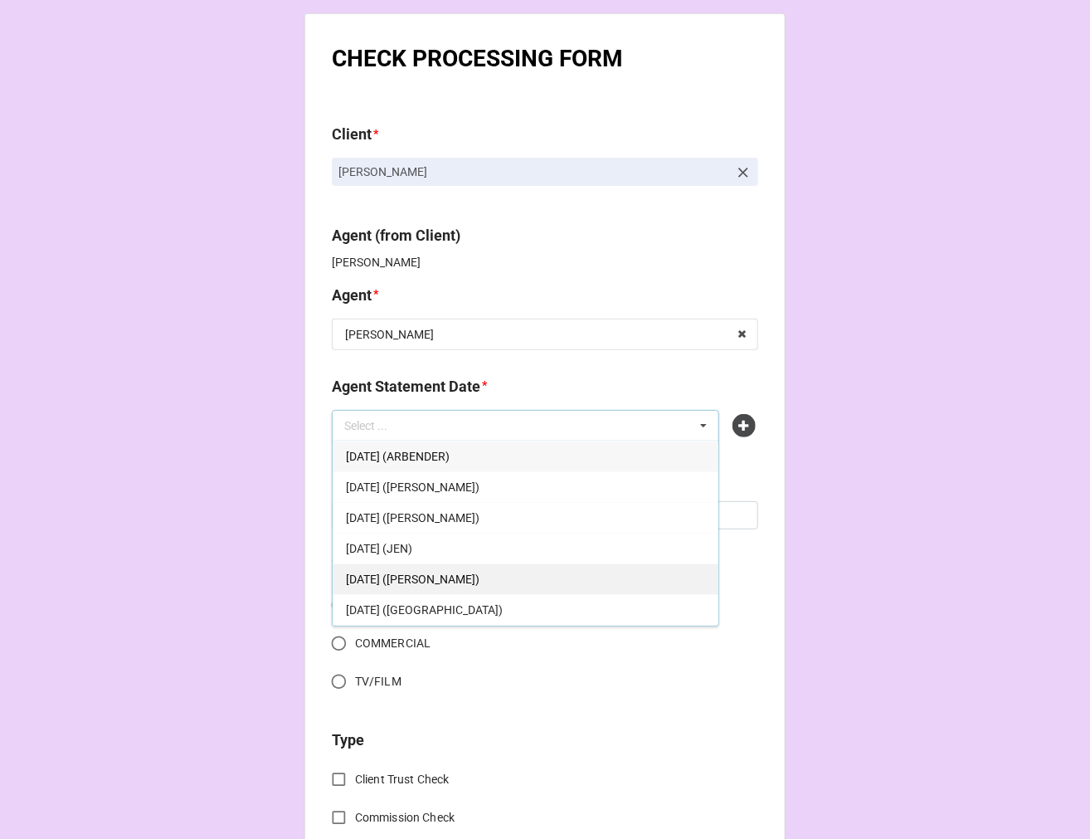
click at [480, 573] on span "SEPTEMBER 19, 2025 (JODI)" at bounding box center [413, 579] width 134 height 13
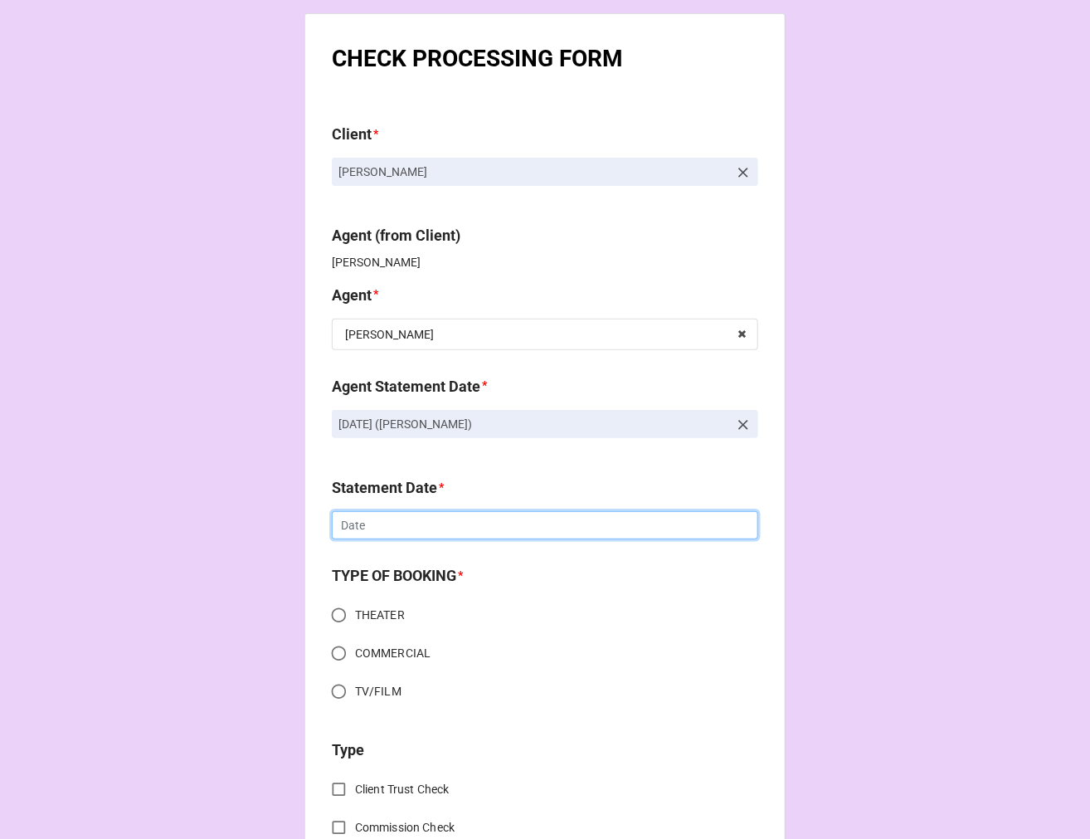
click at [415, 536] on input "text" at bounding box center [545, 525] width 427 height 28
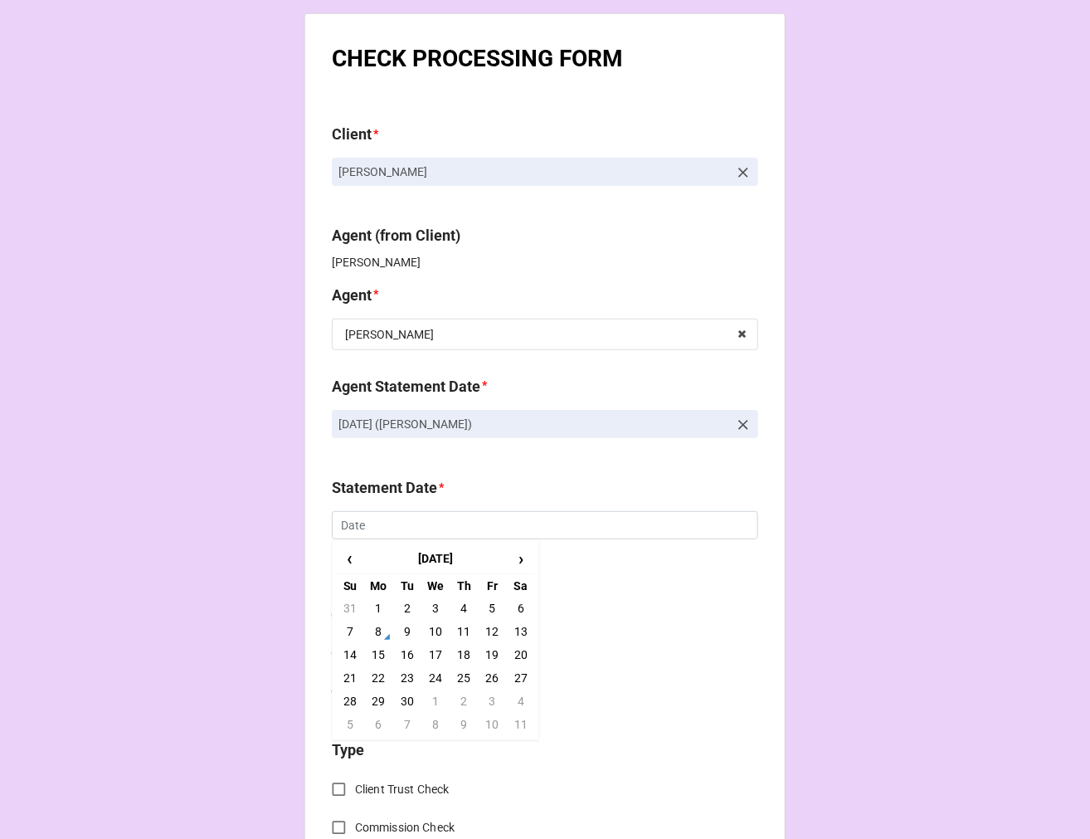
click at [492, 650] on td "19" at bounding box center [492, 654] width 28 height 23
type input "[DATE]"
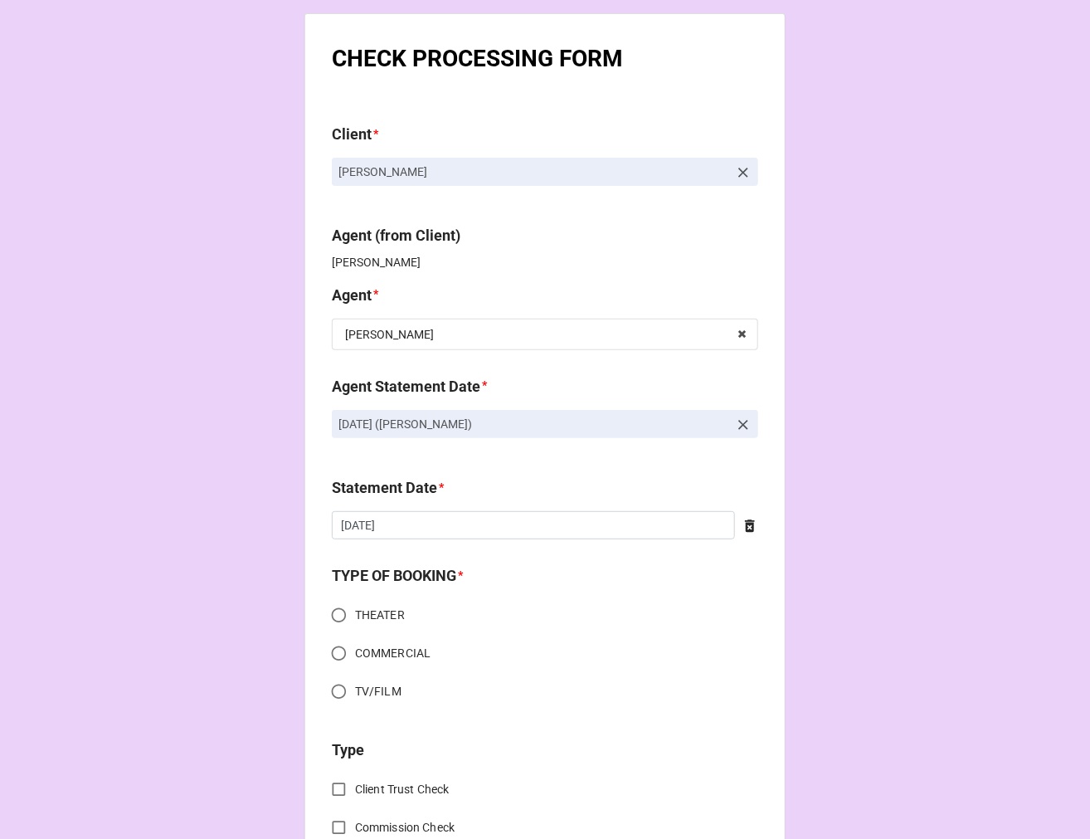
drag, startPoint x: 325, startPoint y: 650, endPoint x: 363, endPoint y: 645, distance: 37.7
click at [326, 647] on input "COMMERCIAL" at bounding box center [339, 653] width 32 height 32
radio input "true"
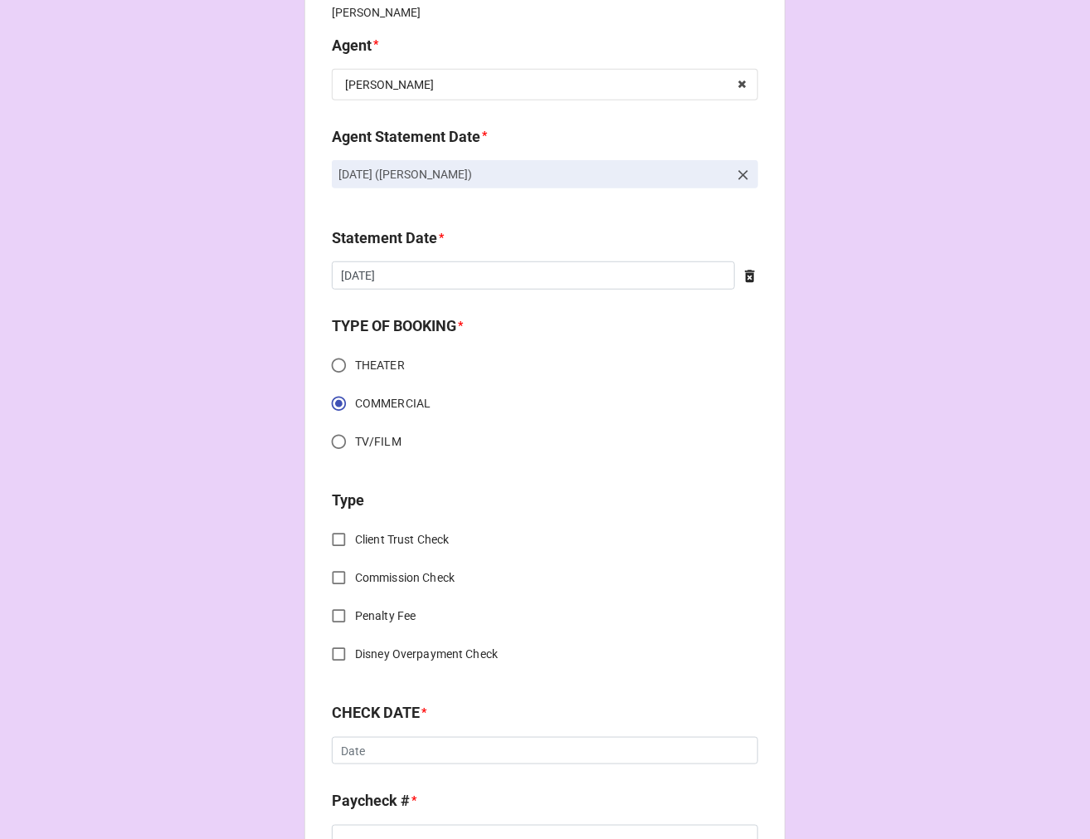
scroll to position [276, 0]
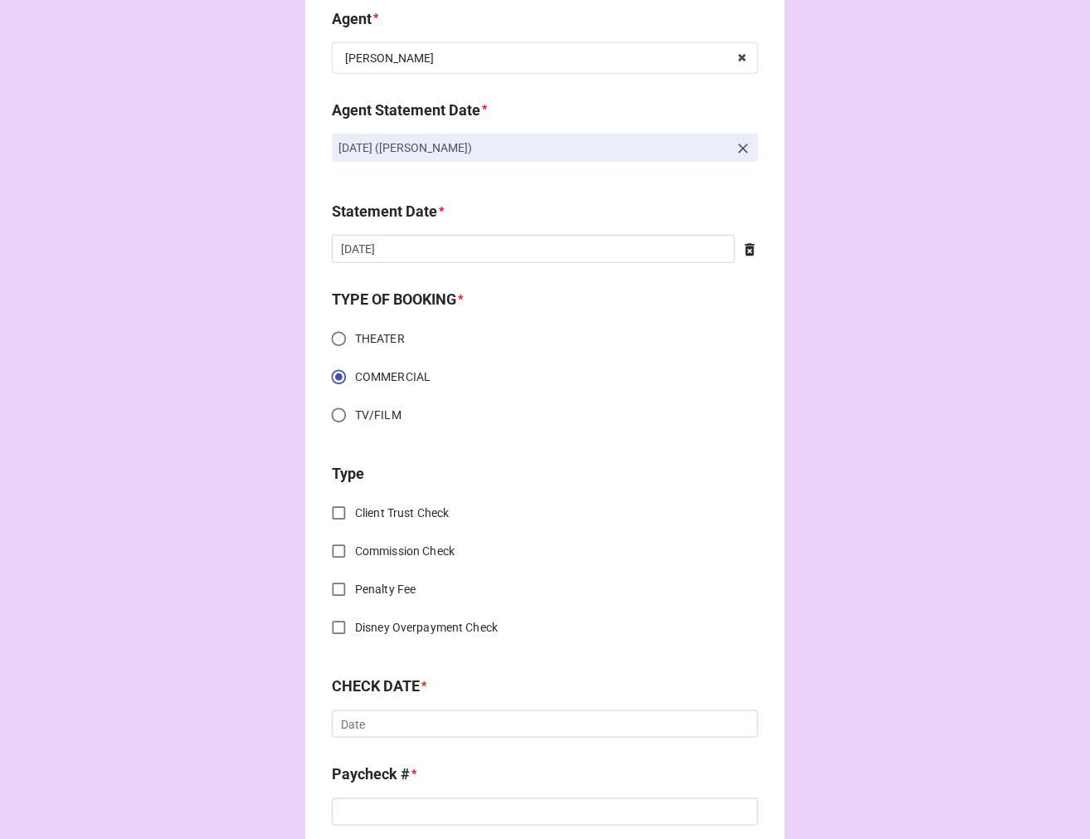
click at [335, 509] on input "Client Trust Check" at bounding box center [339, 513] width 32 height 32
checkbox input "true"
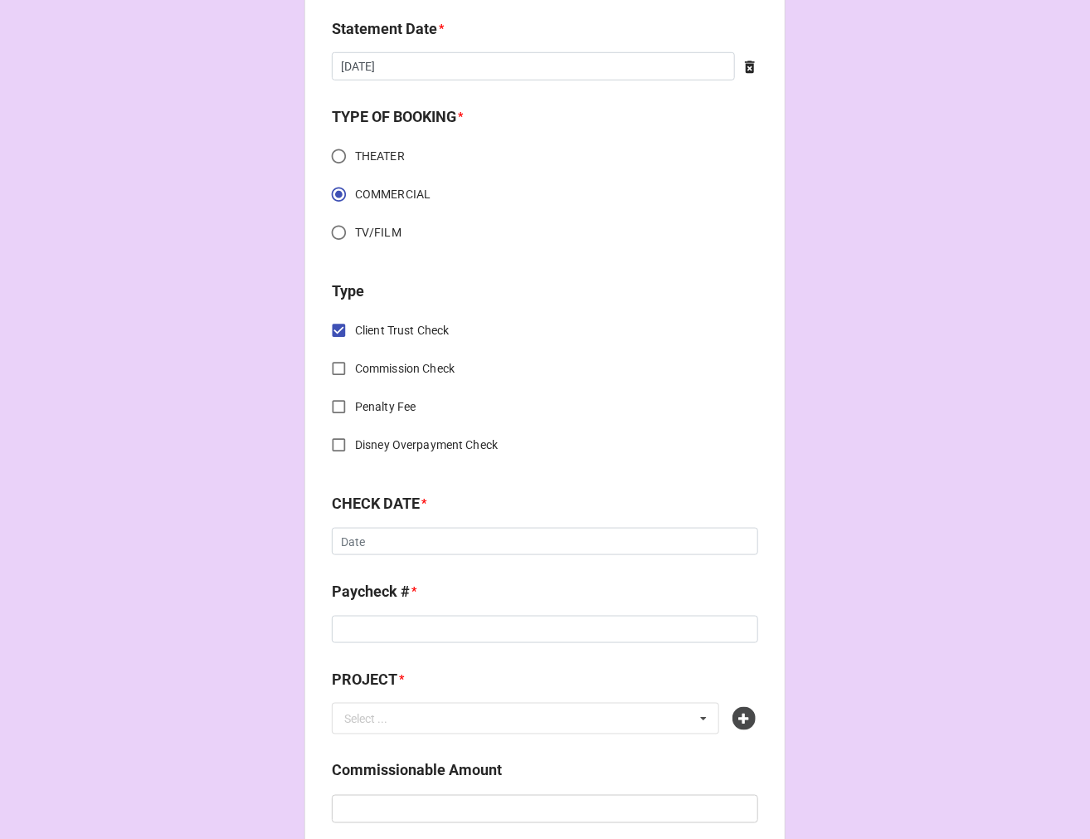
scroll to position [461, 0]
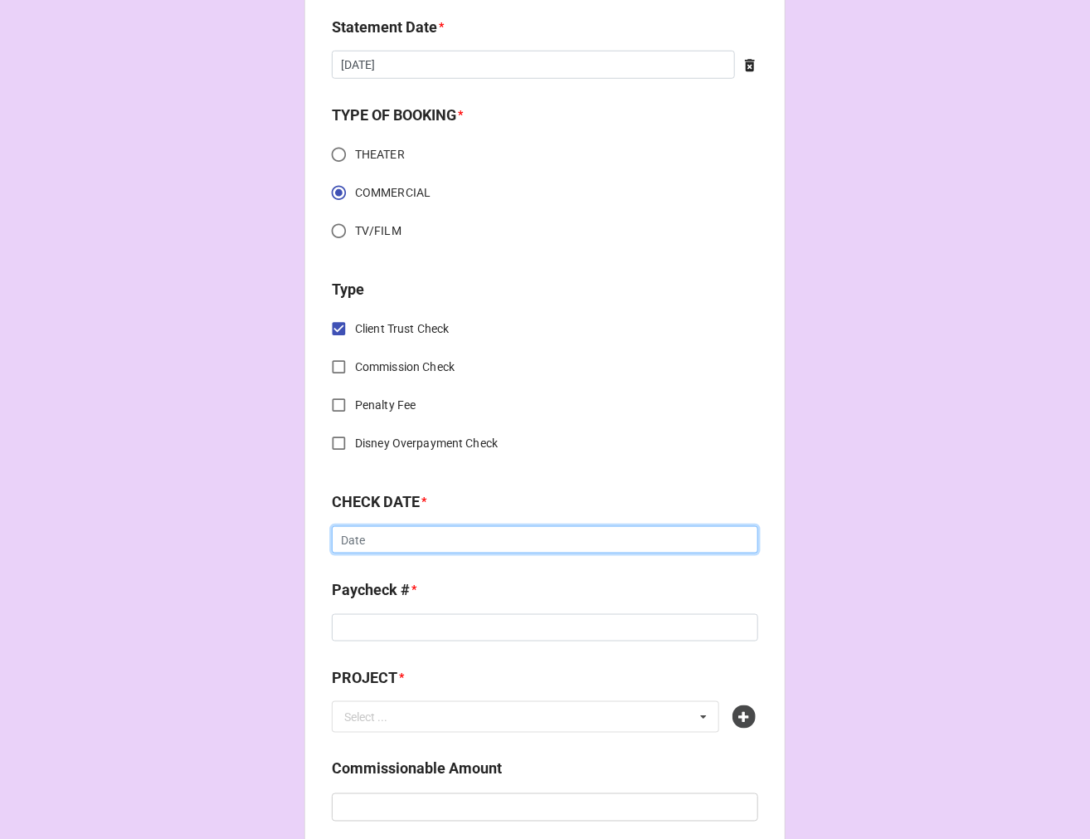
click at [374, 545] on input "text" at bounding box center [545, 540] width 427 height 28
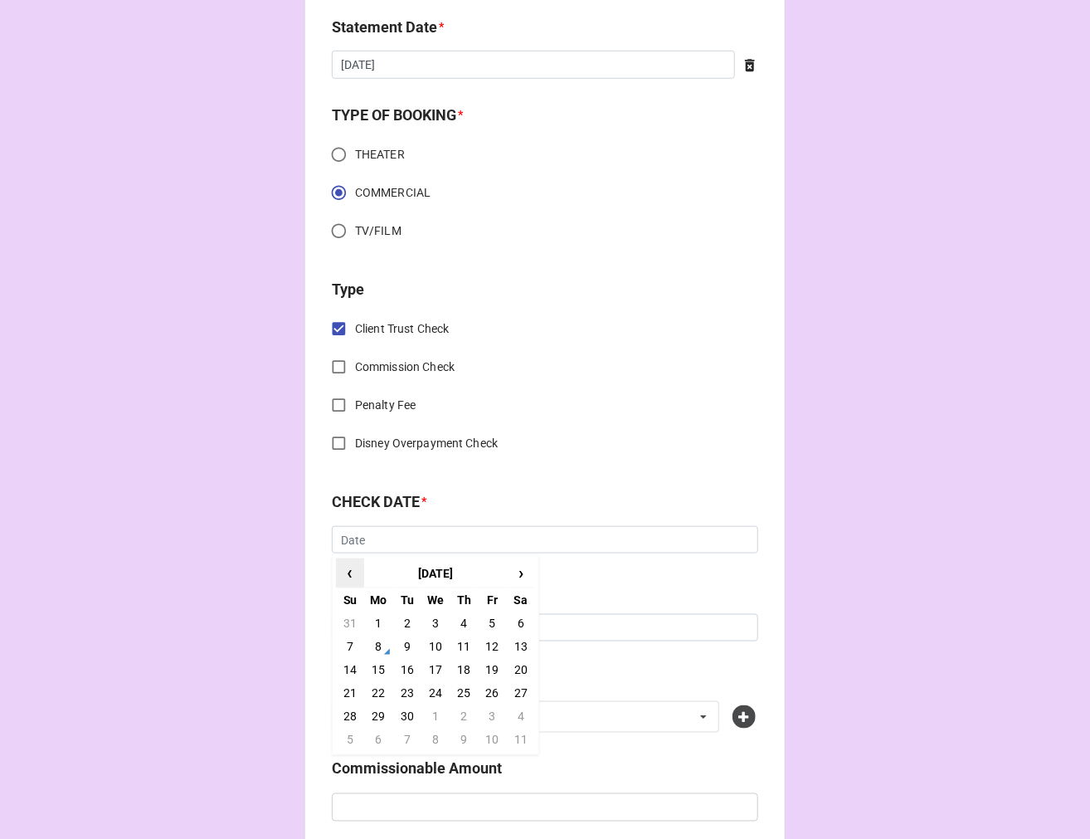
click at [341, 573] on span "‹" at bounding box center [350, 572] width 27 height 27
click at [428, 709] on td "27" at bounding box center [436, 715] width 28 height 23
type input "8/27/2025"
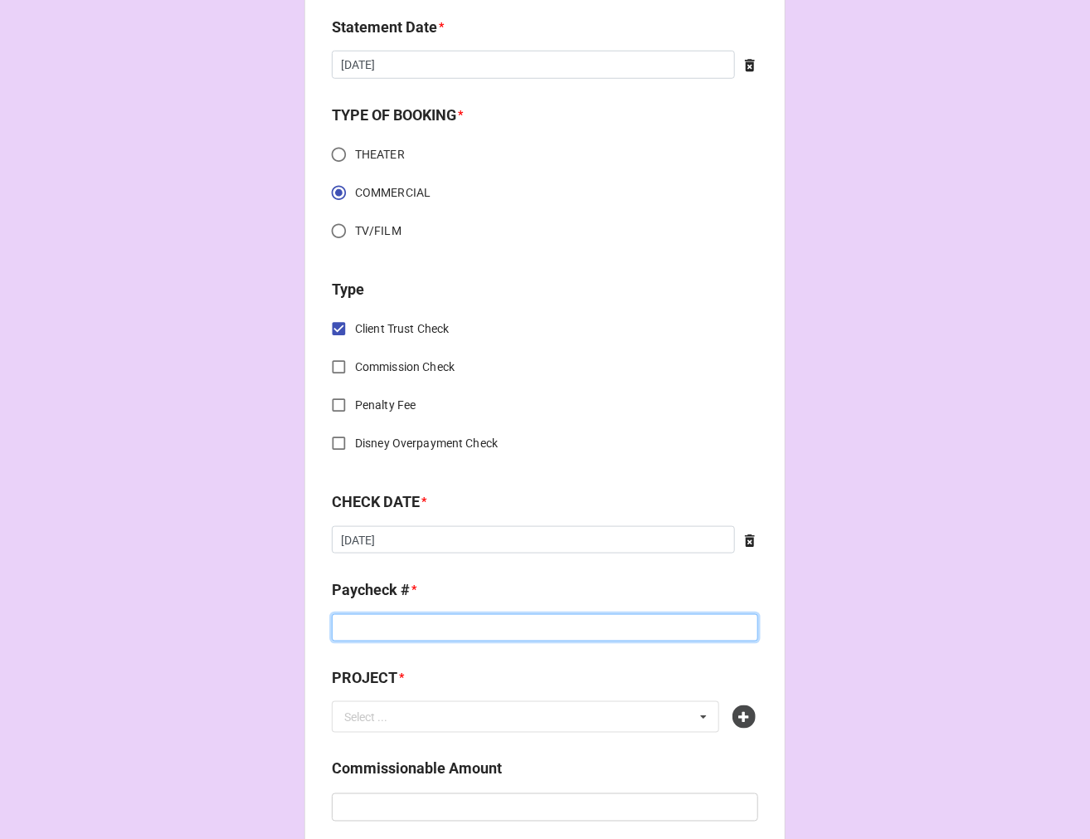
click at [370, 635] on input at bounding box center [545, 628] width 427 height 28
type input "2022355113"
click at [739, 717] on icon at bounding box center [744, 716] width 23 height 23
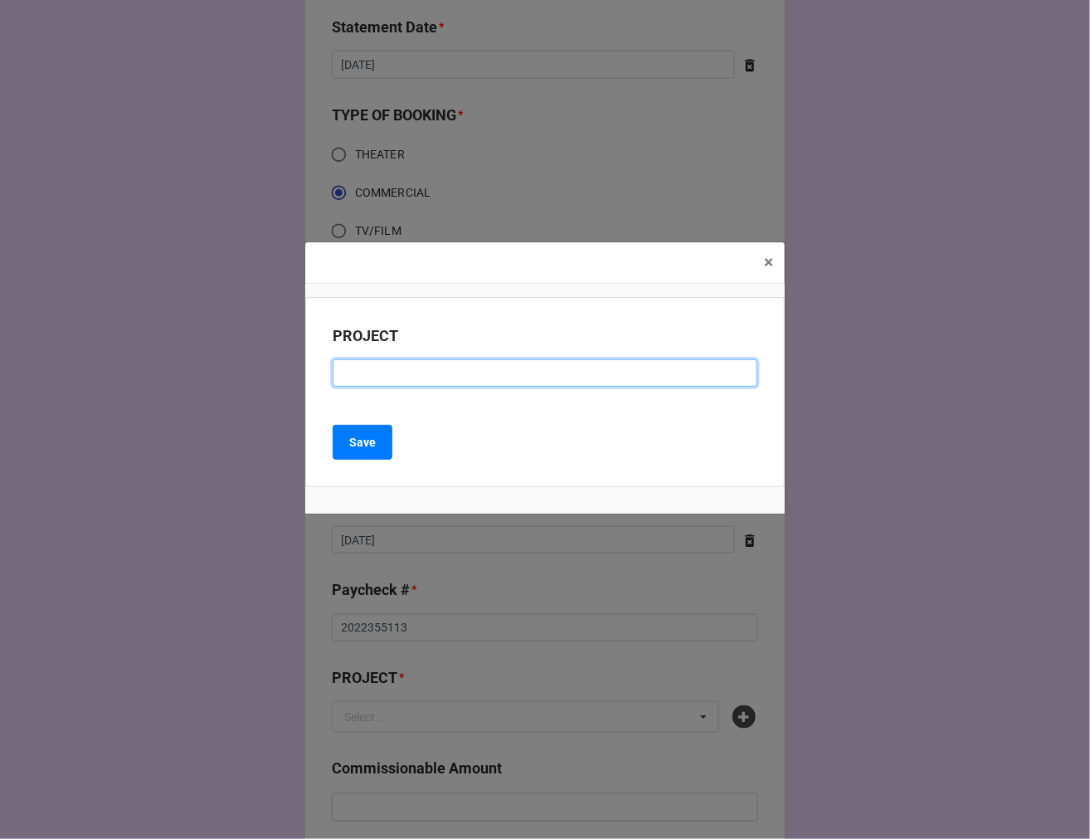
click at [407, 375] on input at bounding box center [545, 373] width 425 height 28
paste input "CARMAX (RESIDUAL CHECK #53)"
click at [506, 376] on input "CARMAX (RESIDUAL CHECK #53)" at bounding box center [545, 373] width 425 height 28
type input "CARMAX (RESIDUAL CHECK #54)"
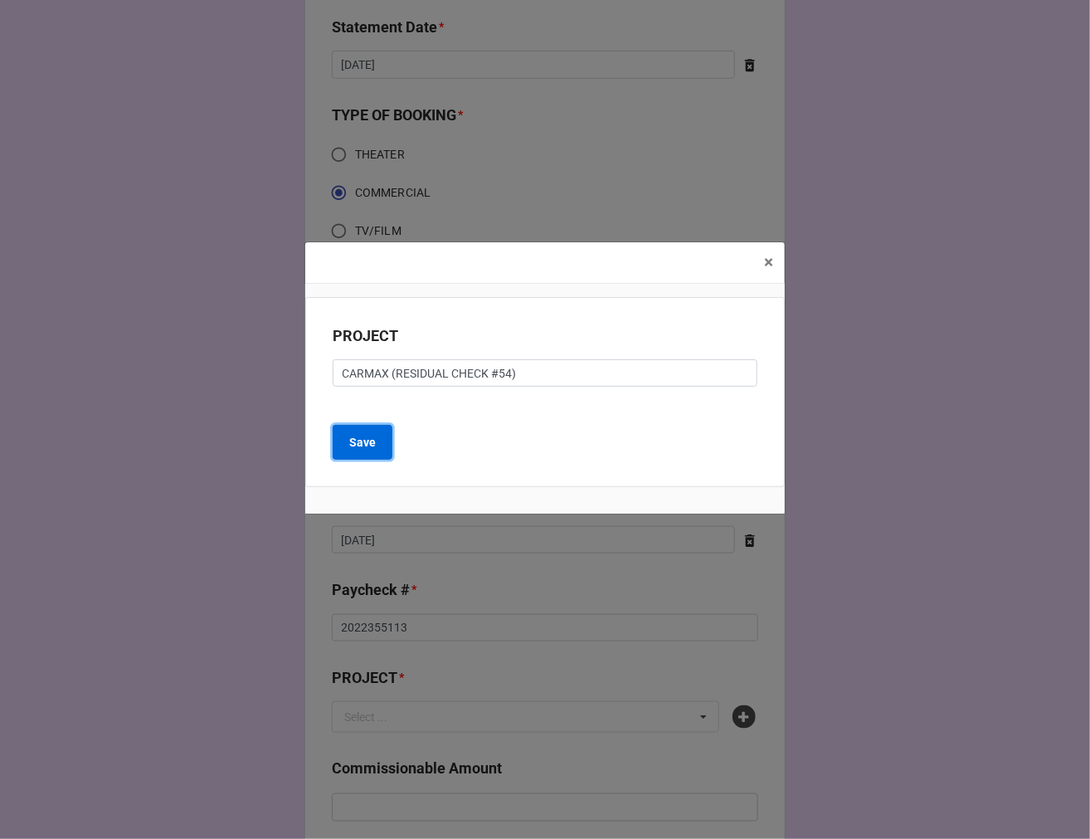
click at [373, 437] on b "Save" at bounding box center [362, 442] width 27 height 17
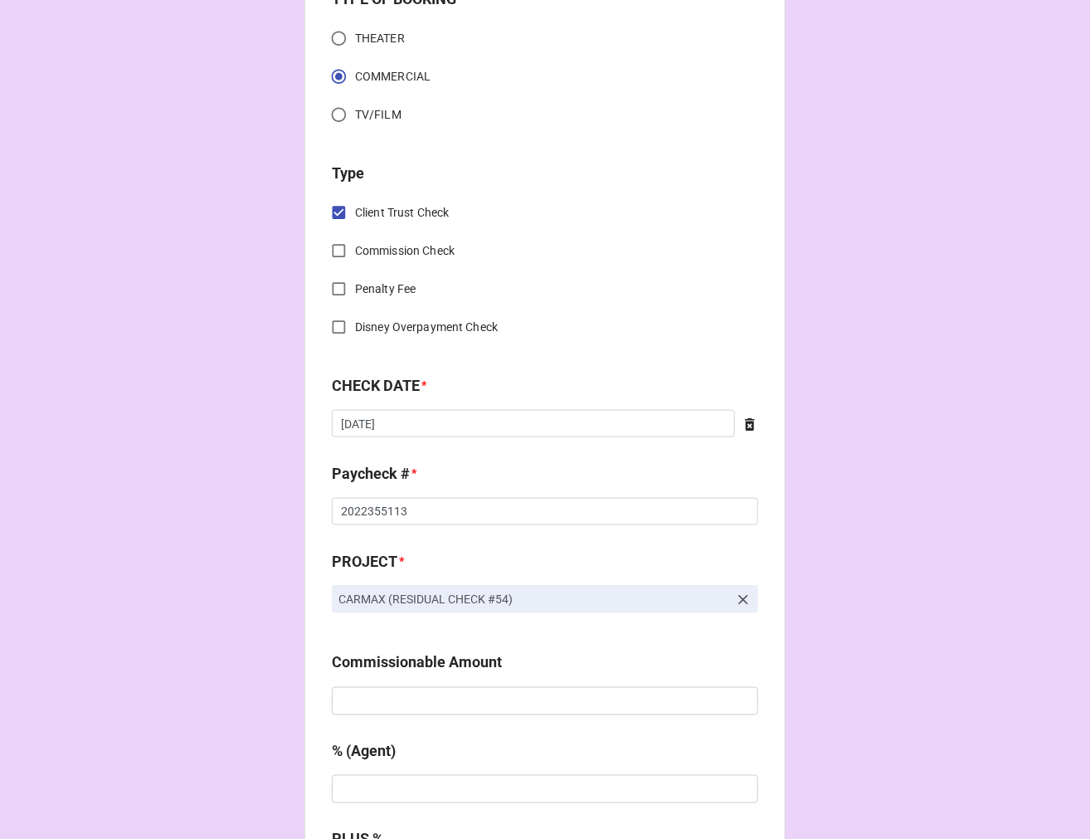
scroll to position [830, 0]
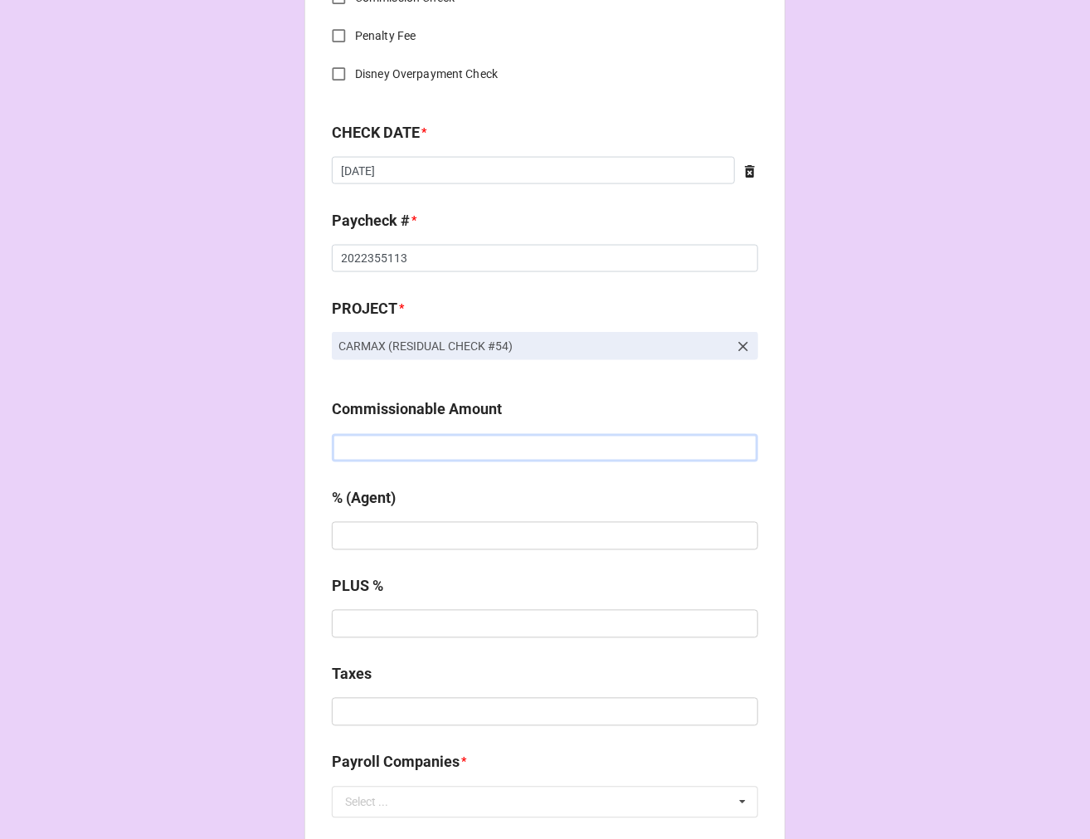
click at [379, 458] on input "text" at bounding box center [545, 448] width 427 height 28
type input "$451.28"
type input "10%"
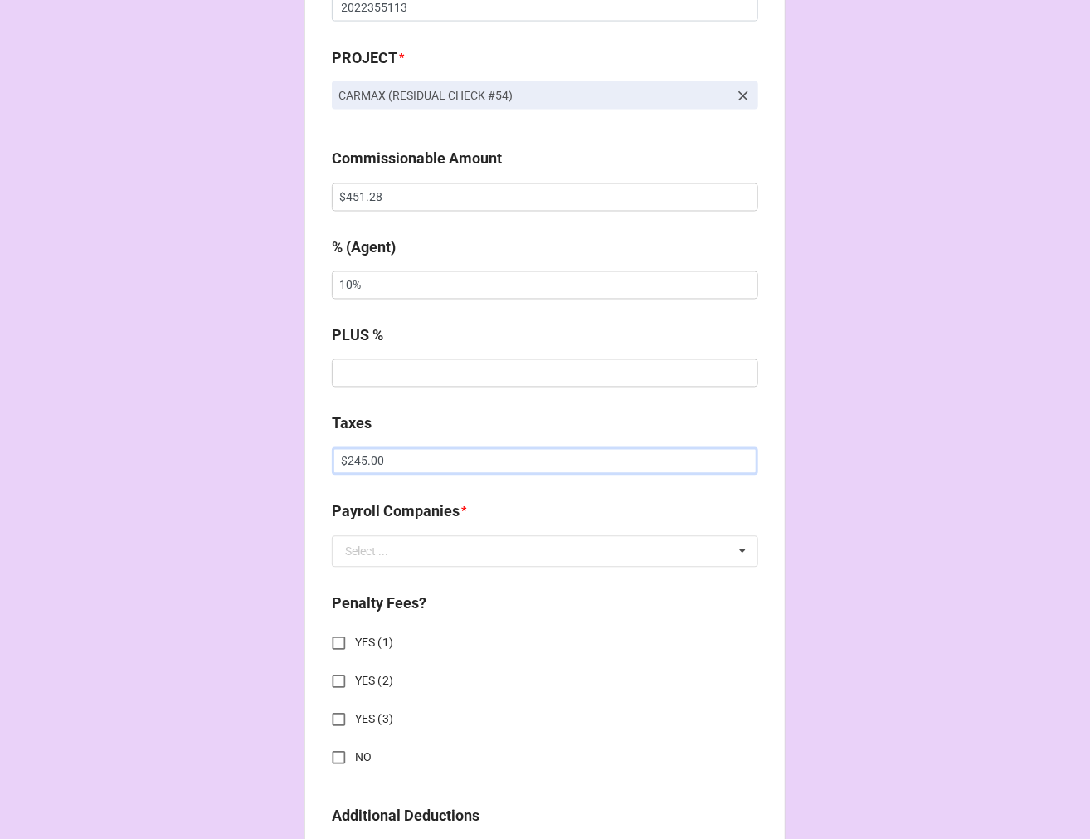
scroll to position [1106, 0]
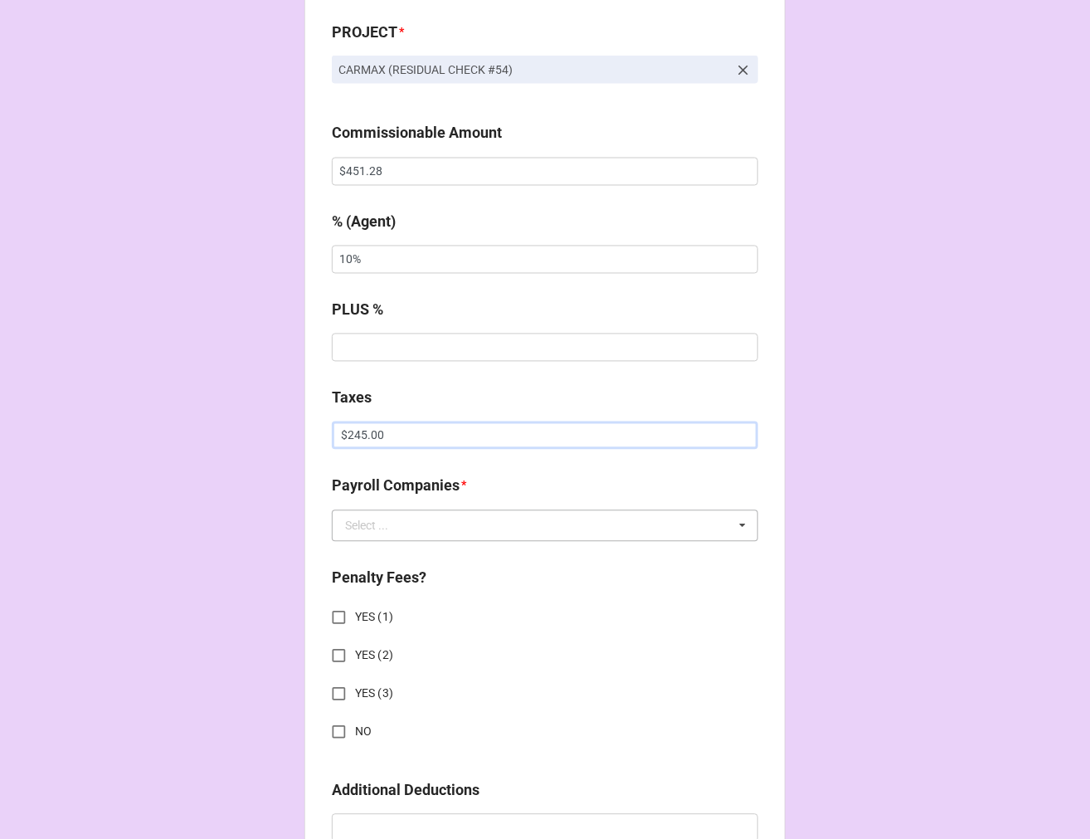
type input "$245.00"
click at [349, 520] on div "Select ..." at bounding box center [366, 526] width 43 height 12
click at [404, 553] on span "Extreme Reach" at bounding box center [384, 556] width 77 height 13
drag, startPoint x: 342, startPoint y: 728, endPoint x: 366, endPoint y: 727, distance: 24.1
click at [342, 729] on input "NO" at bounding box center [339, 732] width 32 height 32
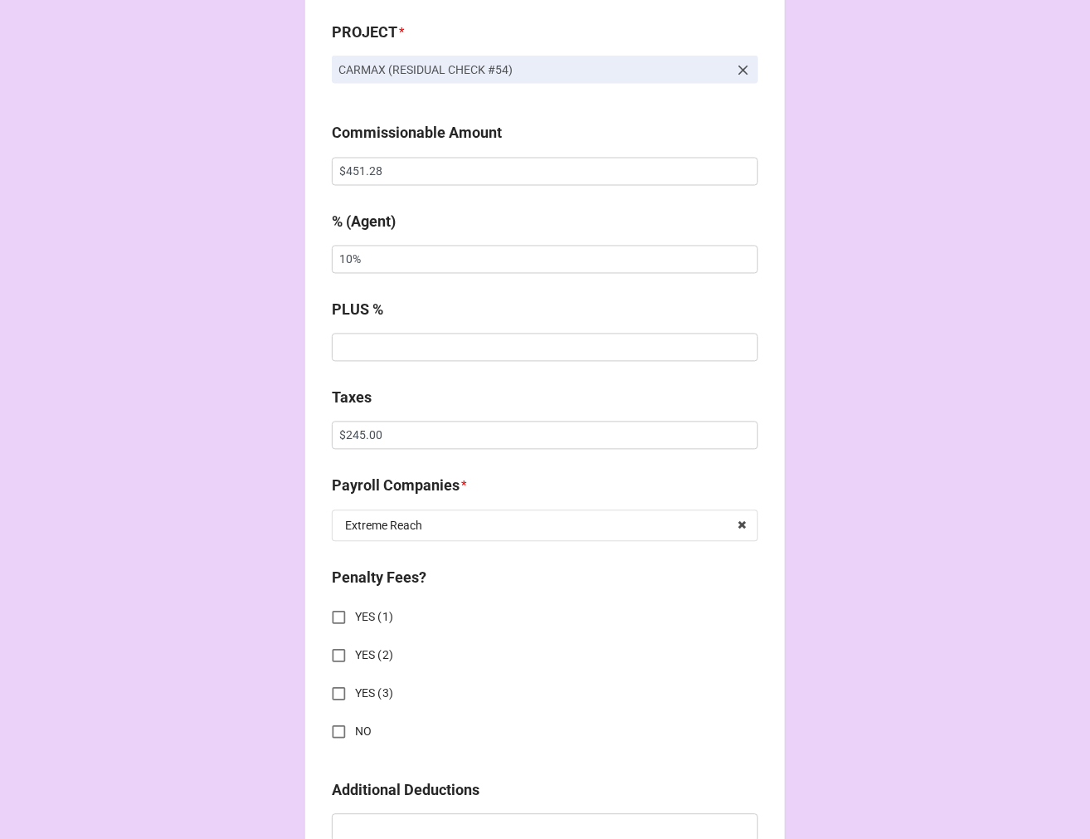
checkbox input "true"
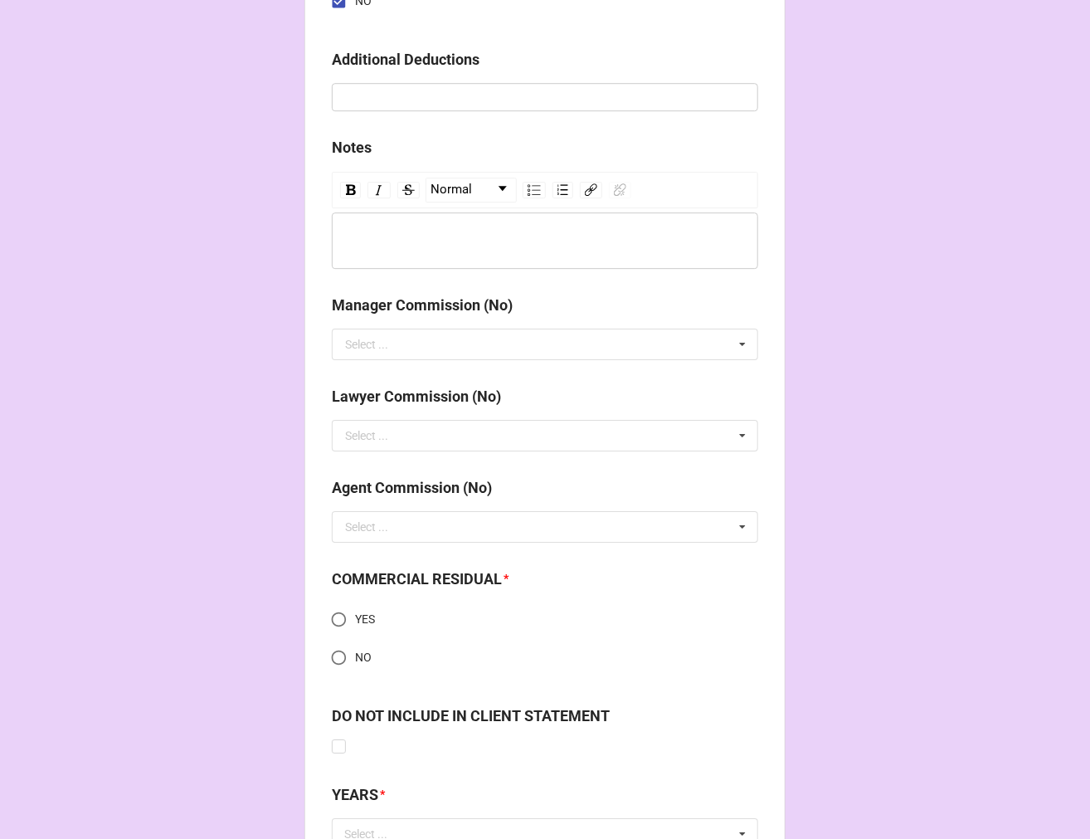
scroll to position [1844, 0]
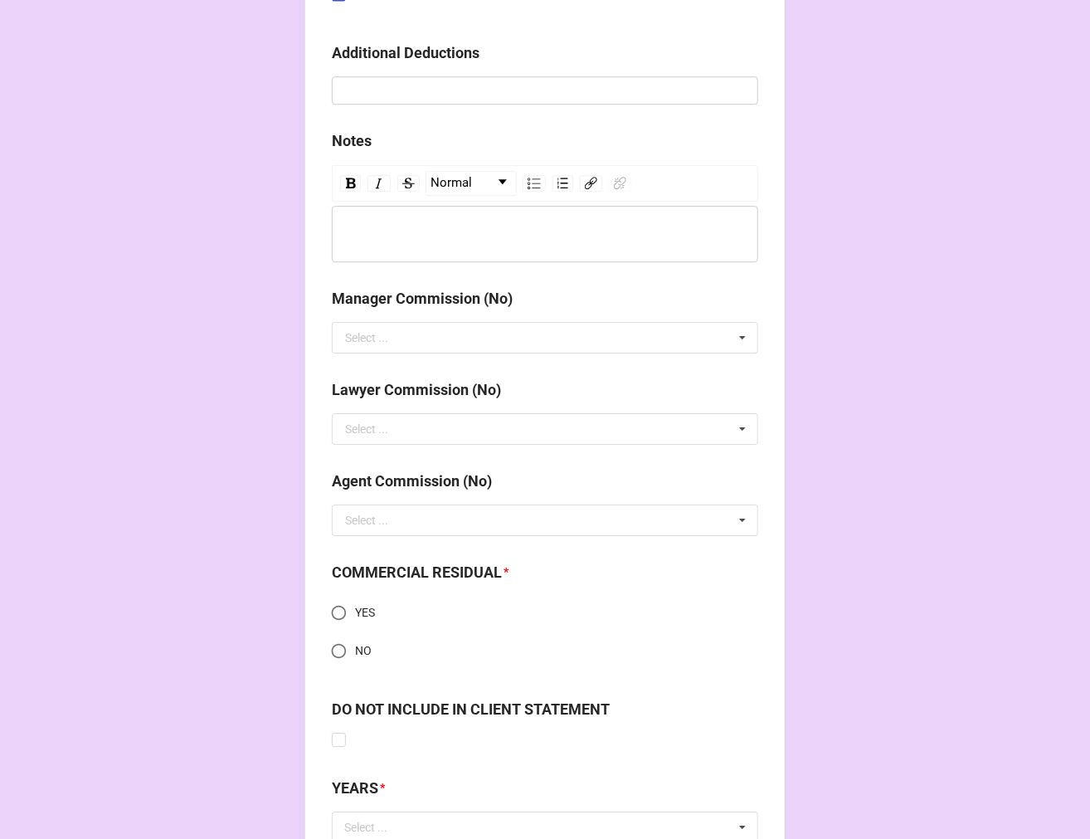
click at [339, 617] on input "YES" at bounding box center [339, 613] width 32 height 32
radio input "true"
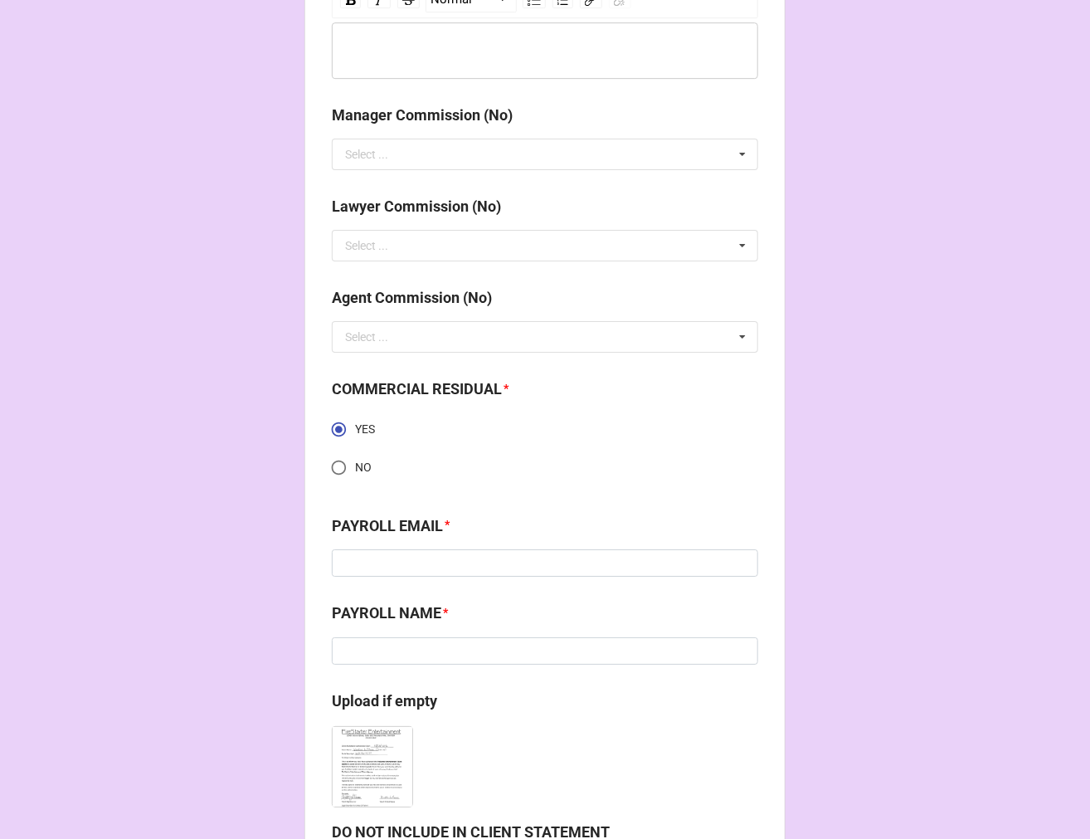
scroll to position [2028, 0]
click at [383, 651] on input at bounding box center [545, 650] width 427 height 28
paste input "Kenny Rankin"
type input "Kenny Rankin"
click at [436, 557] on input at bounding box center [545, 562] width 427 height 28
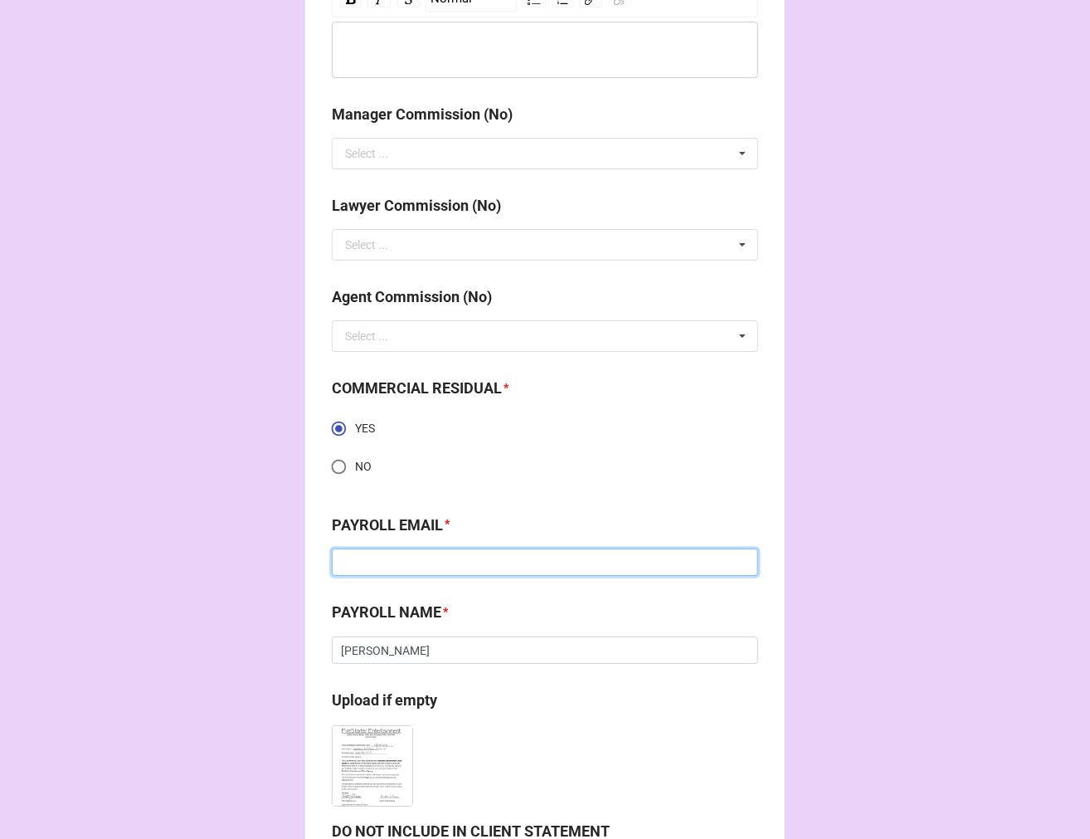
paste input "kenny.rankin@extremereach.com"
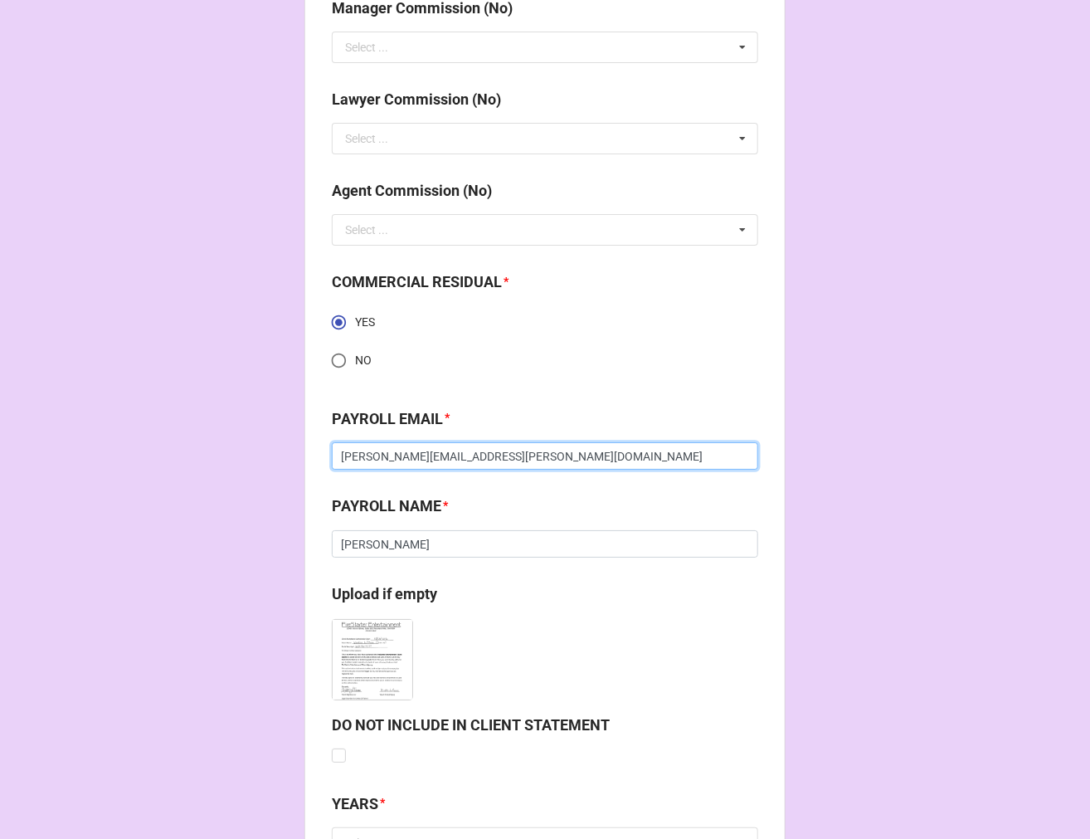
scroll to position [2280, 0]
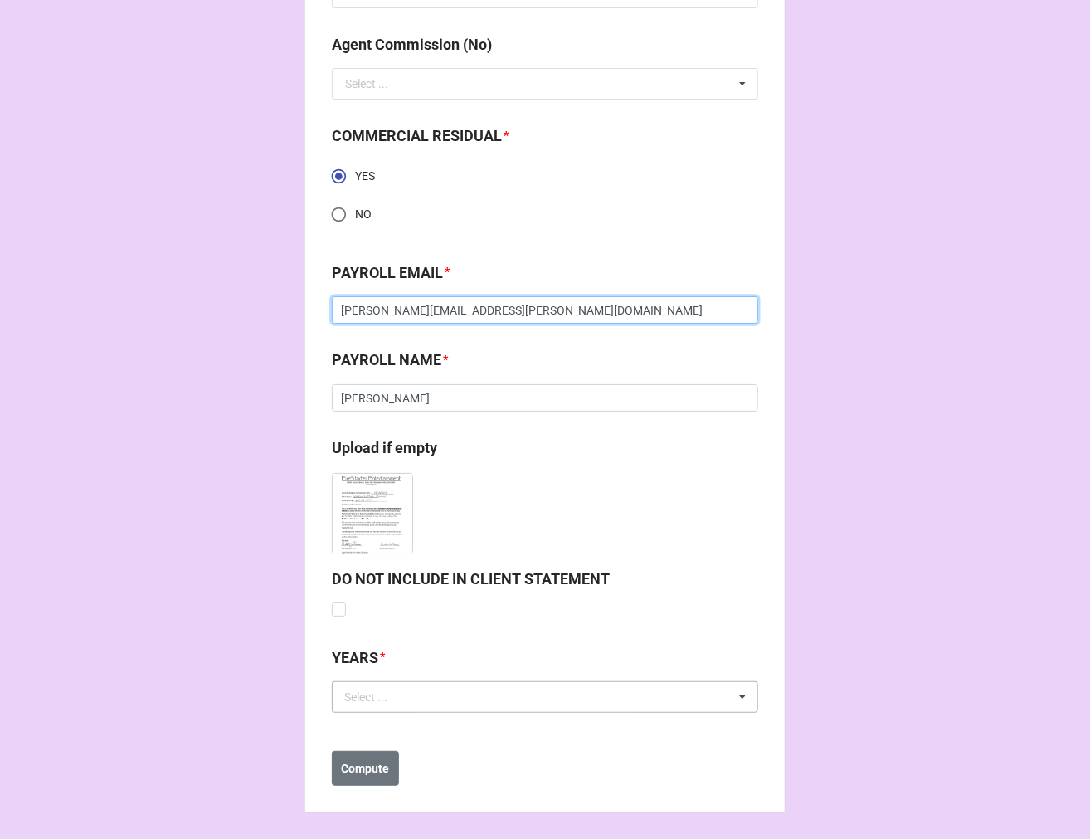
type input "kenny.rankin@extremereach.com"
click at [427, 694] on div "Select ... No results found." at bounding box center [545, 697] width 427 height 32
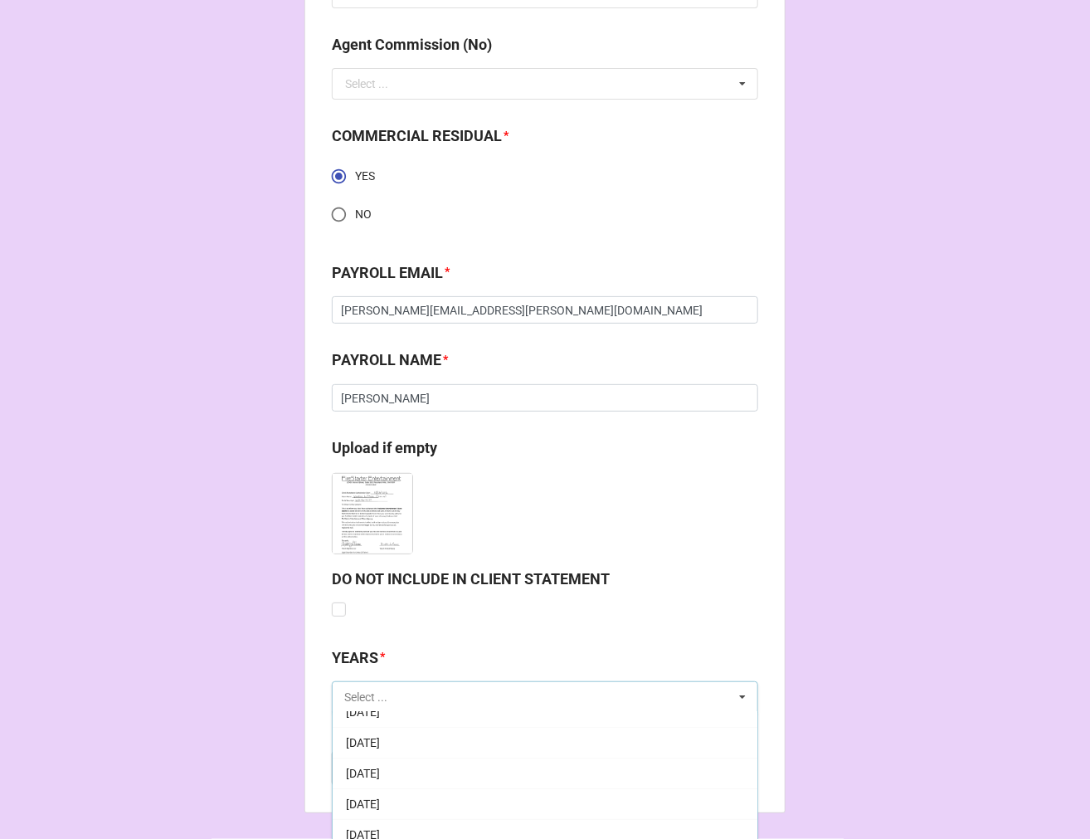
scroll to position [184, 0]
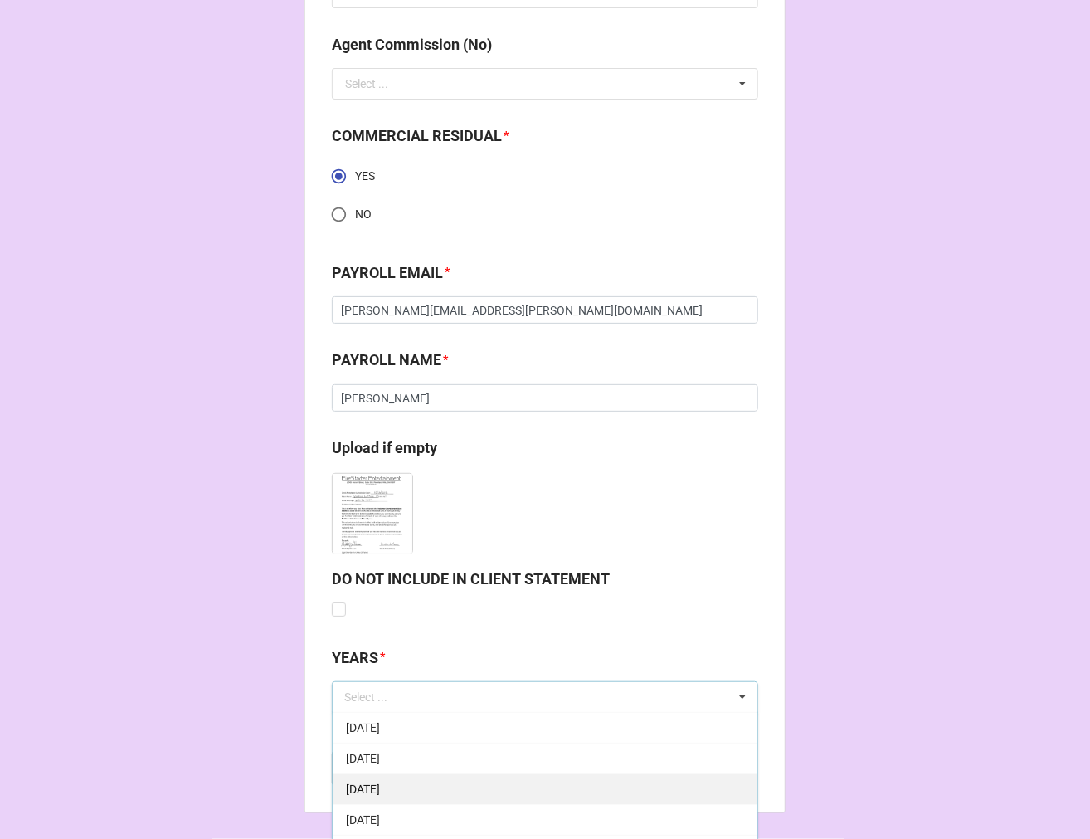
click at [380, 784] on span "[DATE]" at bounding box center [363, 788] width 34 height 13
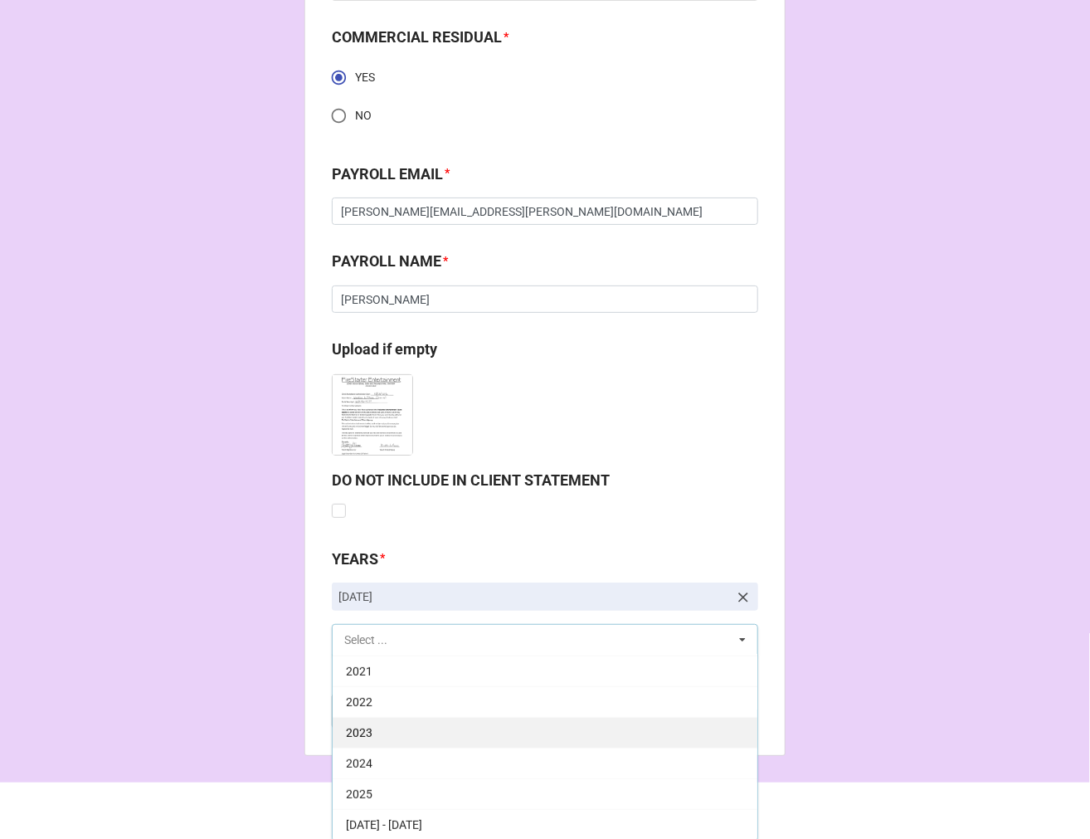
scroll to position [2380, 0]
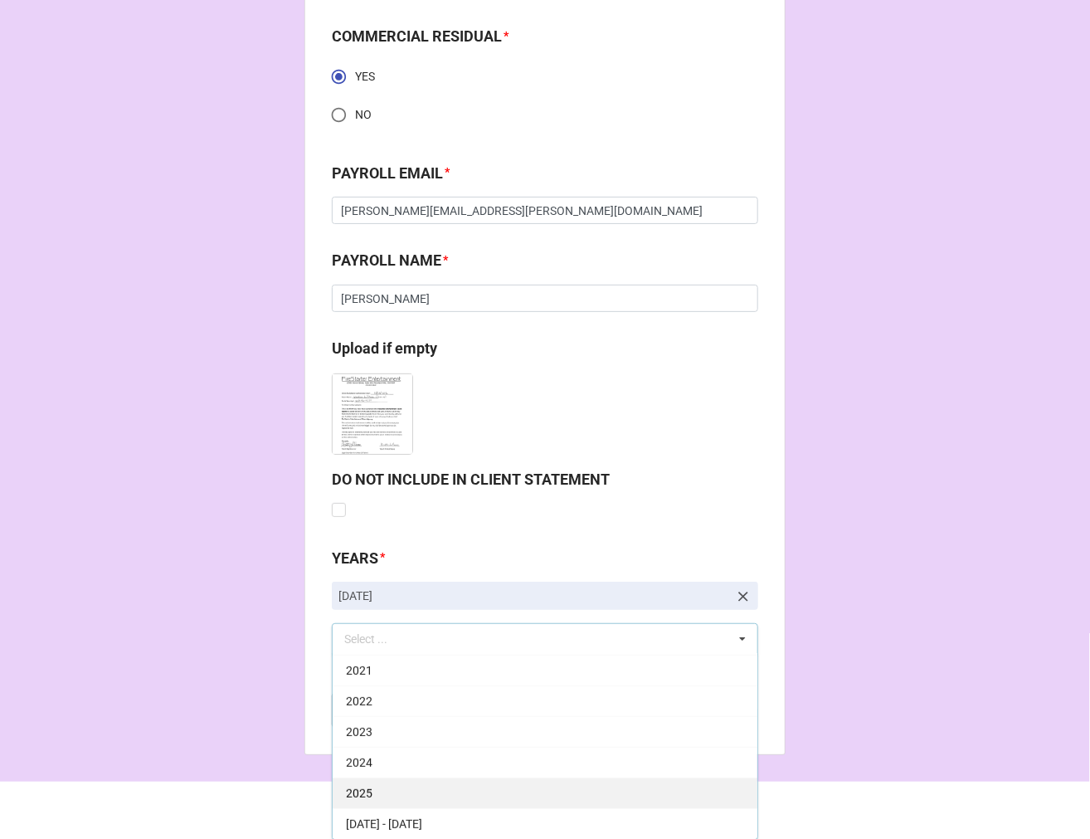
click at [401, 787] on div "2025" at bounding box center [545, 792] width 425 height 31
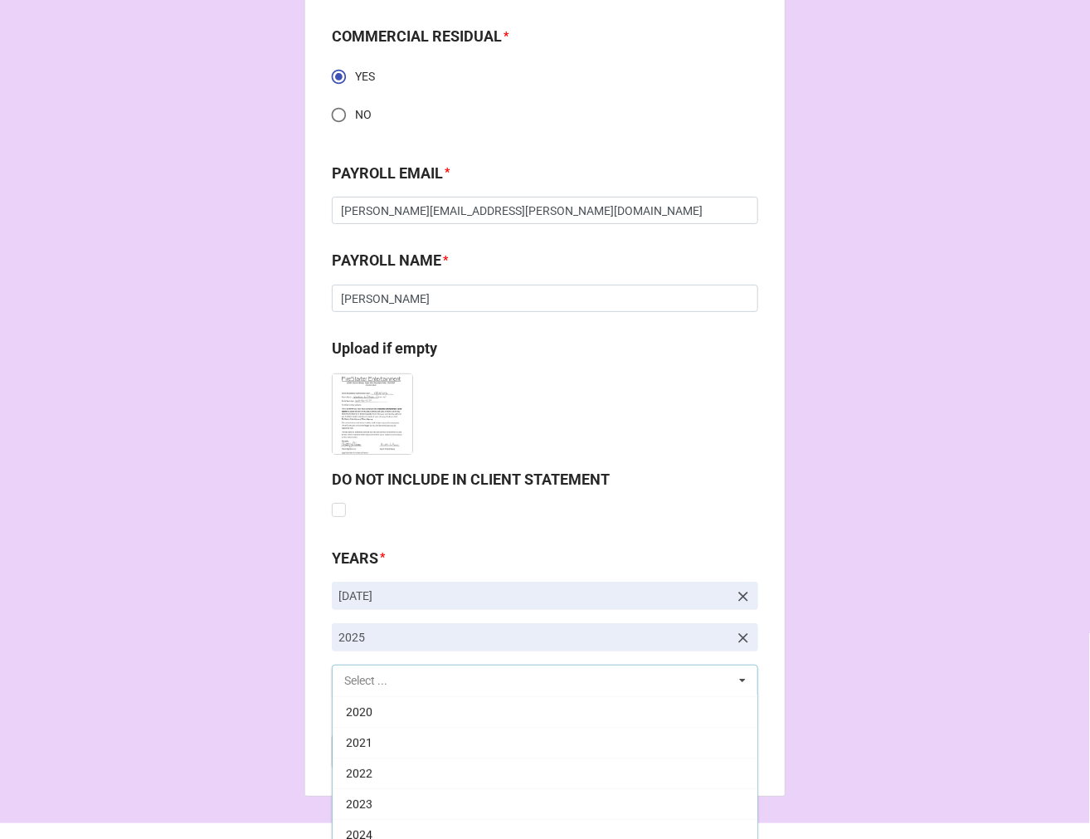
scroll to position [337, 0]
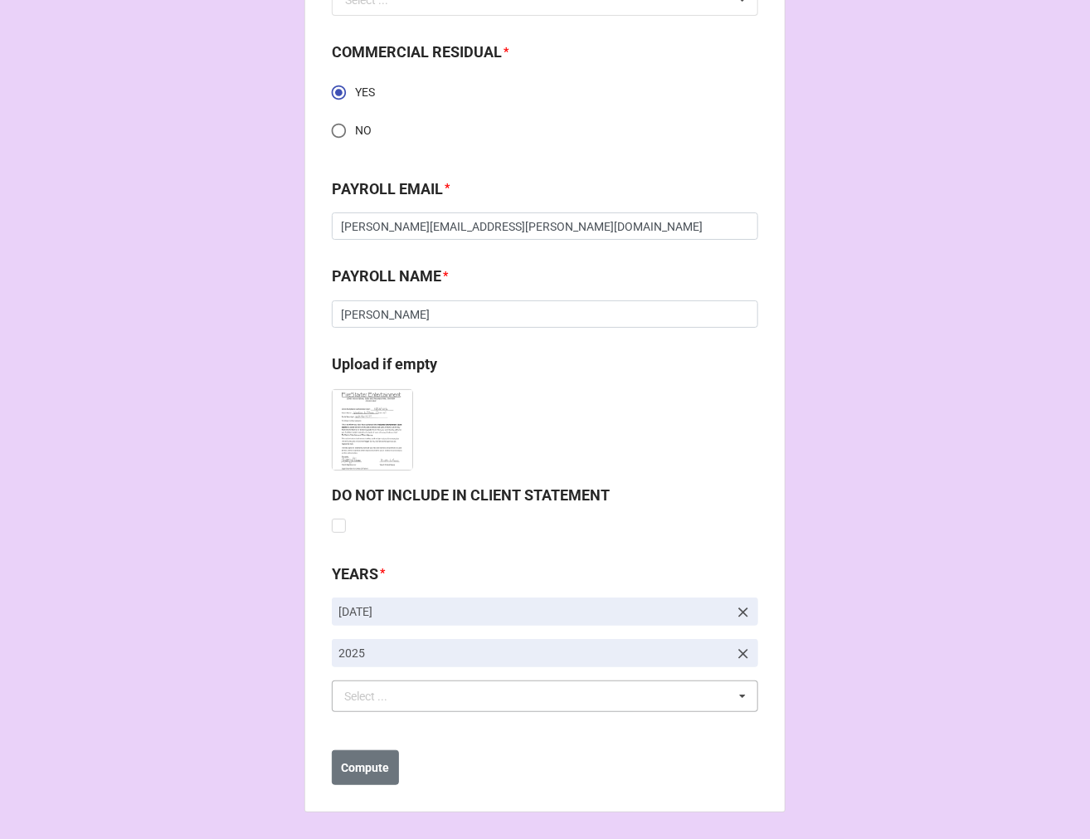
scroll to position [2363, 0]
click at [342, 772] on b "Compute" at bounding box center [366, 768] width 48 height 17
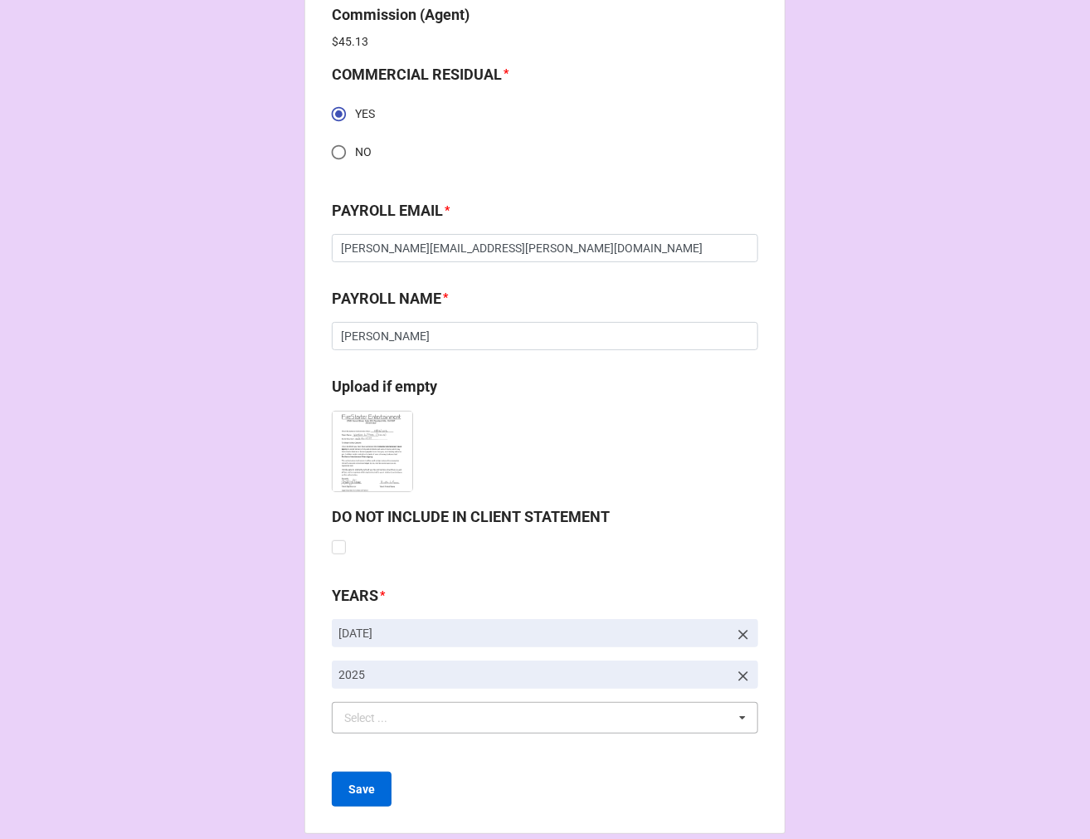
scroll to position [2423, 0]
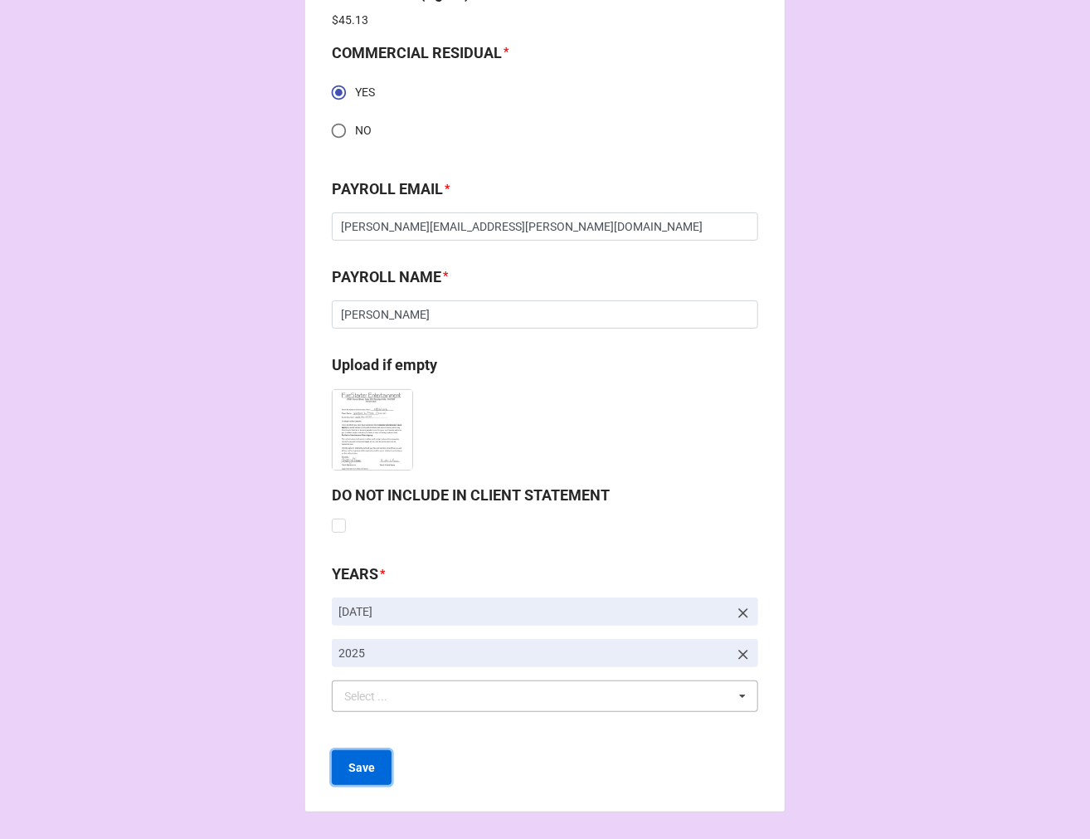
click at [362, 767] on b "Save" at bounding box center [362, 767] width 27 height 17
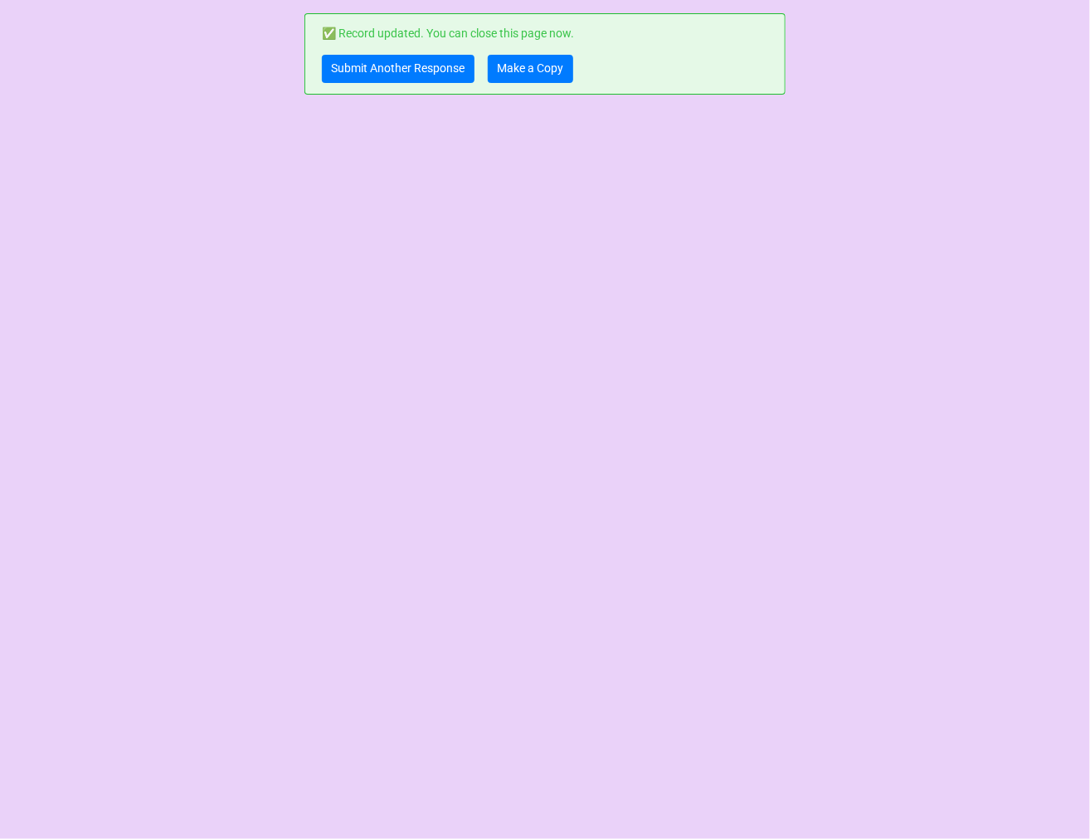
scroll to position [0, 0]
click at [539, 68] on link "Make a Copy" at bounding box center [530, 69] width 85 height 28
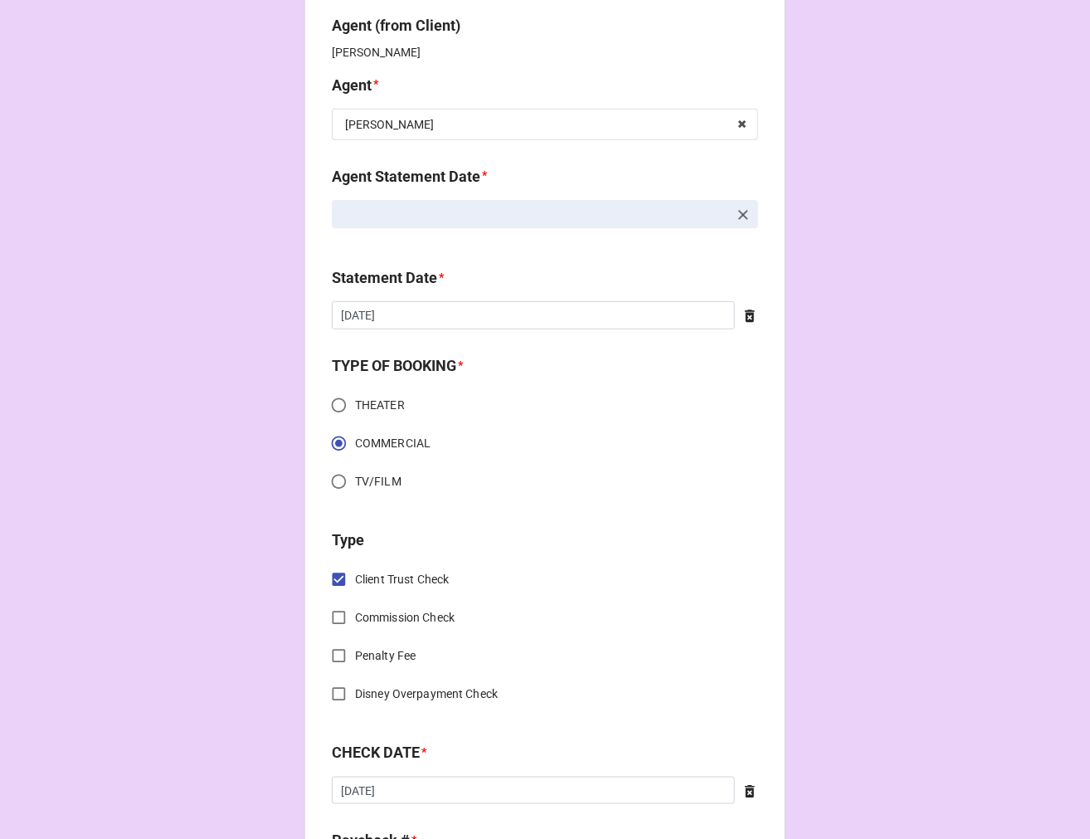
scroll to position [553, 0]
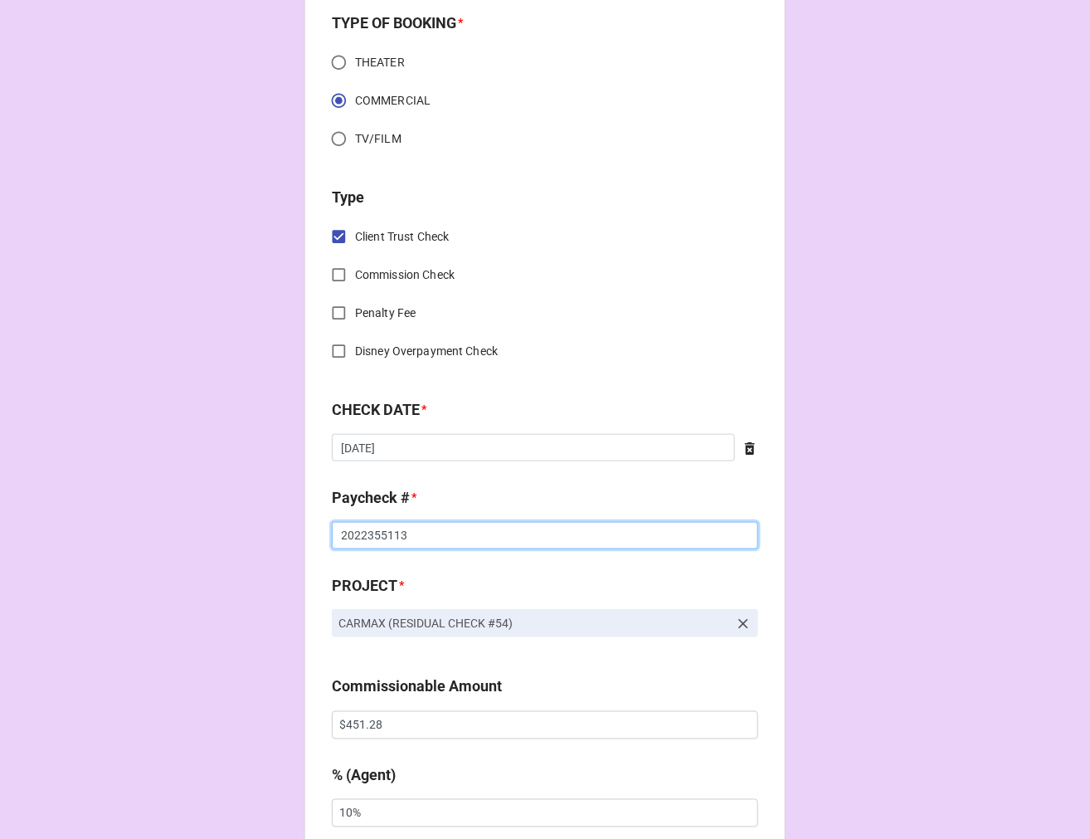
click at [426, 541] on input "2022355113" at bounding box center [545, 536] width 427 height 28
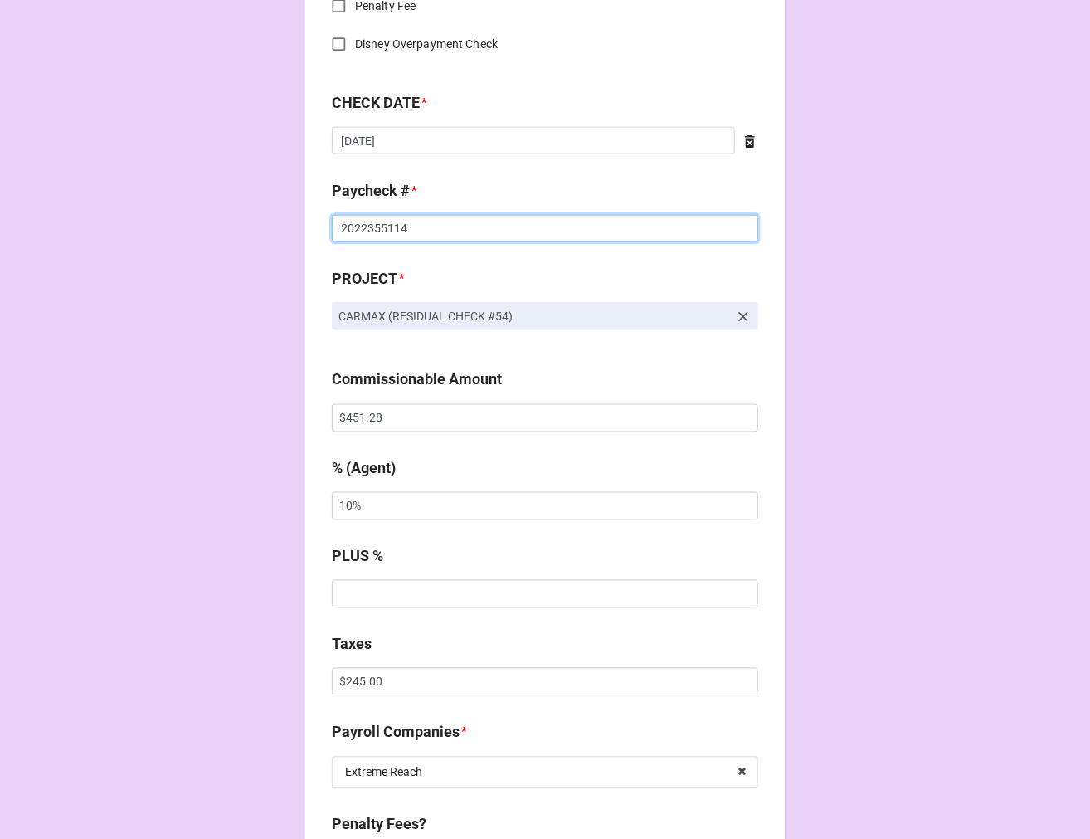
scroll to position [1014, 0]
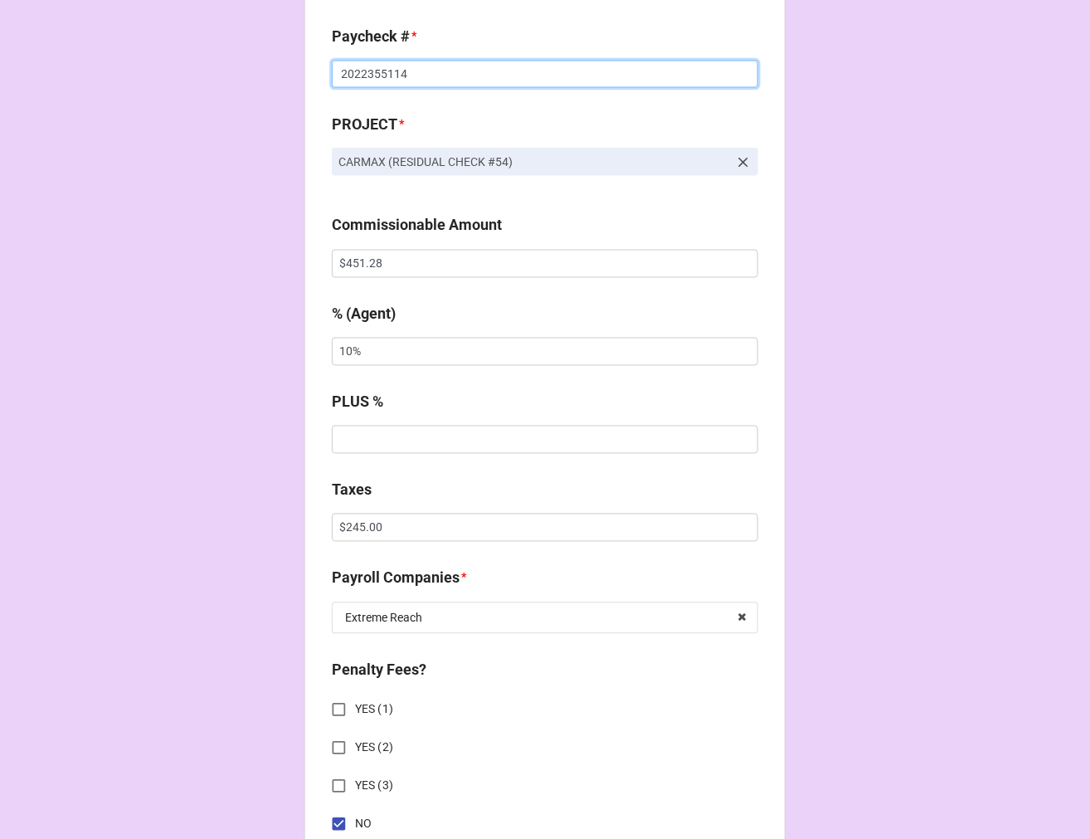
type input "2022355114"
click at [359, 255] on input "$451.28" at bounding box center [545, 264] width 427 height 28
type input "$2,250.00"
click at [372, 528] on input "$245.00" at bounding box center [545, 528] width 427 height 28
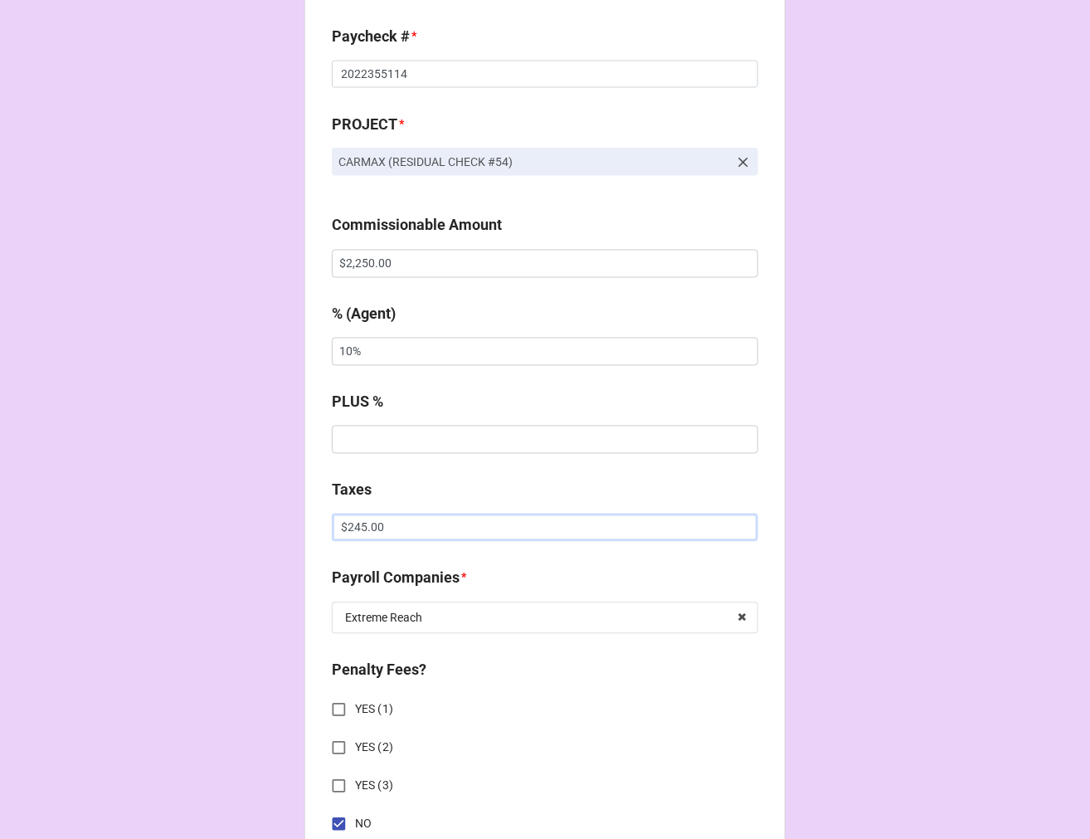
click at [372, 528] on input "$245.00" at bounding box center [545, 528] width 427 height 28
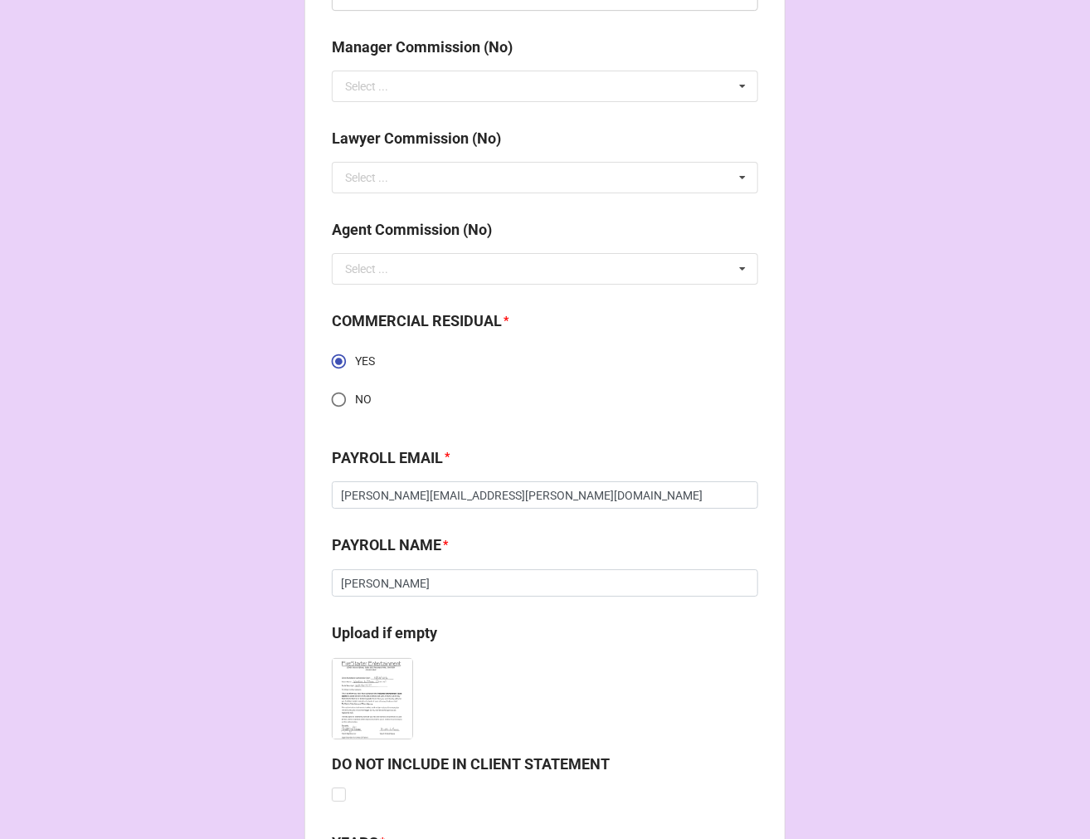
scroll to position [2363, 0]
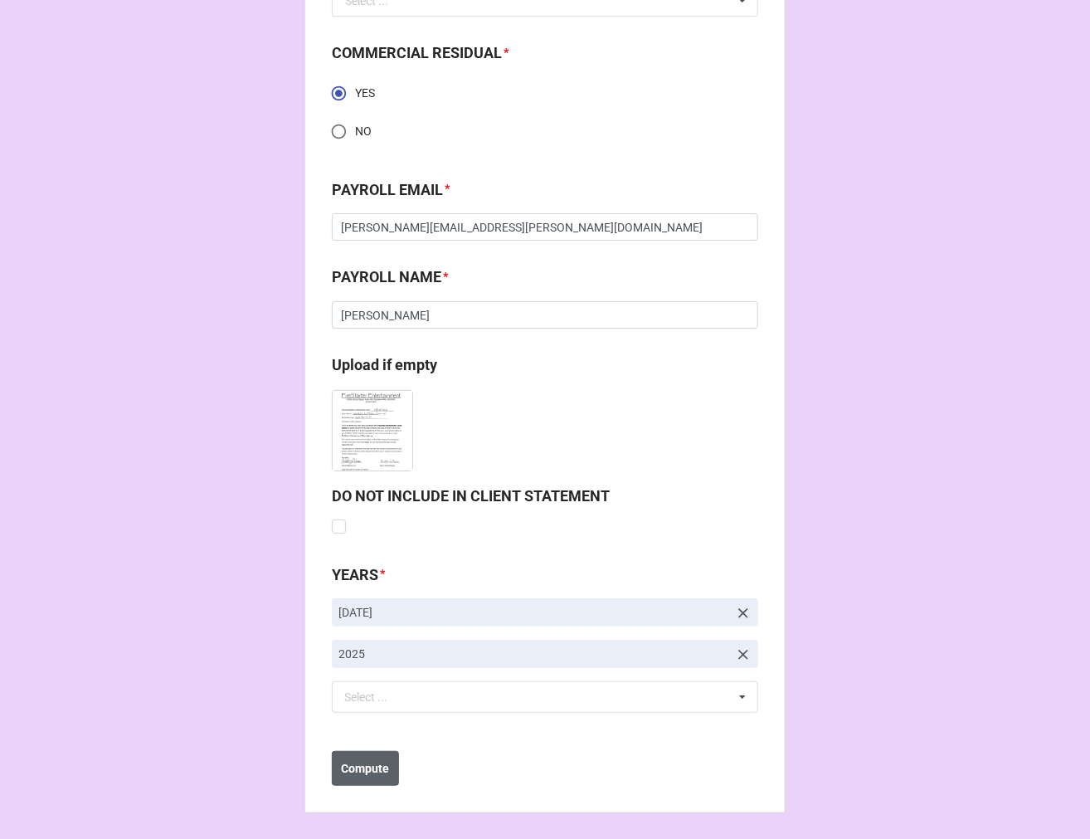
type input "$623.63"
click at [342, 760] on b "Compute" at bounding box center [366, 768] width 48 height 17
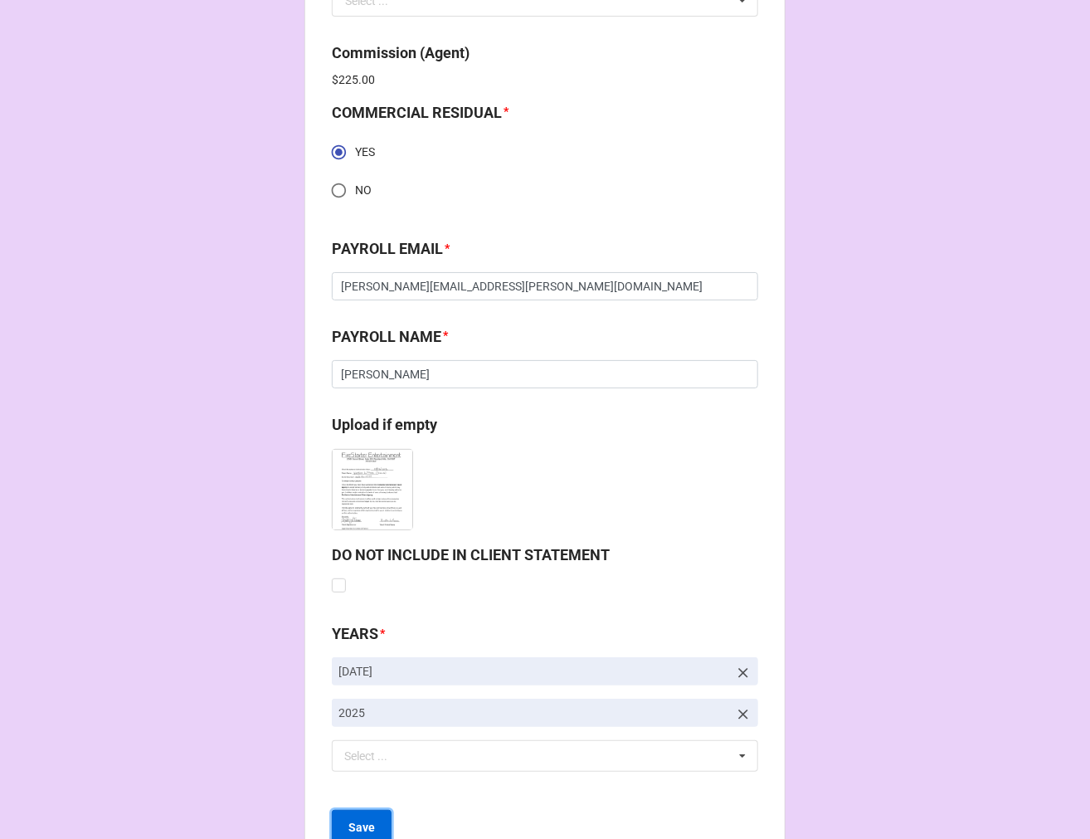
click at [360, 822] on b "Save" at bounding box center [362, 827] width 27 height 17
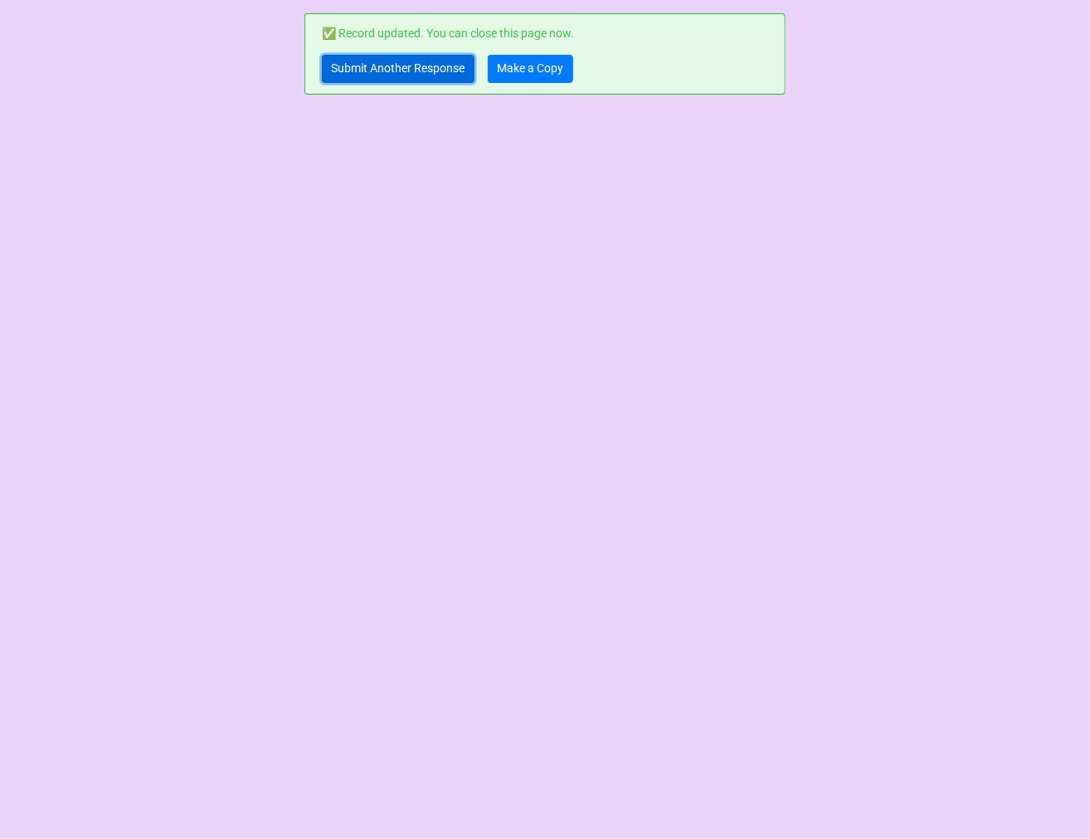
click at [369, 71] on link "Submit Another Response" at bounding box center [398, 69] width 153 height 28
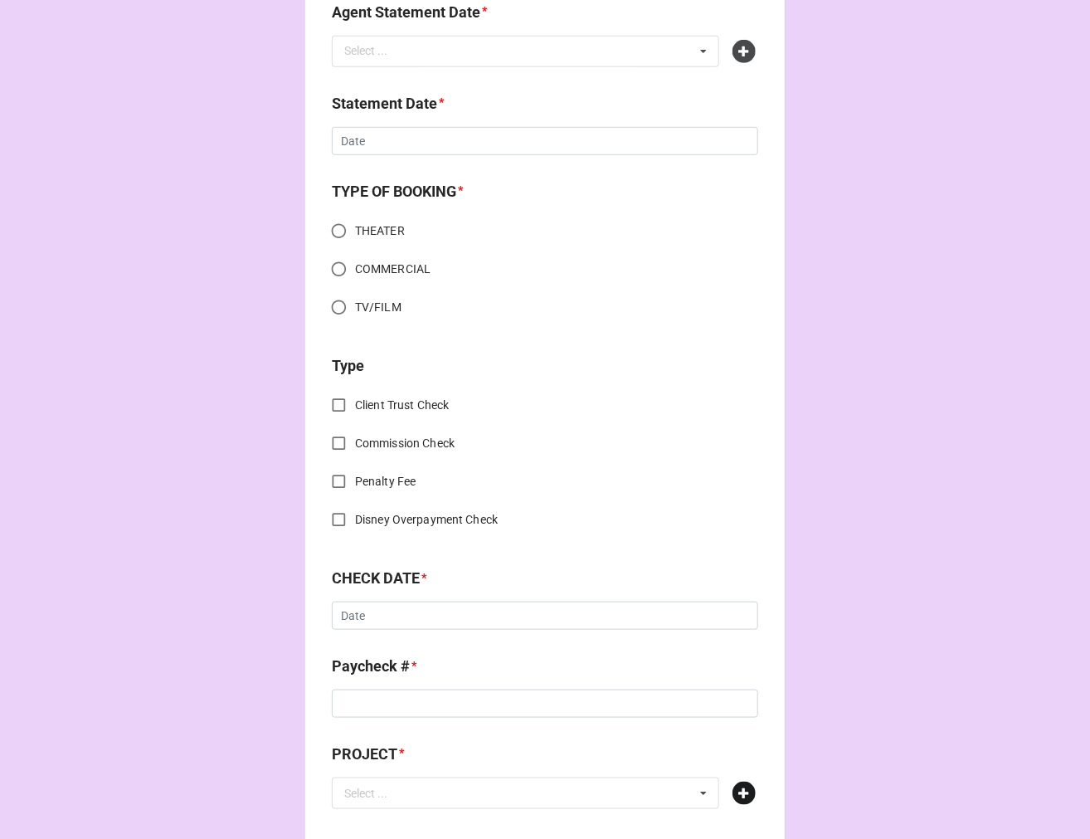
scroll to position [645, 0]
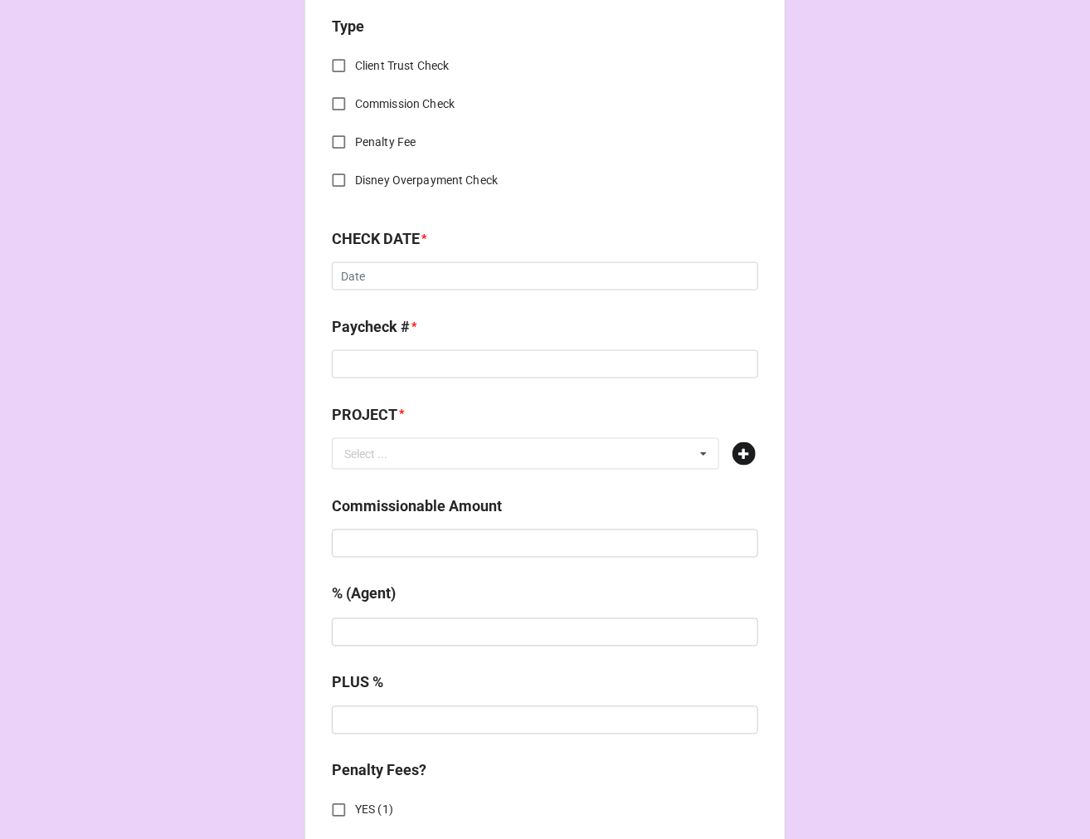
click at [740, 454] on icon at bounding box center [744, 453] width 23 height 23
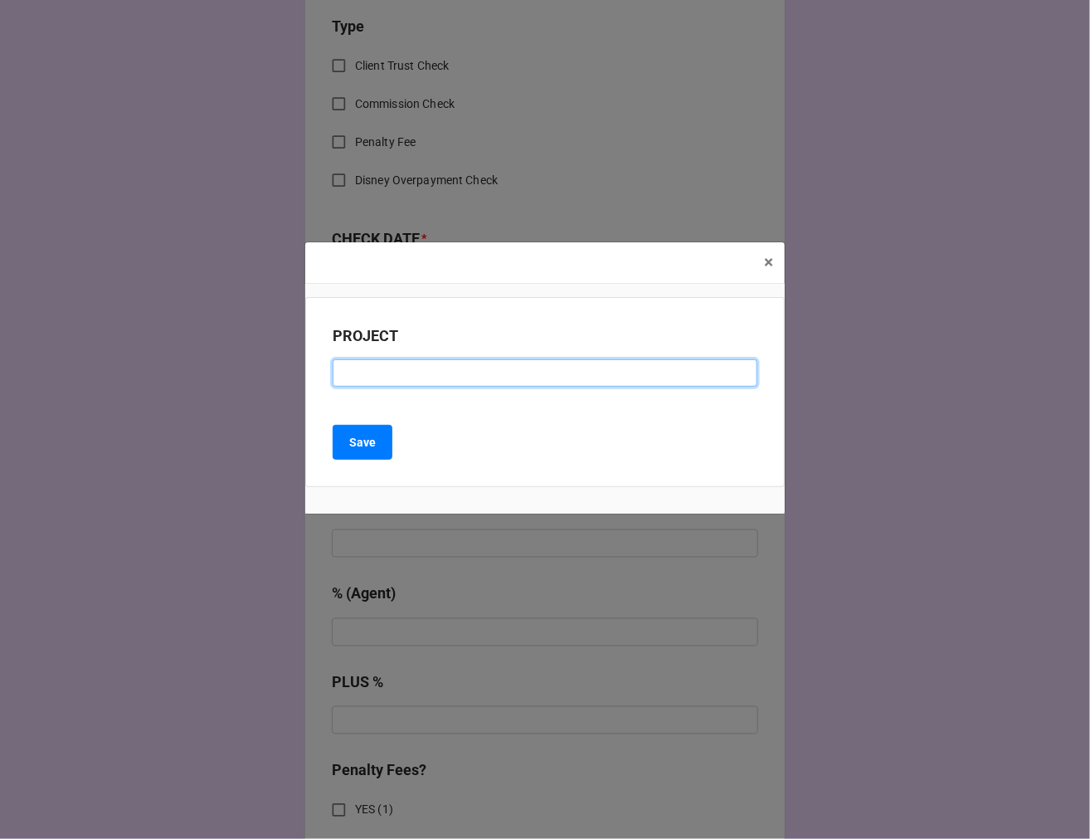
click at [402, 374] on input at bounding box center [545, 373] width 425 height 28
paste input "WALMART (RESIDUAL CHECK #4)"
drag, startPoint x: 504, startPoint y: 373, endPoint x: 705, endPoint y: 313, distance: 210.5
click at [508, 373] on input "WALMART (RESIDUAL CHECK #4)" at bounding box center [545, 373] width 425 height 28
type input "WALMART (RESIDUAL CHECK #5)"
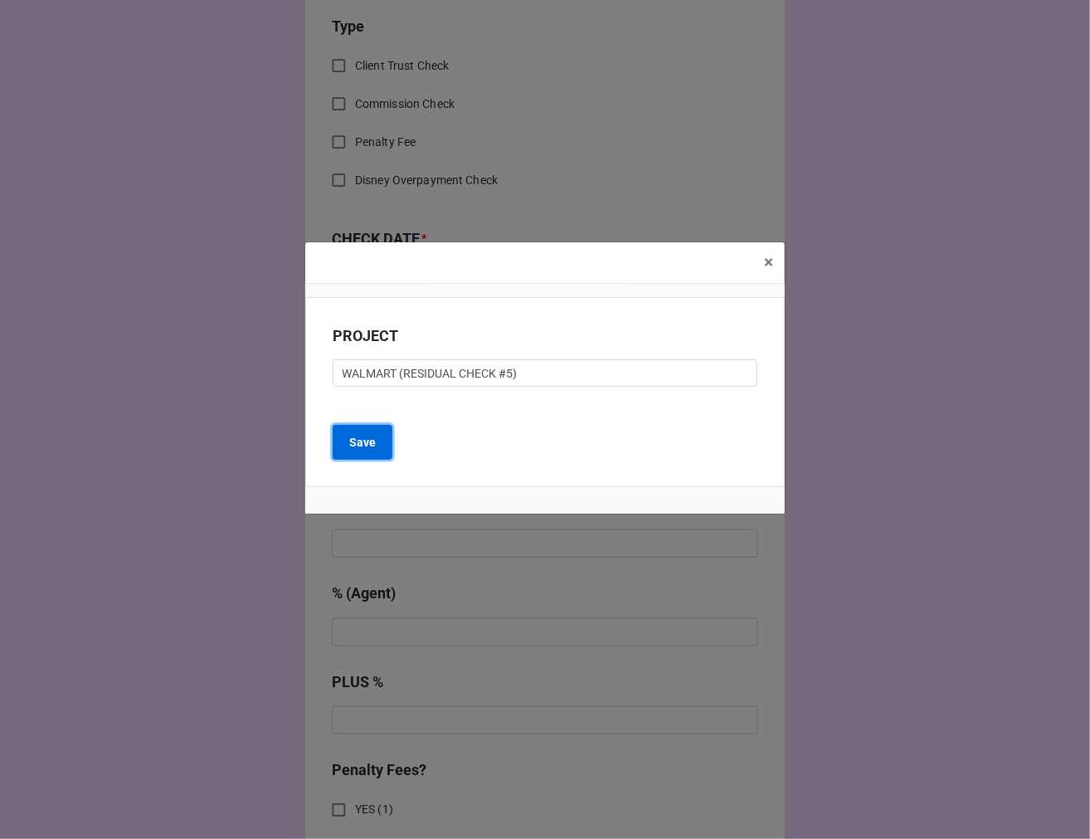
click at [350, 444] on b "Save" at bounding box center [362, 442] width 27 height 17
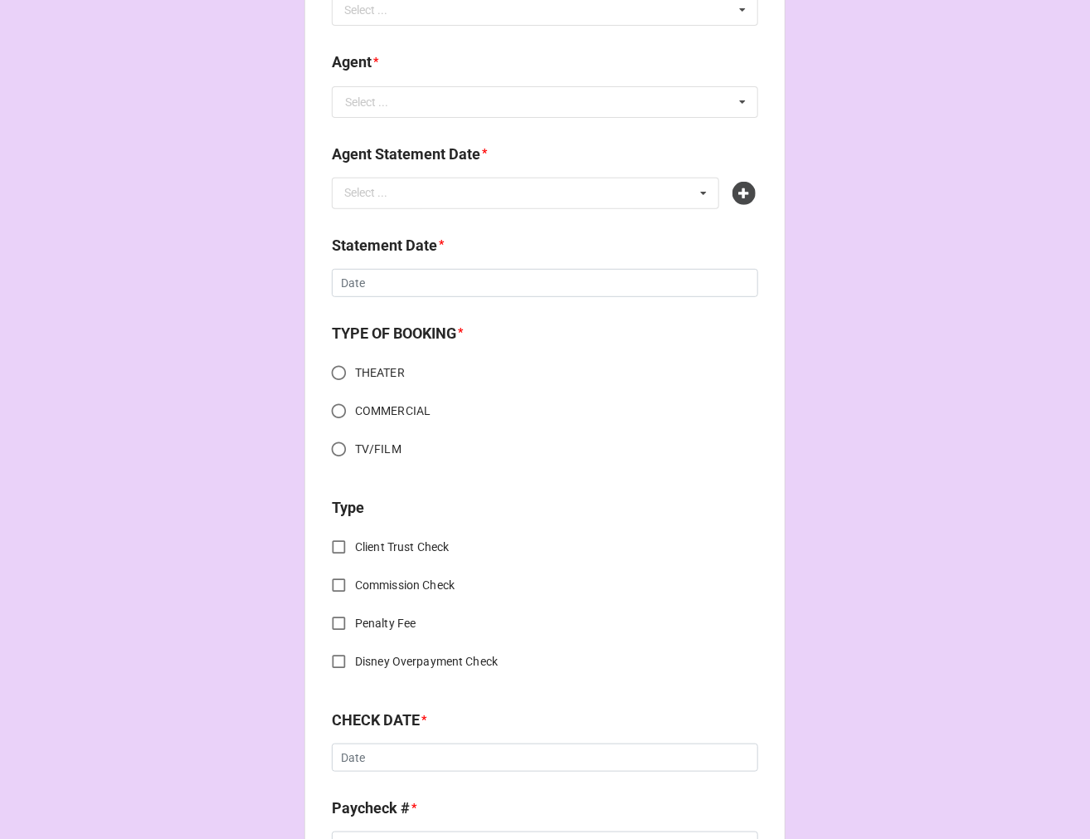
scroll to position [0, 0]
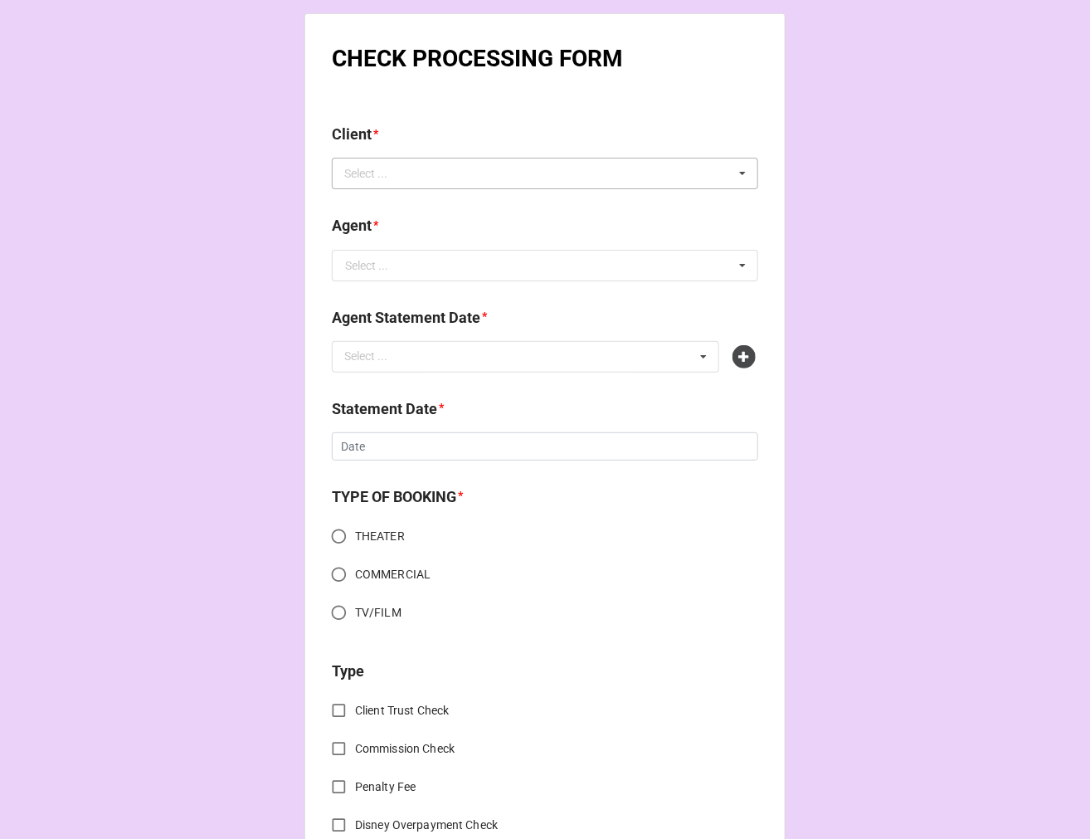
click at [380, 179] on div "Select ..." at bounding box center [375, 173] width 71 height 19
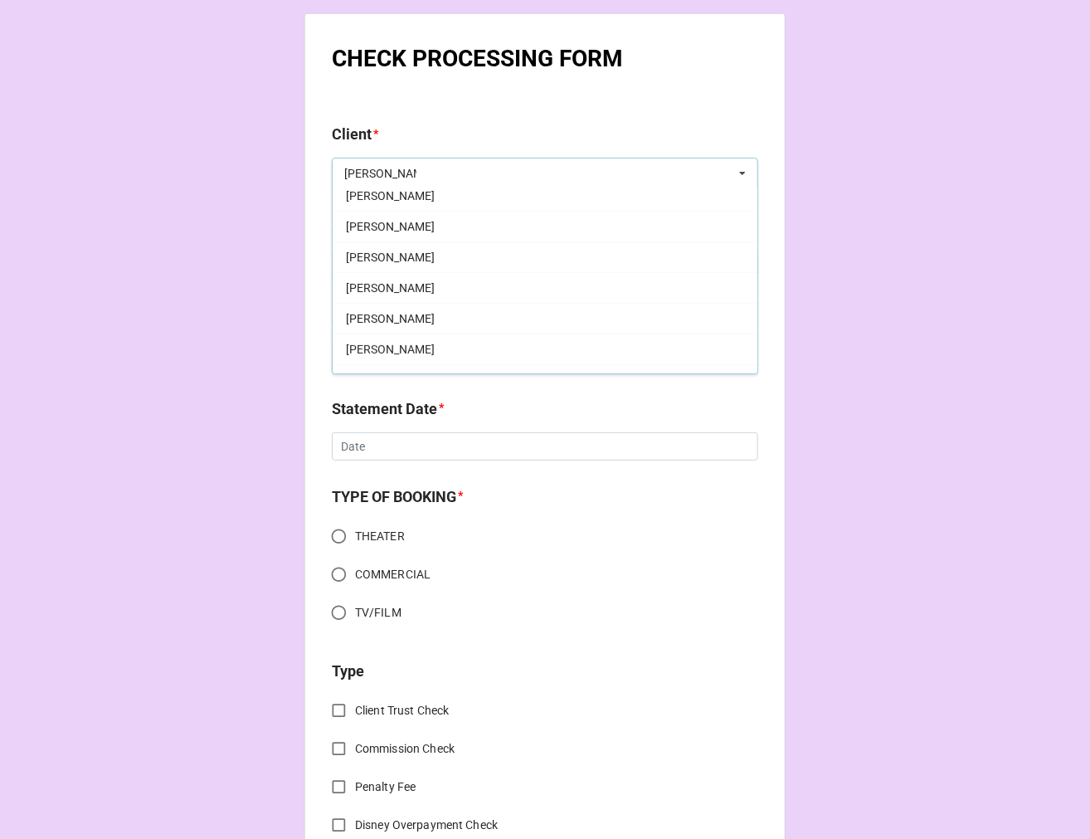
scroll to position [184, 0]
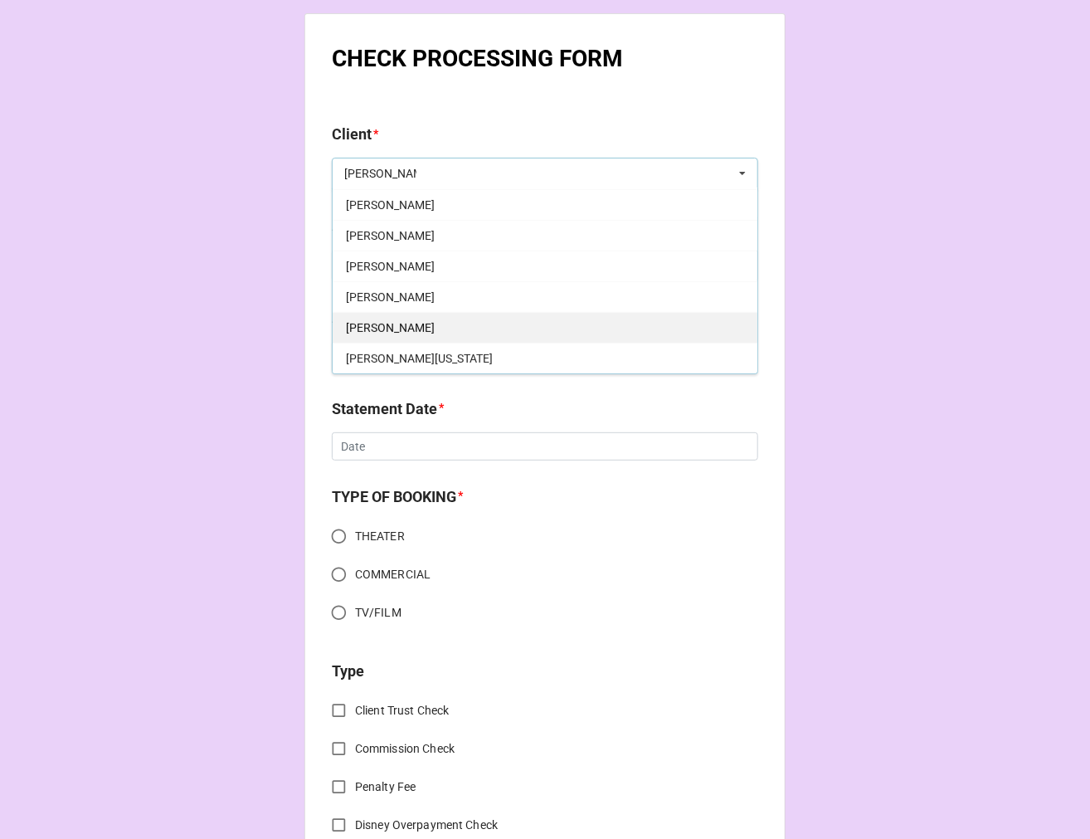
type input "[PERSON_NAME]"
click at [426, 314] on div "[PERSON_NAME]" at bounding box center [545, 327] width 425 height 31
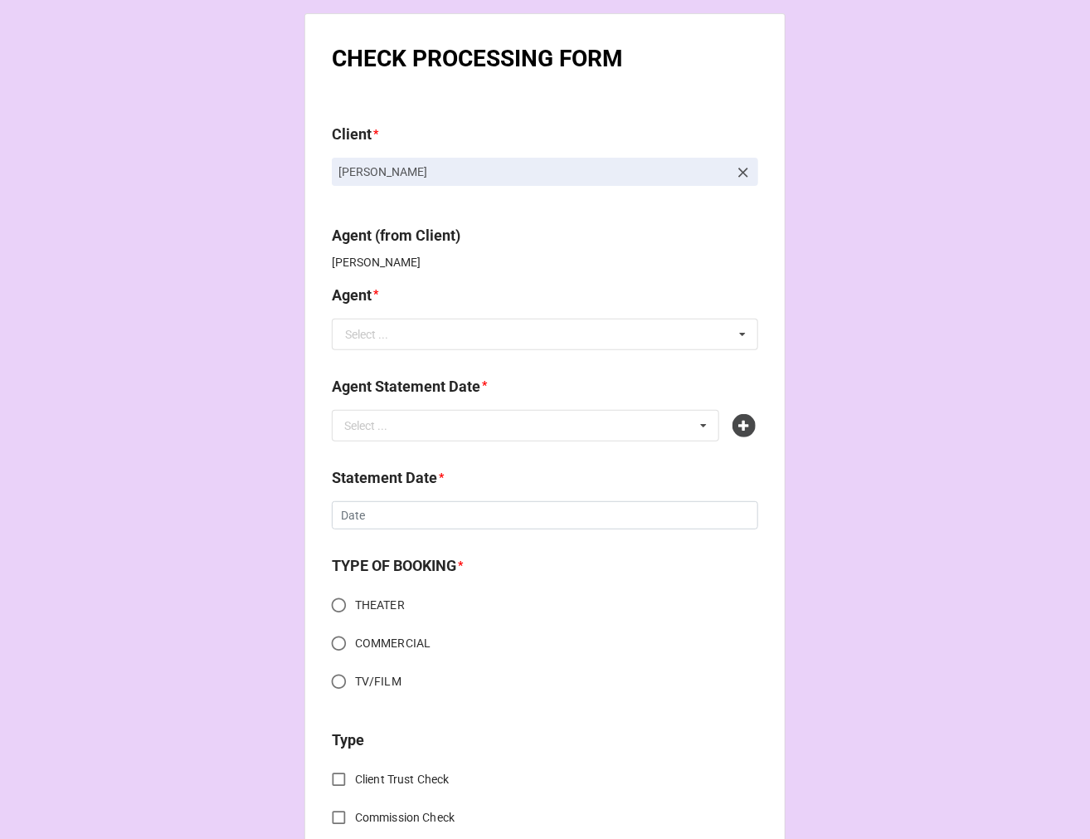
click at [390, 329] on input "text" at bounding box center [546, 334] width 425 height 30
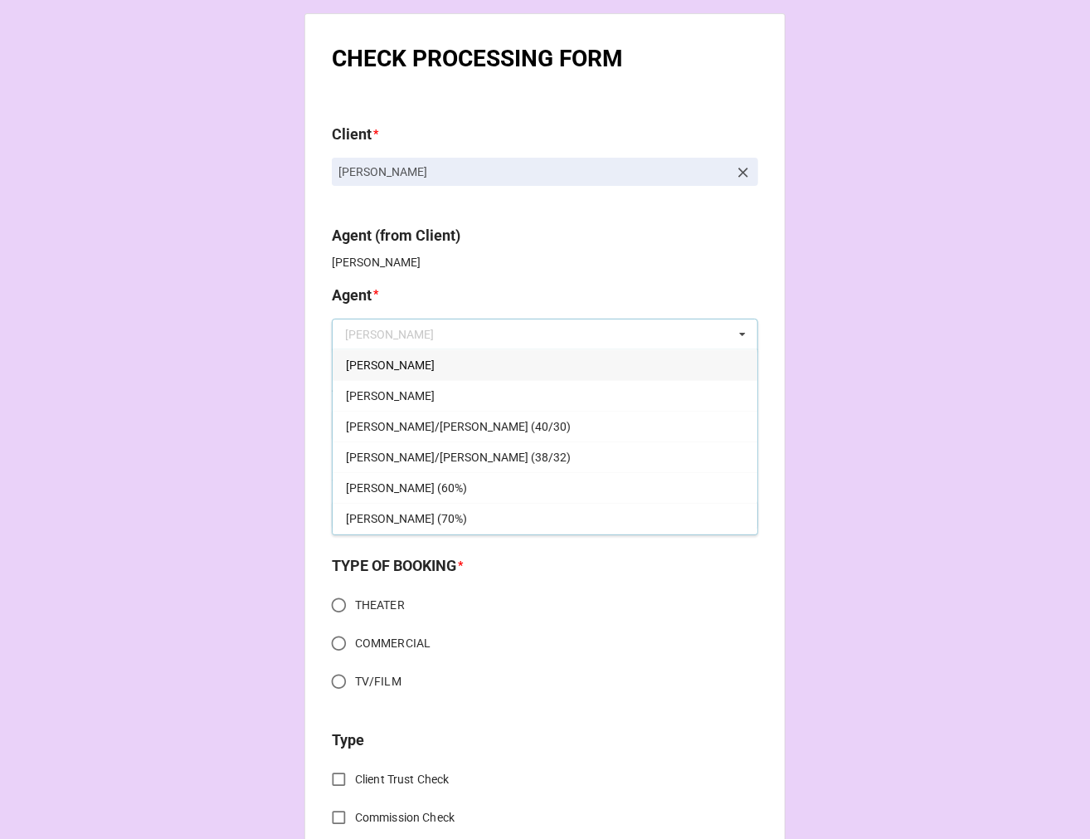
click at [386, 354] on div "[PERSON_NAME]" at bounding box center [545, 364] width 425 height 31
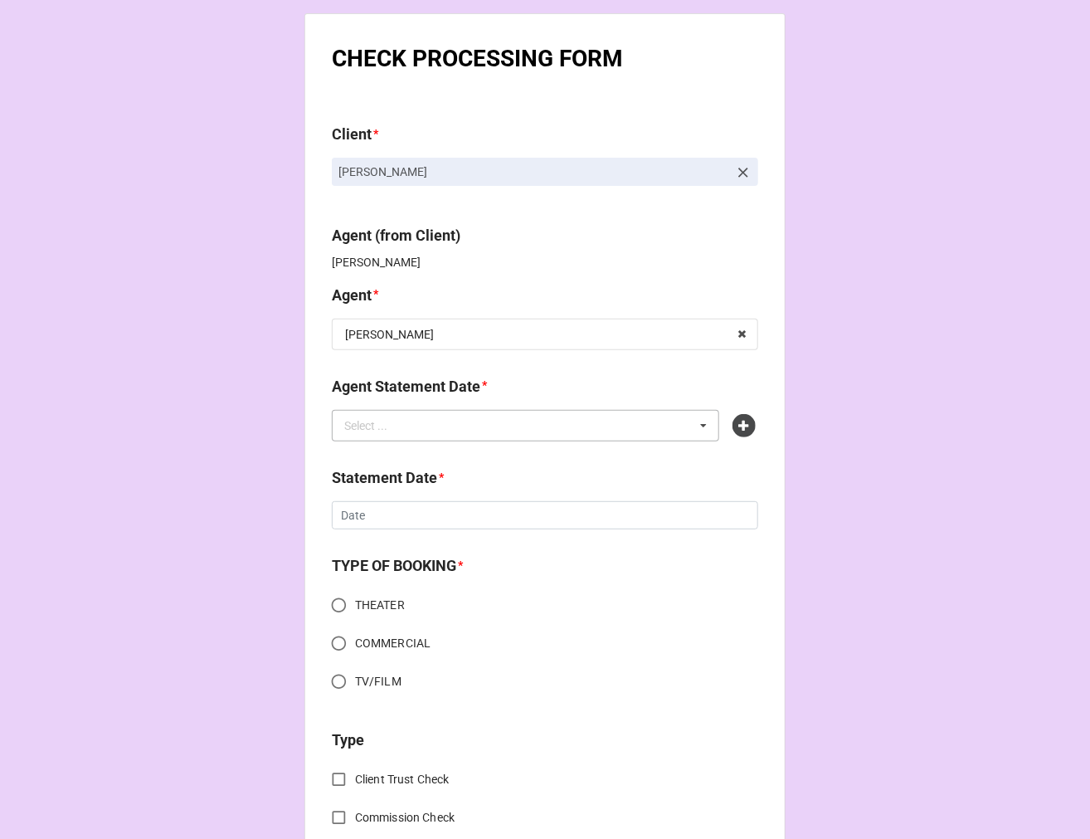
click at [394, 427] on div "Select ..." at bounding box center [375, 425] width 71 height 19
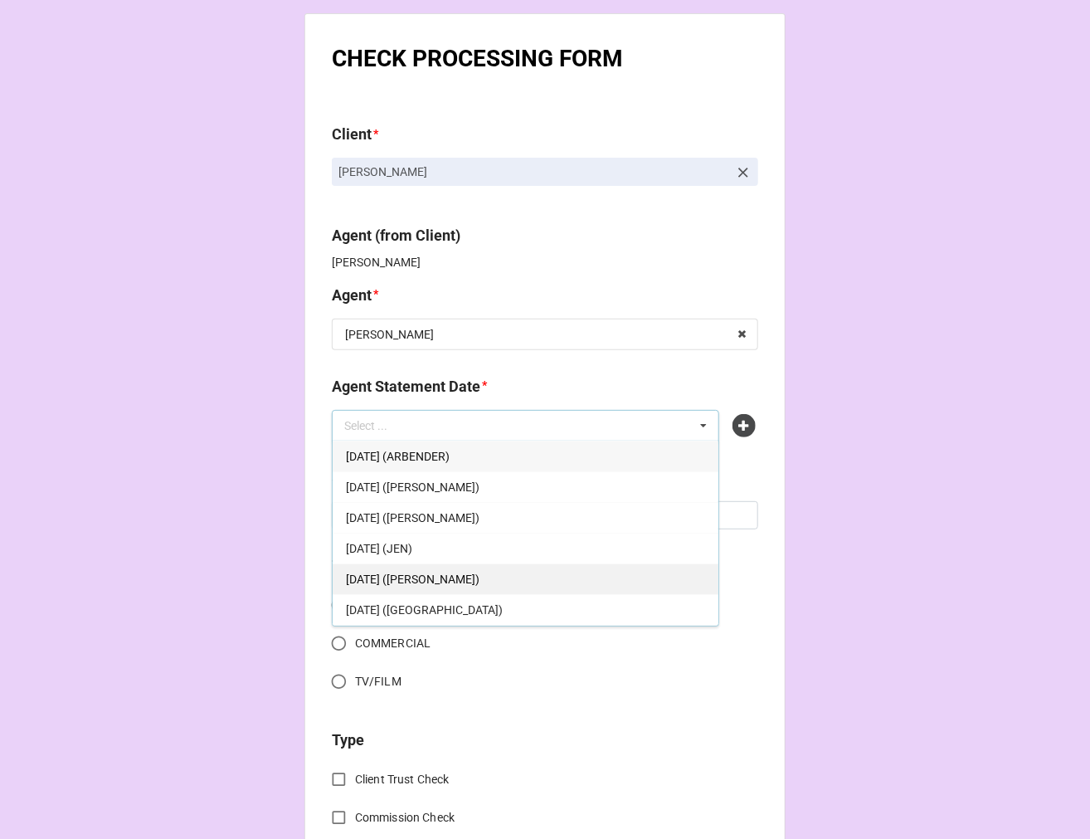
click at [466, 573] on span "[DATE] ([PERSON_NAME])" at bounding box center [413, 579] width 134 height 13
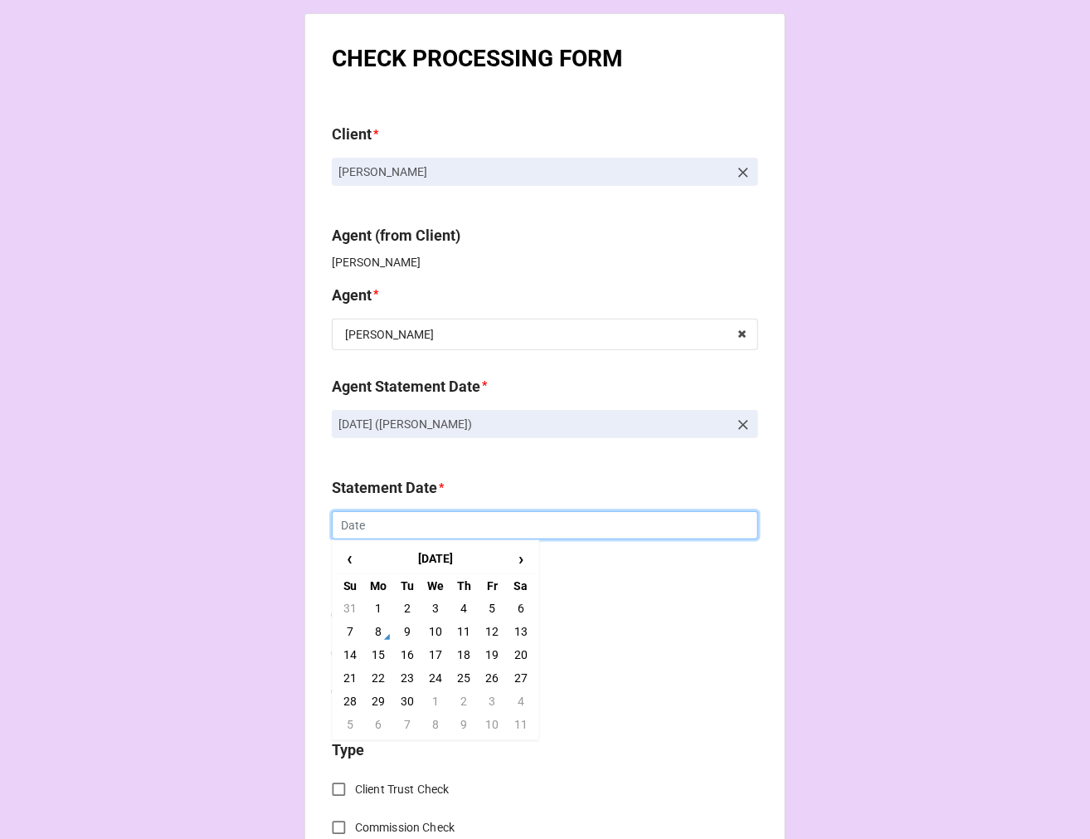
click at [400, 532] on input "text" at bounding box center [545, 525] width 427 height 28
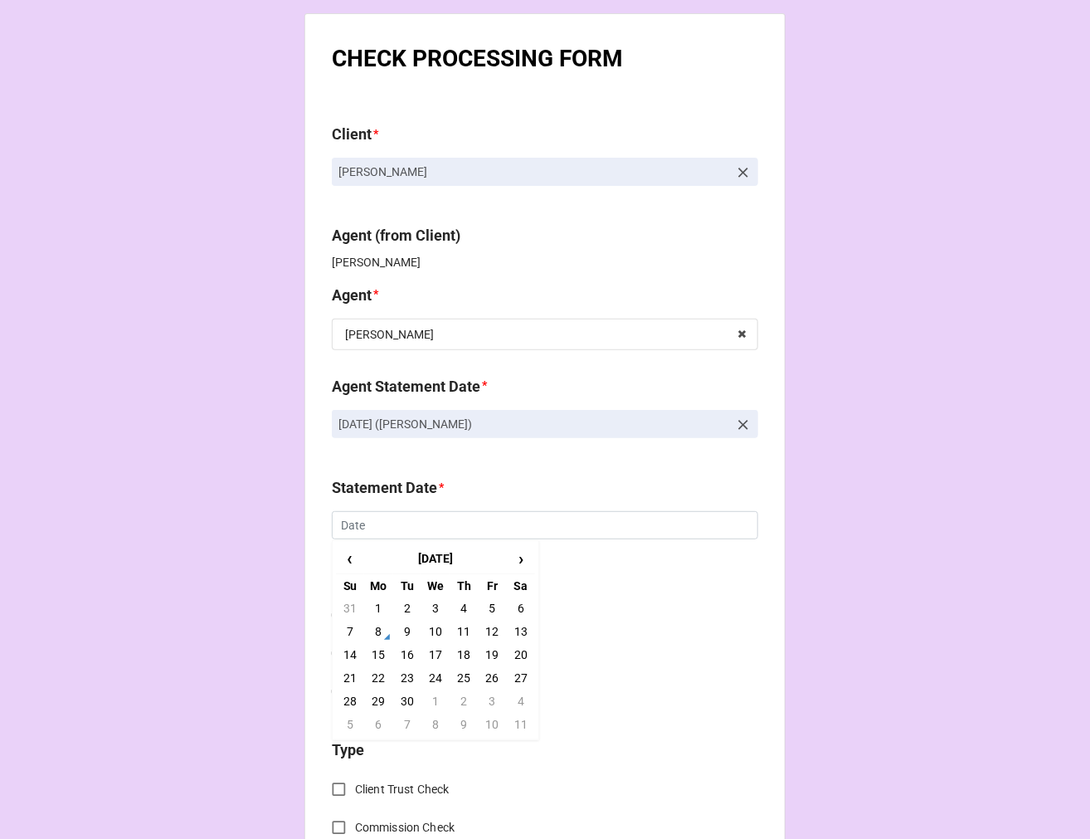
click at [482, 649] on td "19" at bounding box center [492, 654] width 28 height 23
type input "[DATE]"
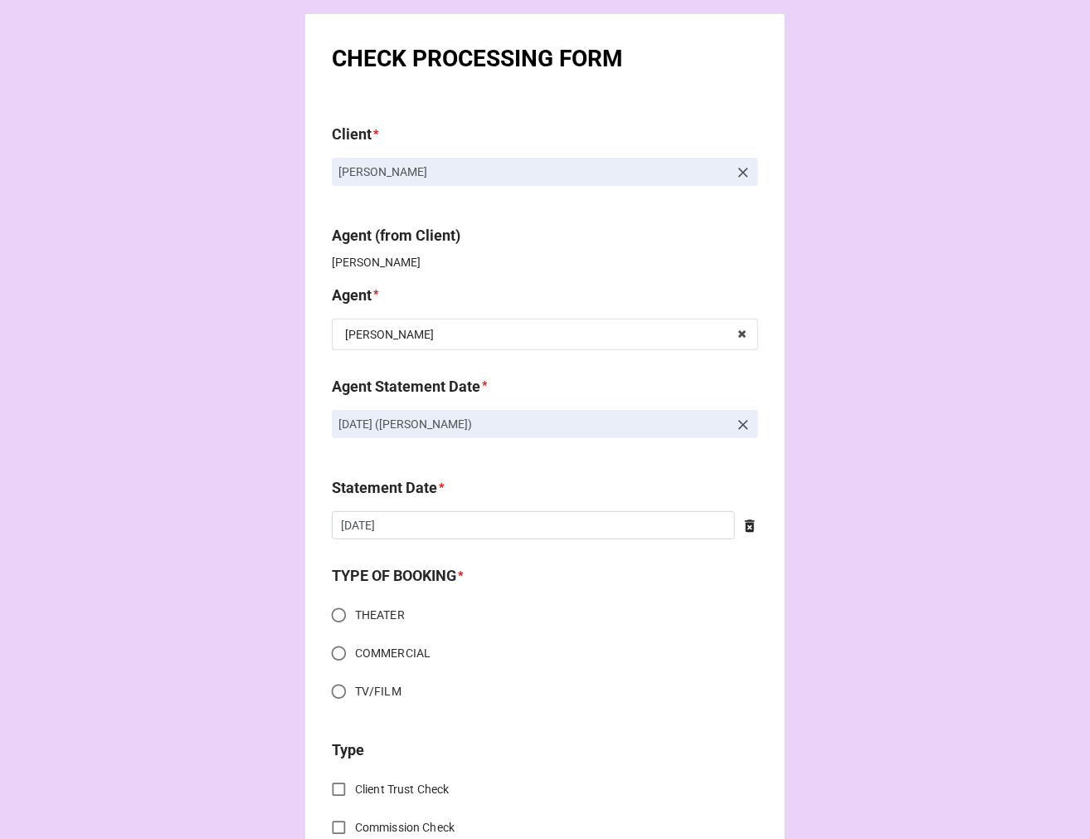
click at [334, 652] on input "COMMERCIAL" at bounding box center [339, 653] width 32 height 32
radio input "true"
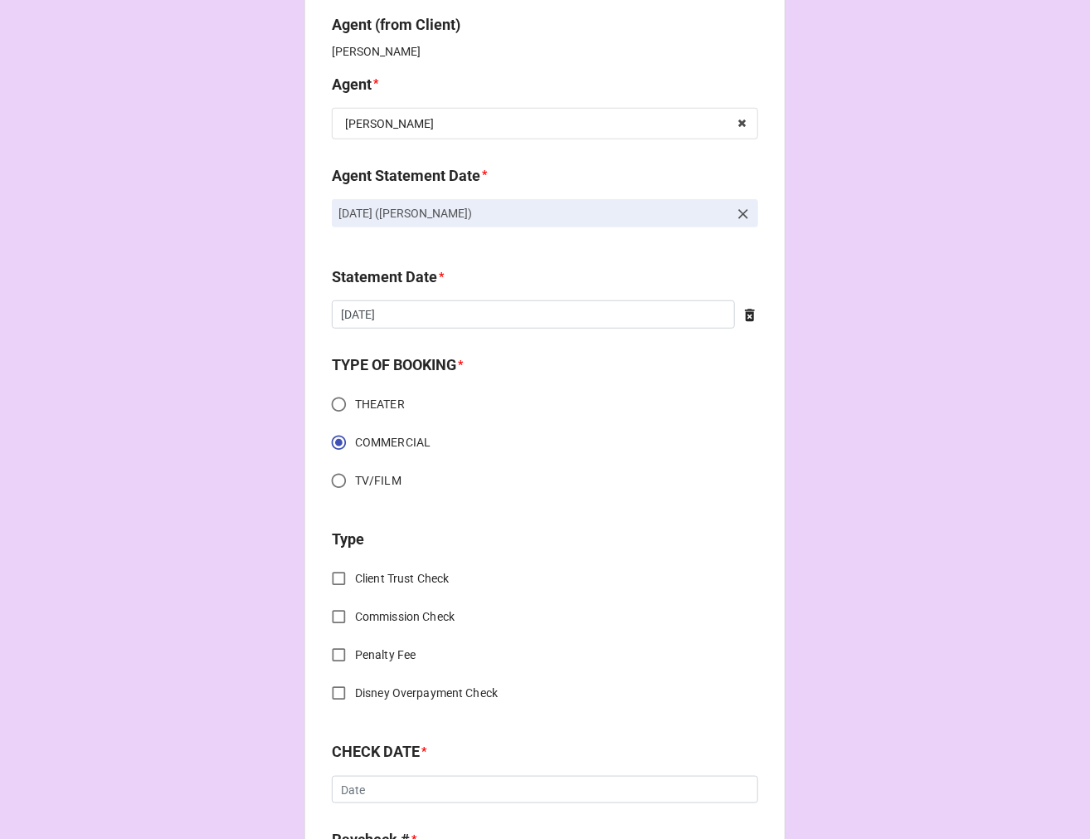
scroll to position [368, 0]
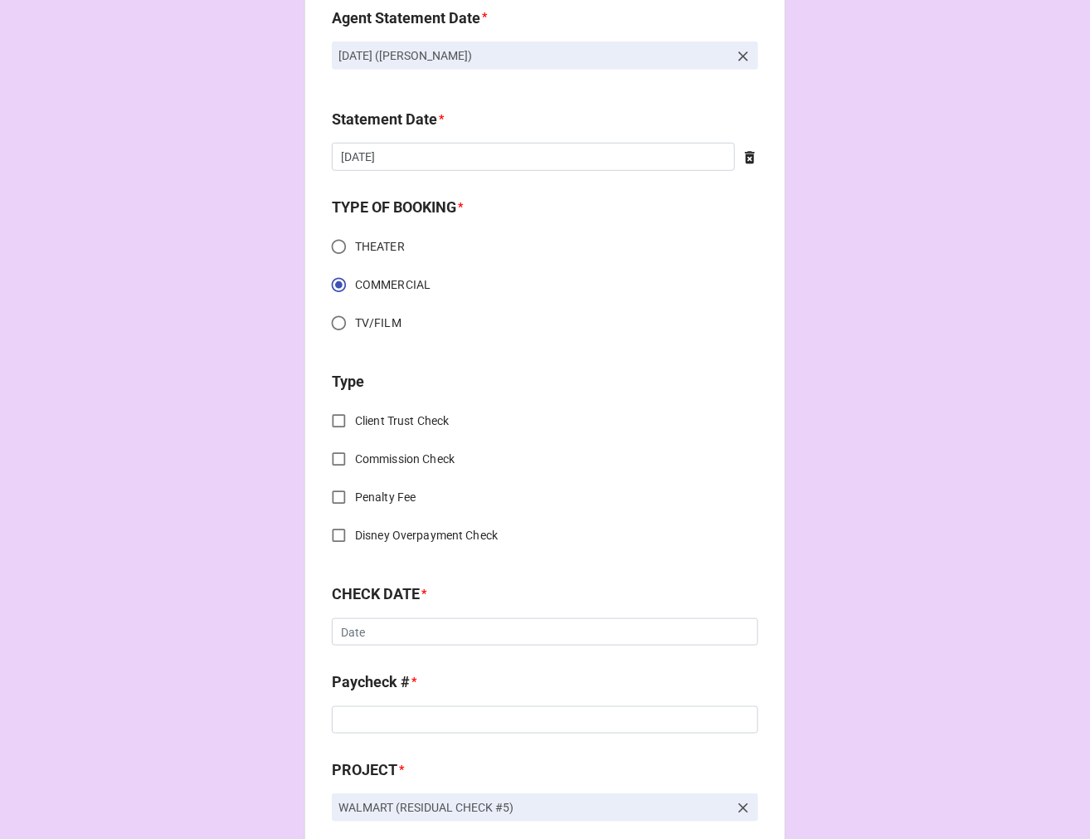
click at [329, 418] on input "Client Trust Check" at bounding box center [339, 421] width 32 height 32
checkbox input "true"
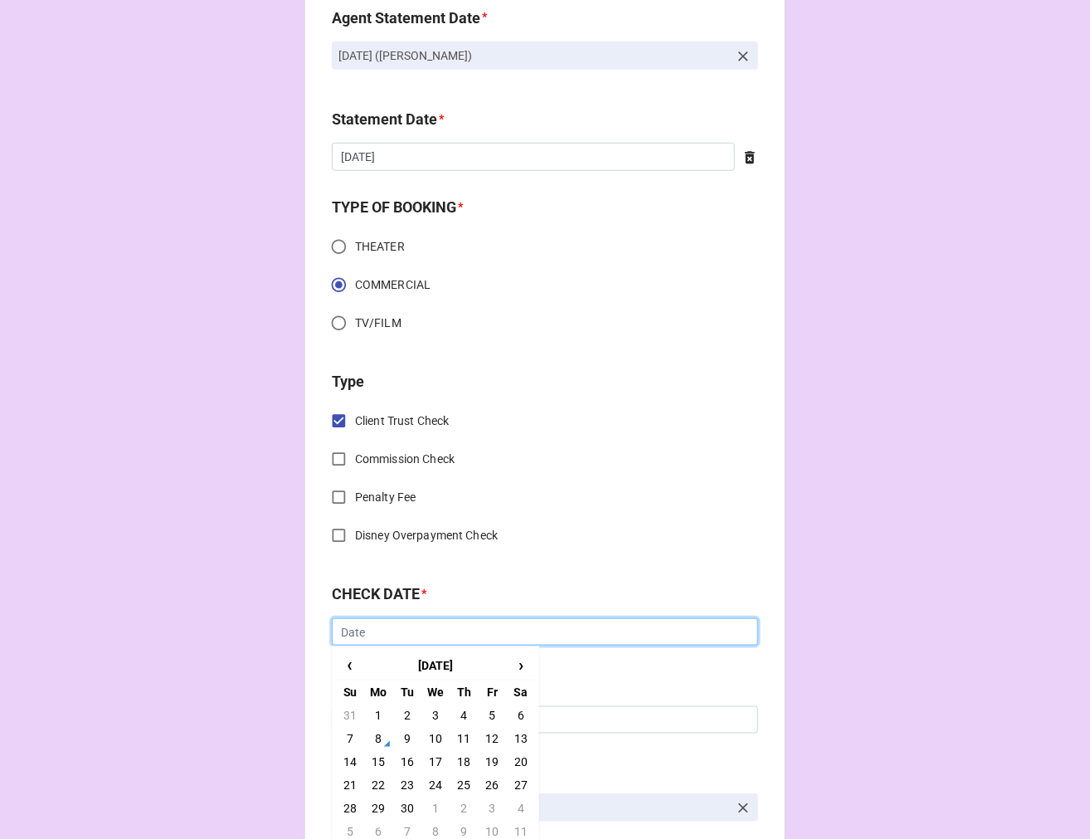
click at [417, 631] on input "text" at bounding box center [545, 632] width 427 height 28
click at [343, 666] on span "‹" at bounding box center [350, 664] width 27 height 27
click at [377, 806] on td "25" at bounding box center [378, 808] width 28 height 23
type input "[DATE]"
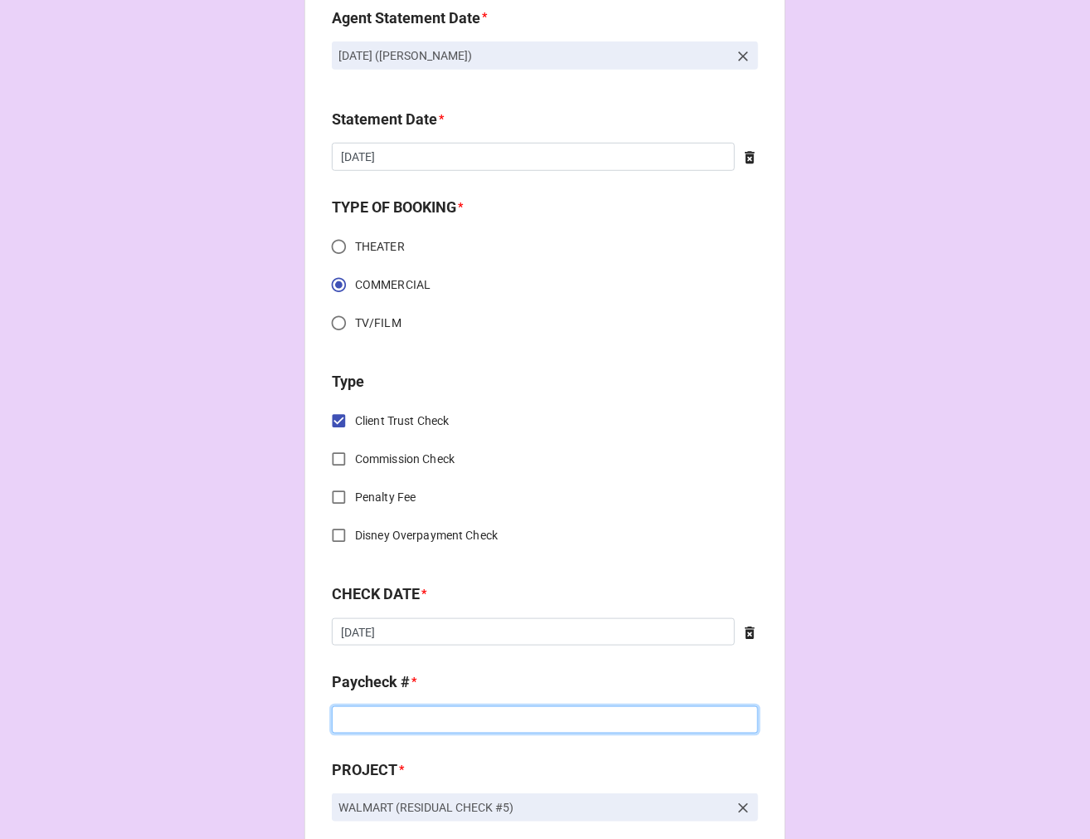
click at [370, 714] on input at bounding box center [545, 720] width 427 height 28
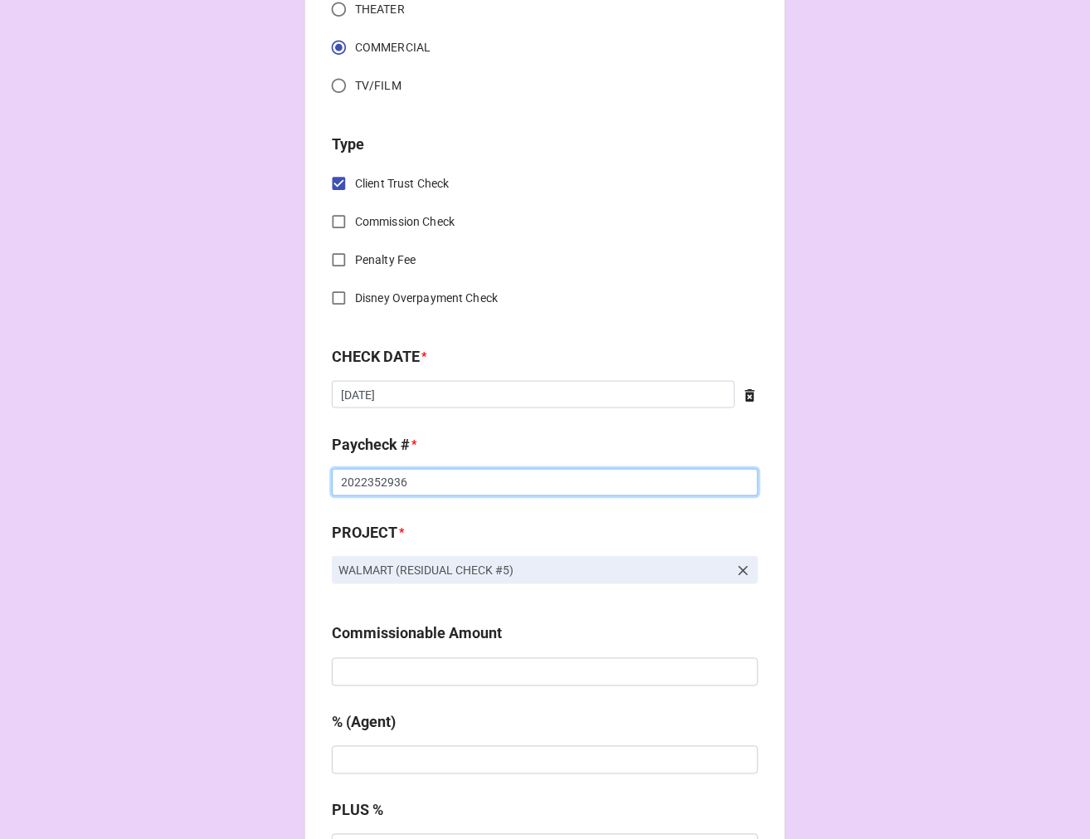
scroll to position [645, 0]
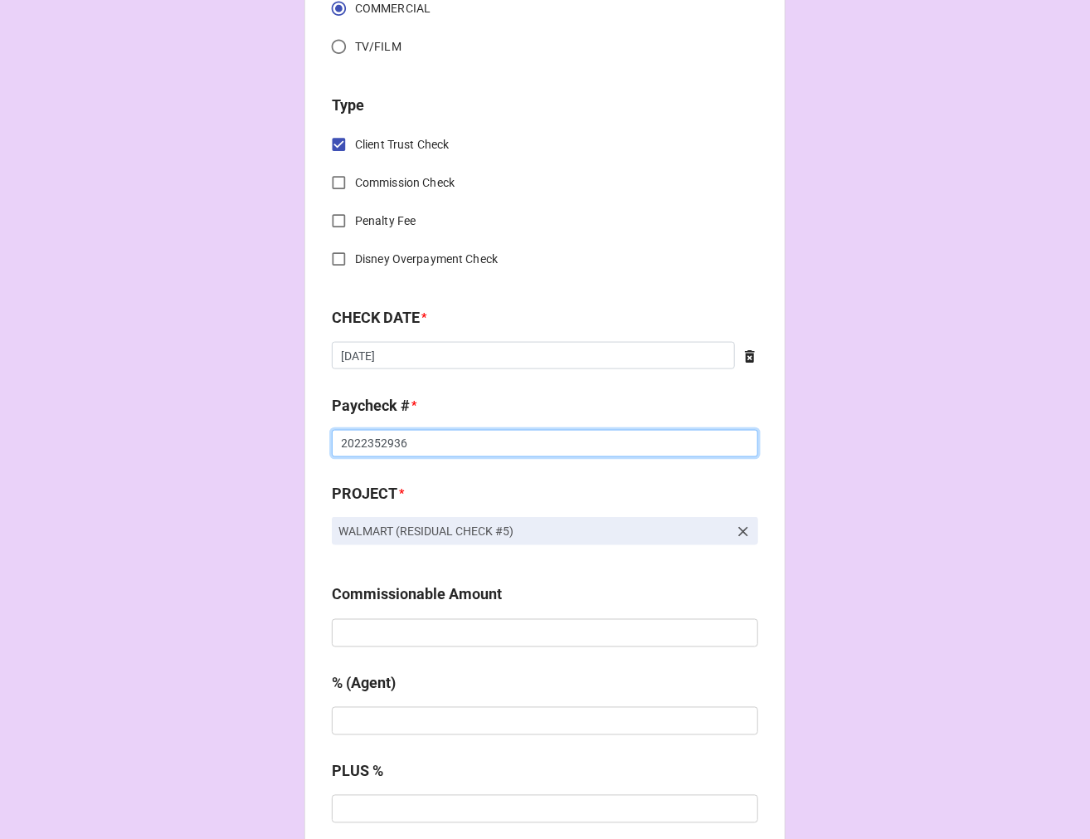
type input "2022352936"
click at [477, 637] on input "text" at bounding box center [545, 633] width 427 height 28
type input "$361.02"
type input "10%"
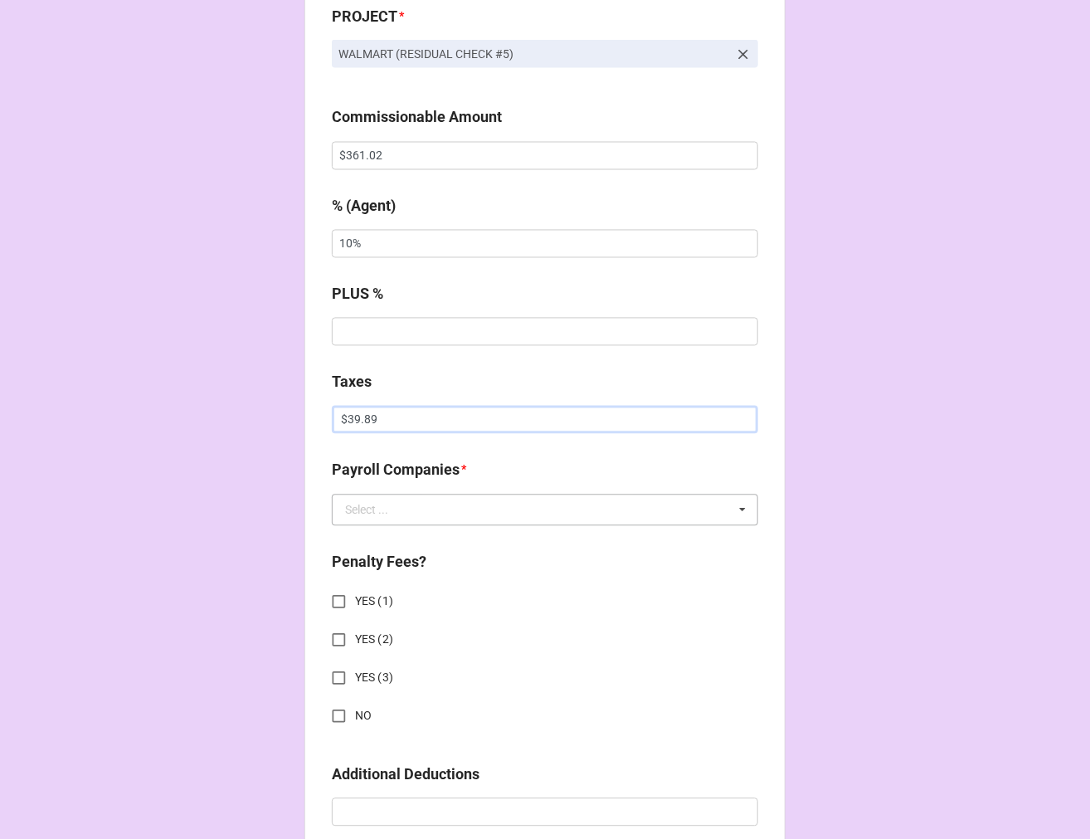
type input "$39.89"
click at [388, 508] on input "text" at bounding box center [546, 510] width 425 height 30
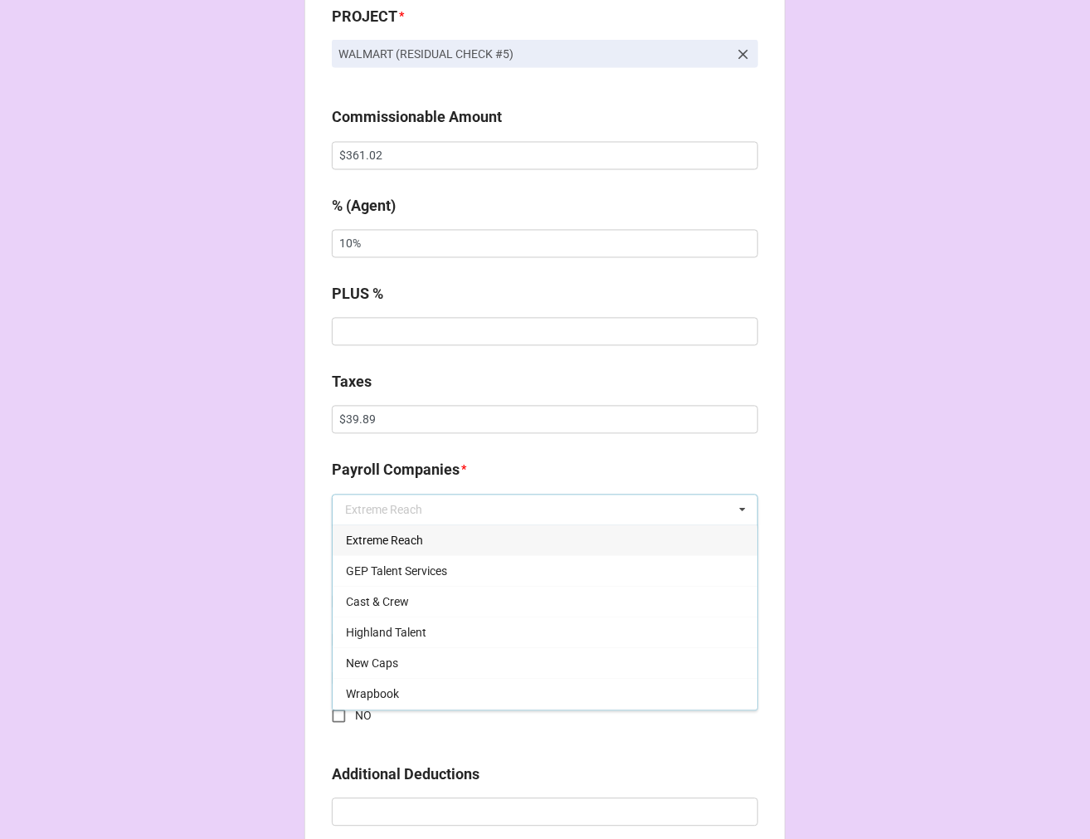
click at [379, 542] on span "Extreme Reach" at bounding box center [384, 540] width 77 height 13
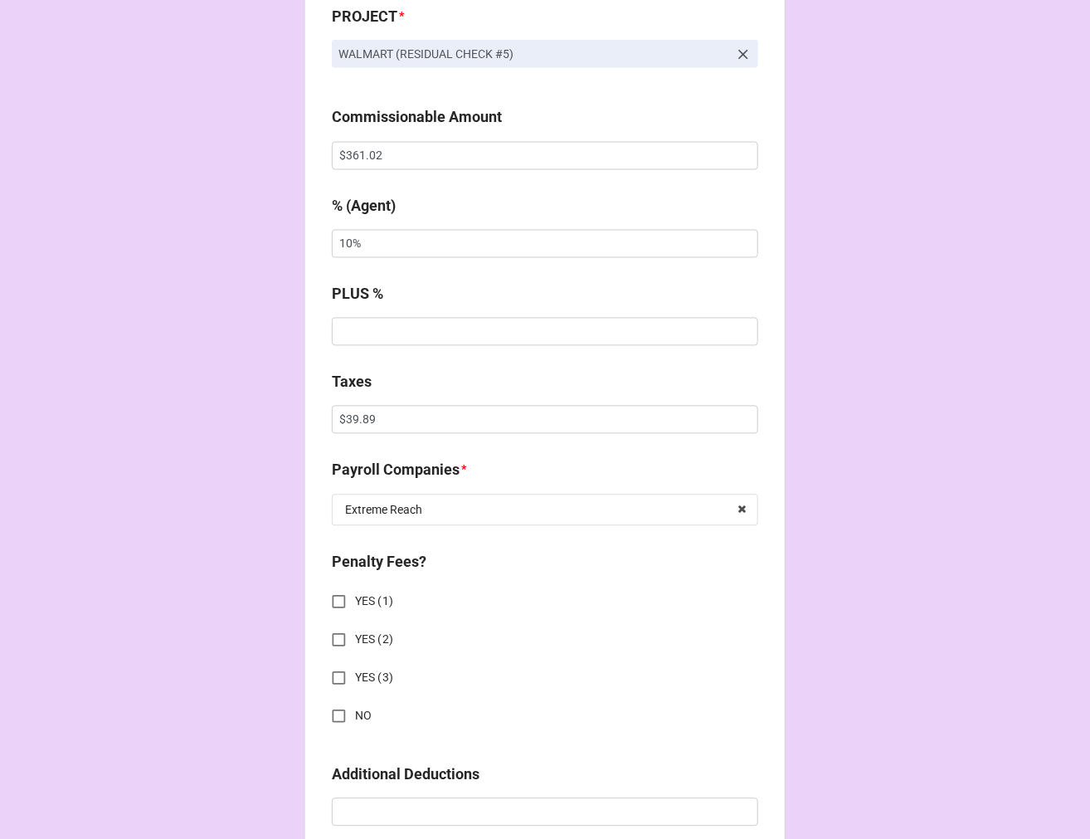
click at [334, 714] on input "NO" at bounding box center [339, 716] width 32 height 32
checkbox input "true"
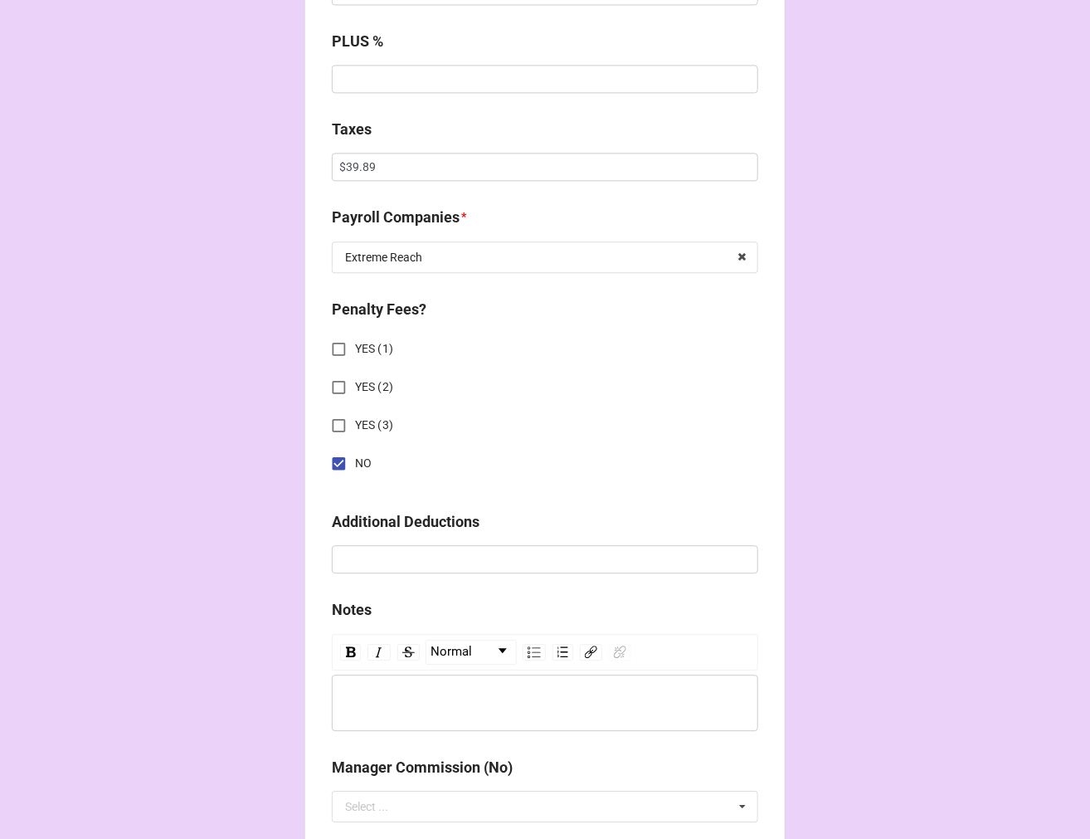
scroll to position [1860, 0]
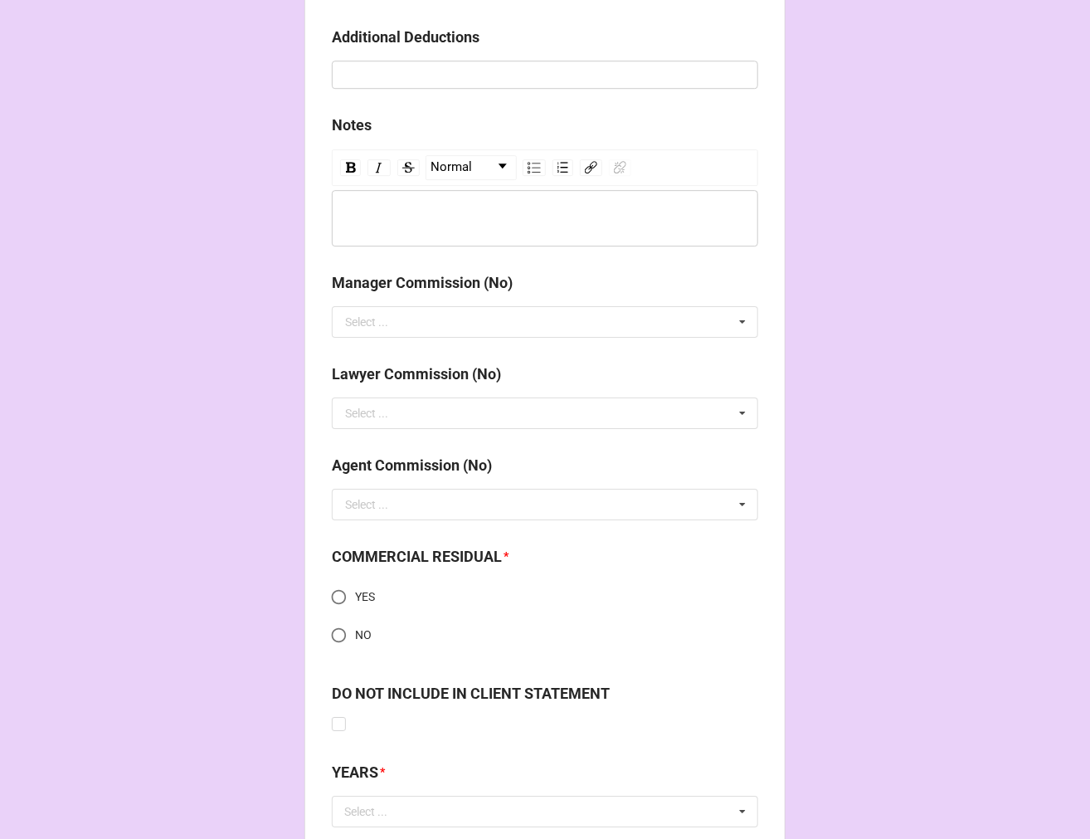
click at [333, 596] on input "YES" at bounding box center [339, 597] width 32 height 32
radio input "true"
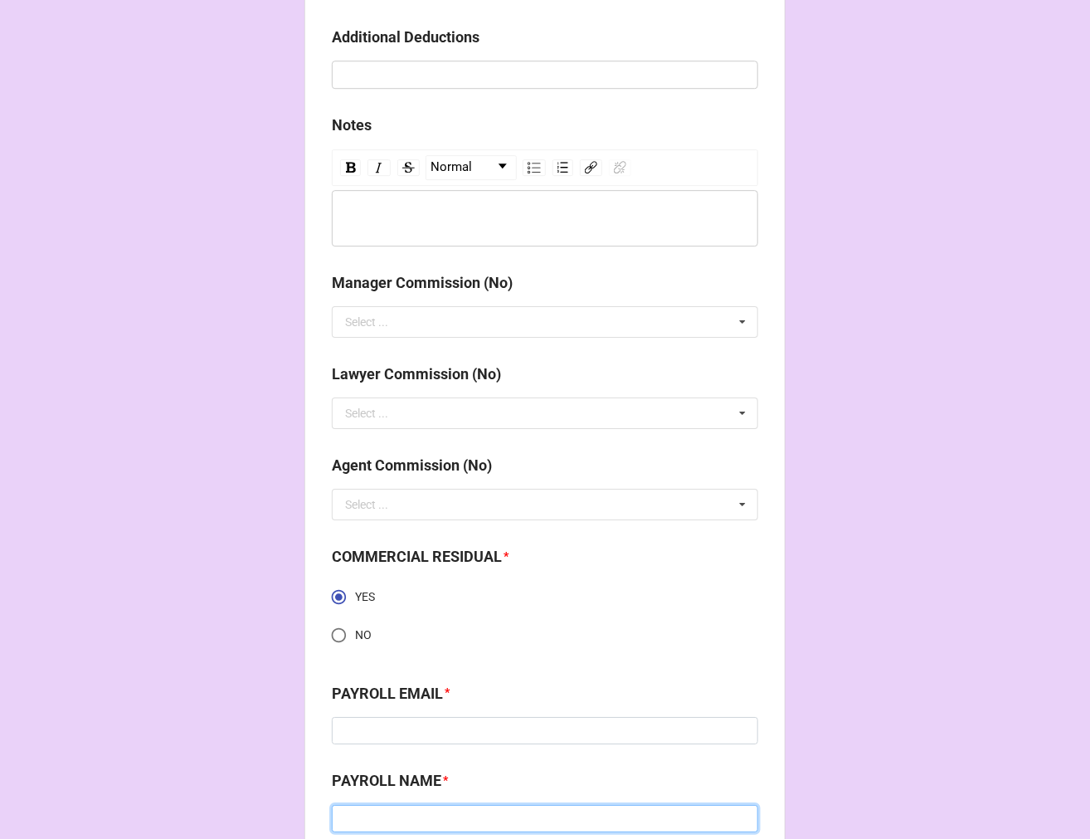
click at [425, 814] on input at bounding box center [545, 819] width 427 height 28
paste input "[PERSON_NAME]"
type input "[PERSON_NAME]"
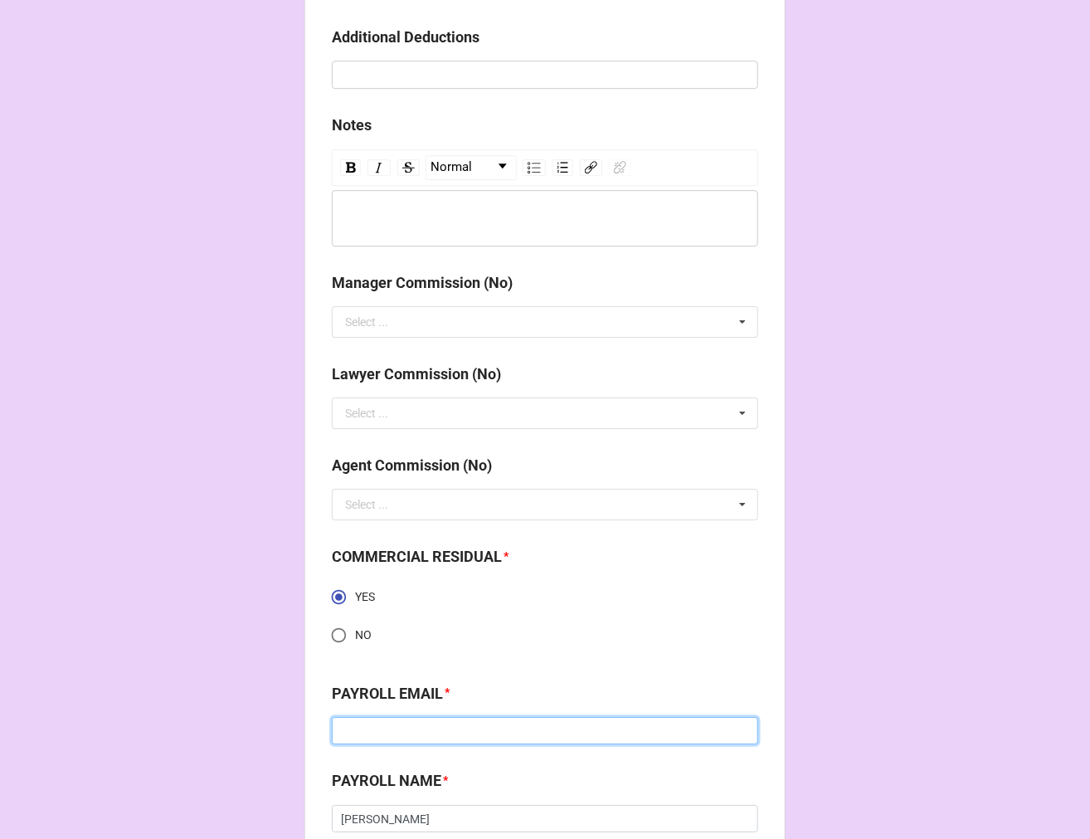
click at [413, 725] on input at bounding box center [545, 731] width 427 height 28
paste input "[PERSON_NAME][EMAIL_ADDRESS][DOMAIN_NAME]"
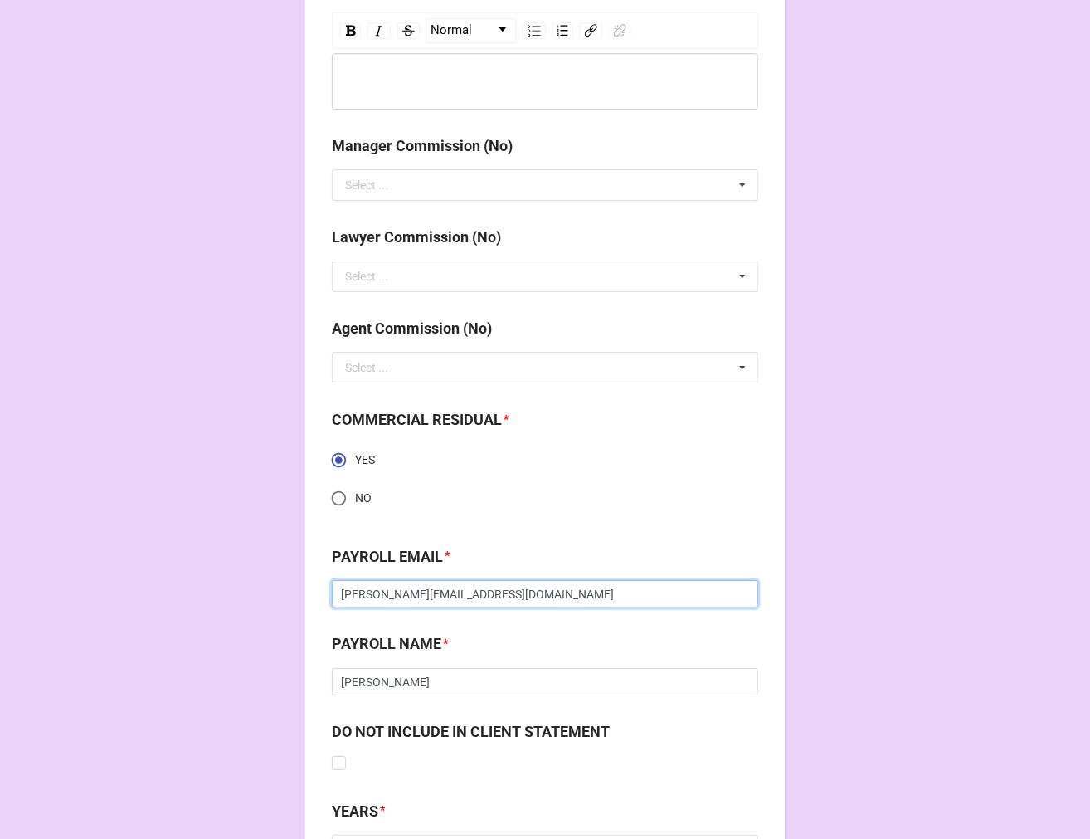
scroll to position [2150, 0]
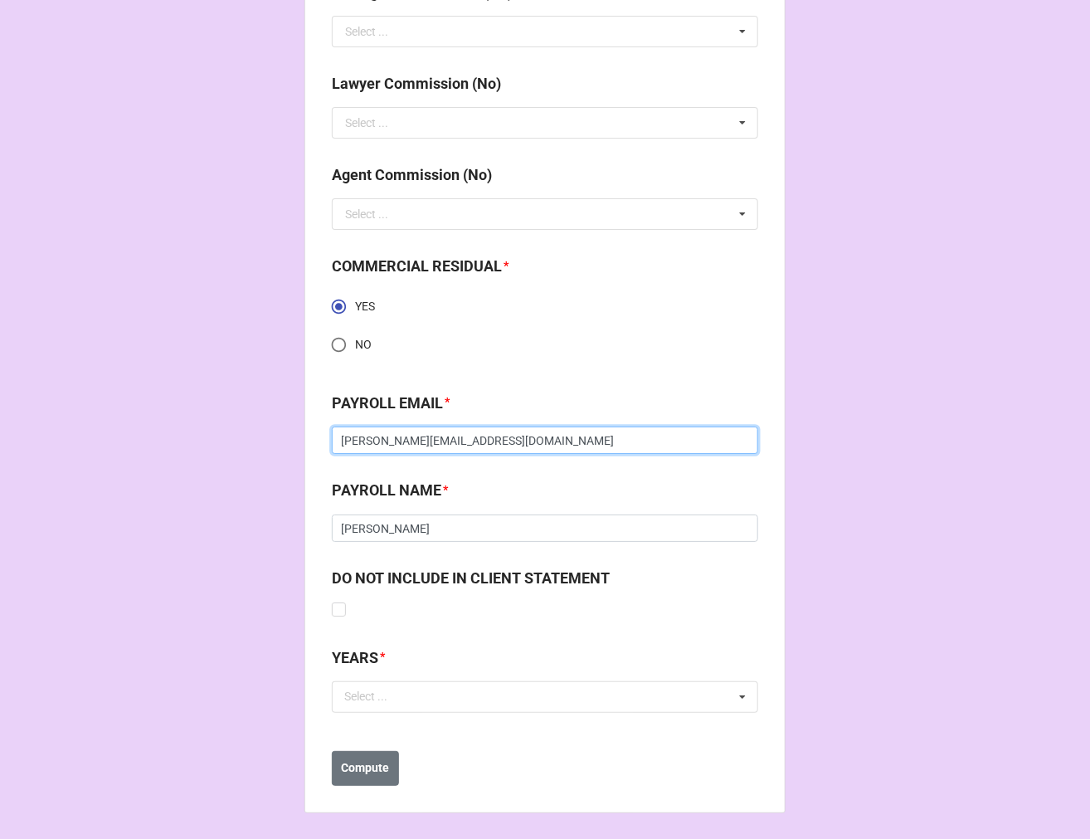
type input "[PERSON_NAME][EMAIL_ADDRESS][DOMAIN_NAME]"
click at [355, 718] on div "YEARS * Select ... No results found." at bounding box center [545, 685] width 427 height 78
click at [423, 695] on div "Select ... No results found." at bounding box center [545, 697] width 427 height 32
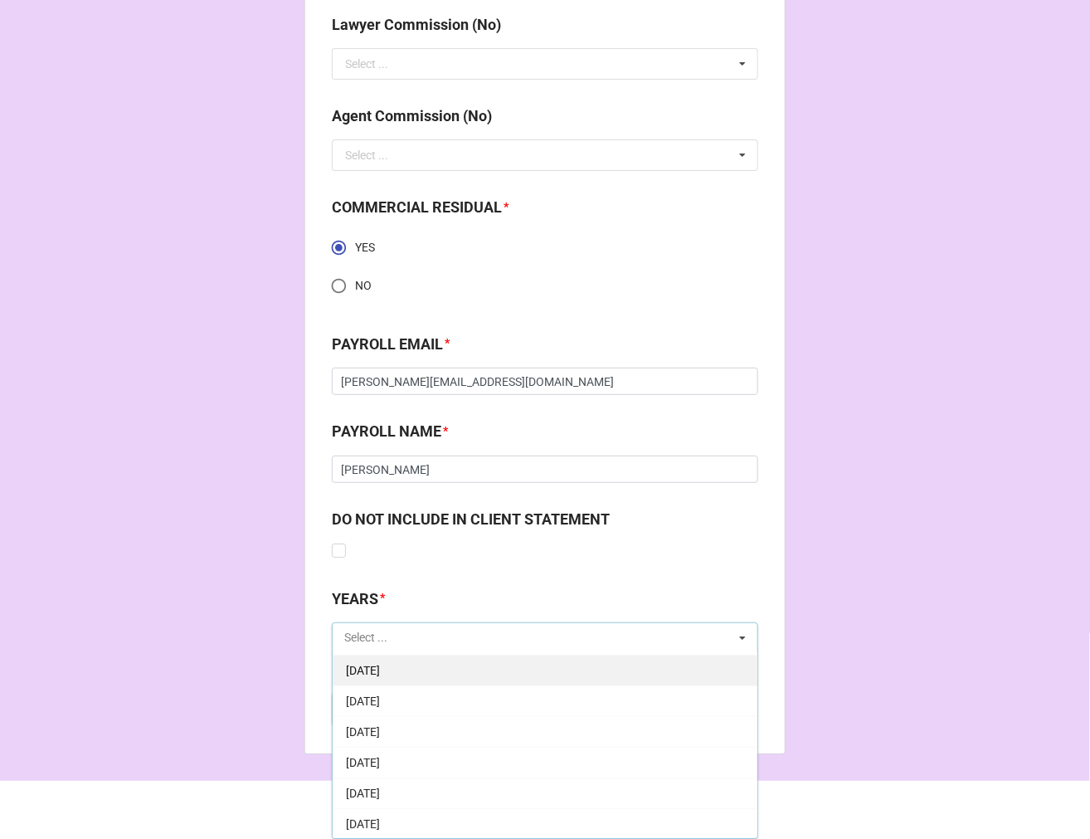
scroll to position [184, 0]
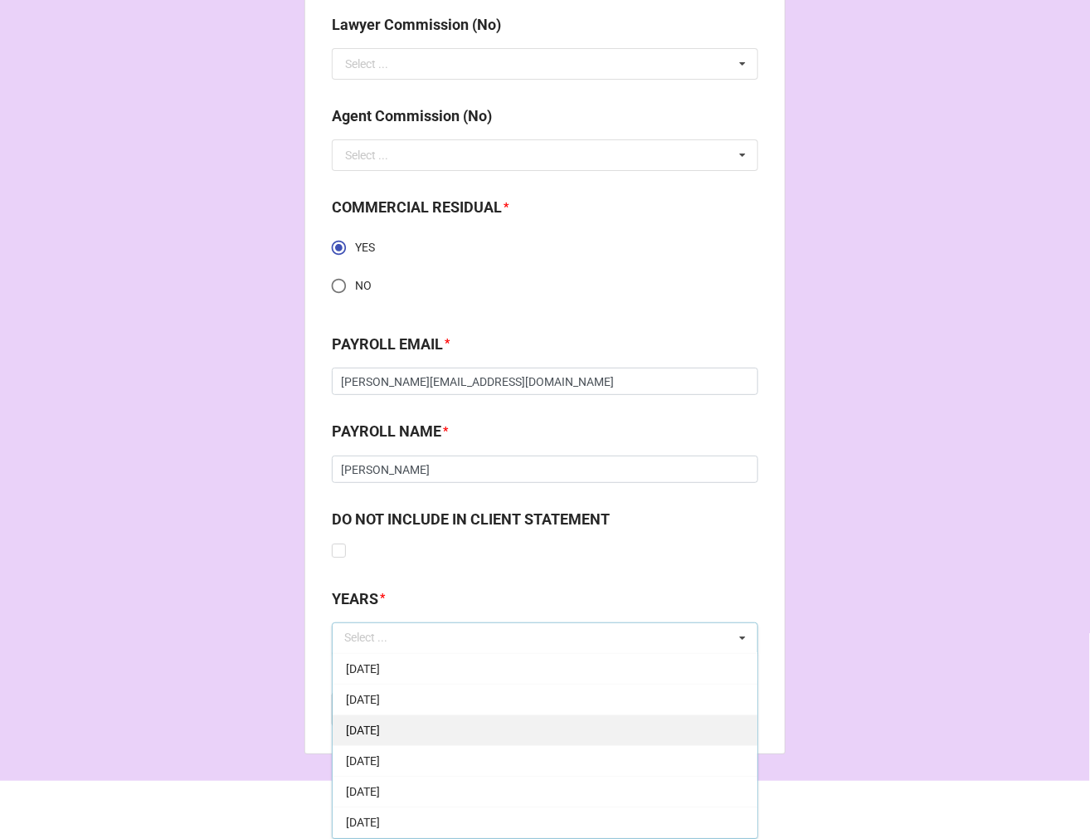
click at [380, 732] on span "[DATE]" at bounding box center [363, 730] width 34 height 13
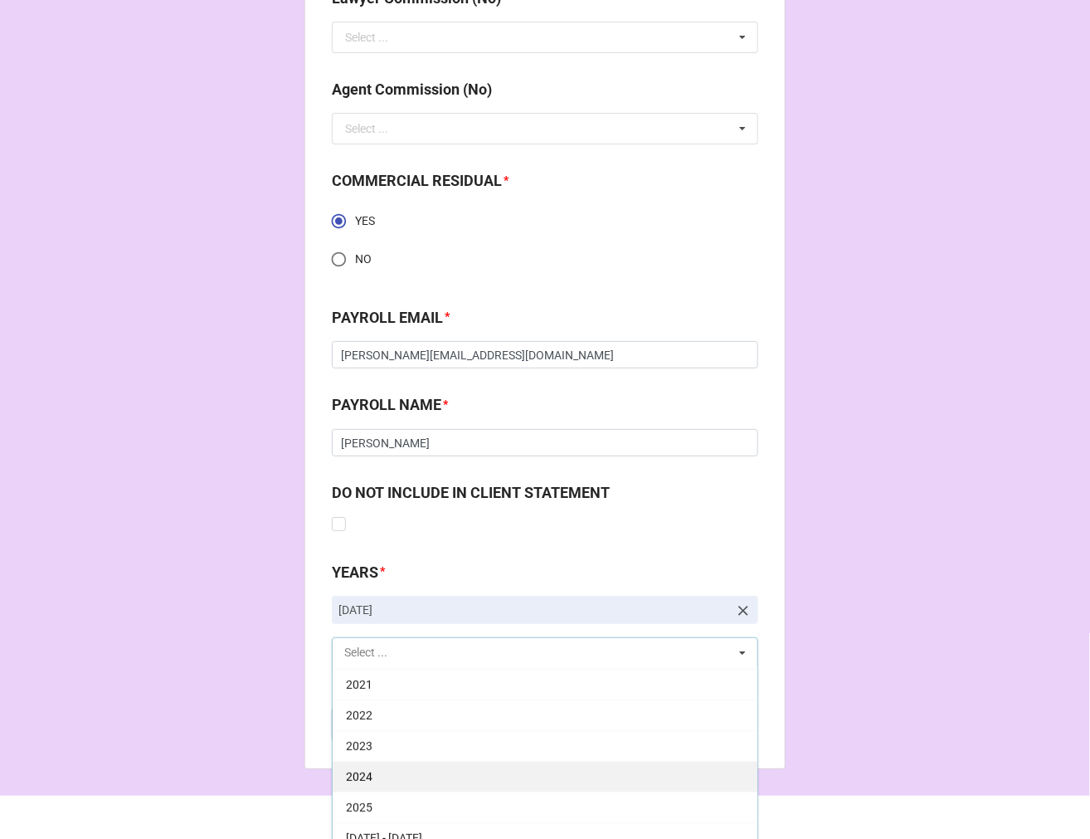
scroll to position [2250, 0]
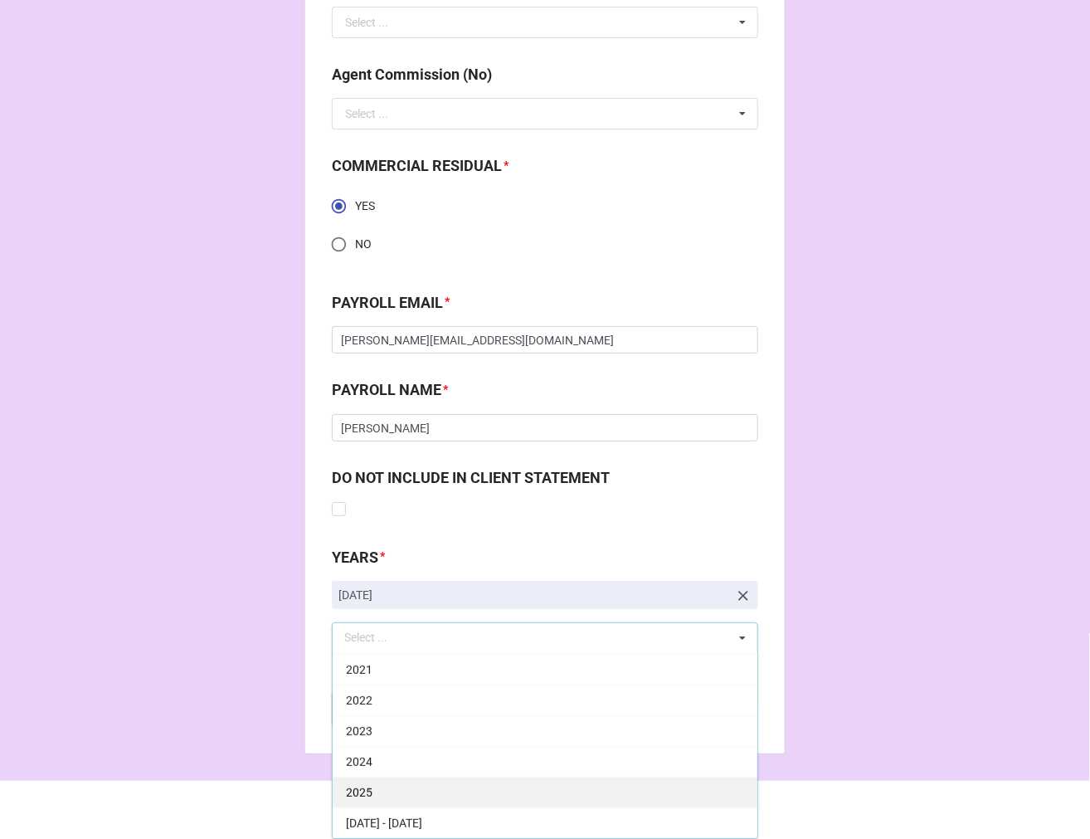
click at [372, 789] on div "2025" at bounding box center [545, 792] width 425 height 31
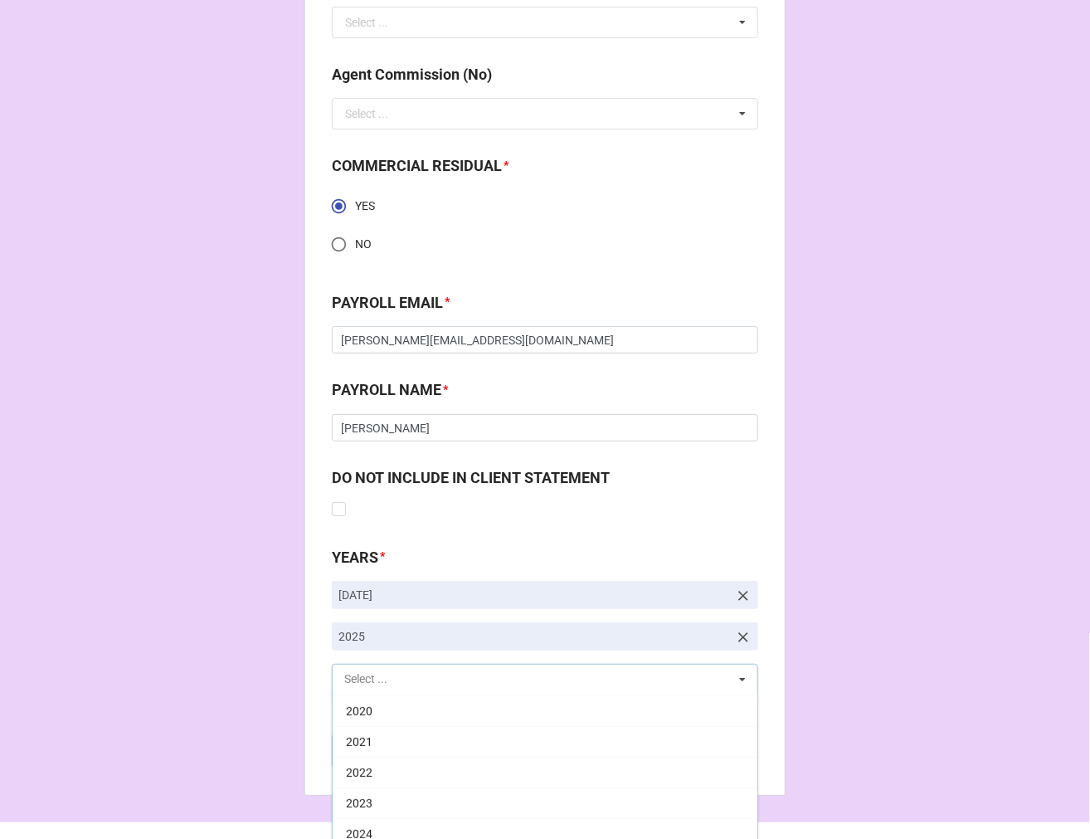
scroll to position [337, 0]
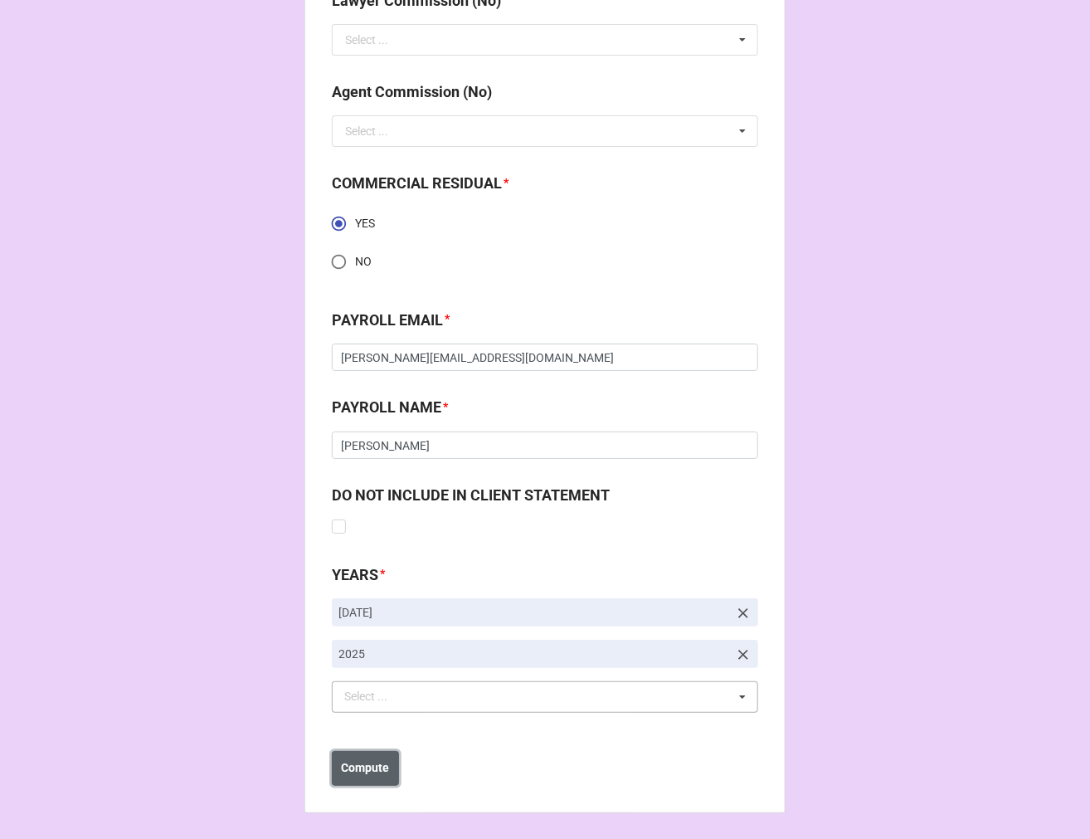
click at [351, 781] on button "Compute" at bounding box center [365, 768] width 67 height 35
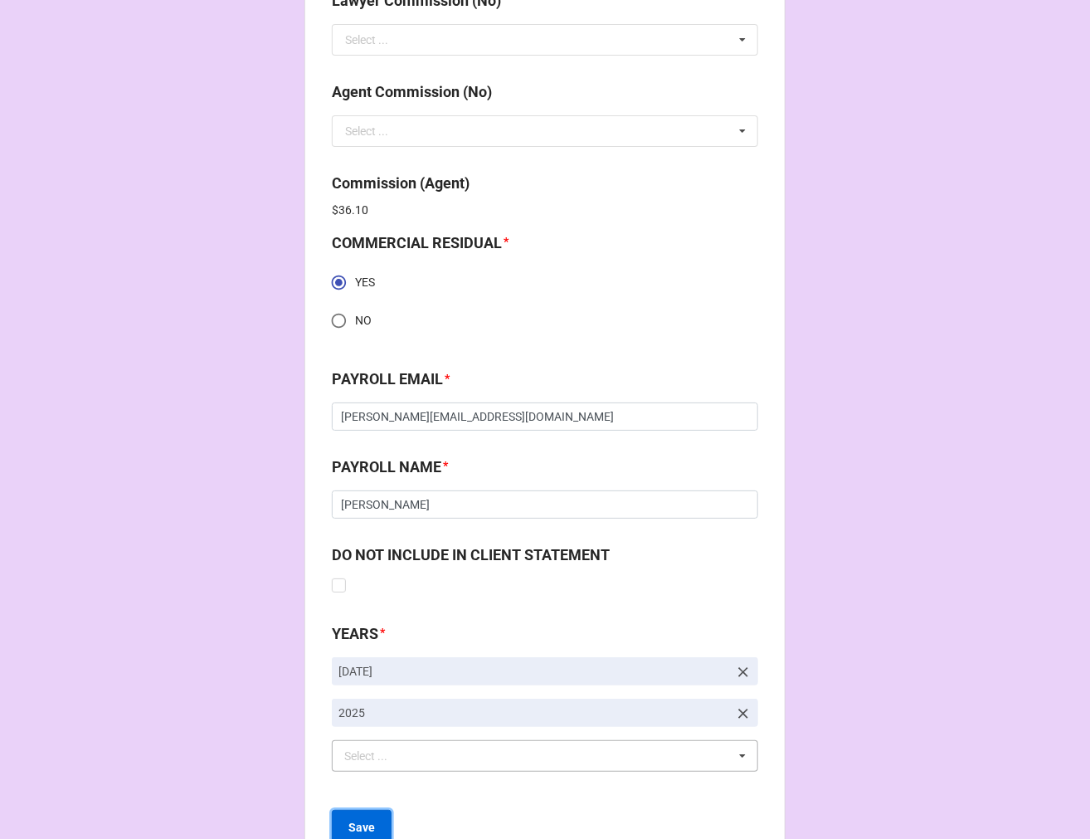
click at [351, 819] on b "Save" at bounding box center [362, 827] width 27 height 17
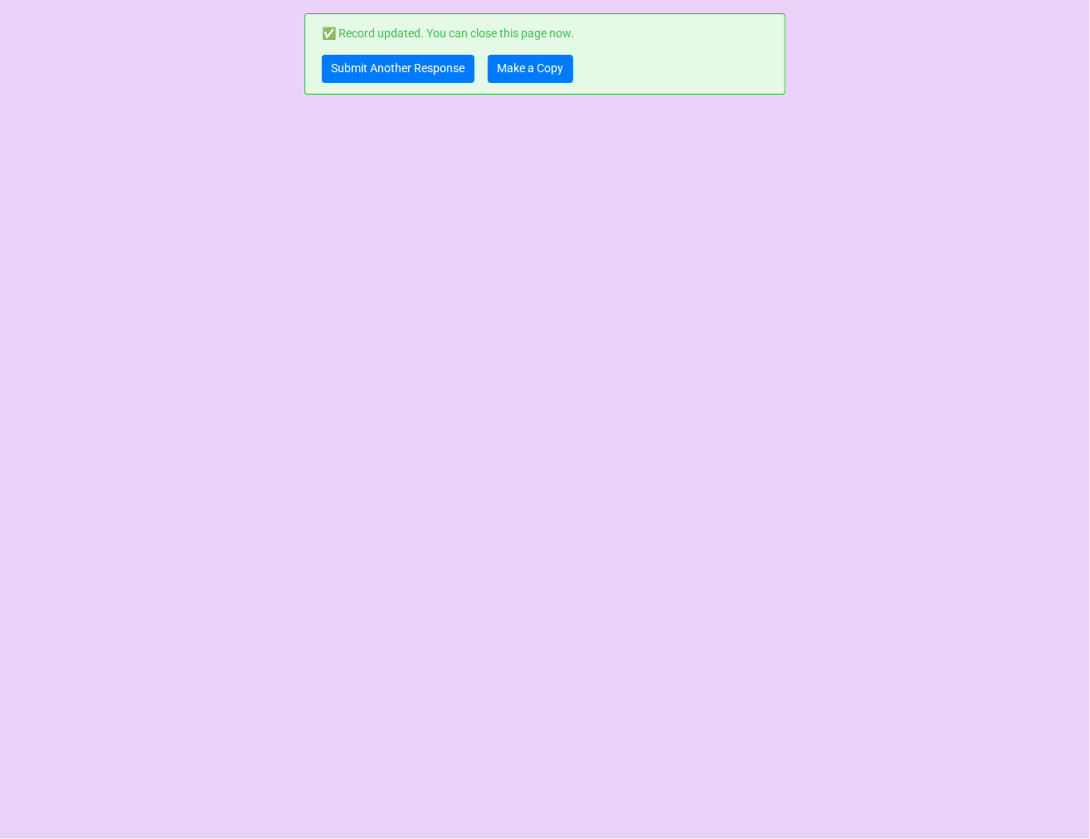
scroll to position [0, 0]
click at [513, 67] on link "Make a Copy" at bounding box center [530, 69] width 85 height 28
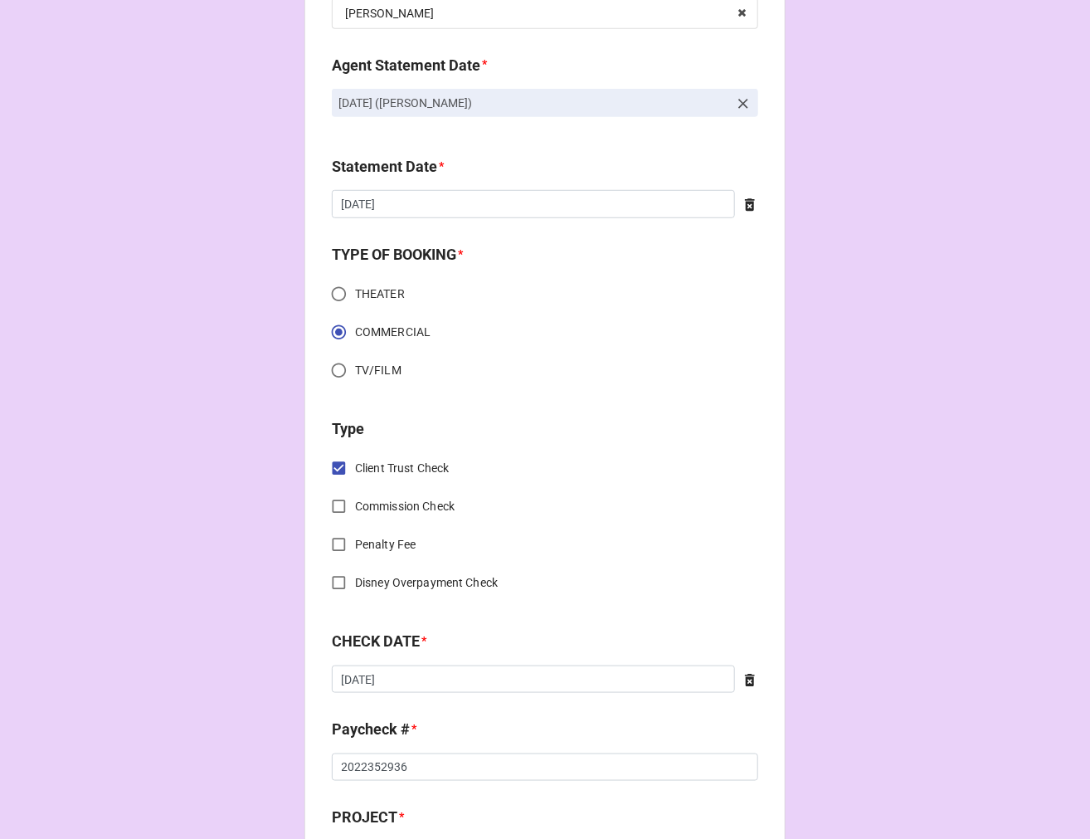
scroll to position [368, 0]
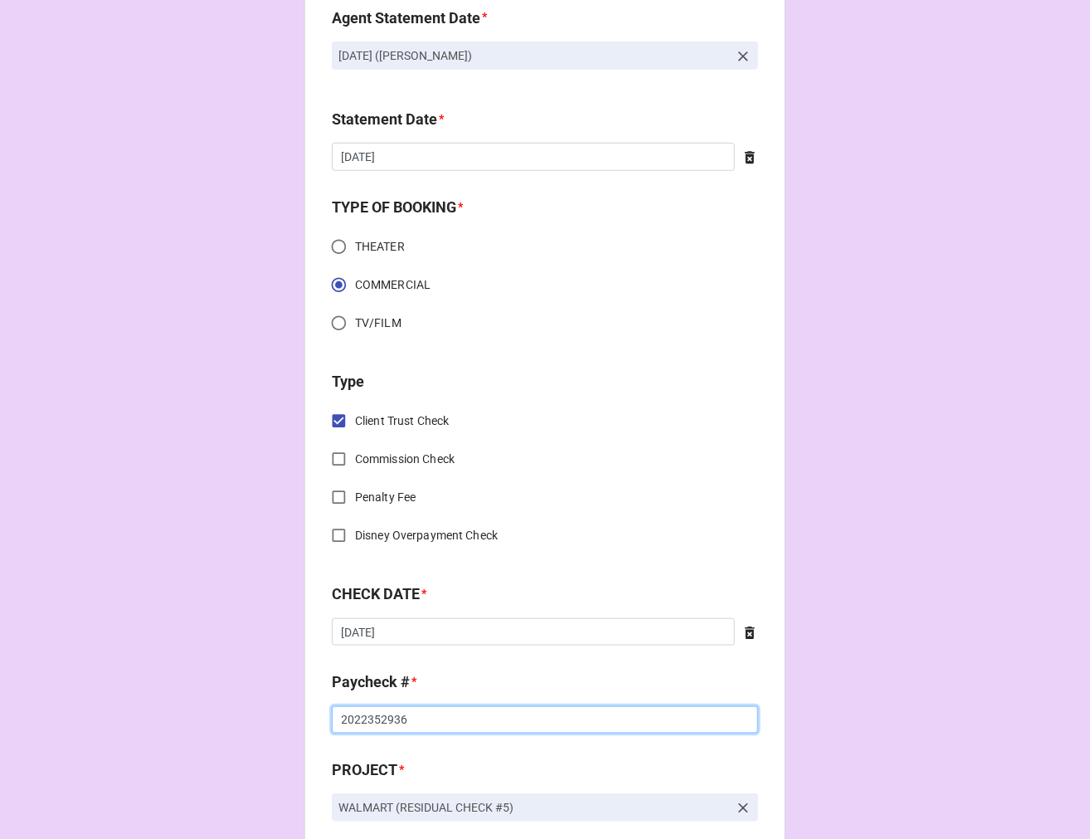
click at [425, 719] on input "2022352936" at bounding box center [545, 720] width 427 height 28
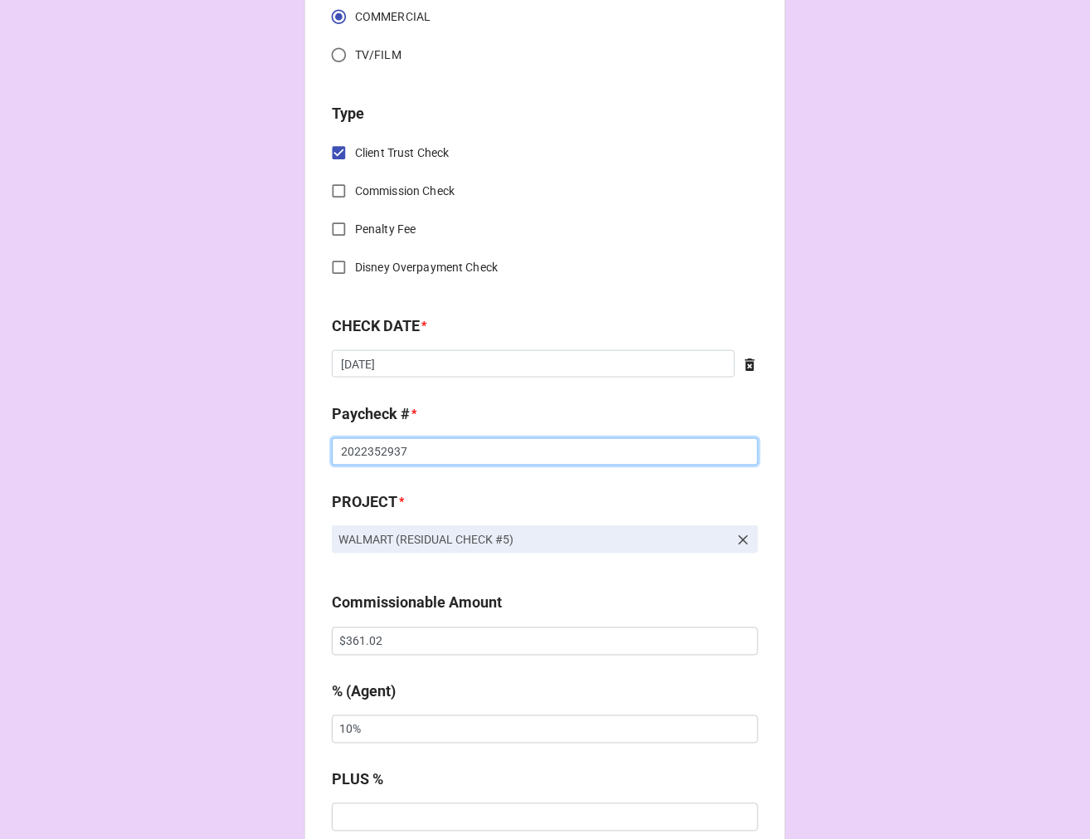
scroll to position [645, 0]
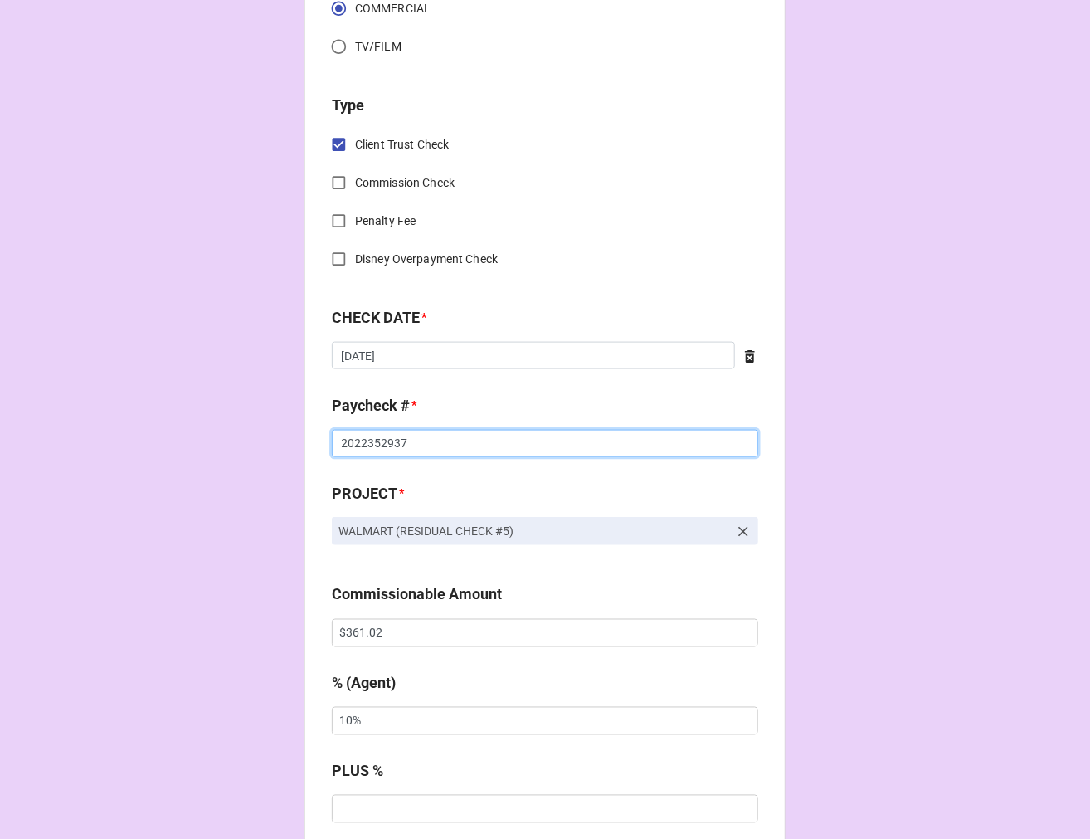
type input "2022352937"
click at [346, 628] on input "$361.02" at bounding box center [545, 633] width 427 height 28
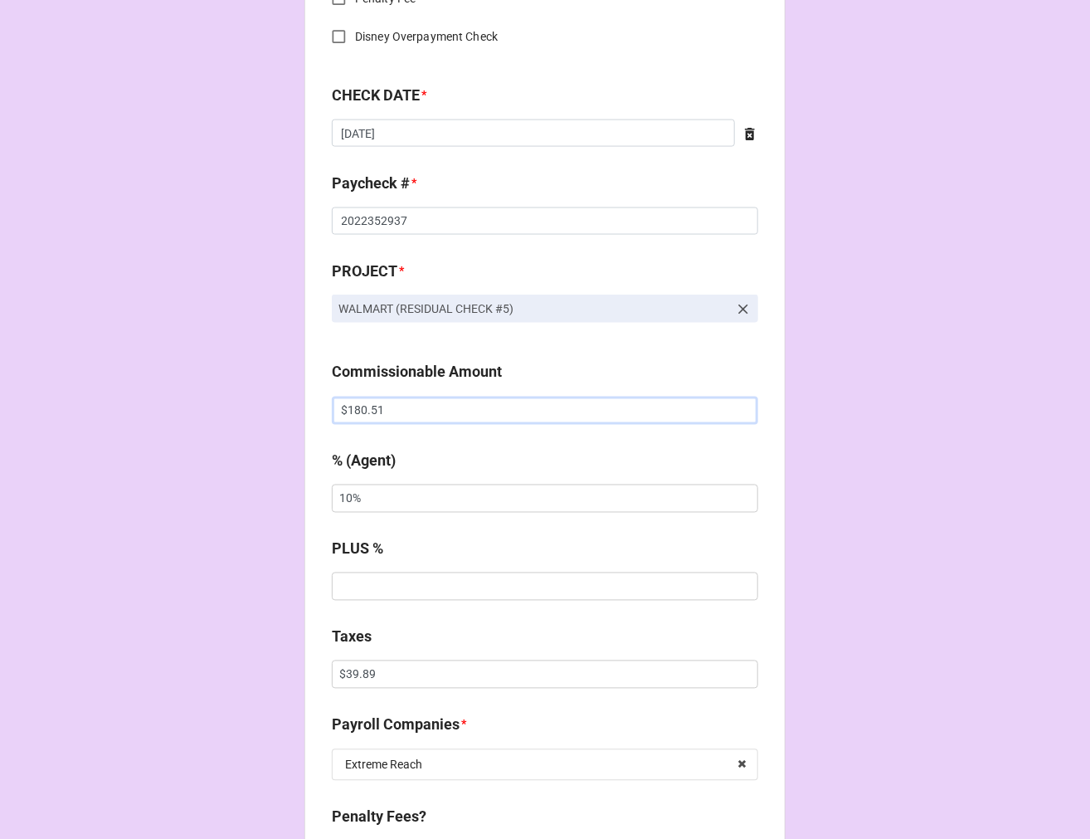
scroll to position [922, 0]
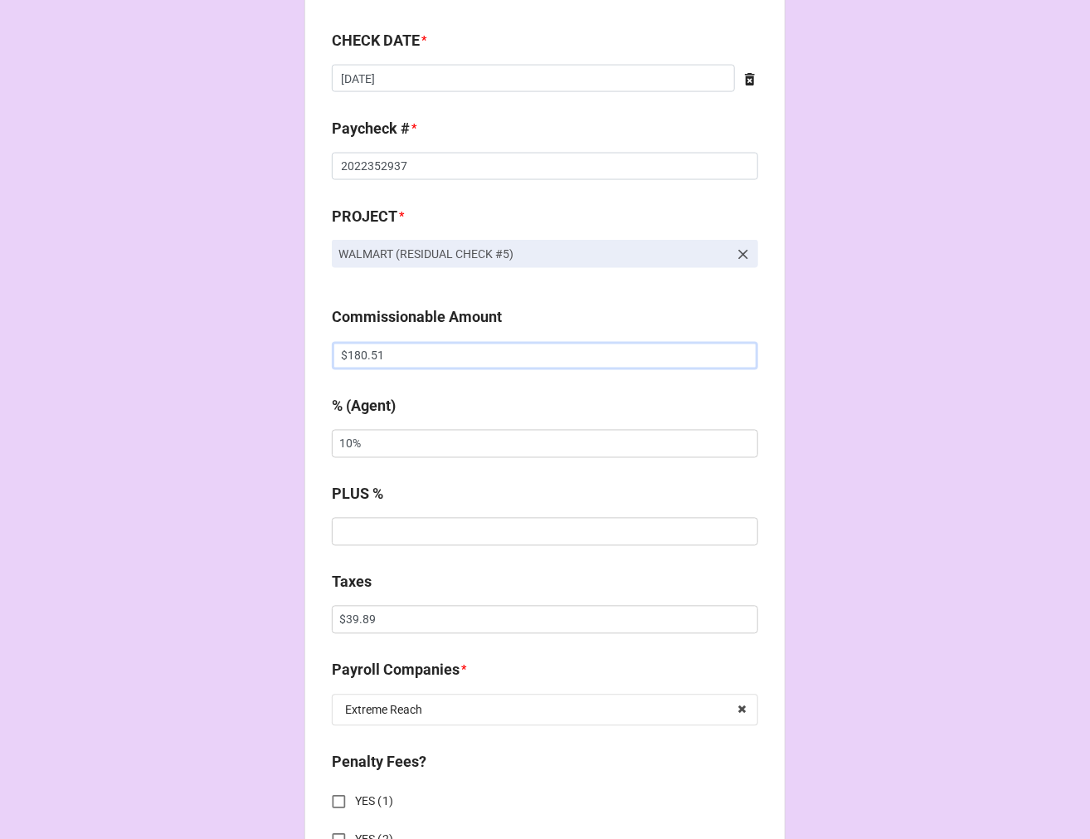
type input "$180.51"
click at [349, 617] on input "$39.89" at bounding box center [545, 620] width 427 height 28
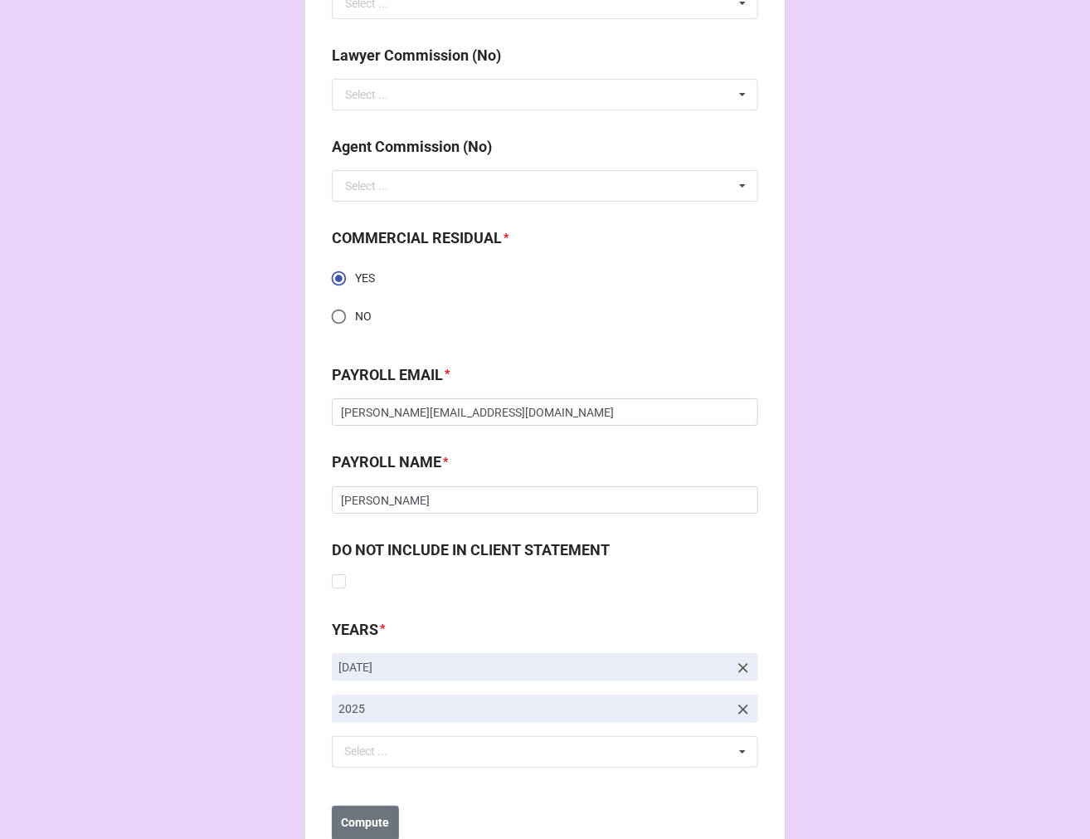
scroll to position [2233, 0]
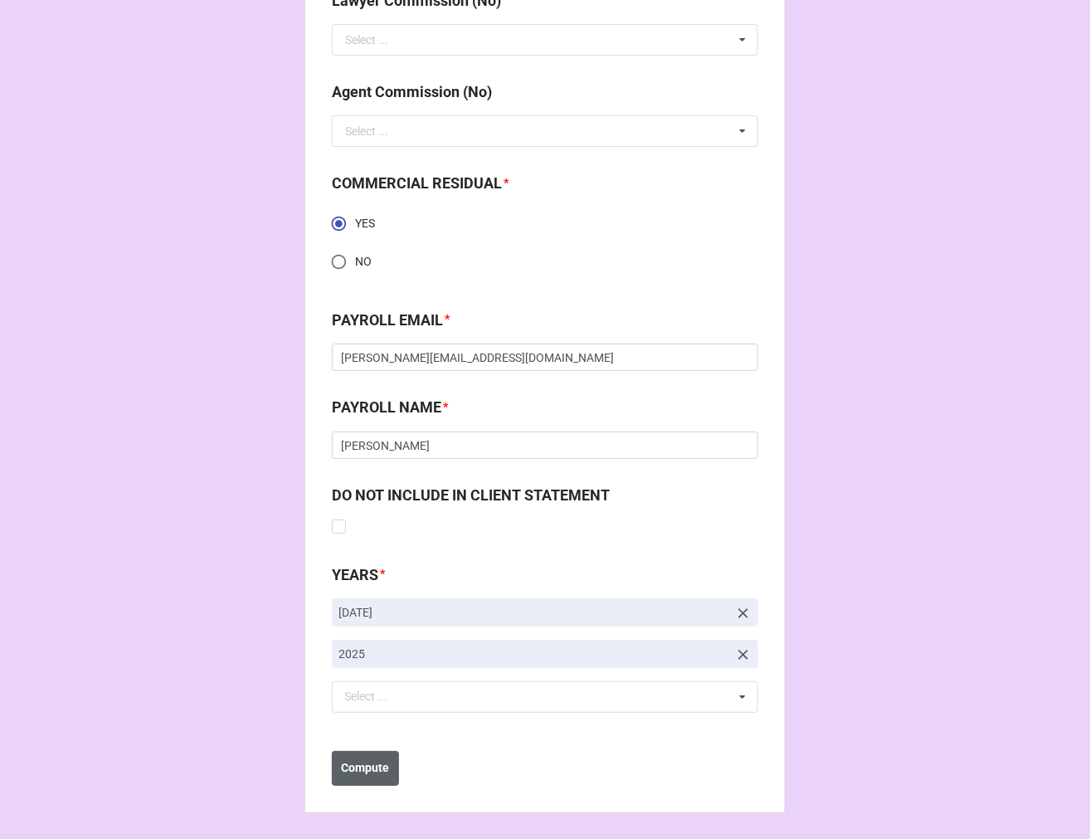
type input "$19.95"
click at [376, 762] on b "Compute" at bounding box center [366, 767] width 48 height 17
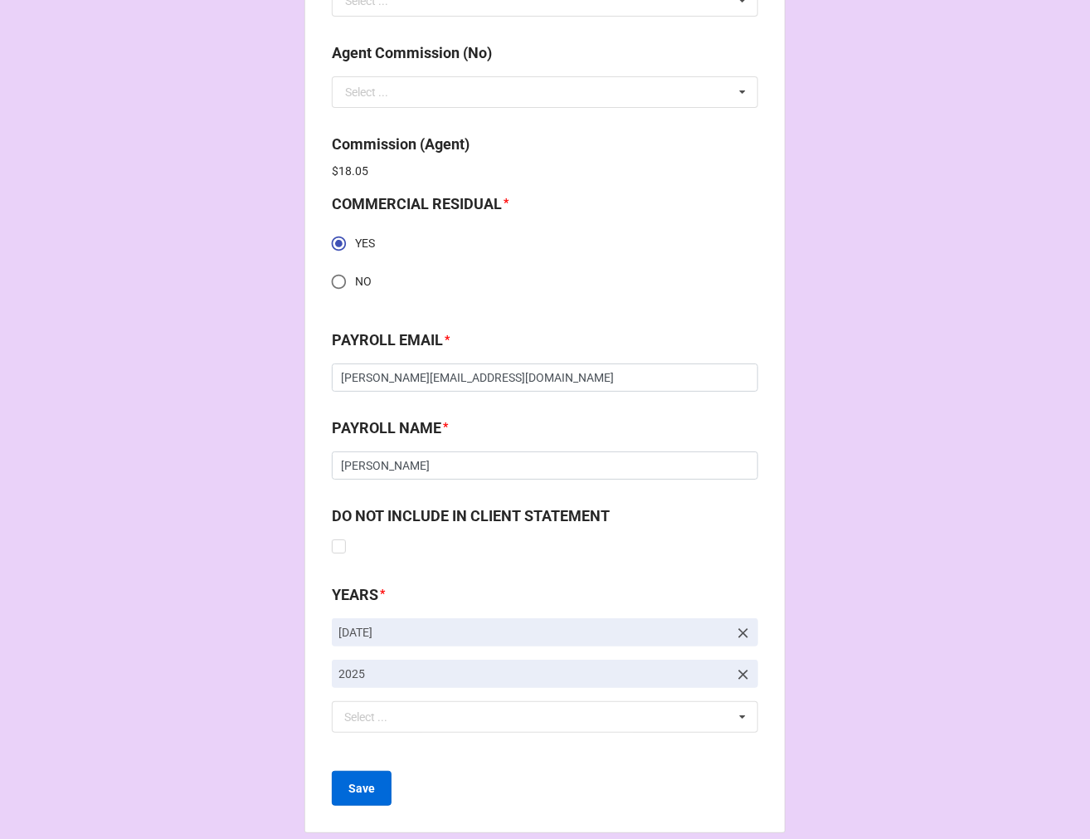
scroll to position [2293, 0]
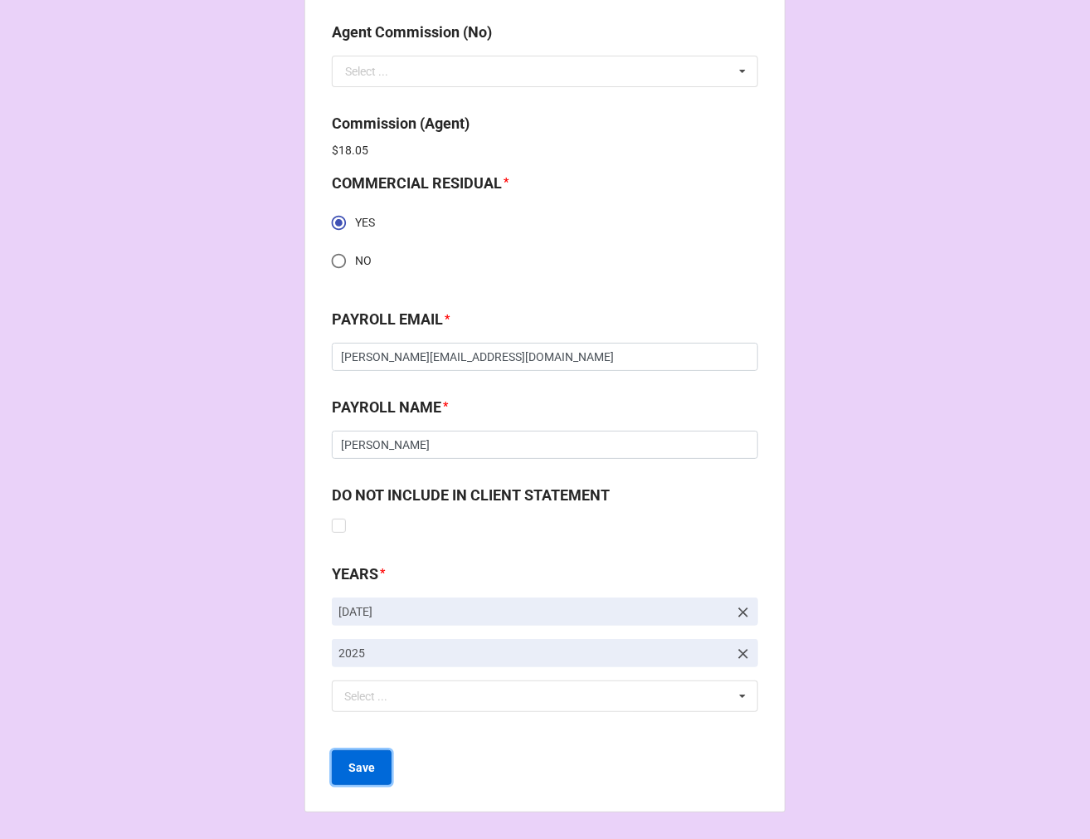
click at [358, 760] on b "Save" at bounding box center [362, 767] width 27 height 17
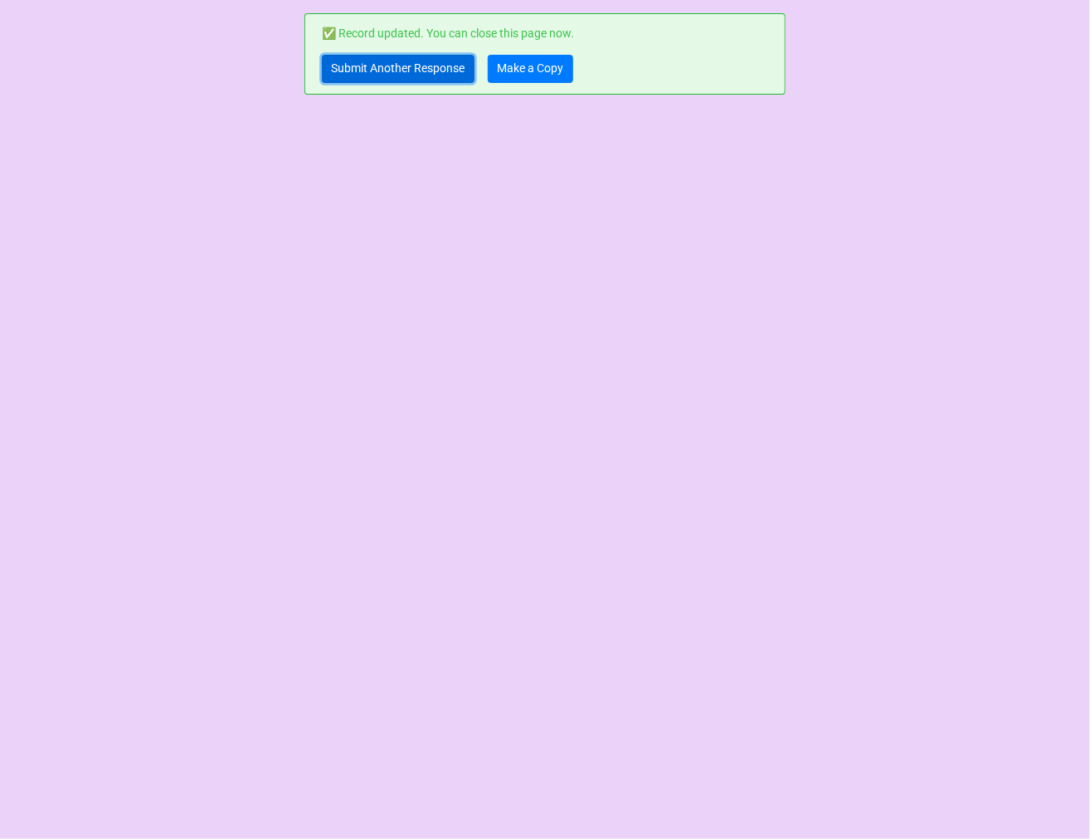
click at [367, 65] on link "Submit Another Response" at bounding box center [398, 69] width 153 height 28
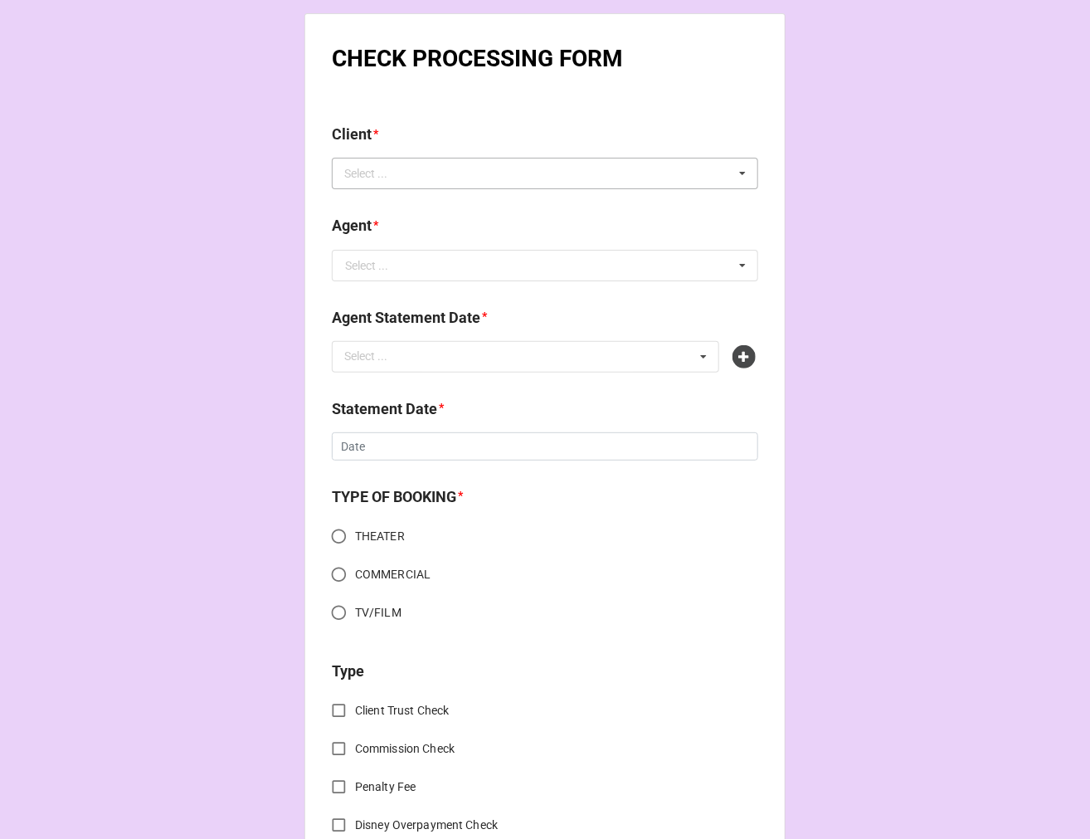
click at [404, 172] on div "Select ..." at bounding box center [375, 173] width 71 height 19
type input "tristan"
click at [451, 239] on span "[PERSON_NAME] [PERSON_NAME]" at bounding box center [436, 234] width 180 height 13
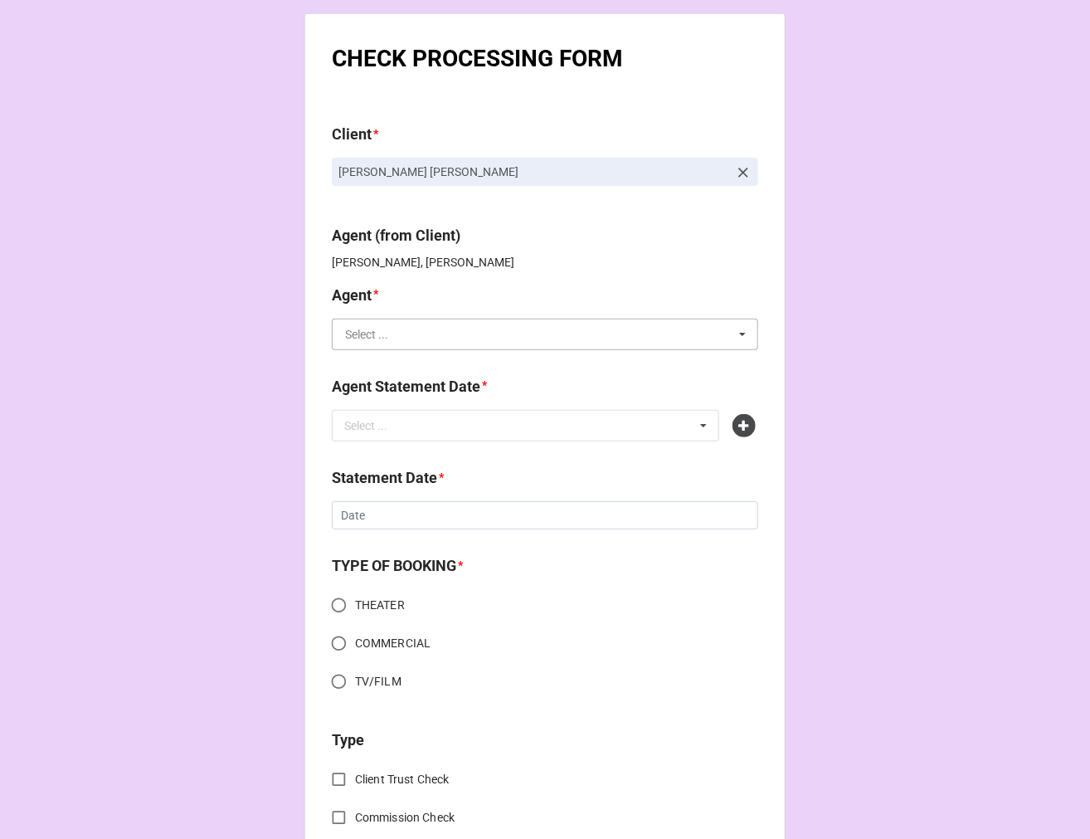
click at [460, 329] on input "text" at bounding box center [546, 334] width 425 height 30
type input "c"
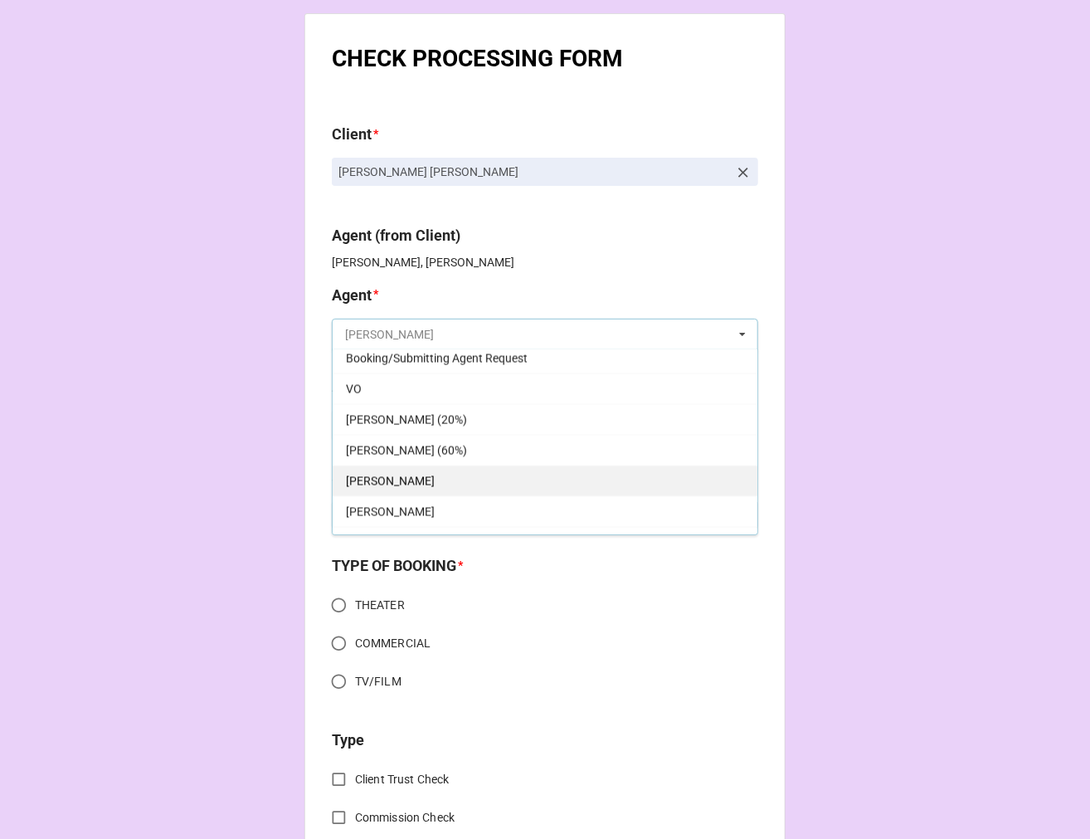
scroll to position [1046, 0]
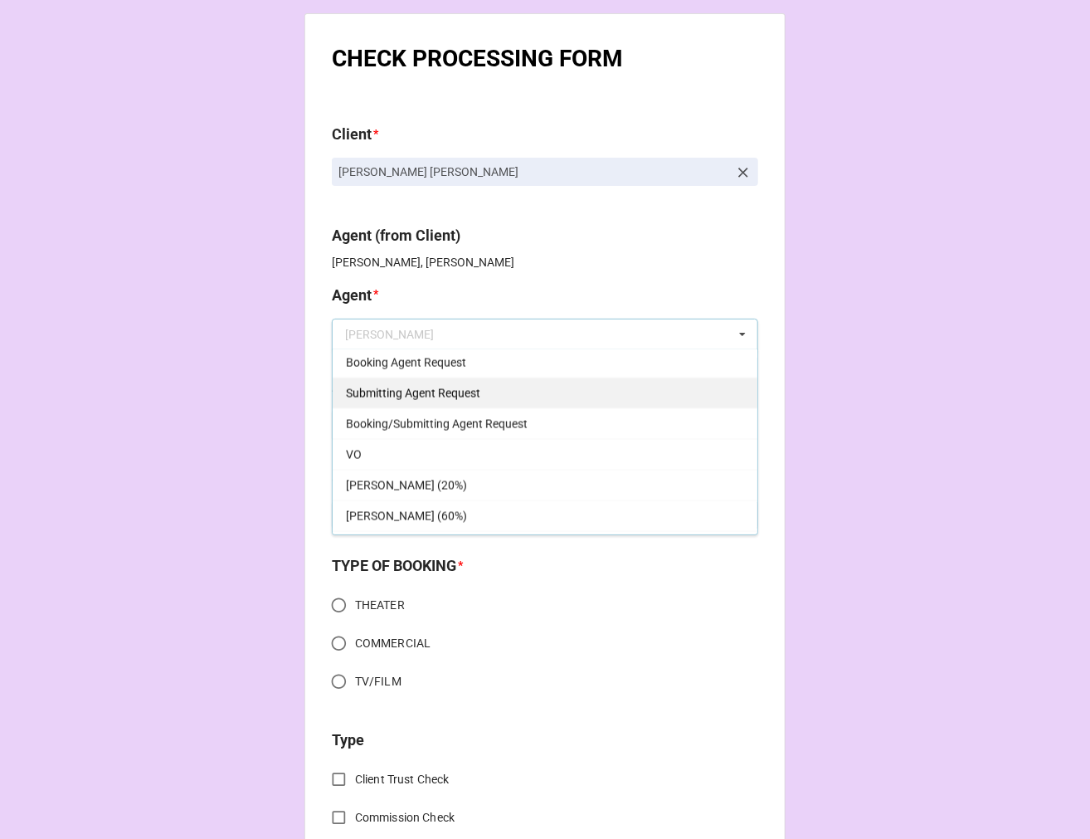
click at [460, 399] on span "Submitting Agent Request" at bounding box center [413, 393] width 134 height 13
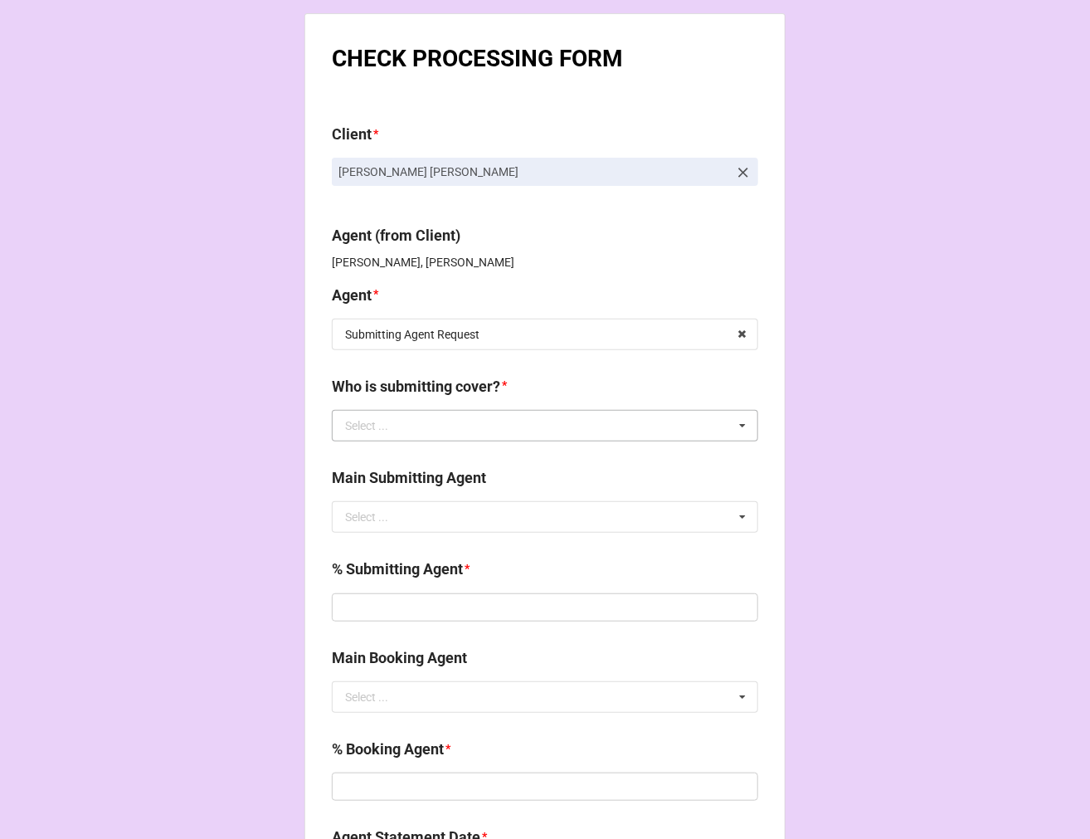
click at [373, 422] on div "Select ..." at bounding box center [366, 426] width 43 height 12
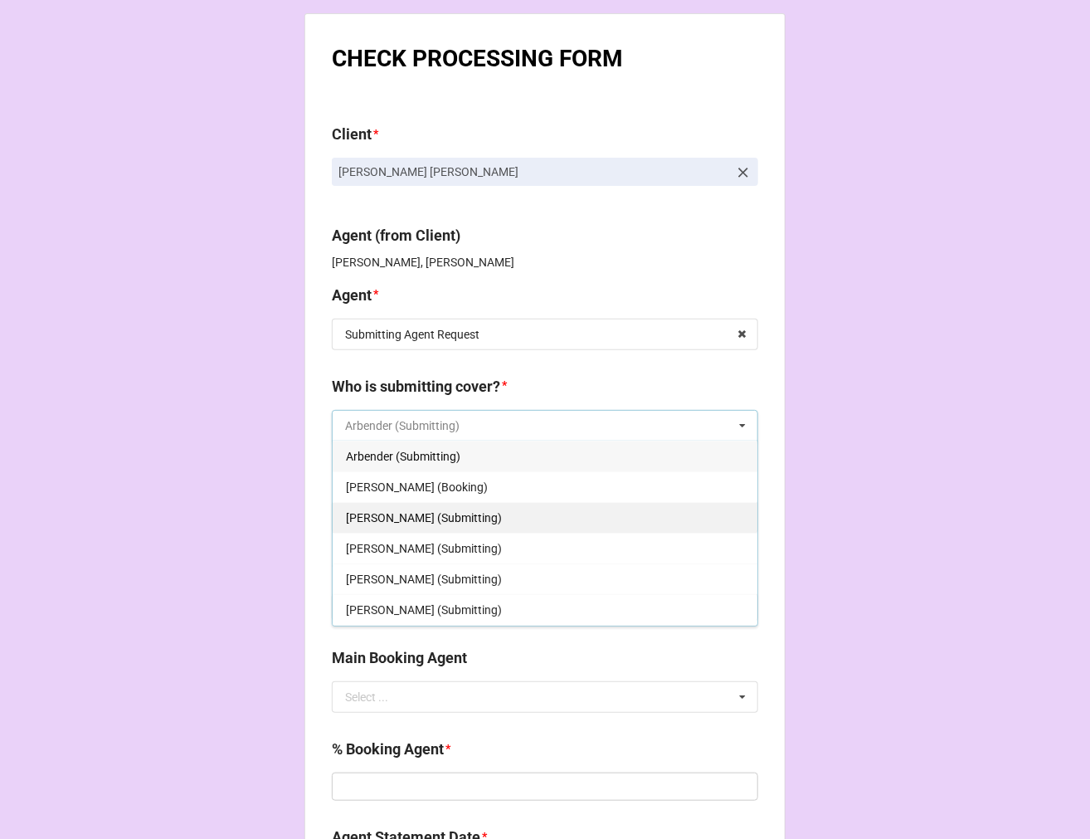
scroll to position [92, 0]
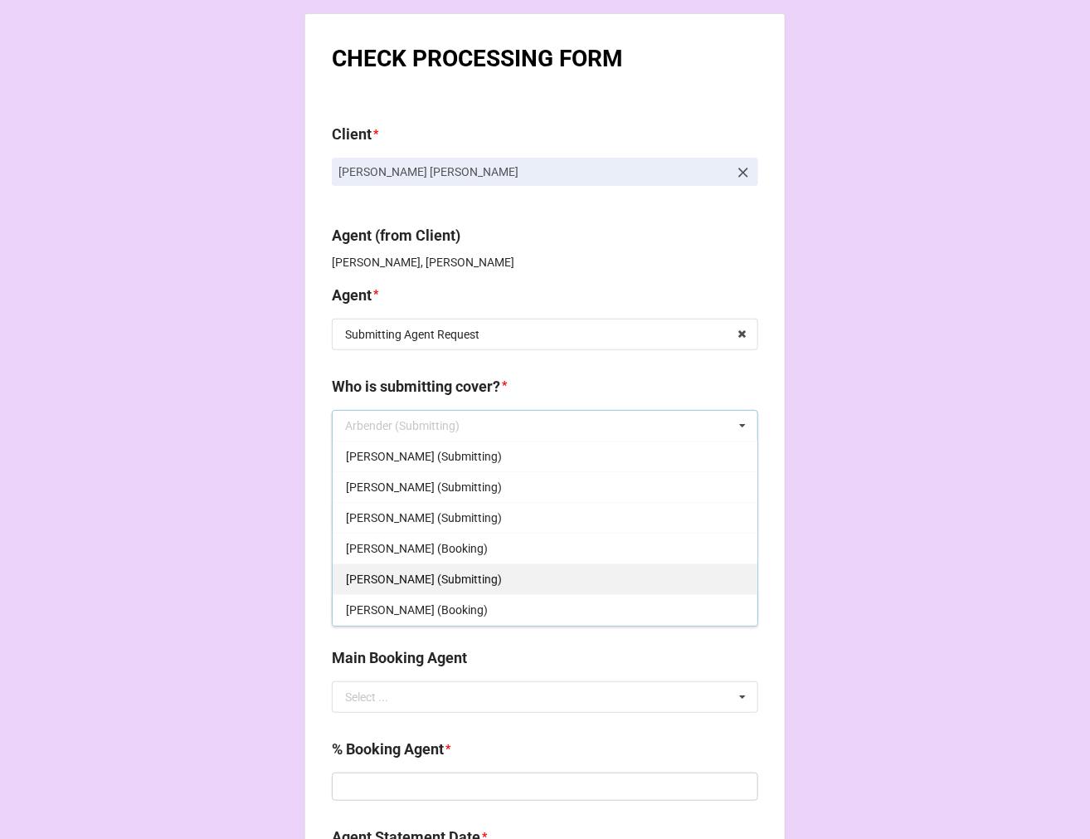
click at [412, 577] on span "Rachel (Submitting)" at bounding box center [424, 579] width 156 height 13
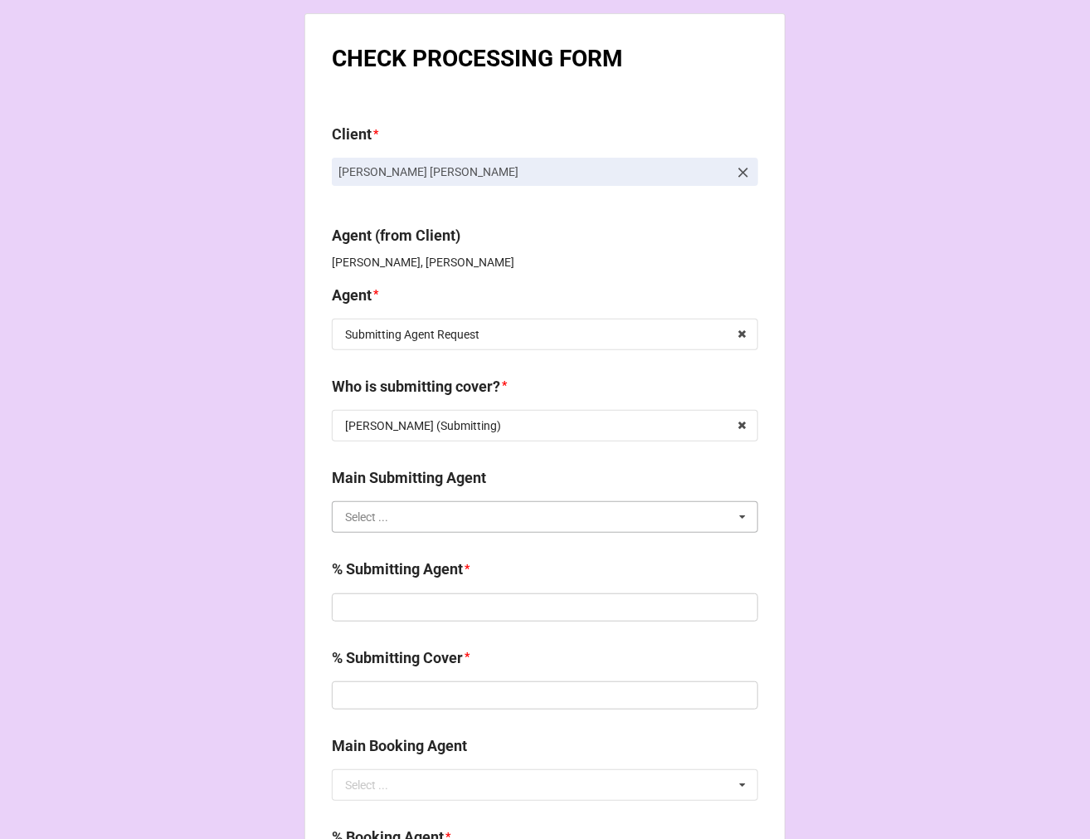
click at [432, 527] on input "text" at bounding box center [546, 517] width 425 height 30
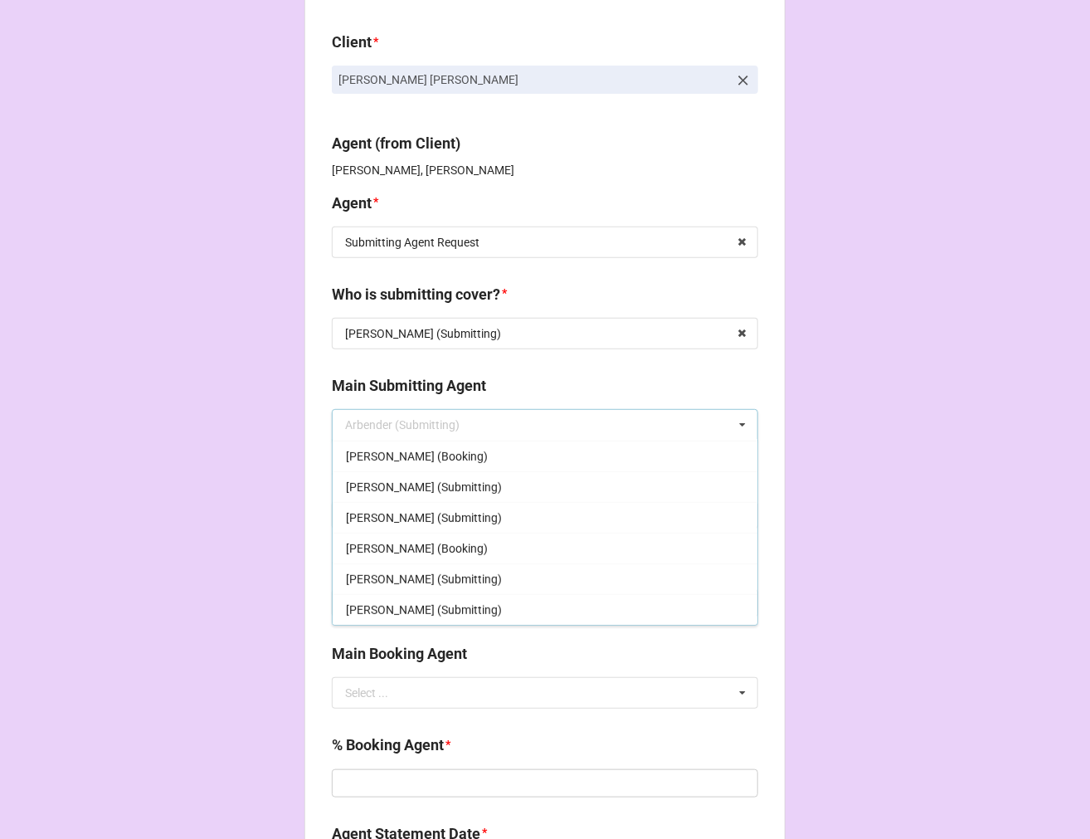
click at [412, 615] on span "Rebecca (Submitting)" at bounding box center [424, 609] width 156 height 13
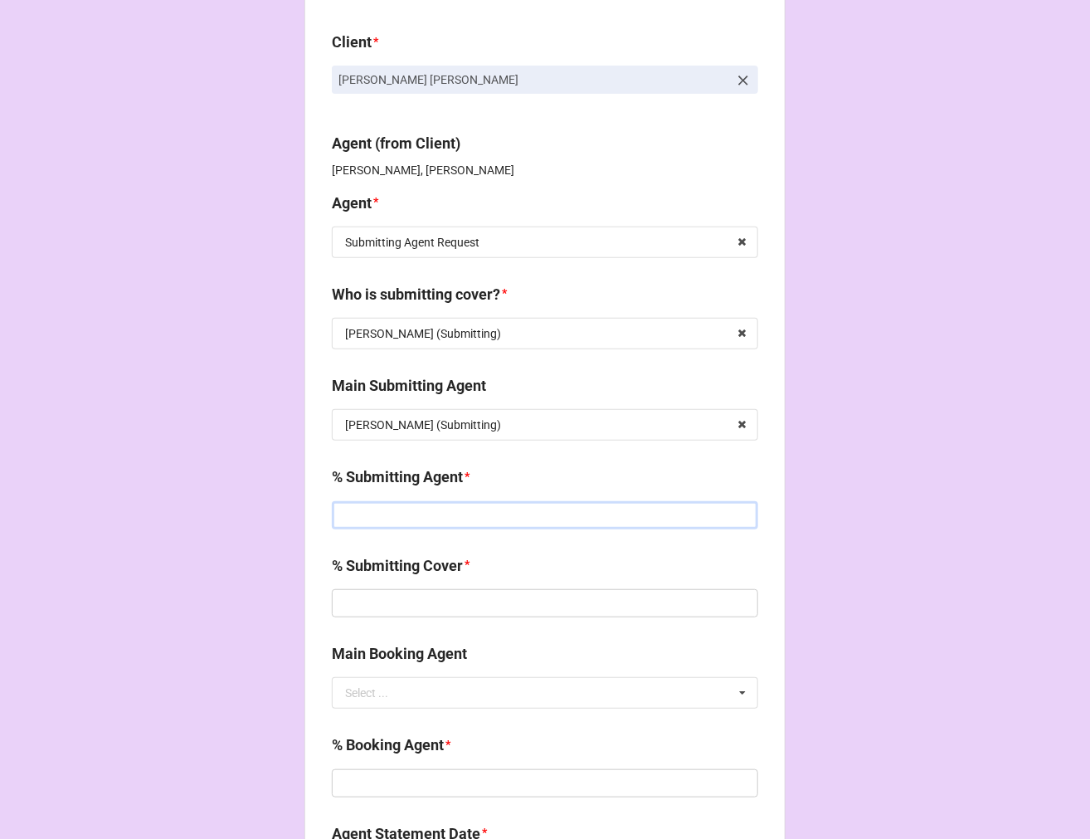
drag, startPoint x: 428, startPoint y: 514, endPoint x: 438, endPoint y: 515, distance: 10.0
click at [428, 514] on input "text" at bounding box center [545, 515] width 427 height 28
click at [379, 523] on input "text" at bounding box center [545, 515] width 427 height 28
drag, startPoint x: 393, startPoint y: 510, endPoint x: 253, endPoint y: 495, distance: 141.1
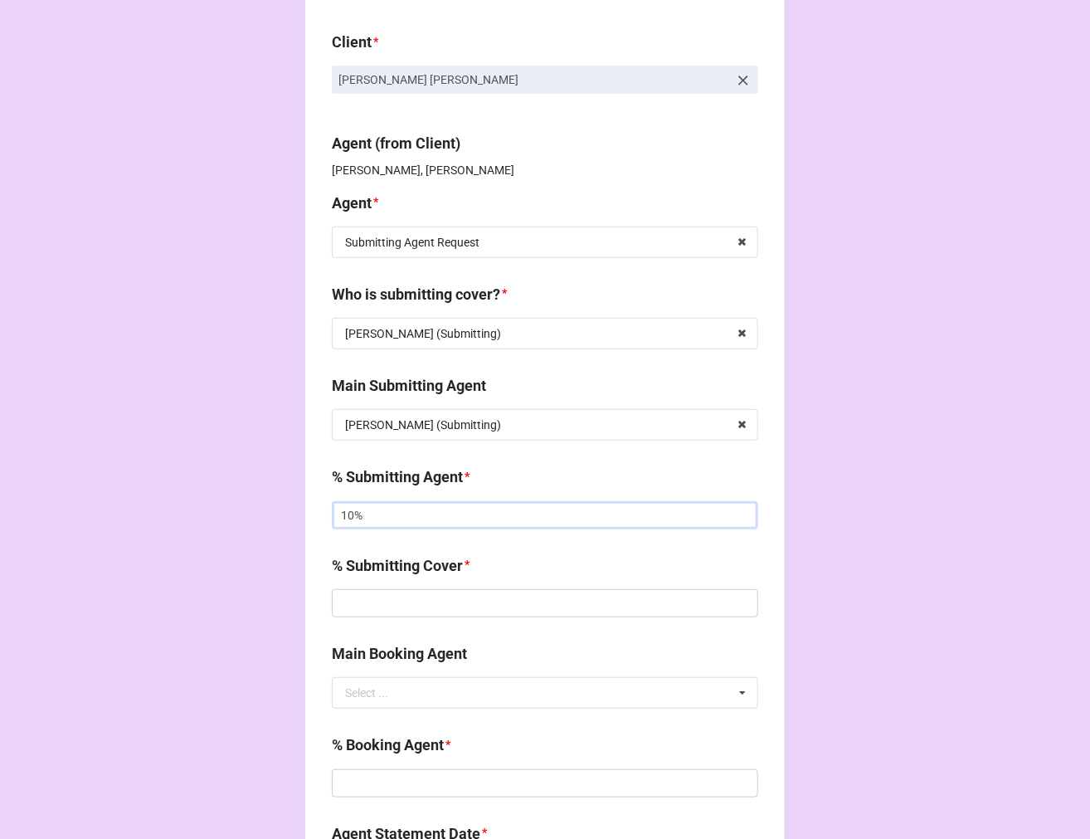
type input "10%"
click at [395, 625] on div "% Submitting Cover *" at bounding box center [545, 591] width 427 height 75
click at [402, 602] on input "text" at bounding box center [545, 603] width 427 height 28
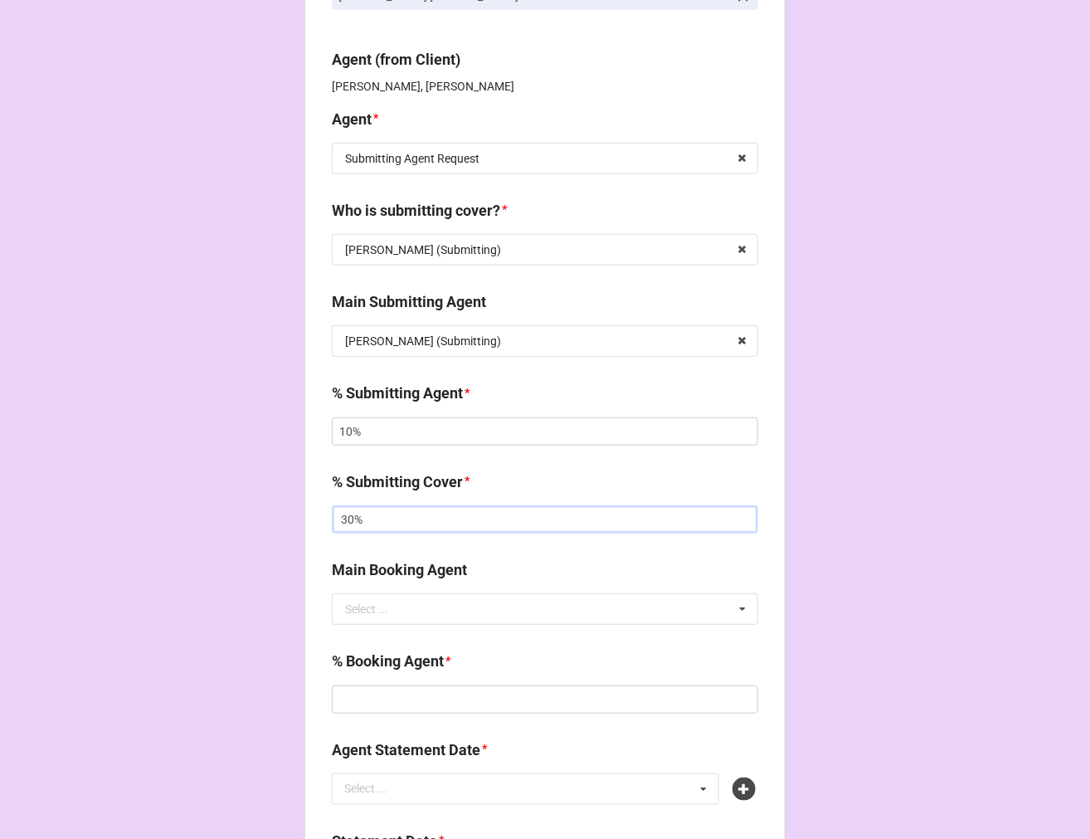
scroll to position [276, 0]
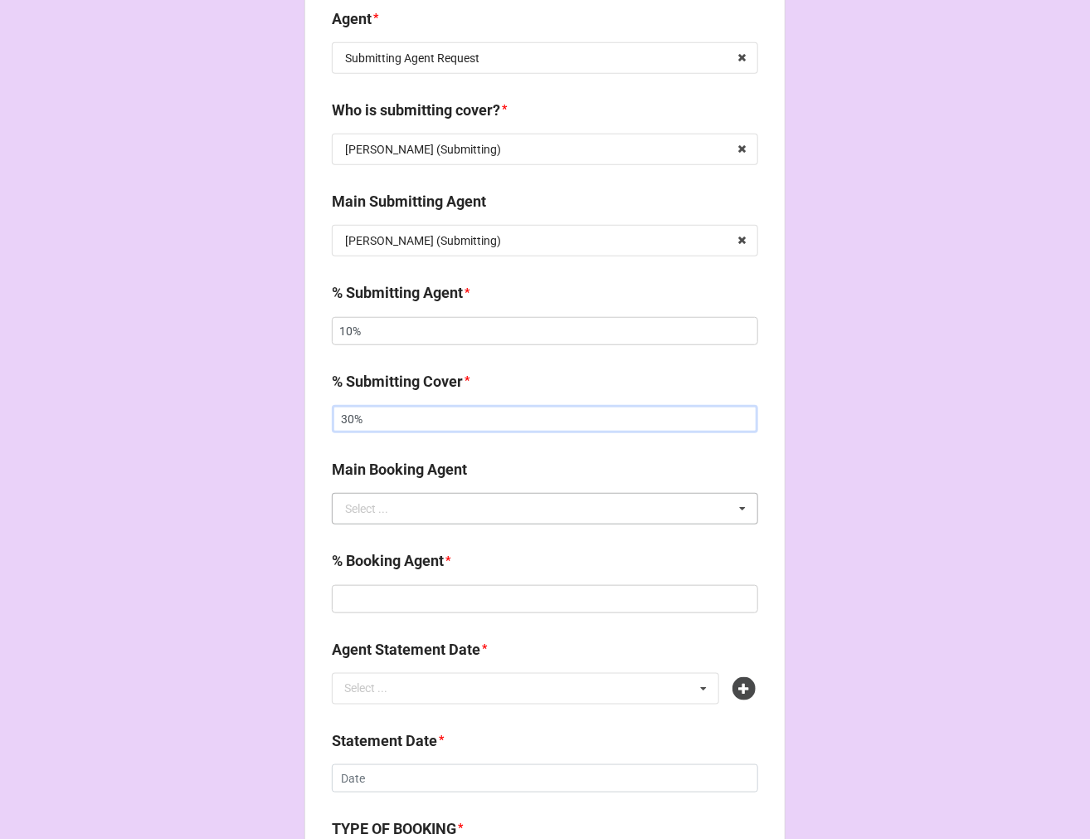
type input "30%"
click at [394, 511] on input "text" at bounding box center [546, 509] width 425 height 30
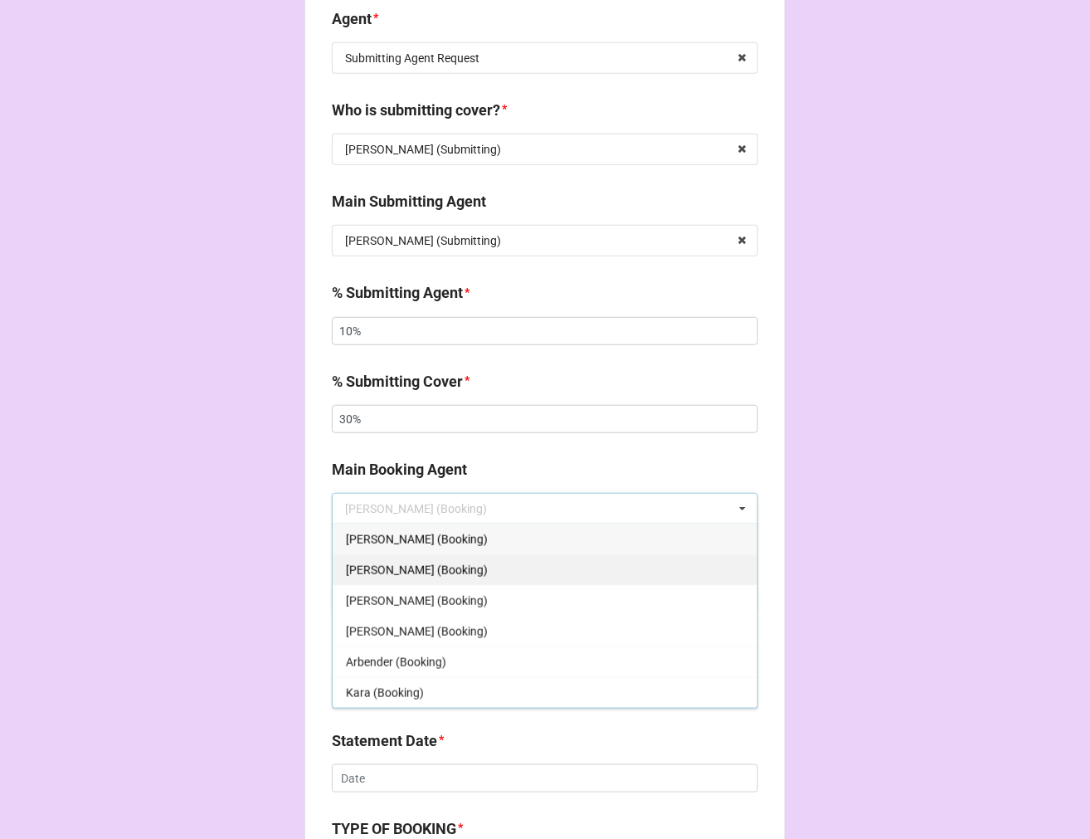
click at [400, 573] on span "Rachel (Booking)" at bounding box center [417, 569] width 142 height 13
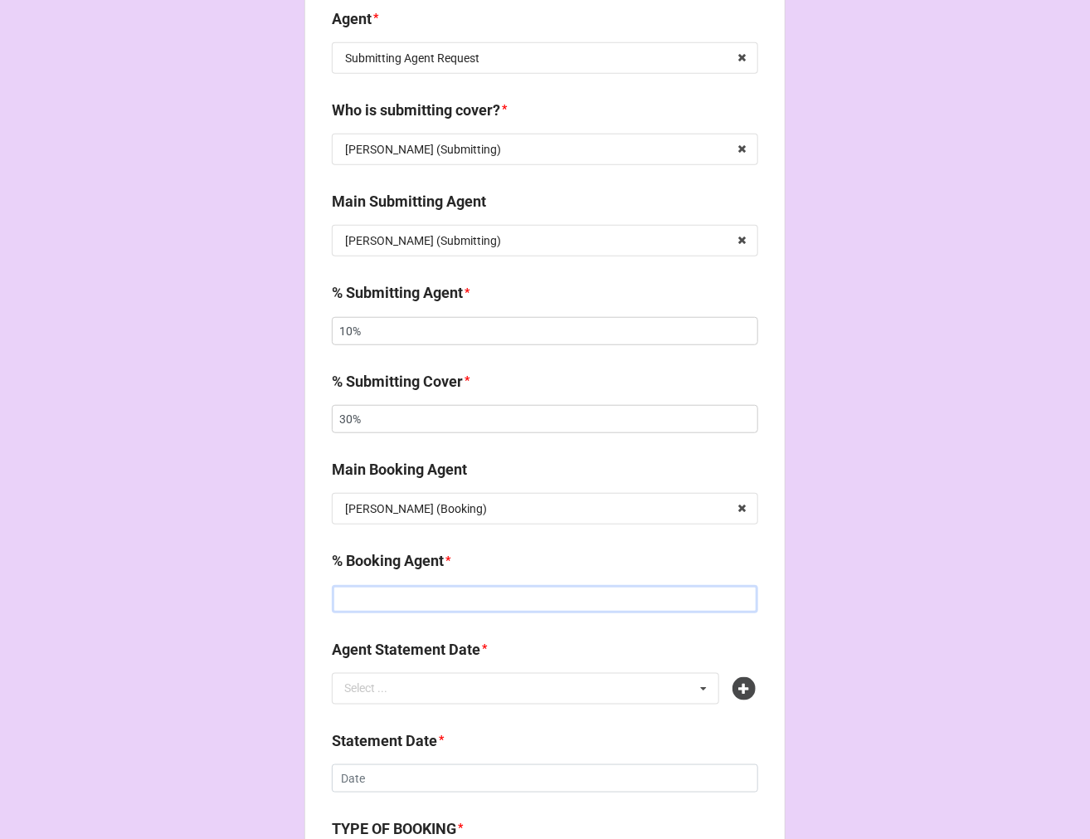
click at [412, 597] on input "text" at bounding box center [545, 599] width 427 height 28
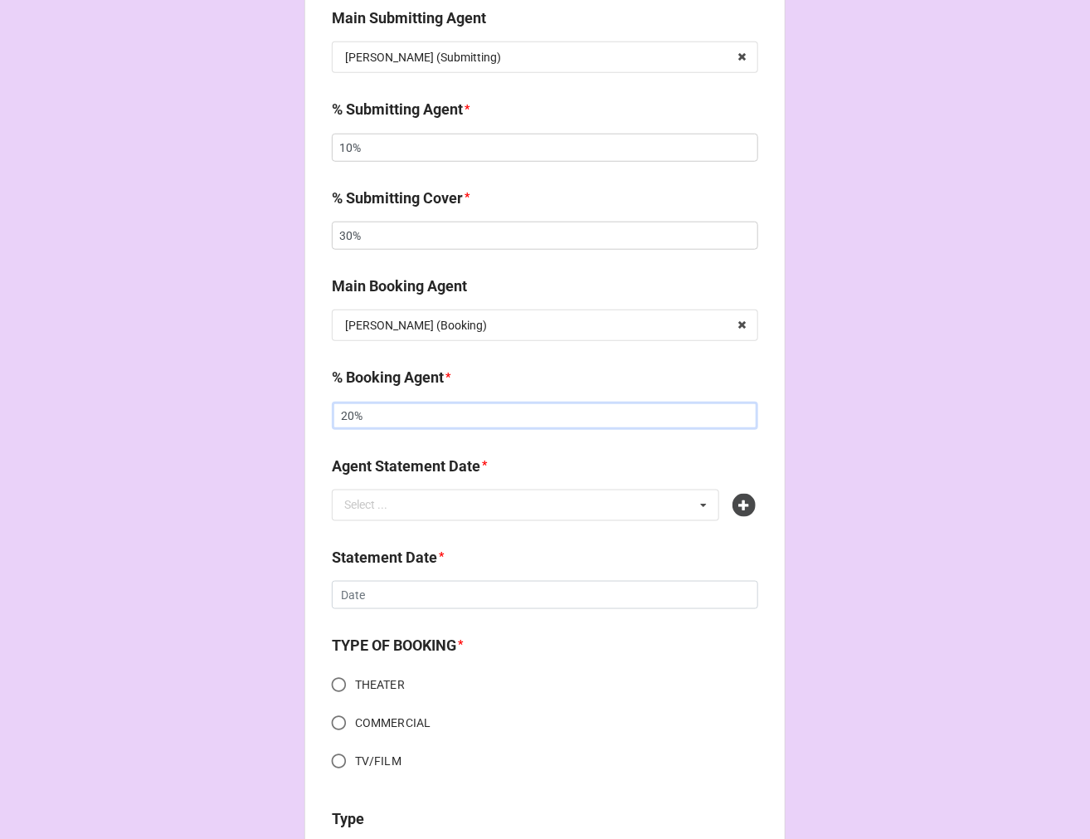
scroll to position [461, 0]
type input "20%"
click at [742, 503] on icon at bounding box center [744, 504] width 23 height 23
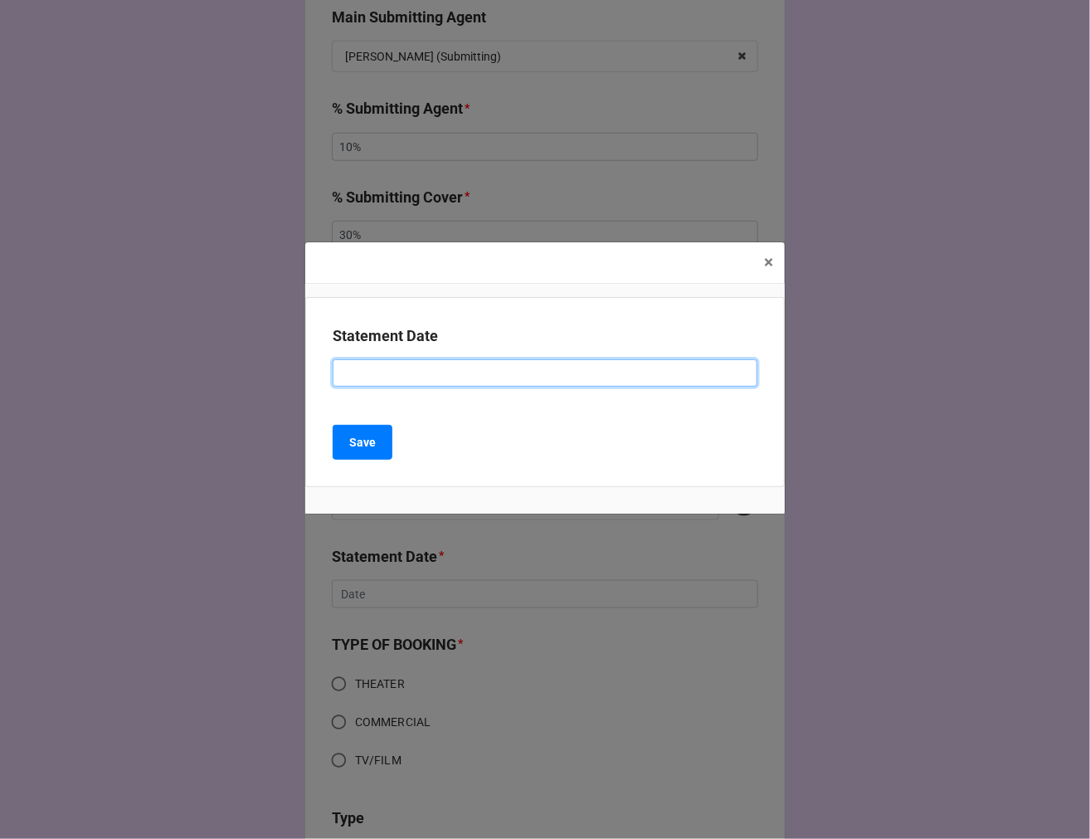
click at [375, 371] on input at bounding box center [545, 373] width 425 height 28
paste input ""AUGUST 22, 2025 (ARBENDER) (REBECCA - BOOKING COVER)""
drag, startPoint x: 405, startPoint y: 371, endPoint x: 189, endPoint y: 368, distance: 215.8
click at [199, 371] on div "× Close Statement Date "AUGUST 22, 2025 (ARBENDER) (REBECCA - BOOKING COVER)" S…" at bounding box center [545, 419] width 1090 height 839
click at [498, 372] on input "SEPTEMBER 19, 2025 (ARBENDER) (REBECCA - BOOKING COVER)"" at bounding box center [545, 373] width 425 height 28
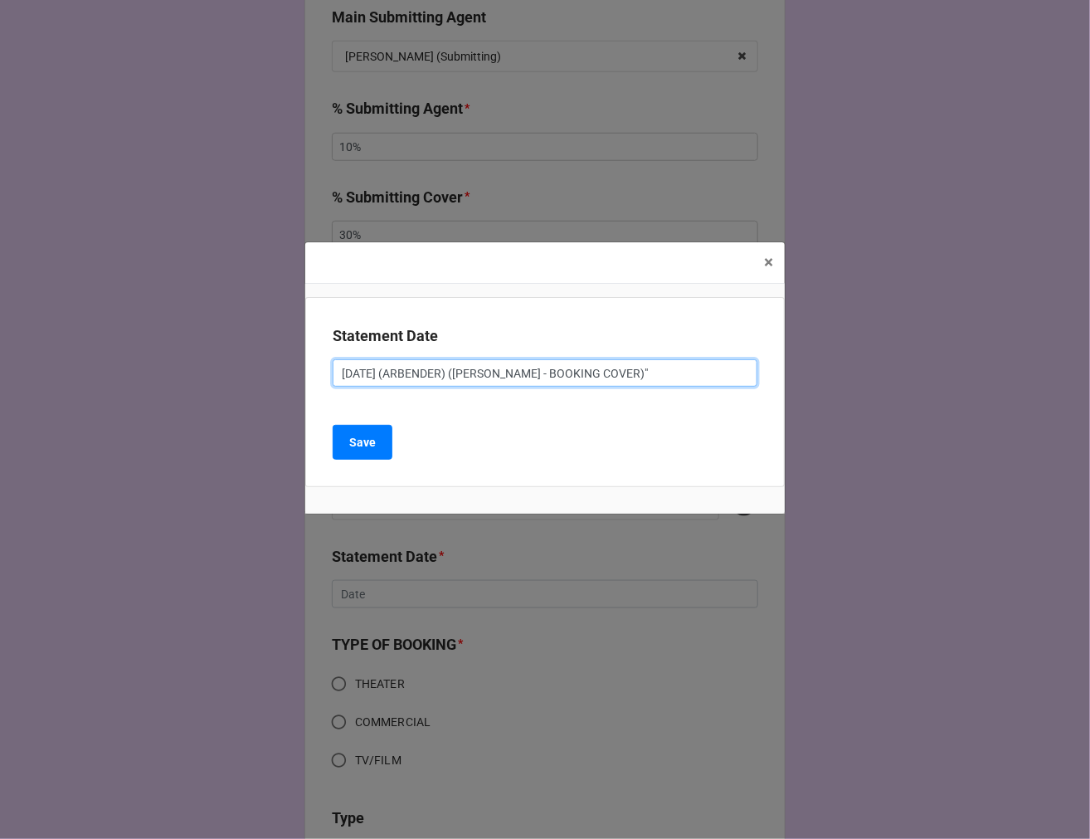
click at [498, 372] on input "SEPTEMBER 19, 2025 (ARBENDER) (REBECCA - BOOKING COVER)"" at bounding box center [545, 373] width 425 height 28
click at [591, 368] on input "SEPTEMBER 19, 2025 (REBECCA - TV/FILM) (REBECCA - BOOKING COVER)"" at bounding box center [545, 373] width 425 height 28
type input "[DATE] ([PERSON_NAME] - TV/FILM) ([PERSON_NAME] - SUBMITTING COVER)"
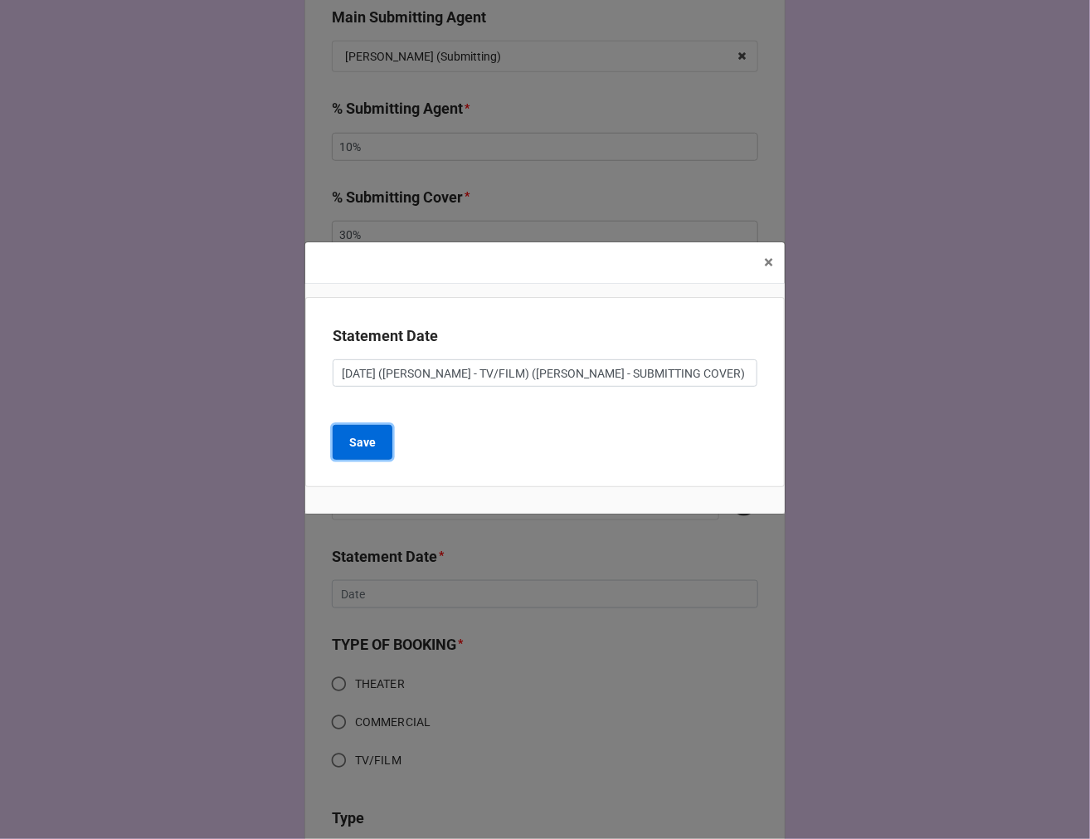
click at [380, 443] on button "Save" at bounding box center [363, 442] width 60 height 35
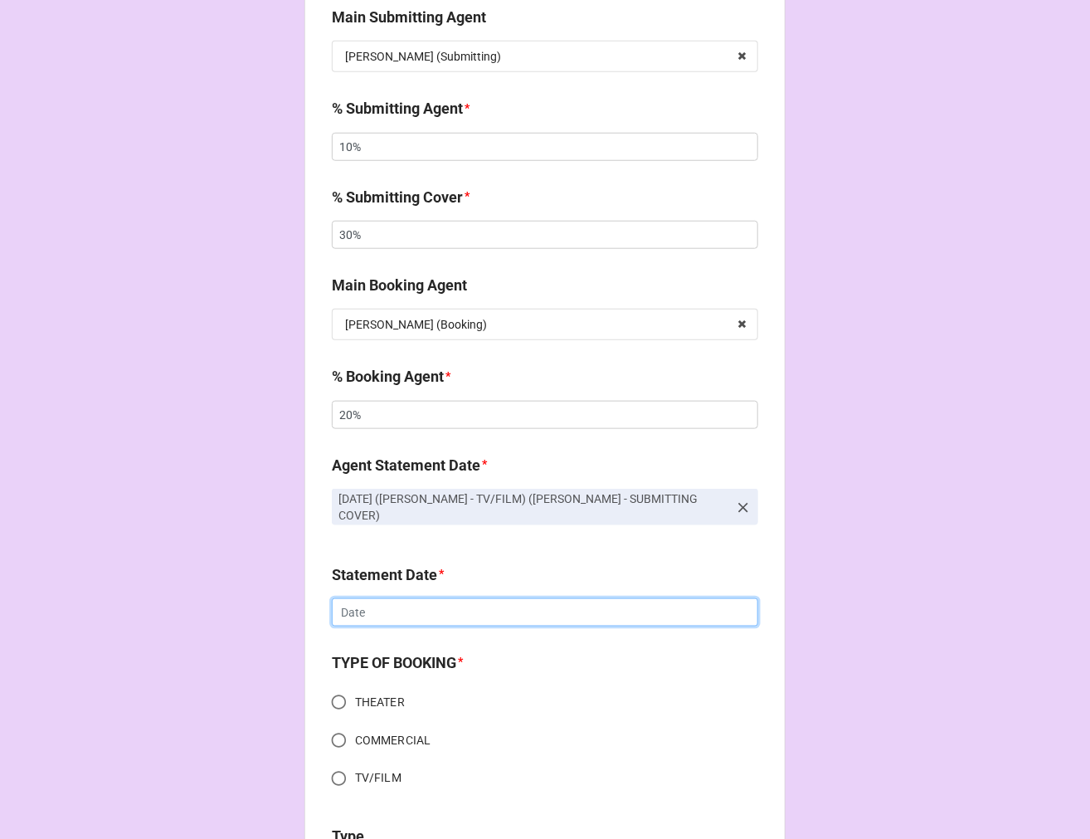
click at [397, 604] on input "text" at bounding box center [545, 612] width 427 height 28
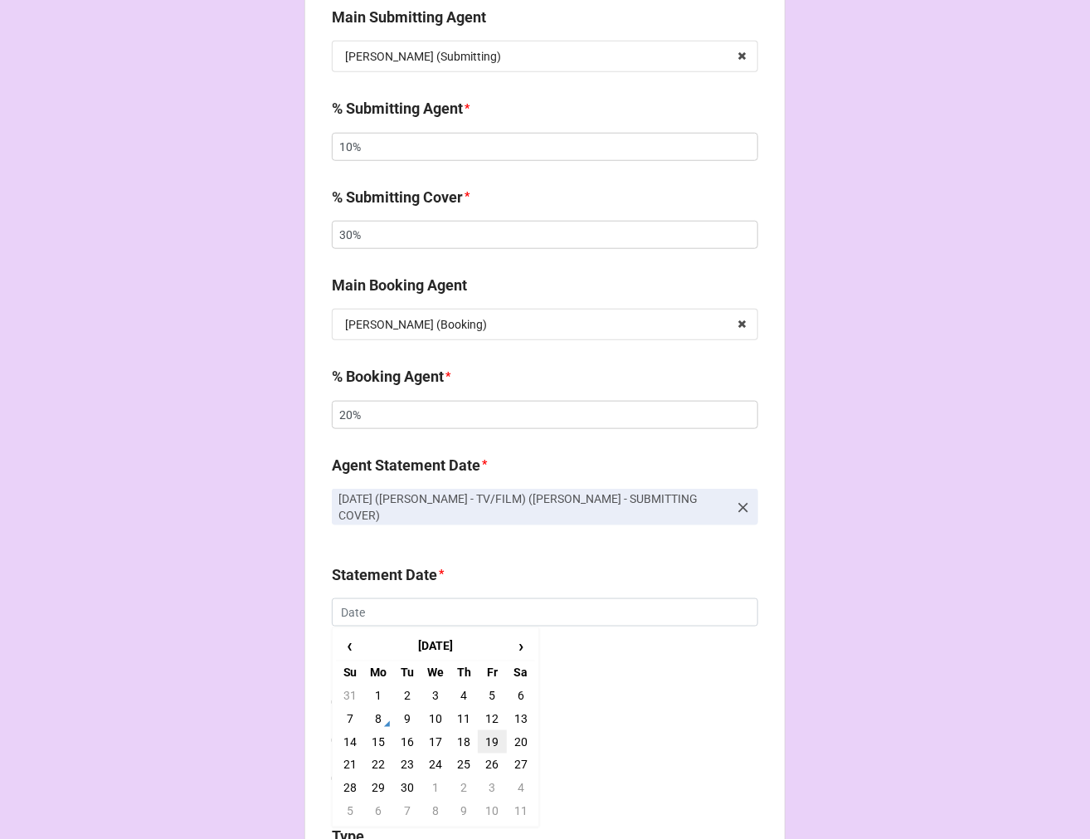
click at [495, 734] on td "19" at bounding box center [492, 741] width 28 height 23
type input "[DATE]"
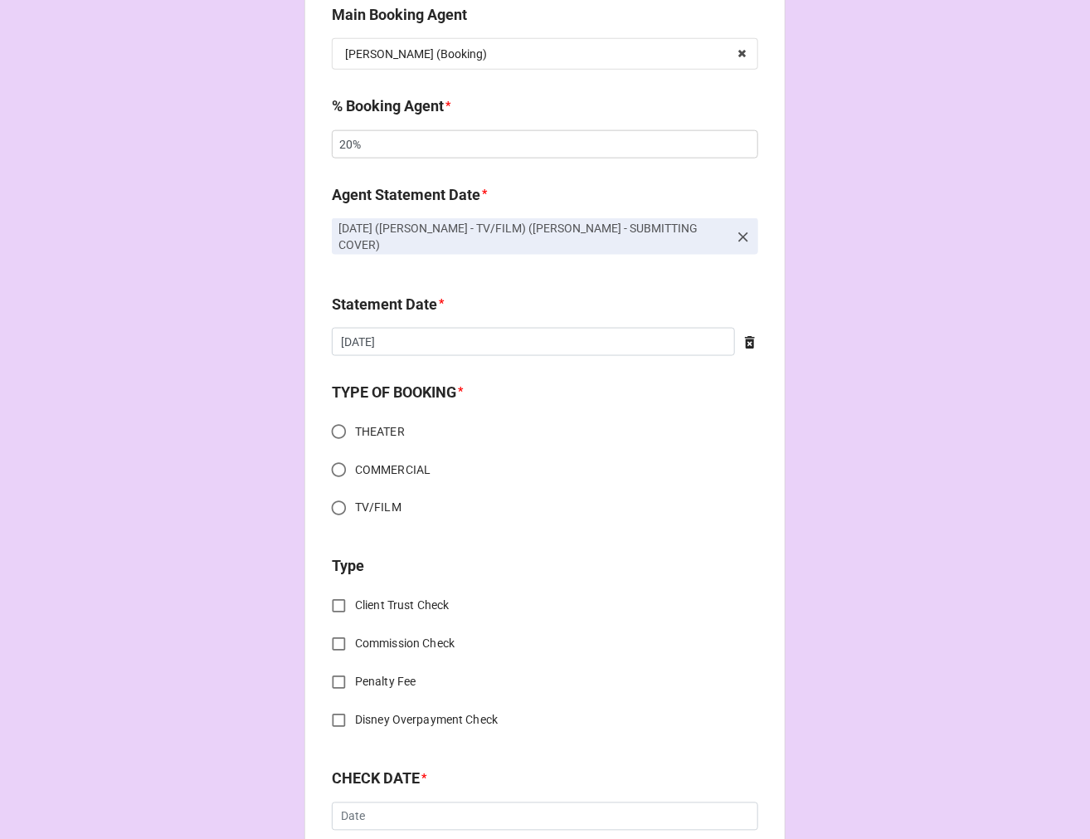
scroll to position [737, 0]
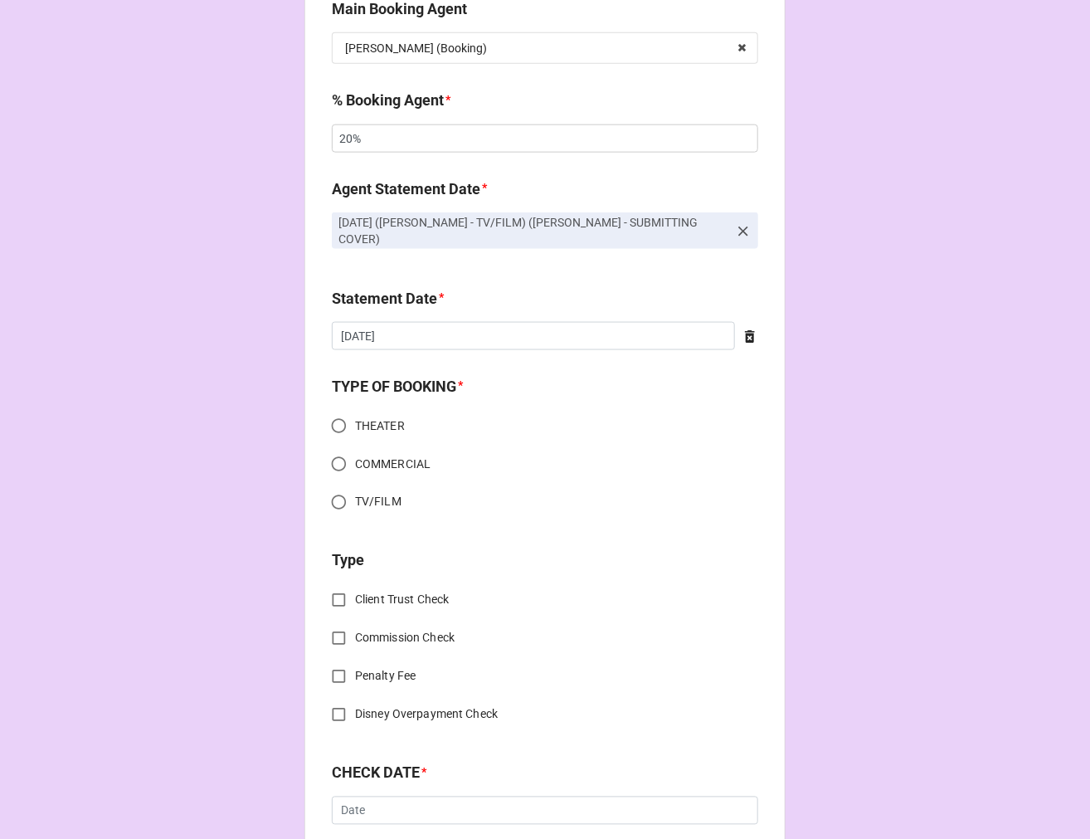
click at [336, 495] on input "TV/FILM" at bounding box center [339, 502] width 32 height 32
radio input "true"
click at [338, 587] on input "Client Trust Check" at bounding box center [339, 600] width 32 height 32
checkbox input "true"
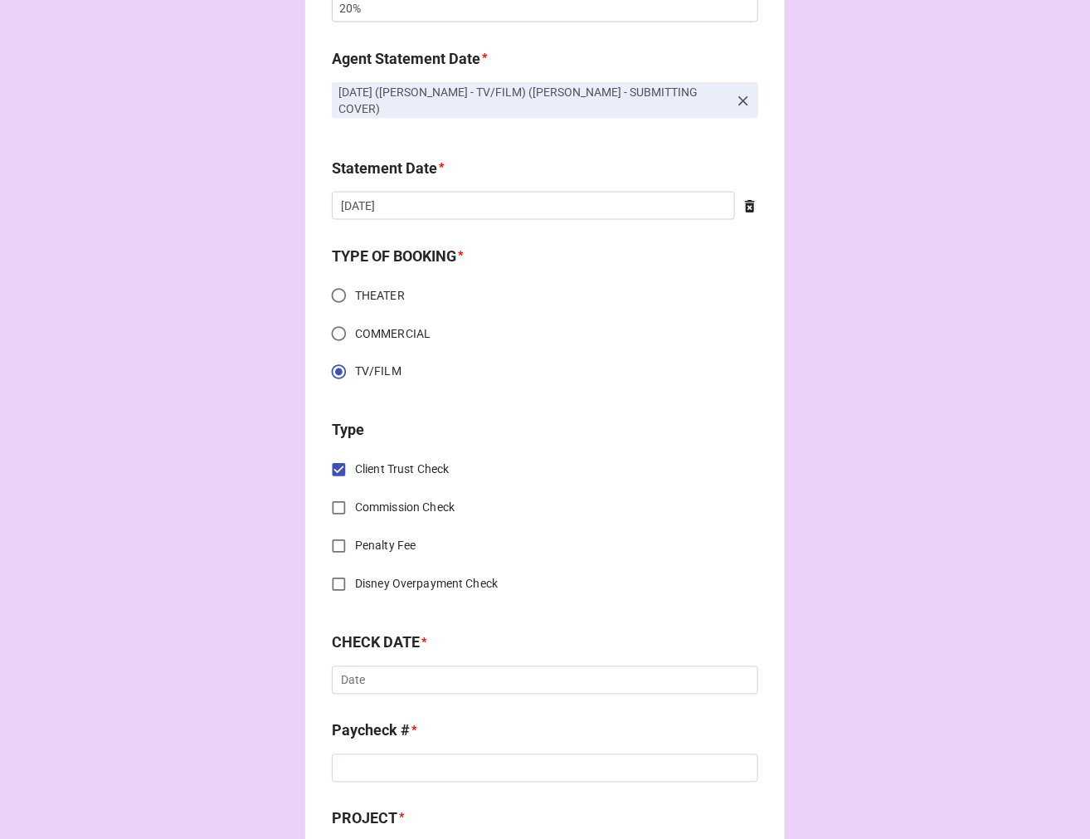
scroll to position [1106, 0]
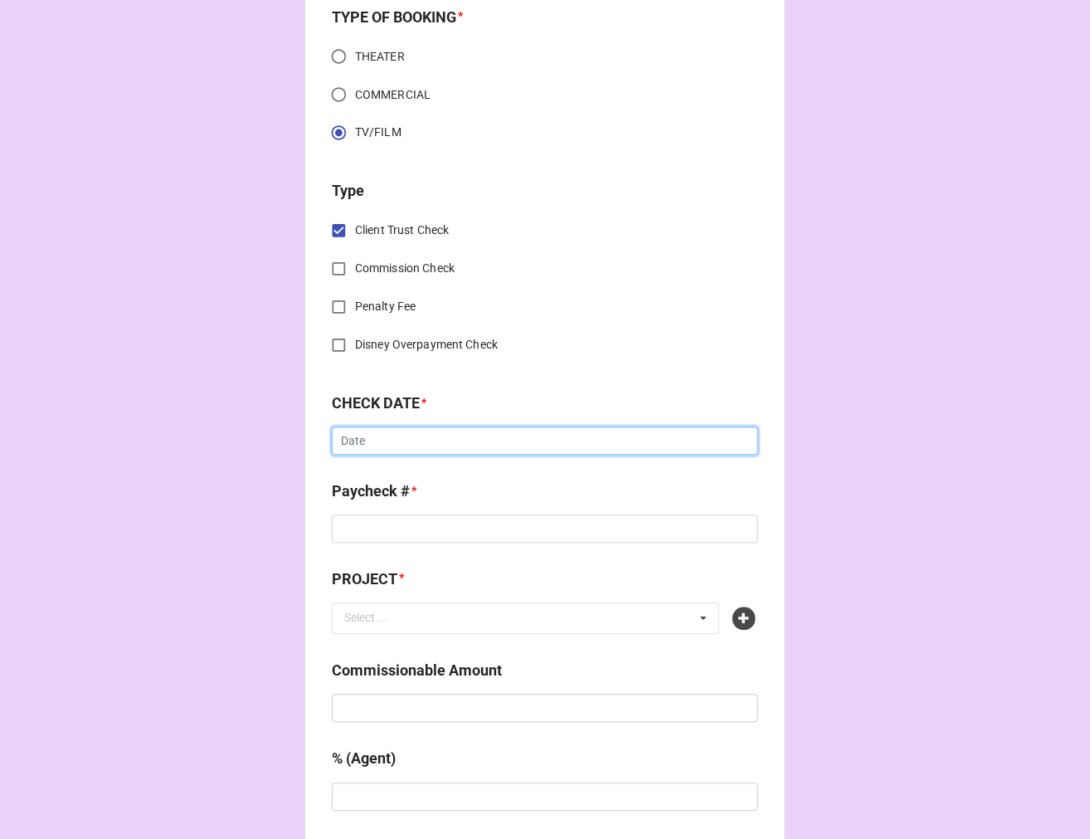
click at [378, 434] on input "text" at bounding box center [545, 441] width 427 height 28
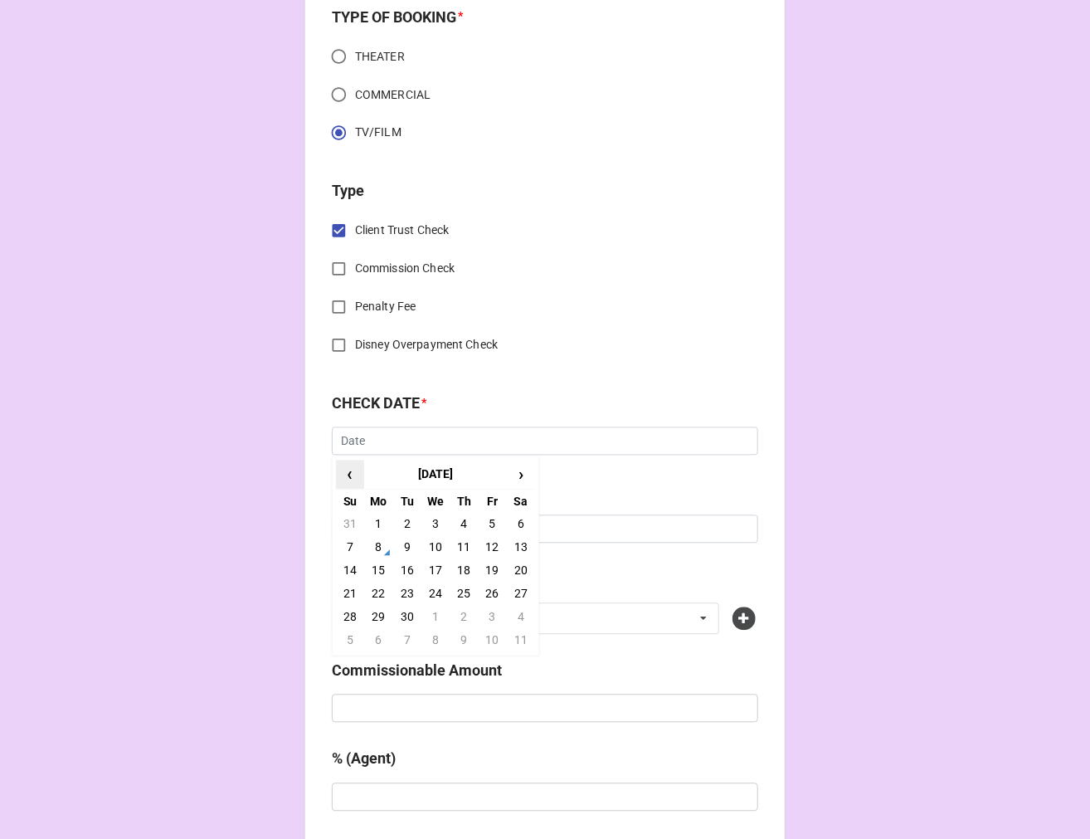
click at [357, 461] on span "‹" at bounding box center [350, 474] width 27 height 27
click at [453, 606] on td "28" at bounding box center [464, 617] width 28 height 23
type input "8/28/2025"
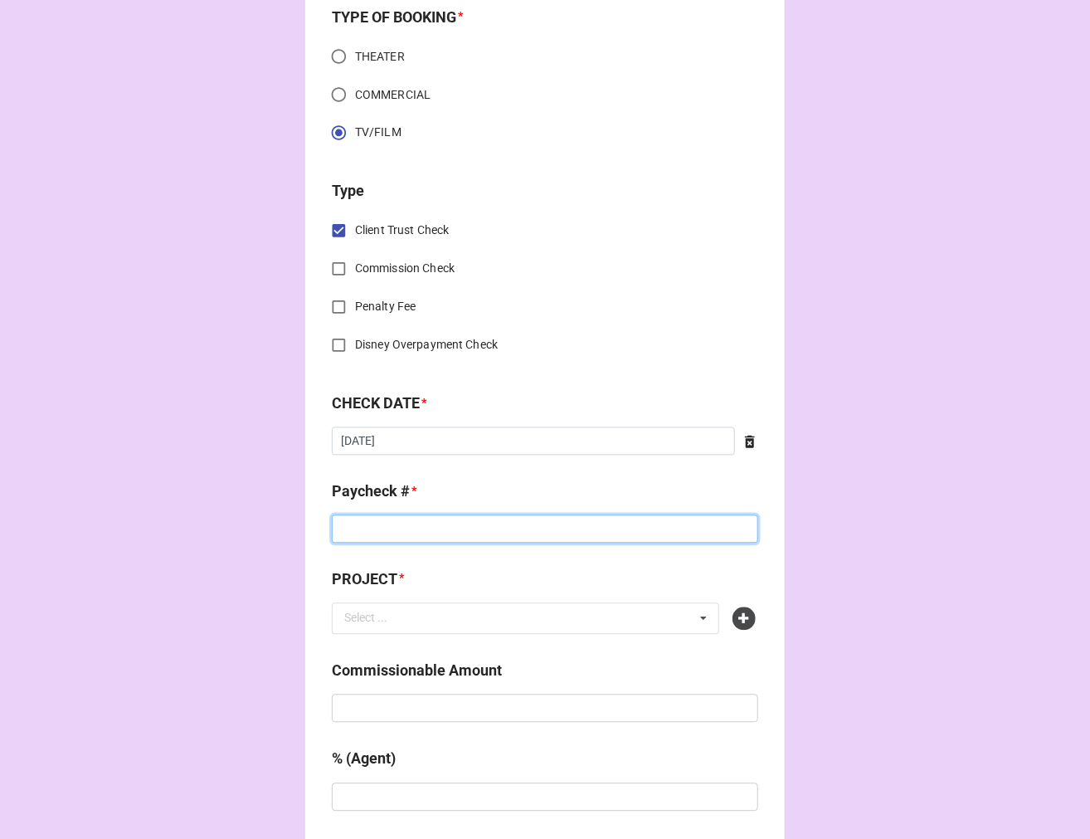
click at [394, 519] on input at bounding box center [545, 529] width 427 height 28
type input "1122773"
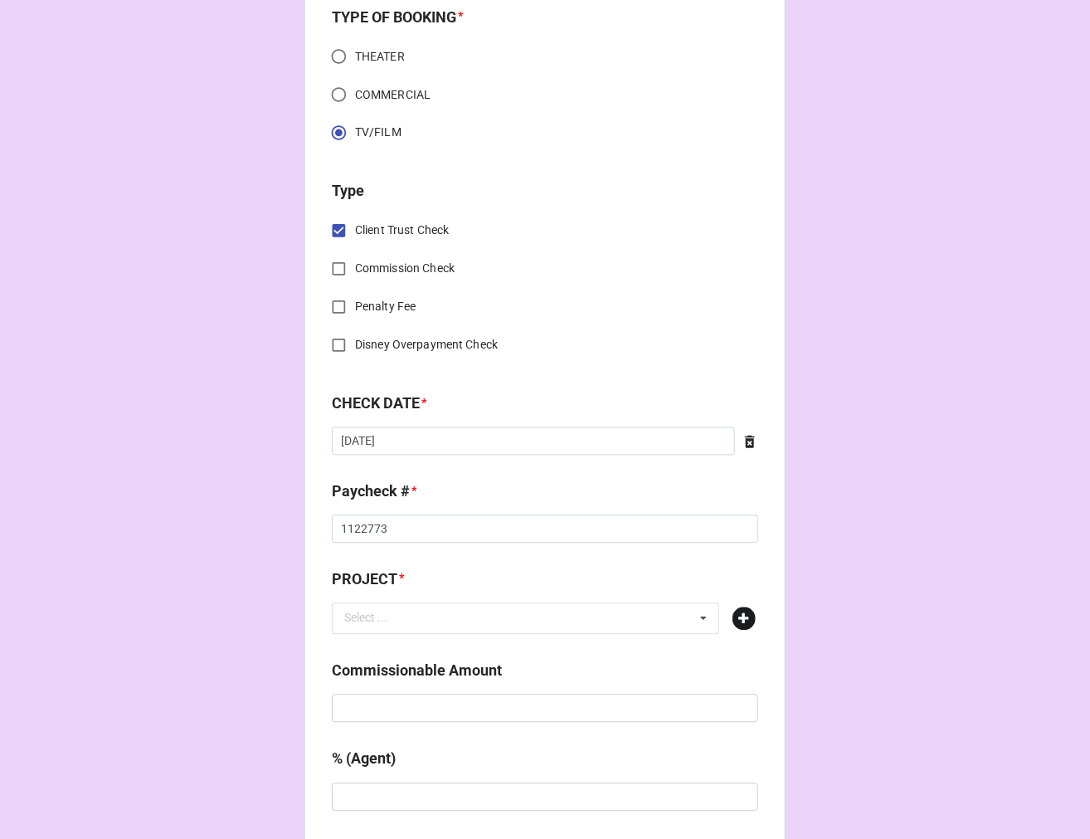
click at [745, 611] on icon at bounding box center [744, 618] width 23 height 23
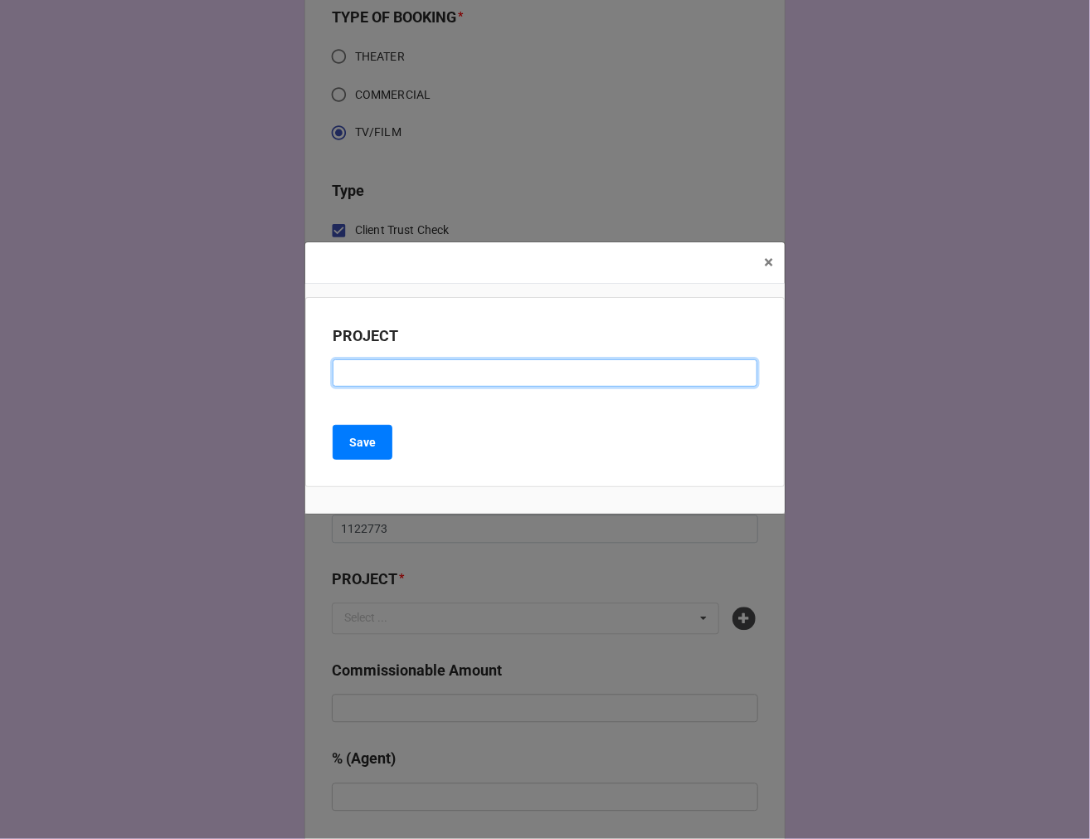
click at [417, 370] on input at bounding box center [545, 373] width 425 height 28
type input "THE TERRORS OF JORDAN MENDOZA"
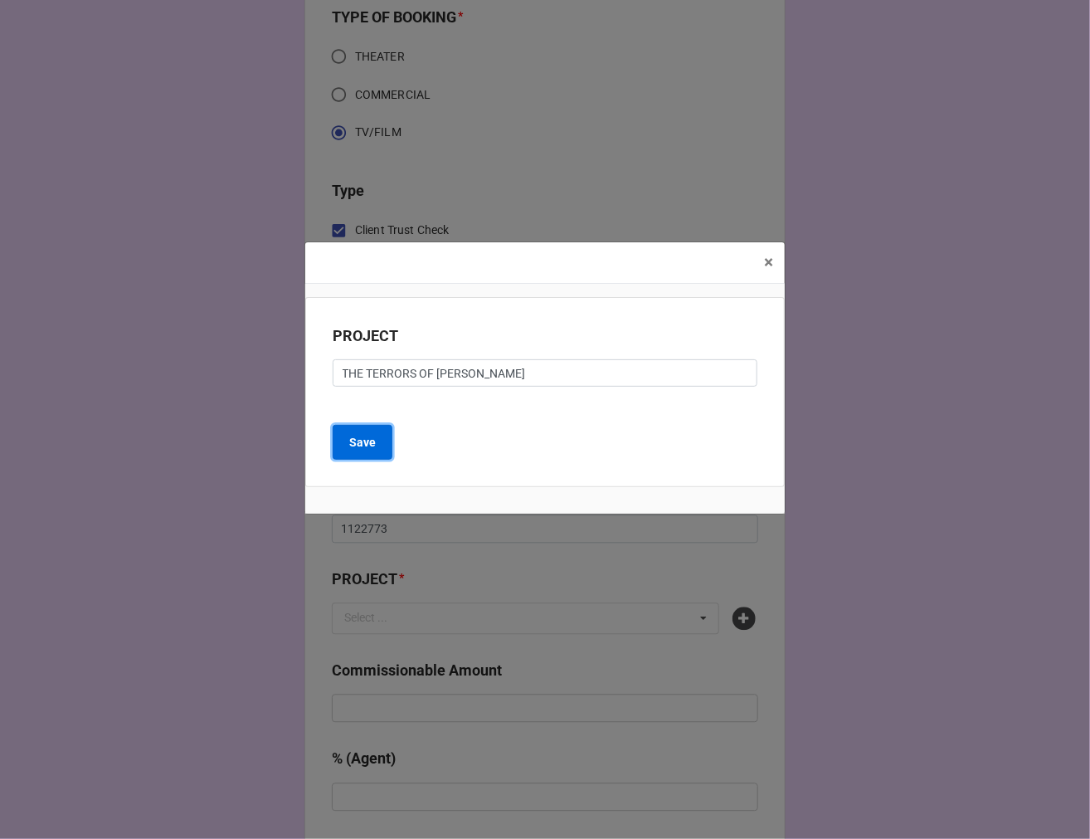
click at [373, 441] on b "Save" at bounding box center [362, 442] width 27 height 17
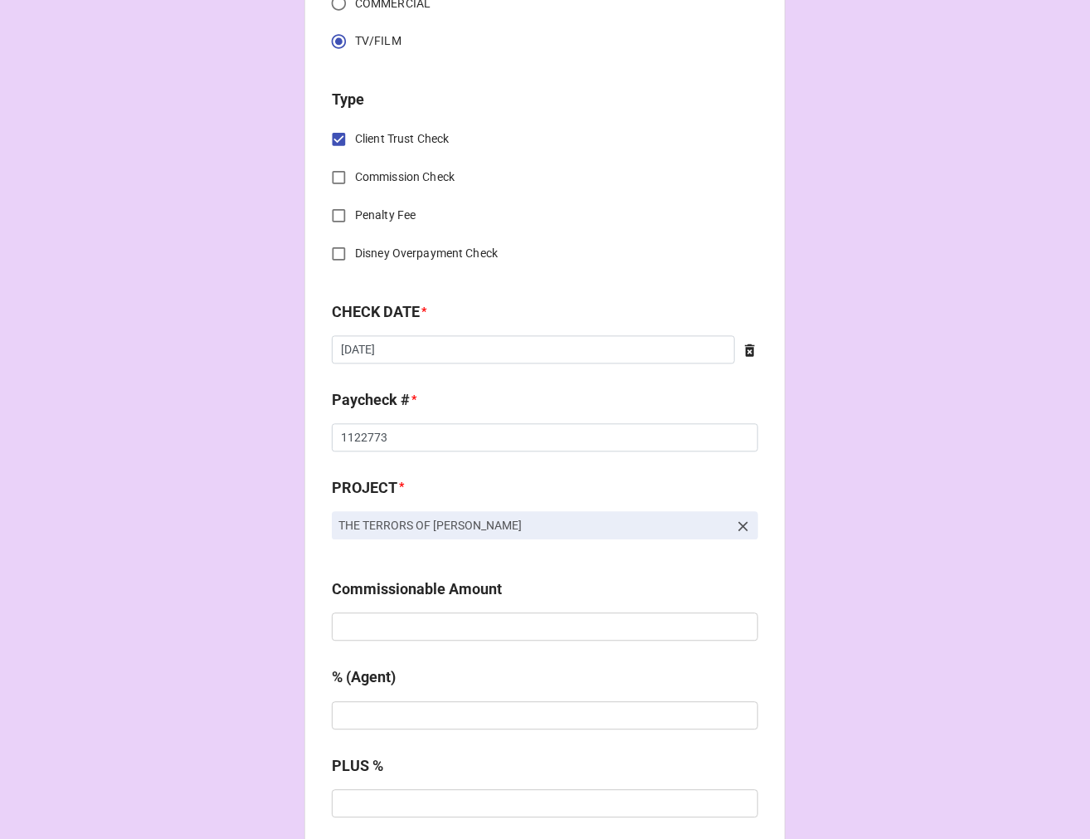
scroll to position [1382, 0]
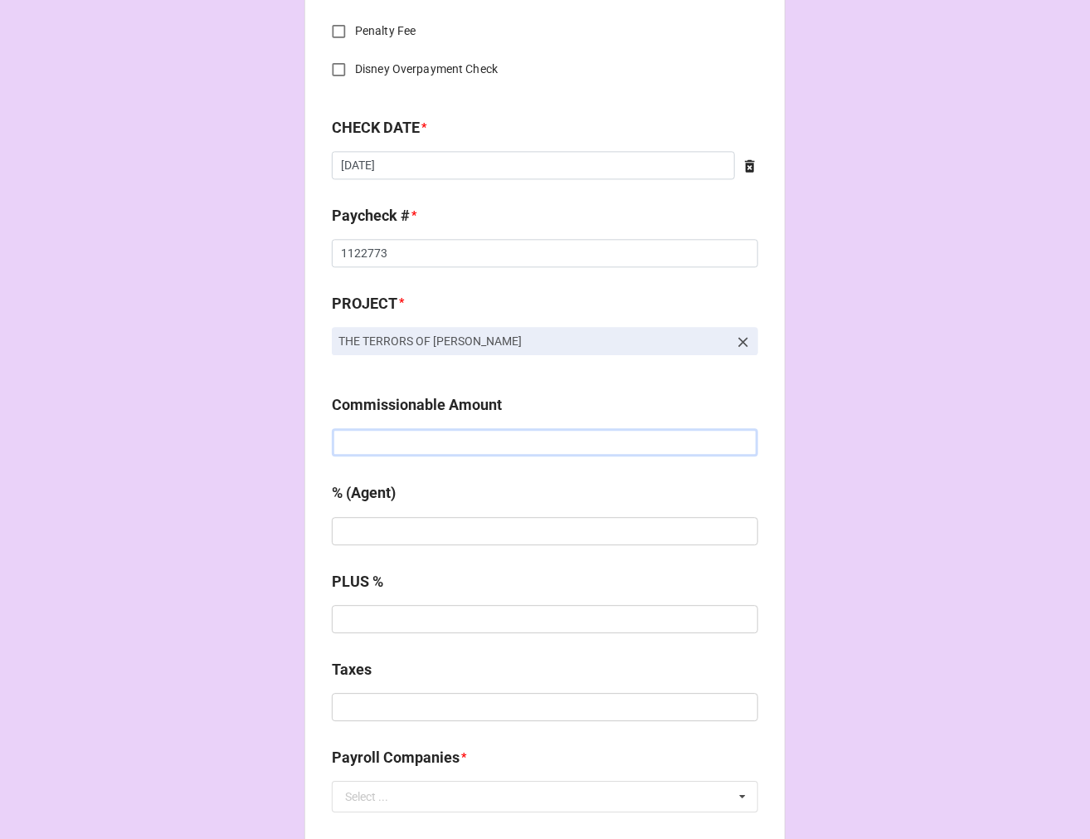
click at [383, 436] on input "text" at bounding box center [545, 442] width 427 height 28
type input "$449.19"
type input "10%"
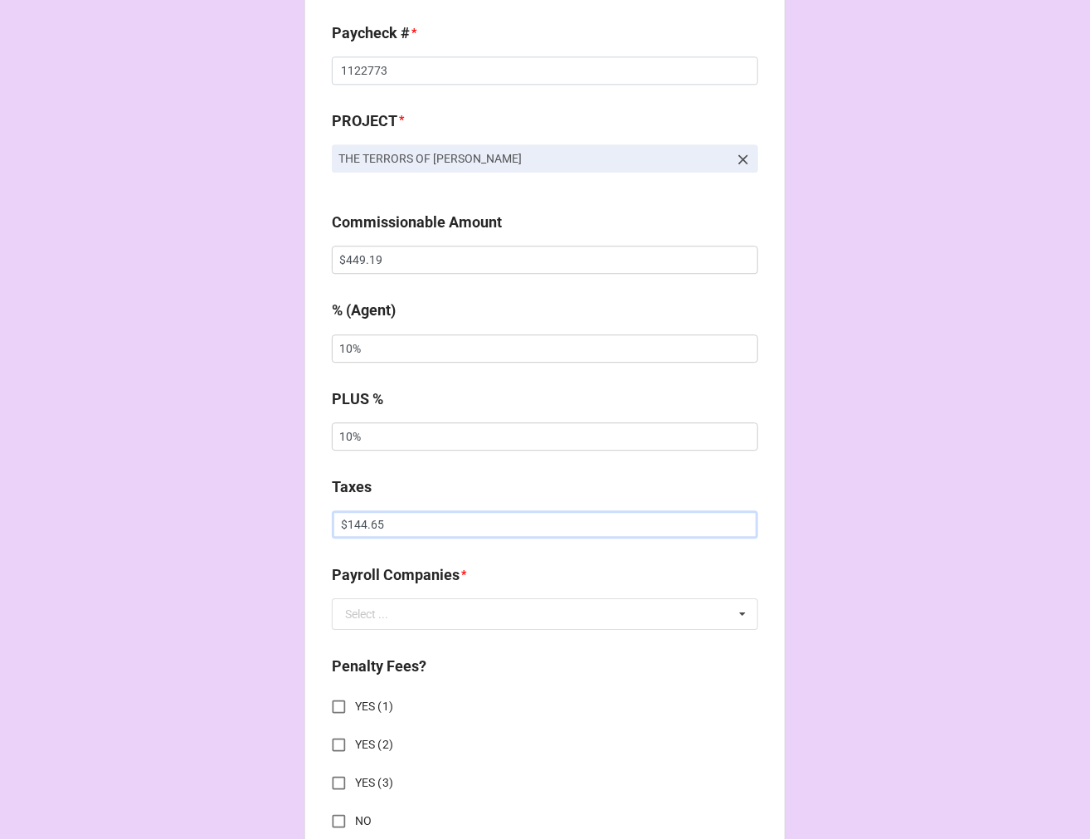
scroll to position [1567, 0]
type input "$144.65"
click at [369, 607] on div "Select ..." at bounding box center [366, 613] width 43 height 12
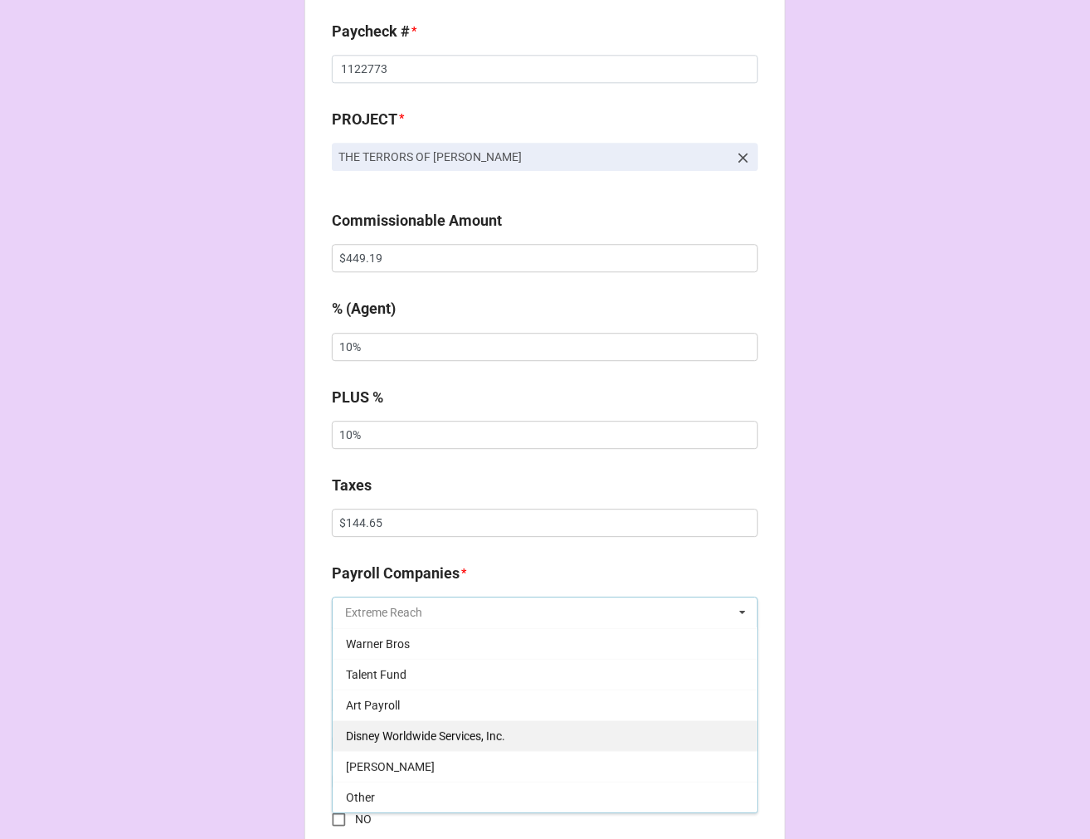
scroll to position [1660, 0]
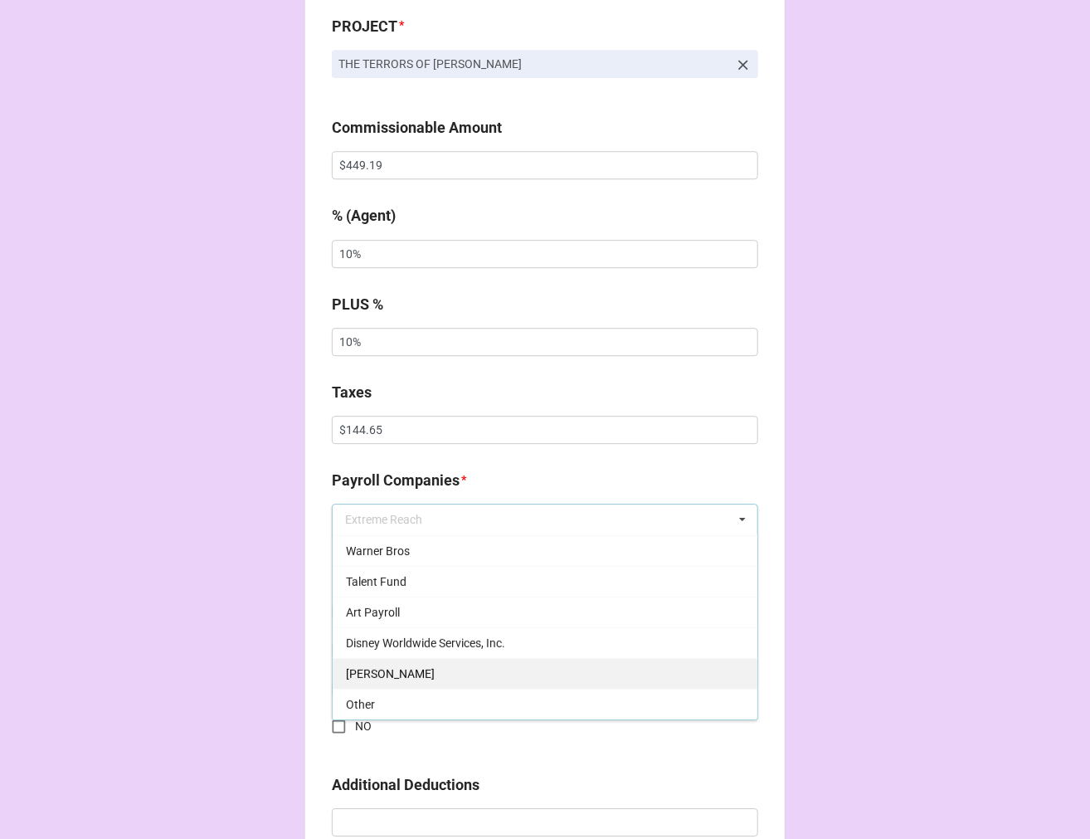
click at [377, 669] on span "[PERSON_NAME]" at bounding box center [390, 673] width 89 height 13
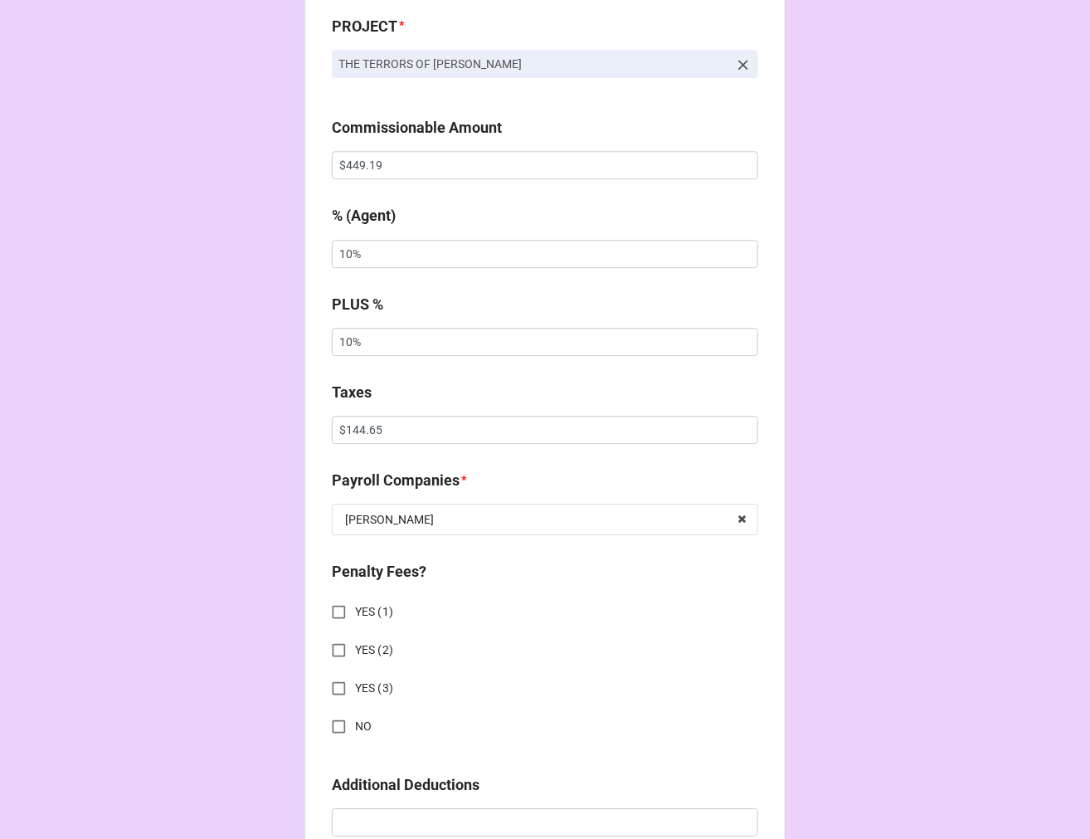
click at [343, 714] on input "NO" at bounding box center [339, 726] width 32 height 32
checkbox input "true"
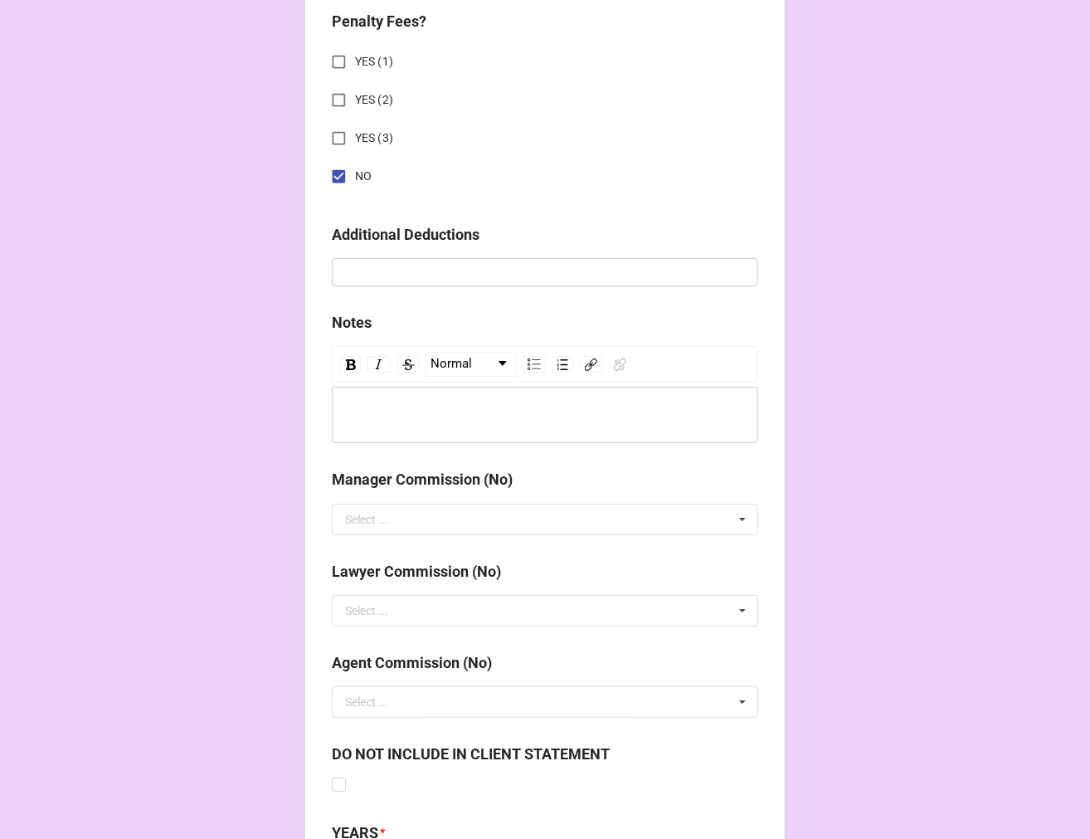
scroll to position [2377, 0]
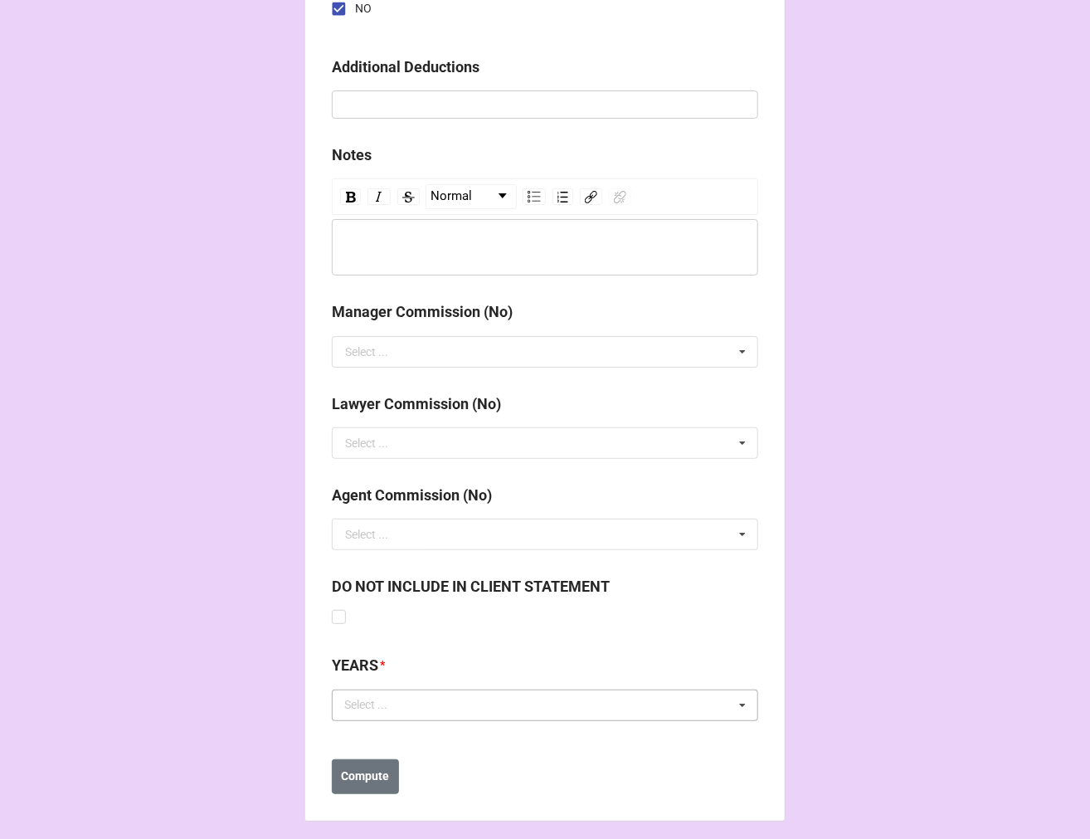
click at [376, 703] on div "Select ..." at bounding box center [375, 704] width 71 height 19
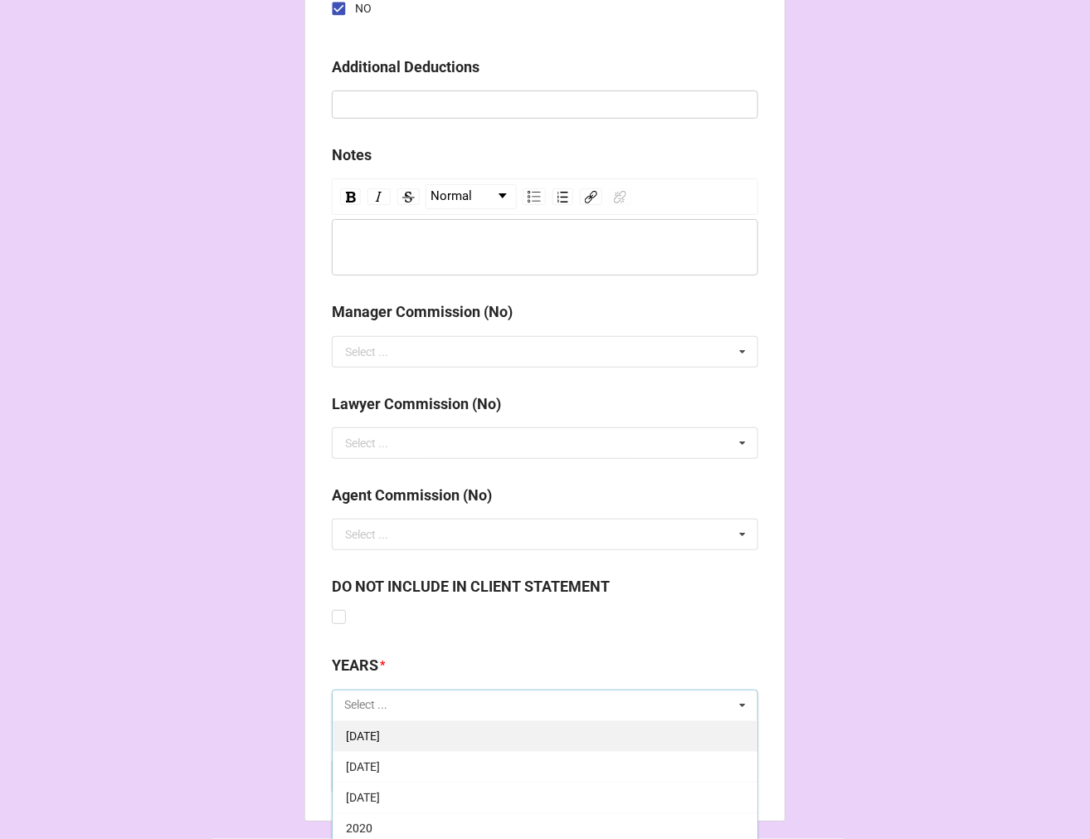
scroll to position [184, 0]
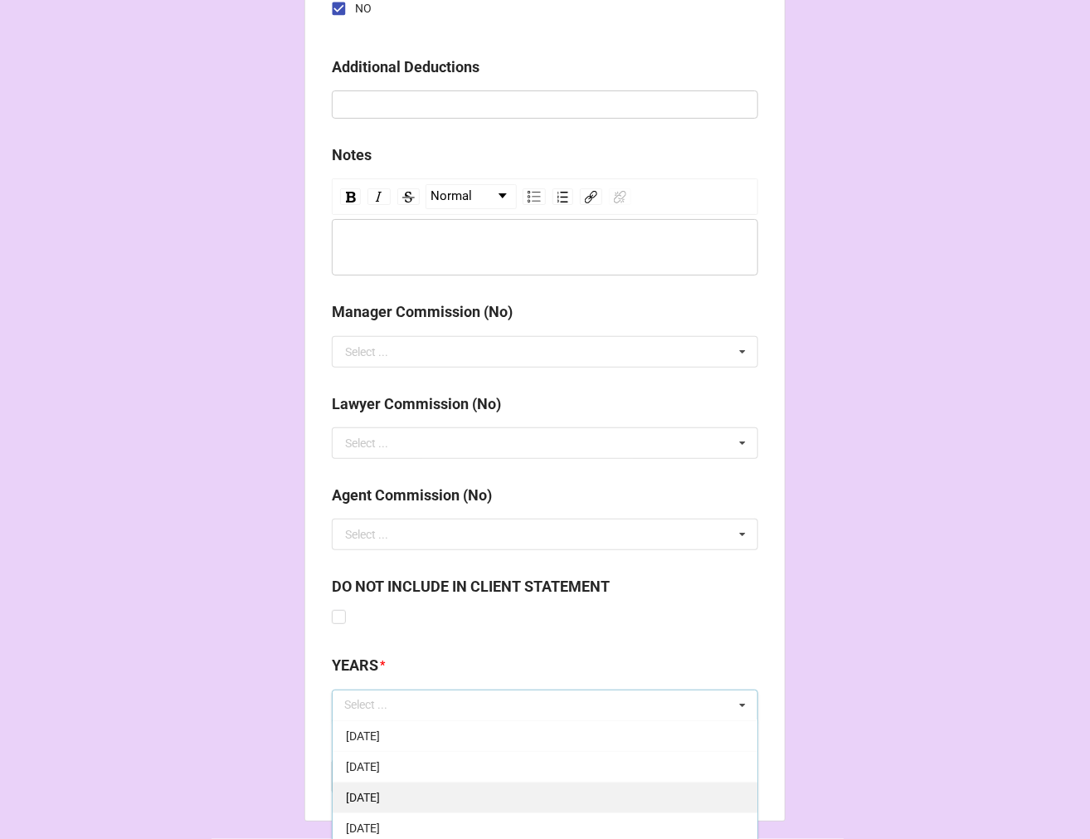
click at [403, 782] on div "[DATE]" at bounding box center [545, 797] width 425 height 31
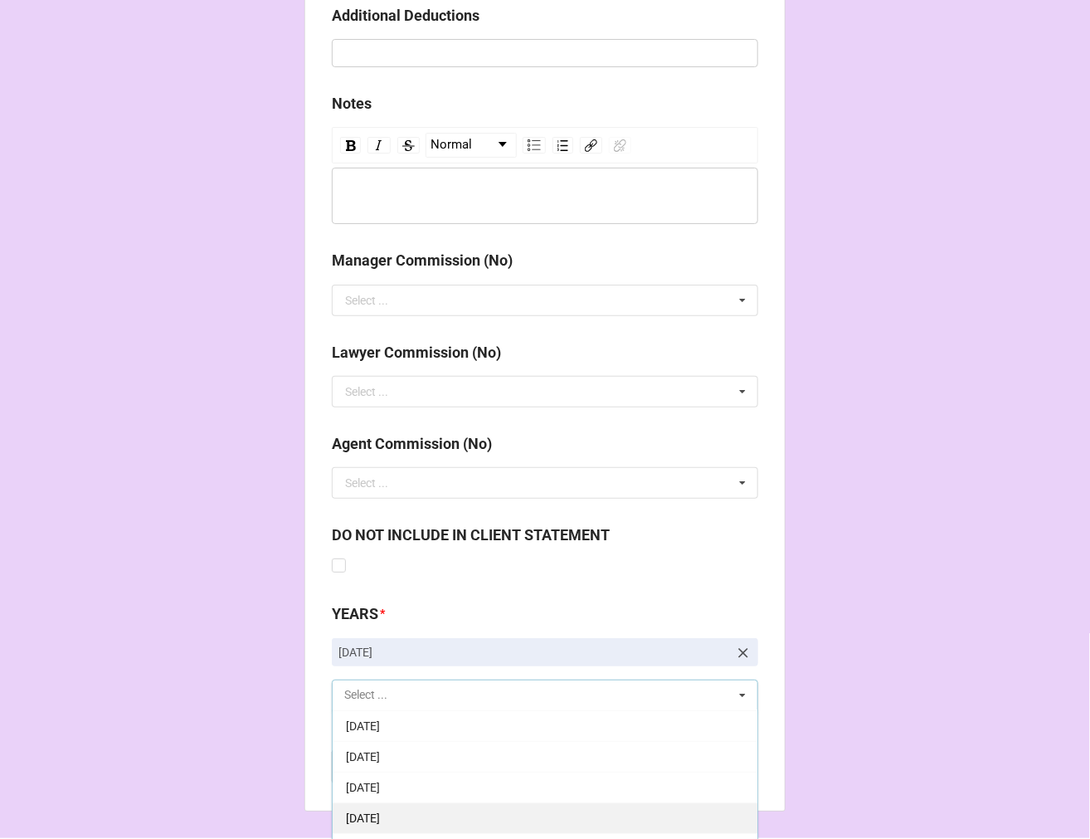
scroll to position [2478, 0]
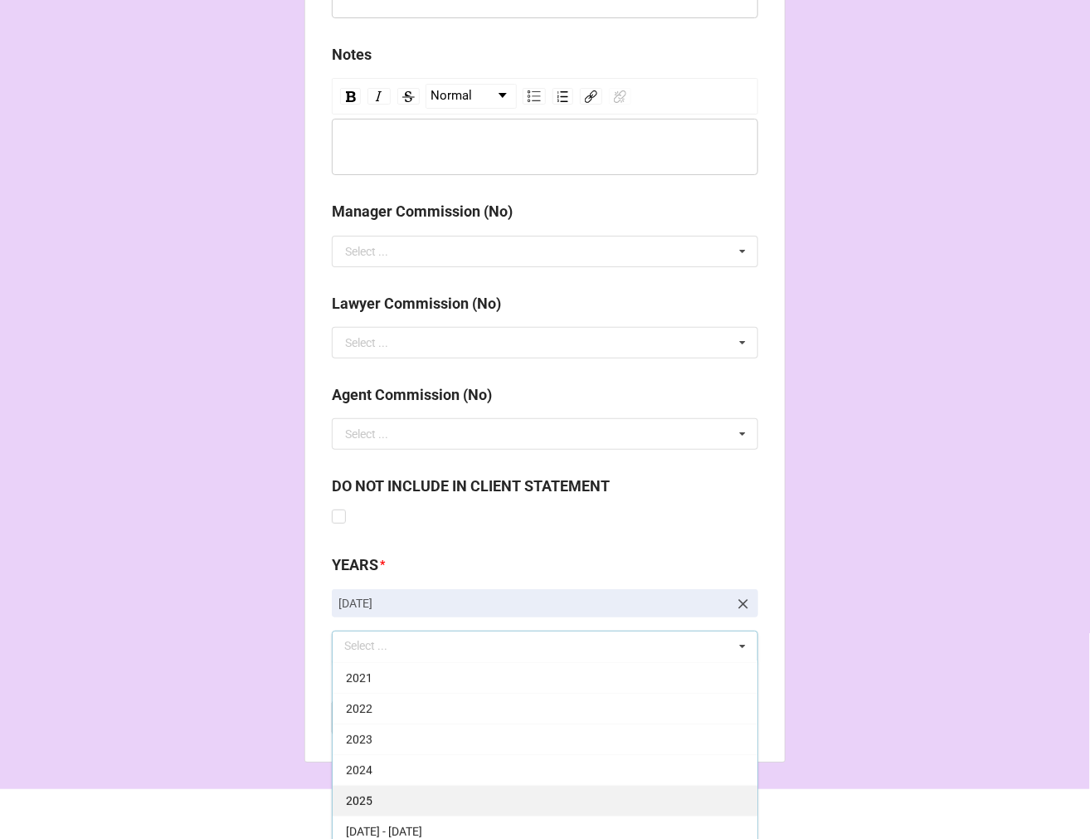
click at [379, 785] on div "2025" at bounding box center [545, 800] width 425 height 31
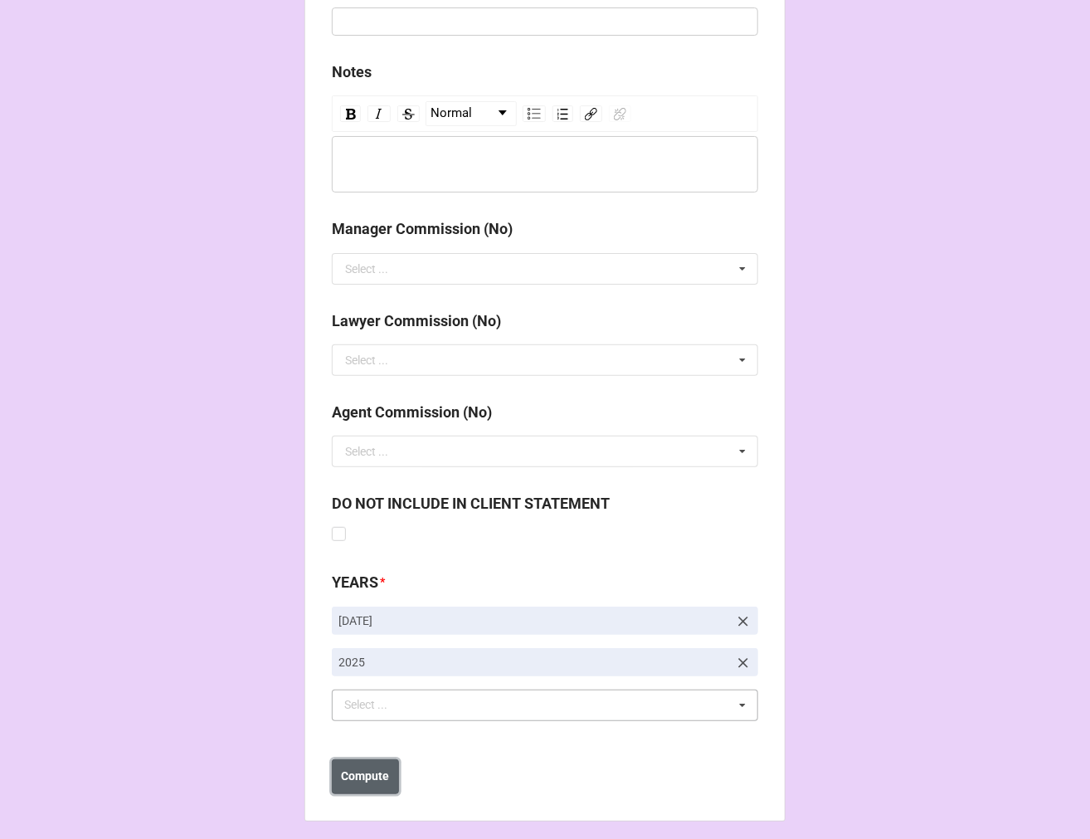
click at [361, 768] on b "Compute" at bounding box center [366, 776] width 48 height 17
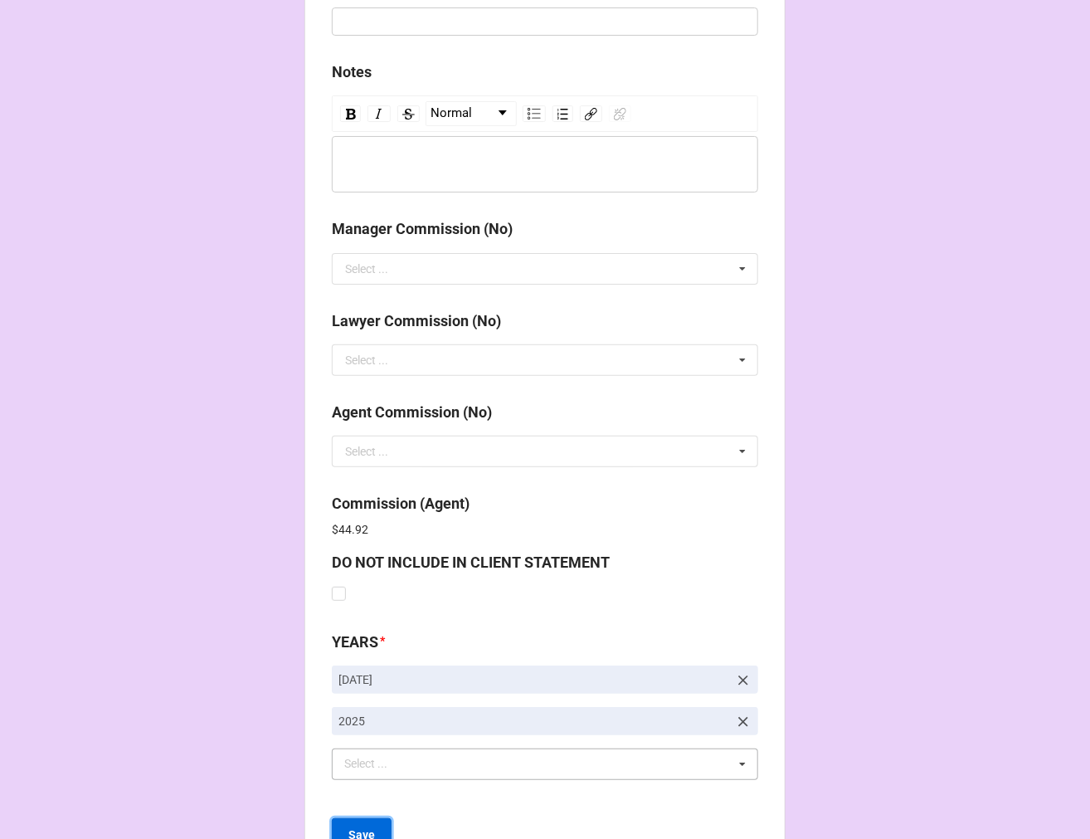
click at [349, 826] on b "Save" at bounding box center [362, 834] width 27 height 17
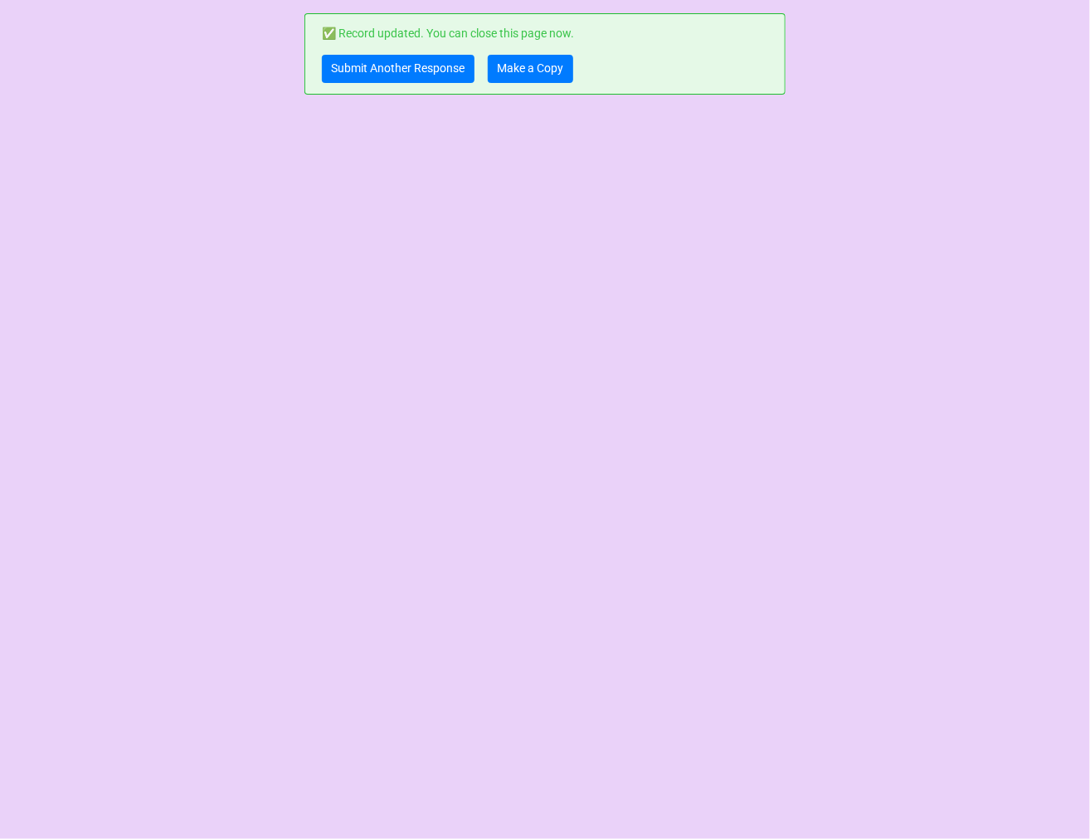
scroll to position [0, 0]
click at [390, 71] on link "Submit Another Response" at bounding box center [398, 69] width 153 height 28
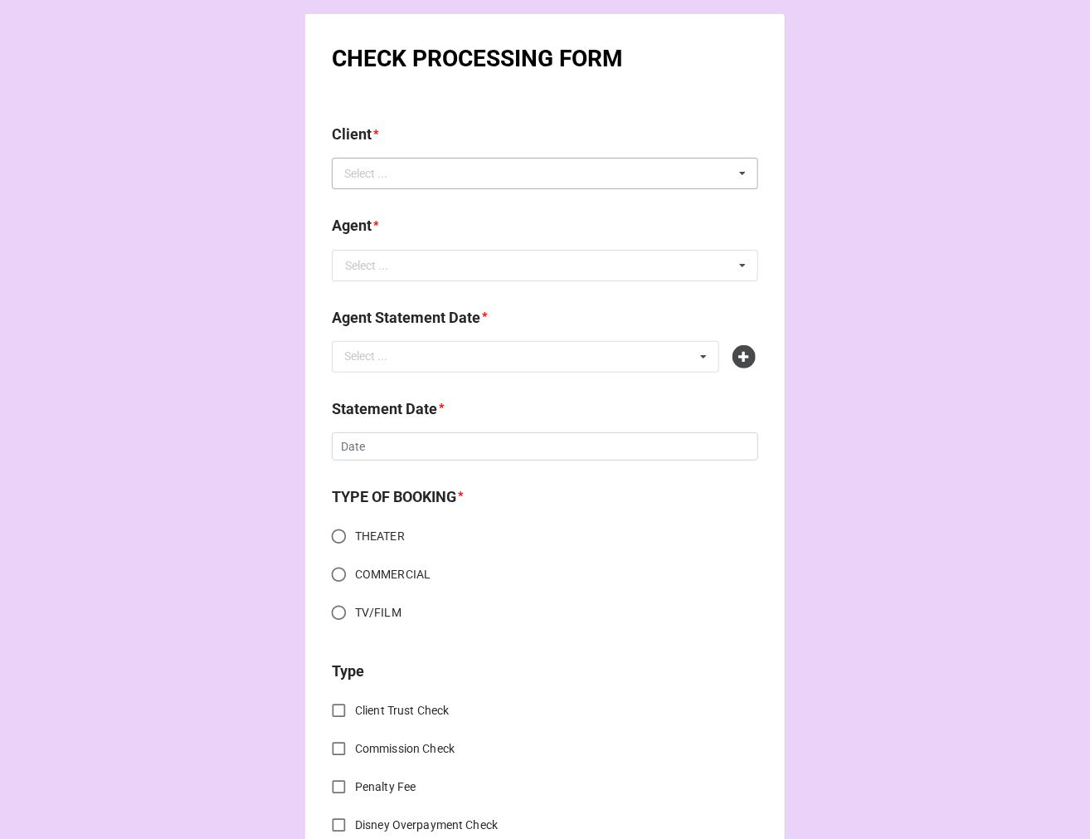
click at [391, 177] on div "Select ..." at bounding box center [375, 173] width 71 height 19
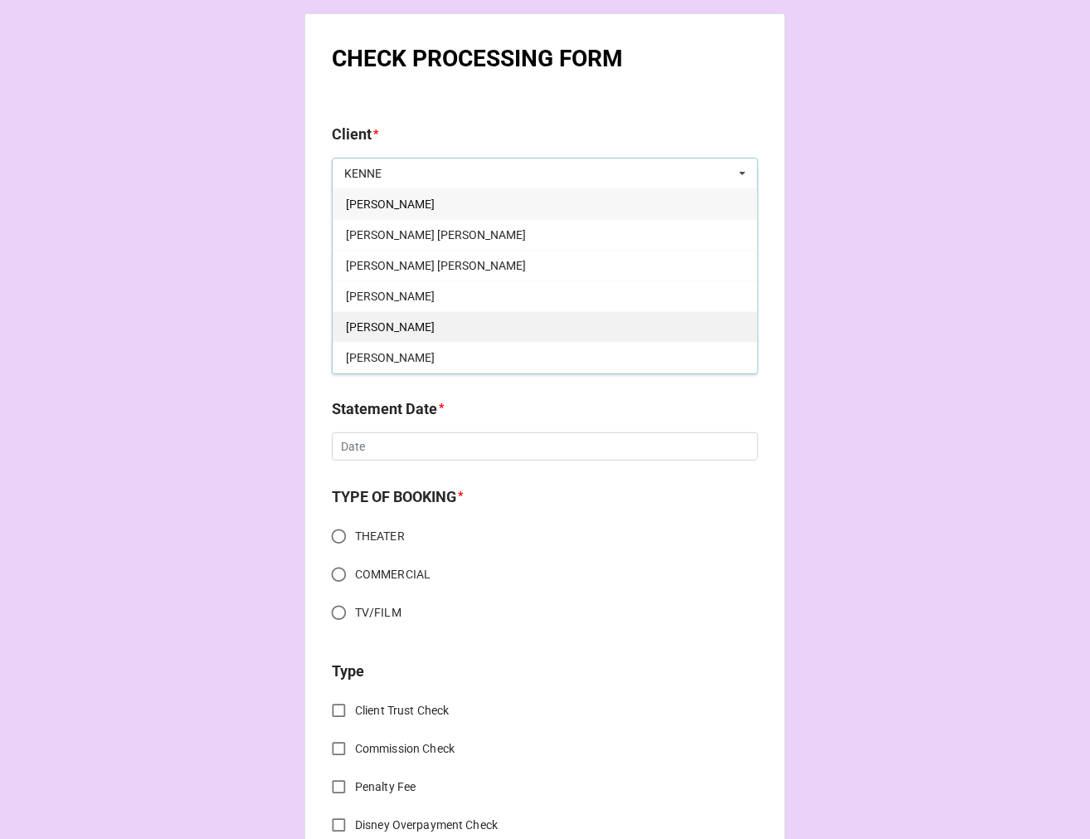
type input "KENNE"
click at [426, 326] on span "[PERSON_NAME]" at bounding box center [390, 326] width 89 height 13
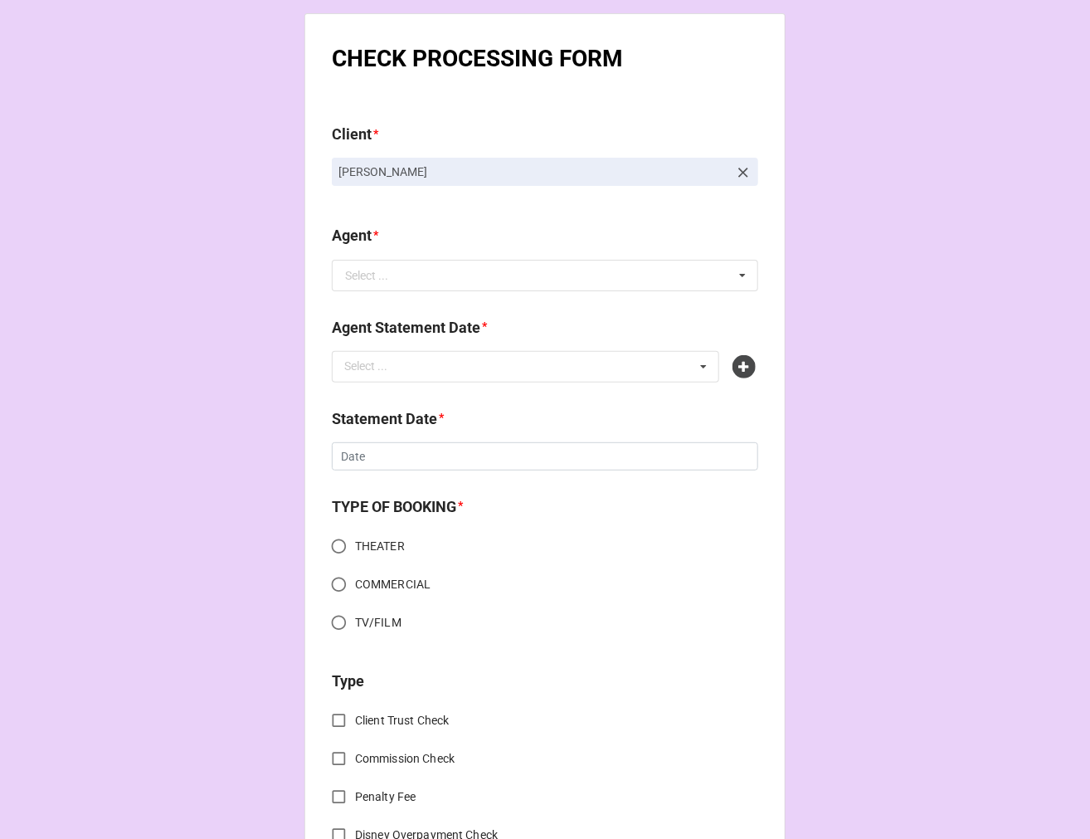
click at [739, 171] on icon at bounding box center [743, 172] width 17 height 17
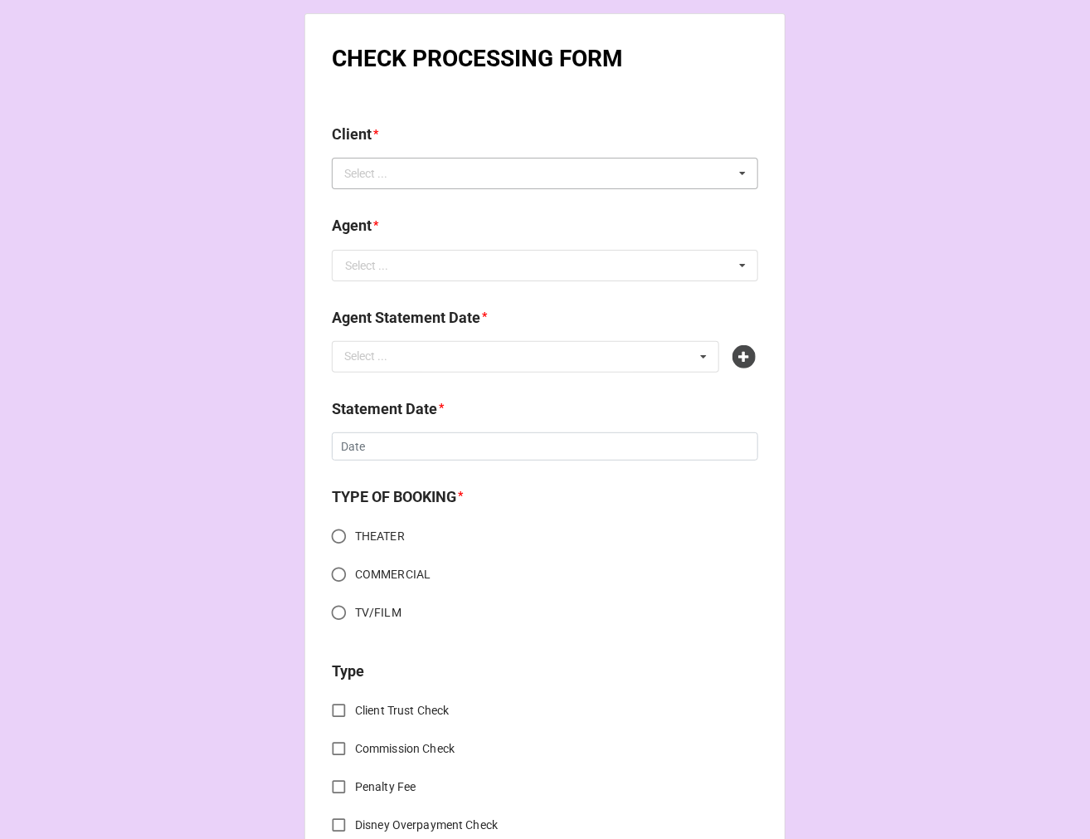
click at [617, 169] on div "Select ... Indigo [PERSON_NAME] [PERSON_NAME] [PERSON_NAME] [PERSON_NAME] [PERS…" at bounding box center [545, 174] width 427 height 32
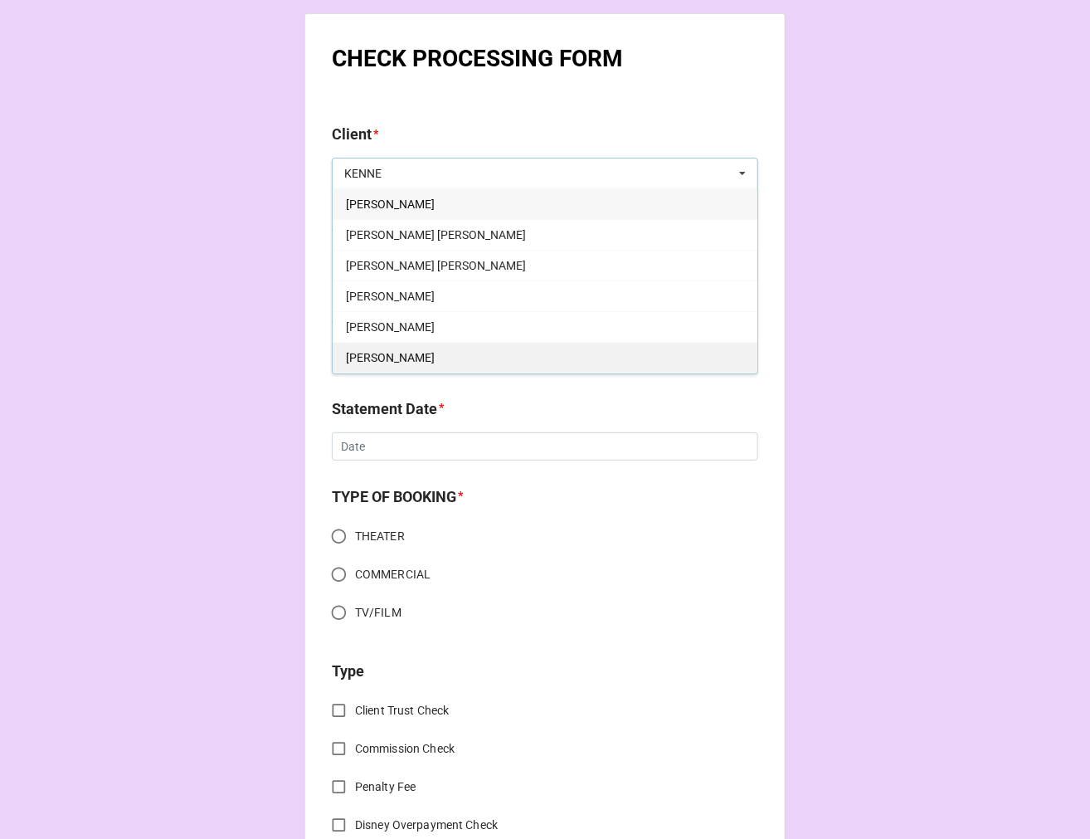
type input "KENNE"
click at [388, 353] on span "[PERSON_NAME]" at bounding box center [390, 357] width 89 height 13
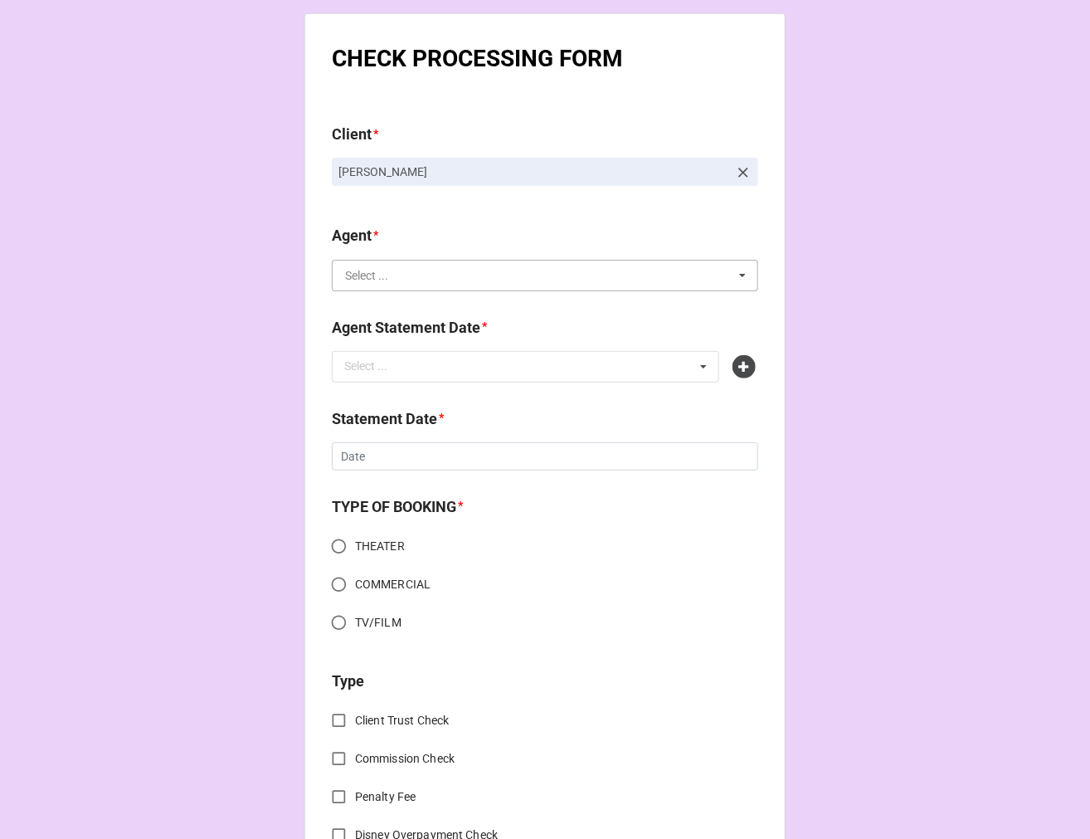
click at [383, 272] on input "text" at bounding box center [546, 276] width 425 height 30
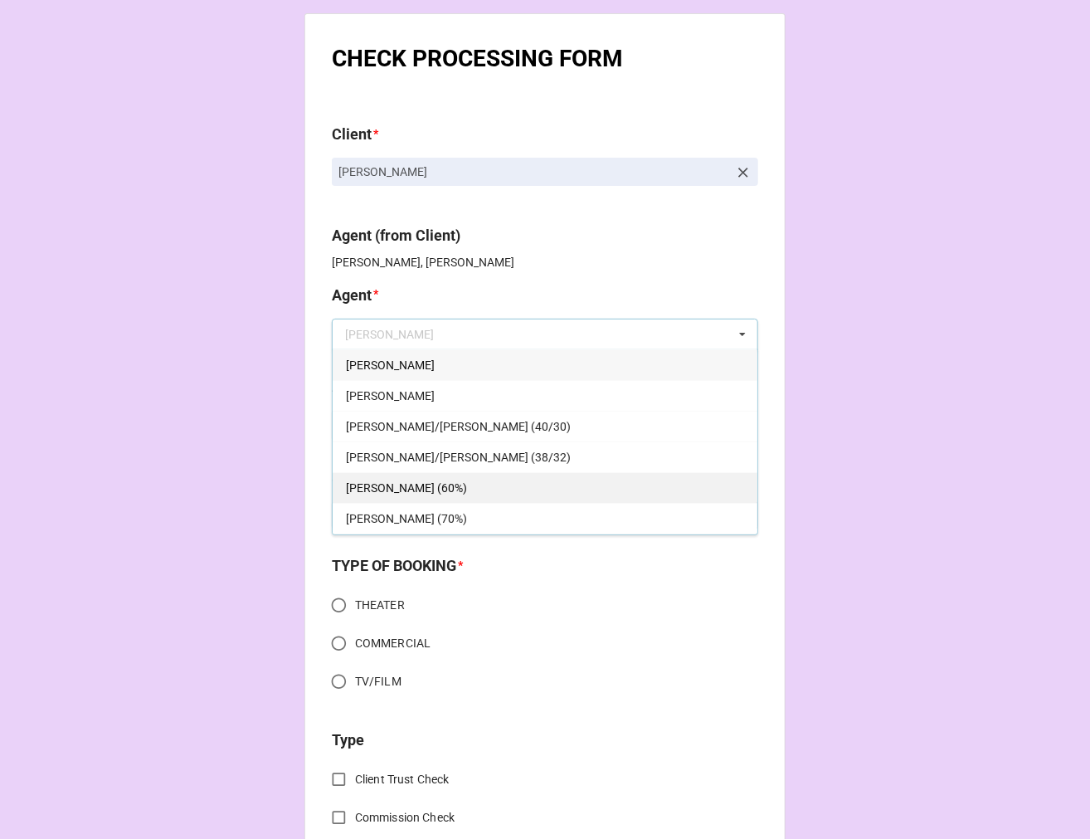
click at [410, 478] on div "[PERSON_NAME] (60%)" at bounding box center [545, 487] width 425 height 31
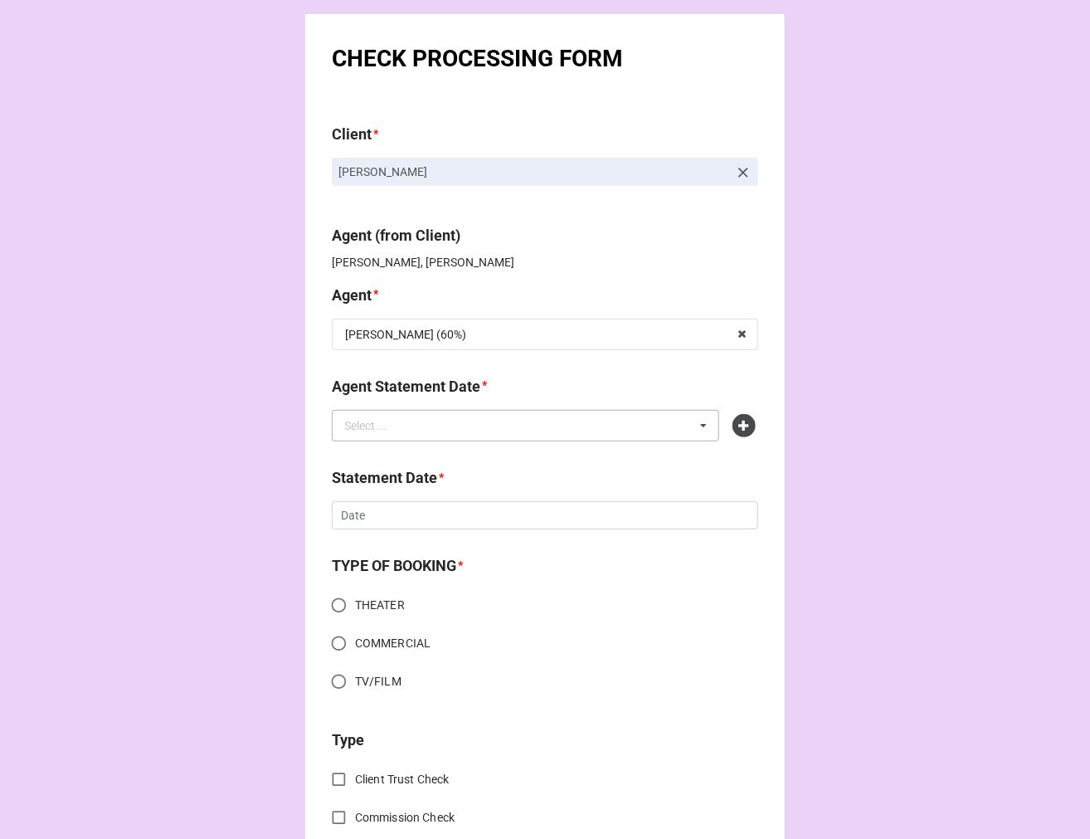
click at [376, 430] on div "Select ..." at bounding box center [375, 425] width 71 height 19
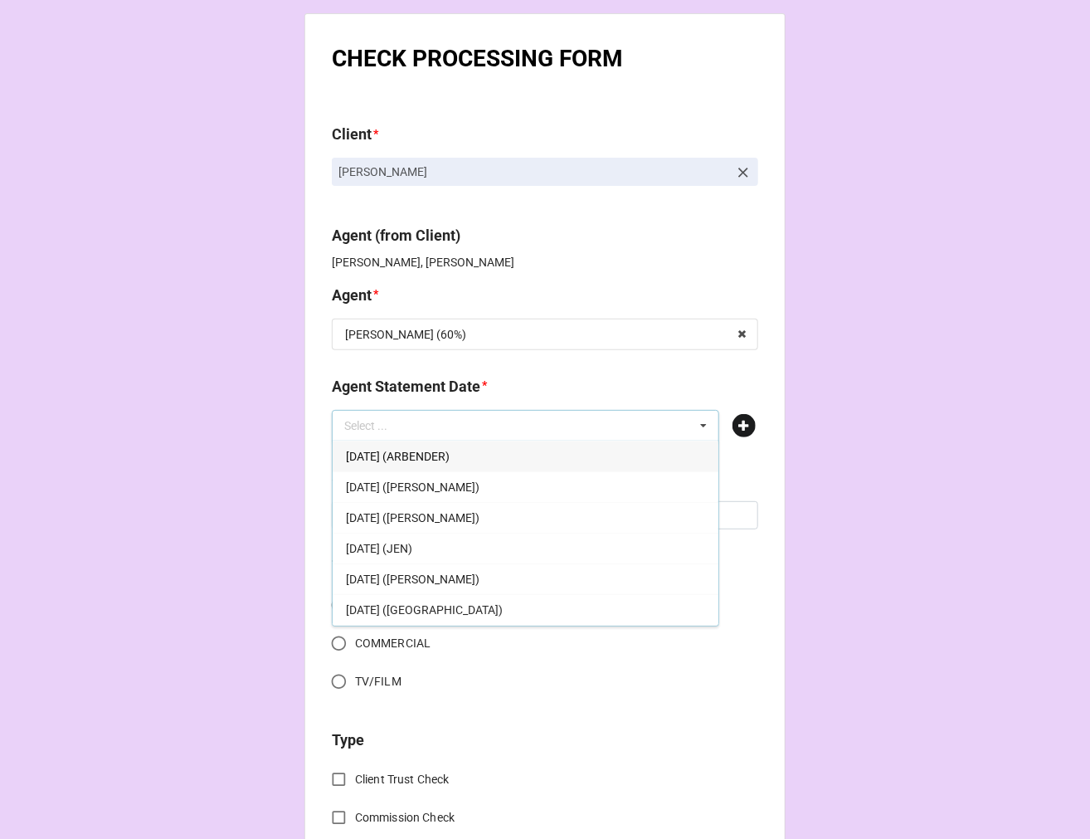
click at [743, 423] on icon at bounding box center [744, 425] width 23 height 23
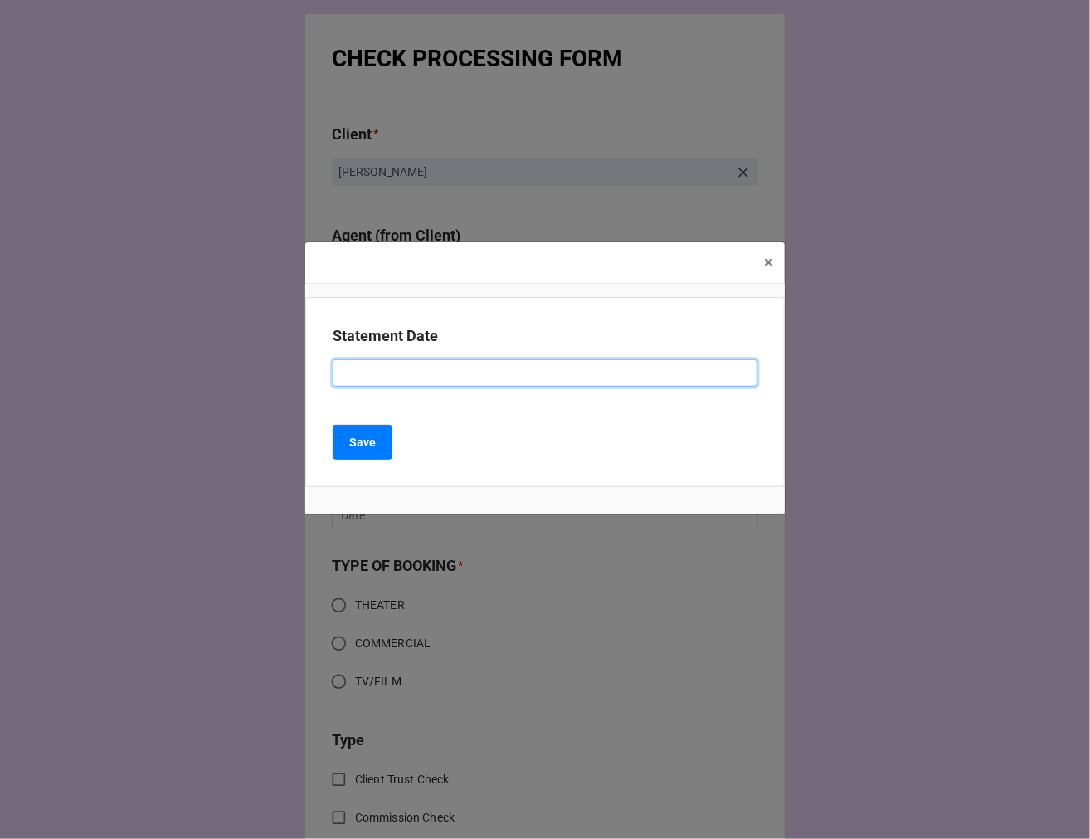
click at [450, 378] on input at bounding box center [545, 373] width 425 height 28
type input "[DATE] ([PERSON_NAME])"
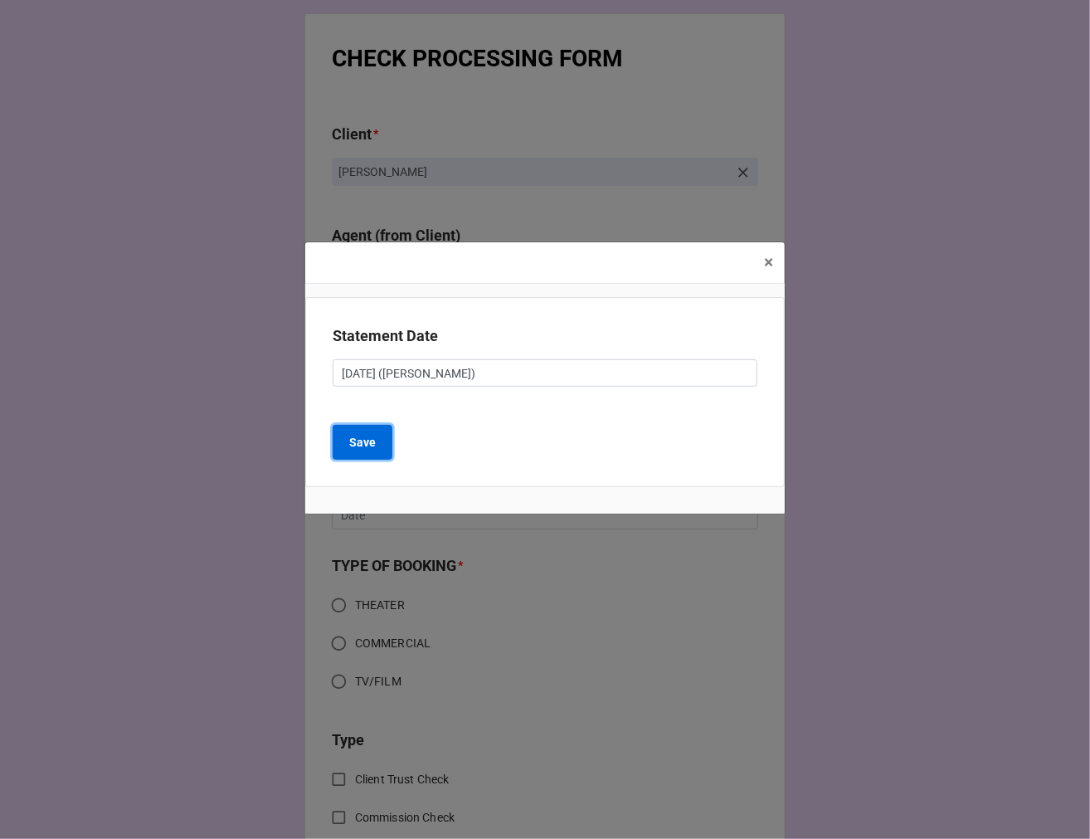
click at [345, 449] on button "Save" at bounding box center [363, 442] width 60 height 35
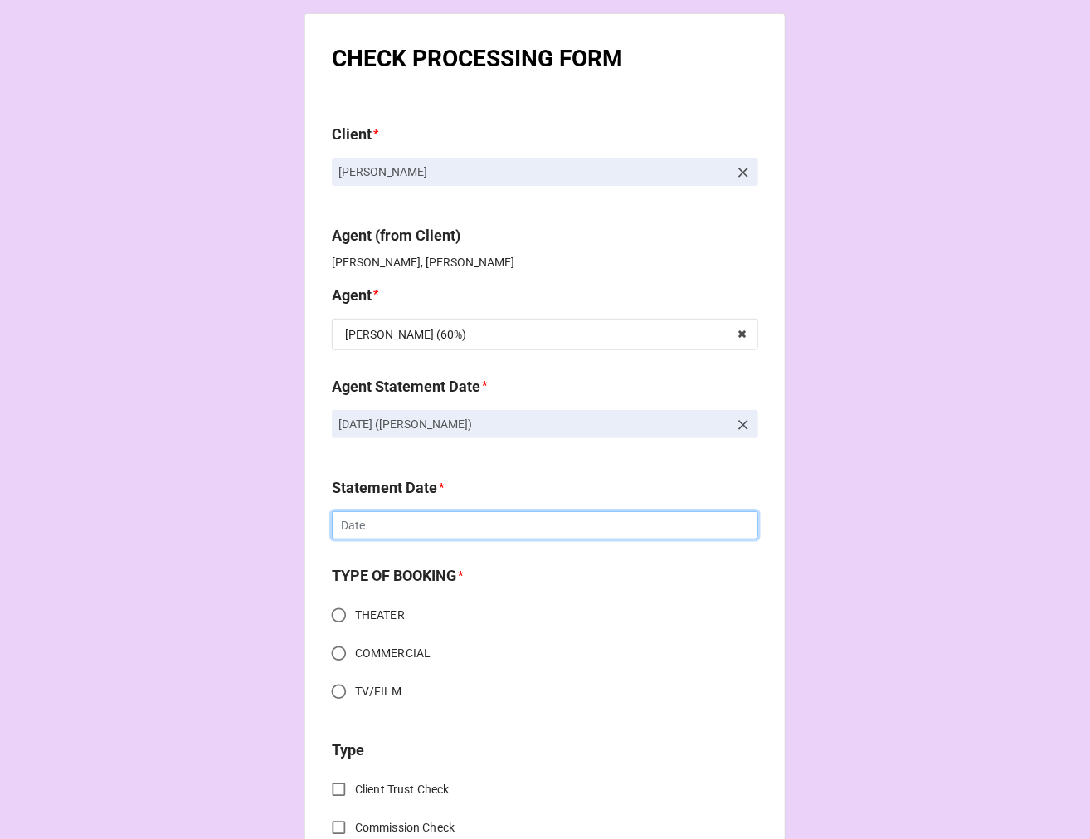
click at [383, 520] on input "text" at bounding box center [545, 525] width 427 height 28
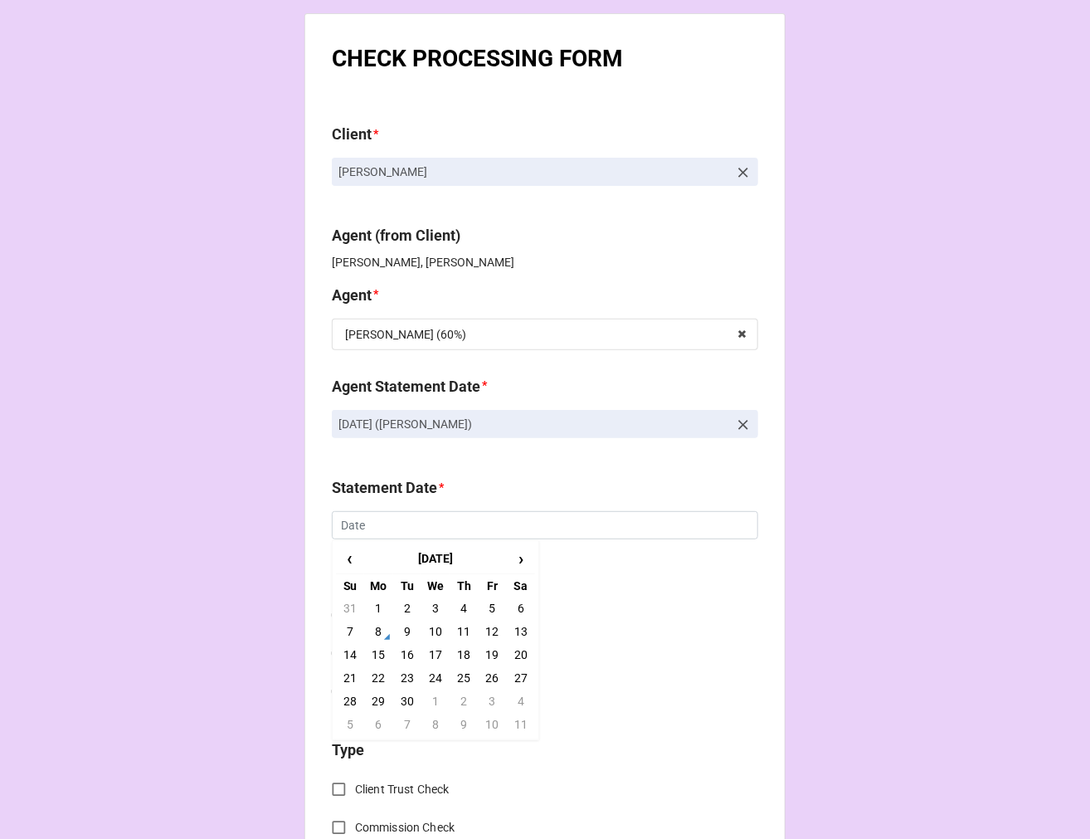
click at [488, 654] on td "19" at bounding box center [492, 654] width 28 height 23
type input "[DATE]"
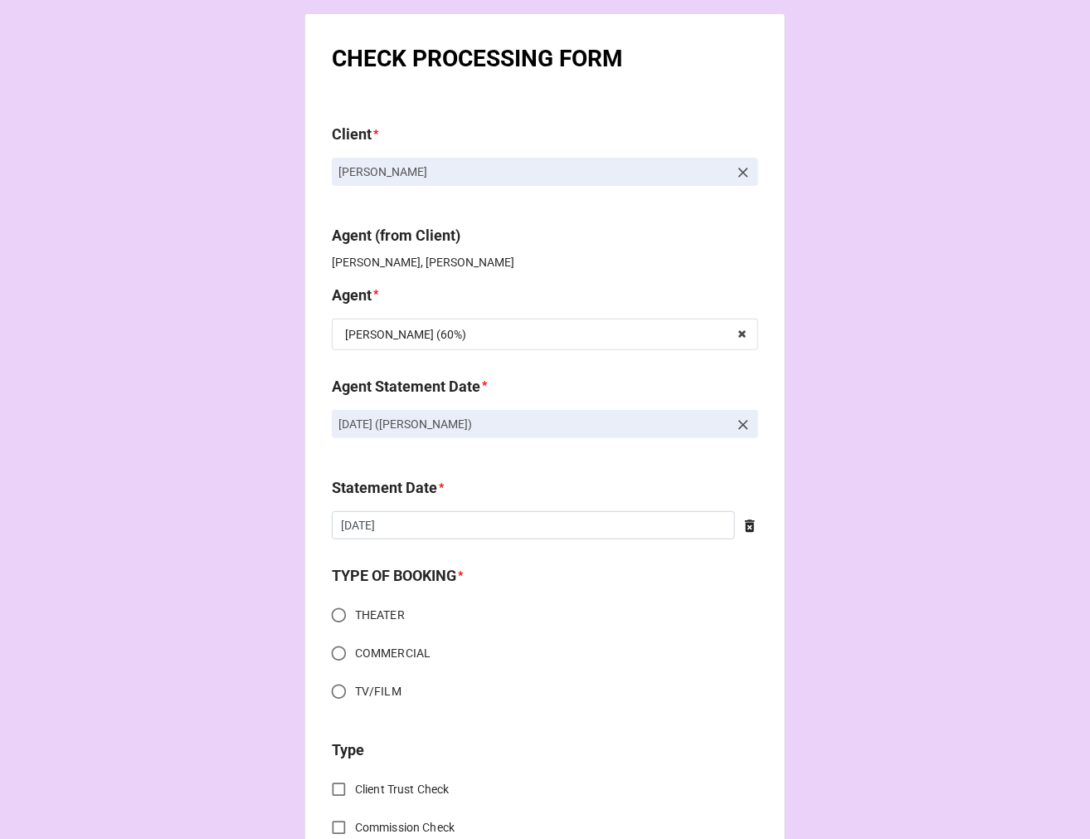
click at [338, 685] on input "TV/FILM" at bounding box center [339, 691] width 32 height 32
radio input "true"
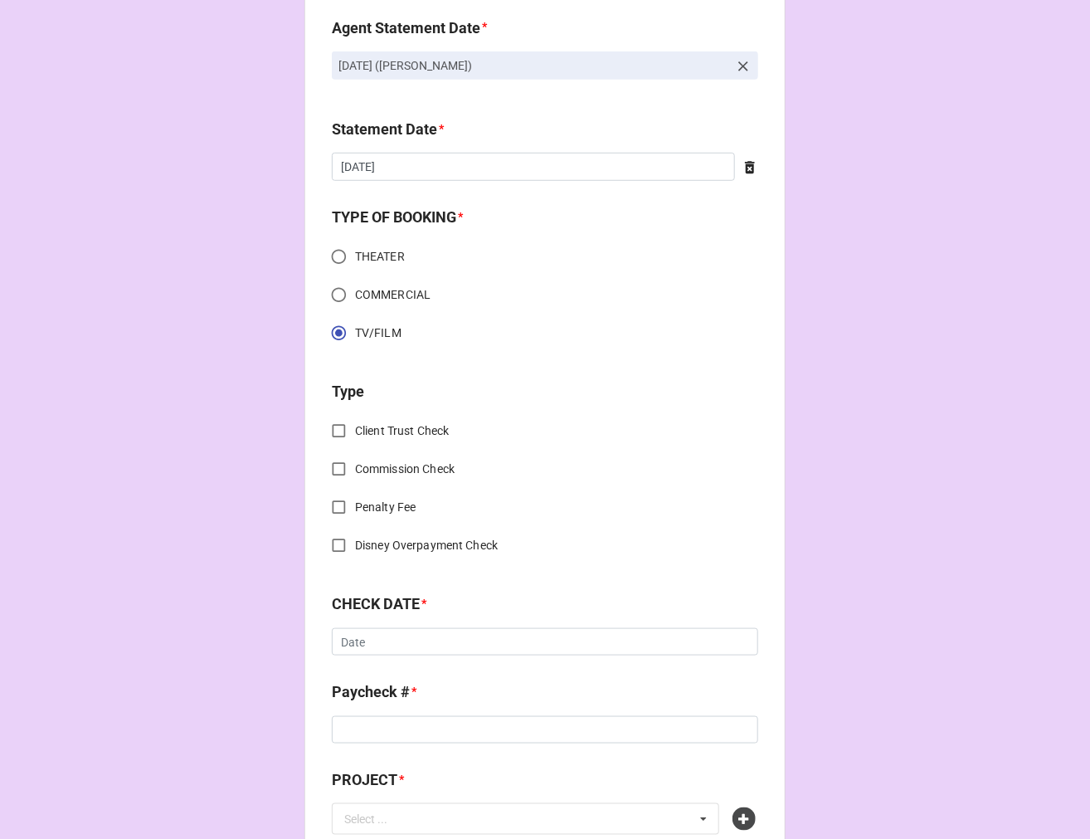
scroll to position [368, 0]
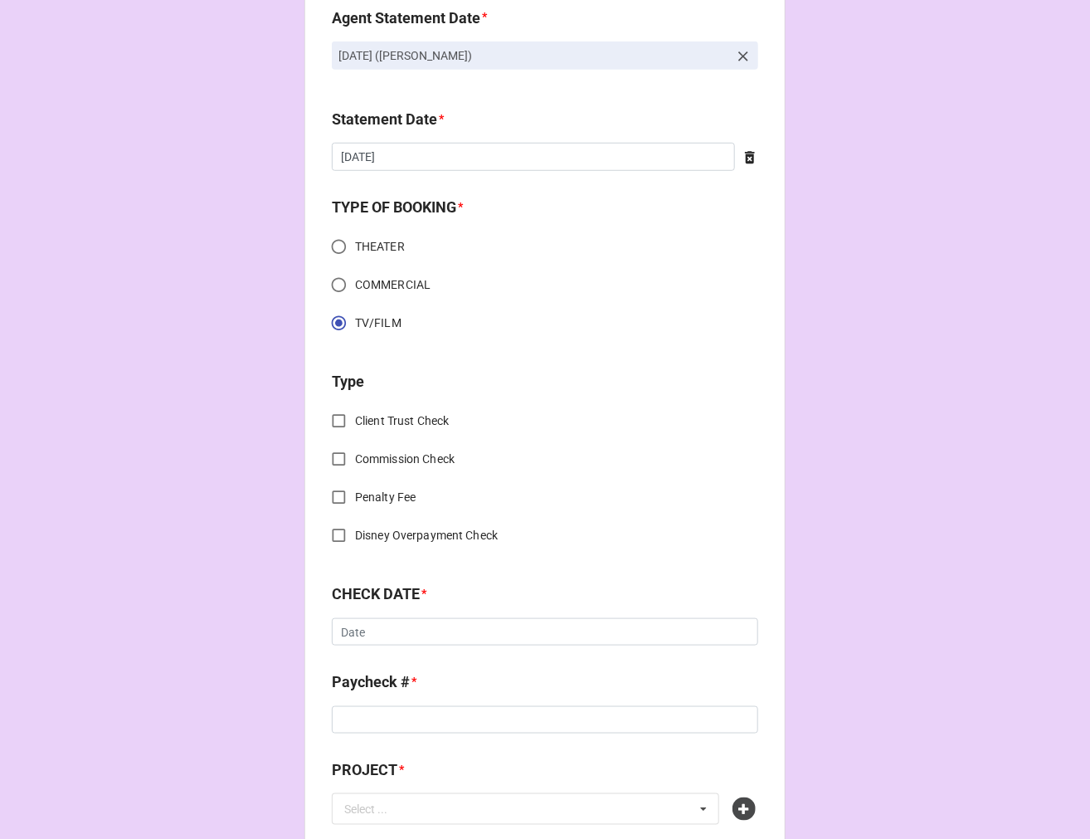
click at [334, 420] on input "Client Trust Check" at bounding box center [339, 421] width 32 height 32
checkbox input "true"
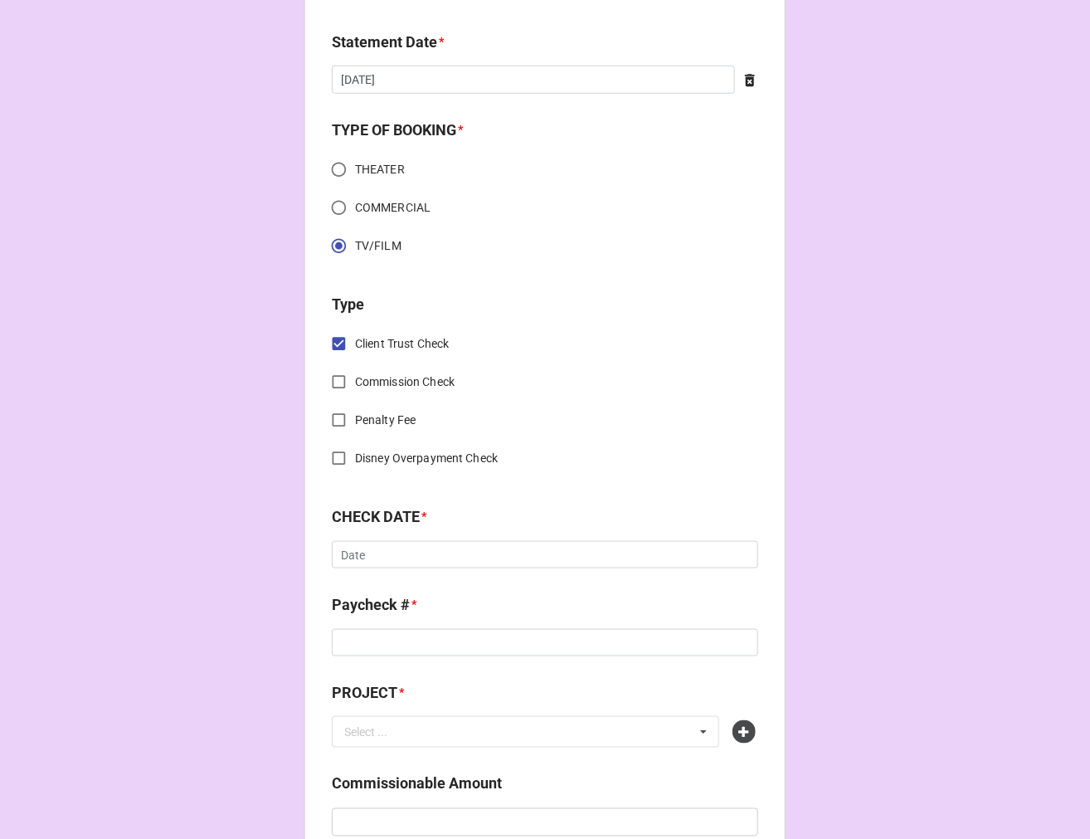
scroll to position [553, 0]
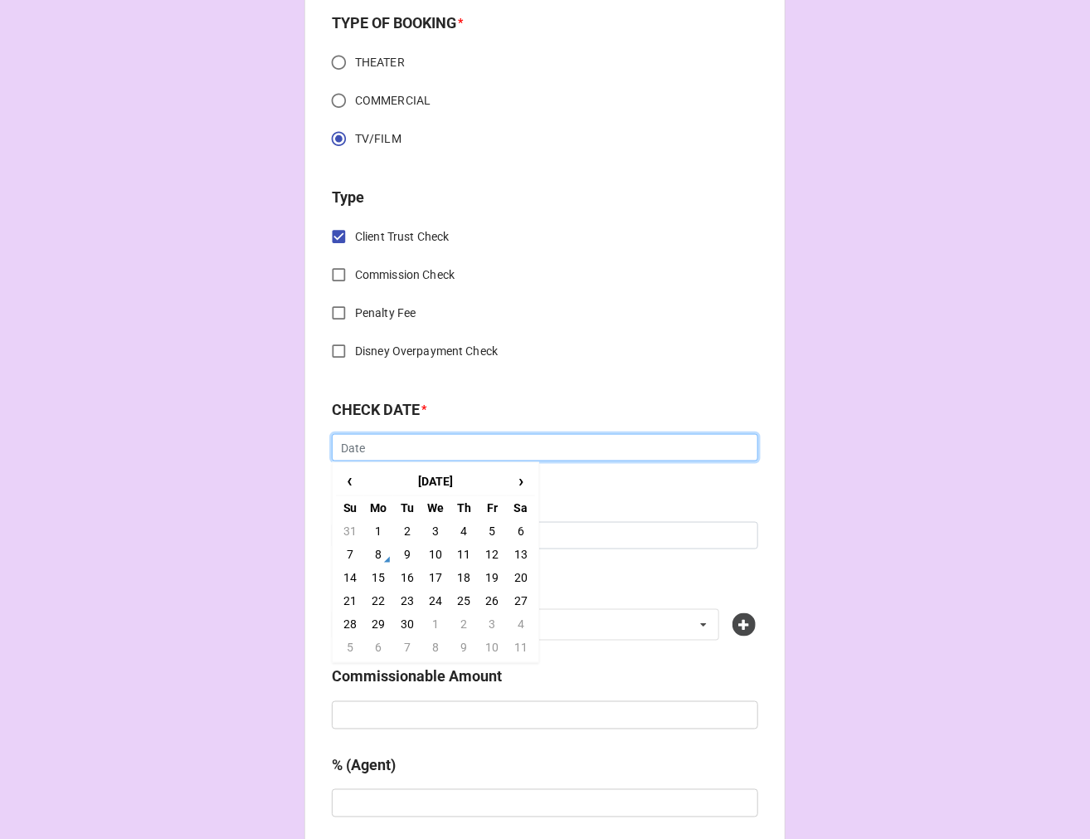
click at [377, 451] on input "text" at bounding box center [545, 448] width 427 height 28
click at [349, 477] on span "‹" at bounding box center [350, 480] width 27 height 27
click at [456, 617] on td "28" at bounding box center [464, 623] width 28 height 23
type input "[DATE]"
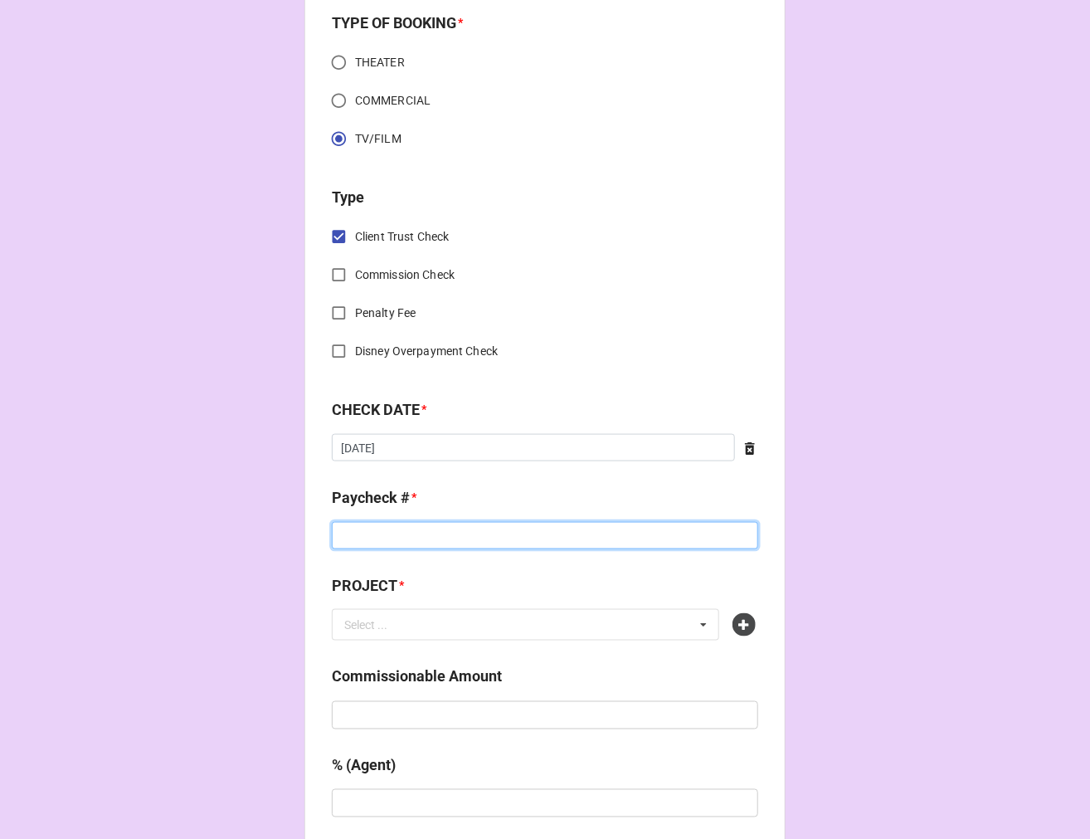
click at [375, 534] on input at bounding box center [545, 536] width 427 height 28
type input "24089028"
click at [733, 618] on div at bounding box center [746, 624] width 27 height 23
click at [747, 625] on icon at bounding box center [744, 624] width 23 height 23
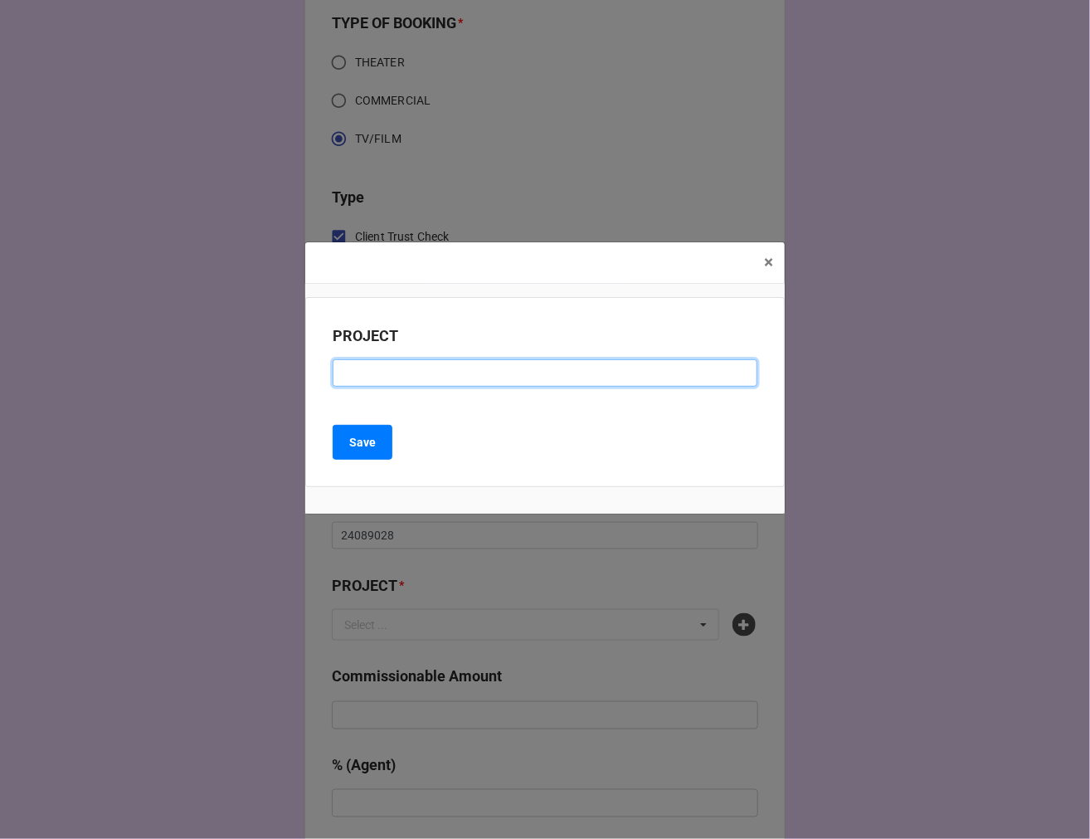
click at [387, 369] on input at bounding box center [545, 373] width 425 height 28
type input "UNT GENRE PILOT AKA MANGO PILOT"
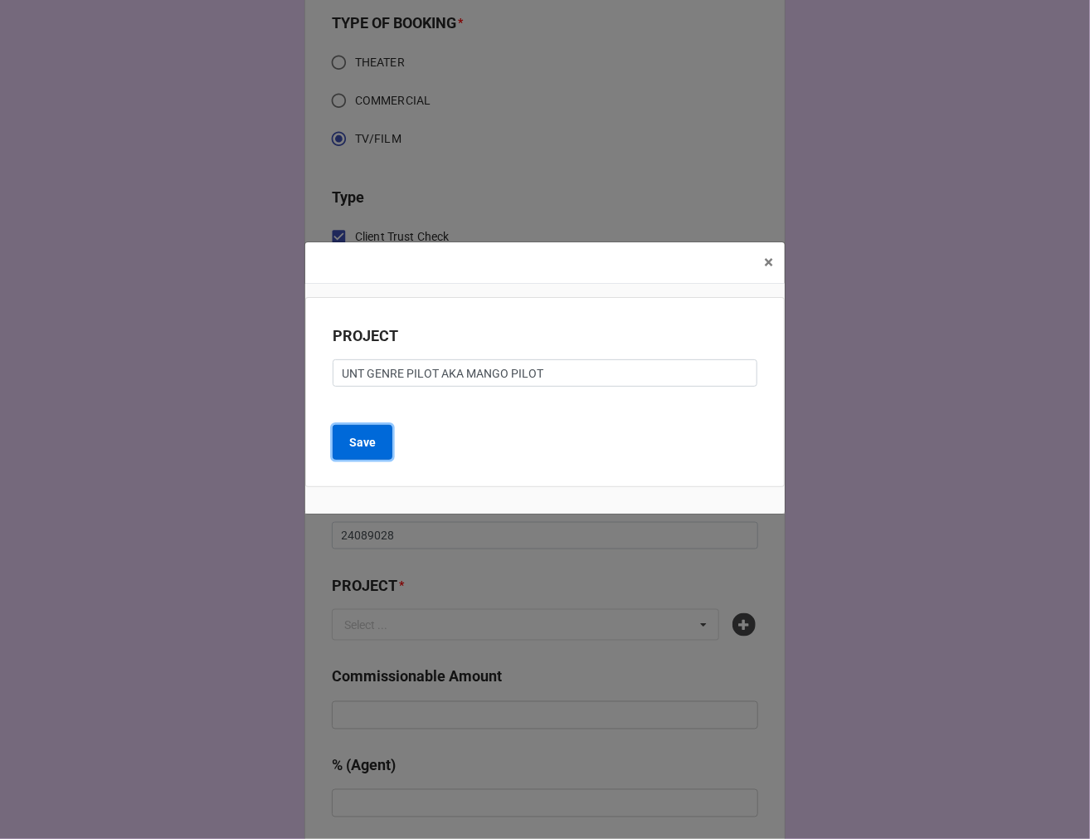
click at [361, 445] on b "Save" at bounding box center [362, 442] width 27 height 17
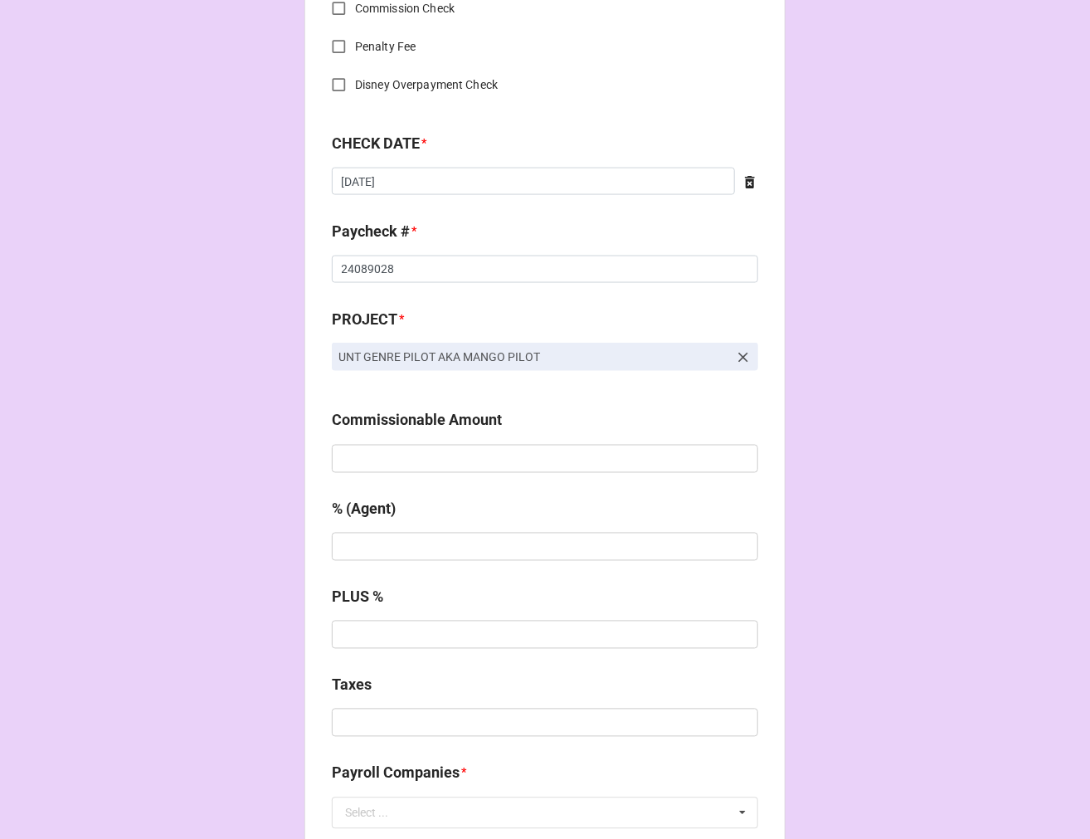
scroll to position [830, 0]
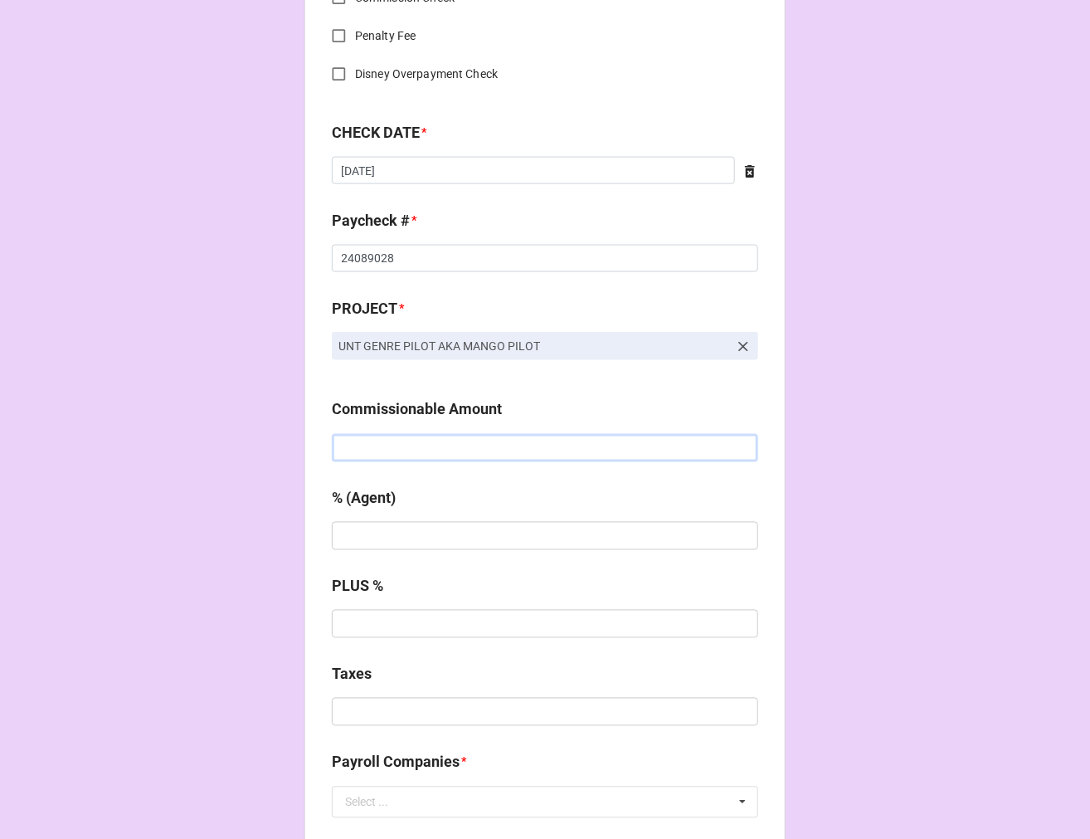
click at [362, 455] on input "text" at bounding box center [545, 448] width 427 height 28
type input "$1,448.47"
type input "10%"
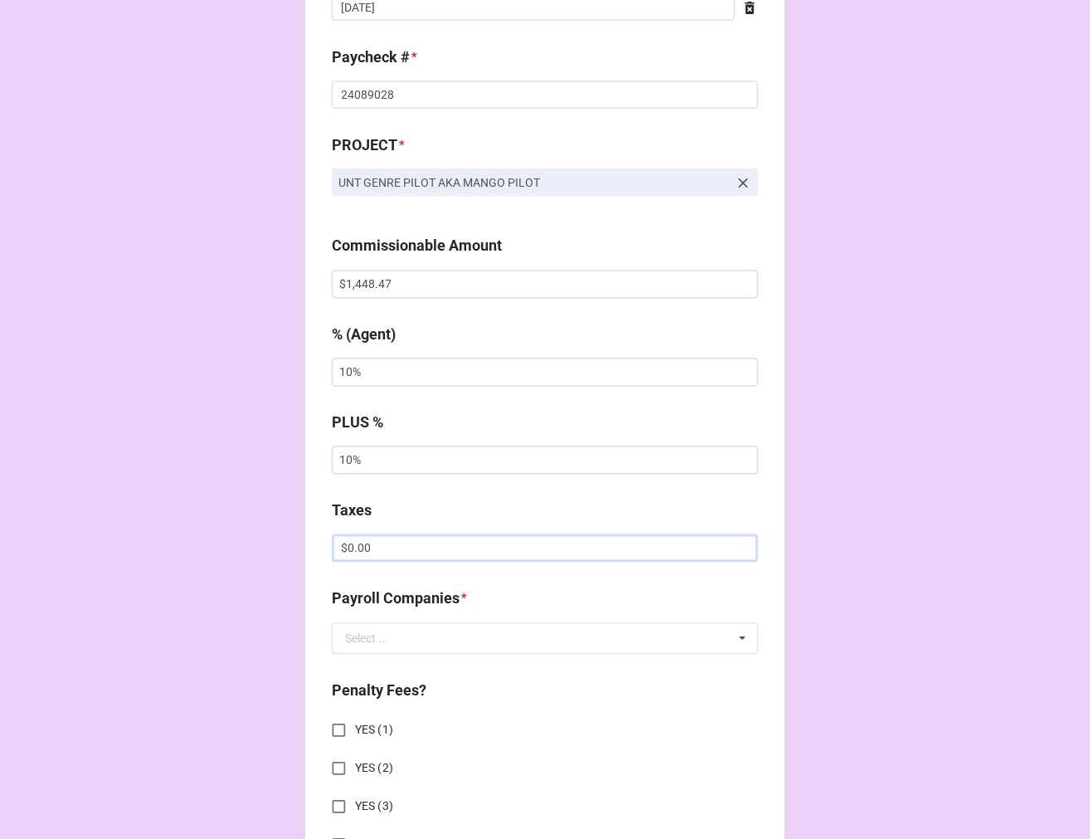
scroll to position [1014, 0]
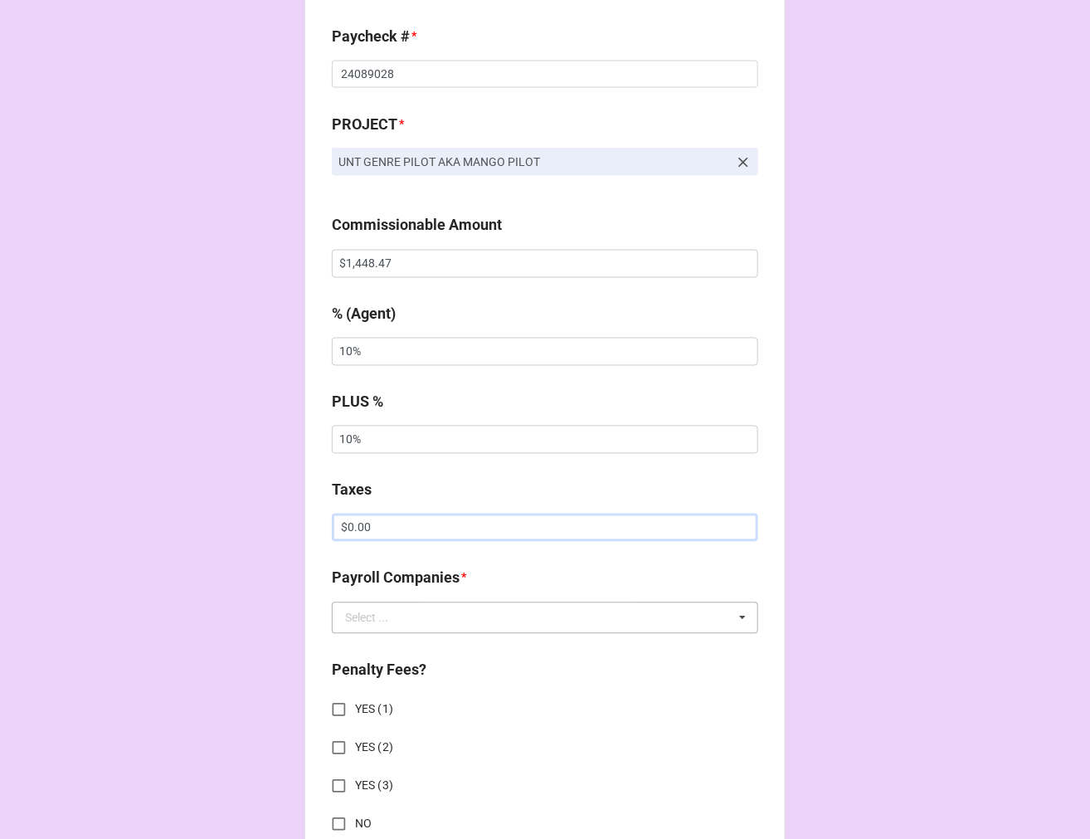
type input "$0.00"
click at [388, 616] on input "text" at bounding box center [546, 618] width 425 height 30
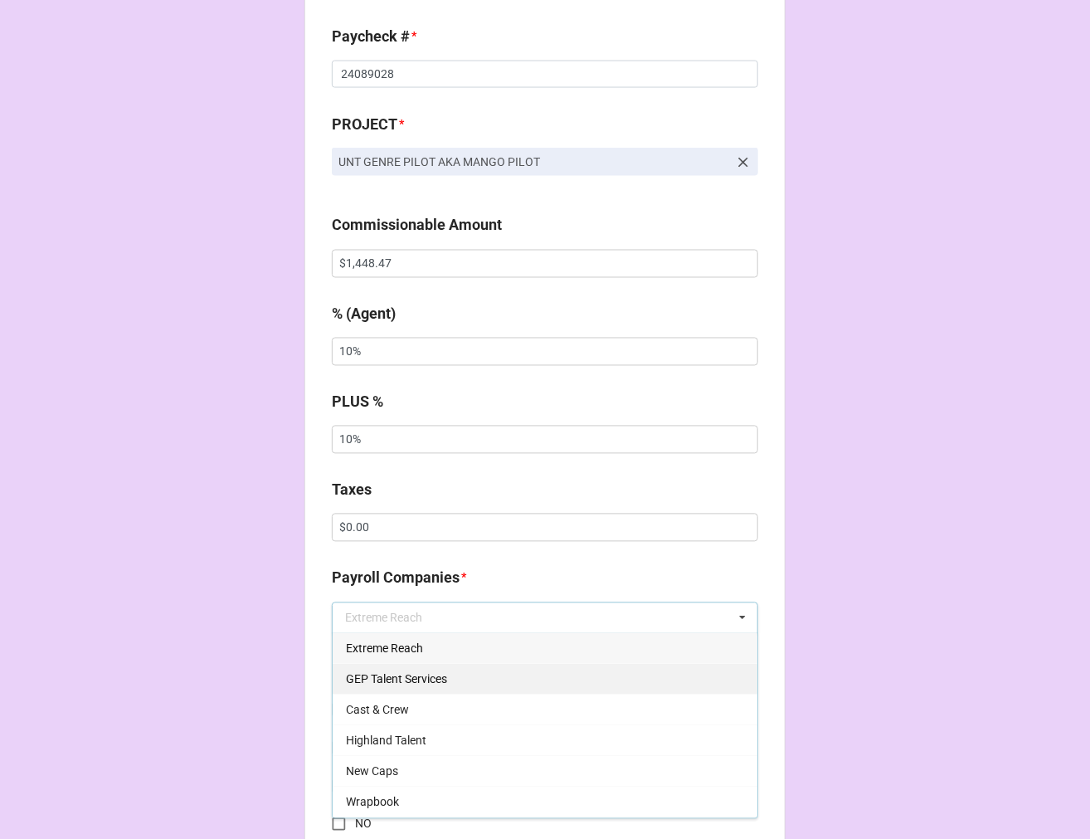
click at [427, 683] on span "GEP Talent Services" at bounding box center [396, 679] width 101 height 13
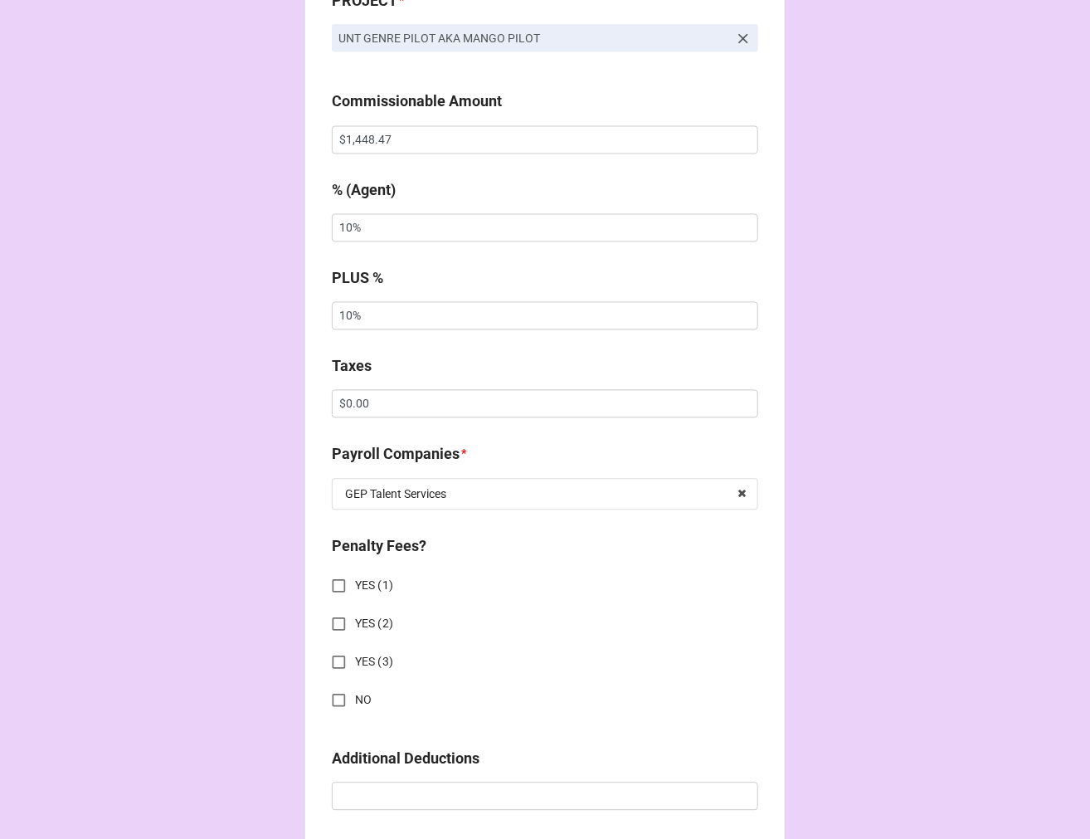
scroll to position [1382, 0]
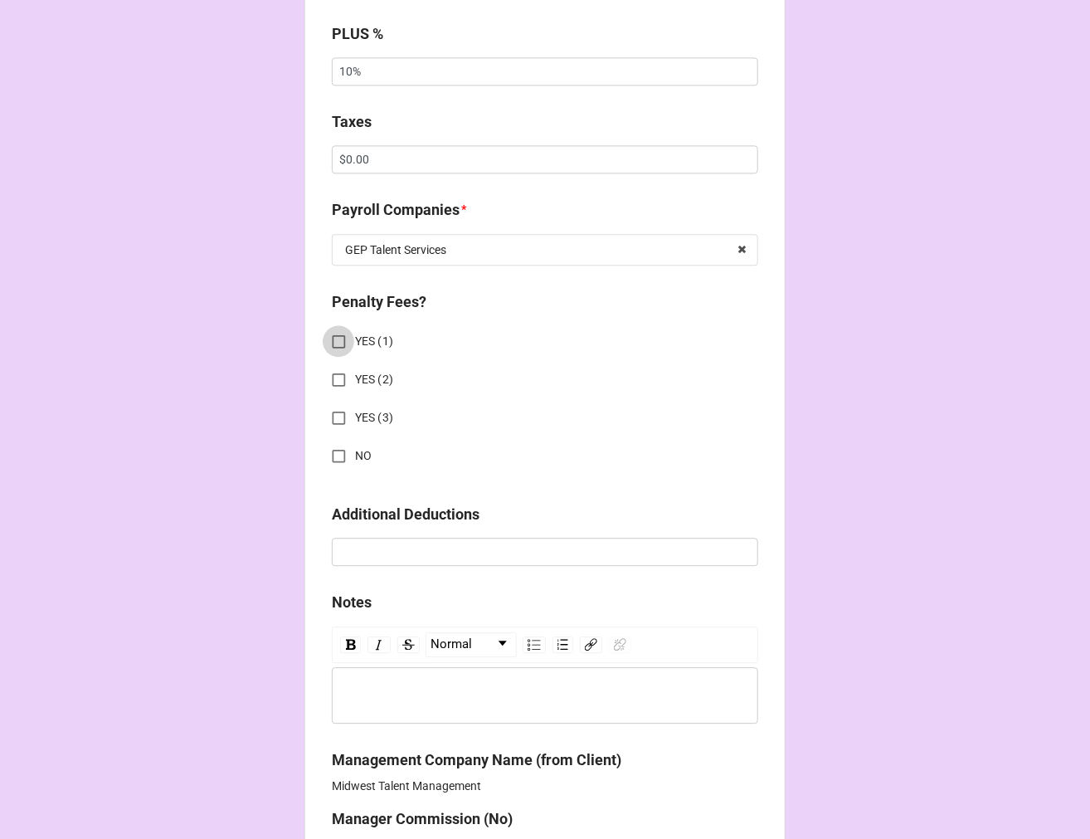
click at [337, 340] on input "YES (1)" at bounding box center [339, 341] width 32 height 32
checkbox input "true"
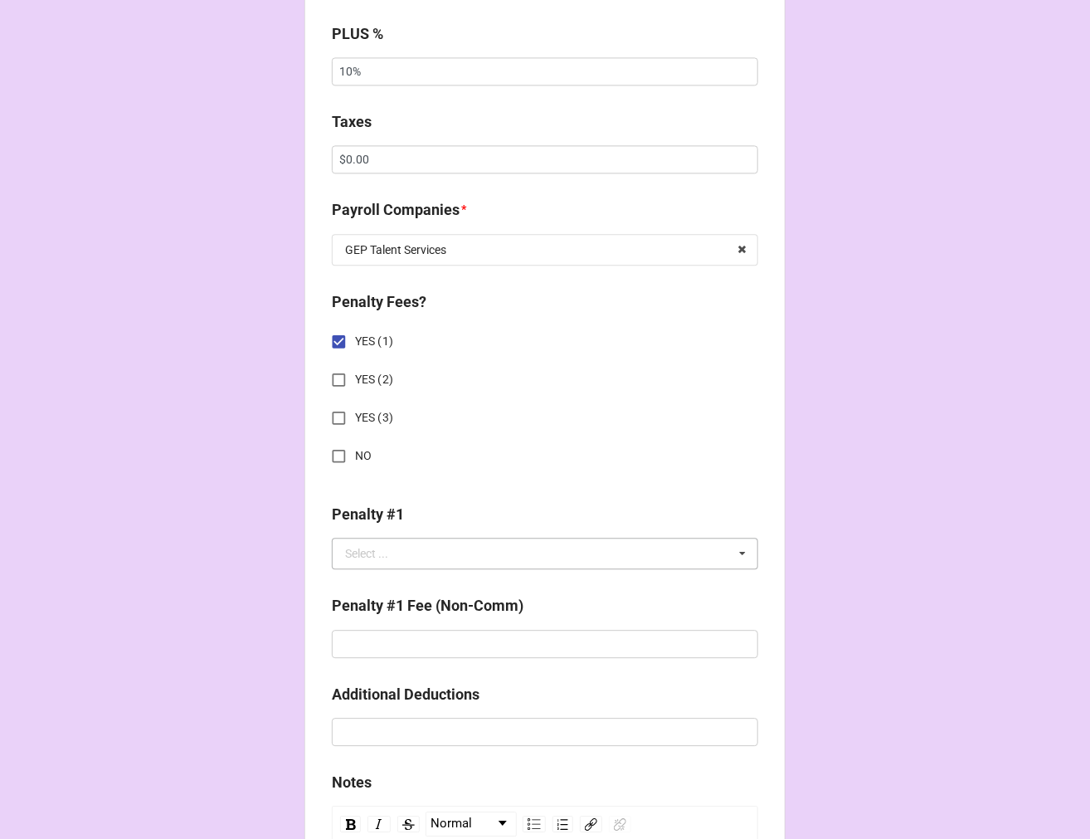
click at [366, 548] on div "Select ..." at bounding box center [366, 554] width 43 height 12
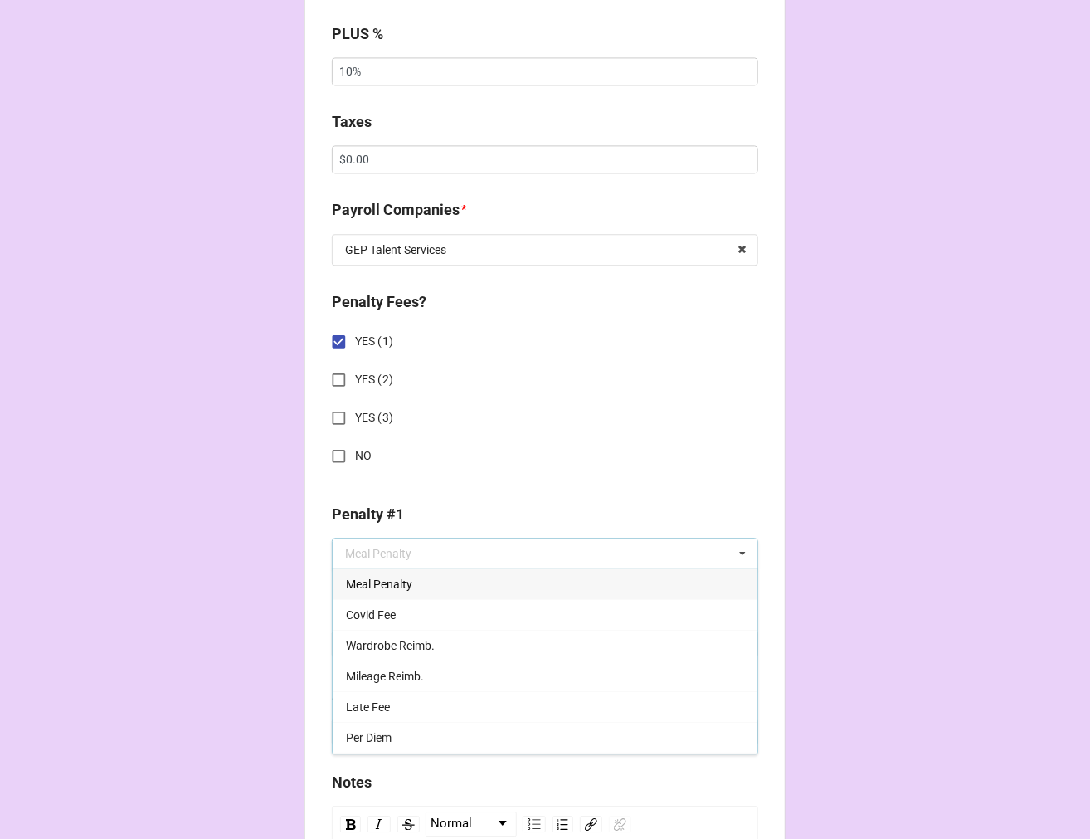
click at [387, 578] on span "Meal Penalty" at bounding box center [379, 584] width 66 height 13
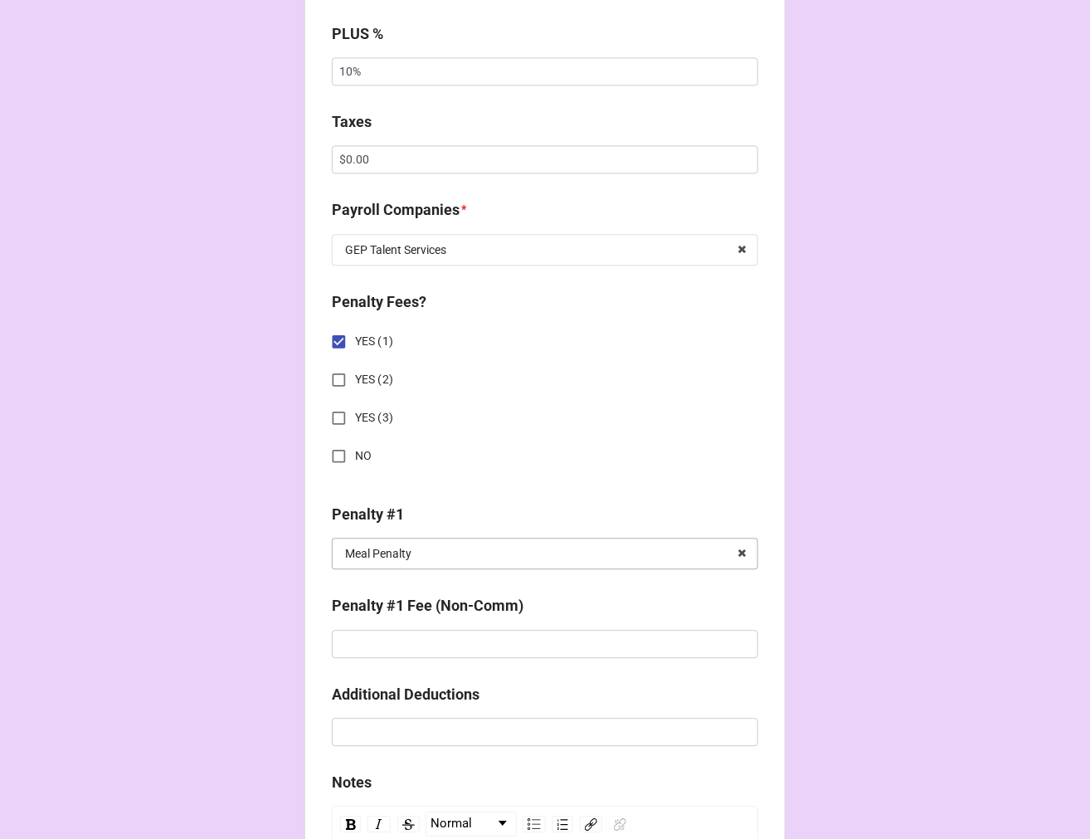
click at [424, 553] on input "text" at bounding box center [546, 554] width 425 height 30
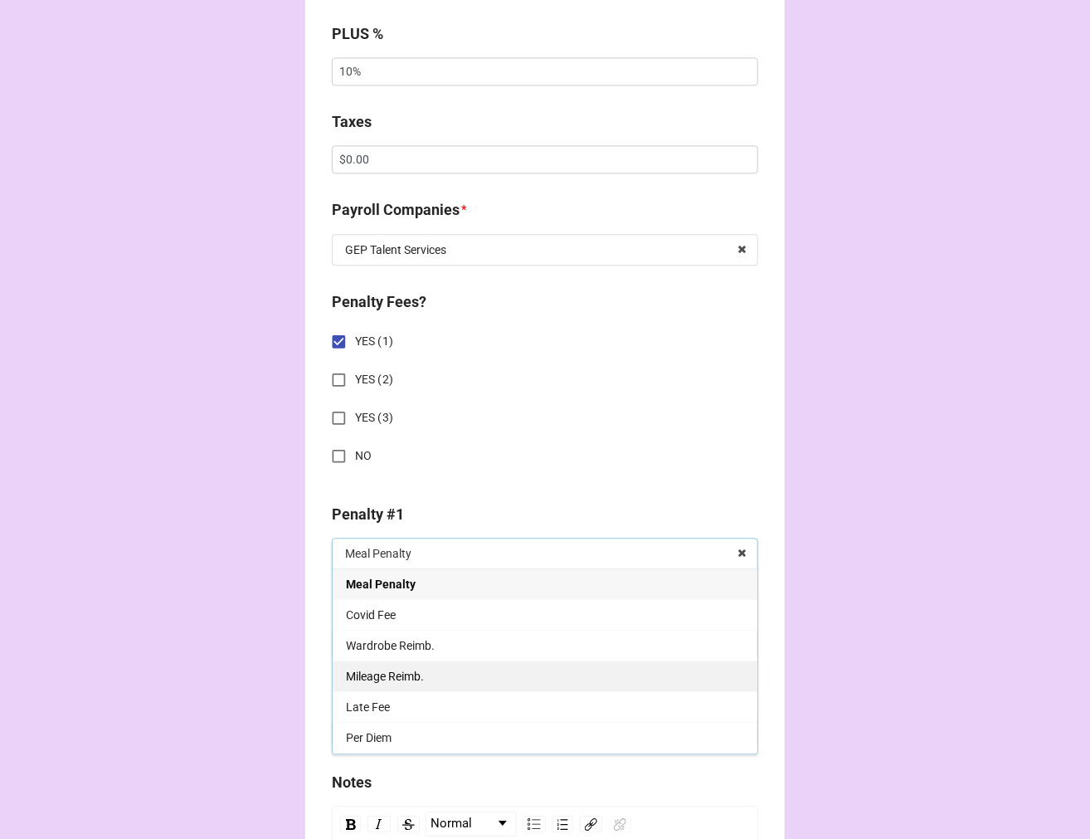
click at [407, 677] on span "Mileage Reimb." at bounding box center [385, 676] width 78 height 13
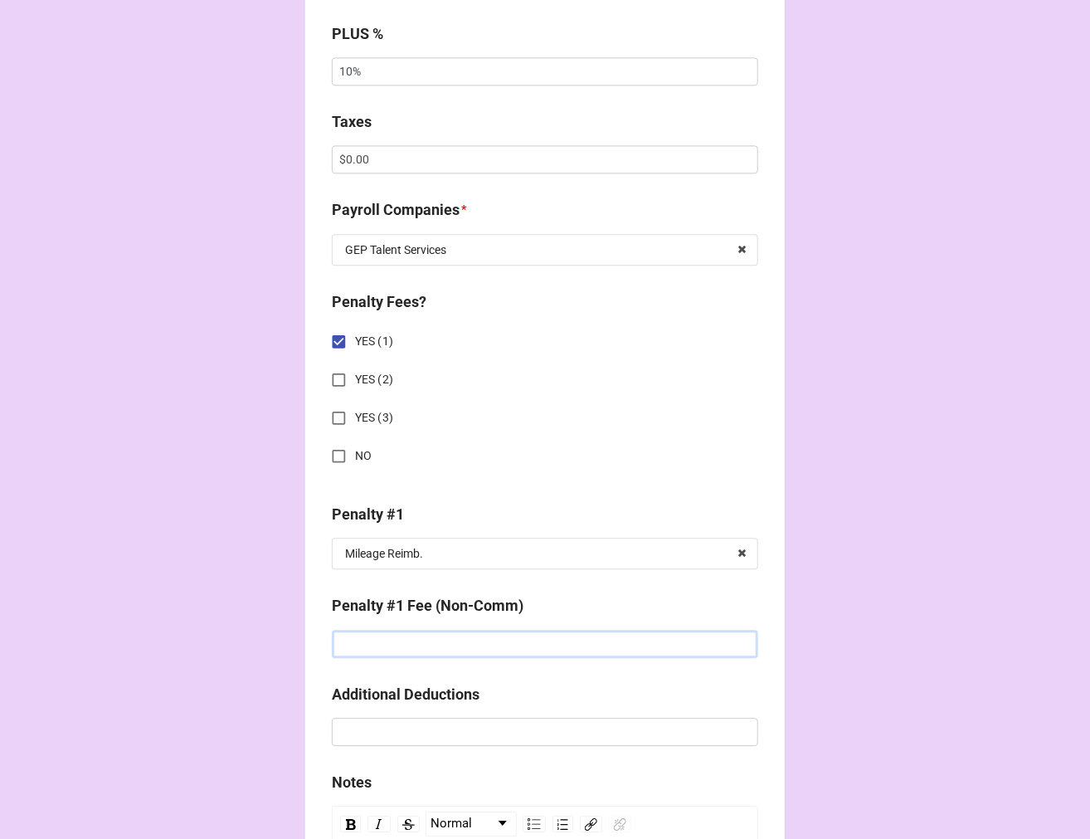
click at [361, 636] on input "text" at bounding box center [545, 644] width 427 height 28
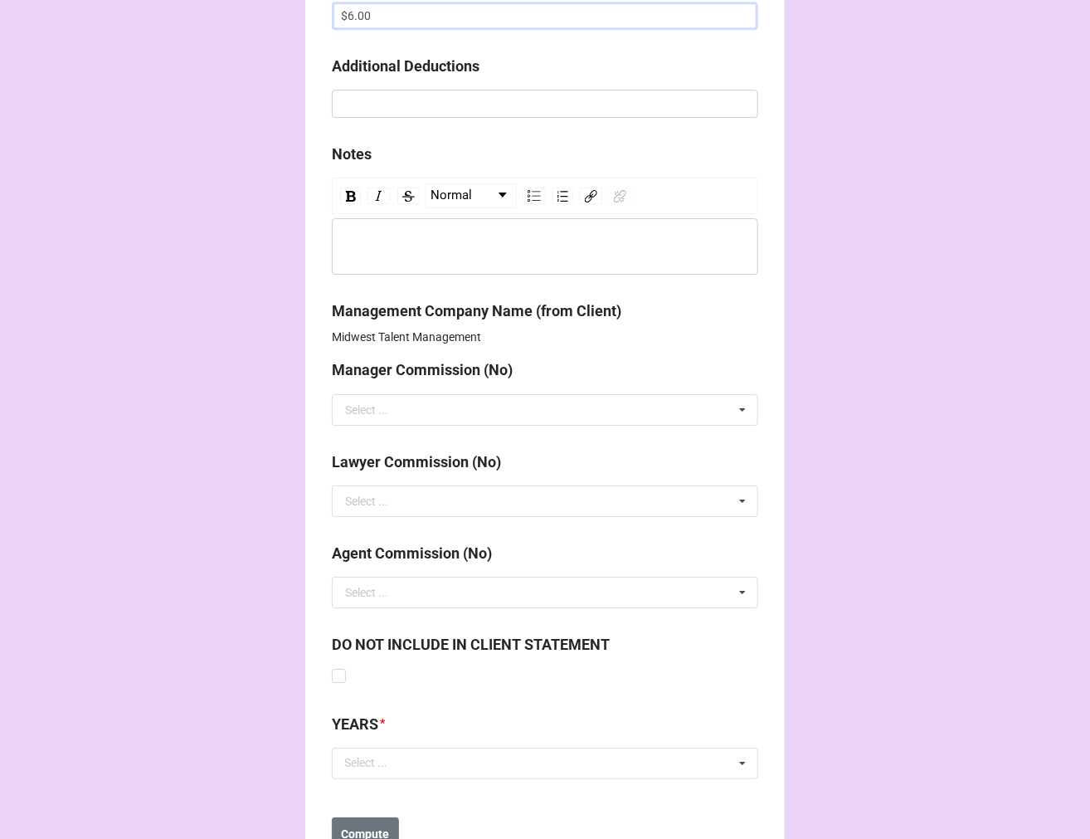
scroll to position [2077, 0]
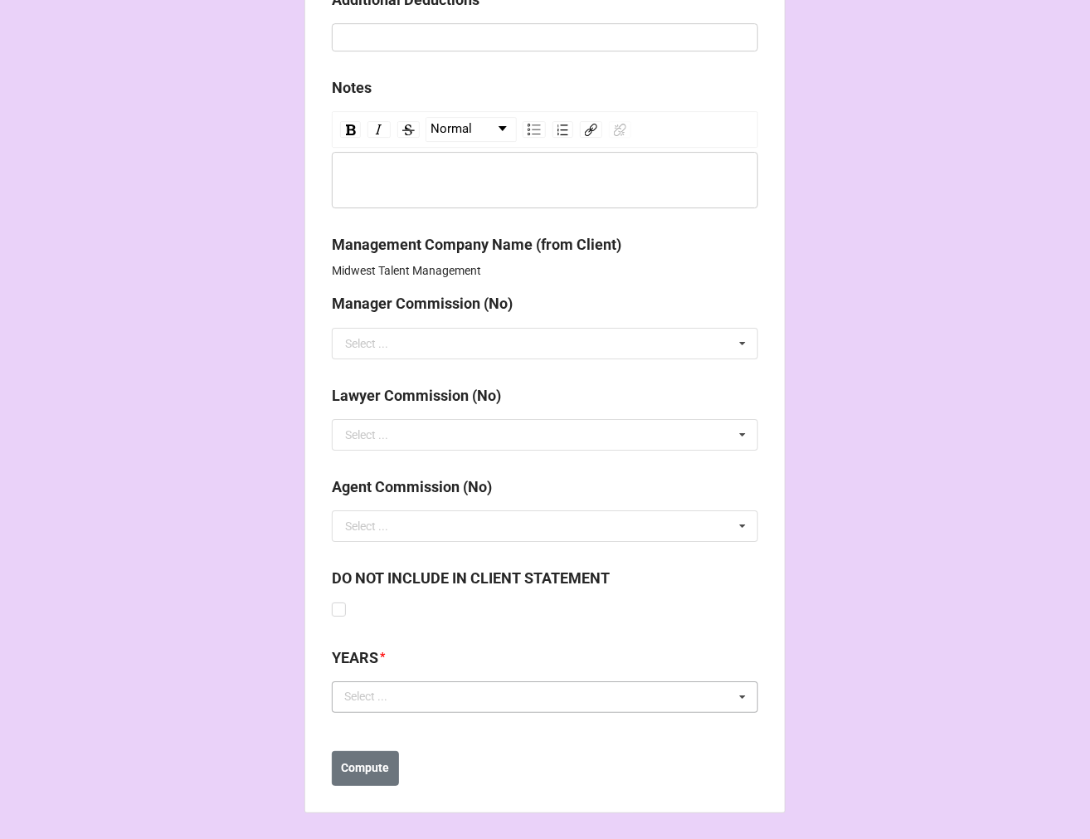
type input "$6.00"
drag, startPoint x: 363, startPoint y: 694, endPoint x: 386, endPoint y: 694, distance: 22.4
click at [365, 694] on div "Select ..." at bounding box center [375, 696] width 71 height 19
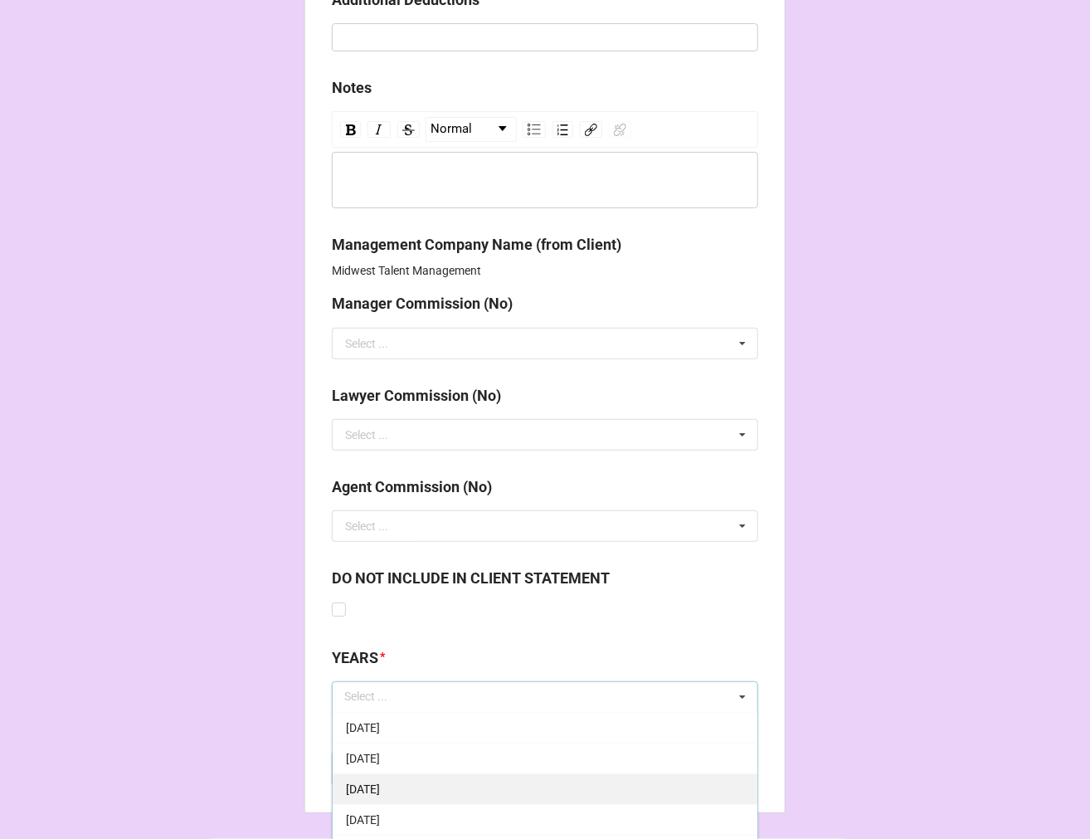
click at [380, 790] on span "[DATE]" at bounding box center [363, 788] width 34 height 13
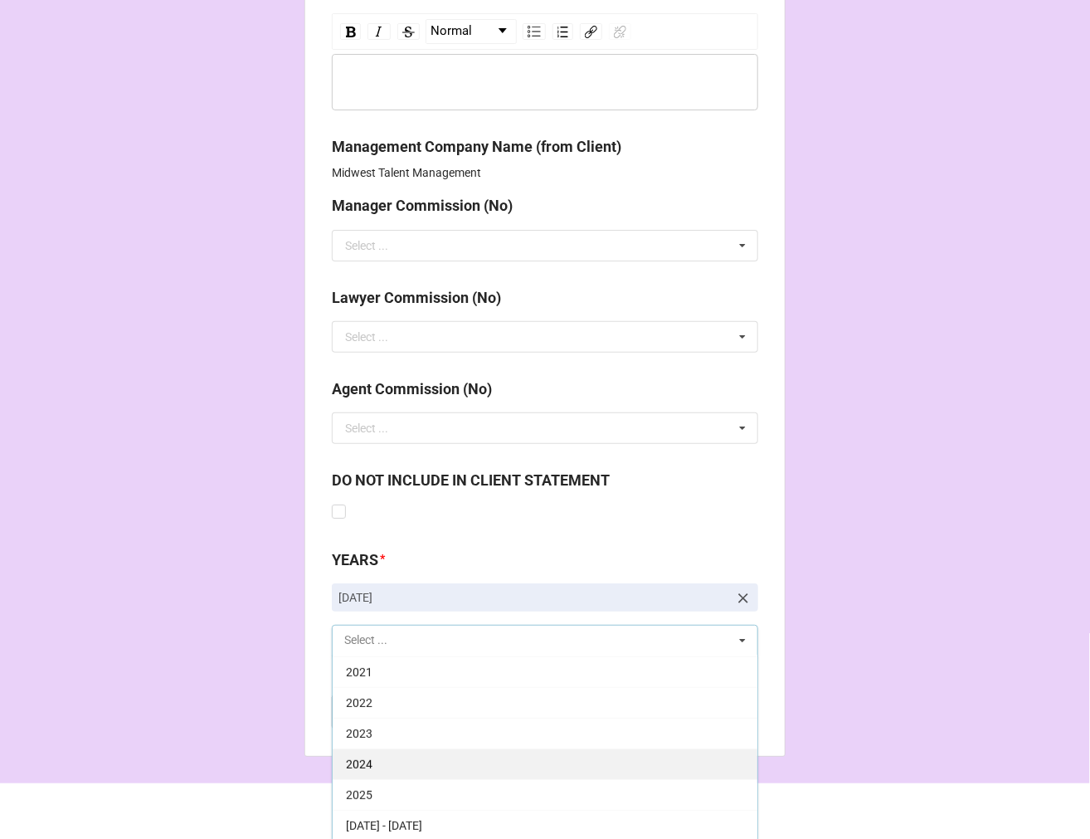
scroll to position [2177, 0]
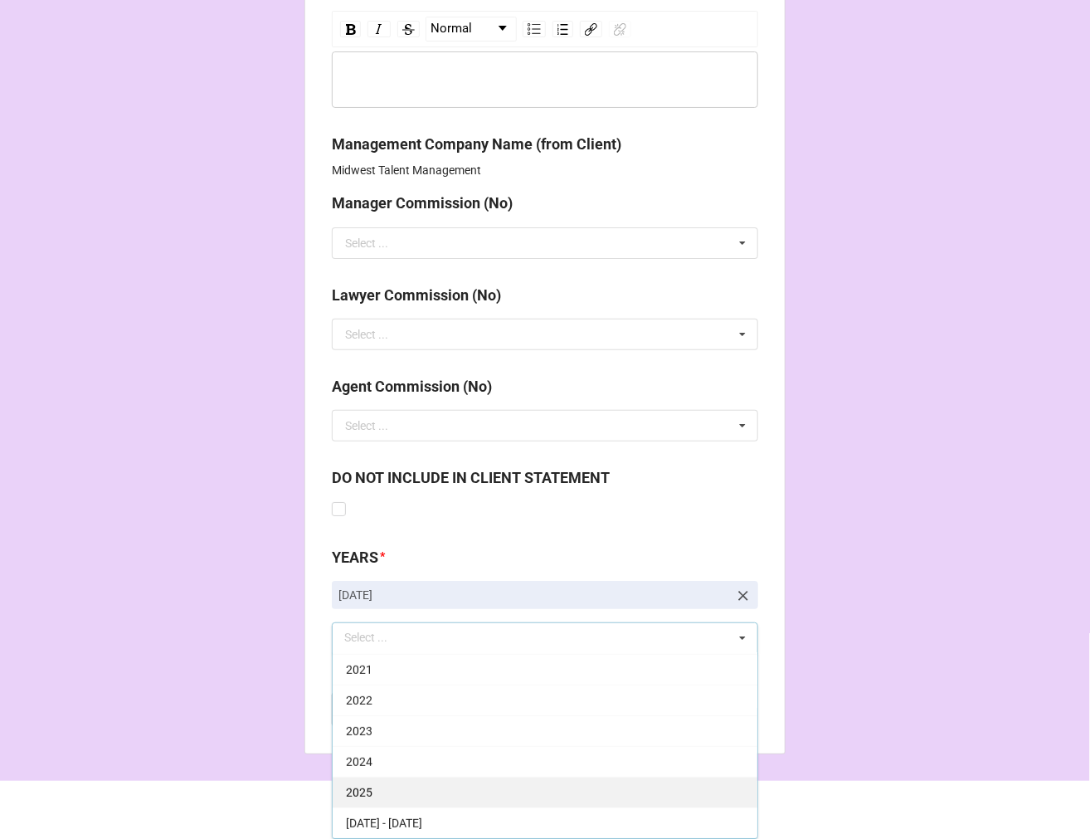
click at [368, 794] on div "2025" at bounding box center [545, 792] width 425 height 31
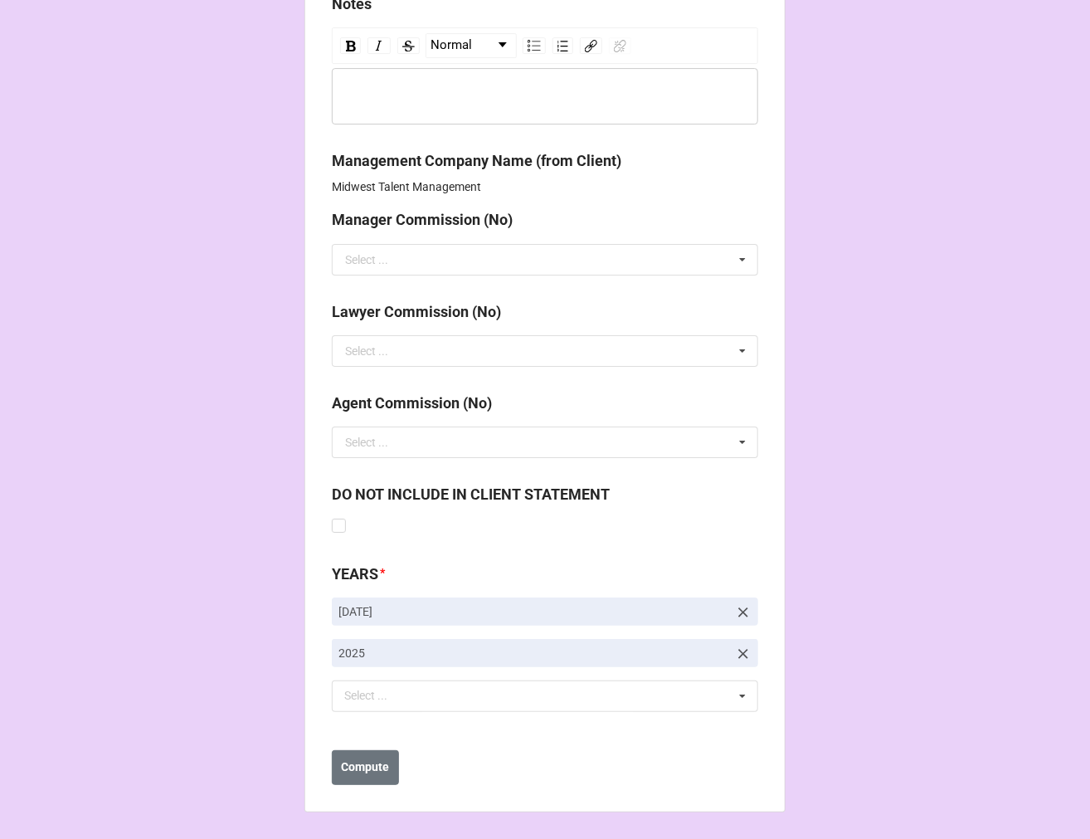
click at [354, 765] on b "Compute" at bounding box center [366, 767] width 48 height 17
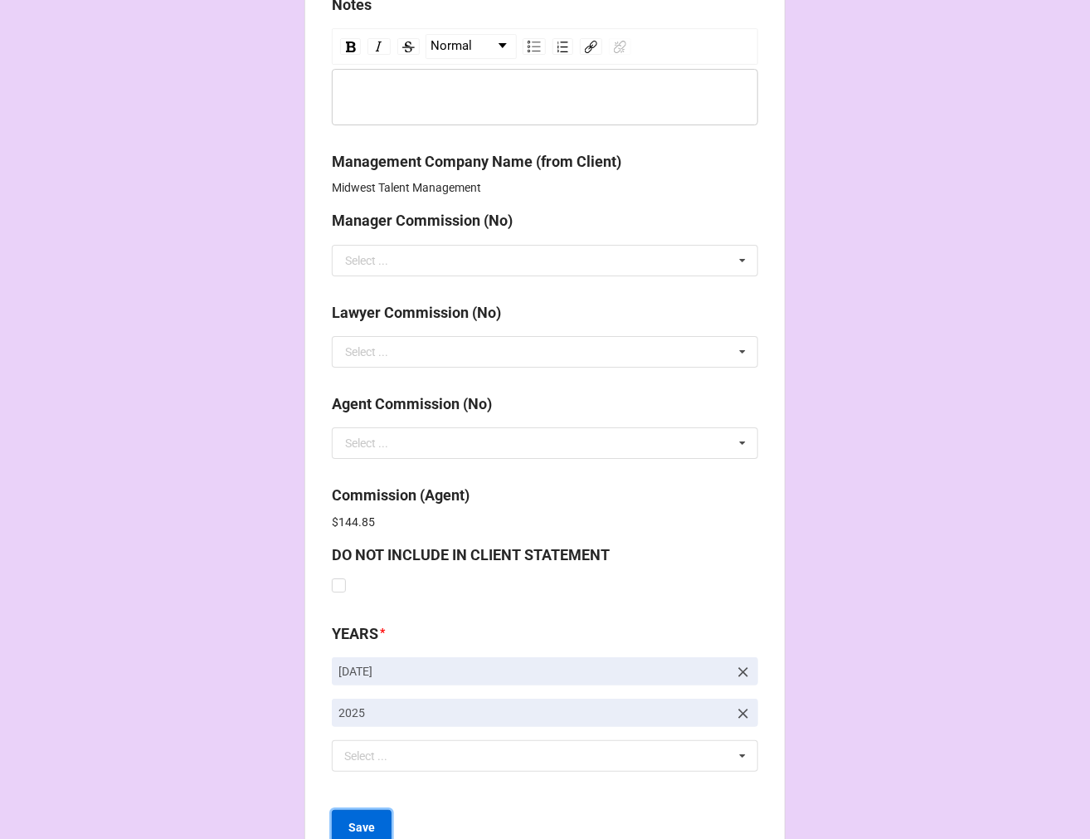
click at [362, 816] on button "Save" at bounding box center [362, 827] width 60 height 35
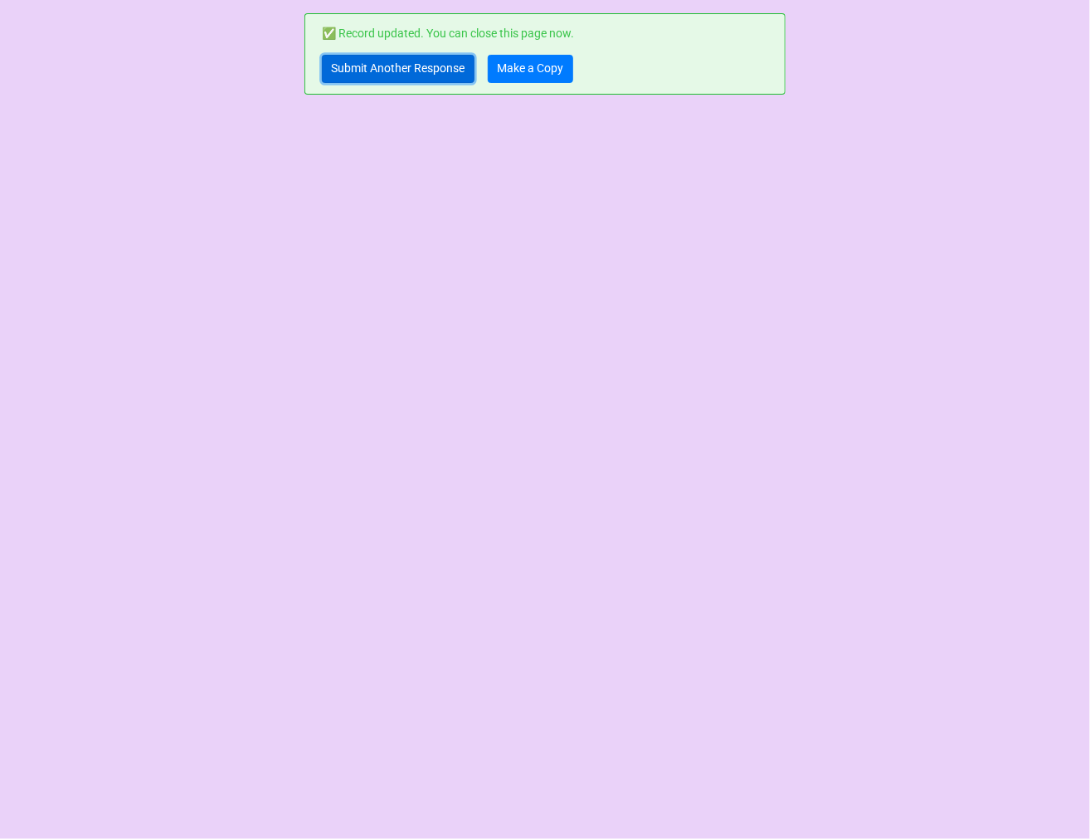
click at [373, 67] on link "Submit Another Response" at bounding box center [398, 69] width 153 height 28
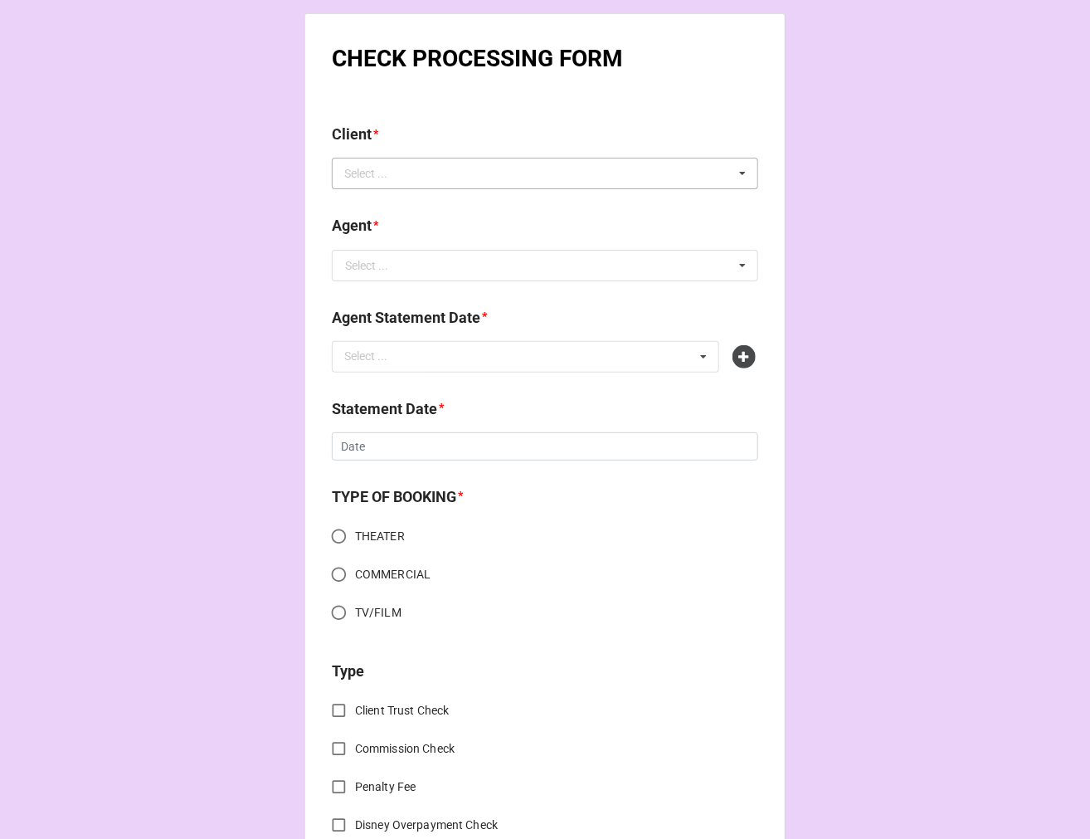
click at [391, 178] on div "Select ..." at bounding box center [375, 173] width 71 height 19
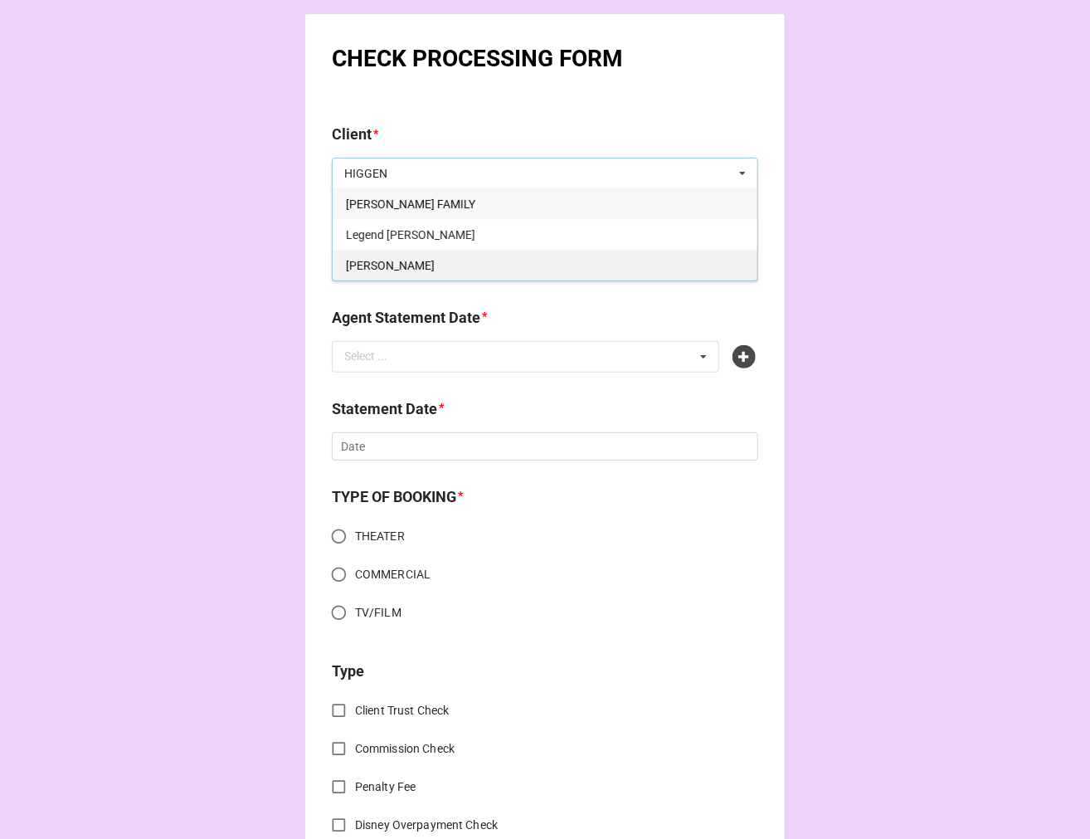
type input "HIGGEN"
click at [435, 259] on span "[PERSON_NAME]" at bounding box center [390, 265] width 89 height 13
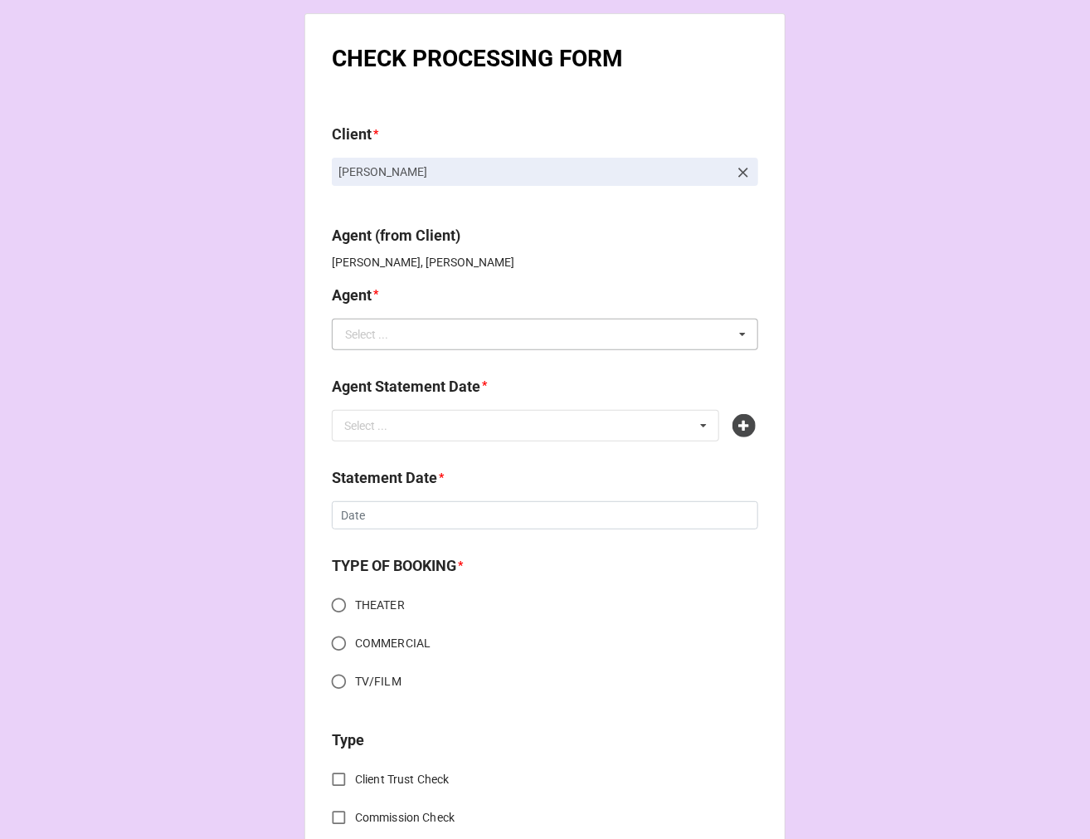
click at [411, 338] on input "text" at bounding box center [546, 334] width 425 height 30
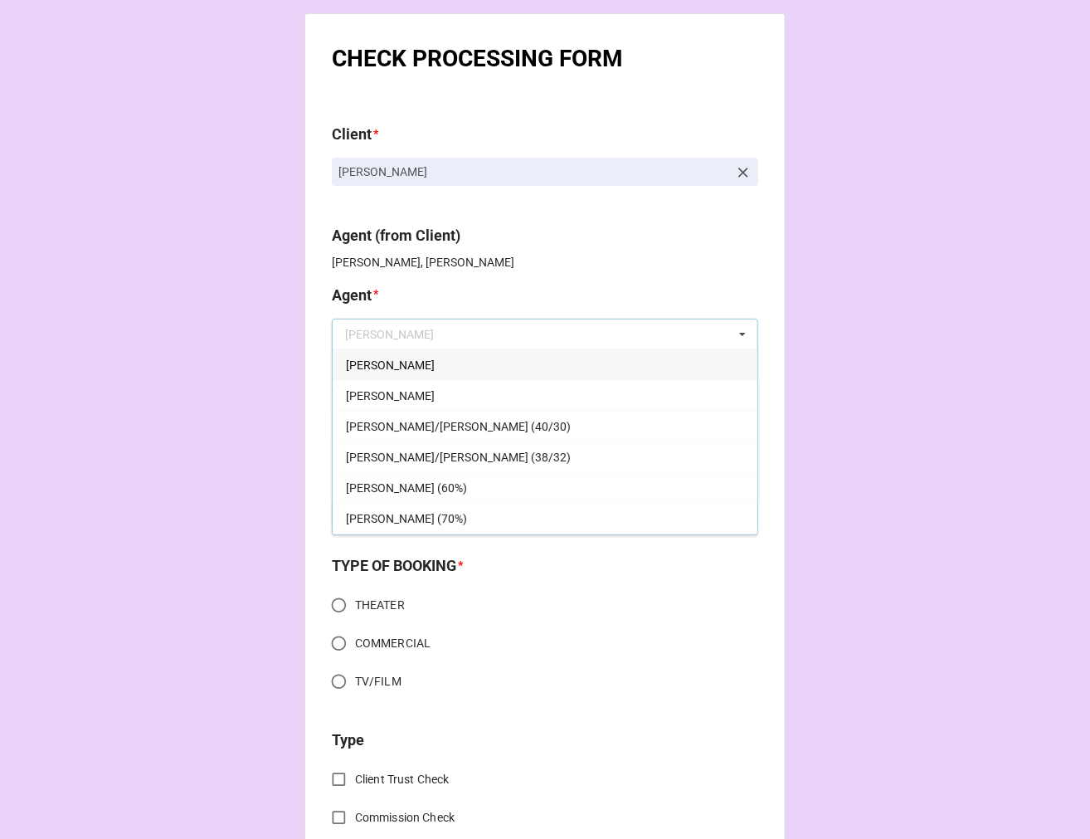
click at [386, 372] on div "[PERSON_NAME]" at bounding box center [545, 364] width 425 height 31
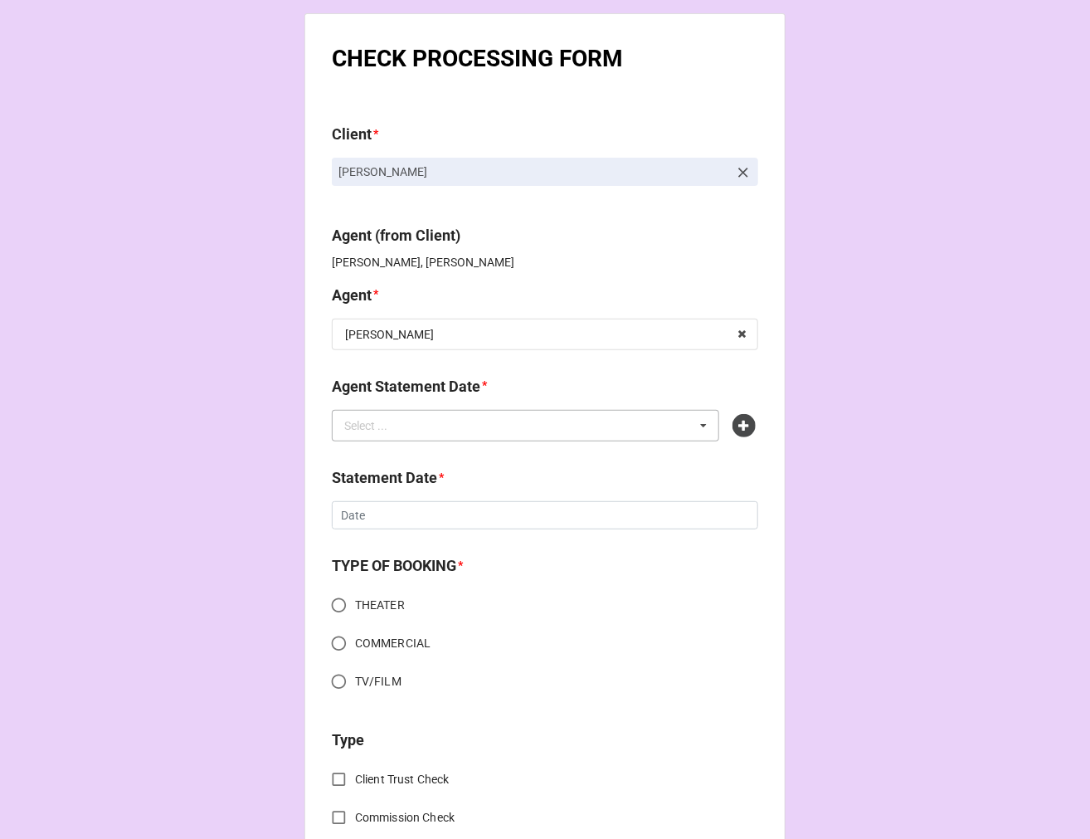
click at [397, 440] on div "Select ... No results found." at bounding box center [526, 426] width 388 height 32
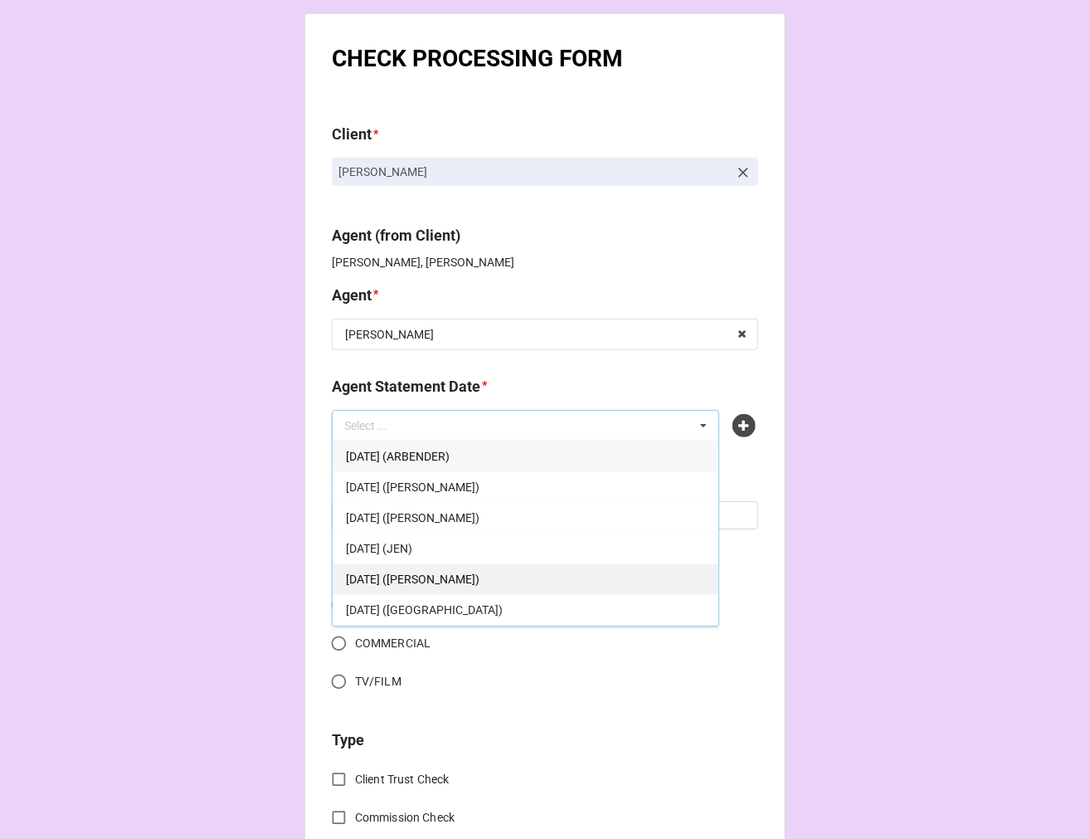
click at [494, 571] on div "[DATE] ([PERSON_NAME])" at bounding box center [526, 578] width 386 height 31
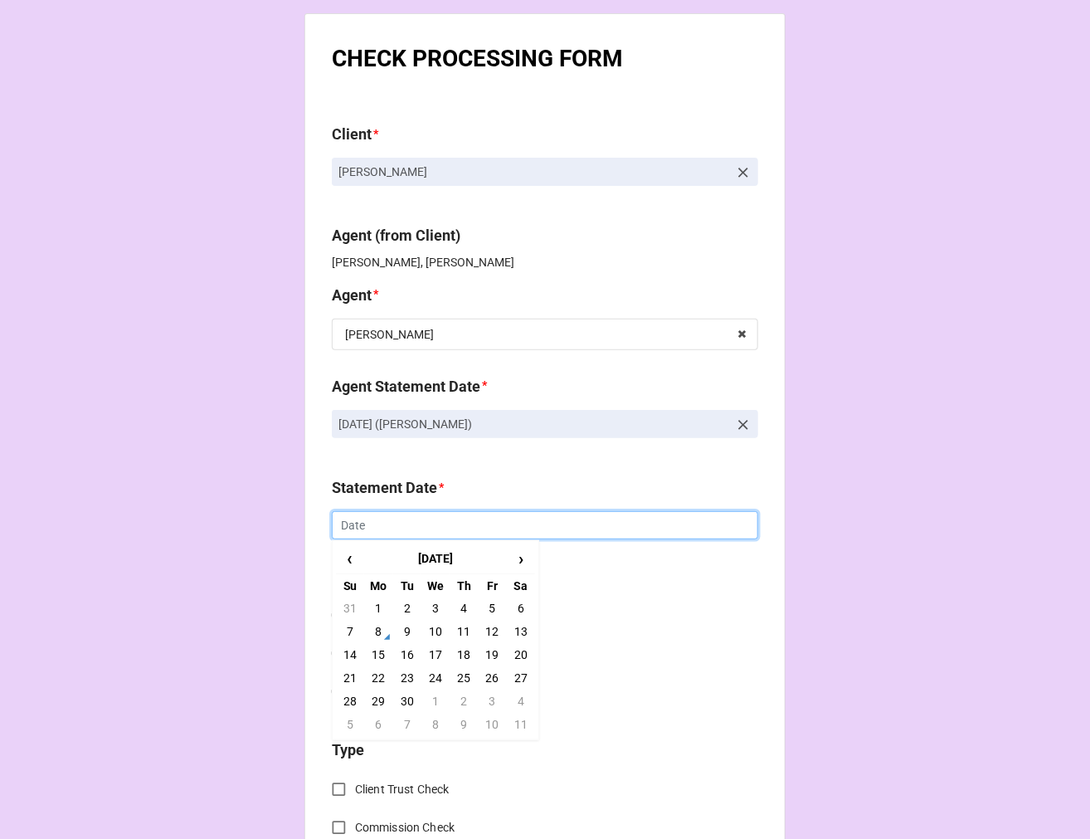
click at [391, 528] on input "text" at bounding box center [545, 525] width 427 height 28
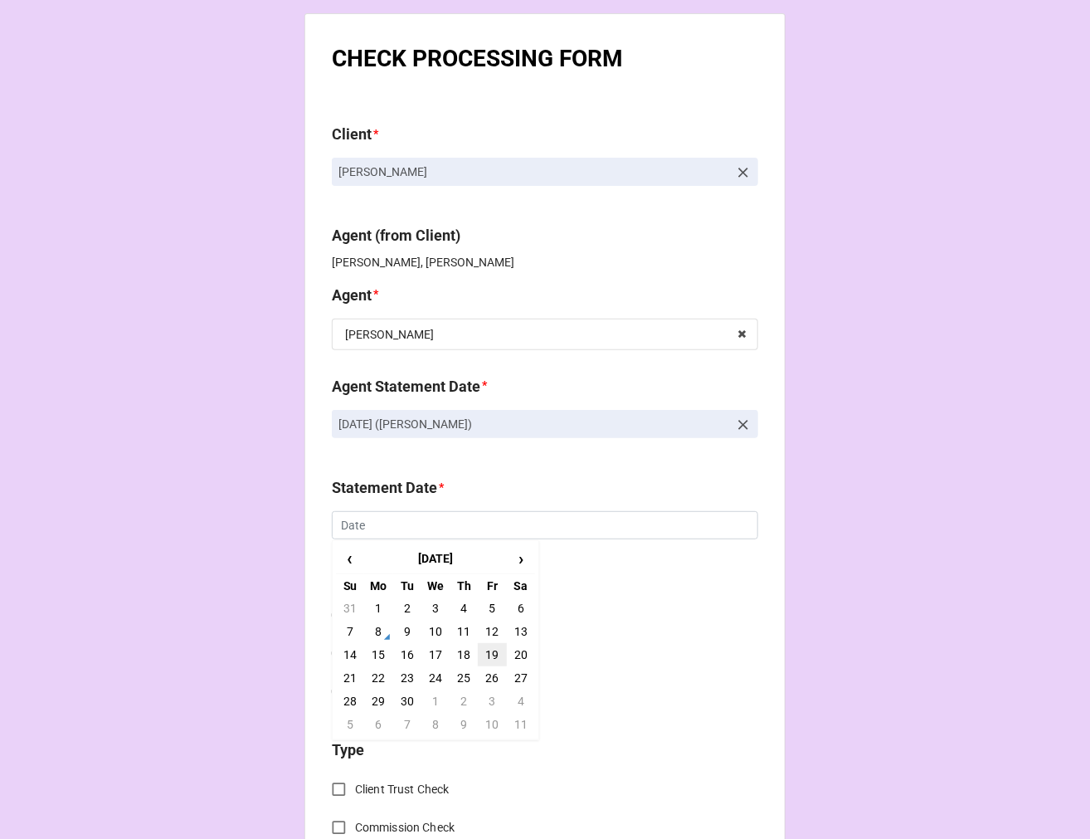
click at [487, 652] on td "19" at bounding box center [492, 654] width 28 height 23
type input "[DATE]"
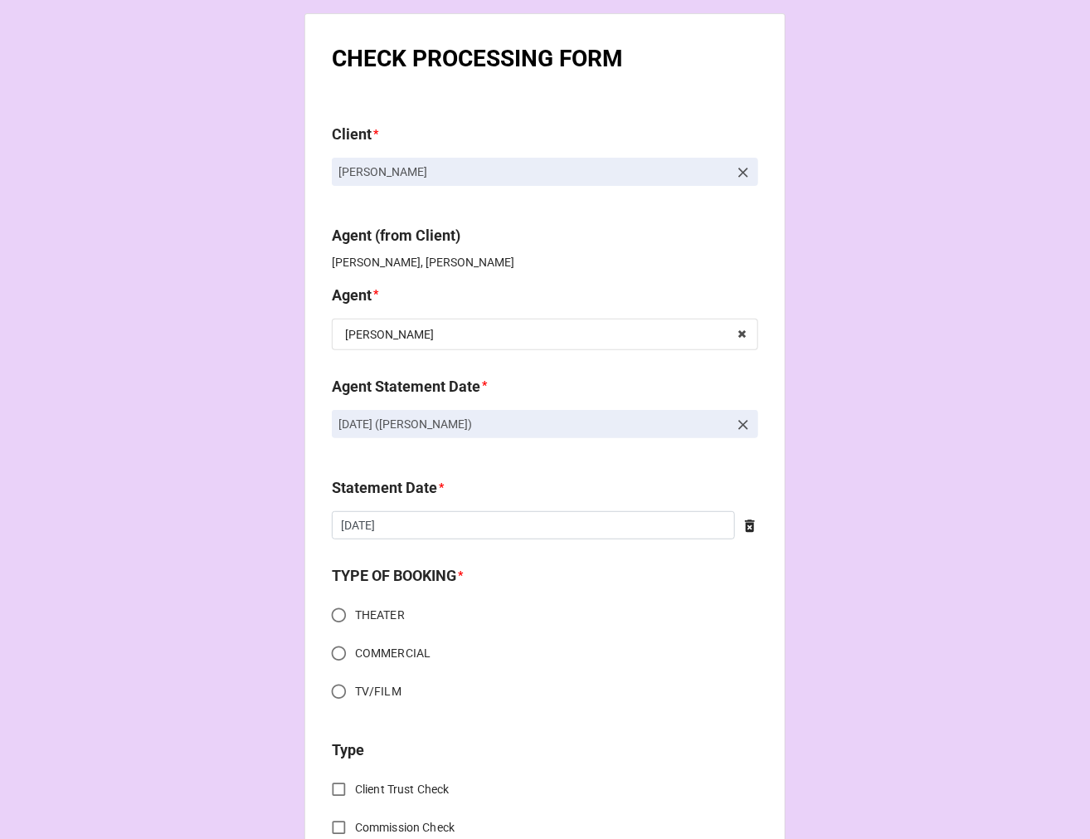
click at [329, 656] on input "COMMERCIAL" at bounding box center [339, 653] width 32 height 32
radio input "true"
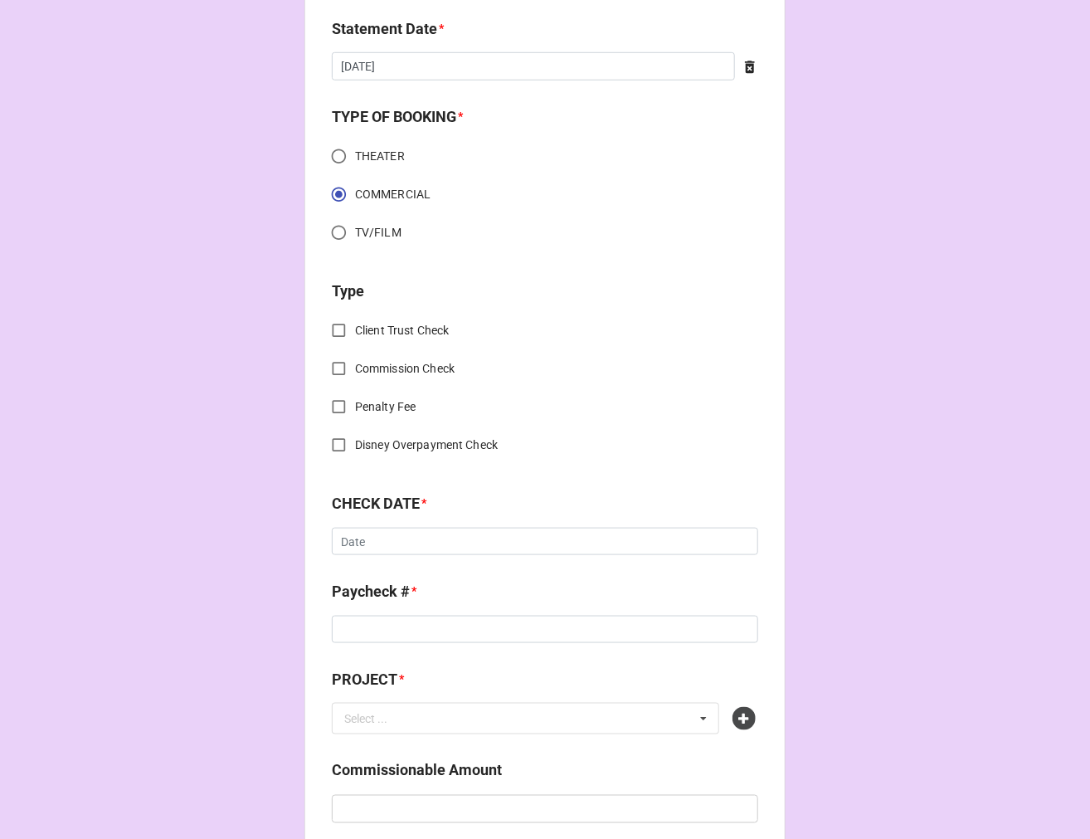
scroll to position [461, 0]
click at [332, 328] on input "Client Trust Check" at bounding box center [339, 329] width 32 height 32
checkbox input "true"
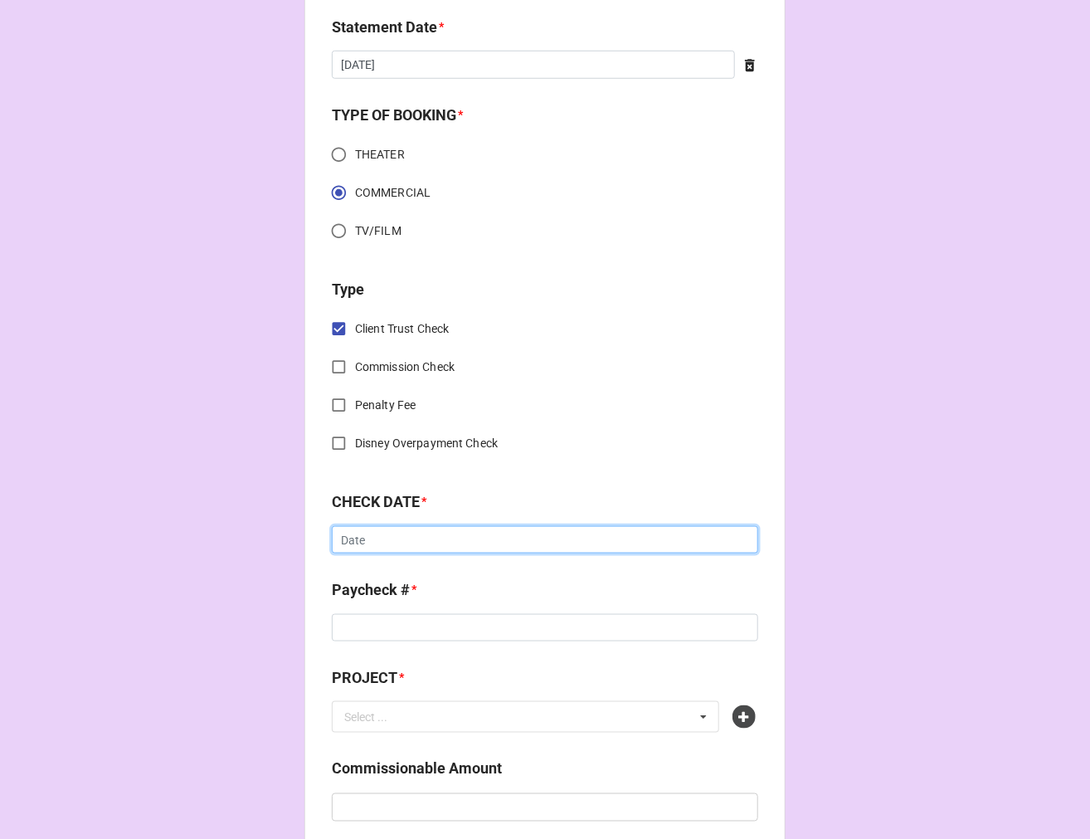
click at [392, 548] on input "text" at bounding box center [545, 540] width 427 height 28
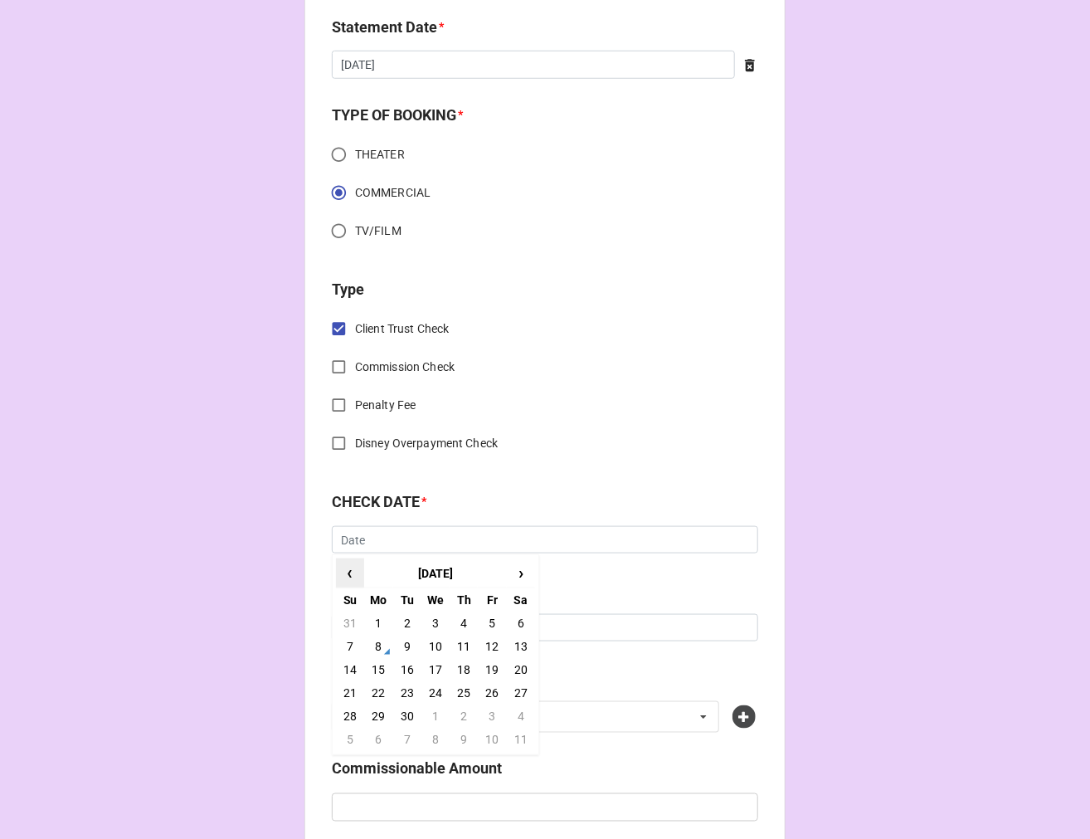
click at [343, 576] on span "‹" at bounding box center [350, 572] width 27 height 27
click at [488, 690] on td "22" at bounding box center [492, 692] width 28 height 23
type input "[DATE]"
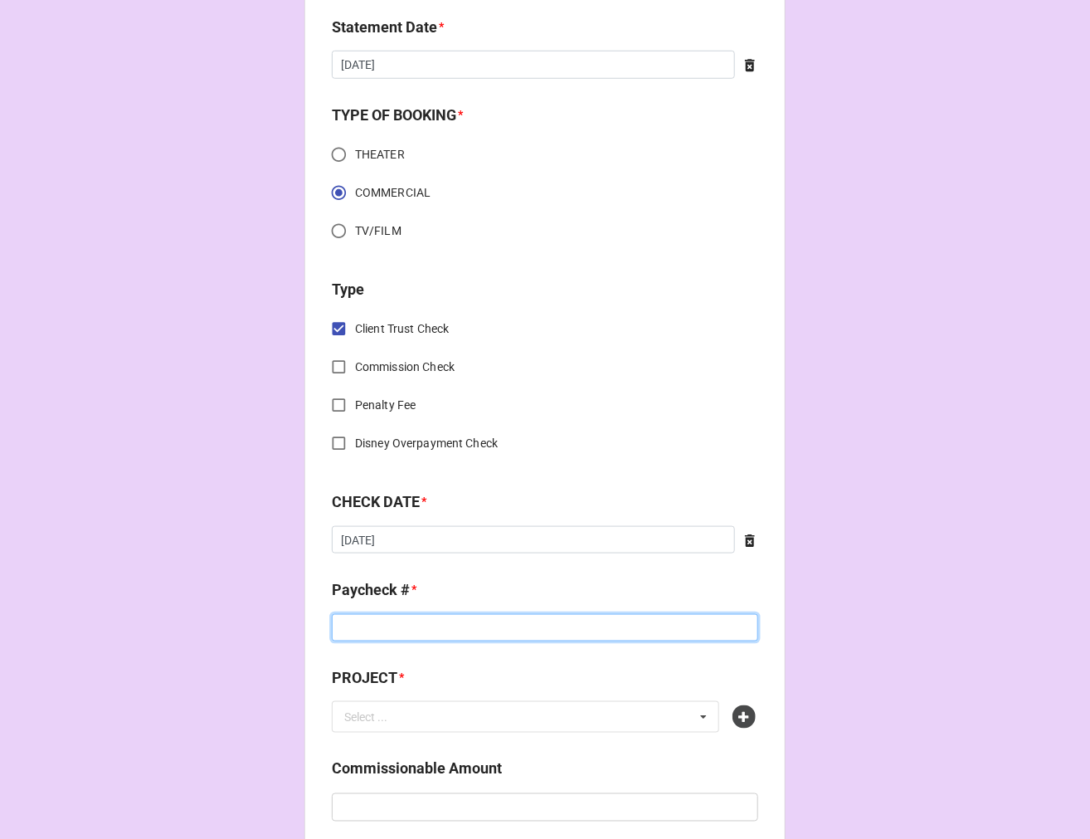
click at [365, 626] on input at bounding box center [545, 628] width 427 height 28
type input "2022350951"
click at [741, 715] on icon at bounding box center [744, 716] width 23 height 23
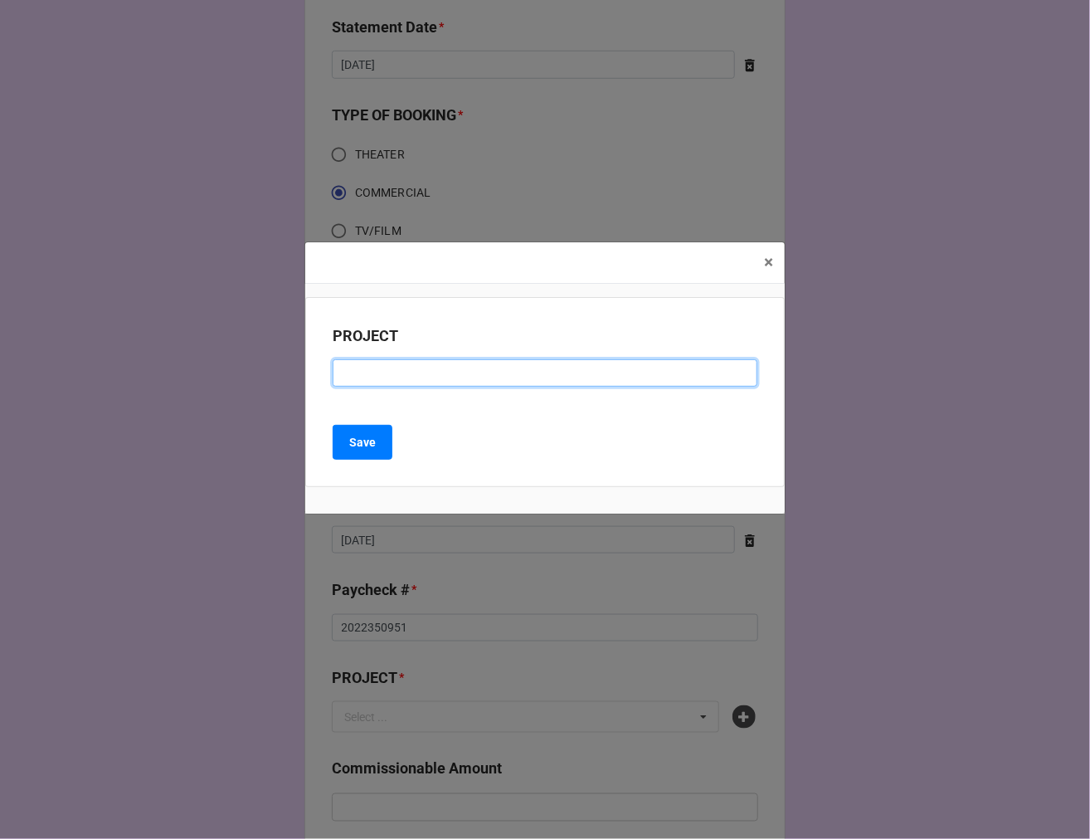
click at [372, 370] on input at bounding box center [545, 373] width 425 height 28
paste input "WORKDAY (RESIDUAL CHECK #8)"
drag, startPoint x: 508, startPoint y: 373, endPoint x: 576, endPoint y: 355, distance: 70.4
click at [510, 373] on input "WORKDAY (RESIDUAL CHECK #8)" at bounding box center [545, 373] width 425 height 28
type input "WORKDAY (RESIDUAL CHECK #9)"
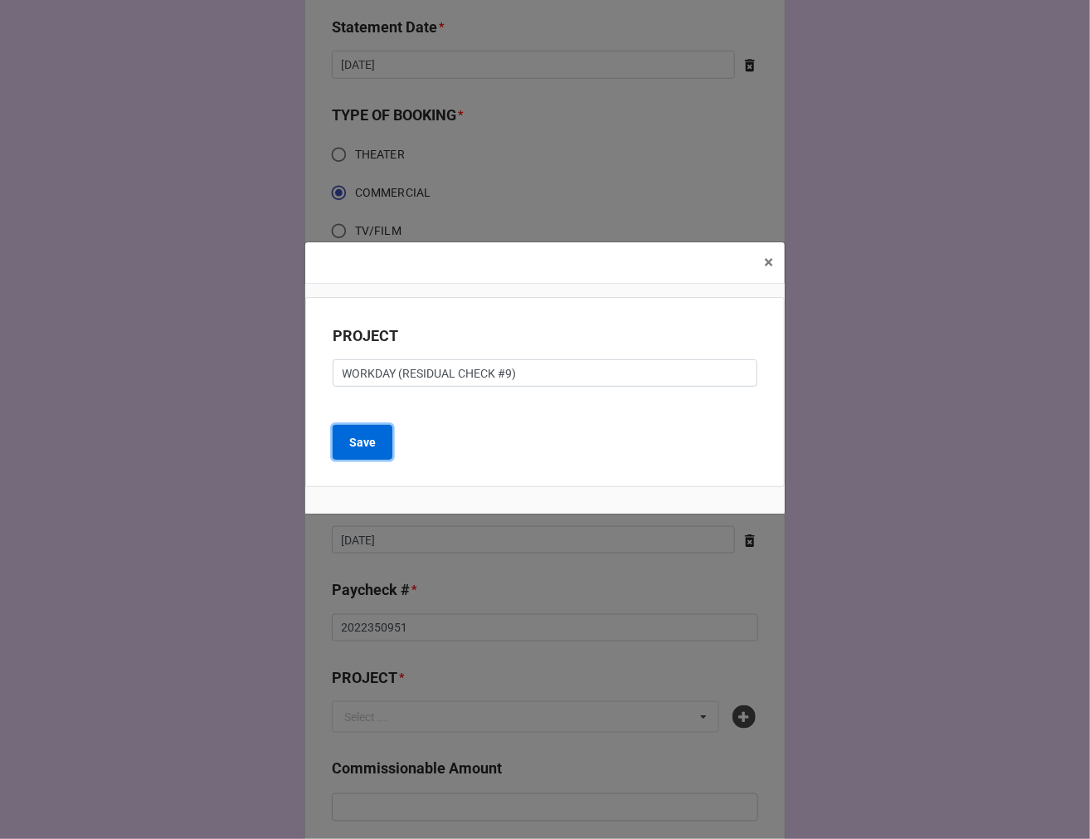
click at [353, 446] on b "Save" at bounding box center [362, 442] width 27 height 17
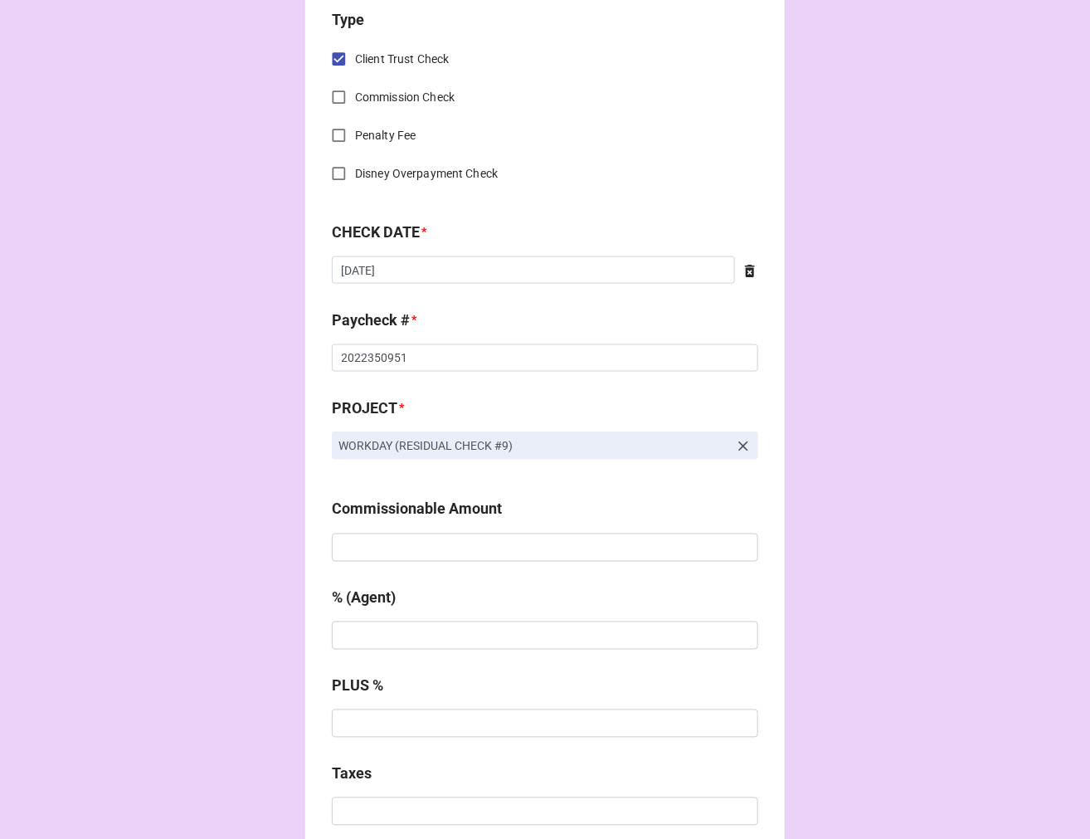
scroll to position [737, 0]
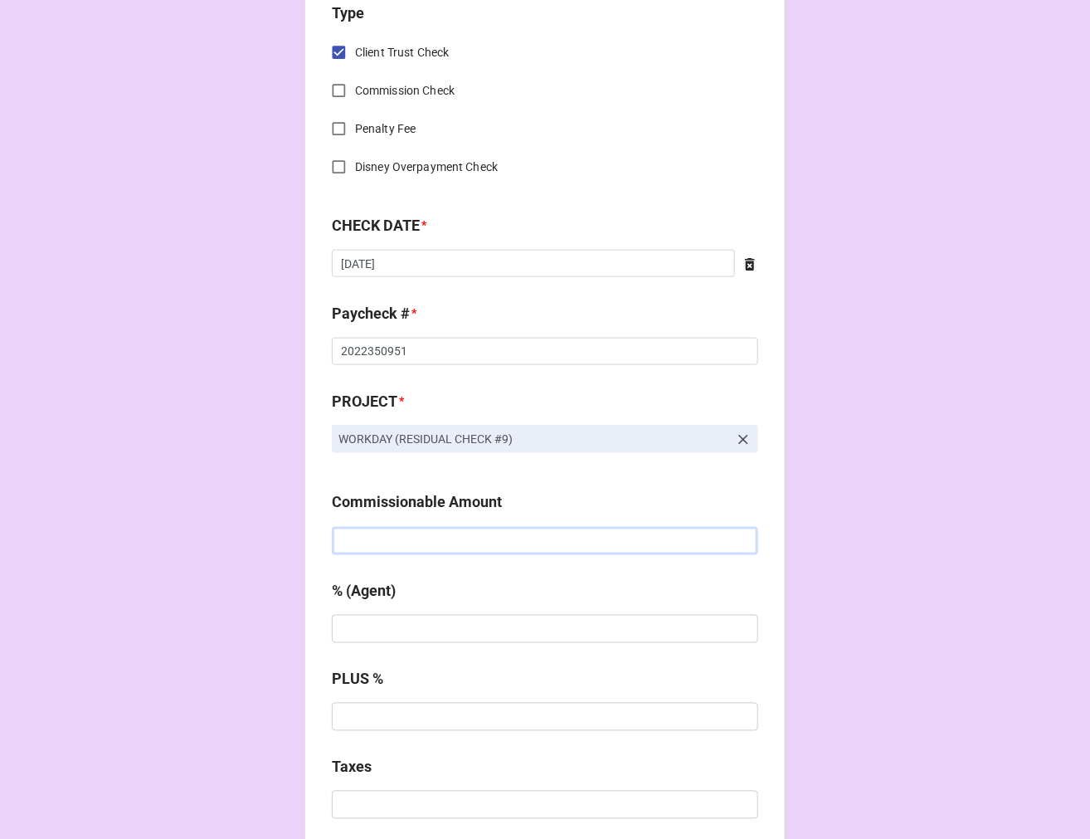
click at [413, 542] on input "text" at bounding box center [545, 541] width 427 height 28
type input "$125.51"
type input "10%"
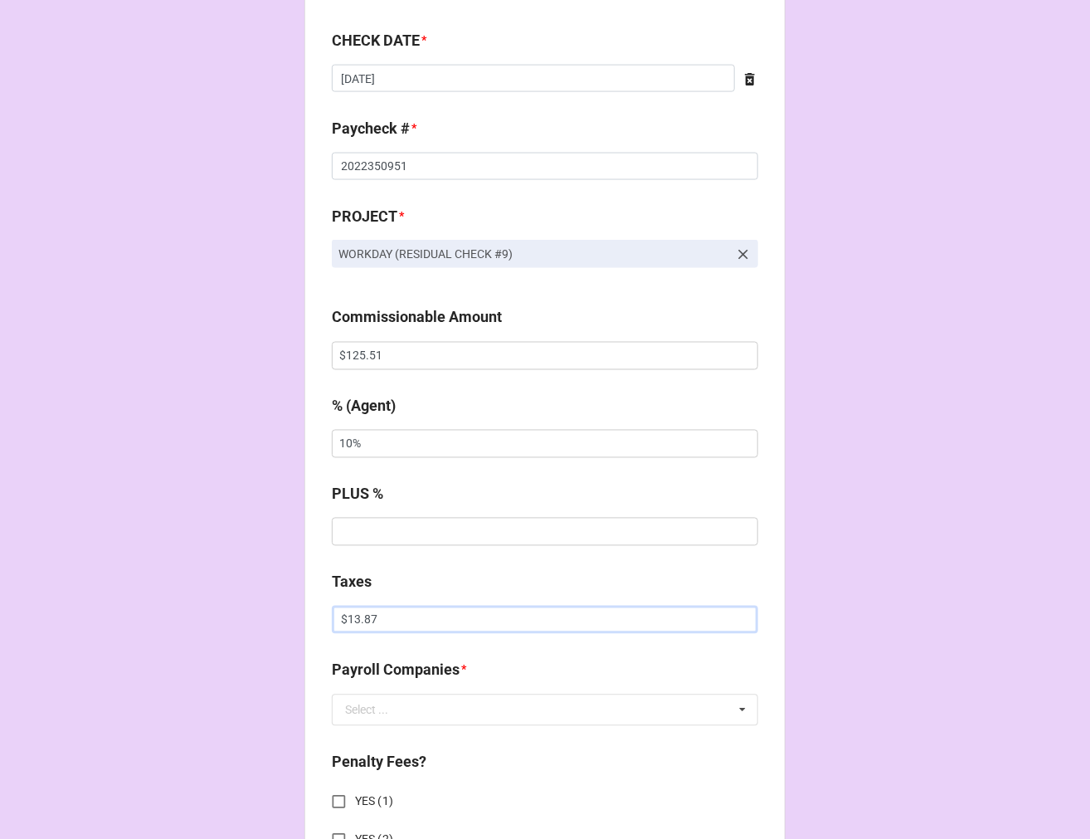
scroll to position [1290, 0]
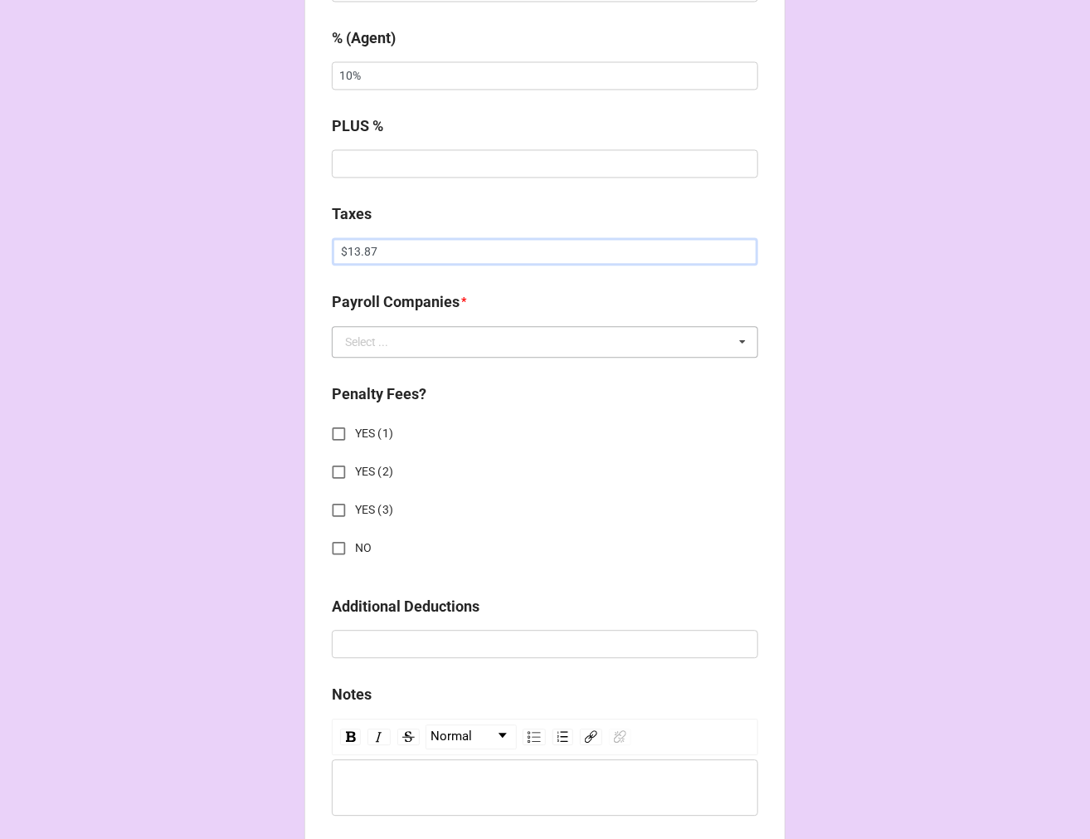
type input "$13.87"
click at [369, 340] on div "Select ..." at bounding box center [366, 342] width 43 height 12
click at [371, 368] on span "Extreme Reach" at bounding box center [384, 372] width 77 height 13
click at [342, 546] on input "NO" at bounding box center [339, 548] width 32 height 32
checkbox input "true"
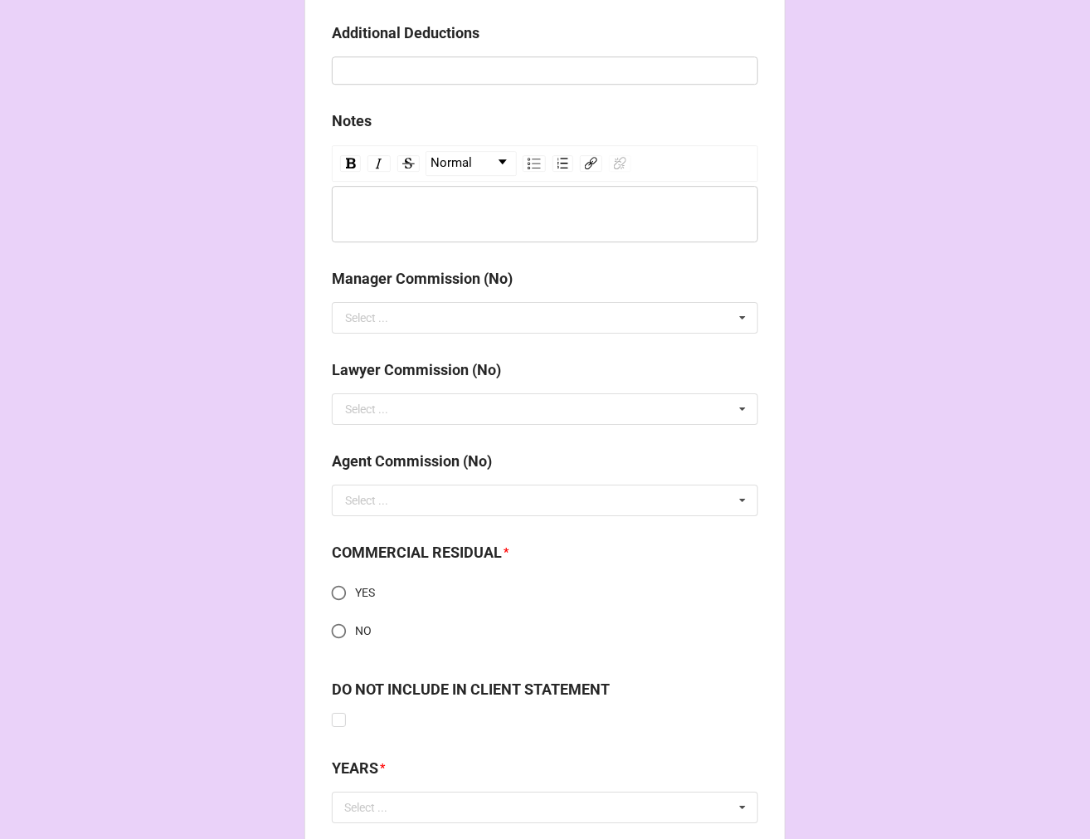
scroll to position [1975, 0]
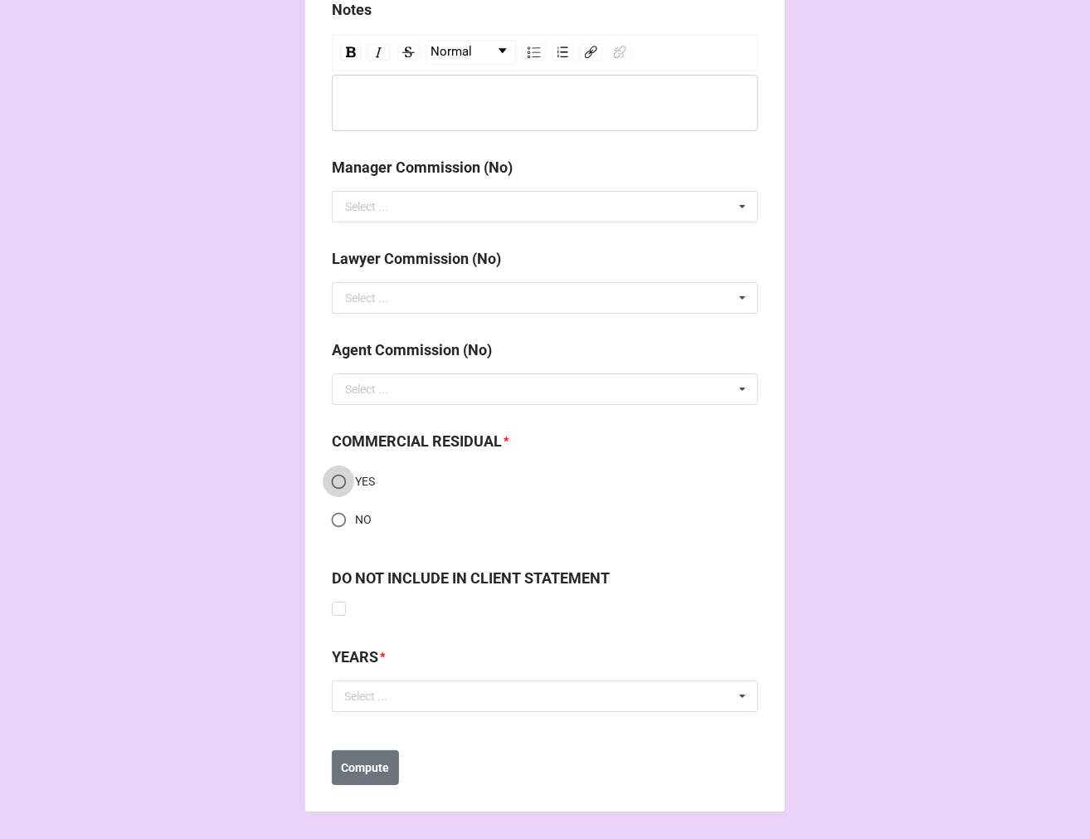
click at [336, 480] on input "YES" at bounding box center [339, 482] width 32 height 32
radio input "true"
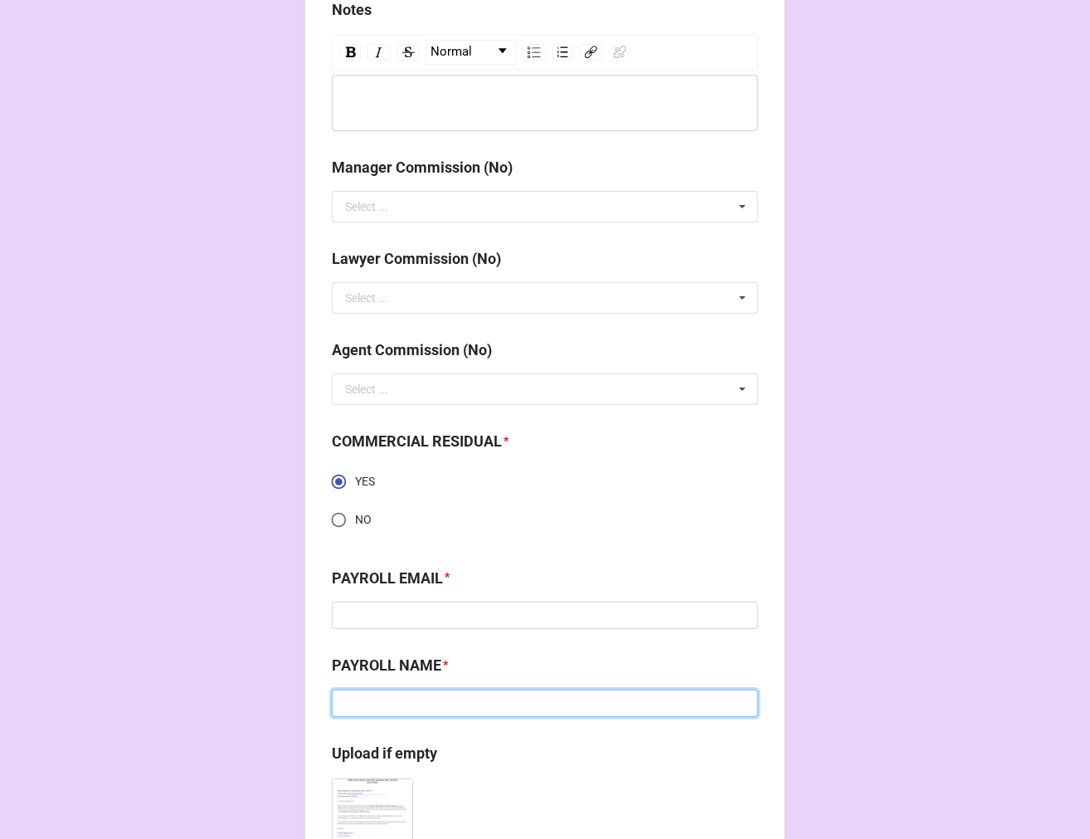
click at [378, 703] on input at bounding box center [545, 704] width 427 height 28
paste input "[PERSON_NAME]"
type input "[PERSON_NAME]"
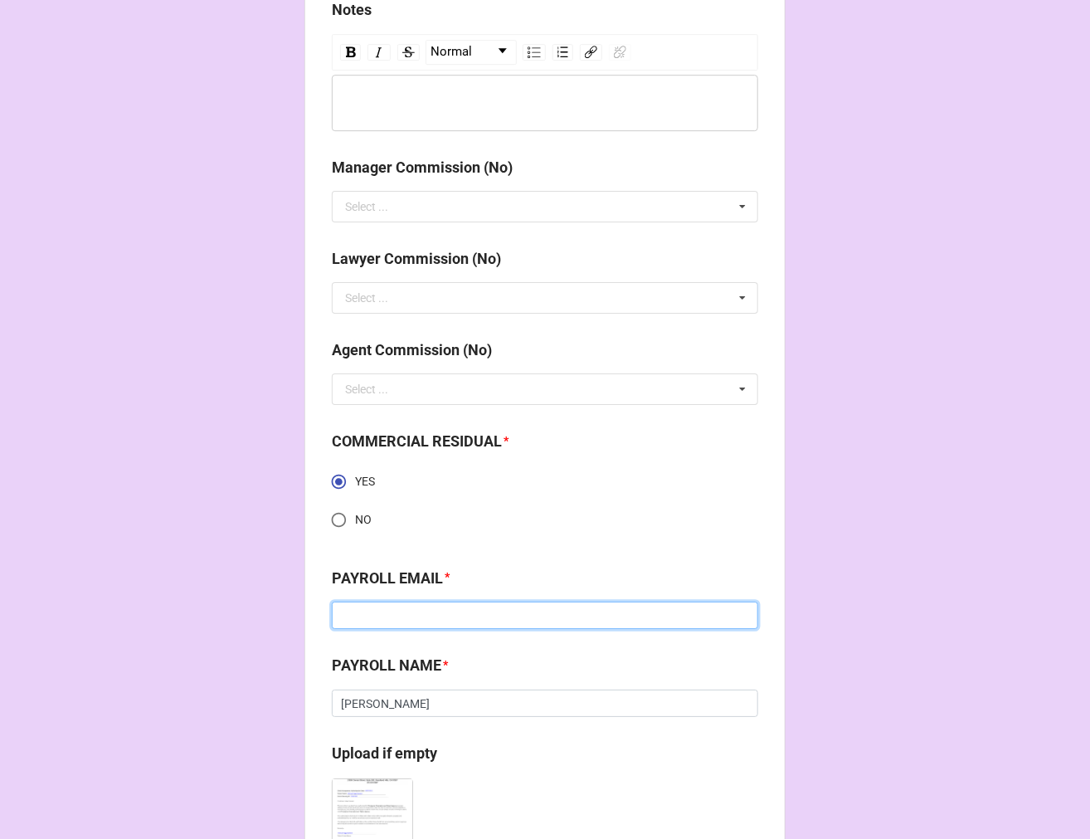
click at [457, 619] on input at bounding box center [545, 616] width 427 height 28
paste input "[PERSON_NAME][EMAIL_ADDRESS][PERSON_NAME][DOMAIN_NAME]"
type input "[PERSON_NAME][EMAIL_ADDRESS][PERSON_NAME][DOMAIN_NAME]"
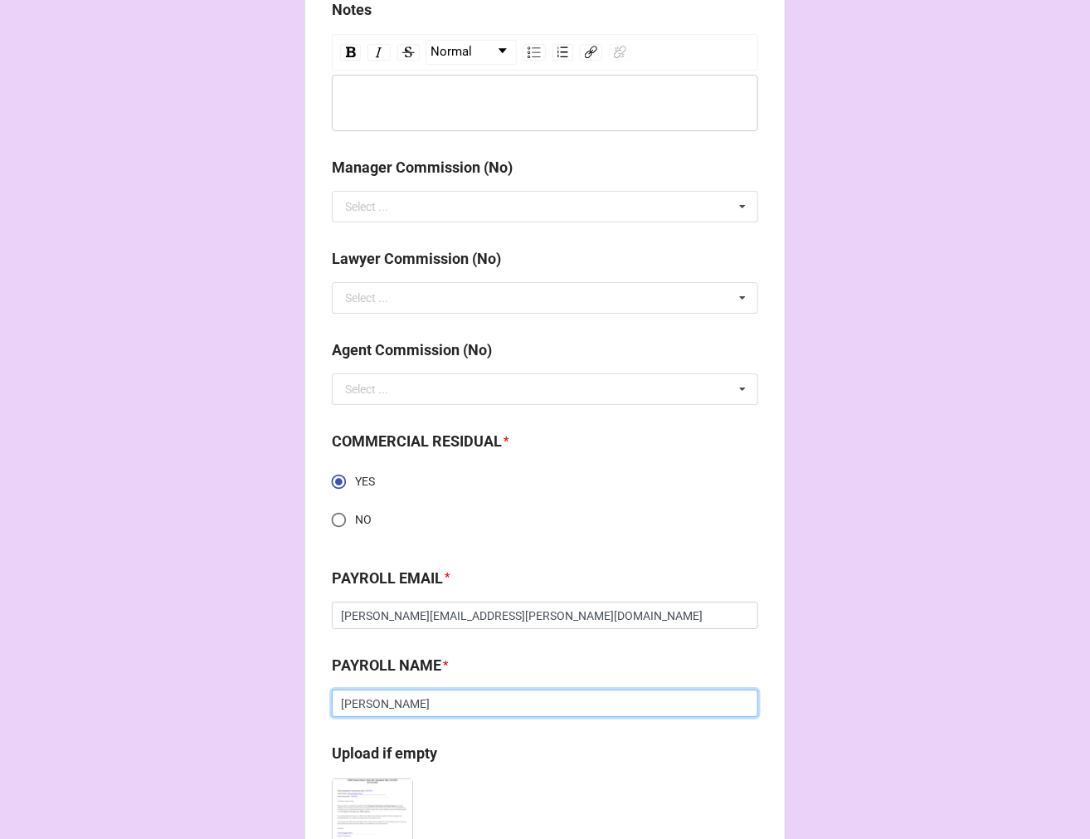
click at [358, 697] on input "[PERSON_NAME]" at bounding box center [545, 704] width 427 height 28
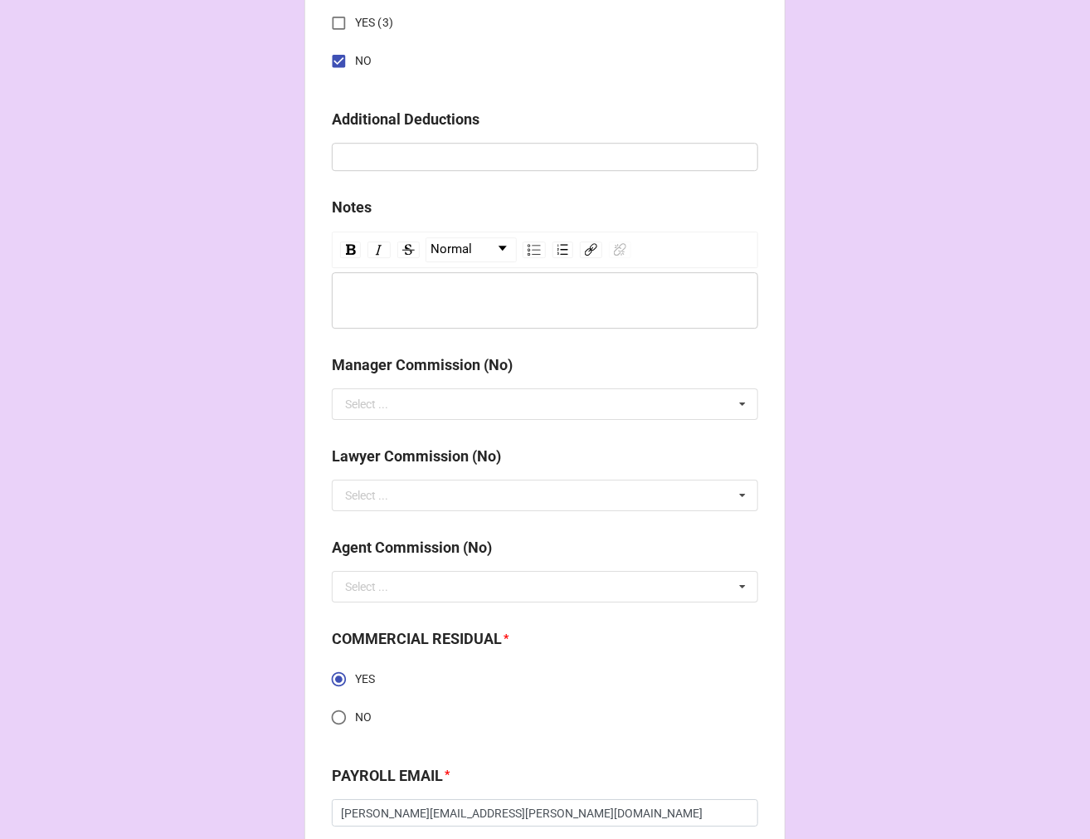
scroll to position [2159, 0]
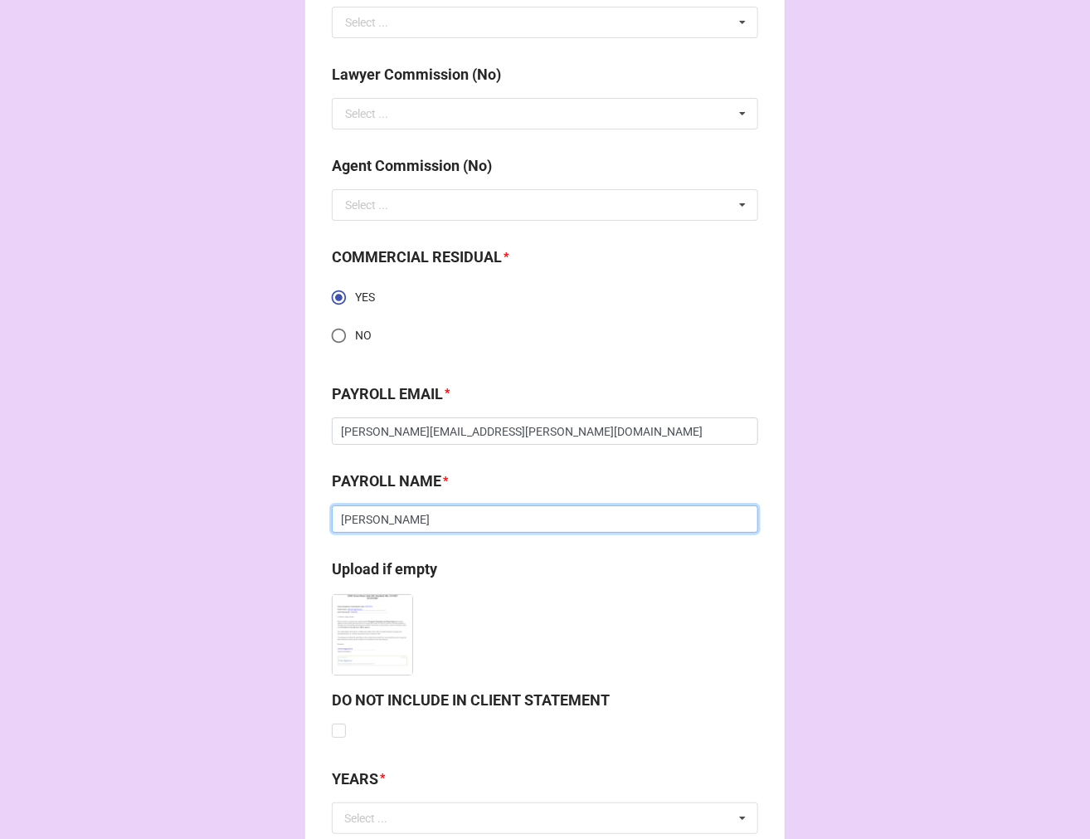
type input "[PERSON_NAME]"
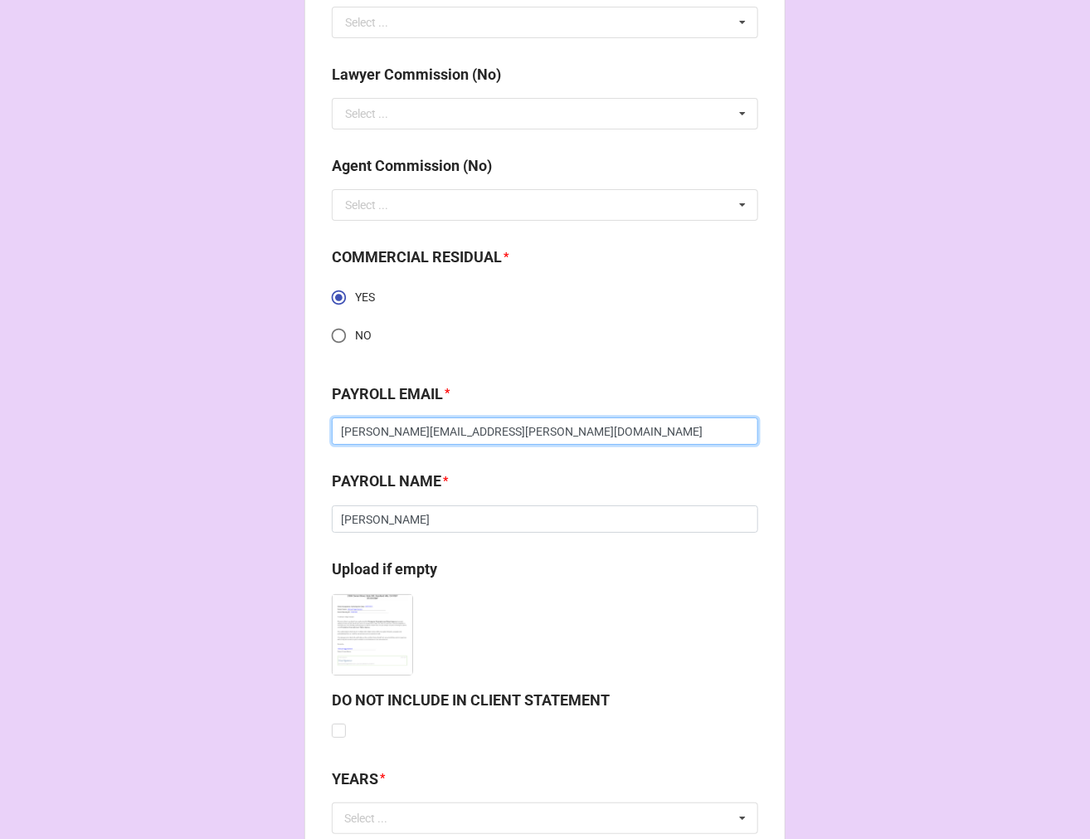
drag, startPoint x: 468, startPoint y: 434, endPoint x: 174, endPoint y: 448, distance: 294.1
type input "[PERSON_NAME][EMAIL_ADDRESS][DOMAIN_NAME]"
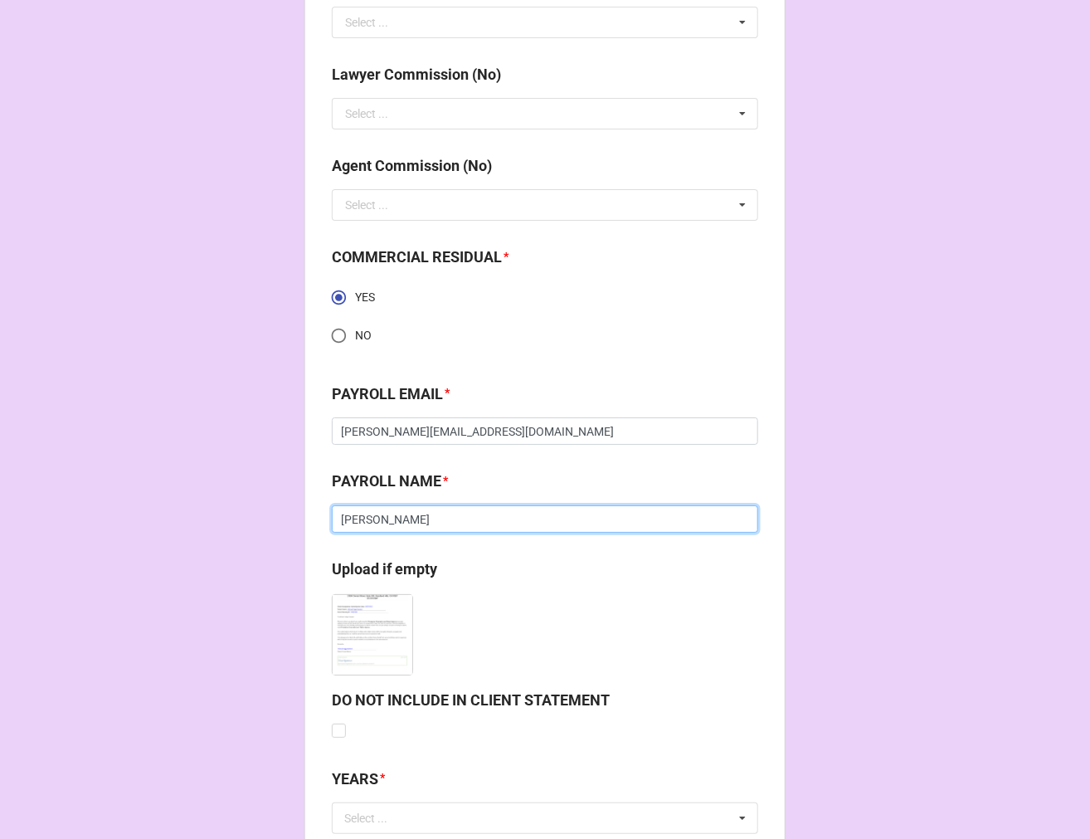
click at [353, 519] on input "[PERSON_NAME]" at bounding box center [545, 519] width 427 height 28
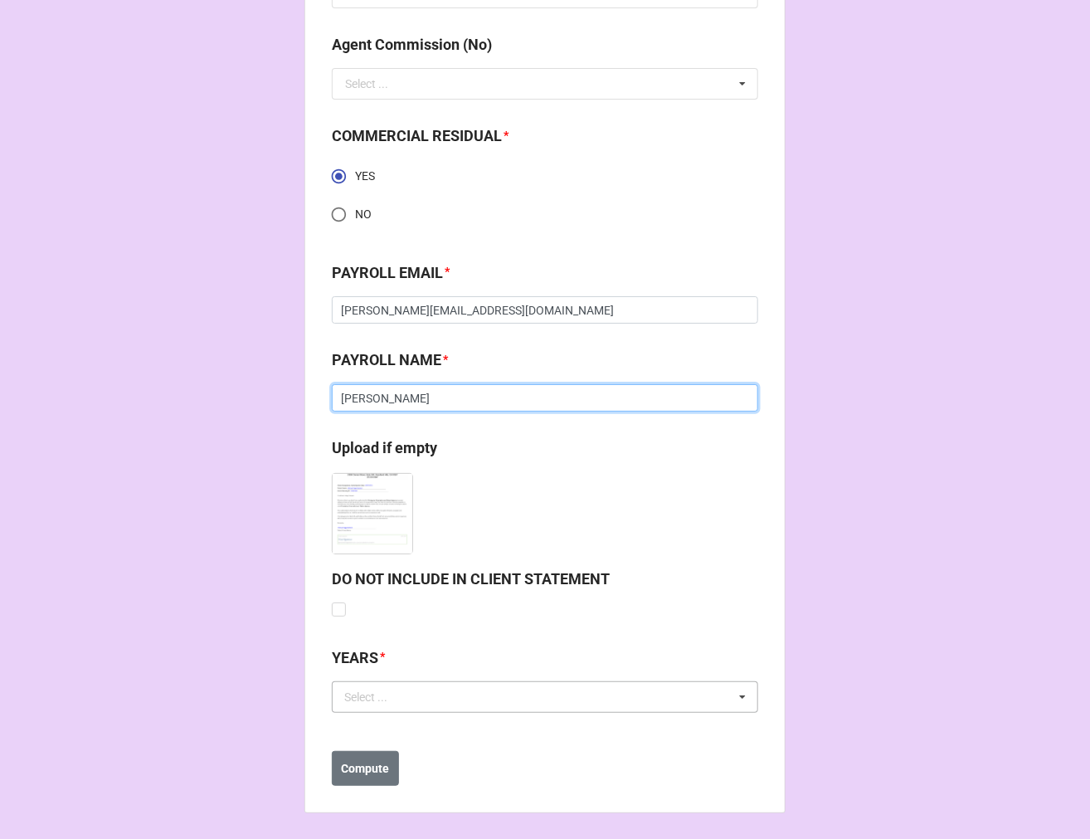
type input "[PERSON_NAME]"
click at [388, 703] on div "Select ..." at bounding box center [375, 696] width 71 height 19
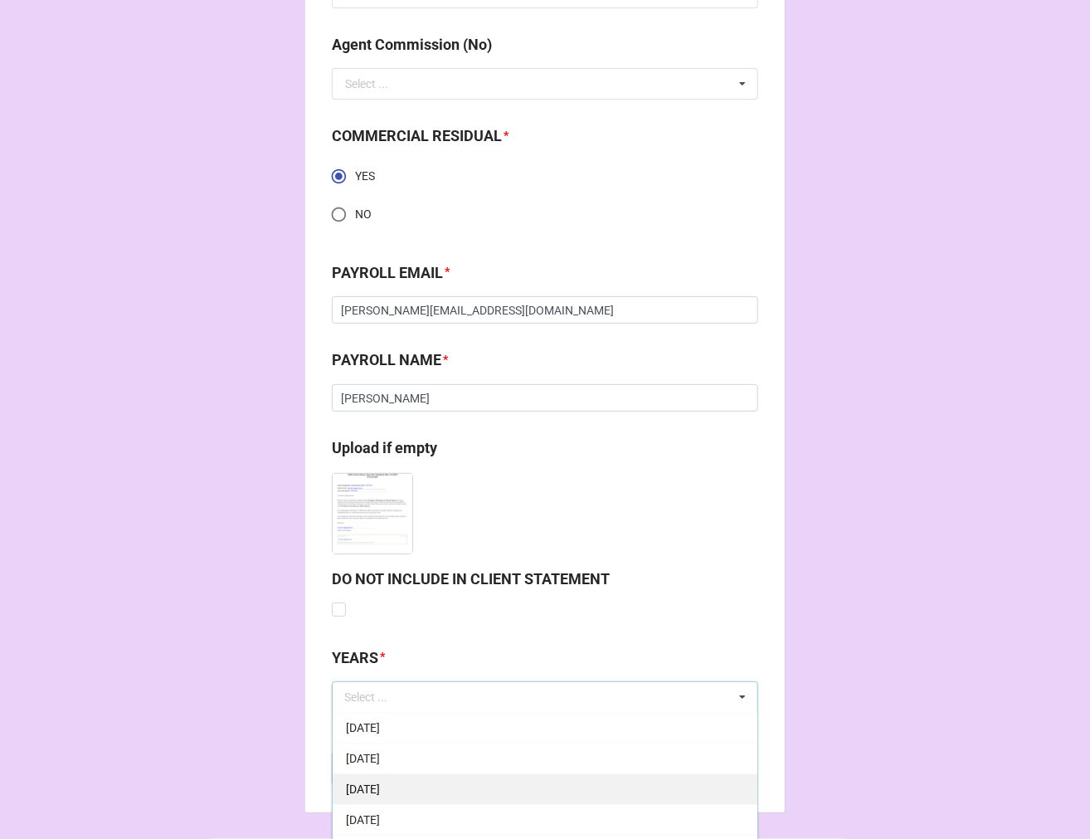
click at [380, 788] on span "[DATE]" at bounding box center [363, 788] width 34 height 13
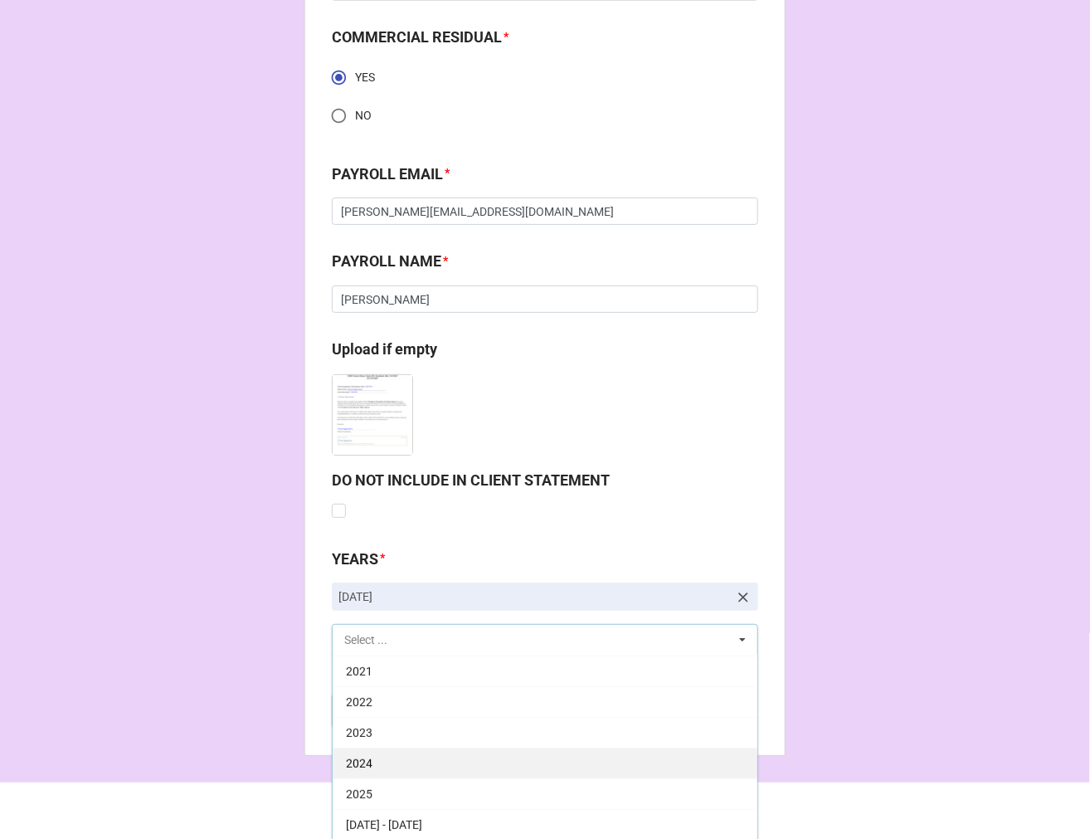
scroll to position [2380, 0]
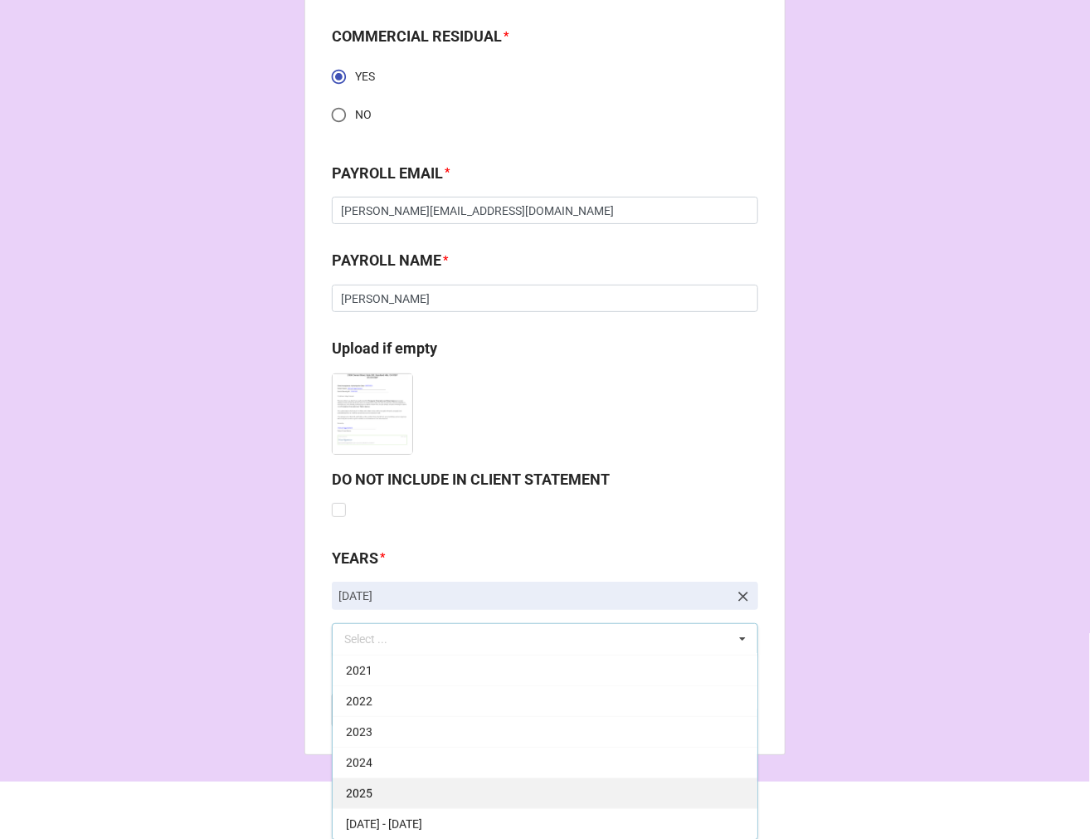
click at [402, 785] on div "2025" at bounding box center [545, 792] width 425 height 31
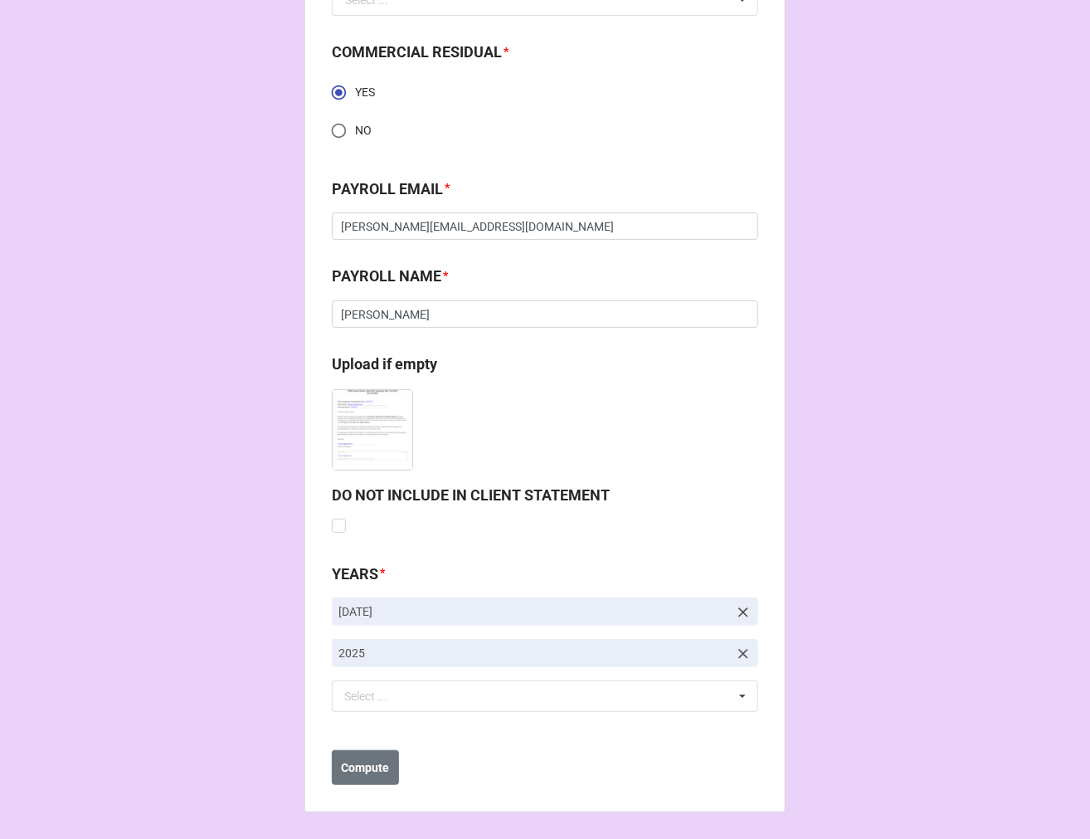
scroll to position [2363, 0]
click at [377, 752] on button "Compute" at bounding box center [365, 768] width 67 height 35
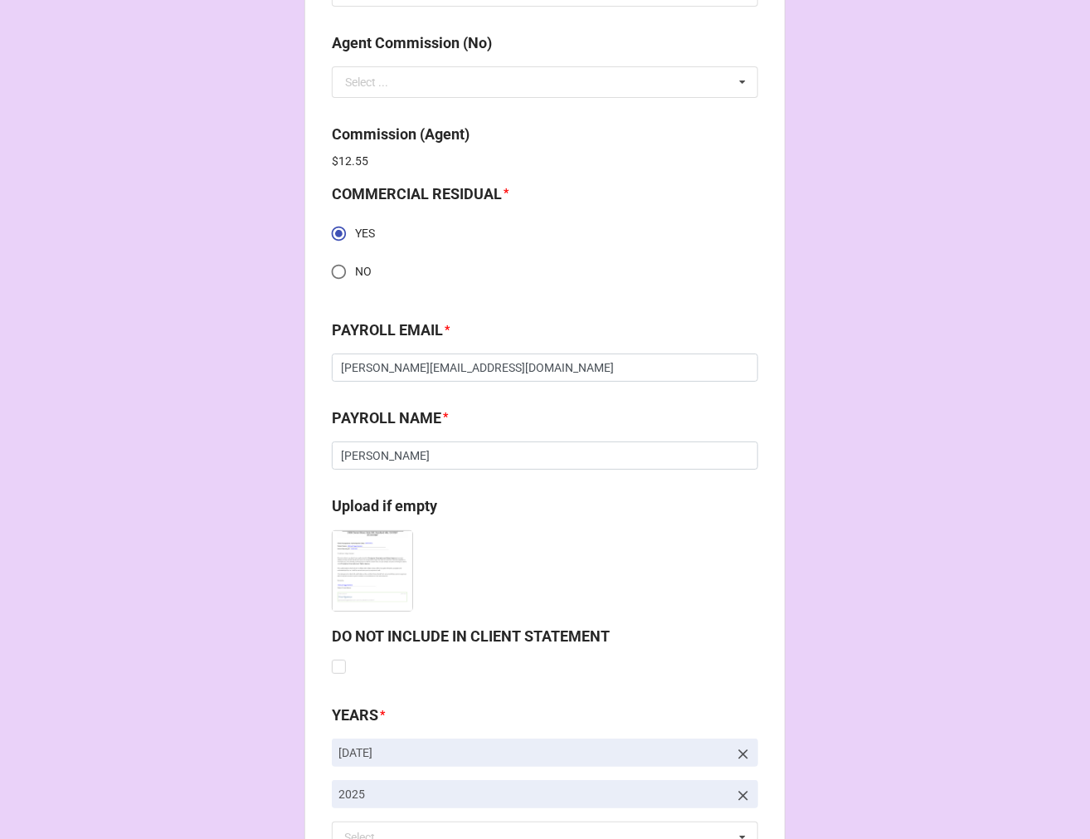
scroll to position [2423, 0]
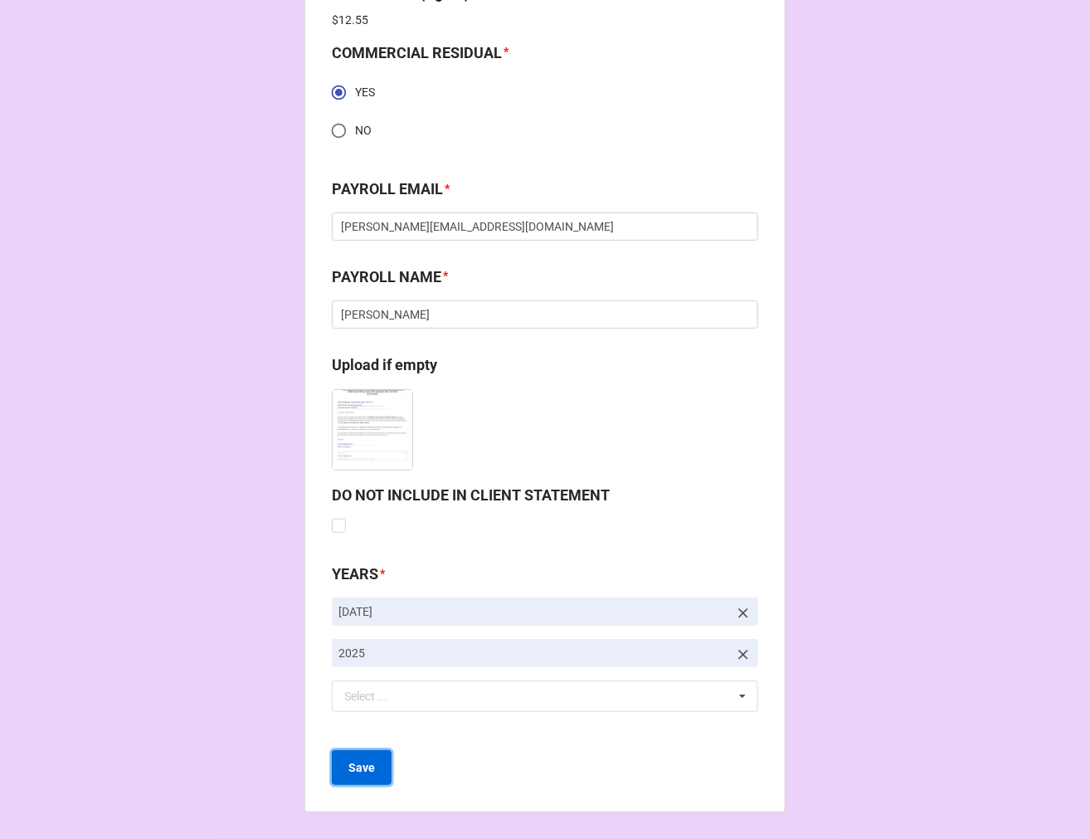
drag, startPoint x: 343, startPoint y: 752, endPoint x: 375, endPoint y: 751, distance: 32.4
click at [344, 752] on button "Save" at bounding box center [362, 767] width 60 height 35
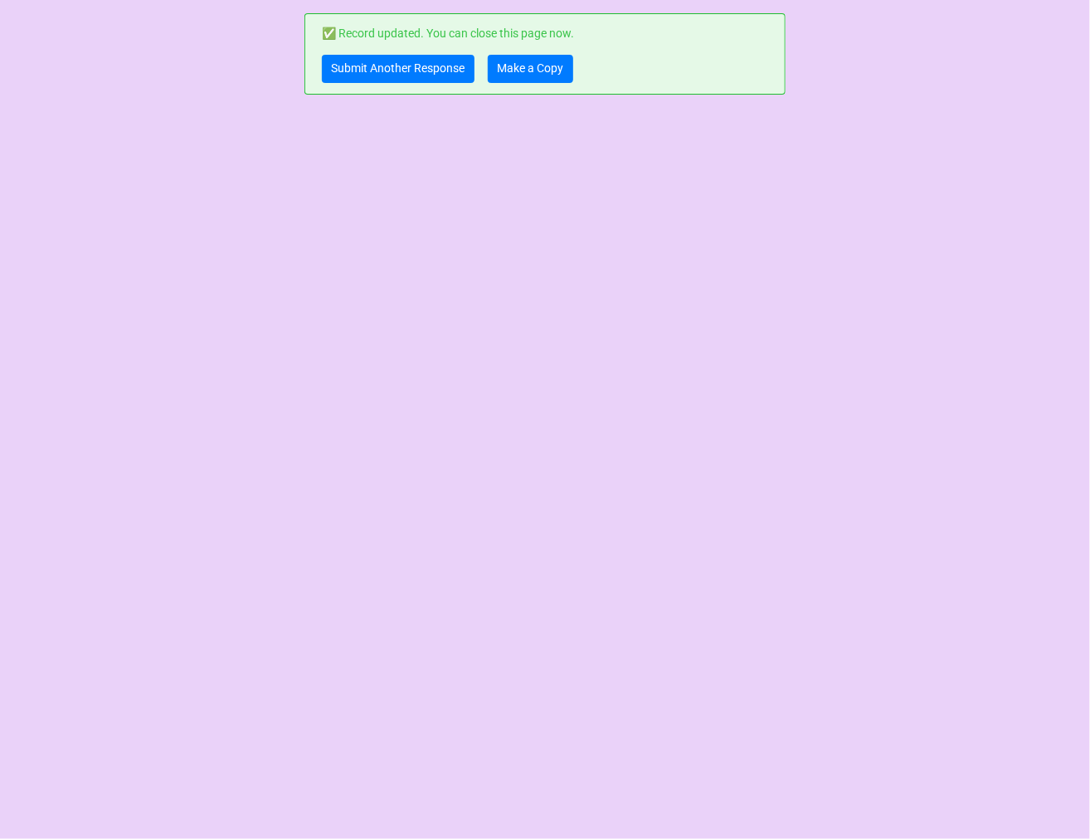
scroll to position [0, 0]
click at [352, 75] on link "Submit Another Response" at bounding box center [398, 69] width 153 height 28
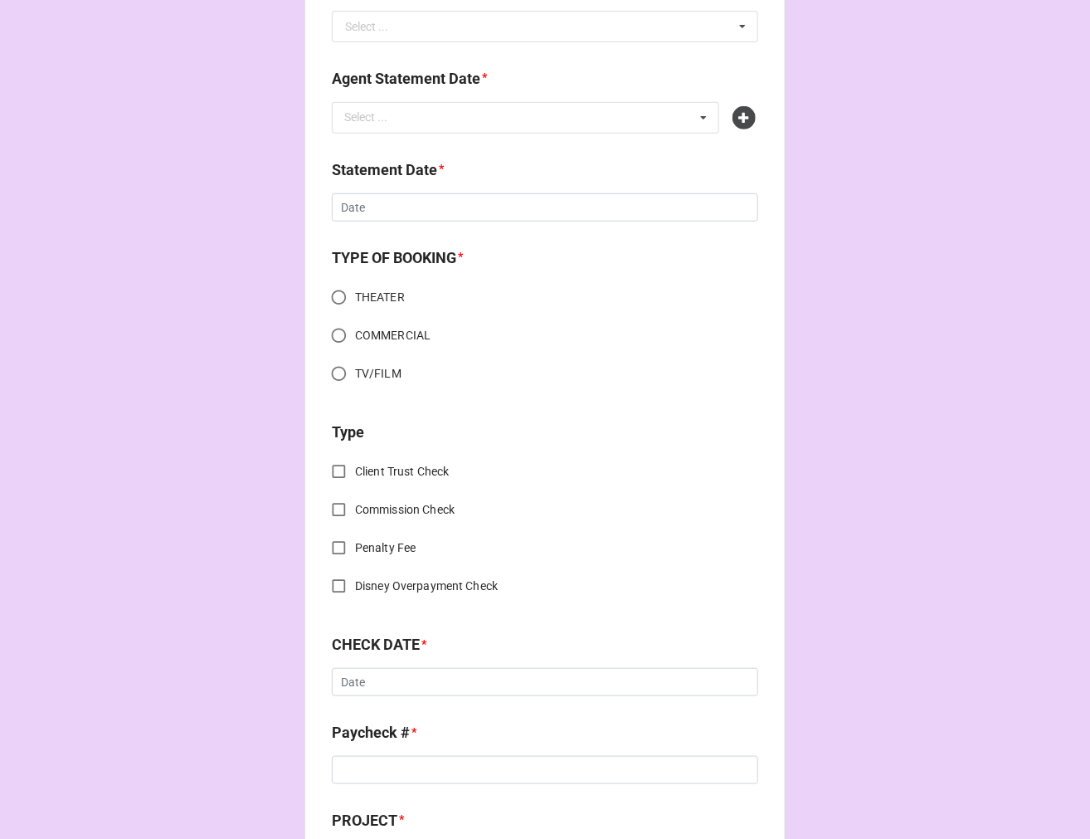
scroll to position [645, 0]
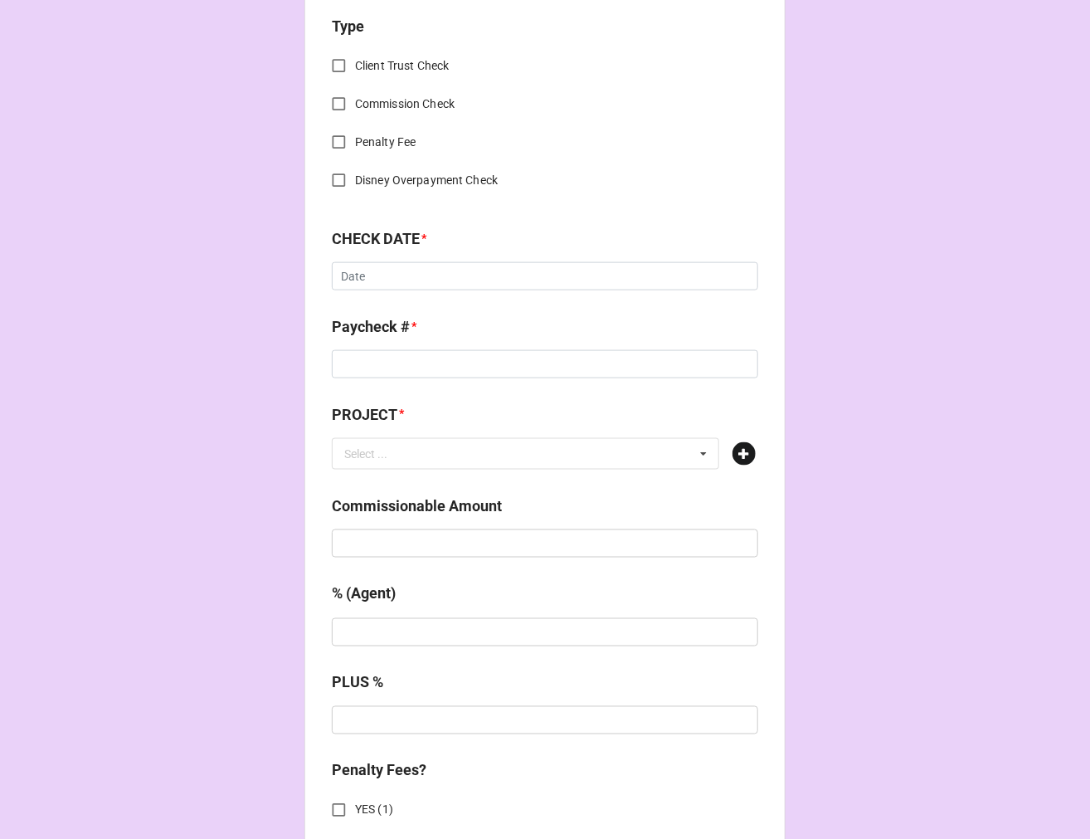
click at [744, 456] on icon at bounding box center [744, 453] width 23 height 23
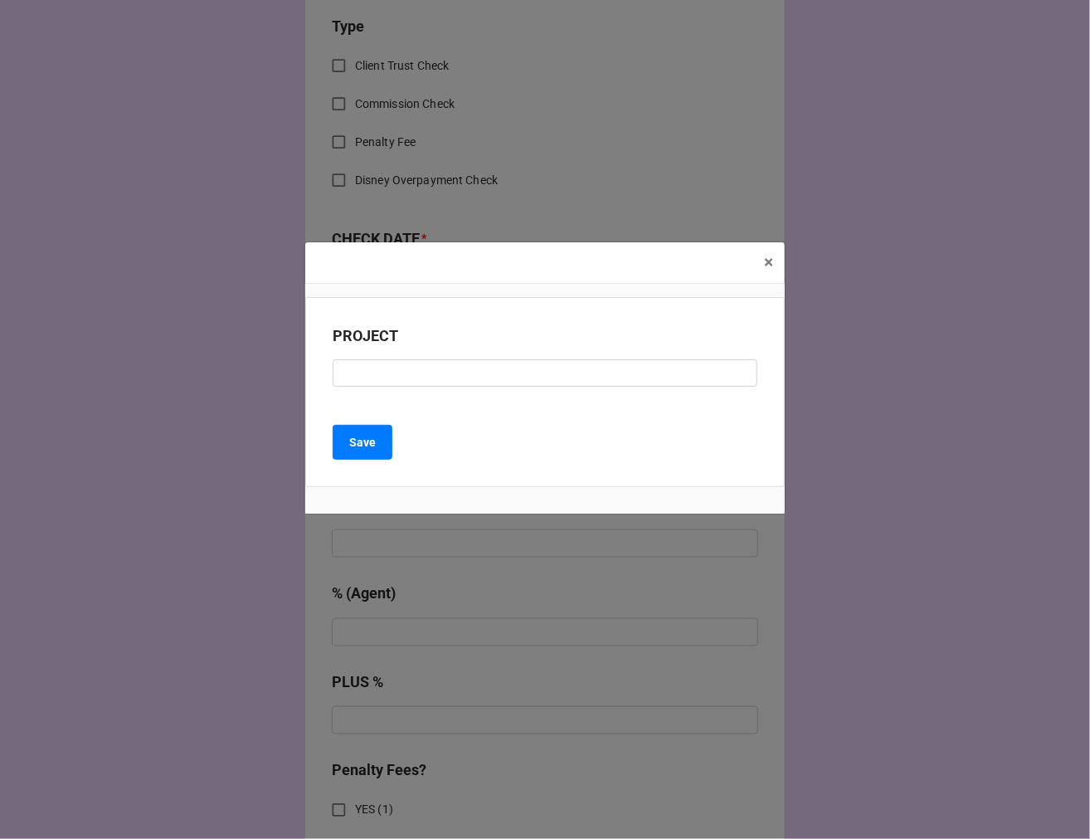
click at [411, 386] on div "PROJECT" at bounding box center [545, 361] width 425 height 75
click at [411, 383] on input at bounding box center [545, 373] width 425 height 28
paste input "ONSTAR (RESIDUAL CHECK #2)"
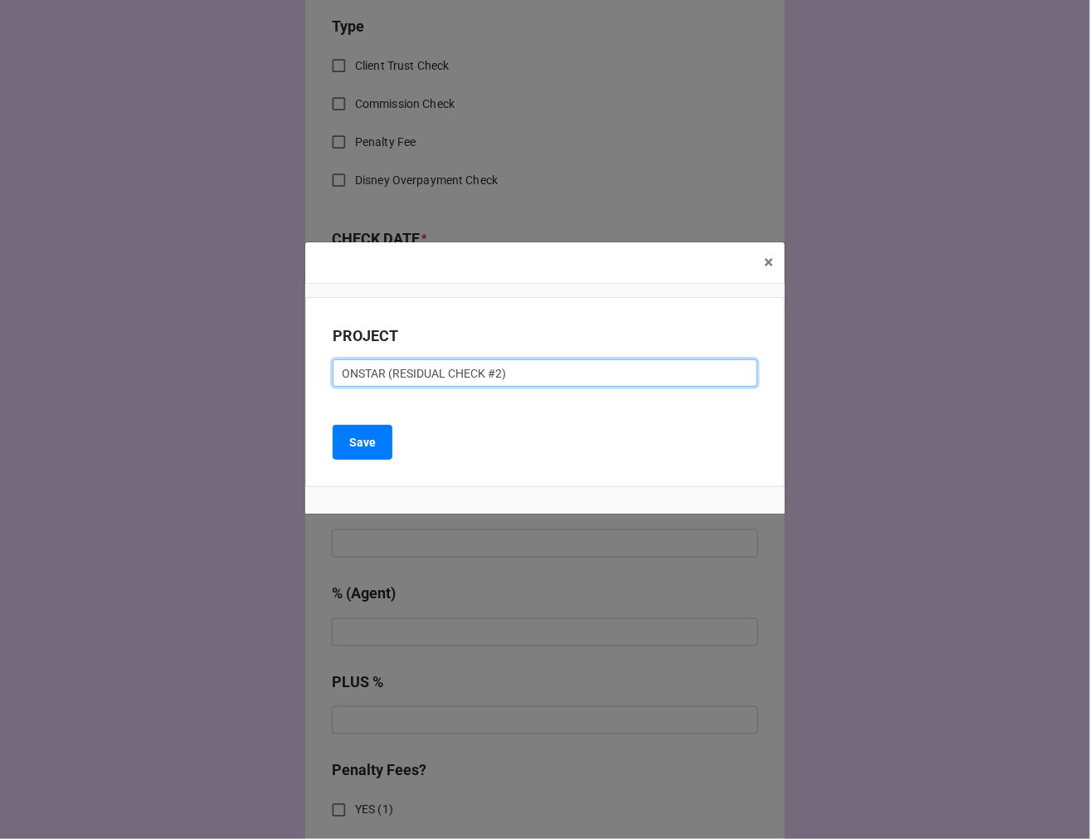
drag, startPoint x: 495, startPoint y: 375, endPoint x: 670, endPoint y: 344, distance: 177.8
click at [500, 375] on input "ONSTAR (RESIDUAL CHECK #2)" at bounding box center [545, 373] width 425 height 28
type input "ONSTAR (RESIDUAL CHECK #3)"
click at [358, 440] on b "Save" at bounding box center [362, 442] width 27 height 17
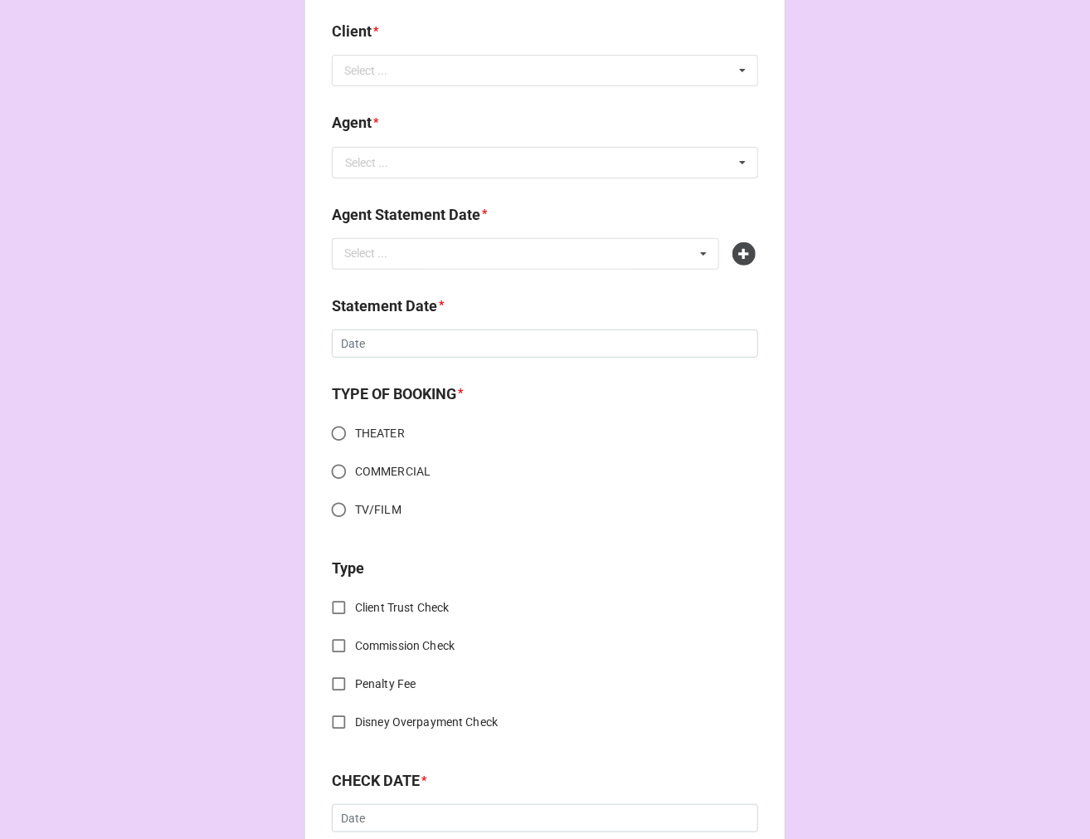
scroll to position [0, 0]
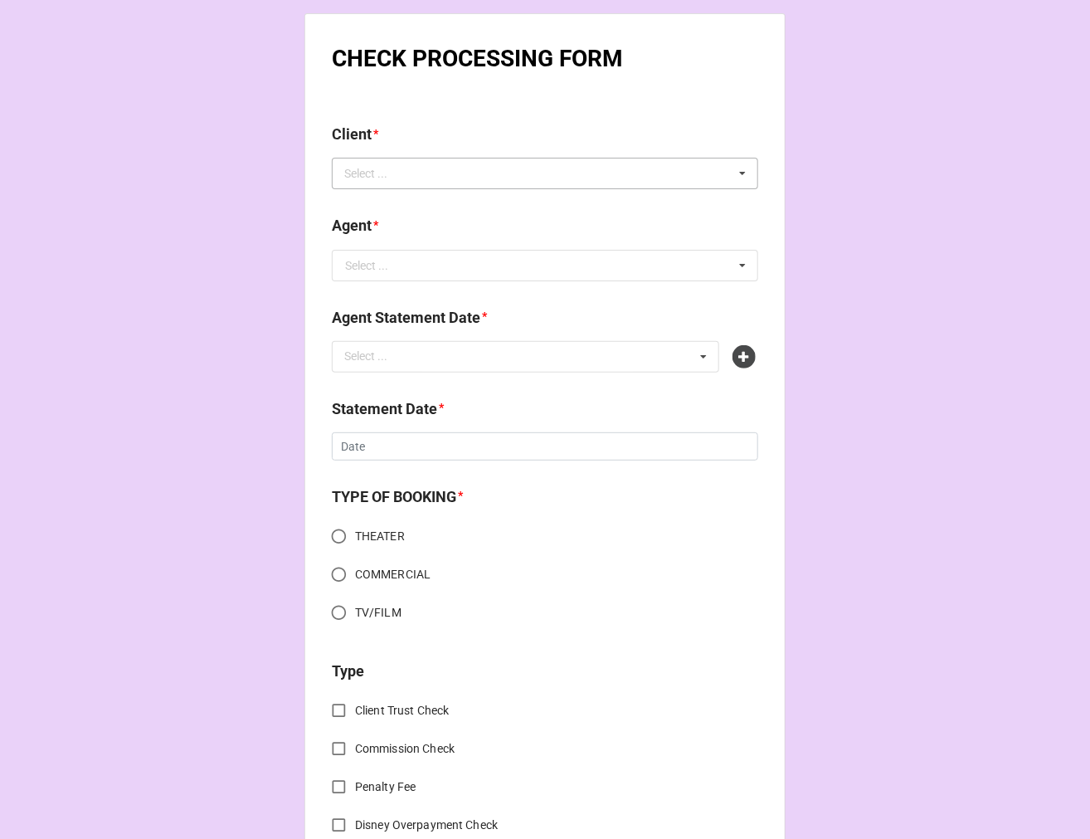
click at [446, 175] on div "Select ... No results found." at bounding box center [545, 174] width 427 height 32
type input "esm"
click at [440, 203] on div "[PERSON_NAME]" at bounding box center [545, 203] width 425 height 31
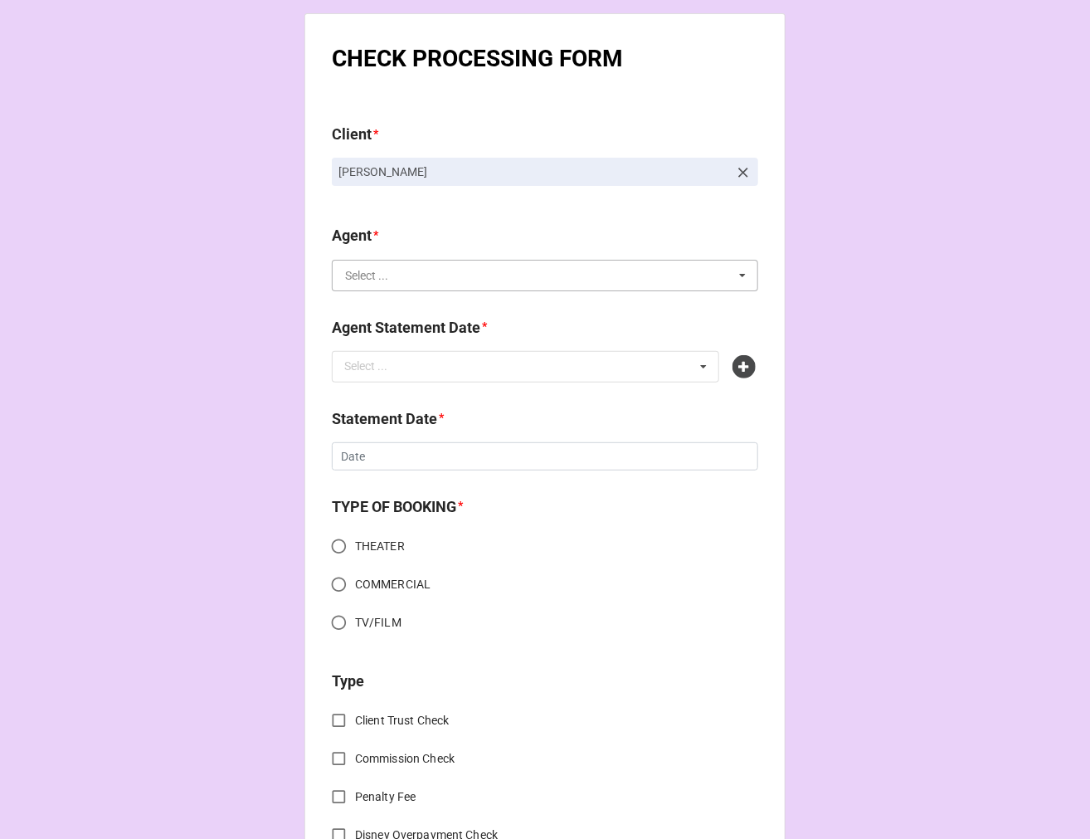
click at [401, 282] on input "text" at bounding box center [546, 276] width 425 height 30
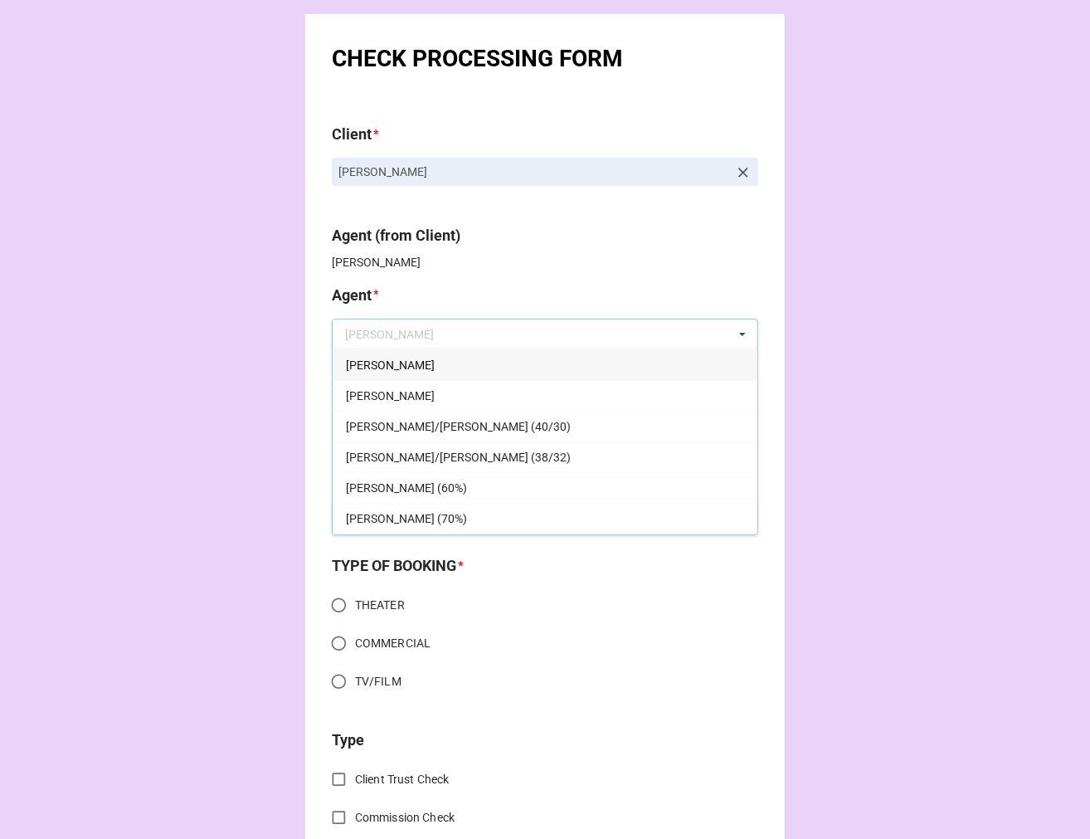
click at [360, 358] on span "[PERSON_NAME]" at bounding box center [390, 364] width 89 height 13
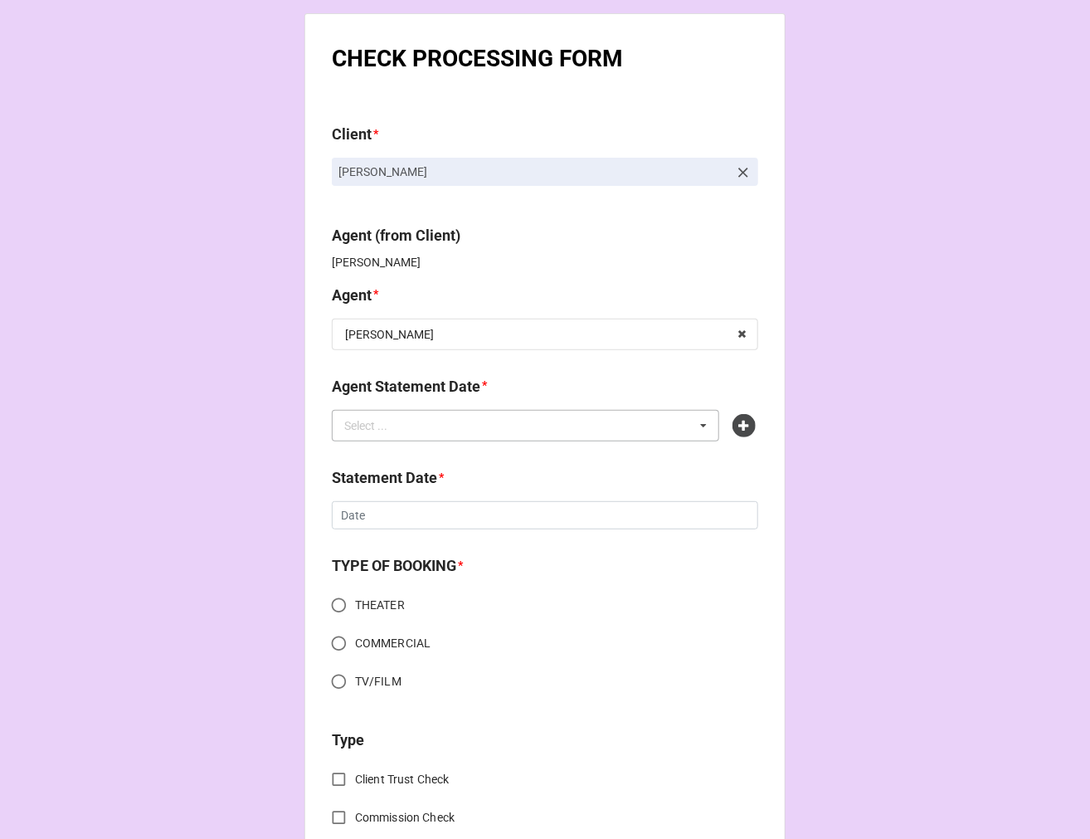
click at [399, 417] on div "Select ..." at bounding box center [375, 425] width 71 height 19
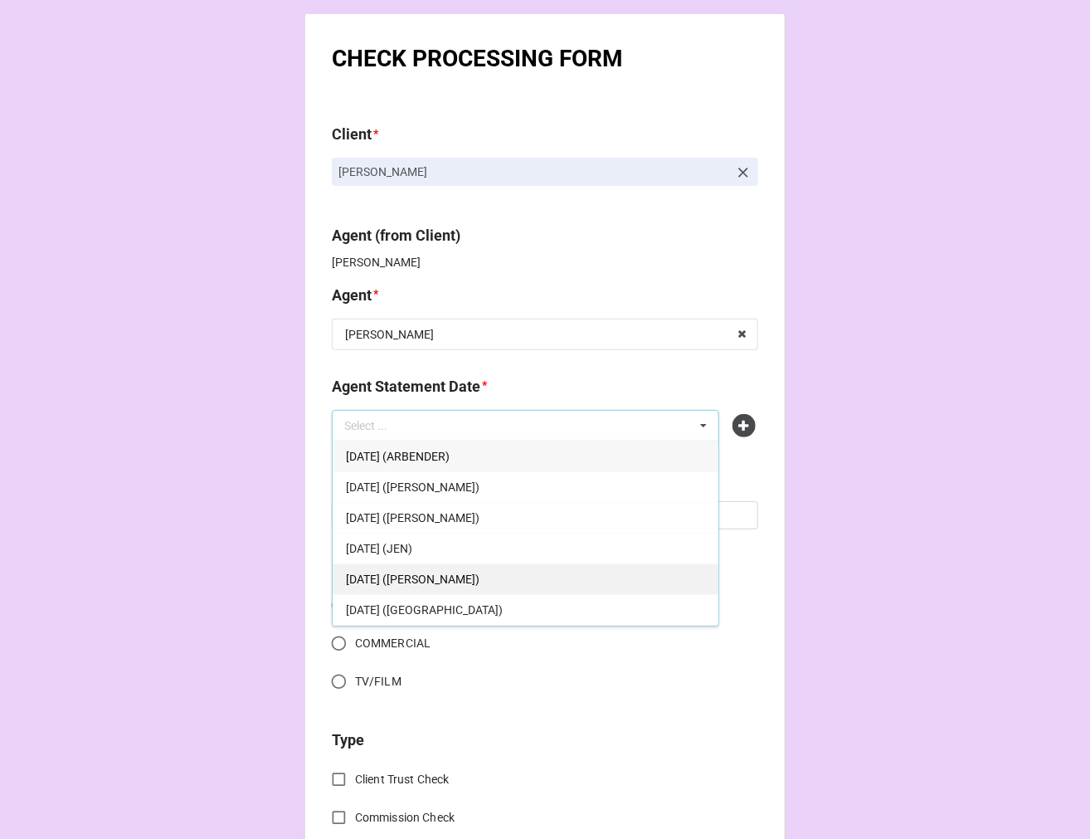
click at [500, 573] on div "[DATE] ([PERSON_NAME])" at bounding box center [526, 578] width 386 height 31
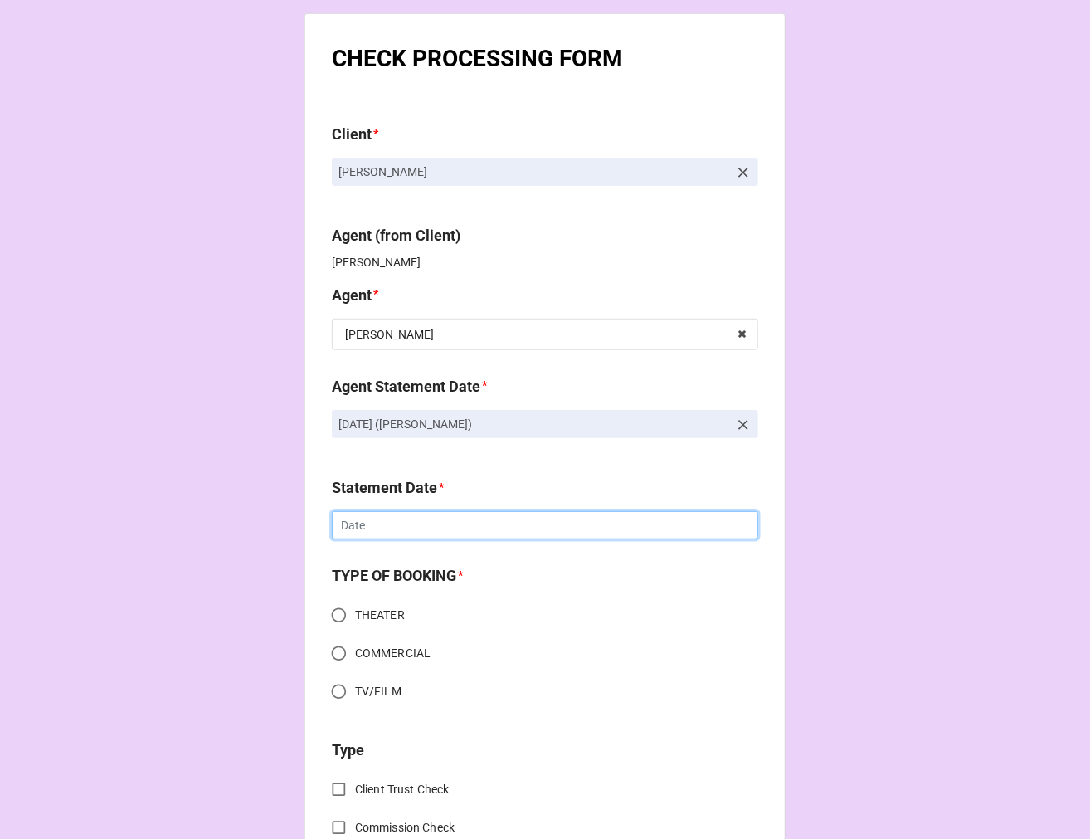
click at [367, 528] on input "text" at bounding box center [545, 525] width 427 height 28
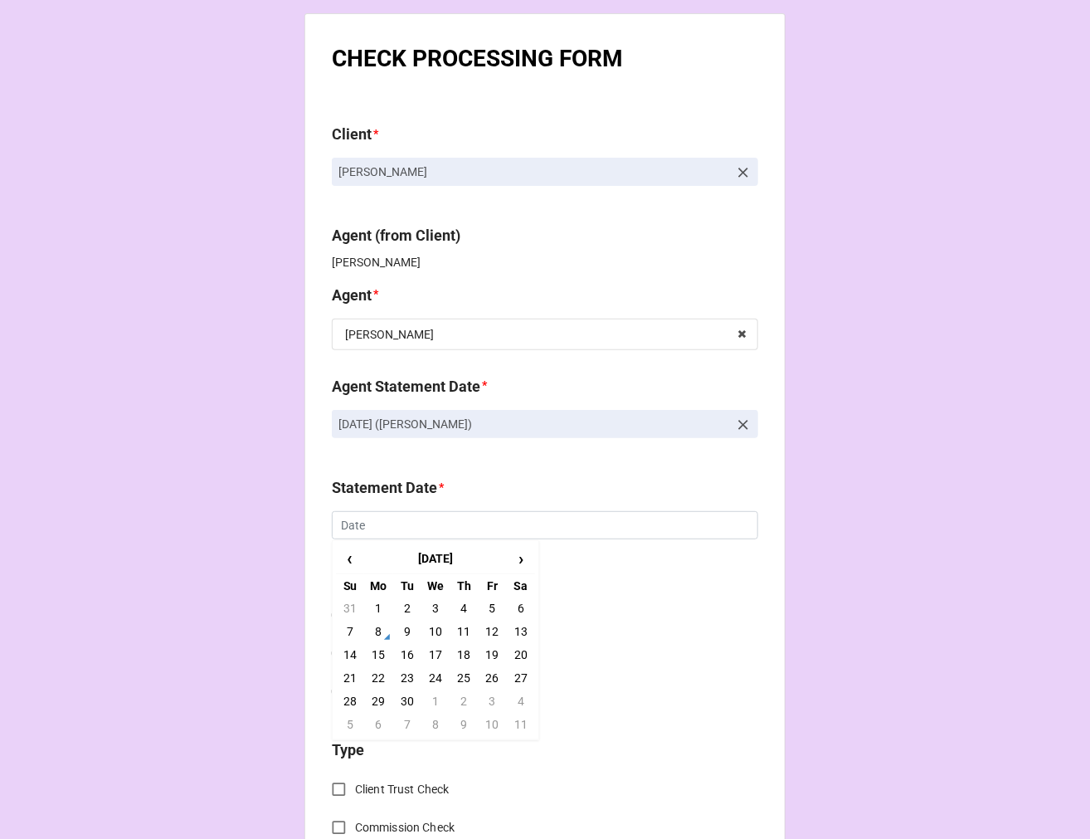
drag, startPoint x: 488, startPoint y: 653, endPoint x: 477, endPoint y: 651, distance: 10.9
click at [488, 652] on td "19" at bounding box center [492, 654] width 28 height 23
type input "[DATE]"
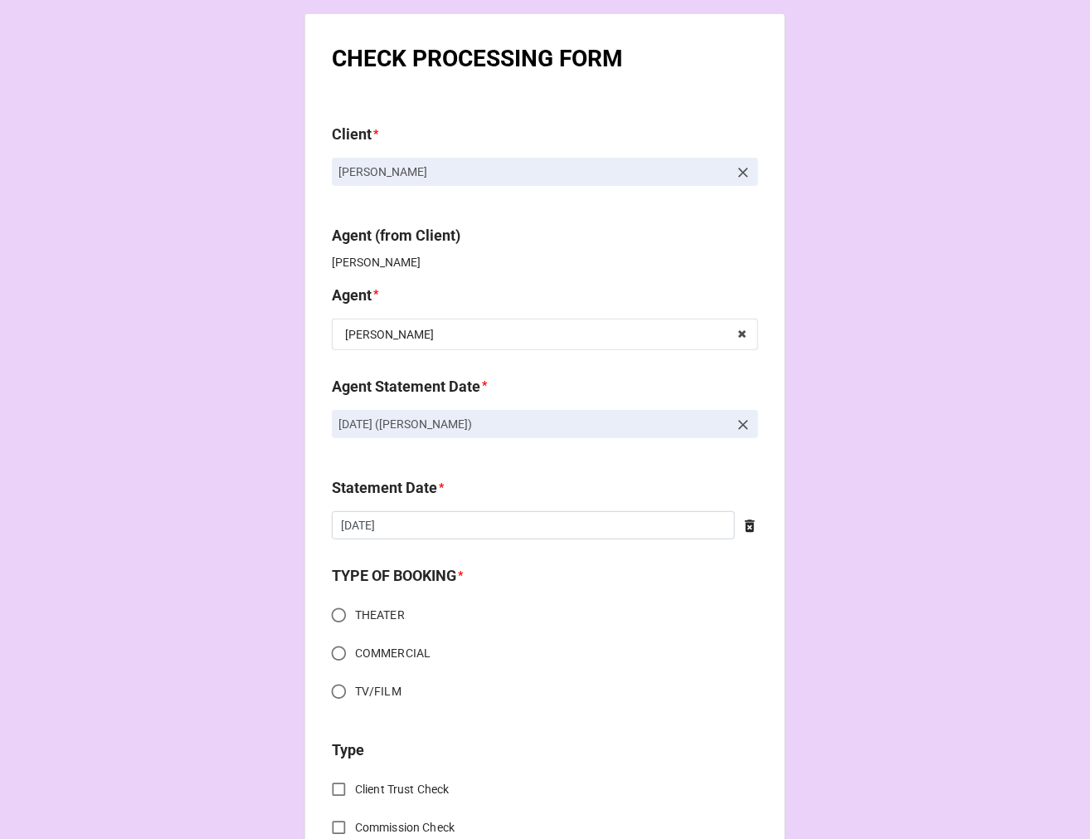
click at [329, 651] on input "COMMERCIAL" at bounding box center [339, 653] width 32 height 32
radio input "true"
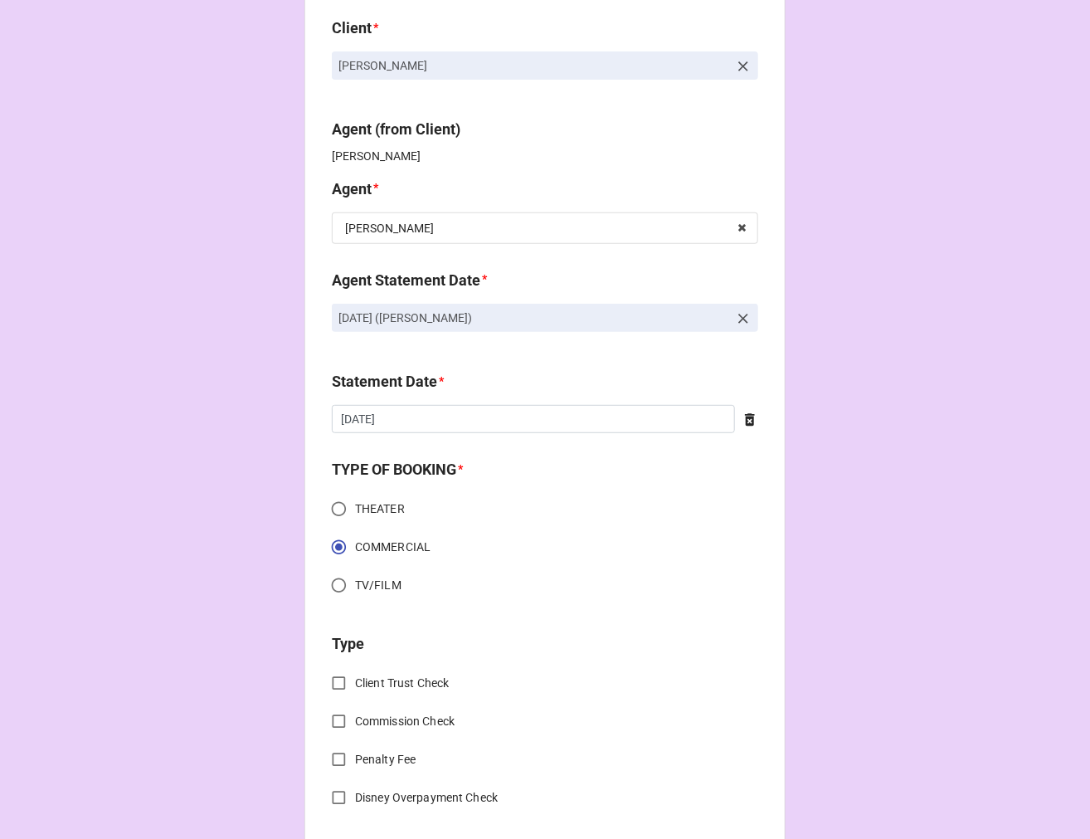
scroll to position [276, 0]
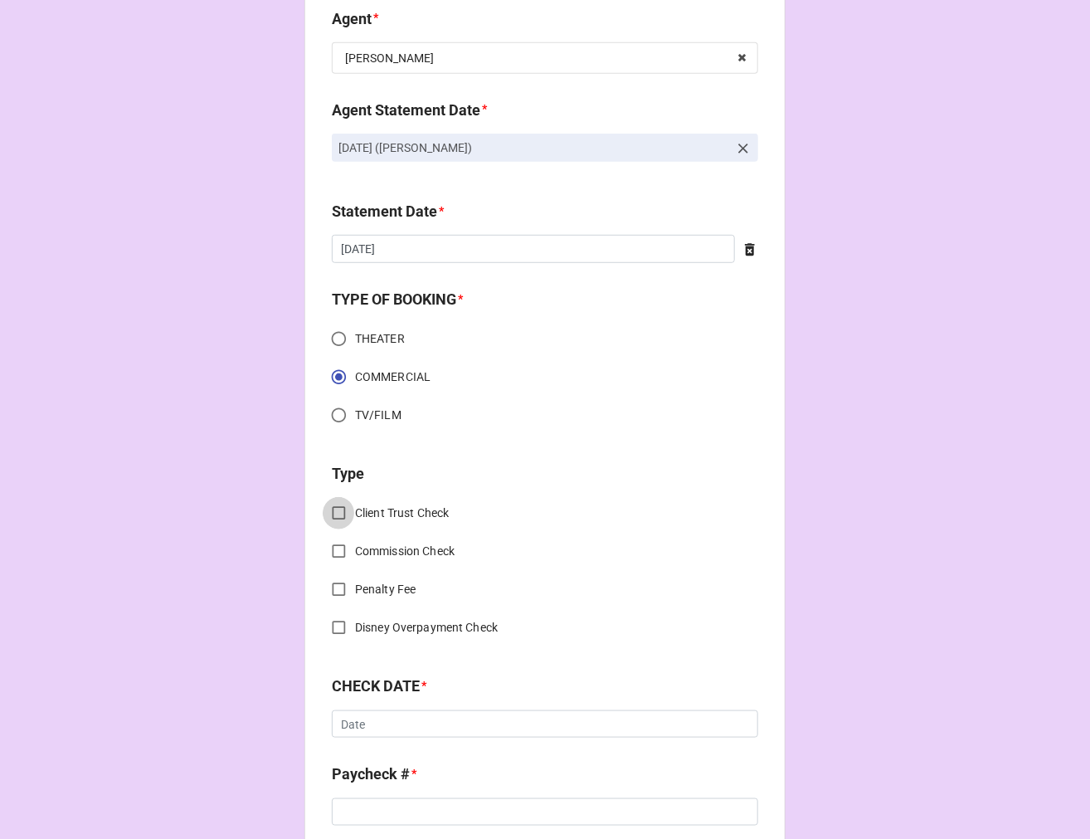
click at [330, 509] on input "Client Trust Check" at bounding box center [339, 513] width 32 height 32
checkbox input "true"
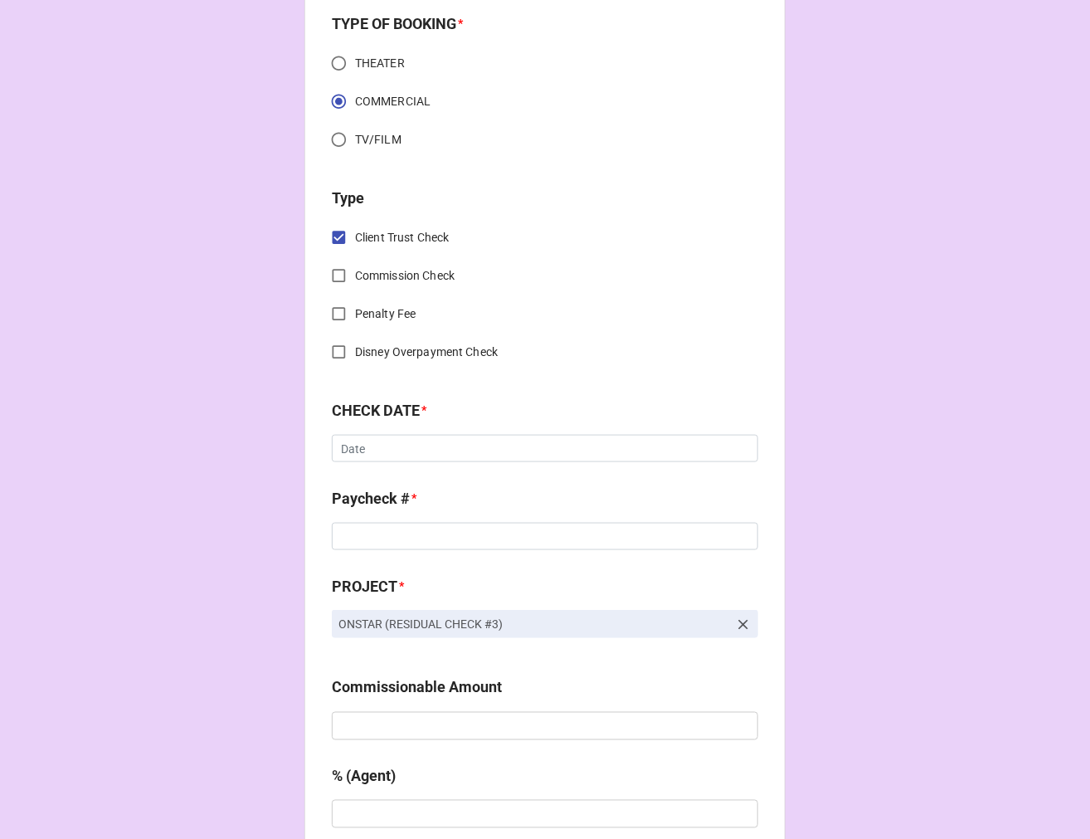
scroll to position [553, 0]
click at [380, 449] on input "text" at bounding box center [545, 448] width 427 height 28
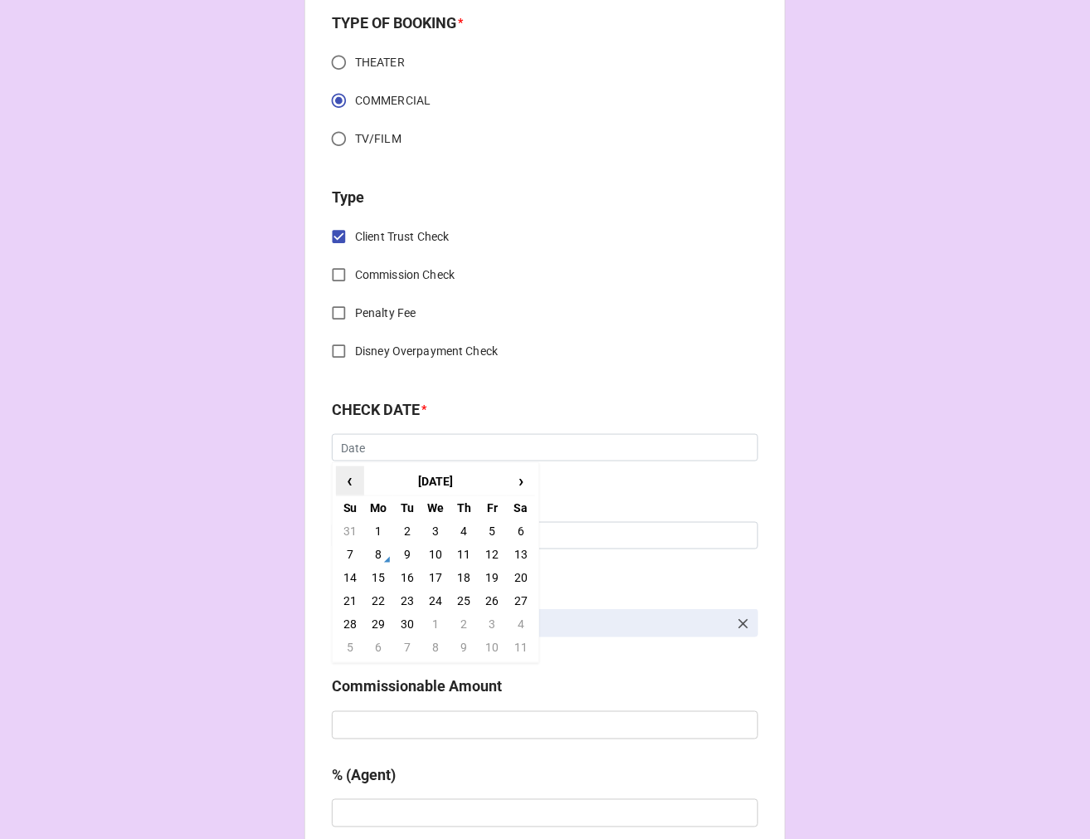
click at [339, 477] on span "‹" at bounding box center [350, 480] width 27 height 27
click at [372, 617] on td "25" at bounding box center [378, 623] width 28 height 23
type input "[DATE]"
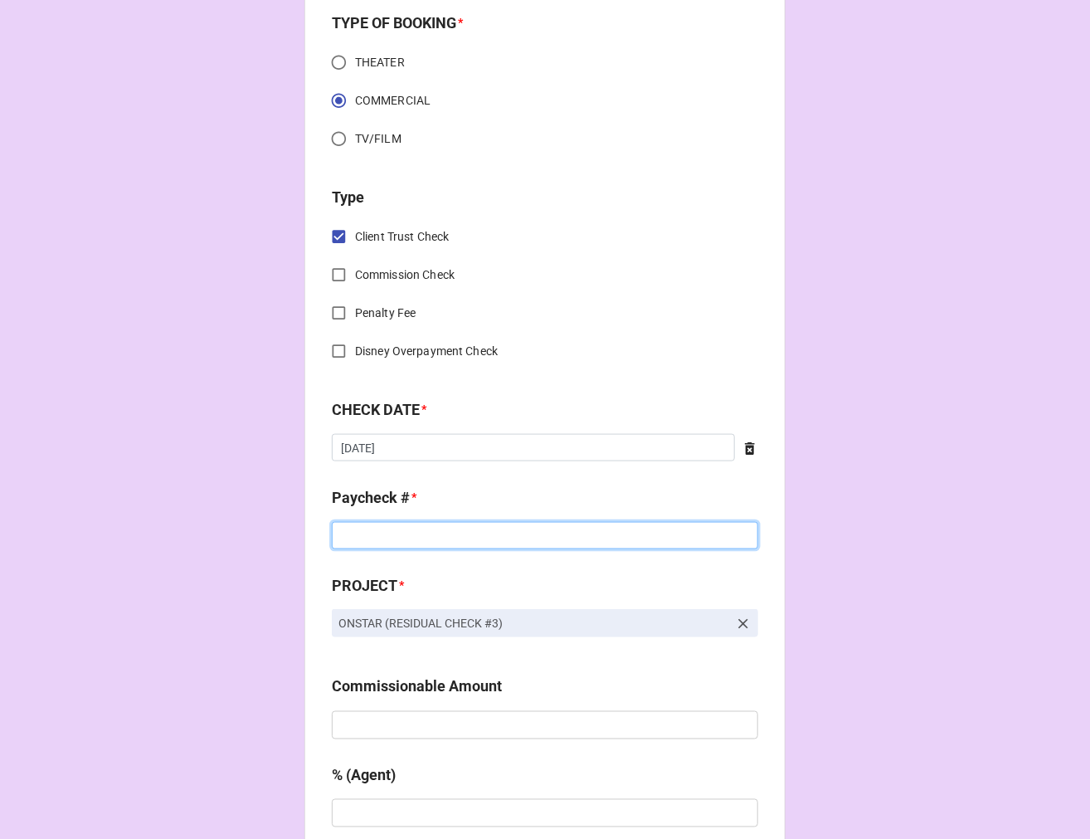
click at [394, 535] on input at bounding box center [545, 536] width 427 height 28
type input "2022353657"
click at [392, 727] on input "text" at bounding box center [545, 725] width 427 height 28
type input "$783.10"
type input "10%"
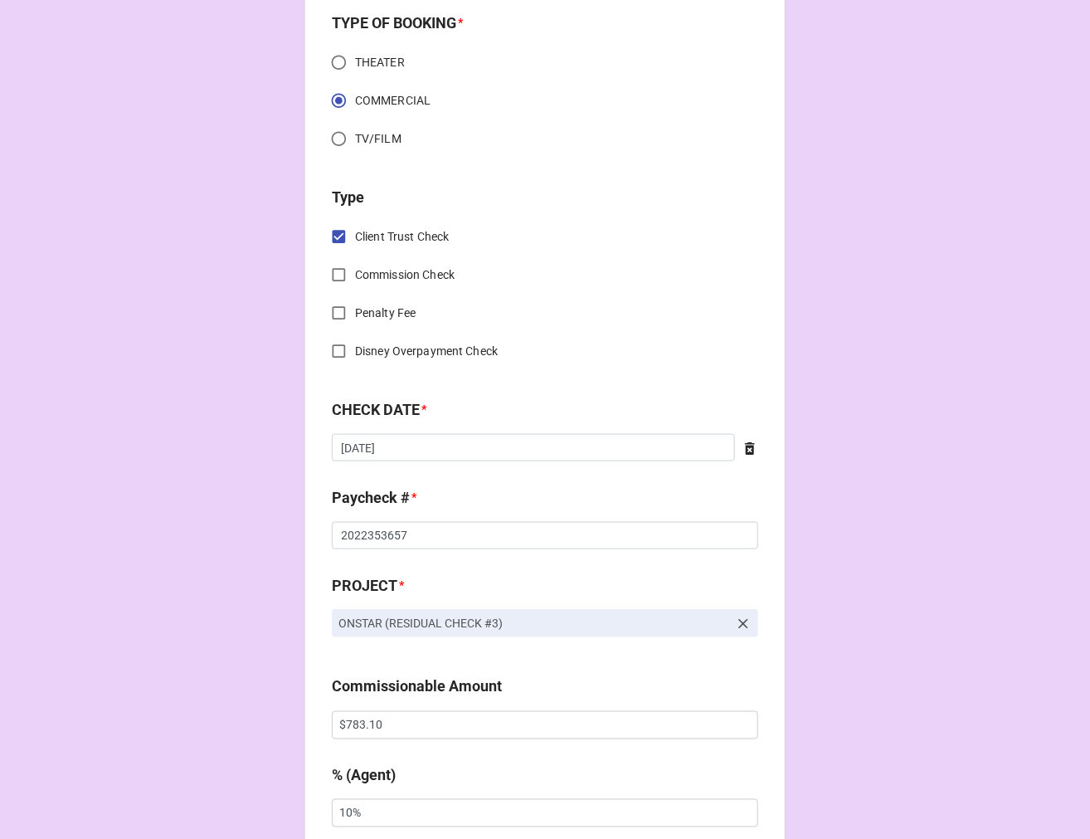
scroll to position [1034, 0]
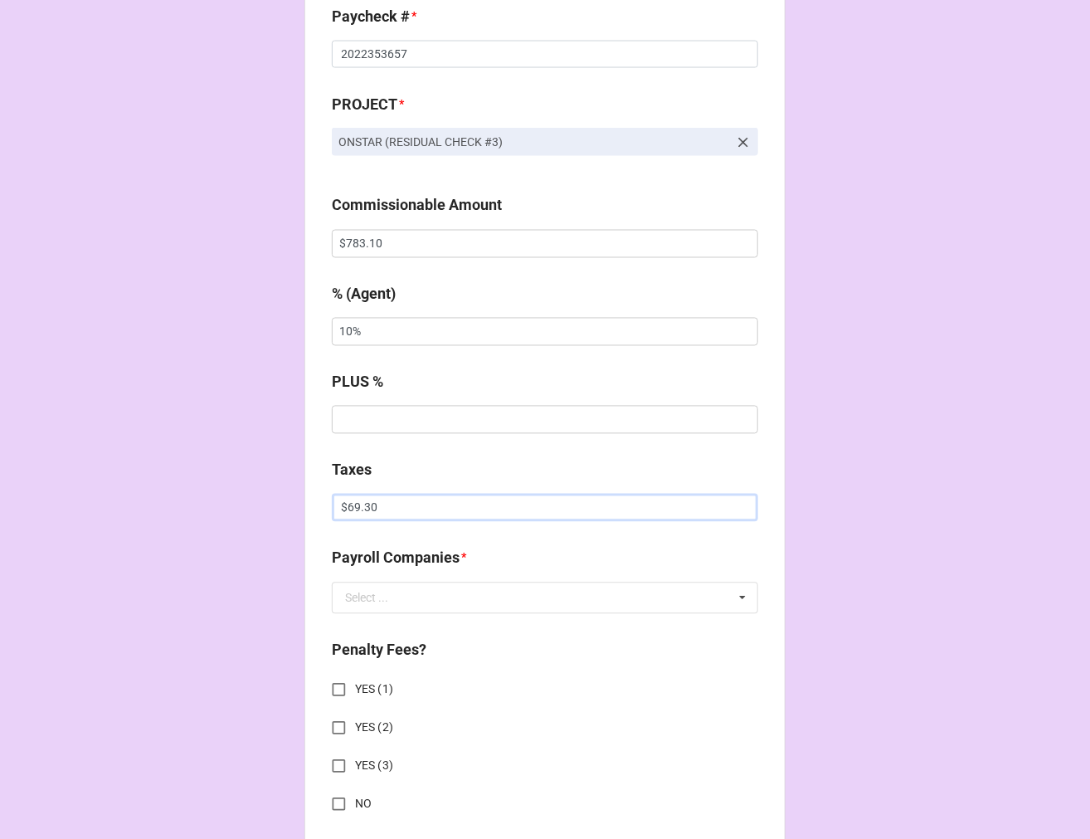
click at [344, 510] on input "$69.30" at bounding box center [545, 508] width 427 height 28
click at [344, 511] on input "$69.30" at bounding box center [545, 508] width 427 height 28
type input "$186.77"
click at [412, 602] on input "text" at bounding box center [546, 598] width 425 height 30
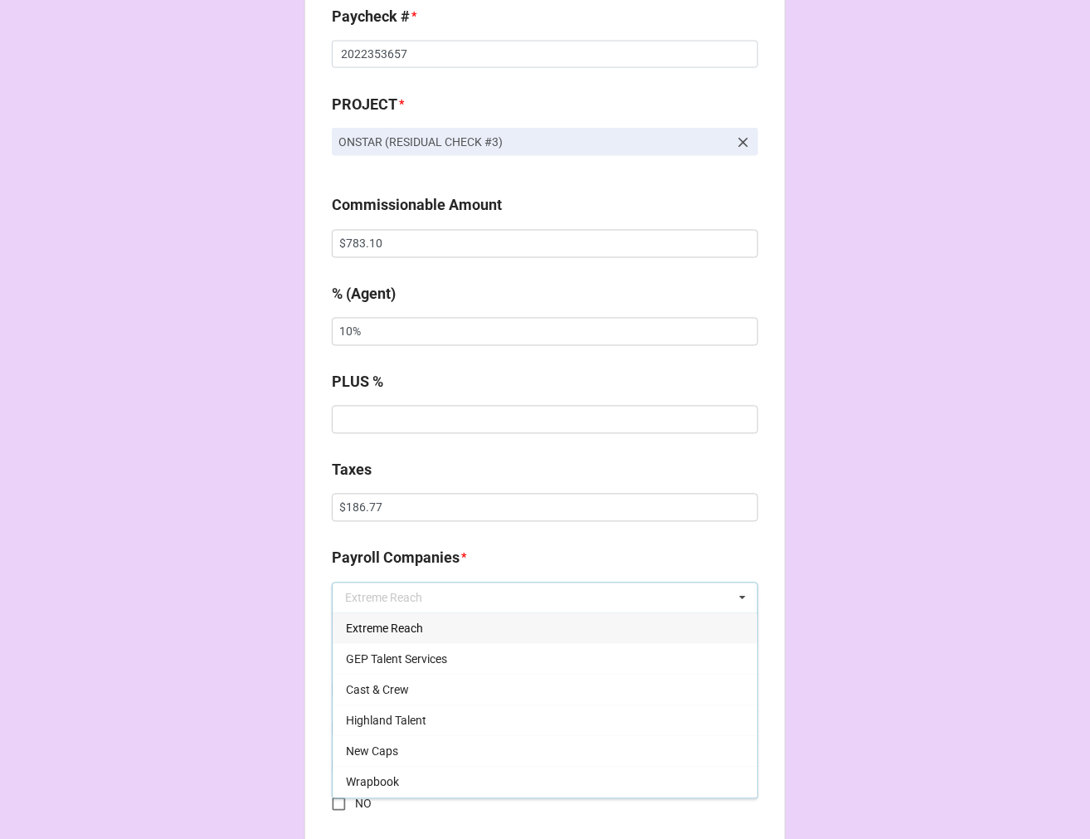
click at [402, 625] on span "Extreme Reach" at bounding box center [384, 628] width 77 height 13
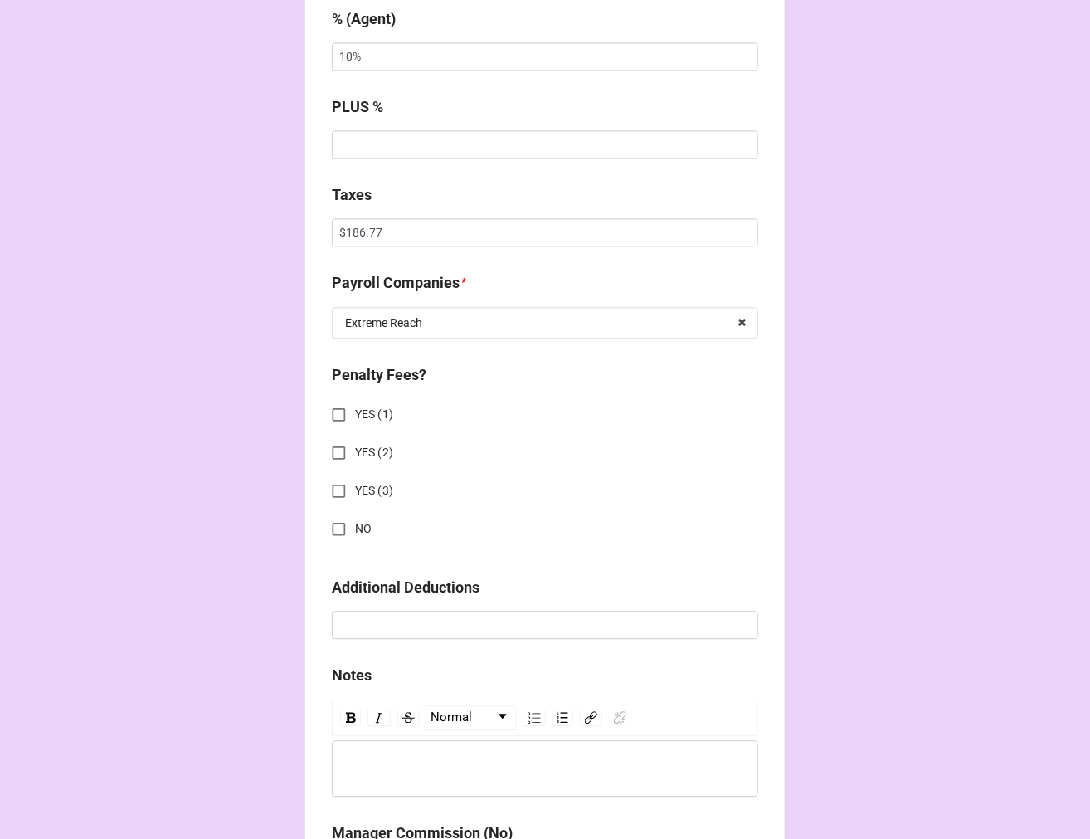
scroll to position [1311, 0]
click at [336, 526] on input "NO" at bounding box center [339, 527] width 32 height 32
checkbox input "true"
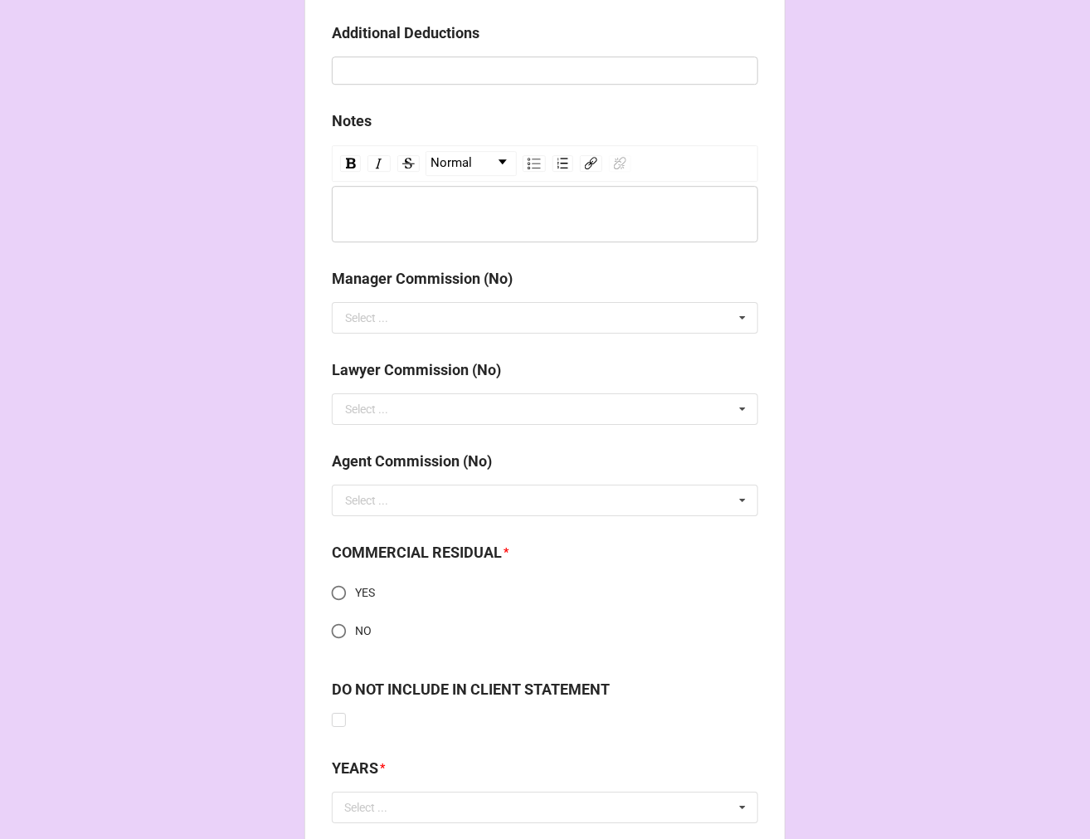
click at [332, 592] on input "YES" at bounding box center [339, 593] width 32 height 32
radio input "true"
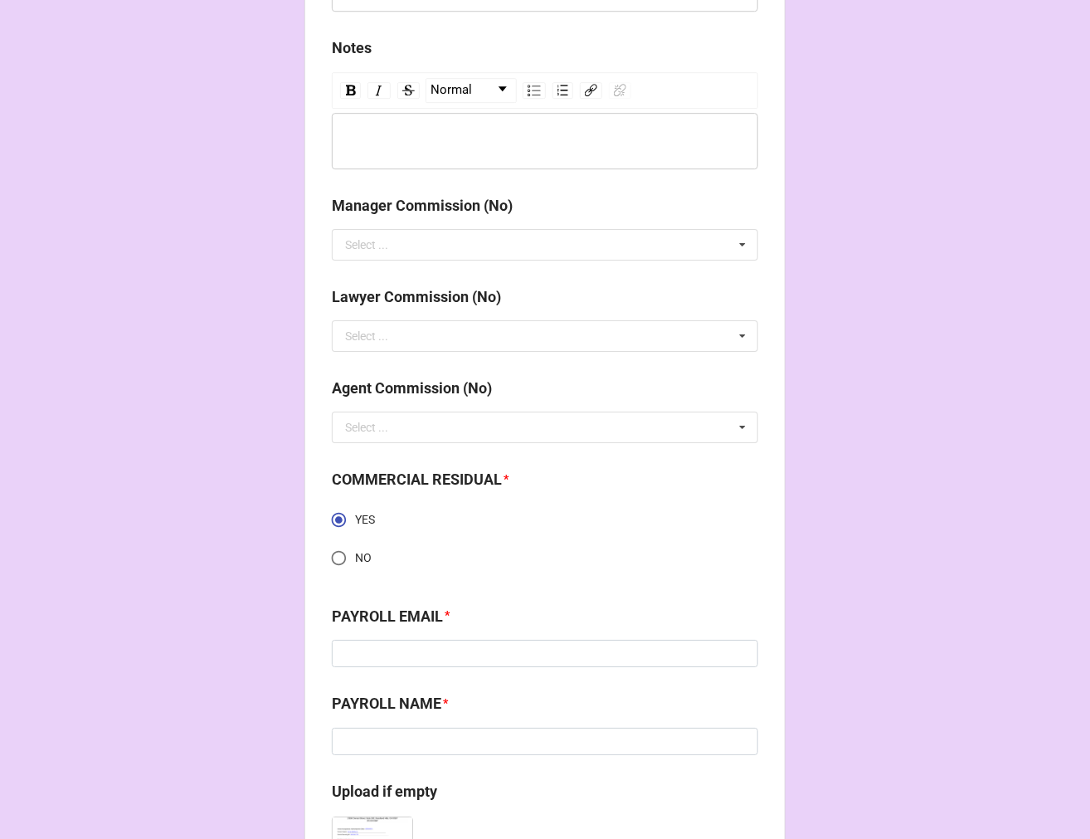
scroll to position [2048, 0]
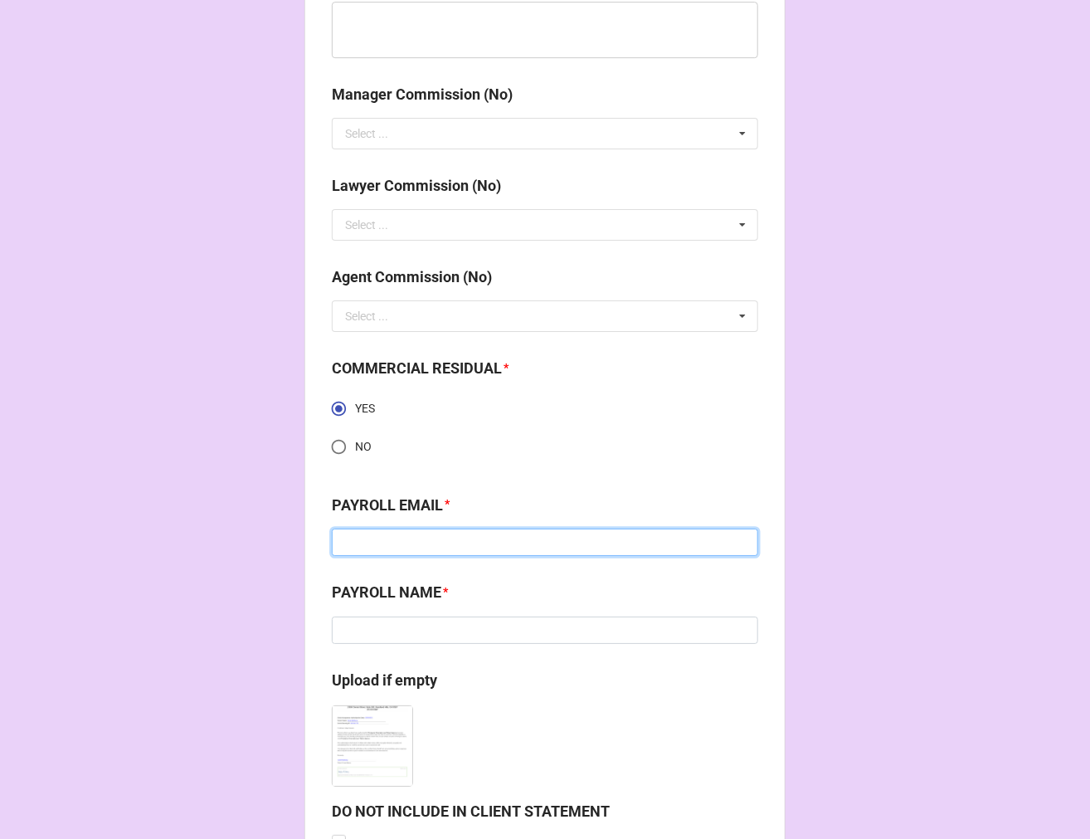
click at [386, 543] on input at bounding box center [545, 543] width 427 height 28
type input "[EMAIL_ADDRESS][DOMAIN_NAME]"
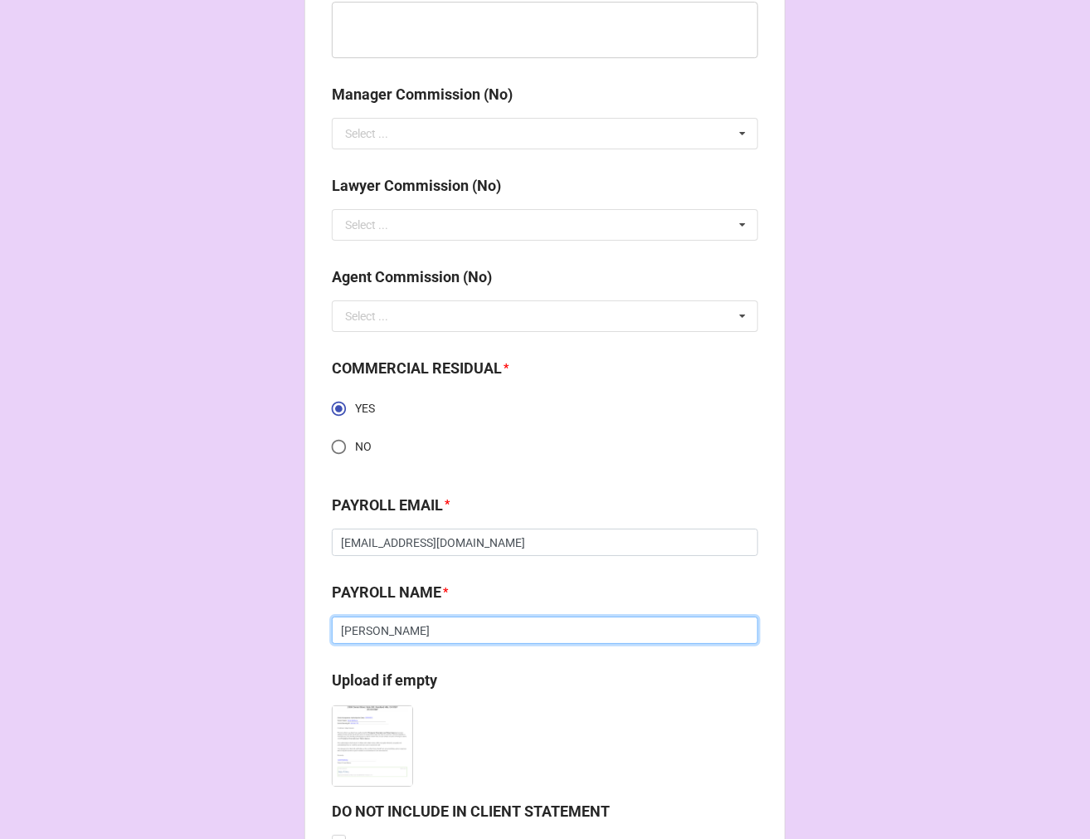
scroll to position [2280, 0]
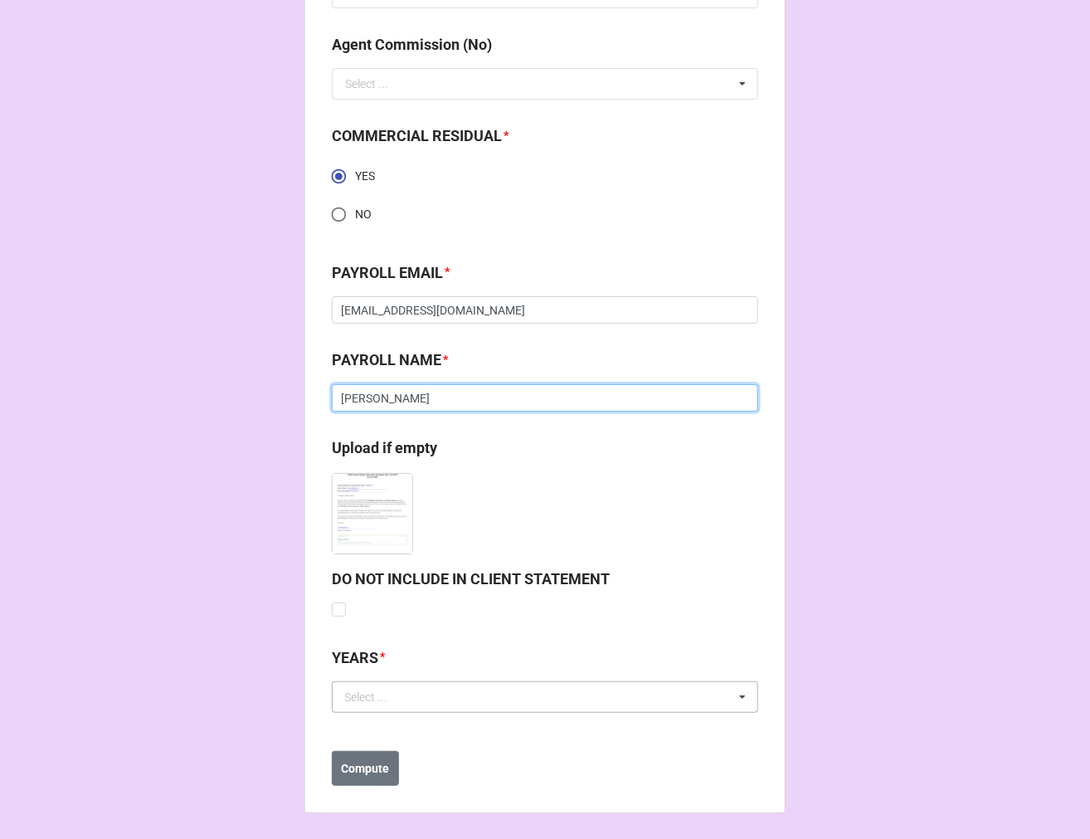
type input "[PERSON_NAME]"
click at [417, 692] on div "Select ... No results found." at bounding box center [545, 697] width 427 height 32
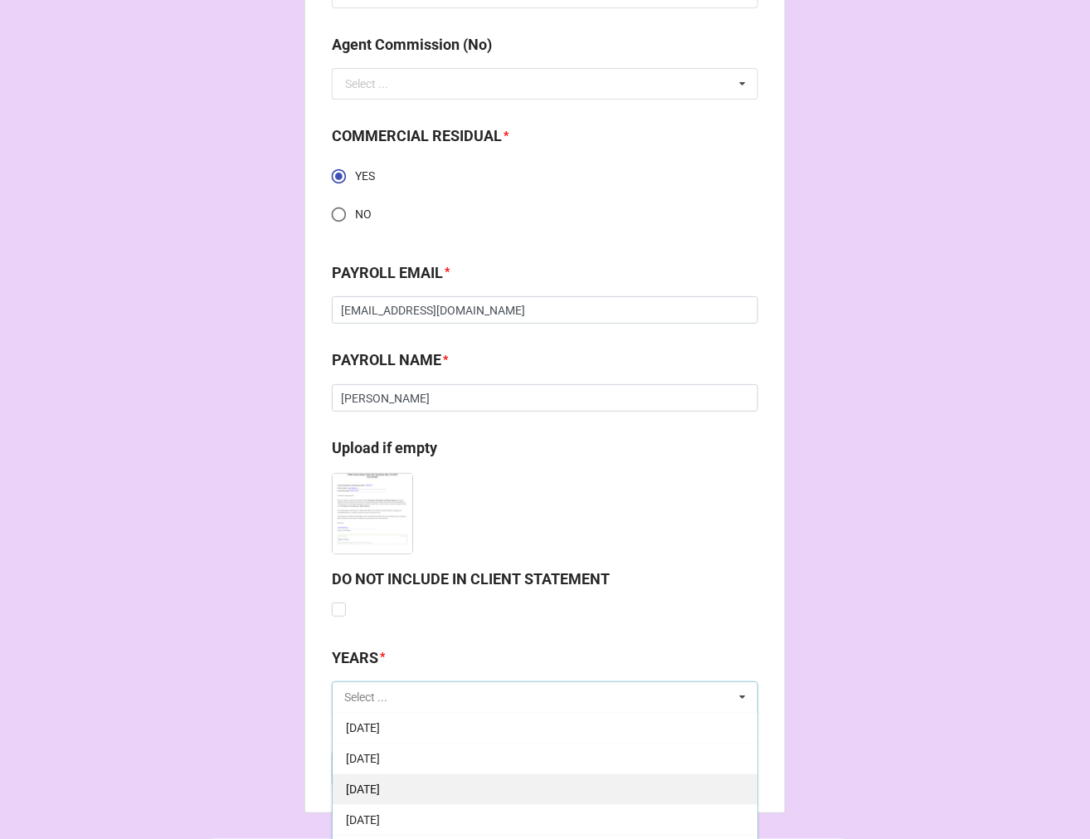
scroll to position [184, 0]
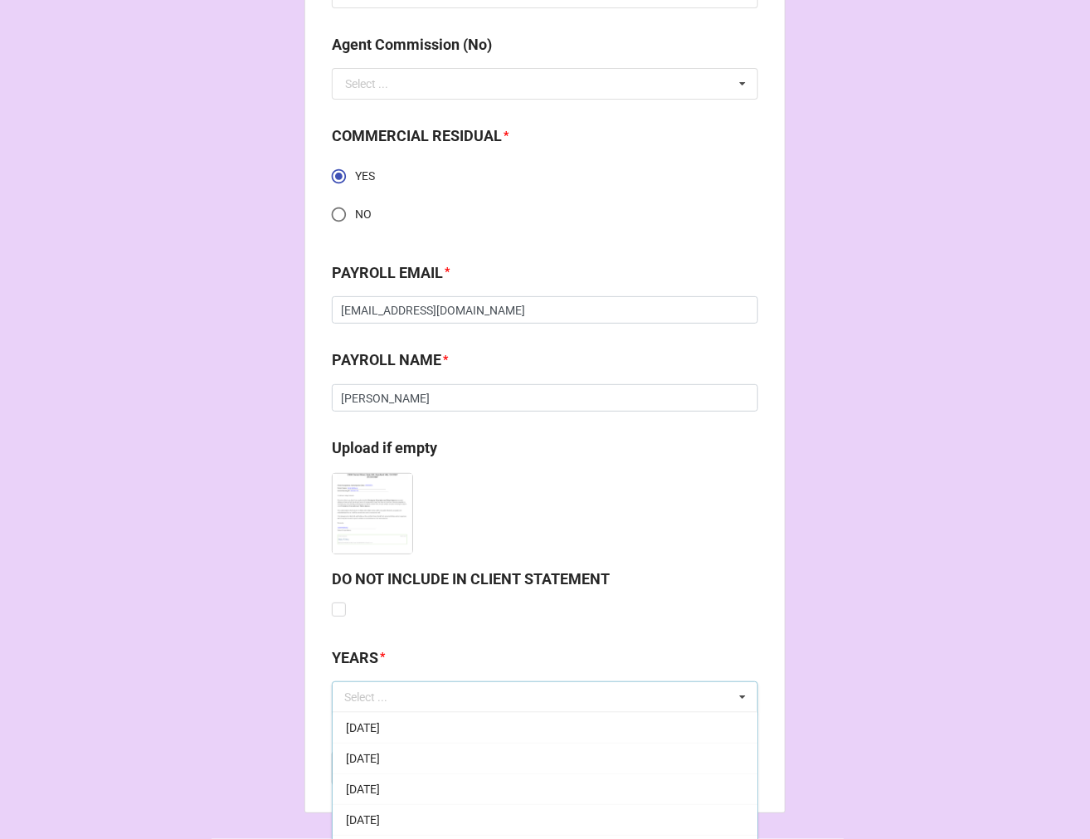
click at [440, 797] on div "[DATE]" at bounding box center [545, 788] width 425 height 31
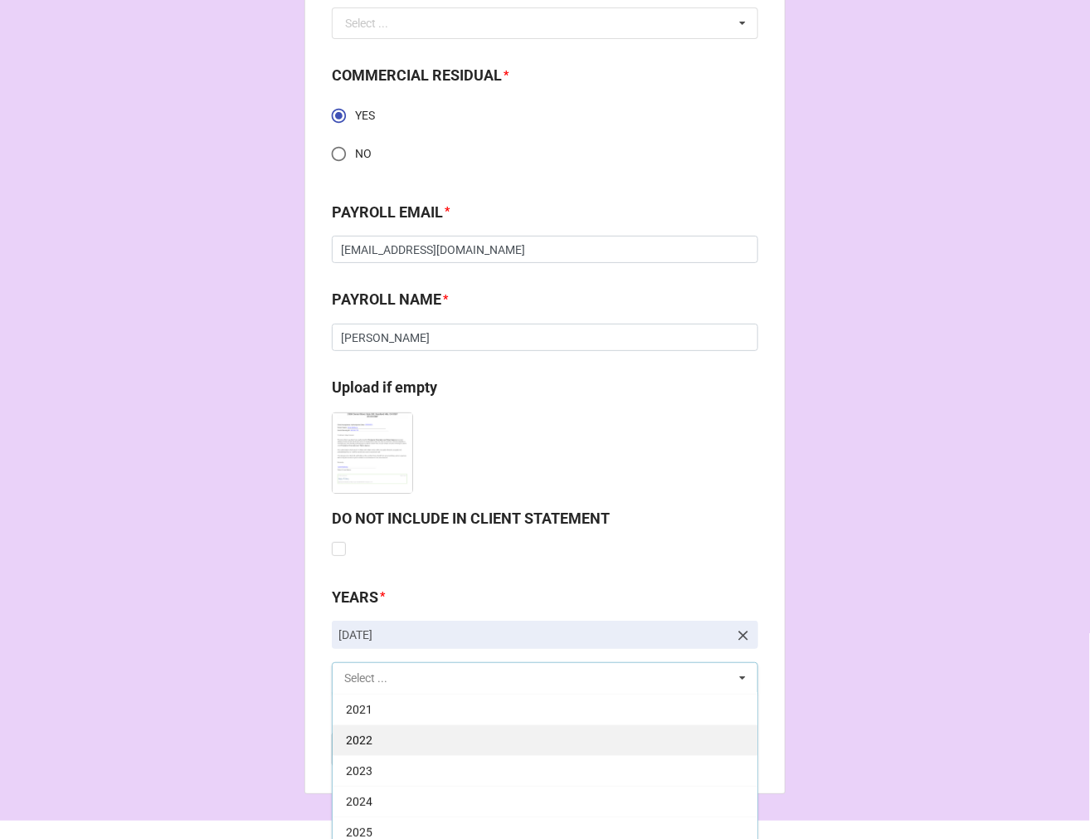
scroll to position [2373, 0]
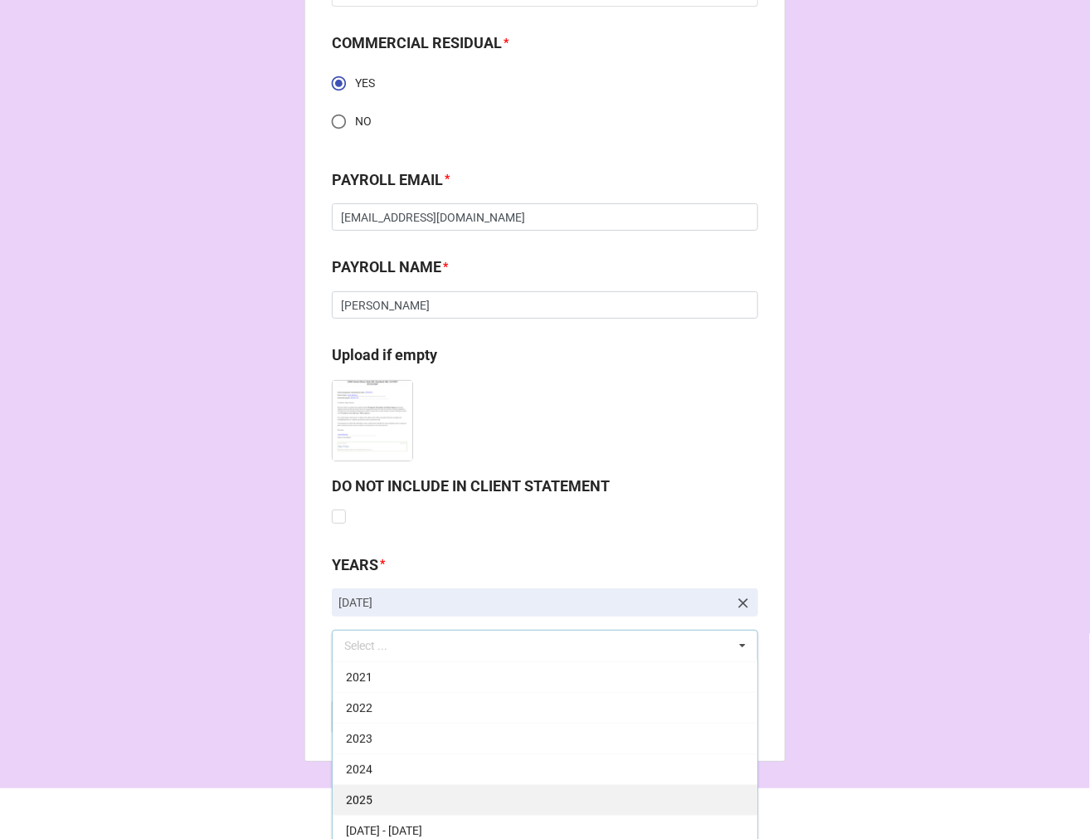
click at [402, 800] on div "2025" at bounding box center [545, 799] width 425 height 31
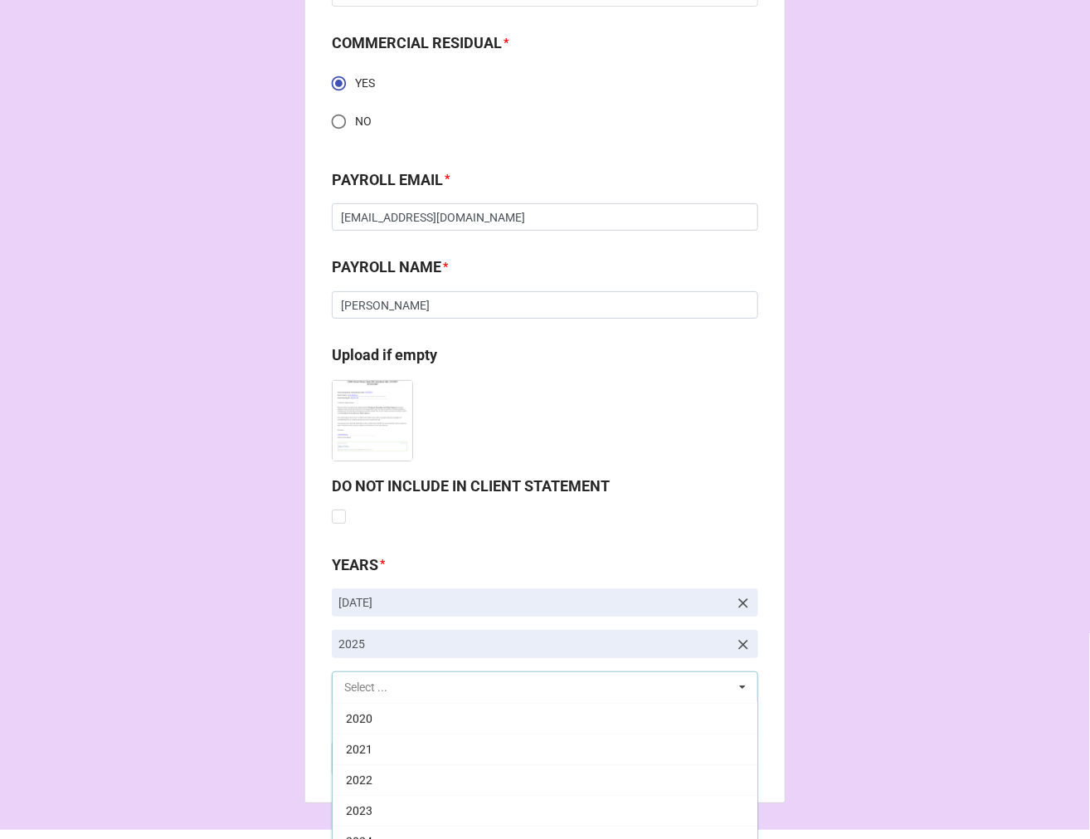
scroll to position [337, 0]
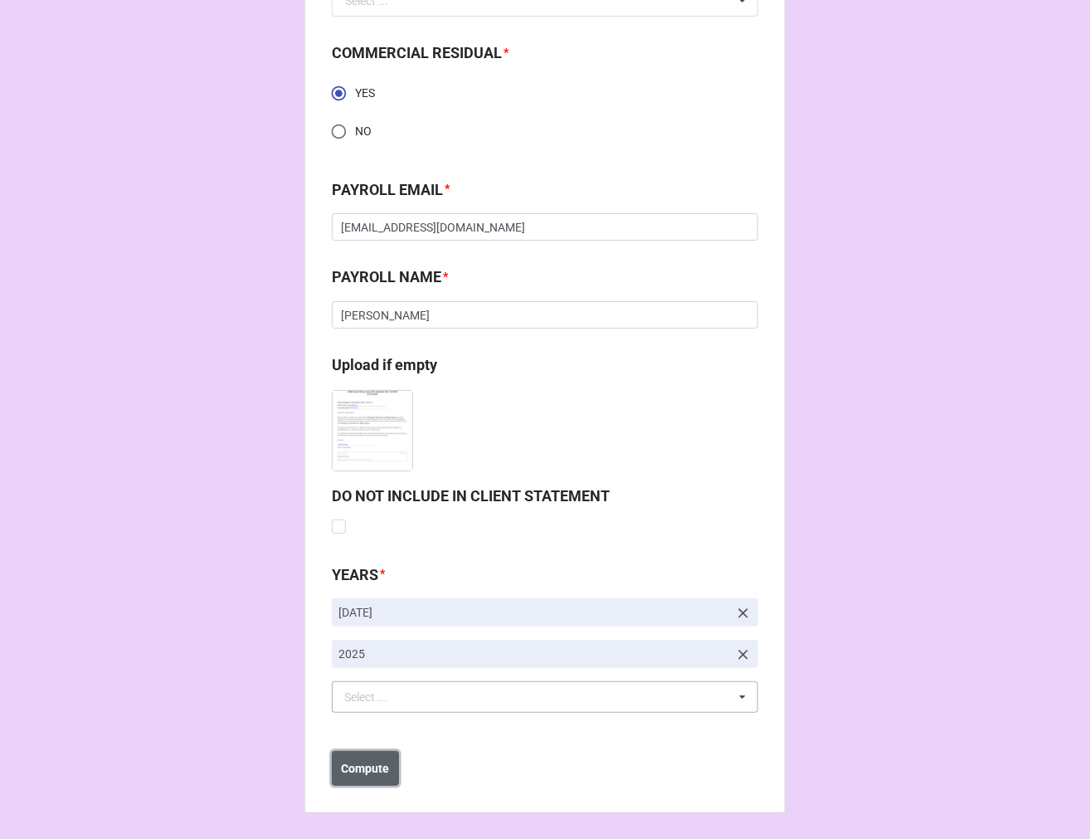
click at [363, 765] on b "Compute" at bounding box center [366, 768] width 48 height 17
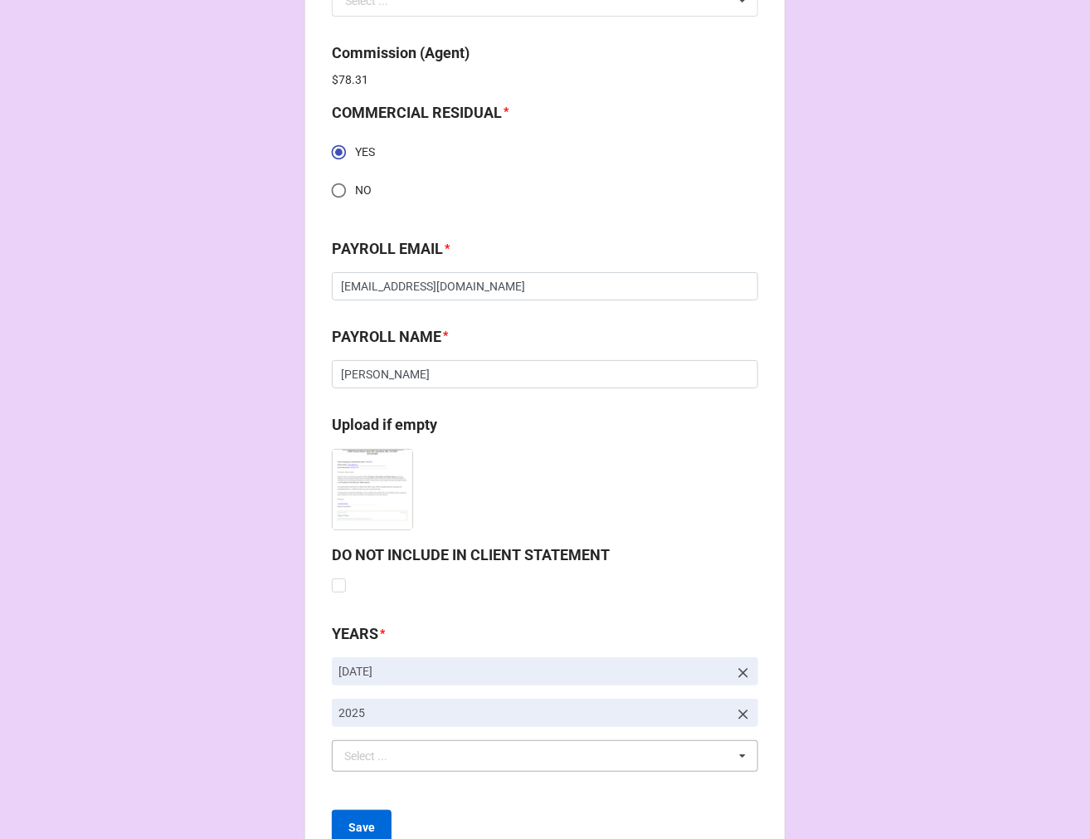
scroll to position [2423, 0]
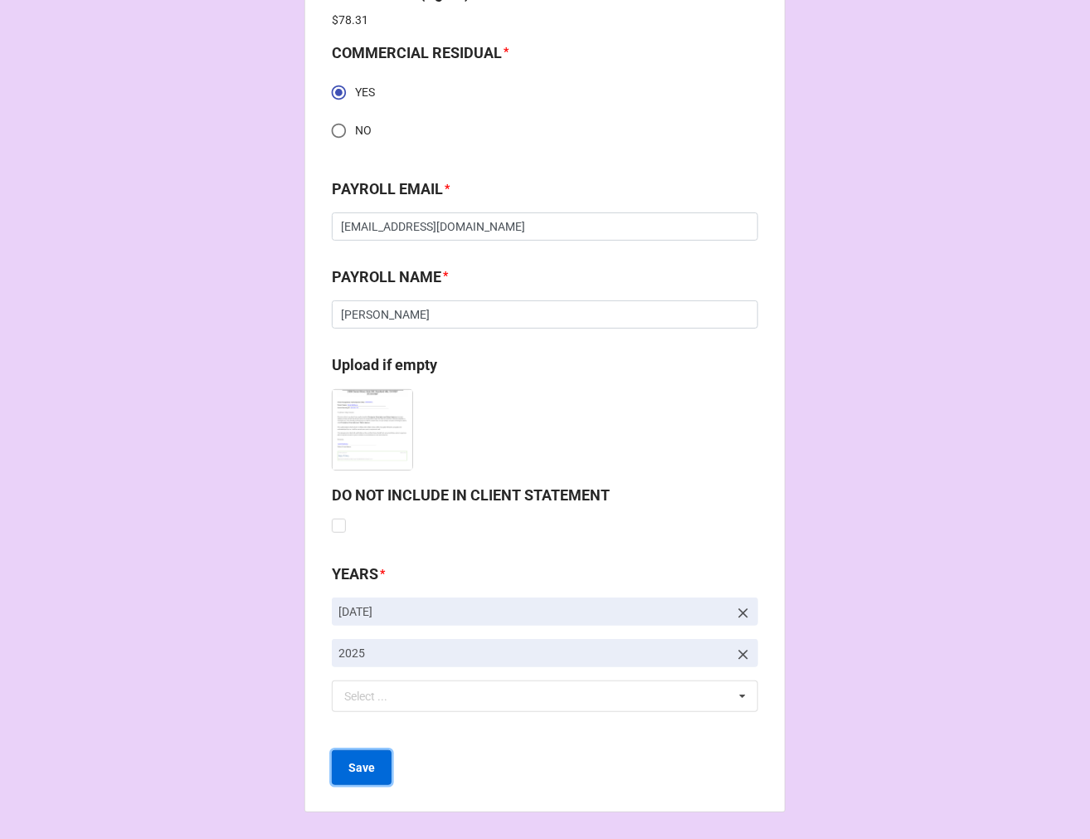
click at [363, 770] on b "Save" at bounding box center [362, 767] width 27 height 17
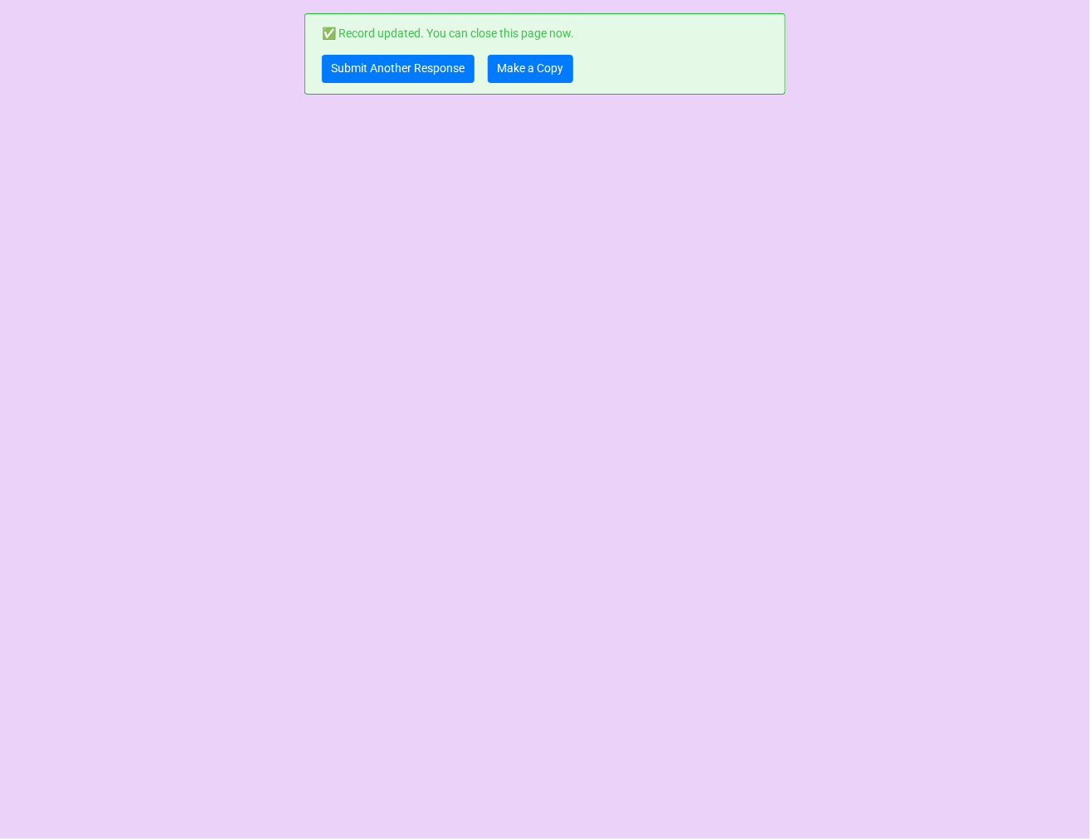
scroll to position [0, 0]
click at [417, 67] on link "Submit Another Response" at bounding box center [398, 69] width 153 height 28
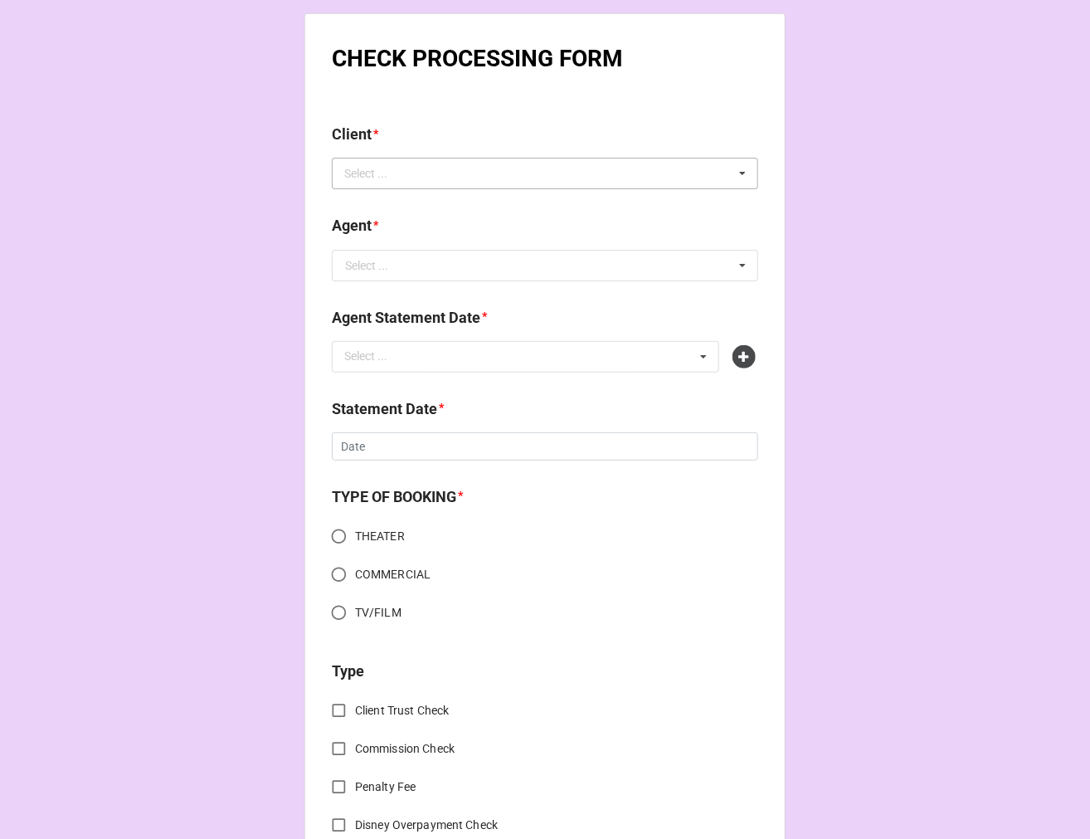
click at [397, 177] on div "Select ..." at bounding box center [375, 173] width 71 height 19
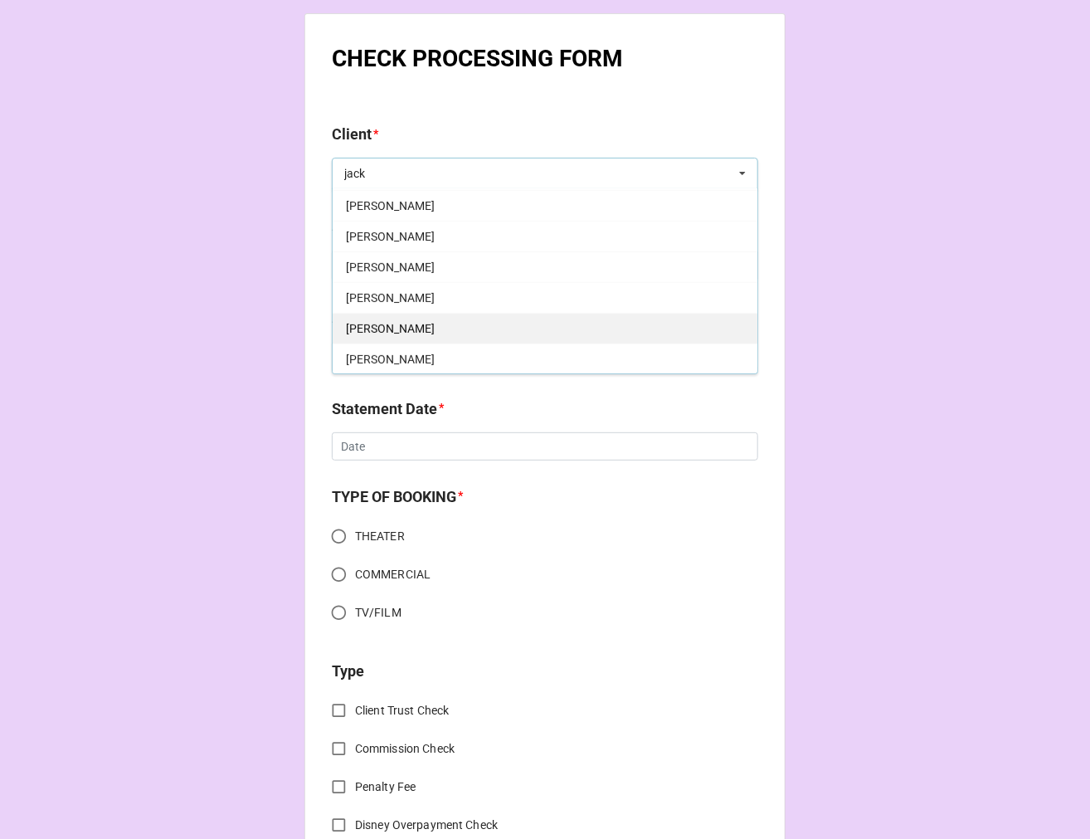
scroll to position [276, 0]
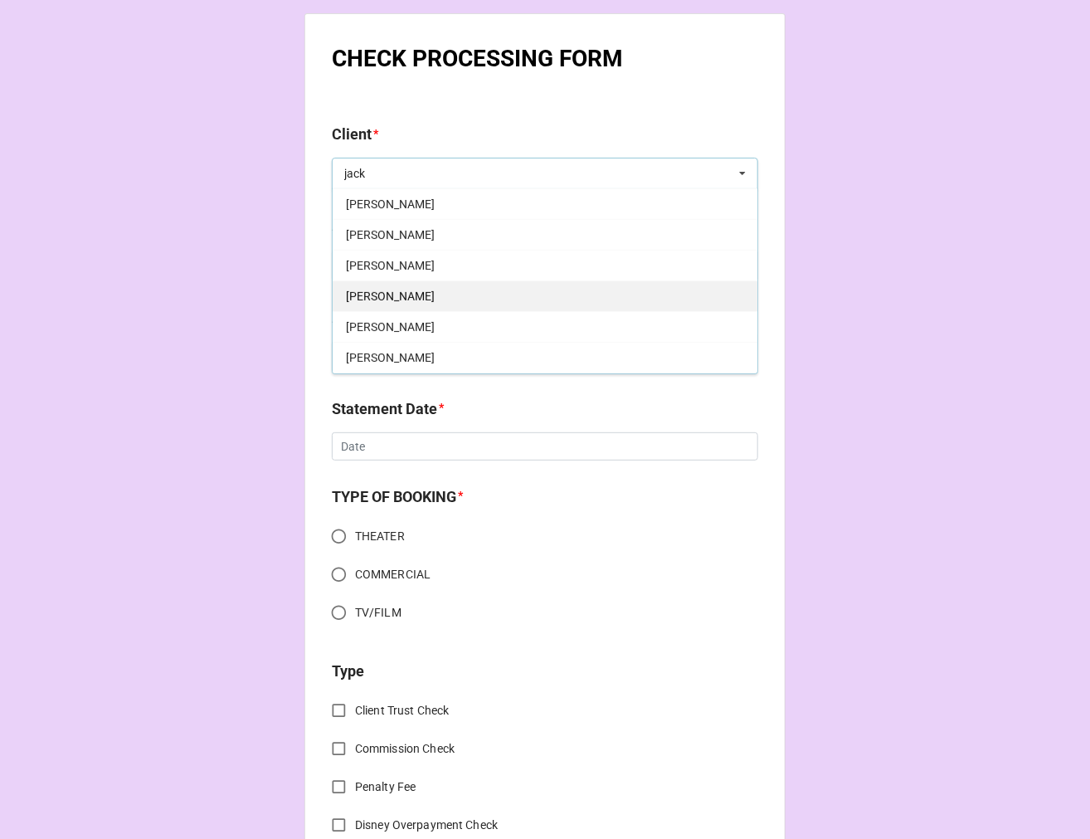
type input "jack"
click at [430, 302] on div "[PERSON_NAME]" at bounding box center [545, 295] width 425 height 31
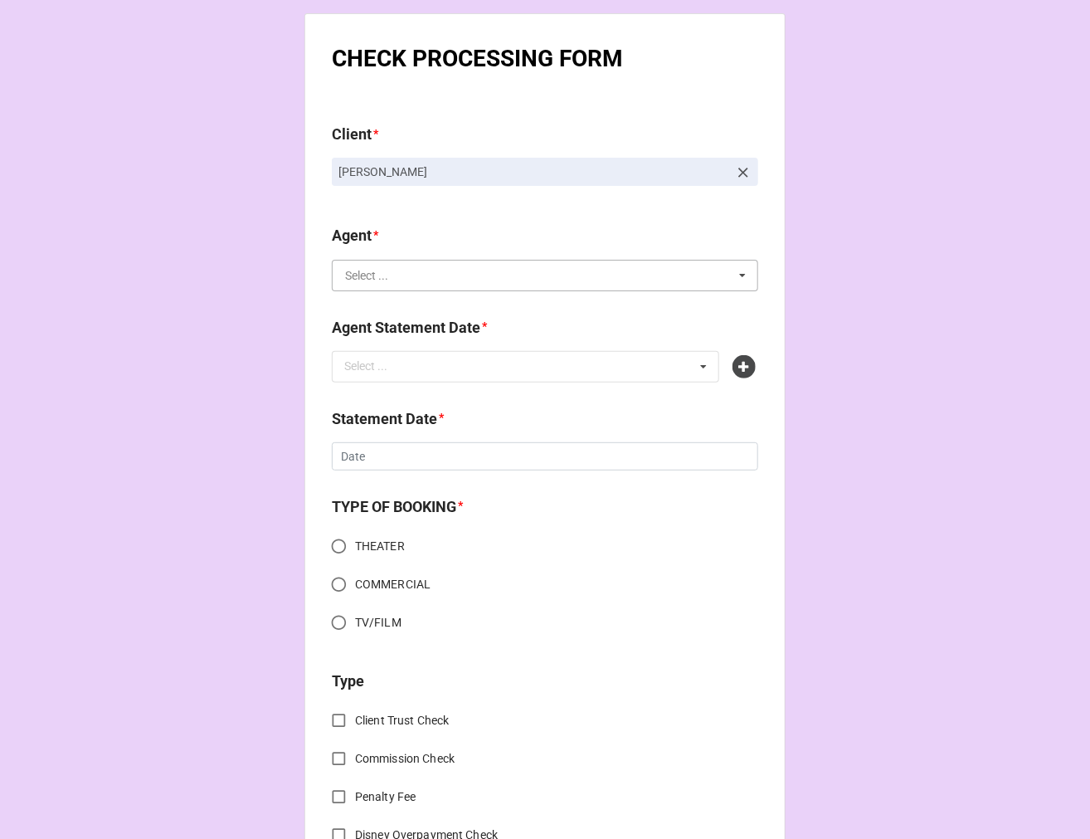
click at [391, 284] on input "text" at bounding box center [546, 276] width 425 height 30
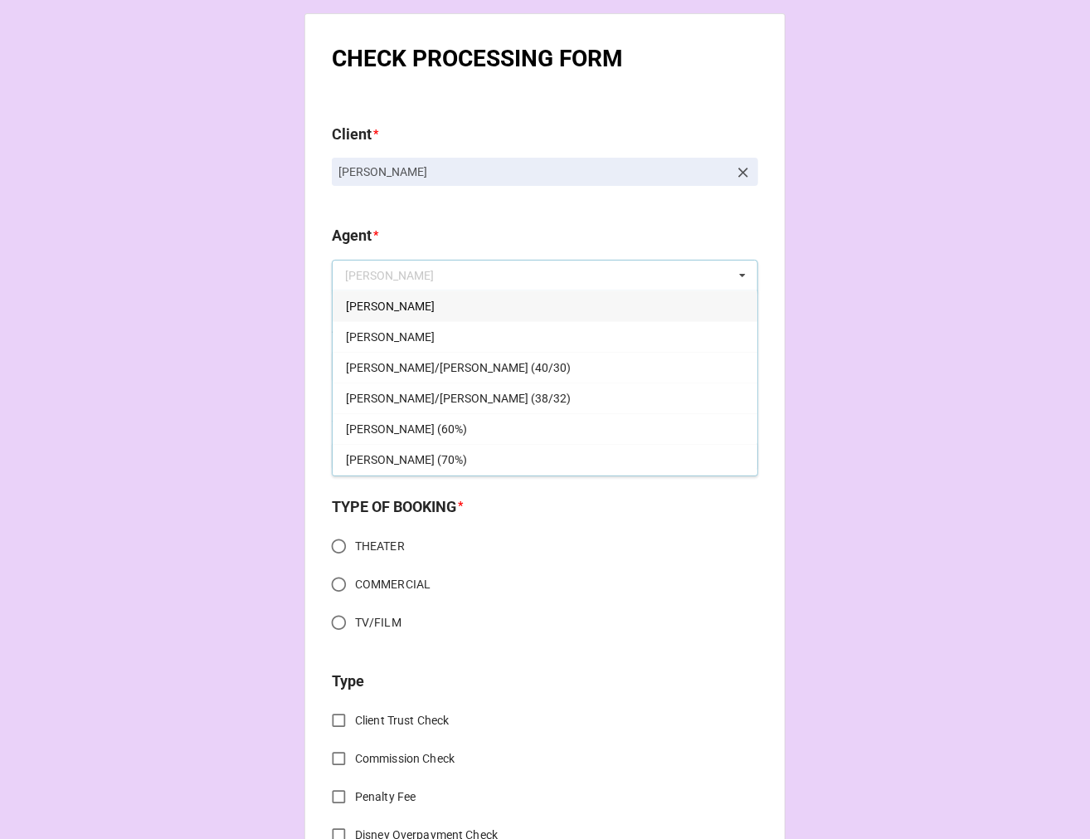
click at [384, 305] on div "[PERSON_NAME]" at bounding box center [545, 305] width 425 height 31
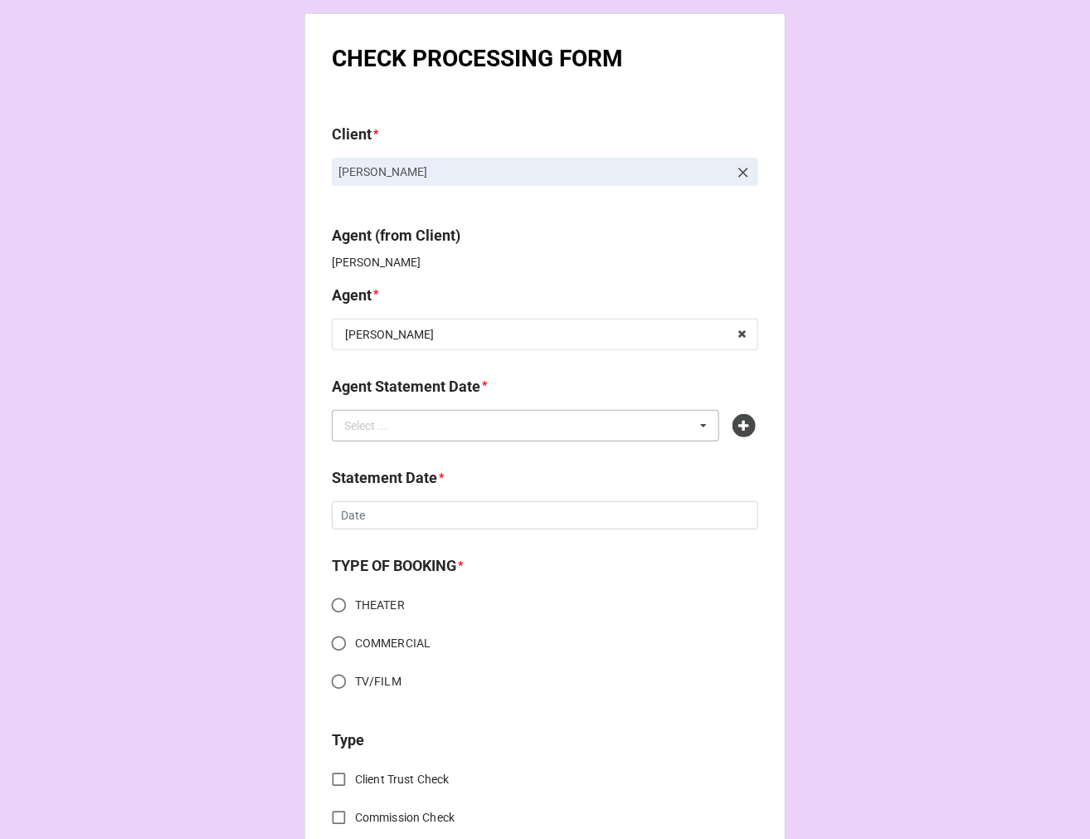
click at [382, 427] on div "Select ..." at bounding box center [375, 425] width 71 height 19
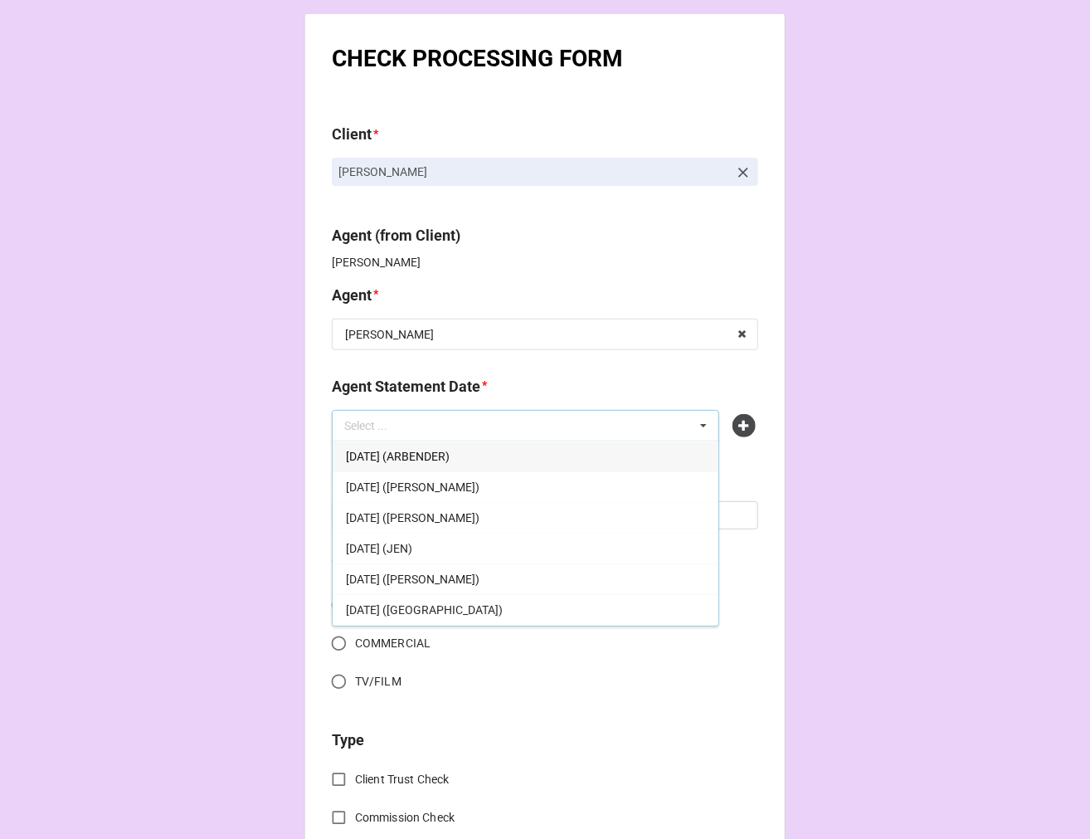
click at [492, 575] on div "[DATE] ([PERSON_NAME])" at bounding box center [526, 578] width 386 height 31
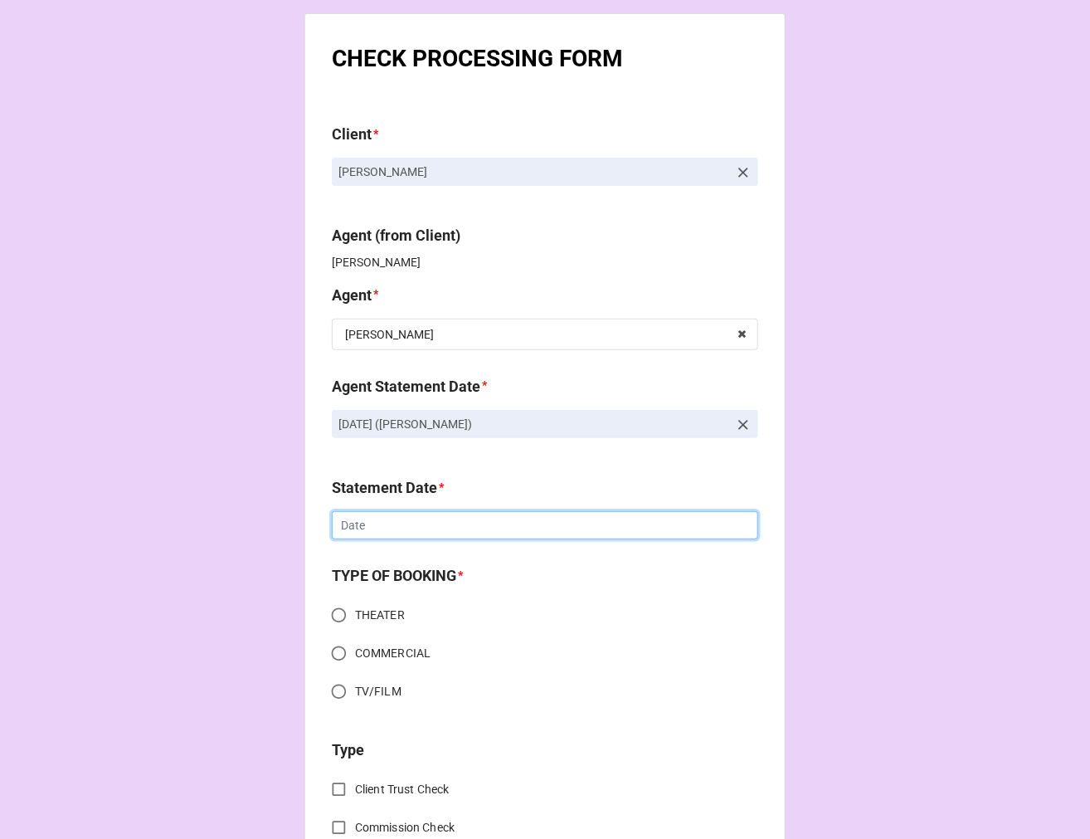
click at [367, 529] on input "text" at bounding box center [545, 525] width 427 height 28
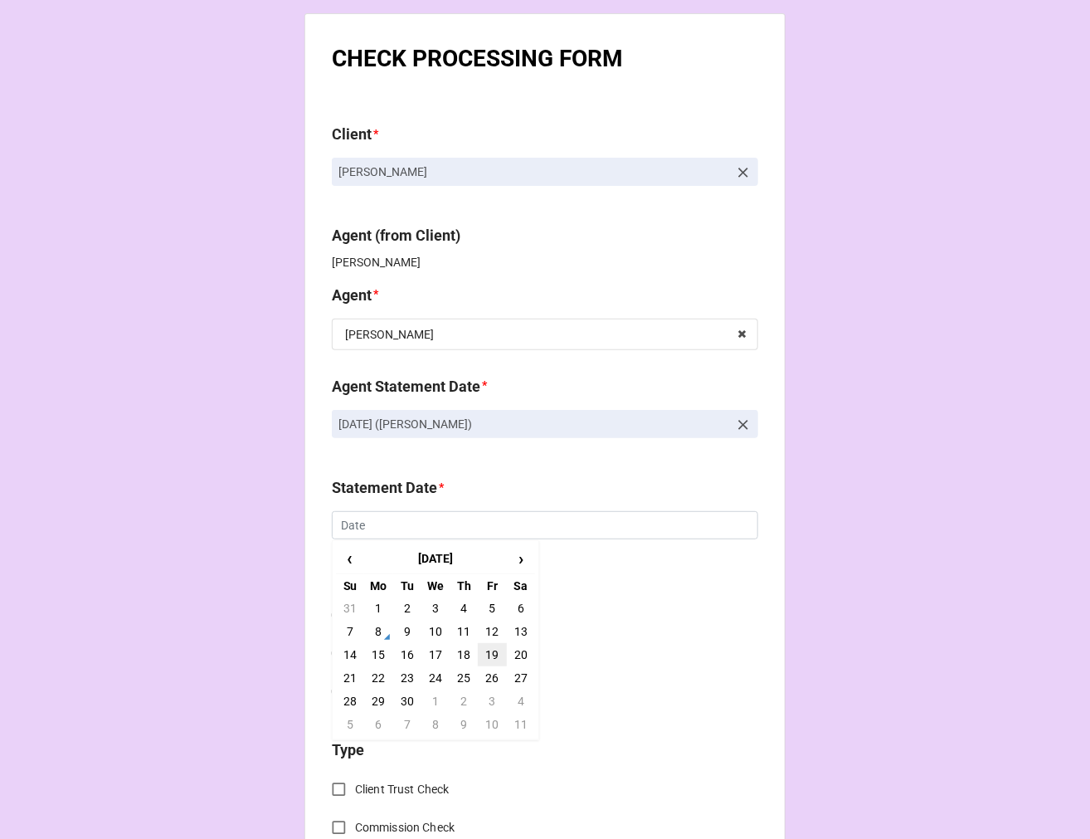
click at [487, 651] on td "19" at bounding box center [492, 654] width 28 height 23
type input "[DATE]"
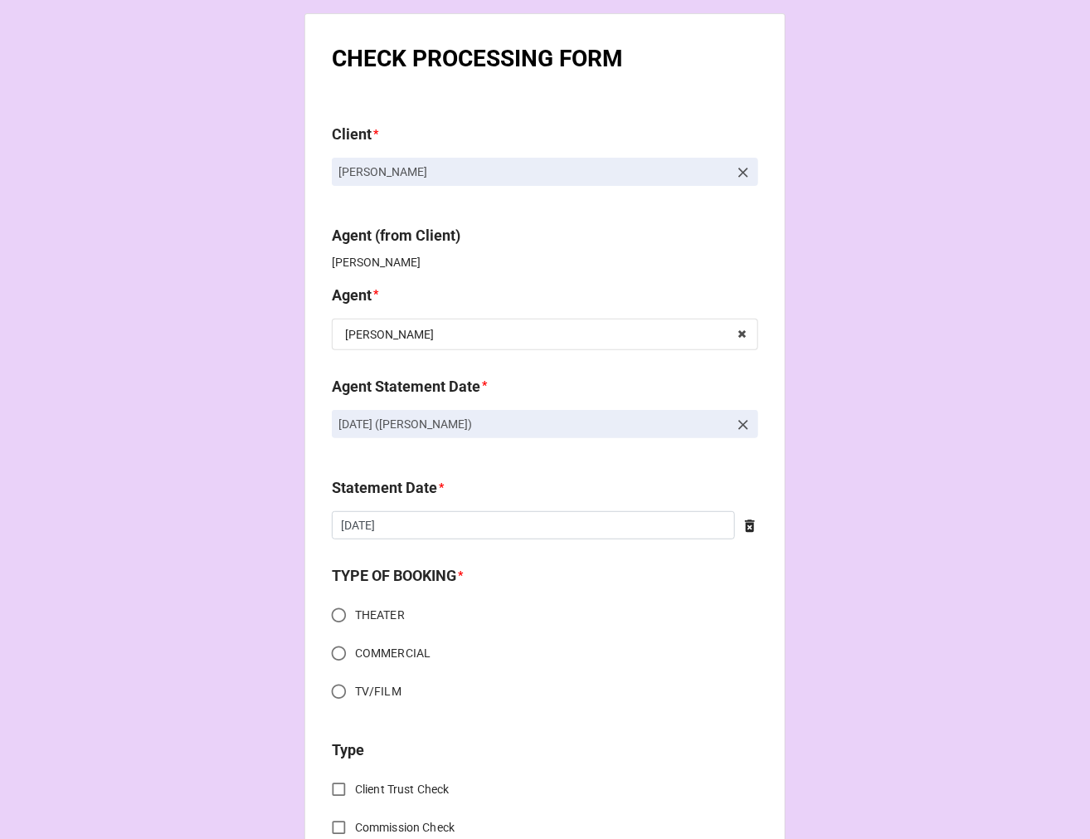
click at [325, 653] on input "COMMERCIAL" at bounding box center [339, 653] width 32 height 32
radio input "true"
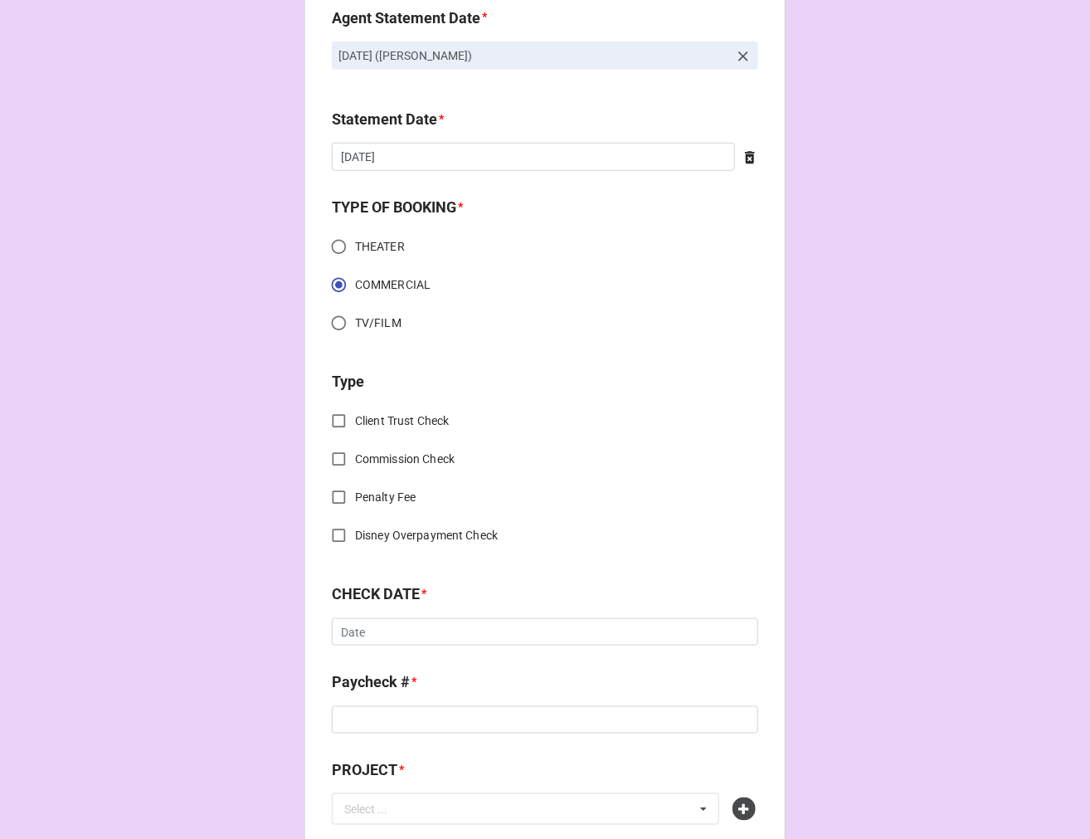
click at [332, 425] on input "Client Trust Check" at bounding box center [339, 421] width 32 height 32
checkbox input "true"
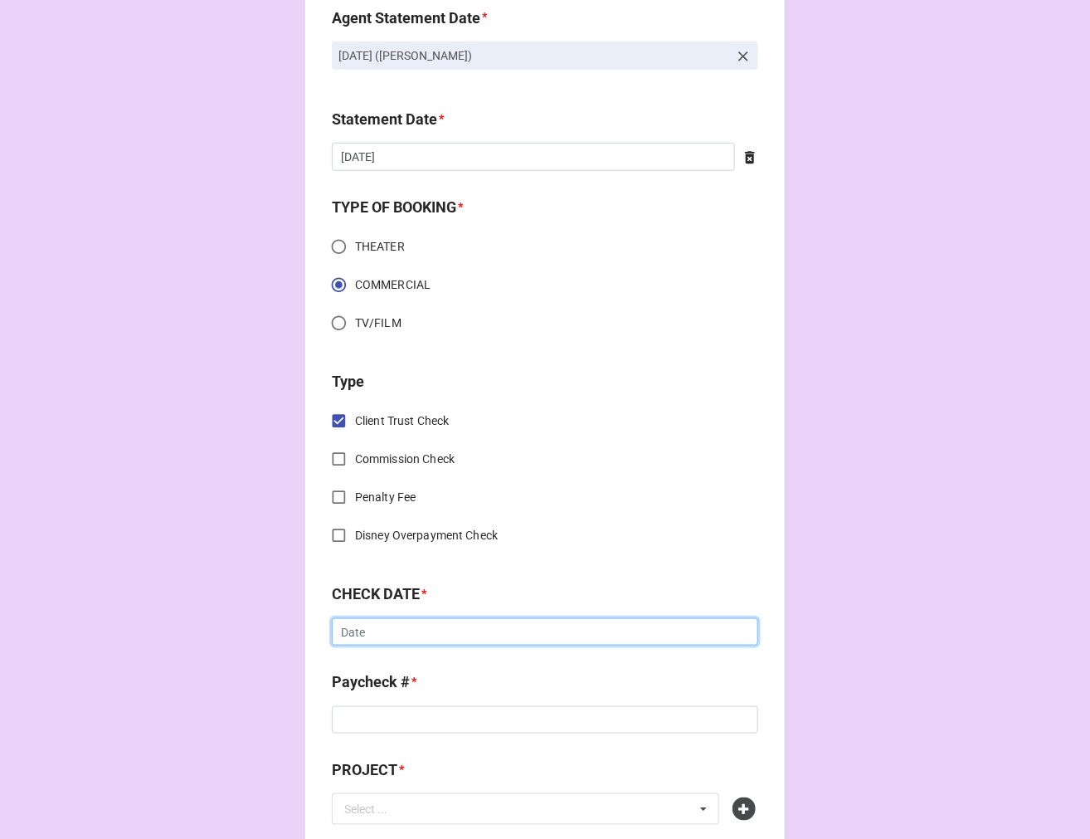
click at [362, 631] on input "text" at bounding box center [545, 632] width 427 height 28
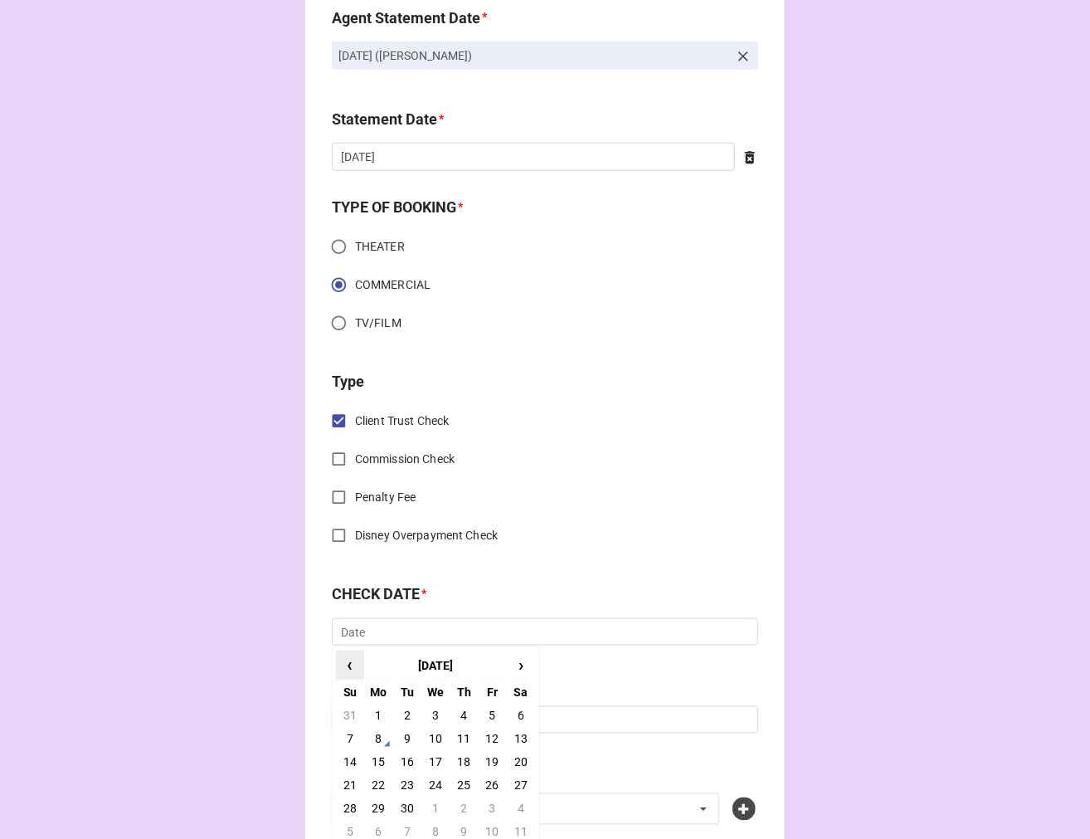
click at [351, 660] on span "‹" at bounding box center [350, 664] width 27 height 27
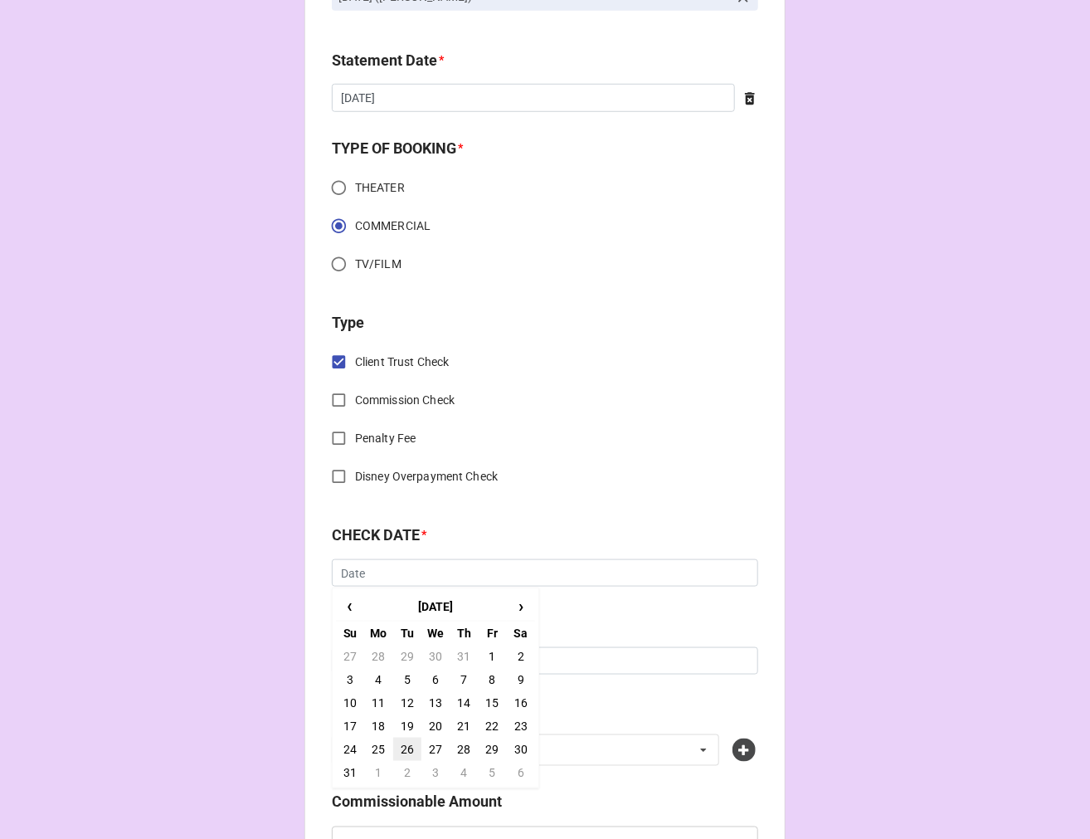
scroll to position [461, 0]
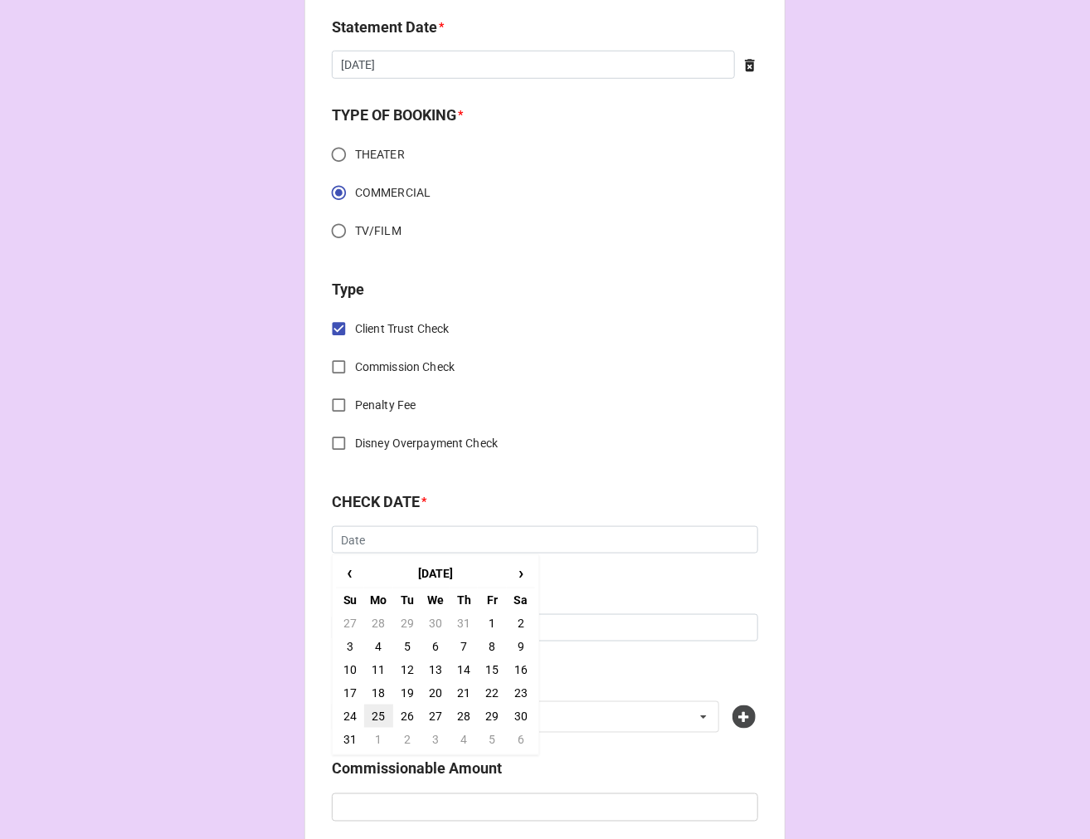
click at [374, 706] on td "25" at bounding box center [378, 715] width 28 height 23
type input "[DATE]"
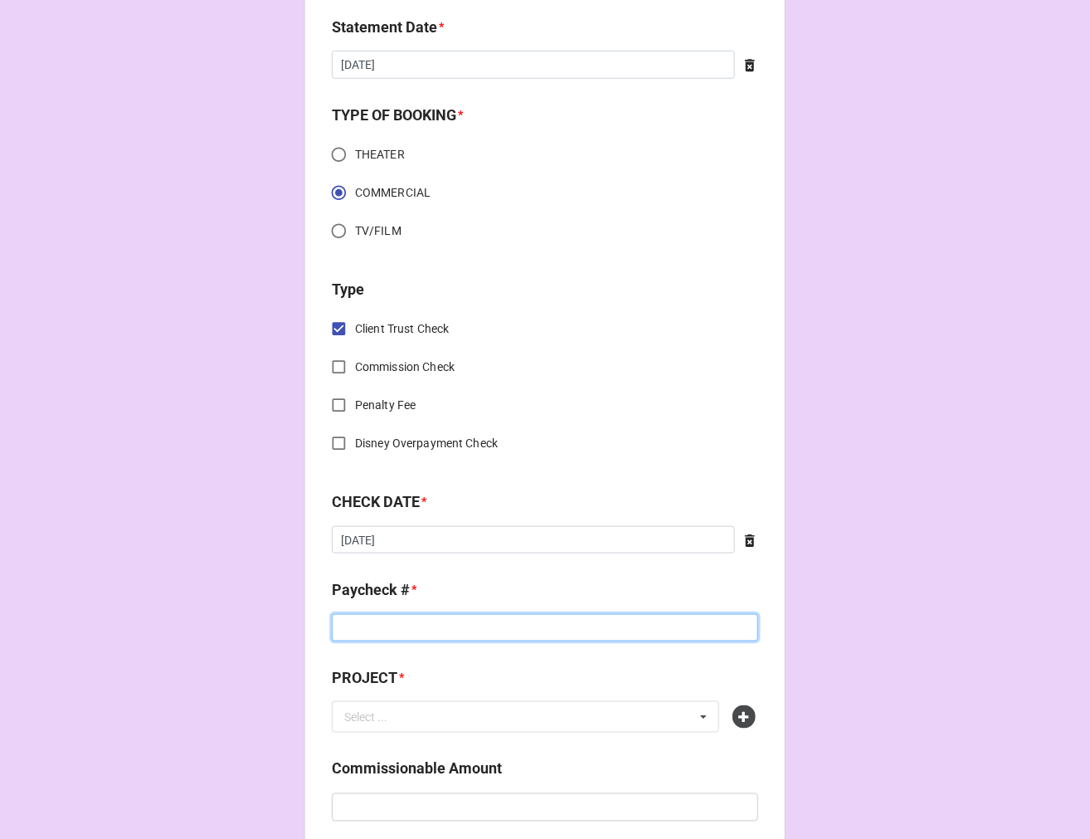
click at [366, 626] on input at bounding box center [545, 628] width 427 height 28
type input "2022353656"
click at [739, 719] on icon at bounding box center [744, 716] width 23 height 23
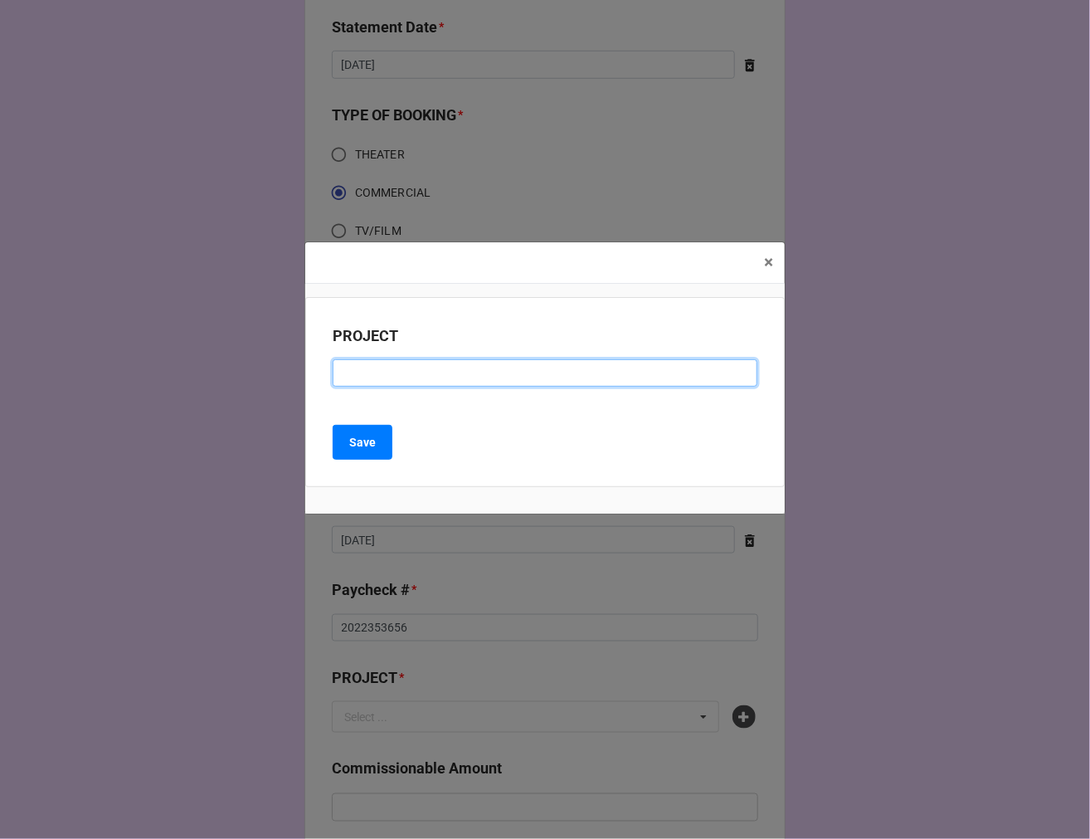
click at [375, 376] on input at bounding box center [545, 373] width 425 height 28
paste input "WHATSAPP"
click at [343, 375] on input "WHATSAPP" at bounding box center [545, 373] width 425 height 28
type input "WHATSAPP"
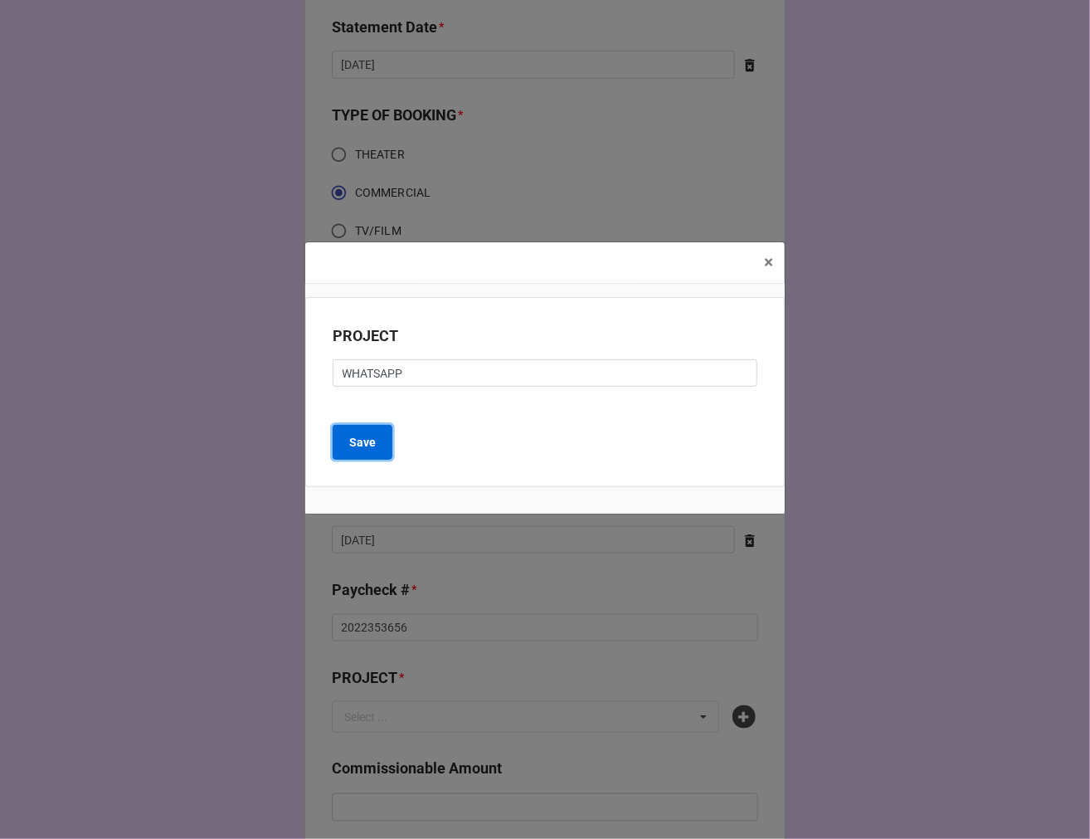
click at [365, 438] on b "Save" at bounding box center [362, 442] width 27 height 17
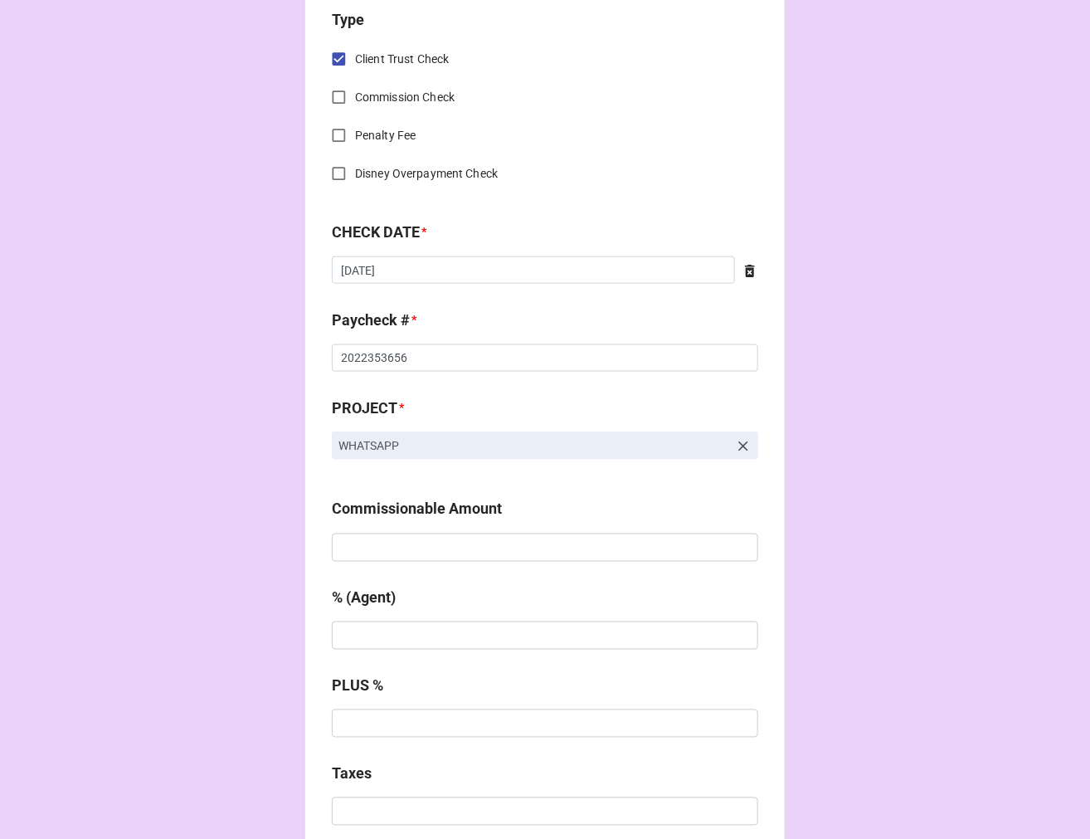
scroll to position [737, 0]
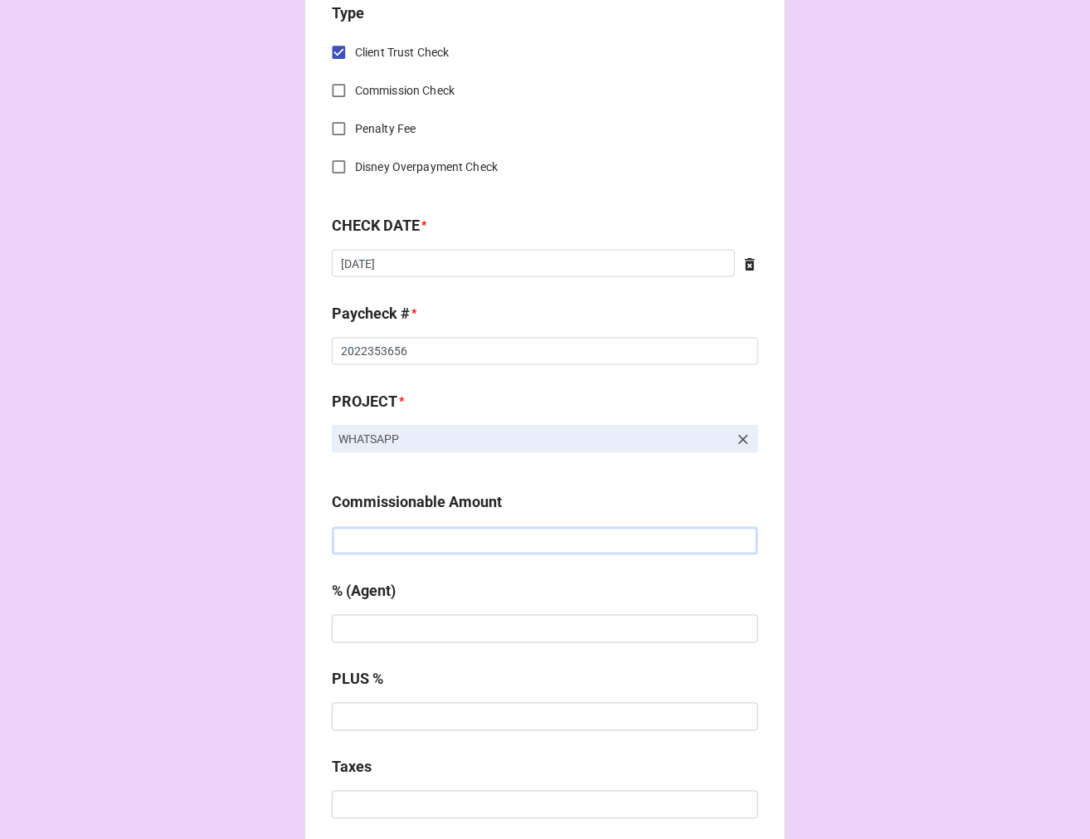
click at [358, 544] on input "text" at bounding box center [545, 541] width 427 height 28
type input "$1,156.39"
type input "10%"
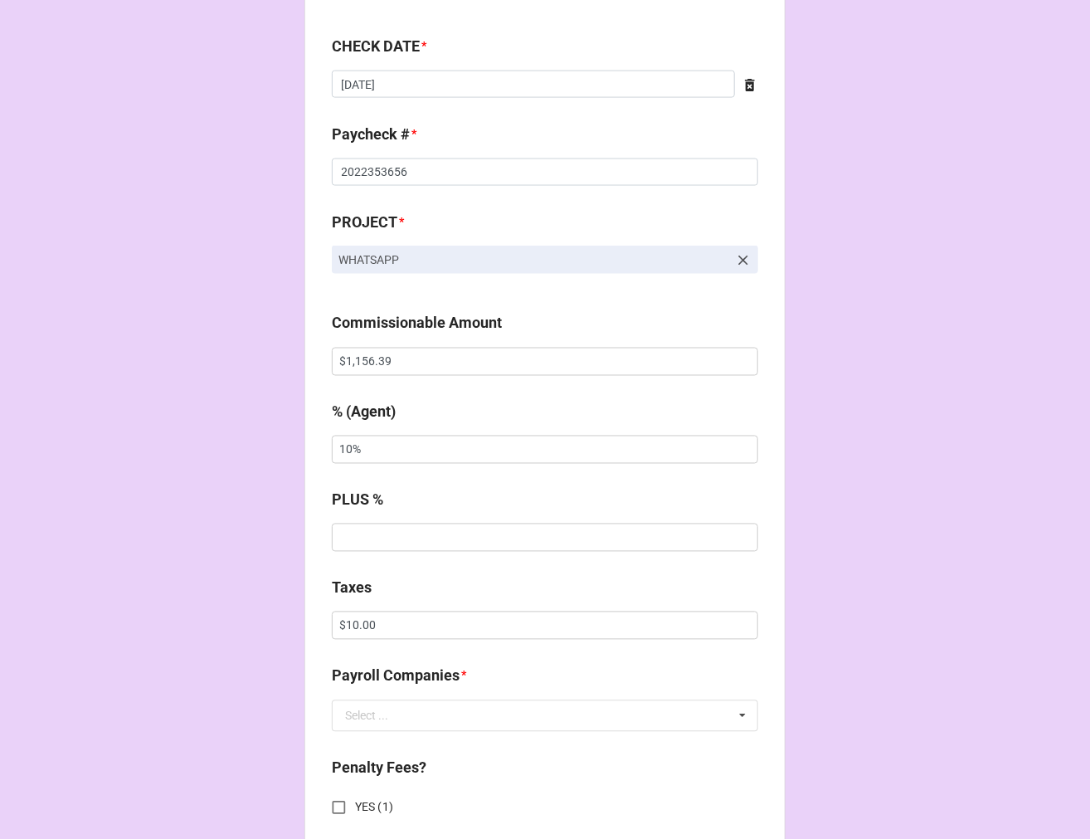
scroll to position [922, 0]
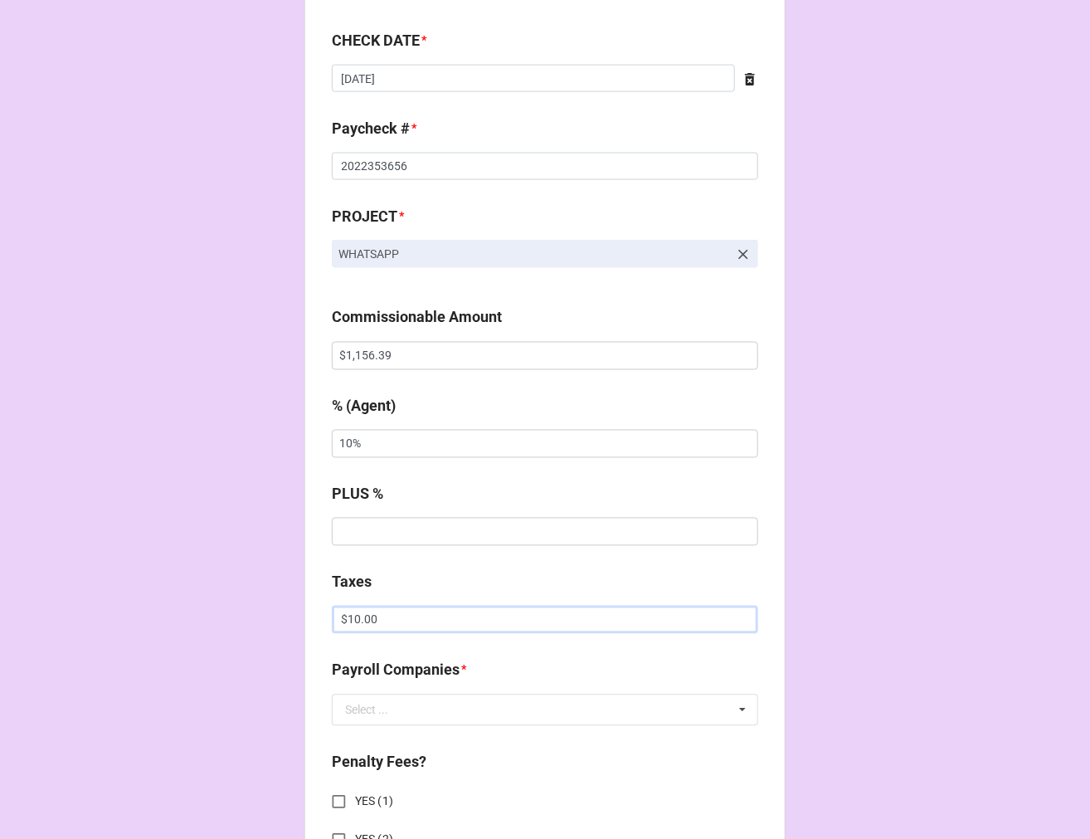
drag, startPoint x: 392, startPoint y: 616, endPoint x: 217, endPoint y: 609, distance: 174.4
click at [279, 614] on div "CHECK PROCESSING FORM Client * [PERSON_NAME] Agent (from Client) [PERSON_NAME] …" at bounding box center [545, 485] width 1090 height 2814
type input "$275.81"
click at [398, 709] on input "text" at bounding box center [546, 710] width 425 height 30
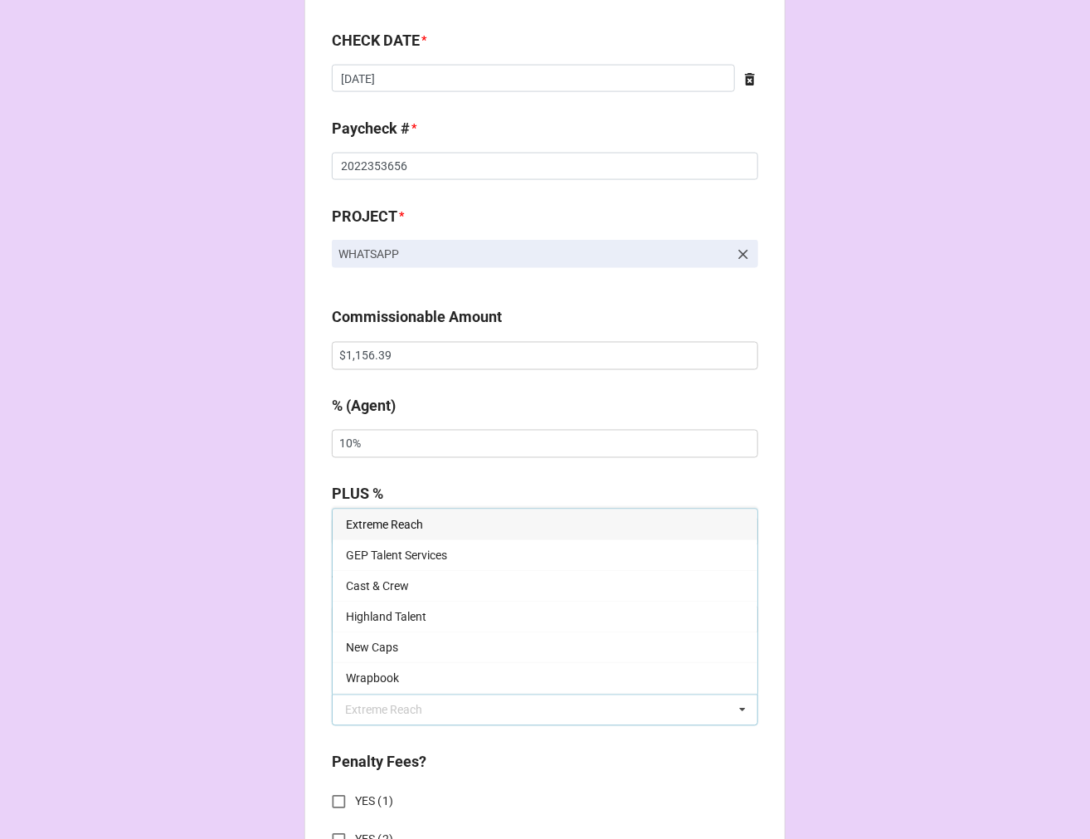
click at [375, 519] on span "Extreme Reach" at bounding box center [384, 525] width 77 height 13
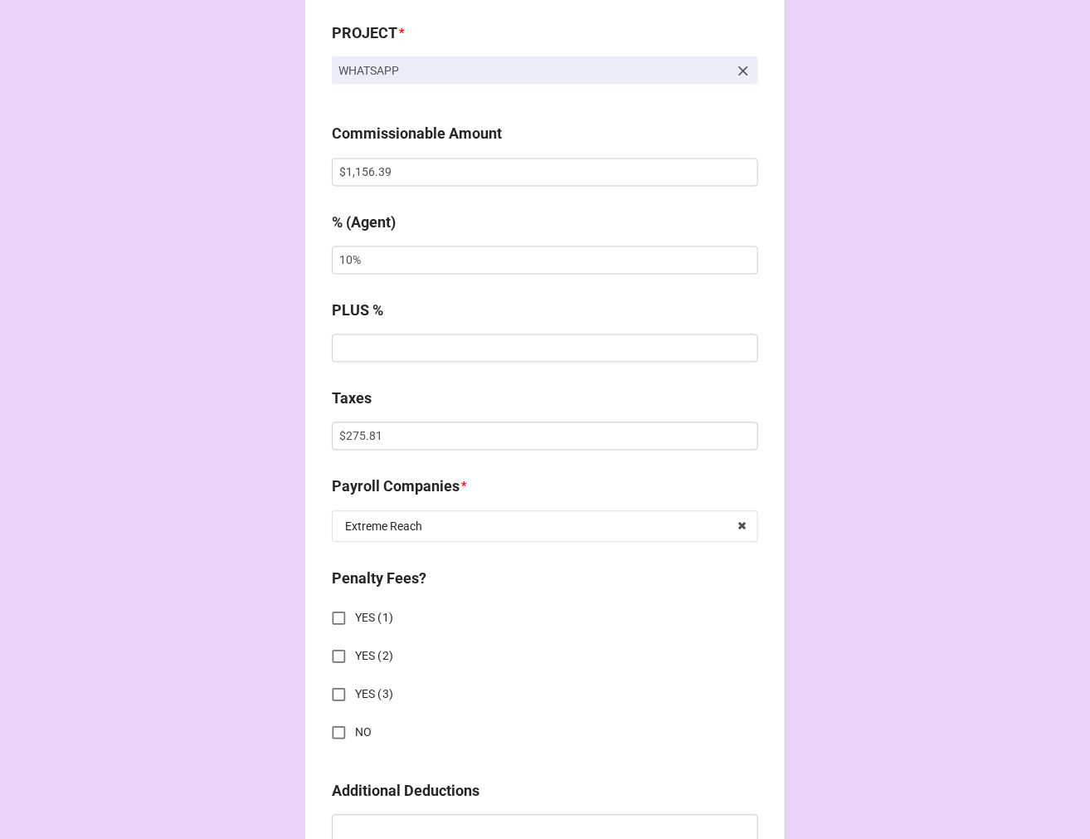
scroll to position [1106, 0]
click at [337, 726] on input "NO" at bounding box center [339, 732] width 32 height 32
checkbox input "true"
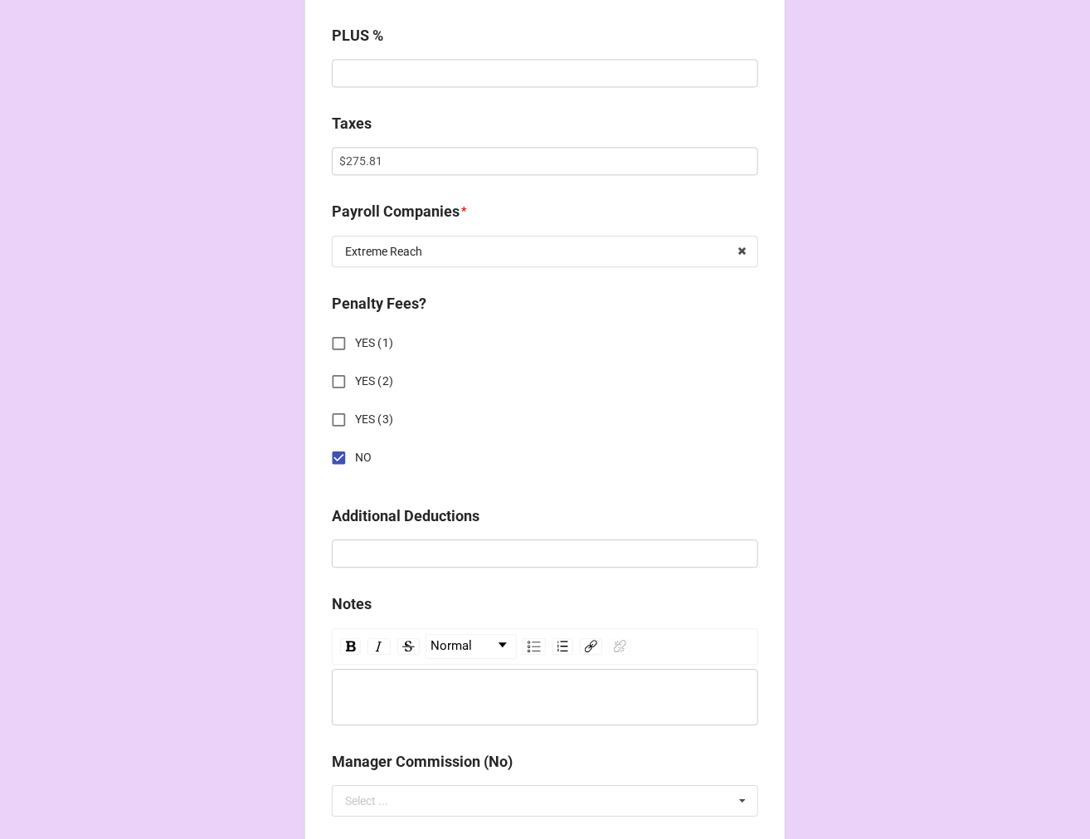
scroll to position [1752, 0]
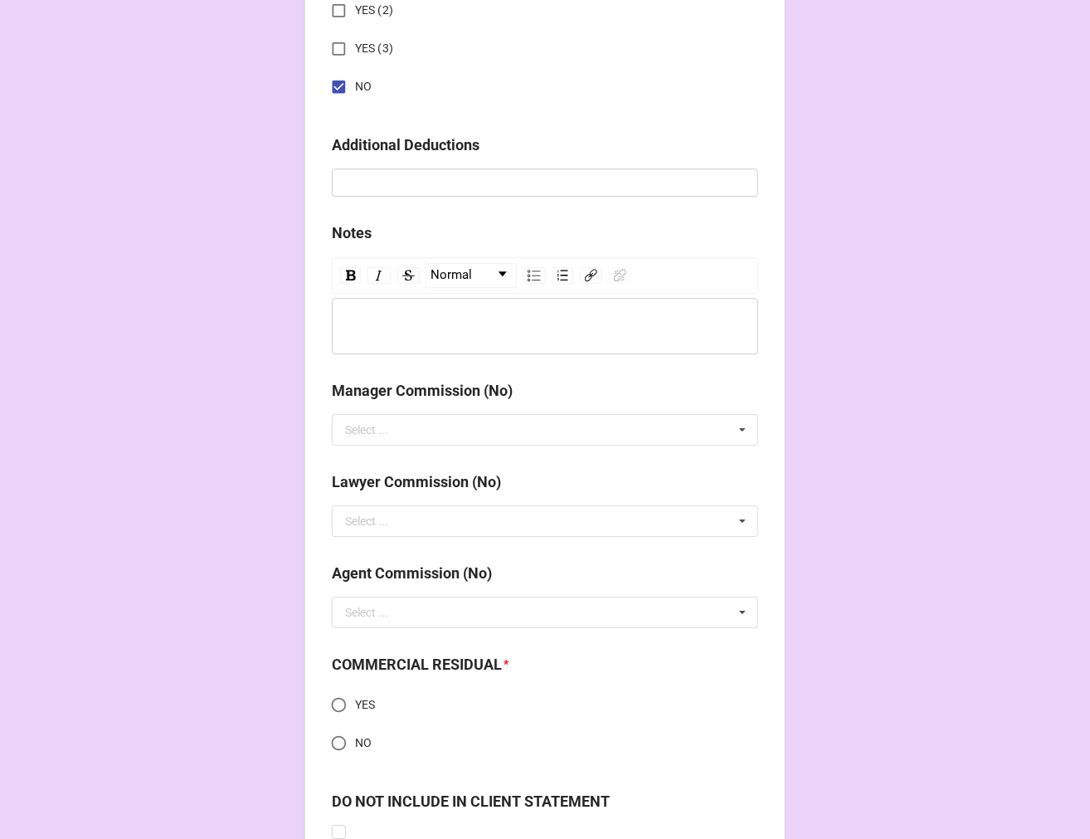
click at [339, 700] on input "YES" at bounding box center [339, 705] width 32 height 32
radio input "true"
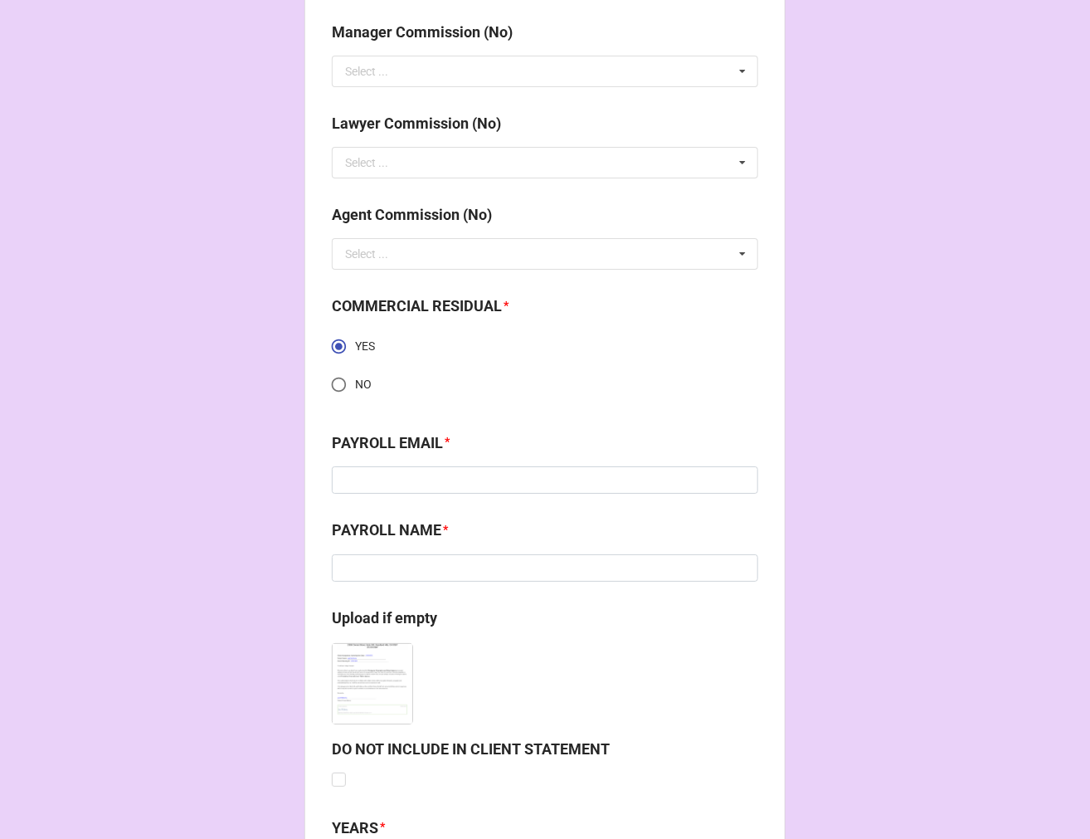
scroll to position [2212, 0]
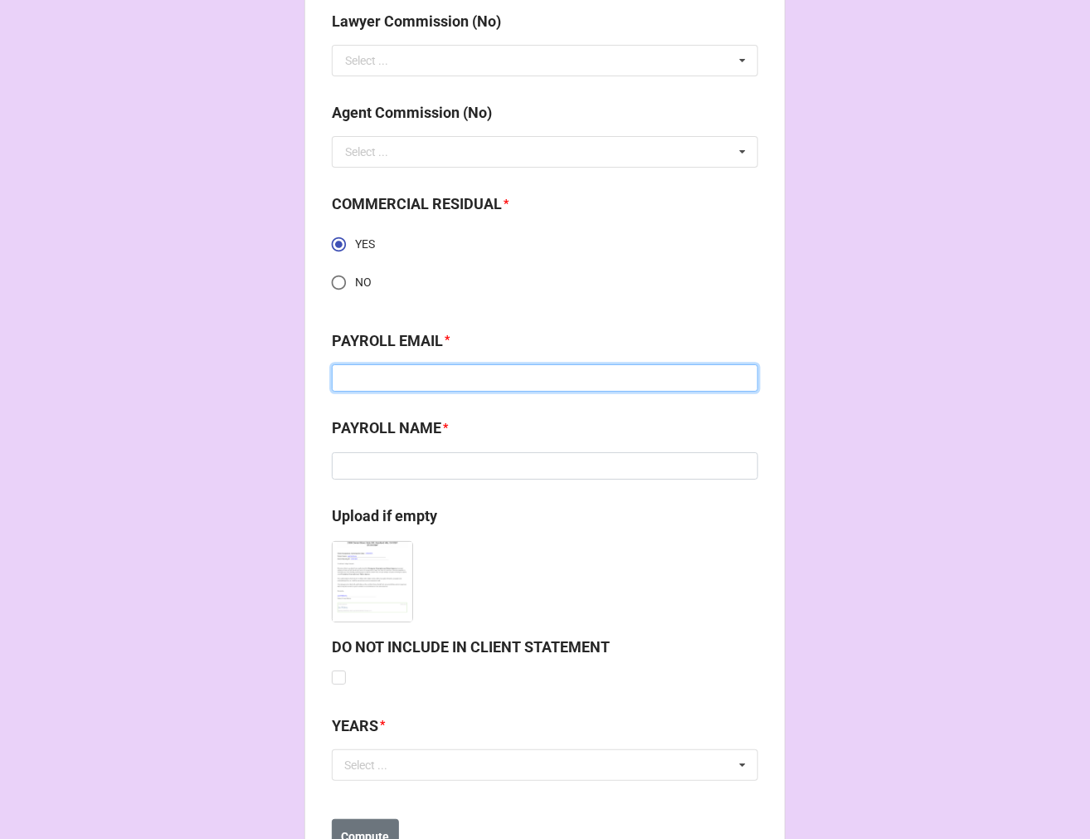
click at [376, 375] on input at bounding box center [545, 378] width 427 height 28
type input "[EMAIL_ADDRESS][DOMAIN_NAME]"
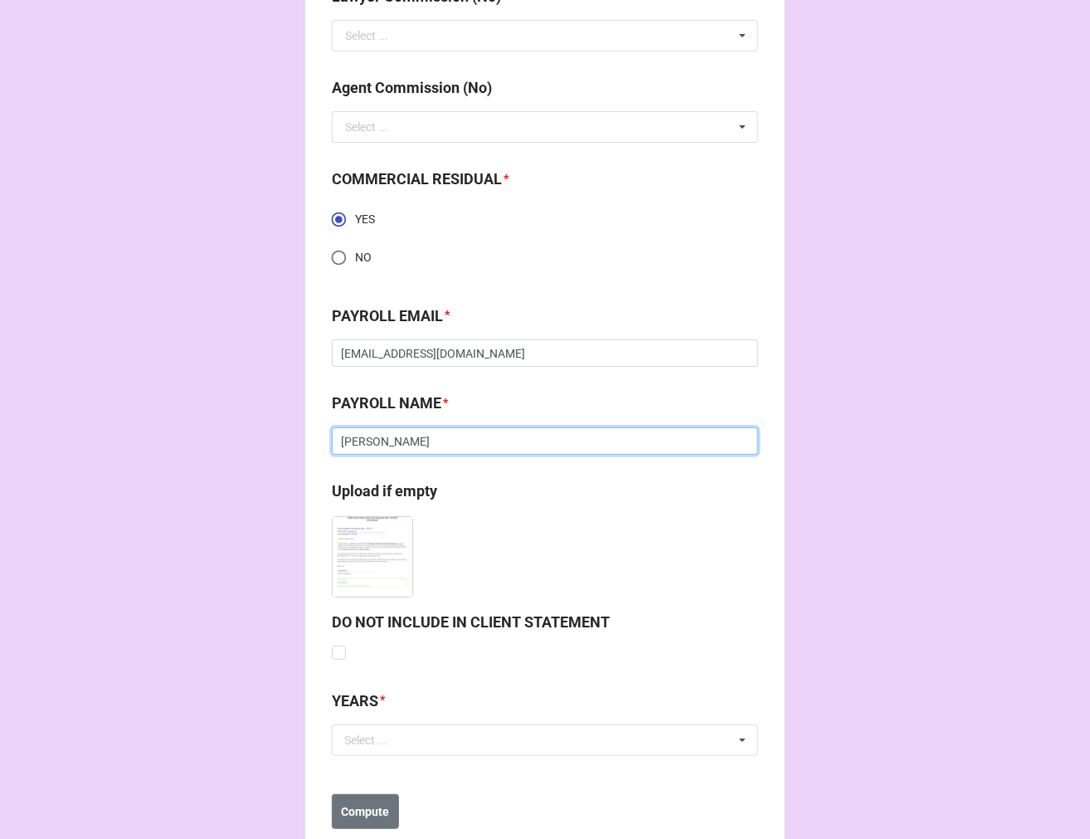
scroll to position [2280, 0]
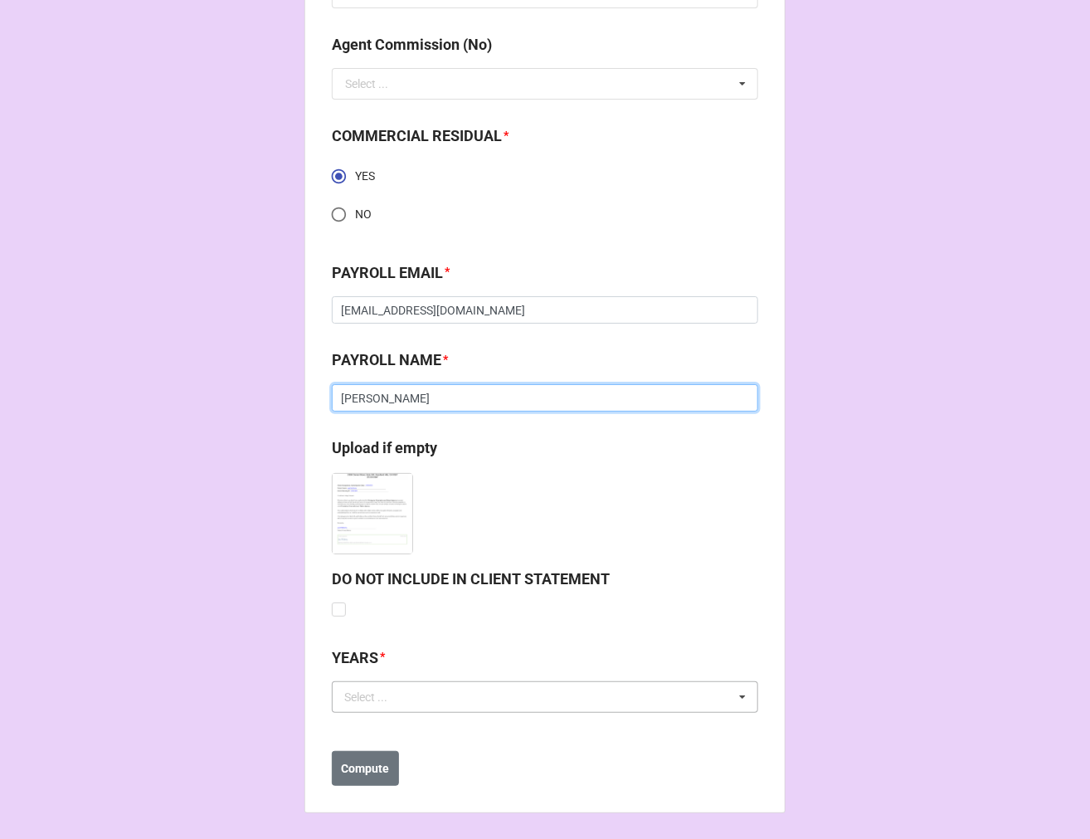
type input "[PERSON_NAME]"
drag, startPoint x: 366, startPoint y: 695, endPoint x: 383, endPoint y: 697, distance: 16.7
click at [367, 695] on div "Select ..." at bounding box center [375, 696] width 71 height 19
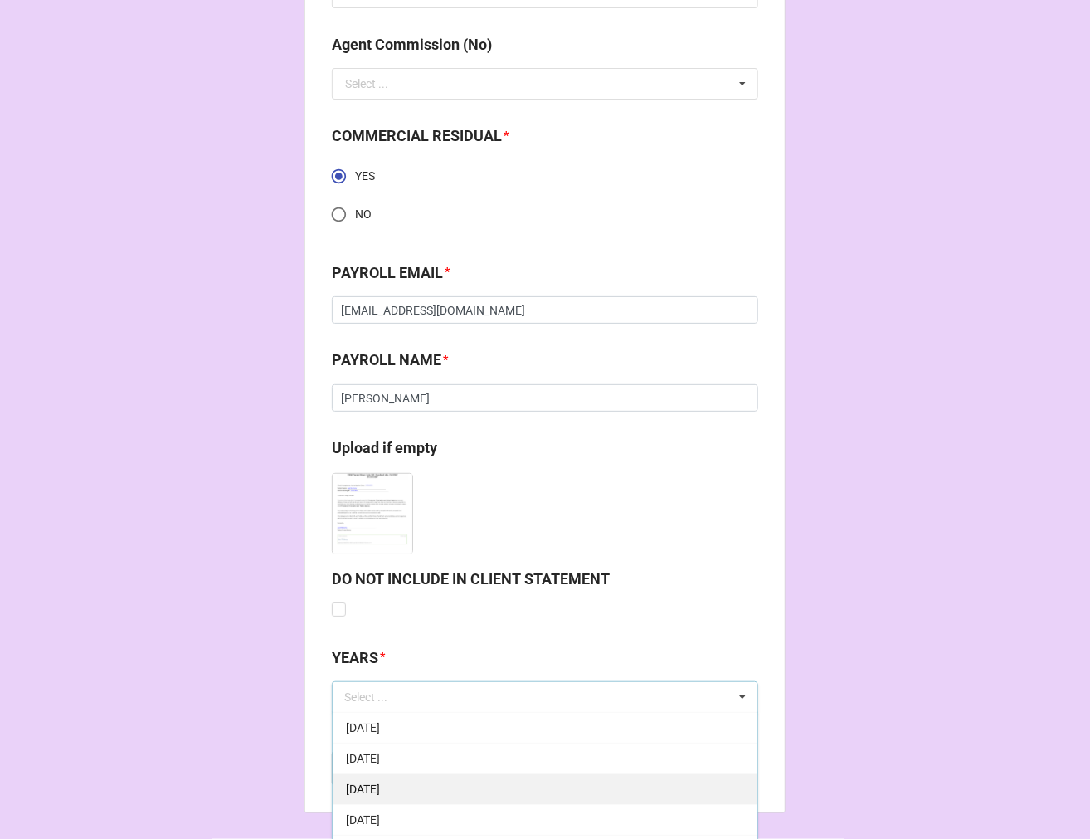
click at [380, 786] on span "[DATE]" at bounding box center [363, 788] width 34 height 13
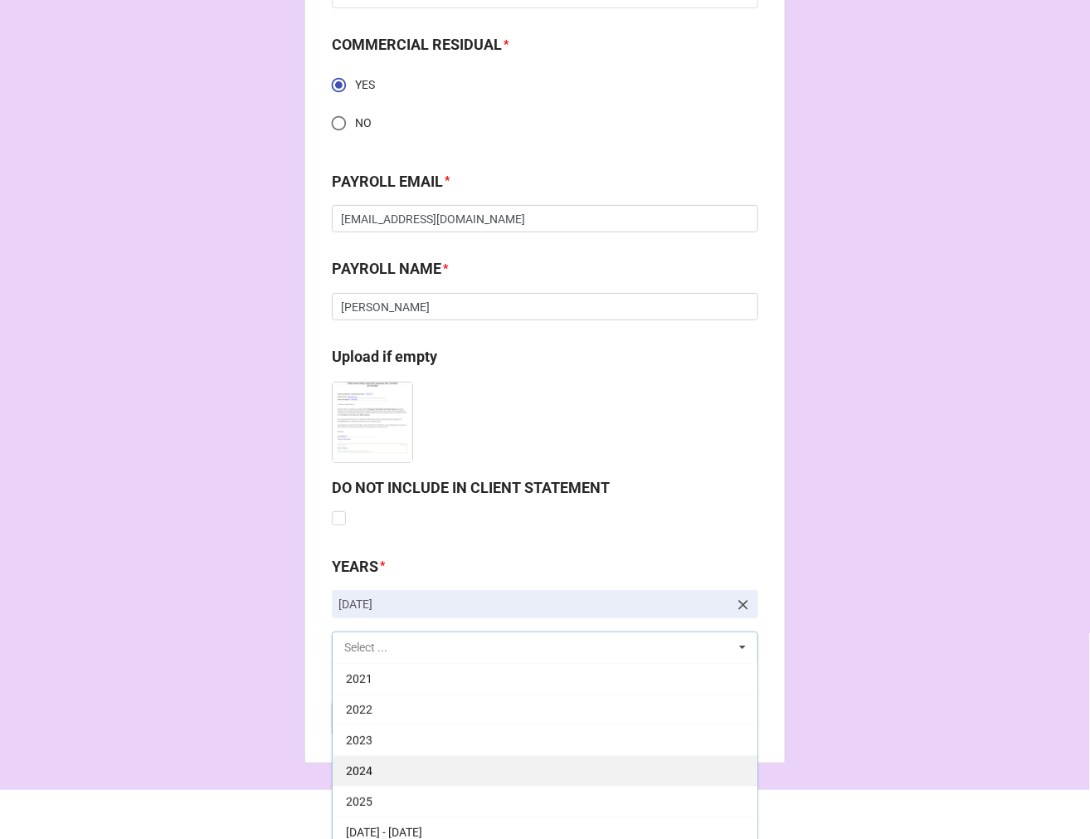
scroll to position [2380, 0]
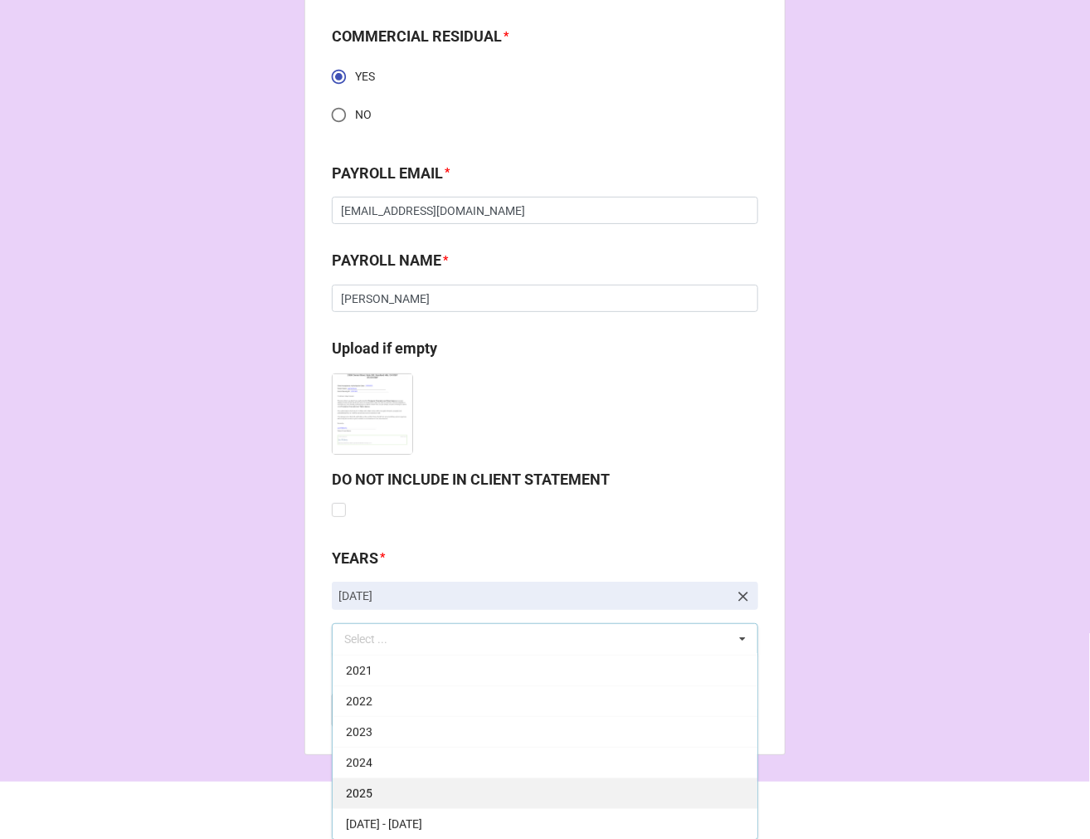
click at [378, 788] on div "2025" at bounding box center [545, 792] width 425 height 31
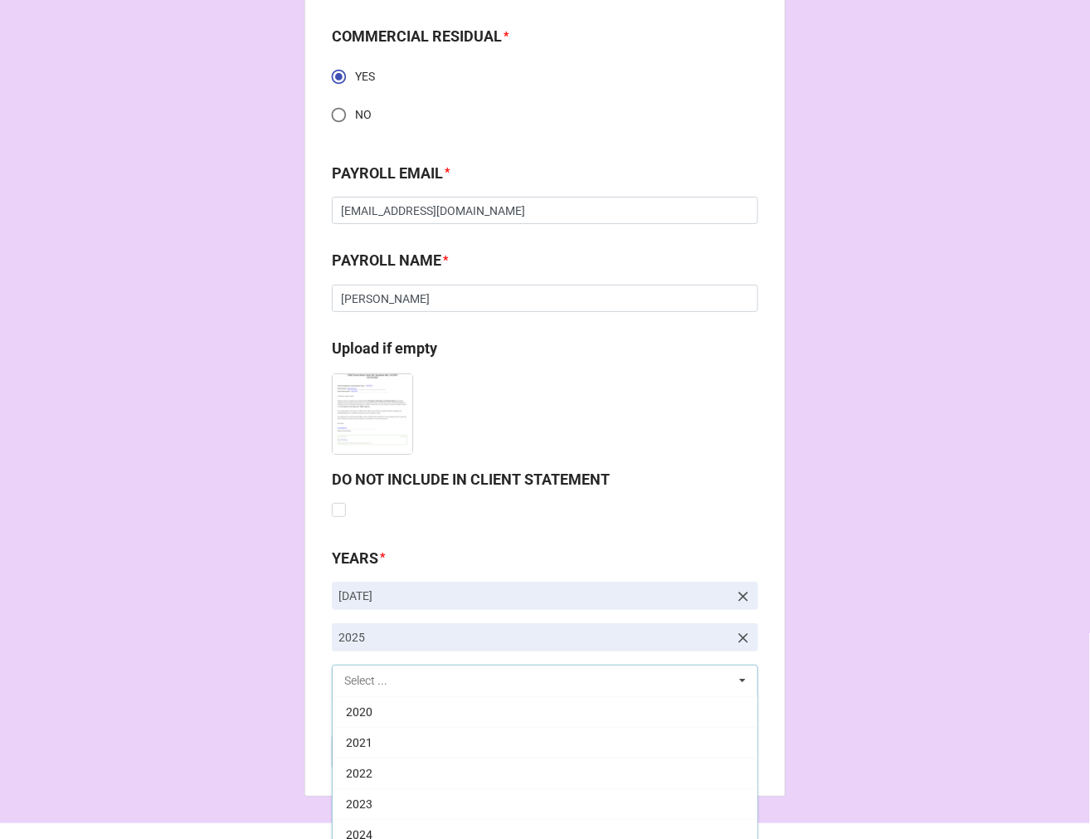
scroll to position [337, 0]
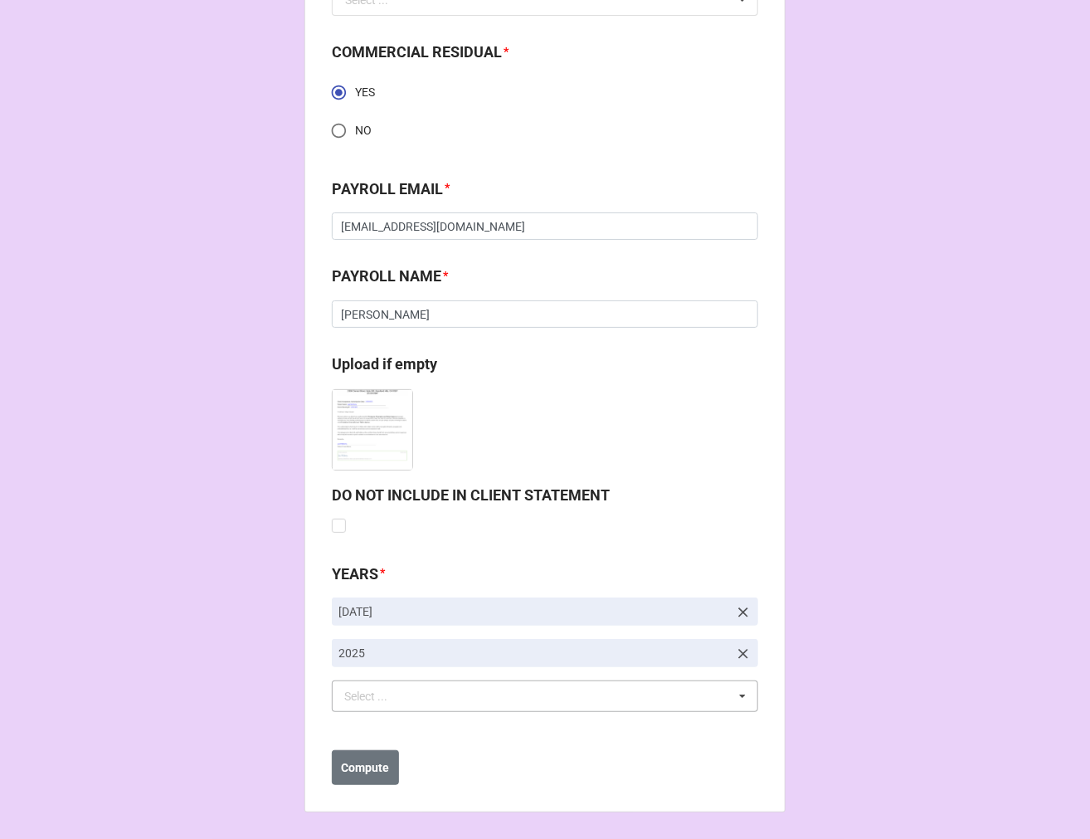
scroll to position [2363, 0]
click at [362, 766] on b "Compute" at bounding box center [366, 768] width 48 height 17
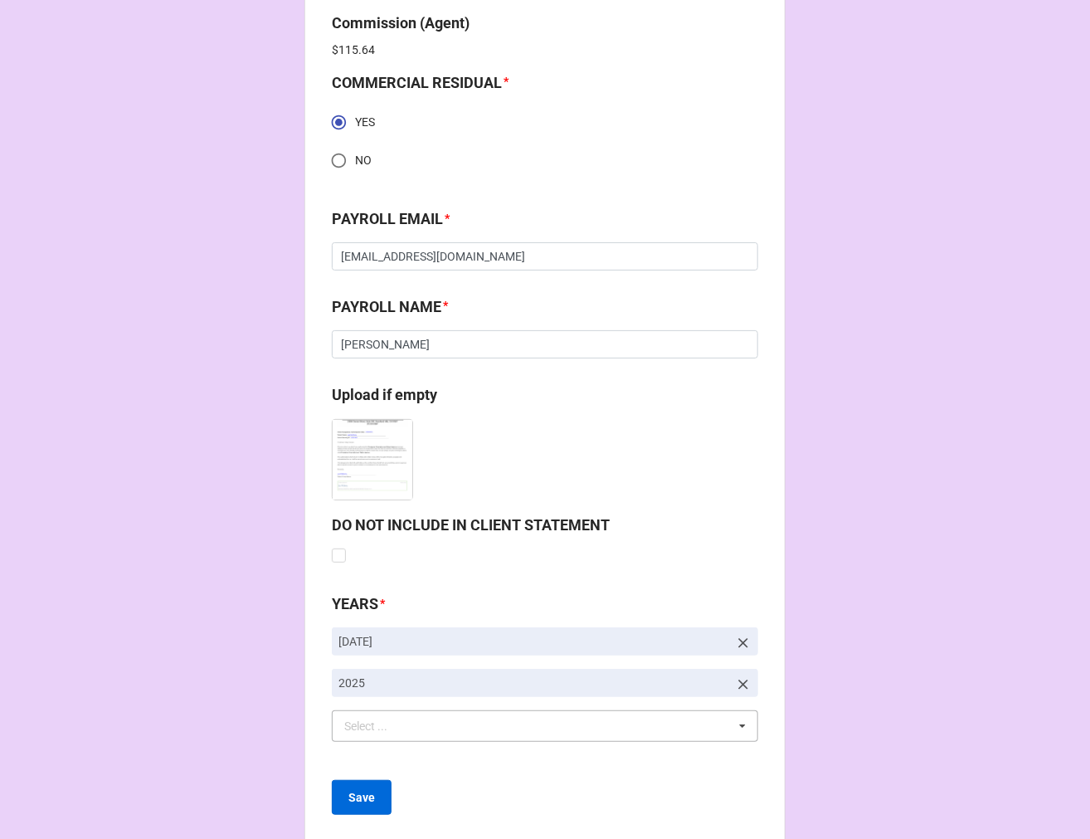
scroll to position [2423, 0]
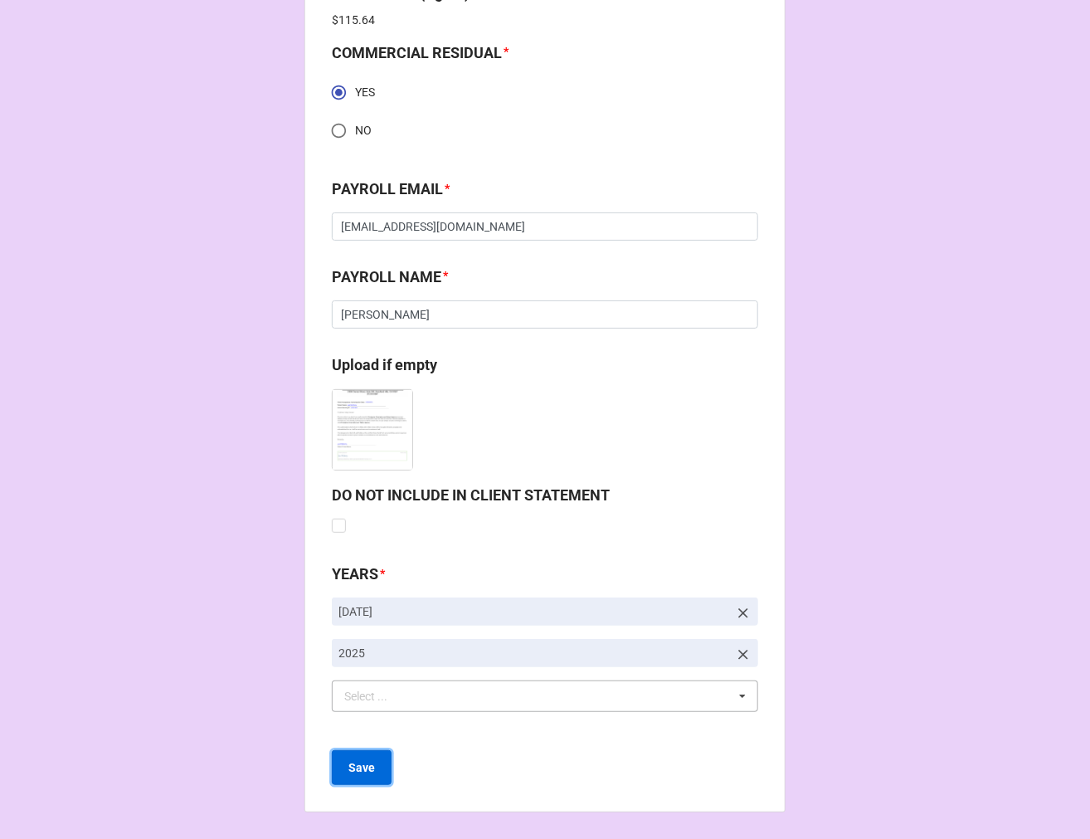
click at [353, 760] on b "Save" at bounding box center [362, 767] width 27 height 17
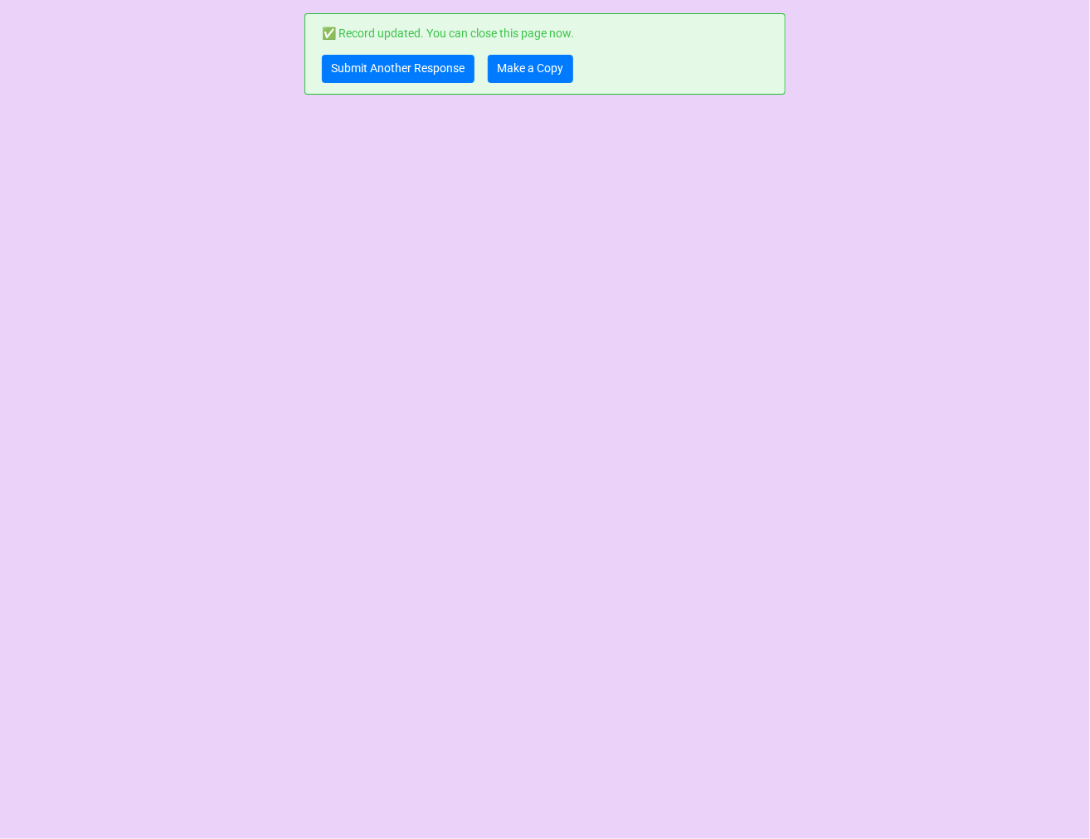
scroll to position [0, 0]
click at [430, 71] on link "Submit Another Response" at bounding box center [398, 69] width 153 height 28
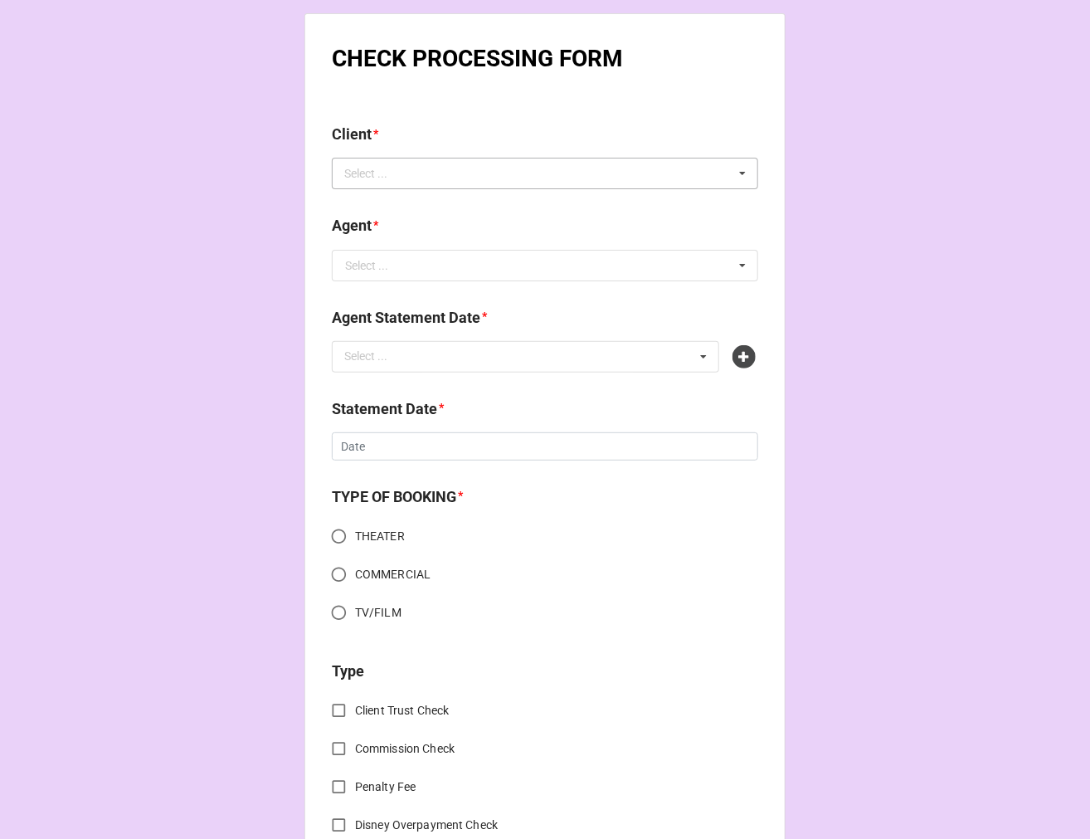
click at [431, 171] on div "Select ... No results found." at bounding box center [545, 174] width 427 height 32
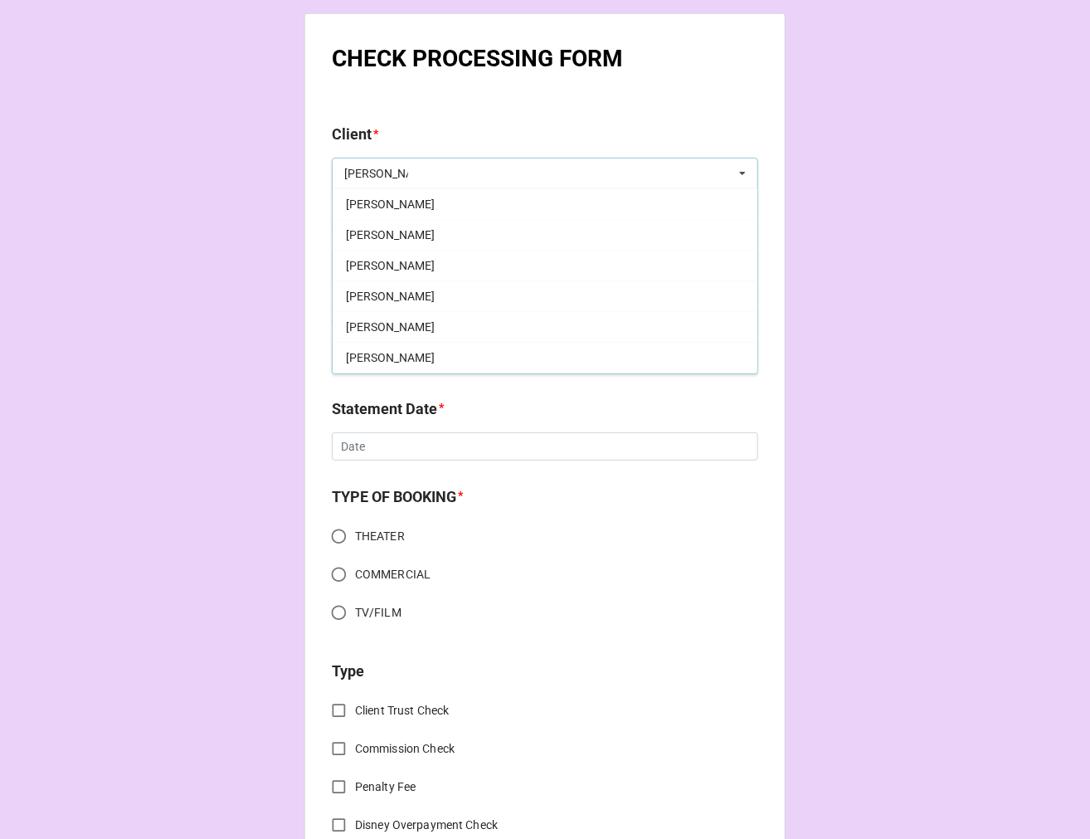
scroll to position [61, 0]
type input "[PERSON_NAME]"
click at [420, 328] on div "[PERSON_NAME]" at bounding box center [545, 327] width 425 height 31
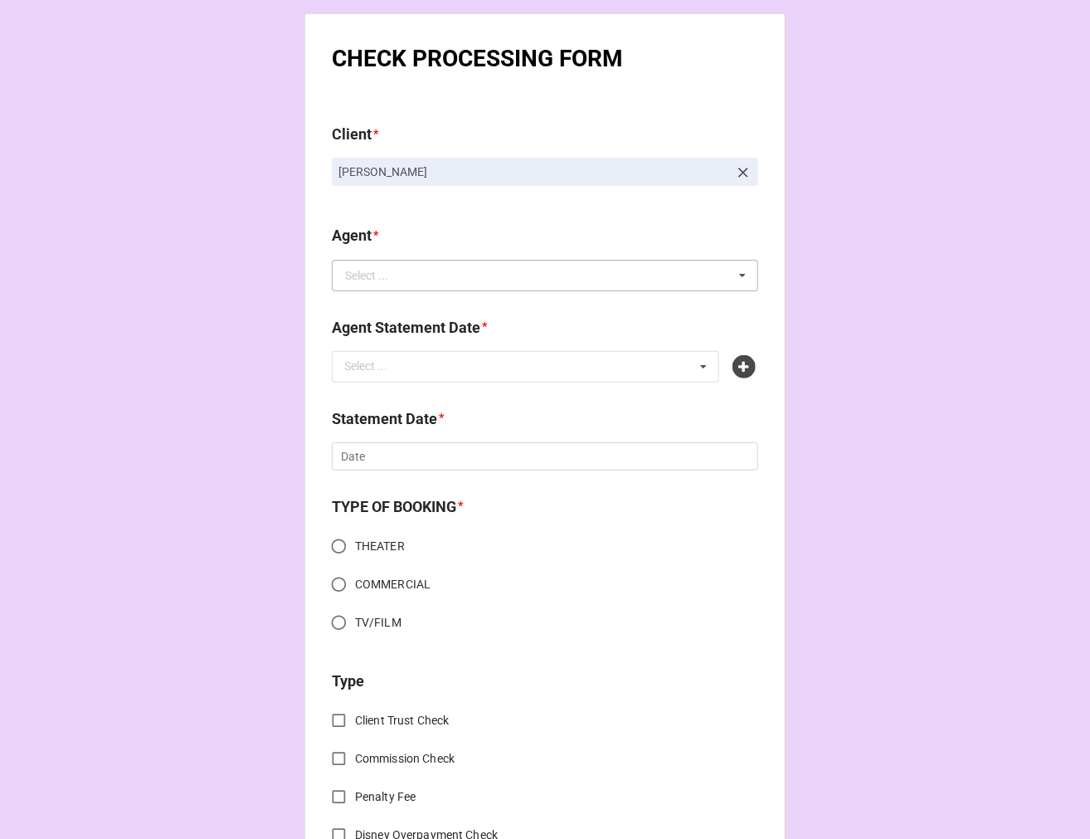
click at [379, 280] on div "Select ..." at bounding box center [366, 276] width 43 height 12
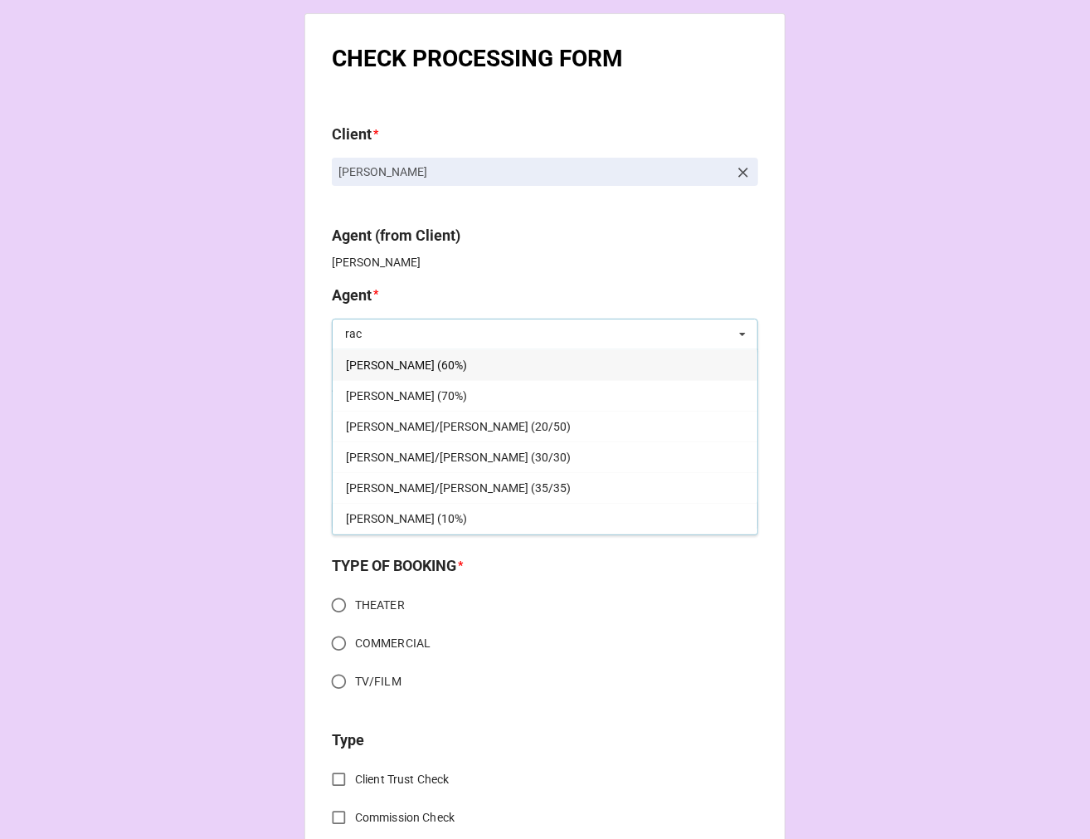
type input "rac"
click at [417, 361] on div "[PERSON_NAME] (60%)" at bounding box center [545, 364] width 425 height 31
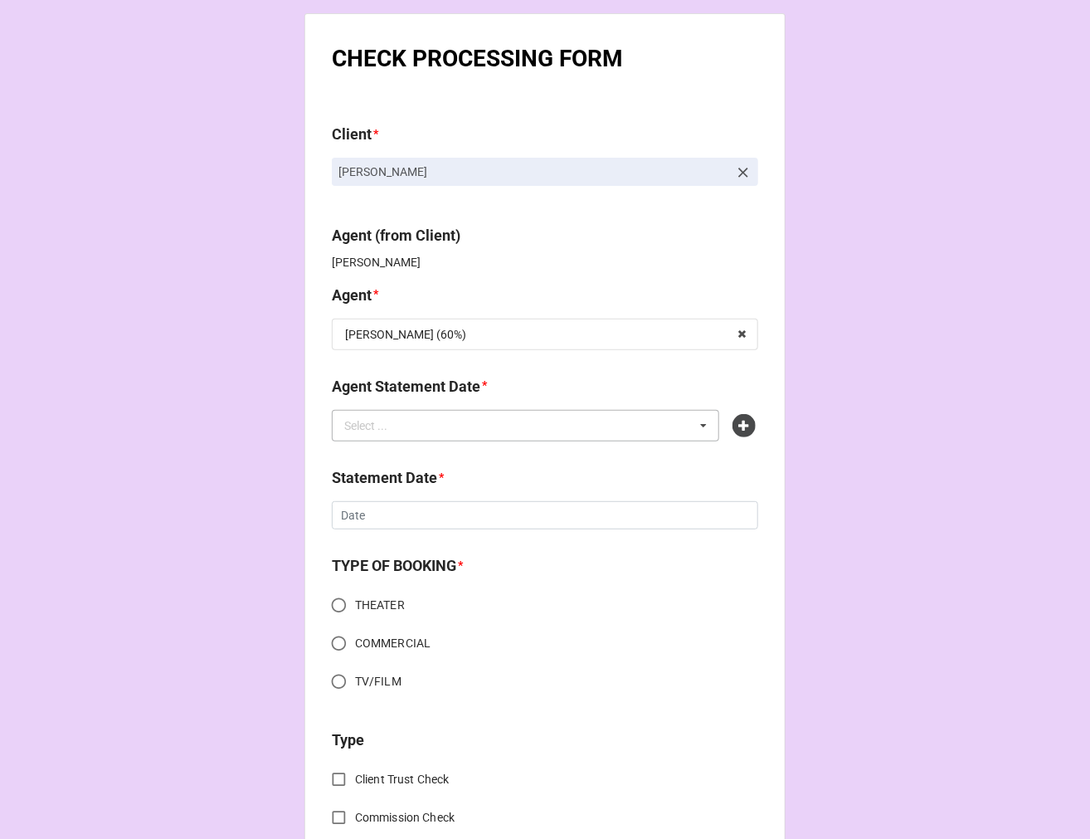
click at [398, 437] on div "Select ... No results found." at bounding box center [526, 426] width 388 height 32
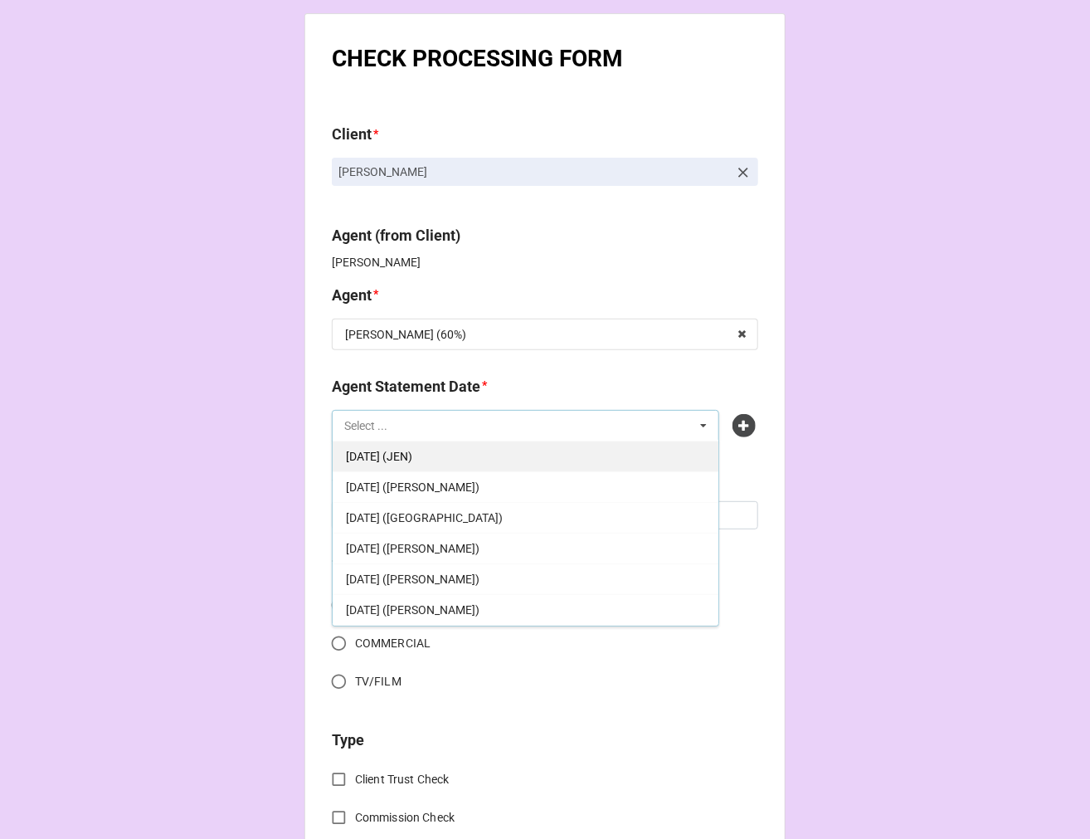
scroll to position [184, 0]
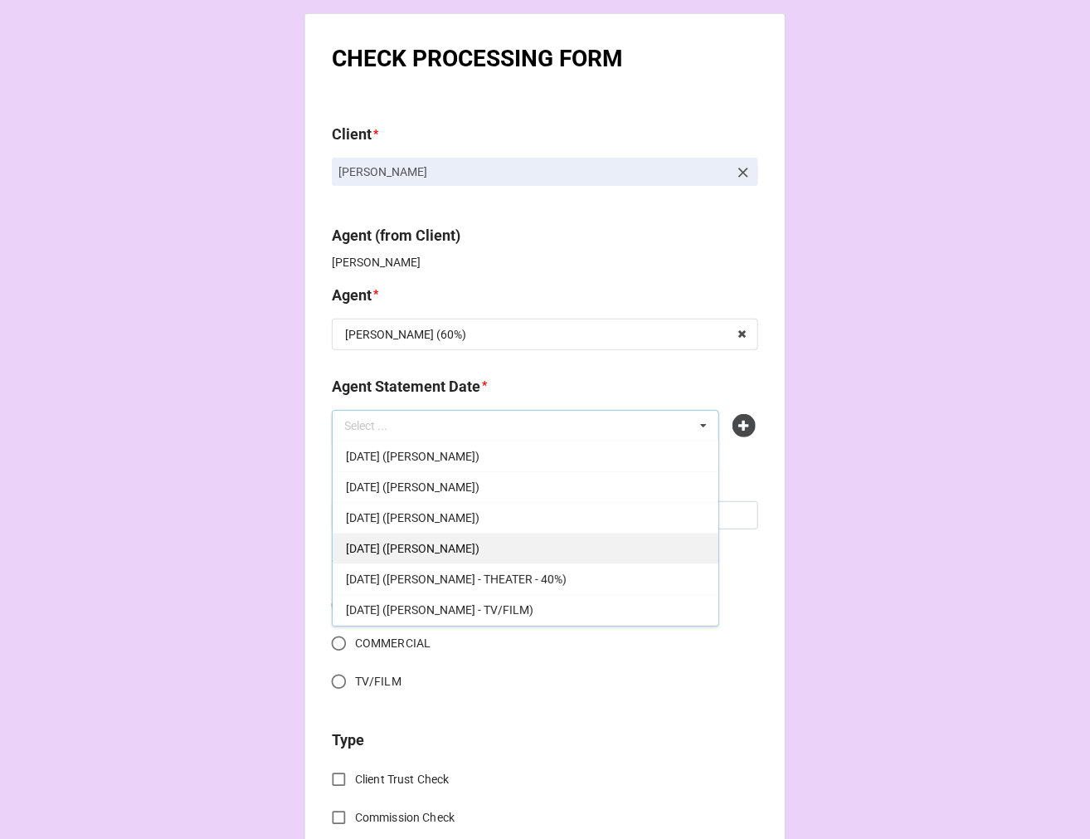
click at [480, 548] on span "[DATE] ([PERSON_NAME])" at bounding box center [413, 548] width 134 height 13
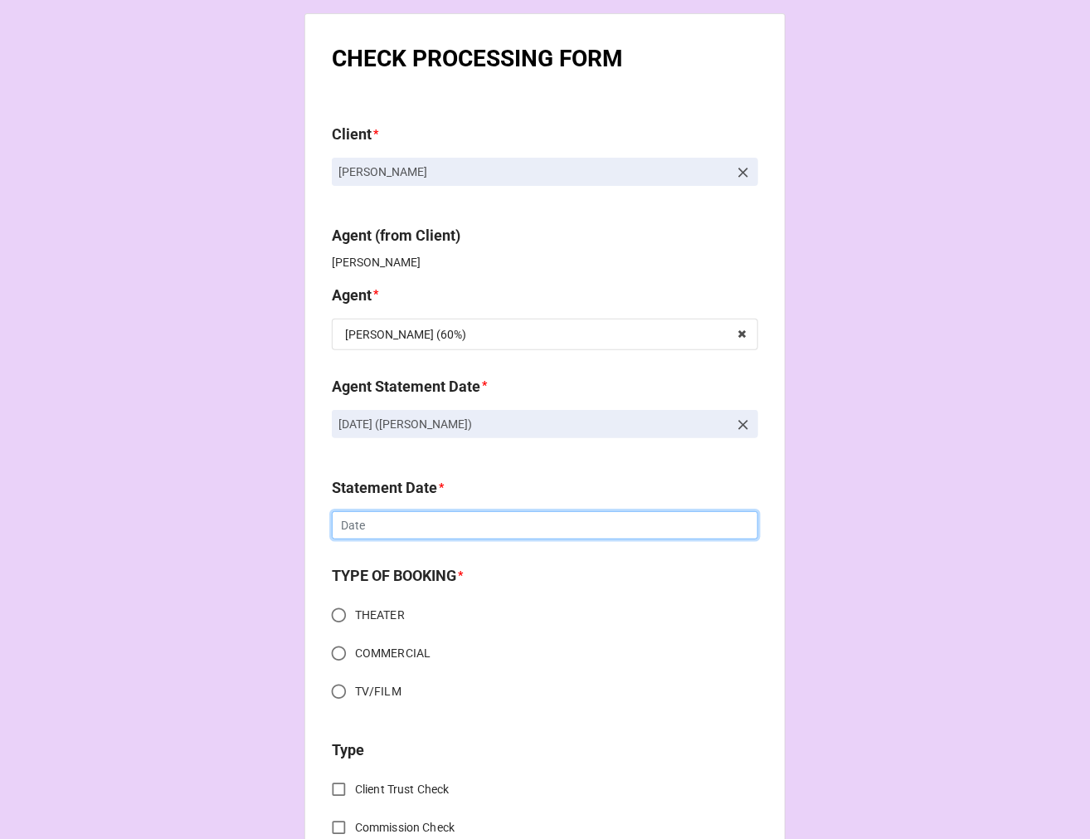
click at [421, 534] on input "text" at bounding box center [545, 525] width 427 height 28
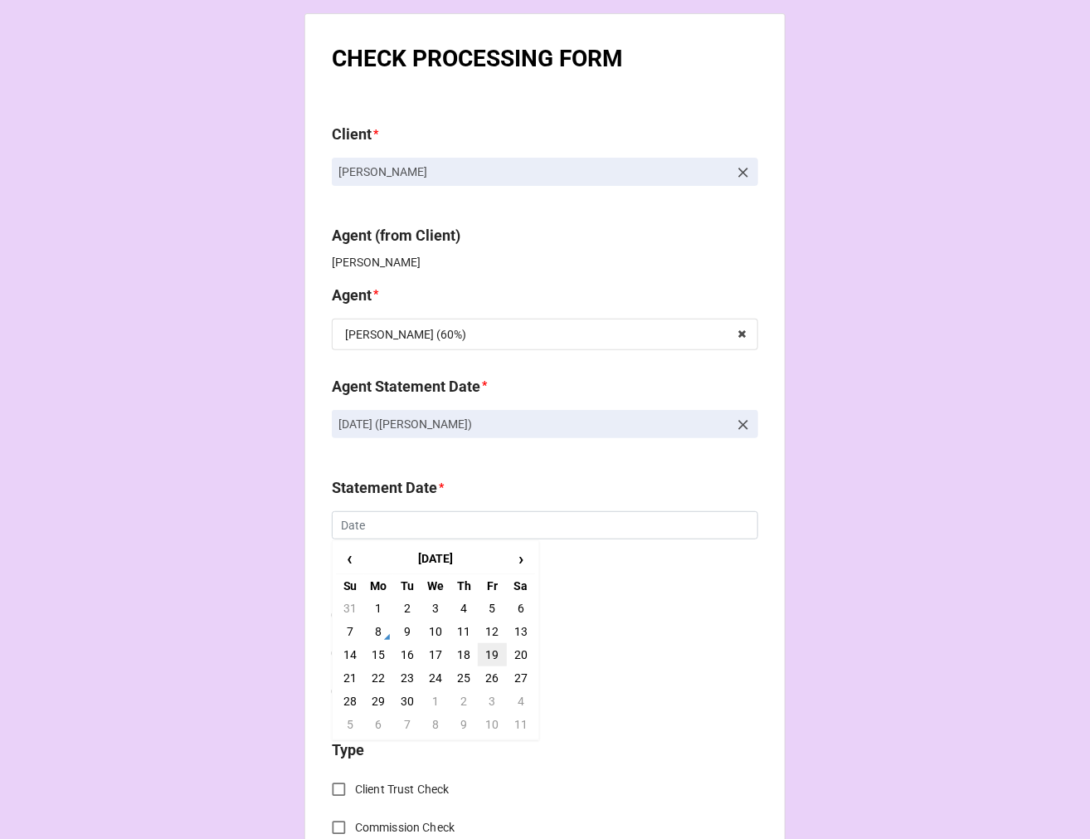
click at [491, 656] on td "19" at bounding box center [492, 654] width 28 height 23
type input "[DATE]"
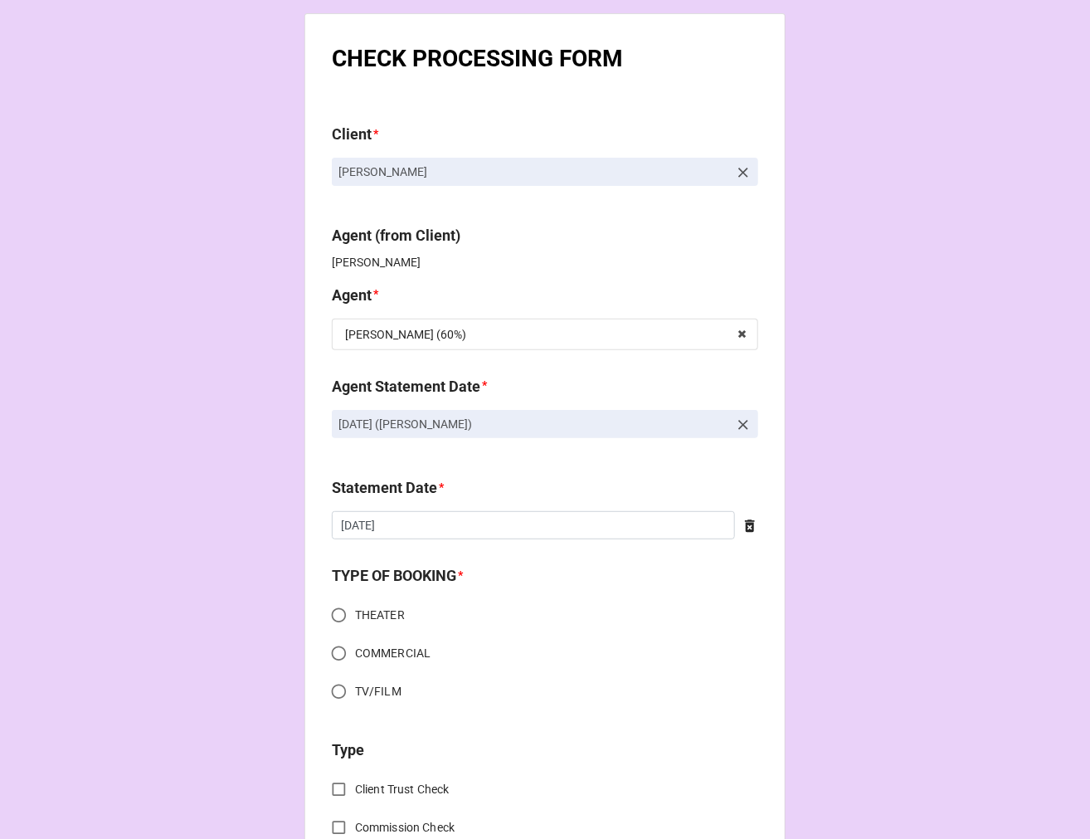
click at [329, 700] on input "TV/FILM" at bounding box center [339, 691] width 32 height 32
radio input "true"
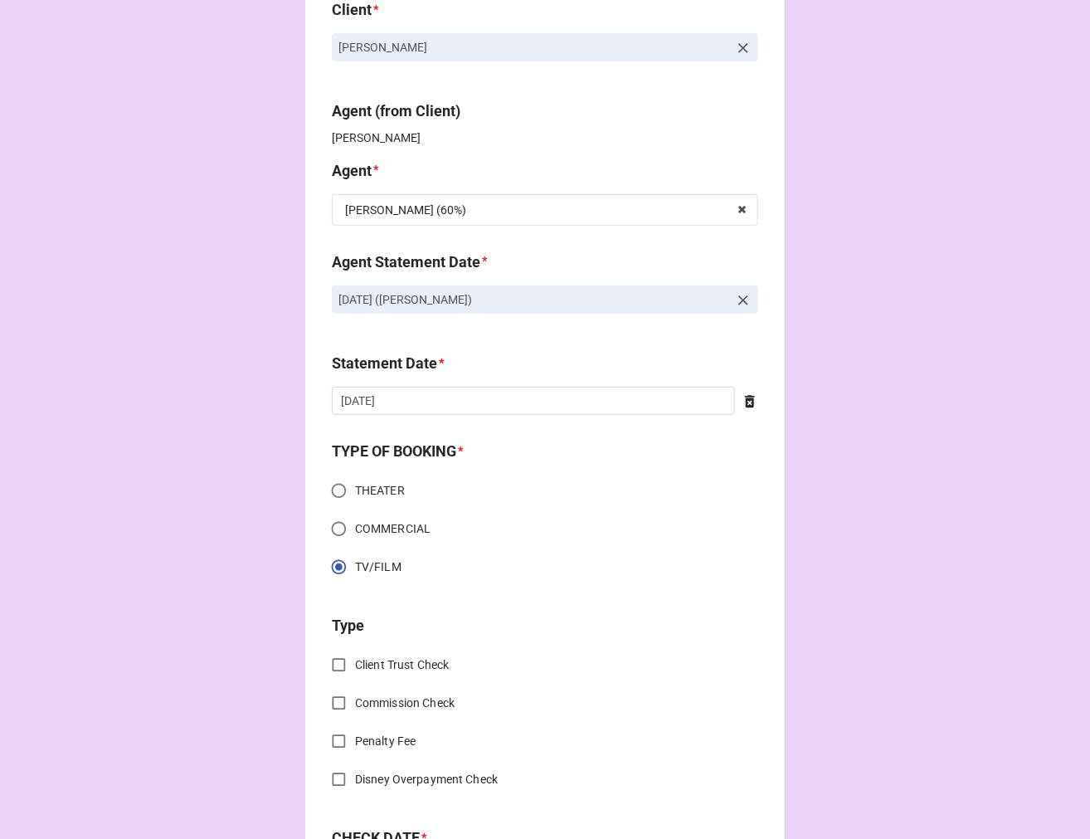
scroll to position [276, 0]
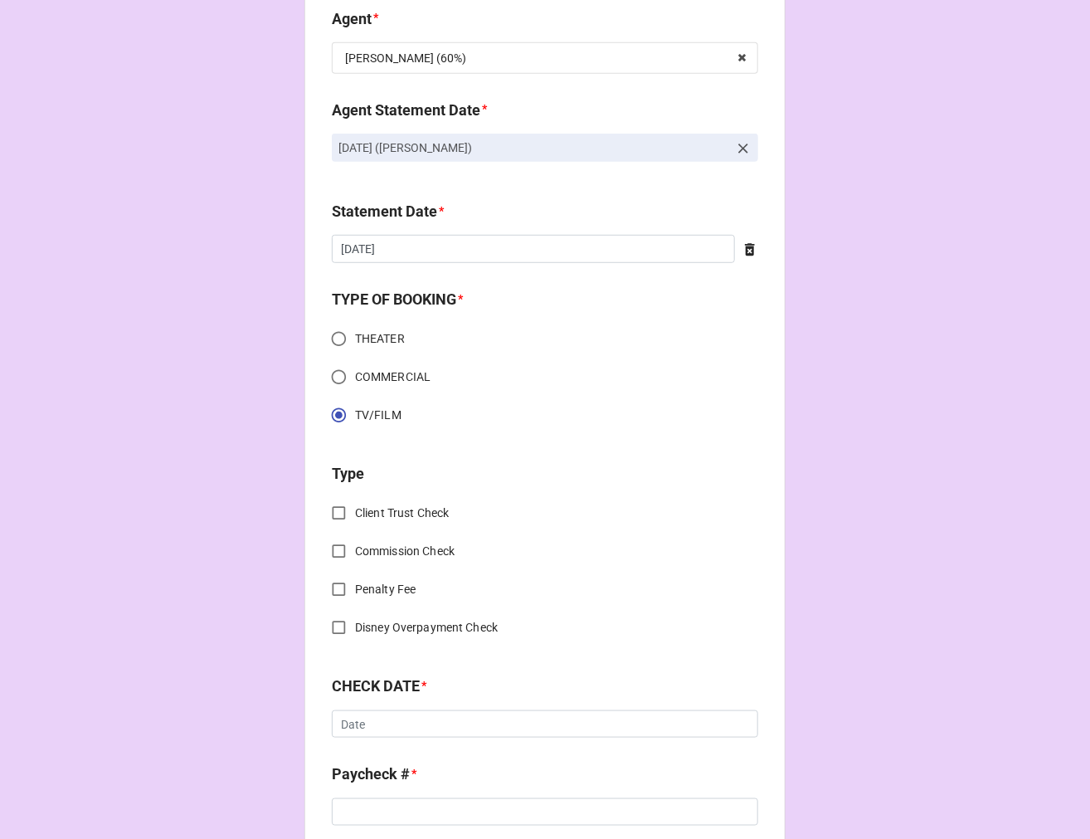
drag, startPoint x: 330, startPoint y: 511, endPoint x: 450, endPoint y: 532, distance: 121.3
click at [333, 511] on input "Client Trust Check" at bounding box center [339, 513] width 32 height 32
checkbox input "true"
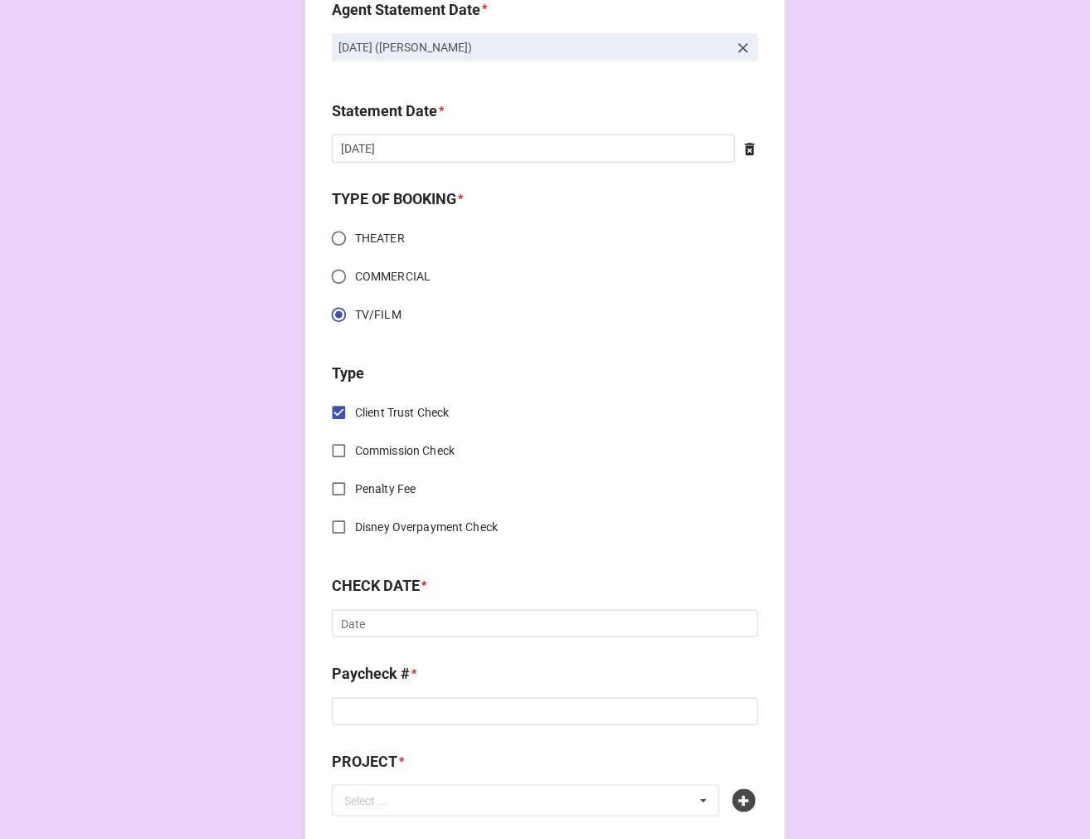
scroll to position [553, 0]
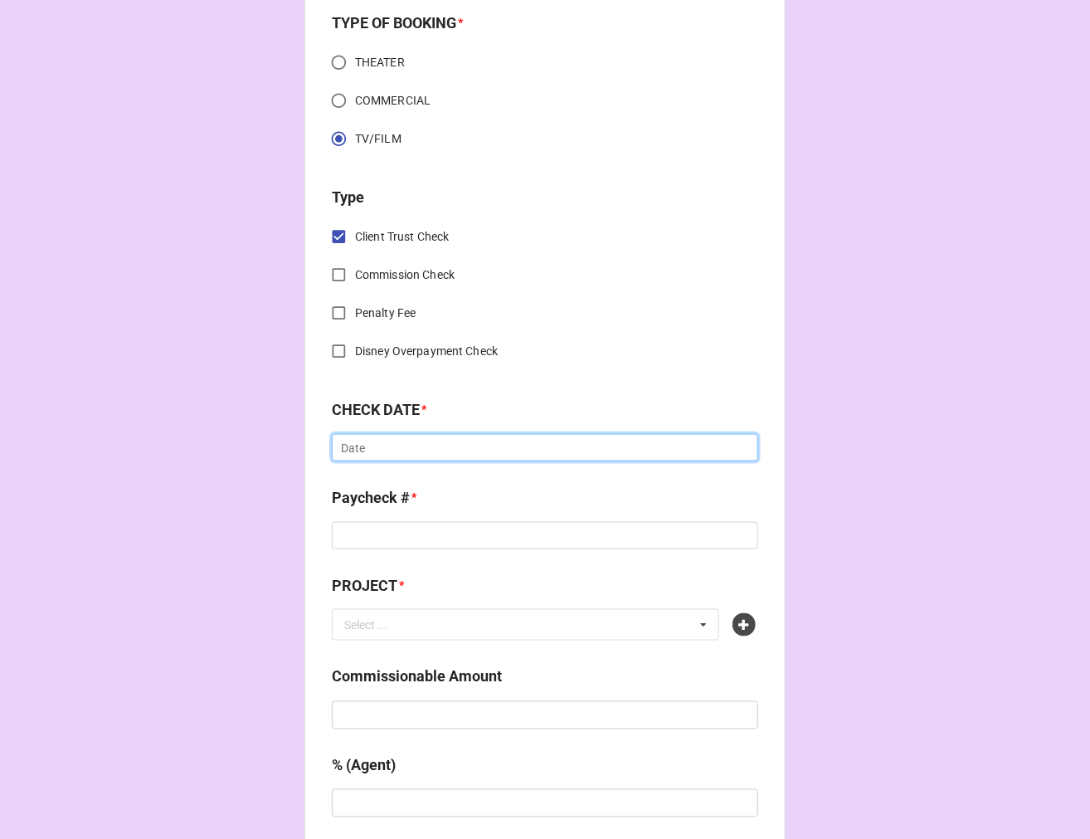
click at [374, 452] on input "text" at bounding box center [545, 448] width 427 height 28
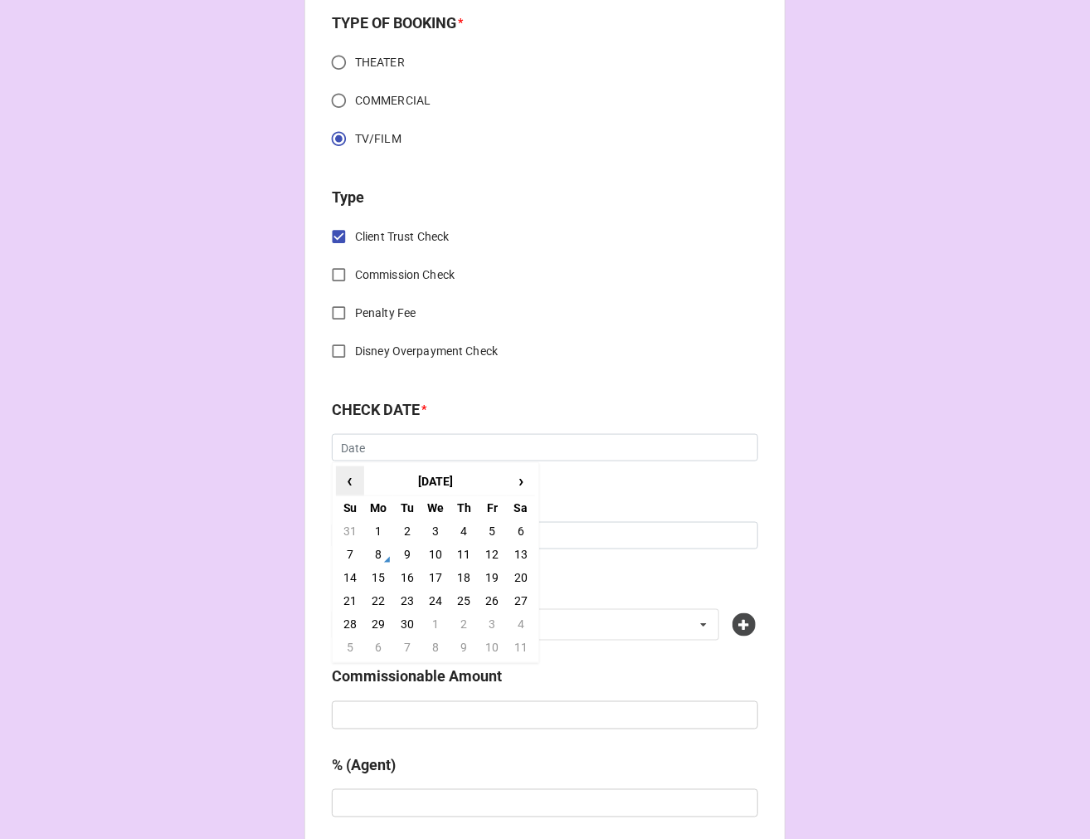
click at [342, 479] on span "‹" at bounding box center [350, 480] width 27 height 27
drag, startPoint x: 486, startPoint y: 622, endPoint x: 412, endPoint y: 568, distance: 91.9
click at [486, 620] on td "29" at bounding box center [492, 623] width 28 height 23
type input "[DATE]"
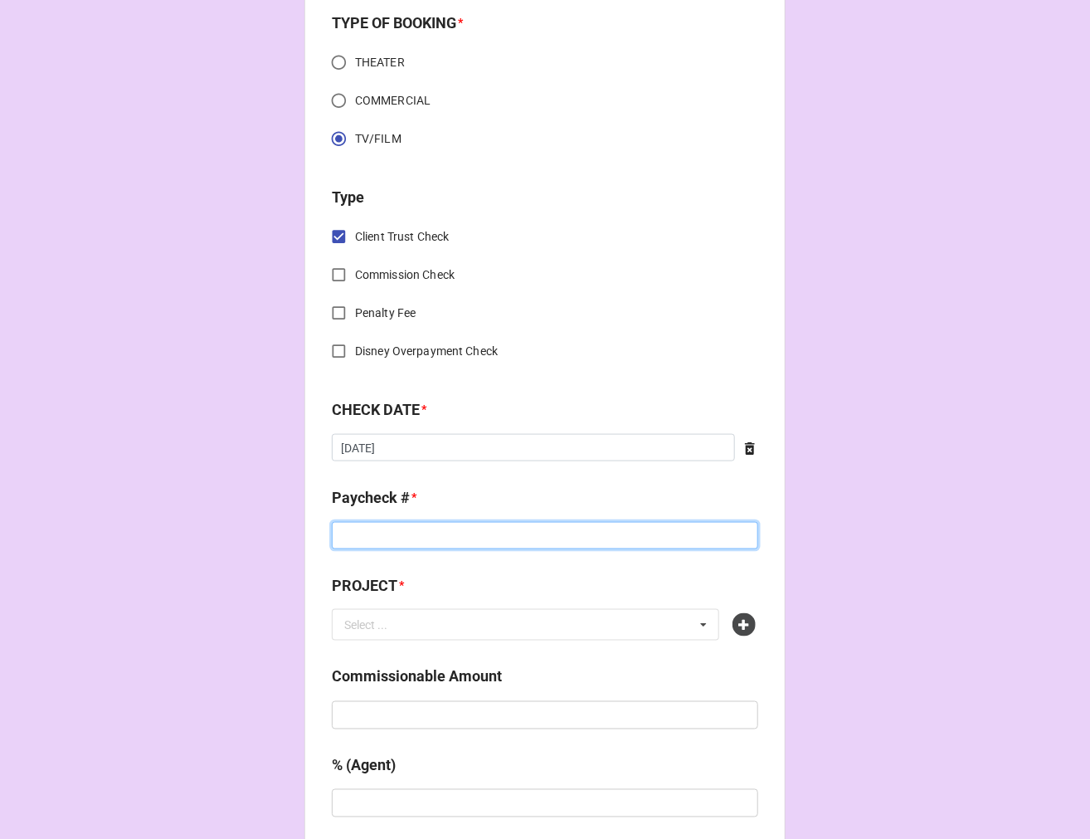
click at [383, 536] on input at bounding box center [545, 536] width 427 height 28
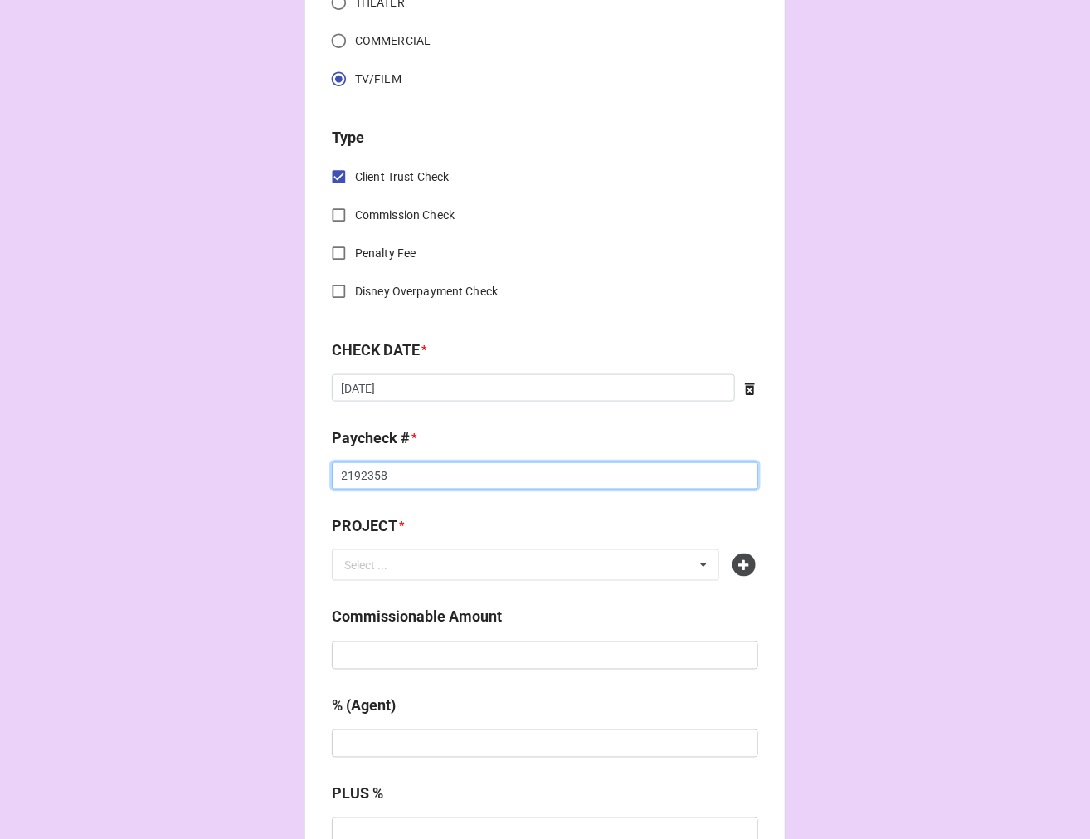
scroll to position [645, 0]
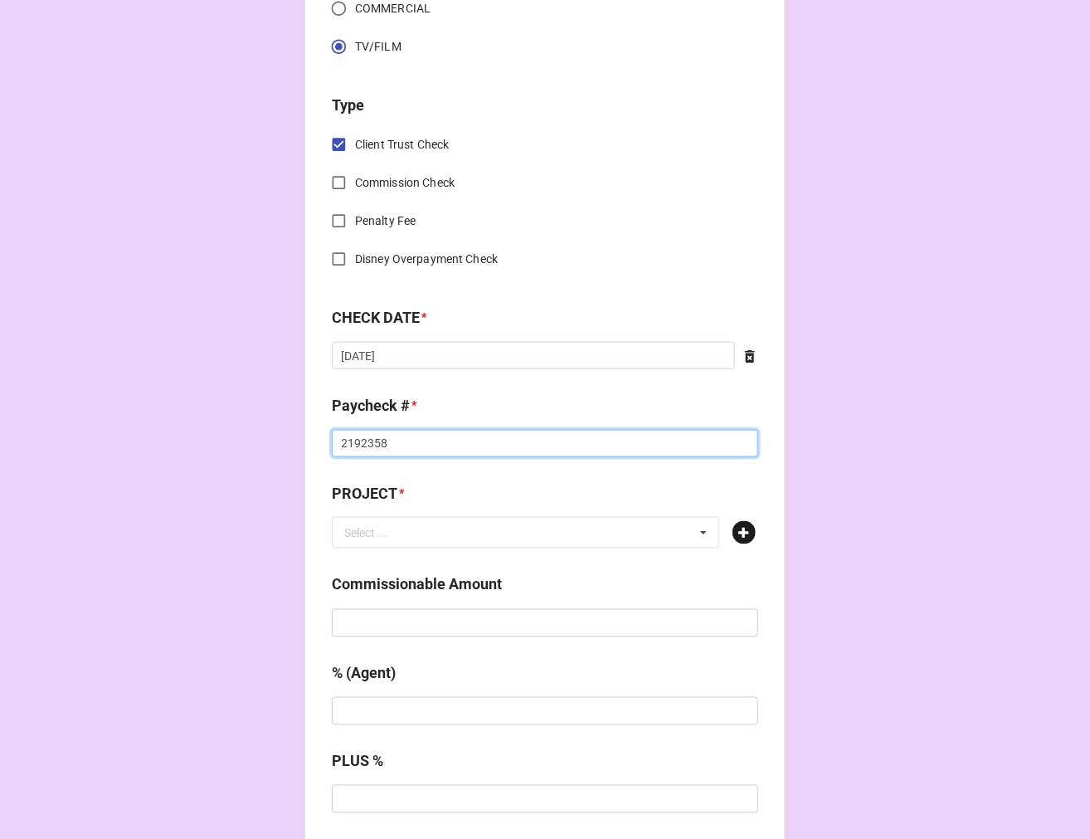
type input "2192358"
click at [743, 534] on icon at bounding box center [744, 532] width 23 height 23
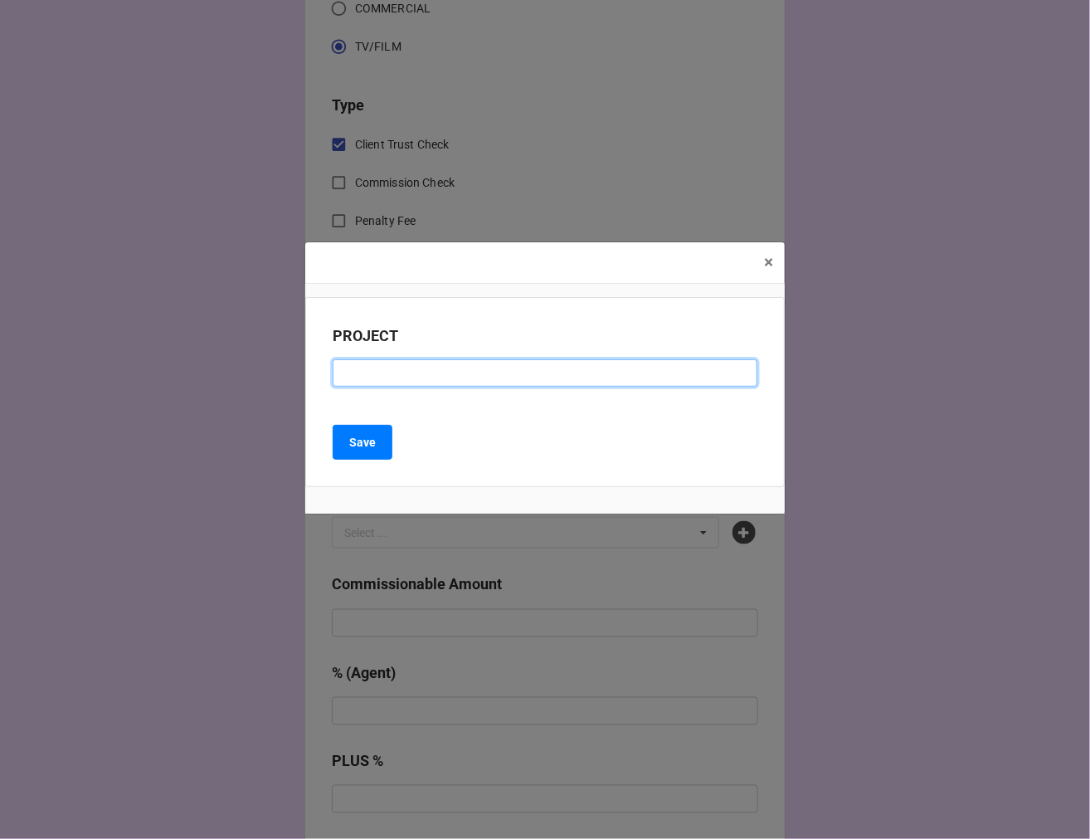
click at [443, 374] on input at bounding box center [545, 373] width 425 height 28
type input "GENERAL HOSPITAL EP 15789 & 15780"
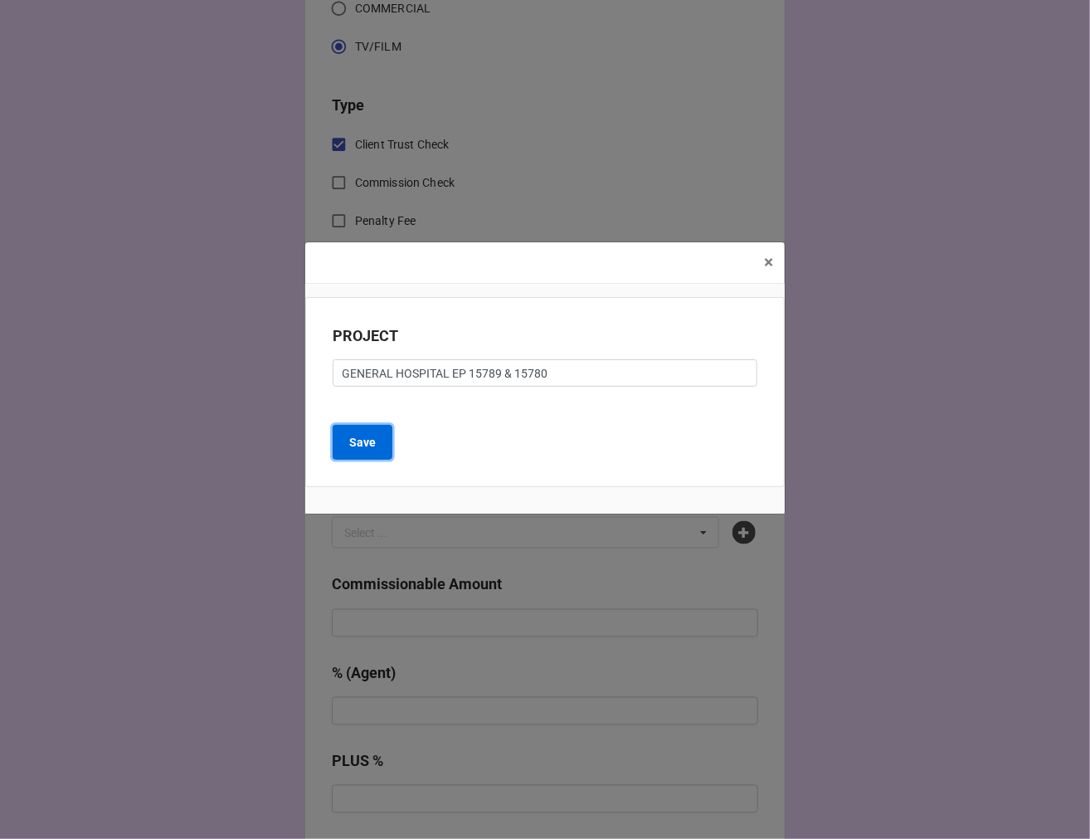
click at [367, 441] on b "Save" at bounding box center [362, 442] width 27 height 17
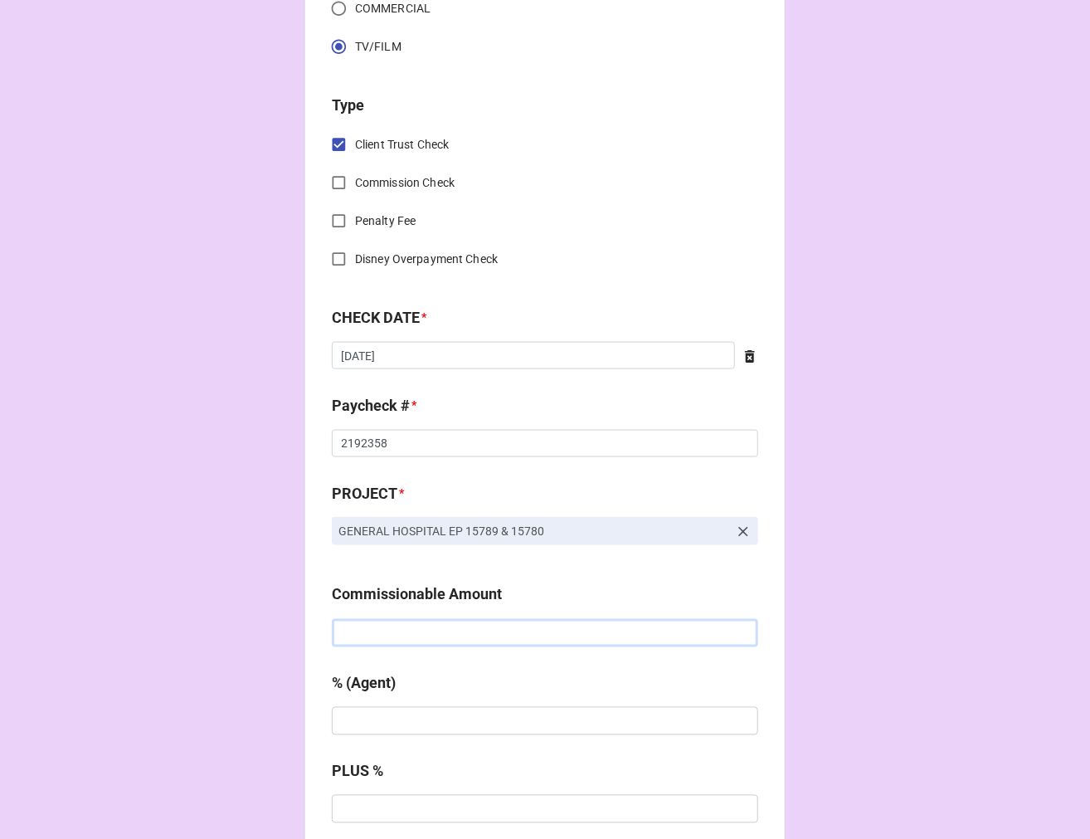
click at [407, 639] on input "text" at bounding box center [545, 633] width 427 height 28
click at [461, 636] on input "text" at bounding box center [545, 633] width 427 height 28
type input "$1,060.00"
type input "10%"
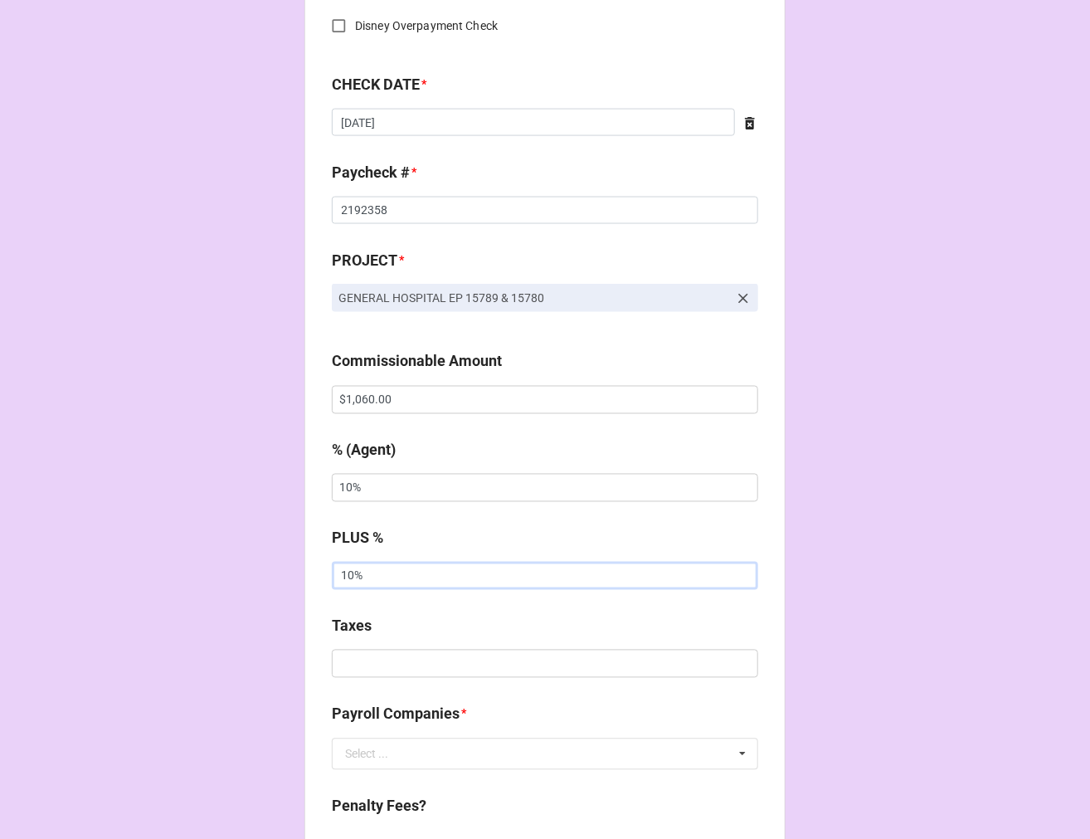
scroll to position [922, 0]
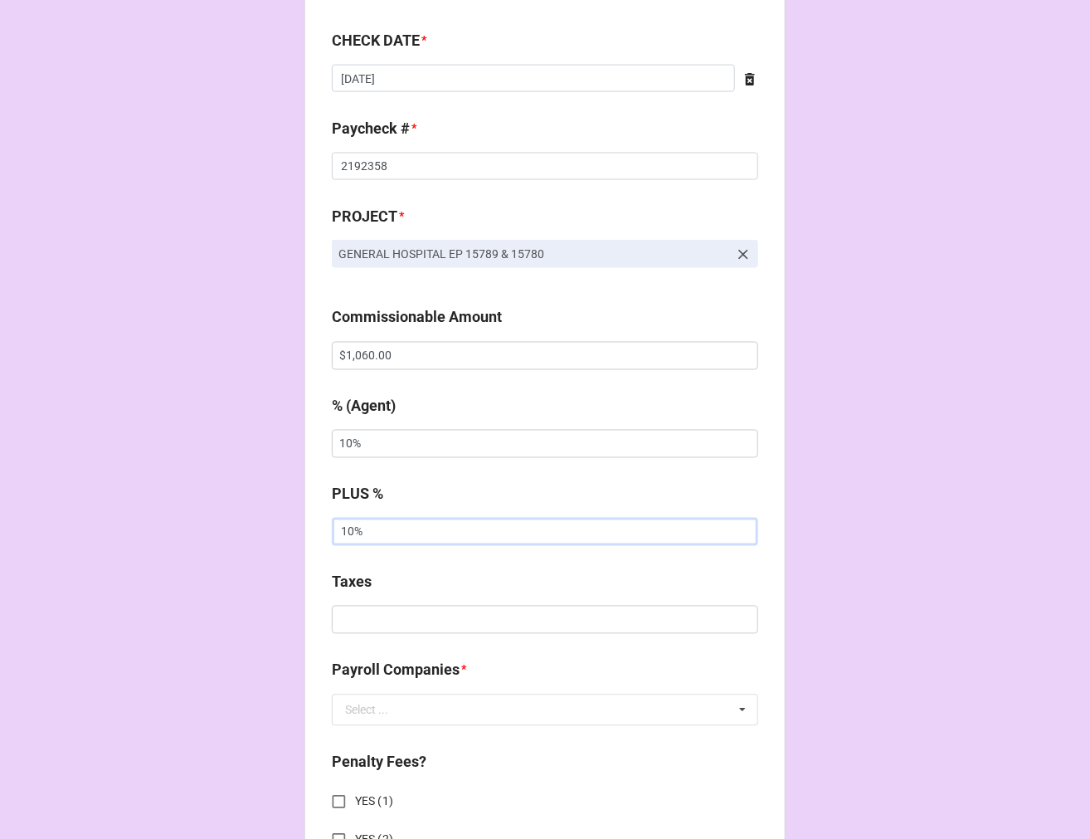
type input "10%"
click at [407, 619] on input "text" at bounding box center [545, 620] width 427 height 28
type input "$169.56"
click at [434, 719] on input "text" at bounding box center [546, 710] width 425 height 30
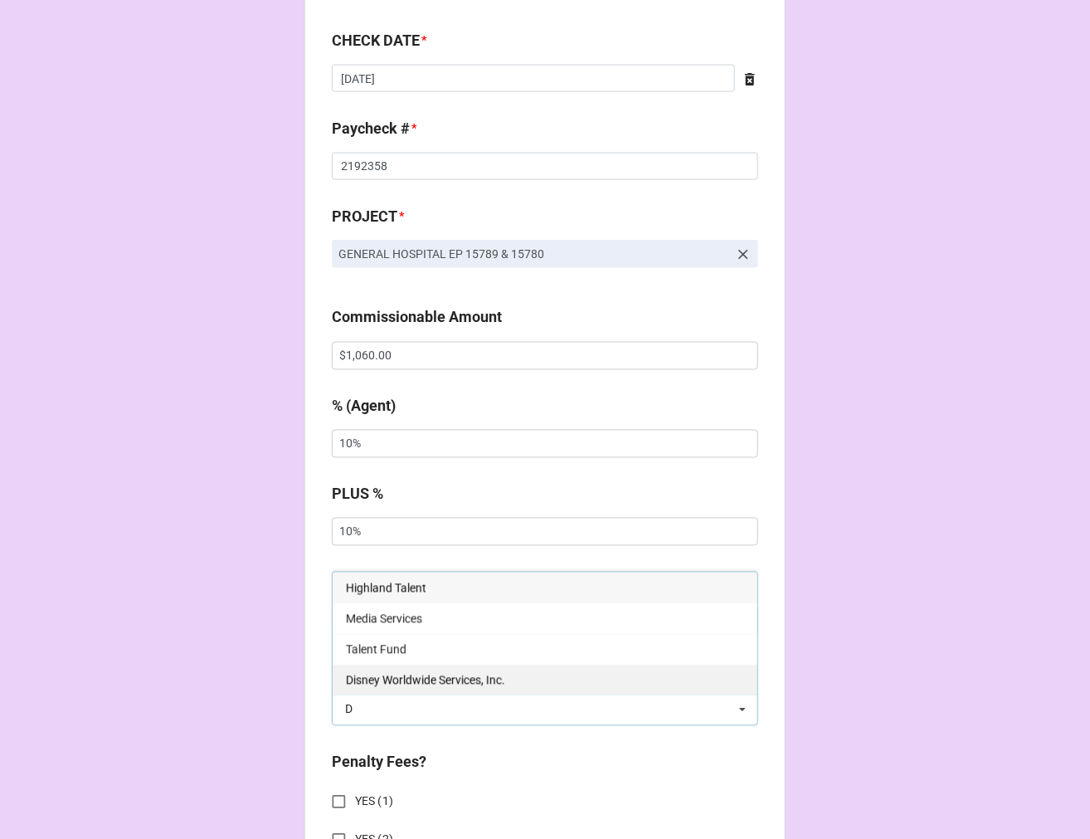
type input "D"
click at [430, 680] on span "Disney Worldwide Services, Inc." at bounding box center [425, 680] width 159 height 13
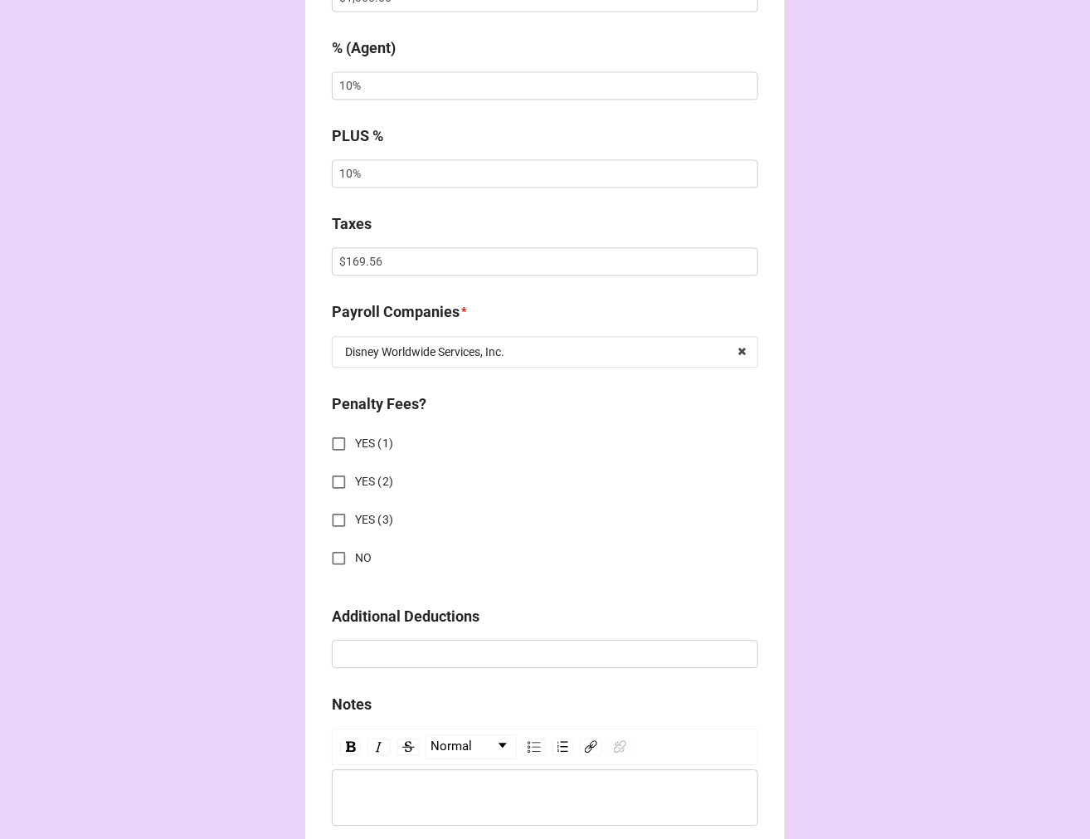
scroll to position [1290, 0]
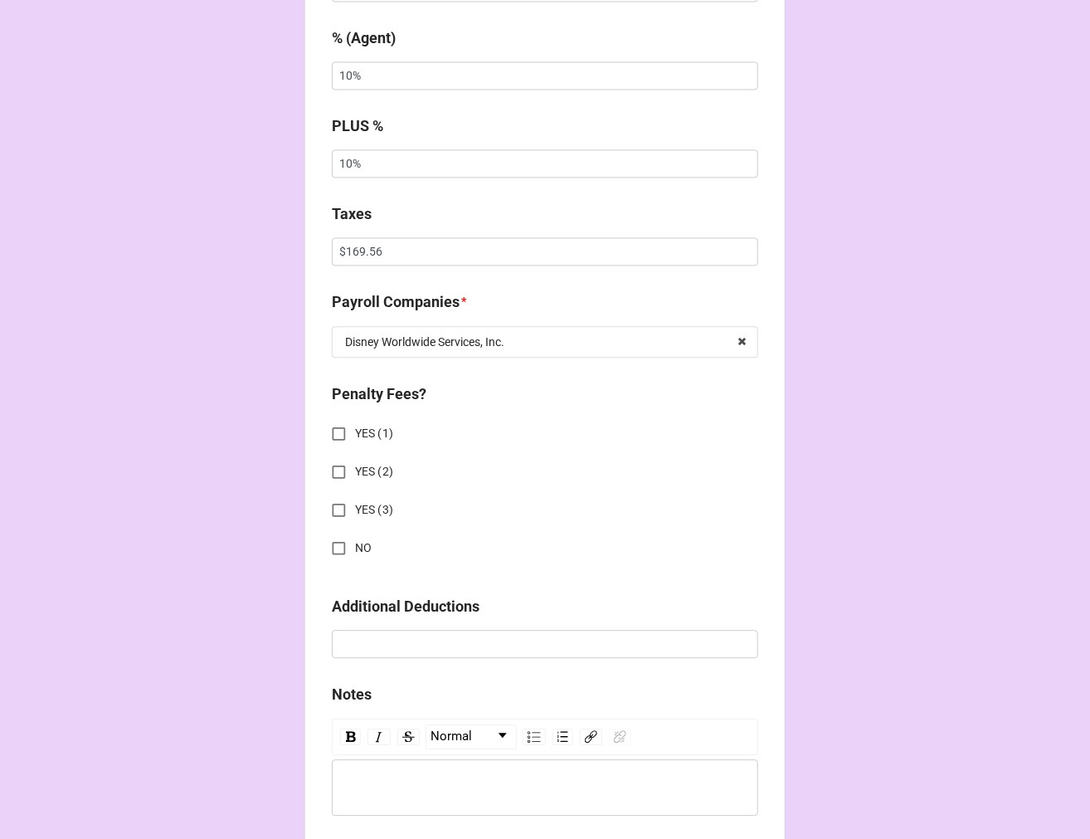
click at [342, 548] on input "NO" at bounding box center [339, 548] width 32 height 32
checkbox input "true"
click at [333, 542] on input "NO" at bounding box center [339, 548] width 32 height 32
click at [332, 431] on input "YES (1)" at bounding box center [339, 433] width 32 height 32
checkbox input "true"
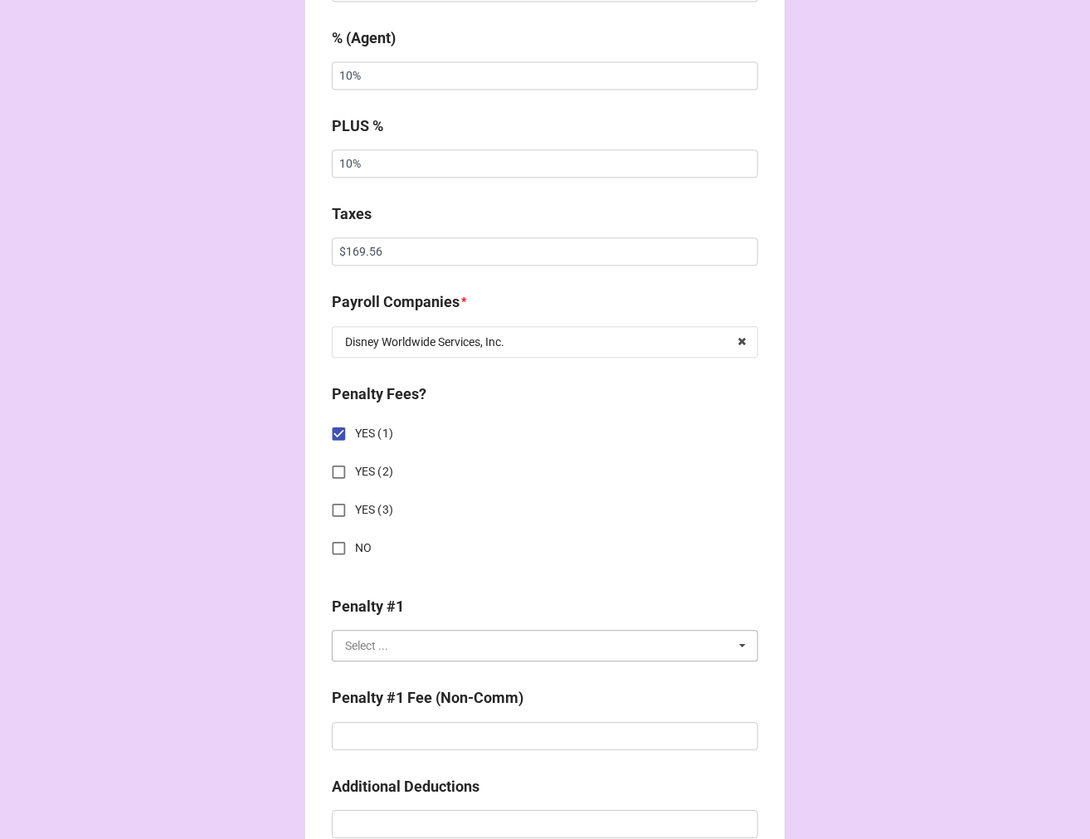
click at [402, 649] on input "text" at bounding box center [546, 646] width 425 height 30
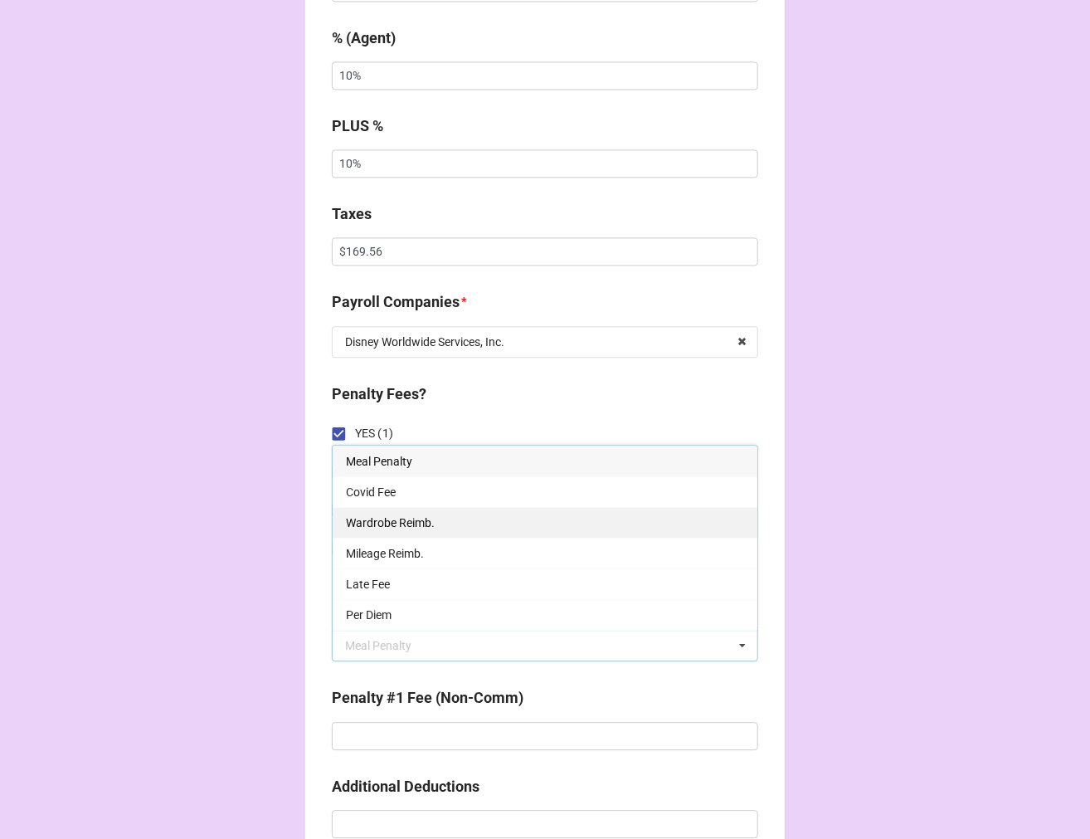
click at [407, 516] on span "Wardrobe Reimb." at bounding box center [390, 522] width 89 height 13
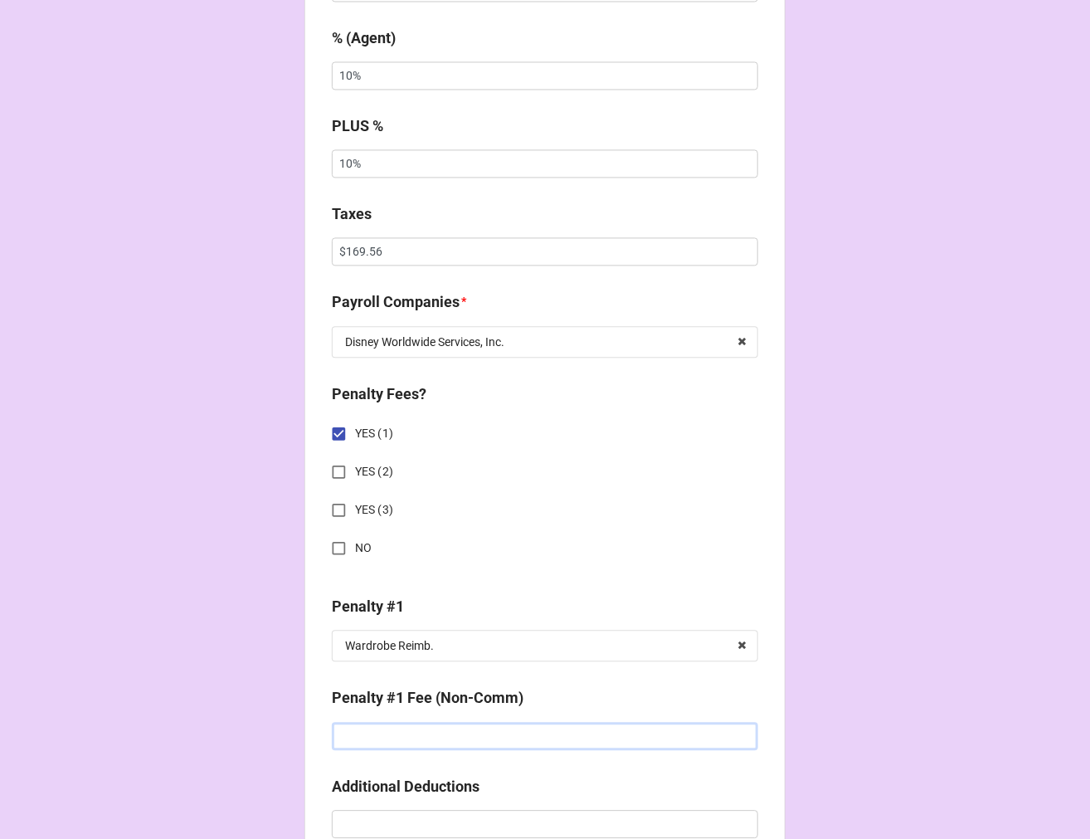
click at [378, 739] on input "text" at bounding box center [545, 736] width 427 height 28
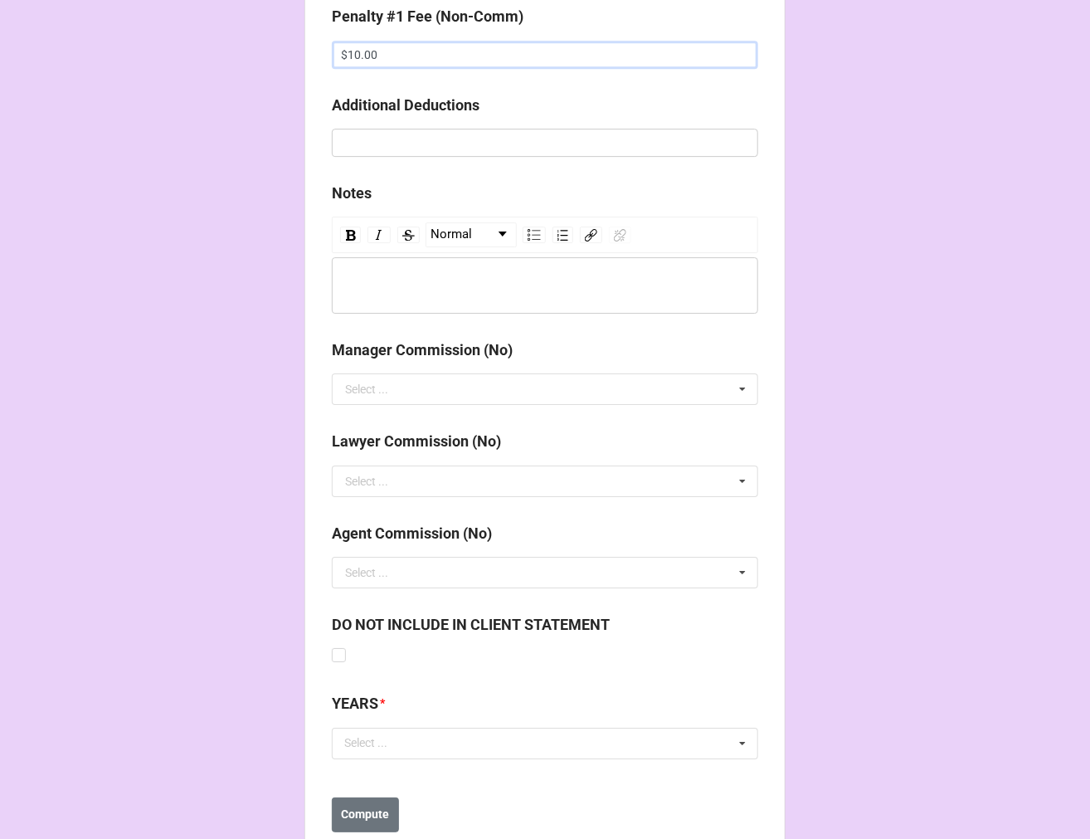
scroll to position [2018, 0]
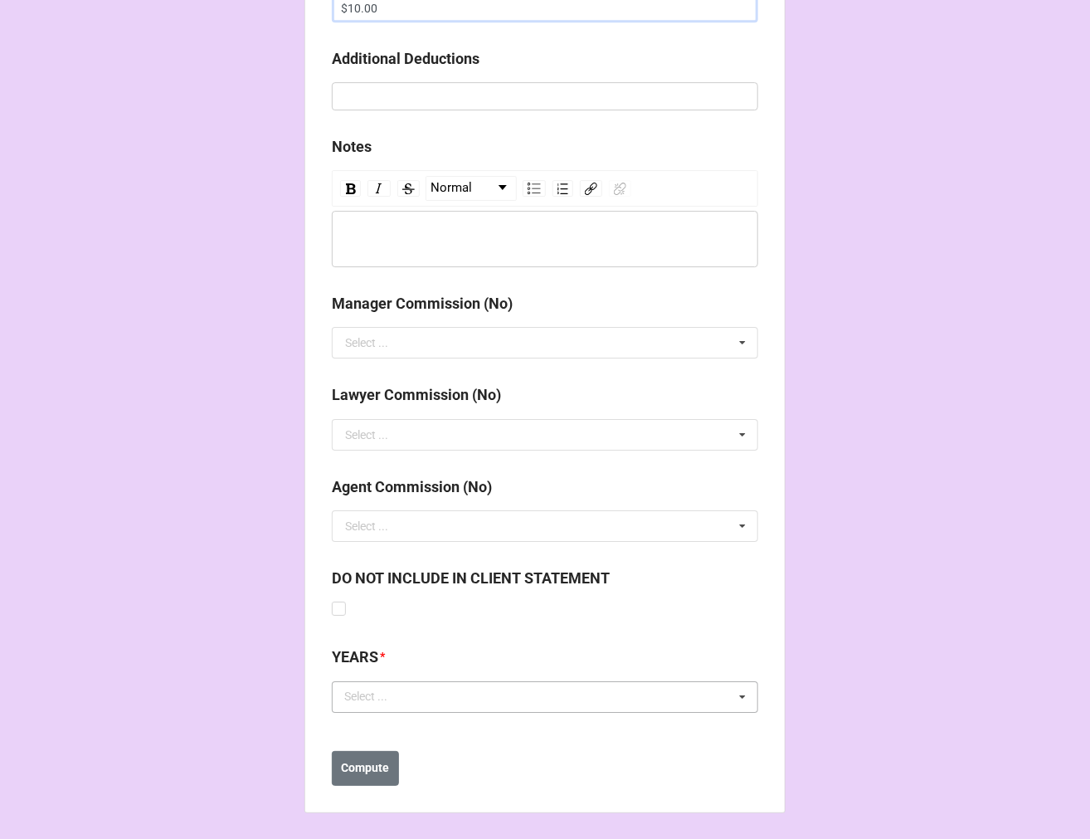
type input "$10.00"
click at [378, 703] on div "Select ..." at bounding box center [375, 696] width 71 height 19
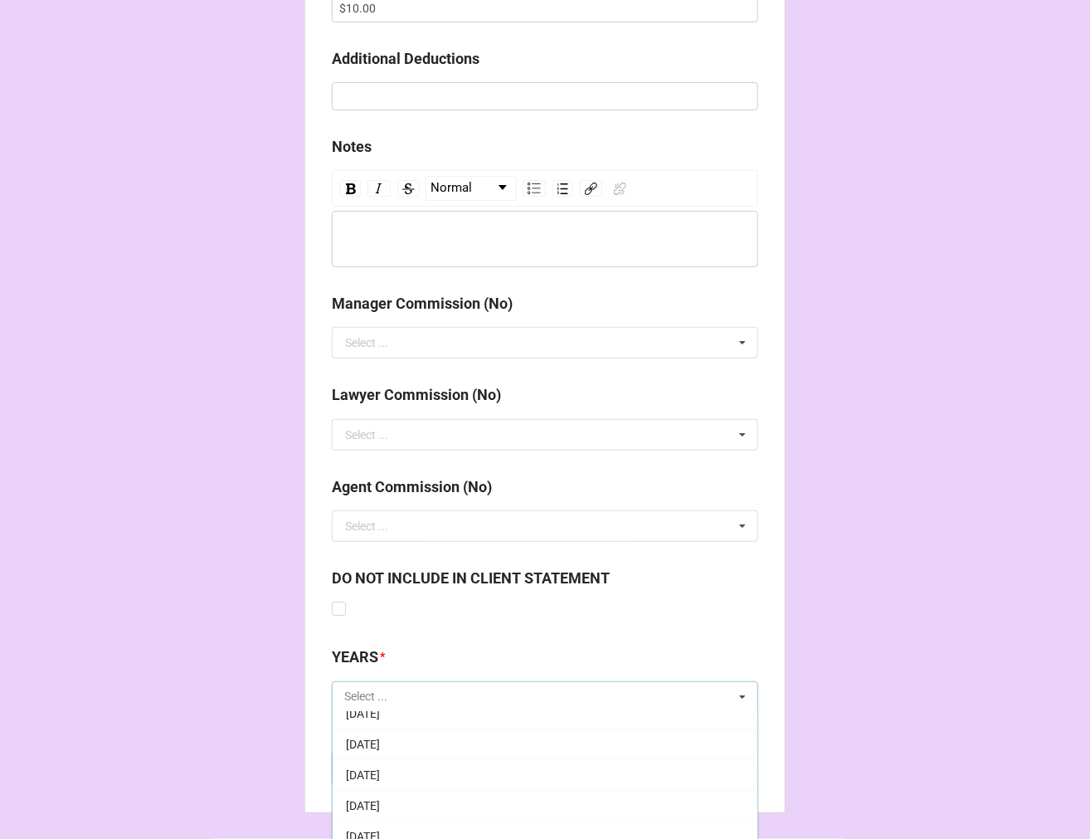
scroll to position [184, 0]
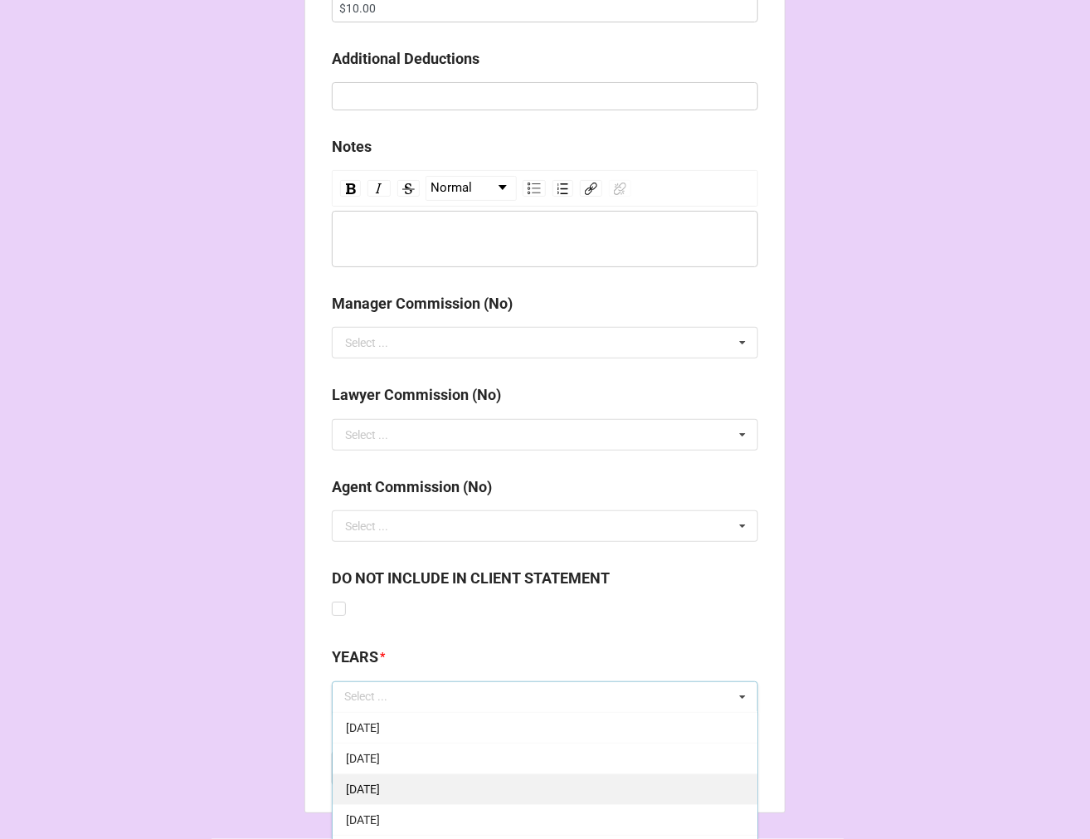
click at [380, 790] on span "[DATE]" at bounding box center [363, 788] width 34 height 13
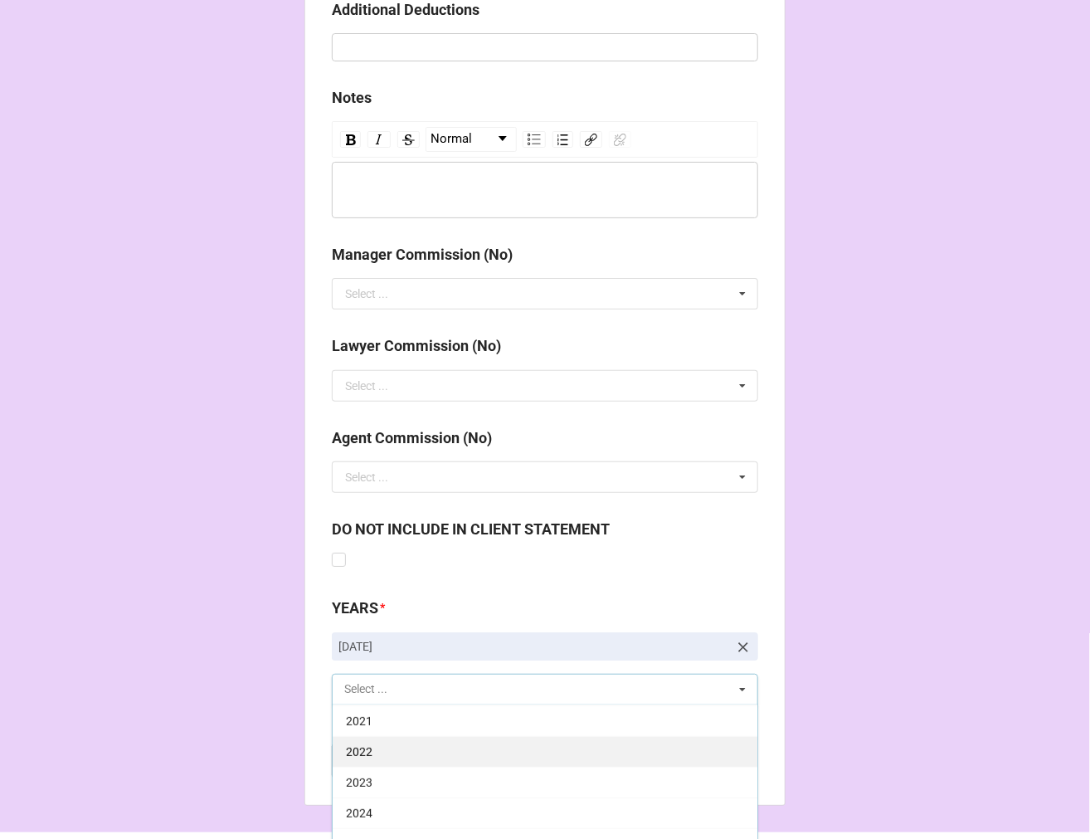
scroll to position [2118, 0]
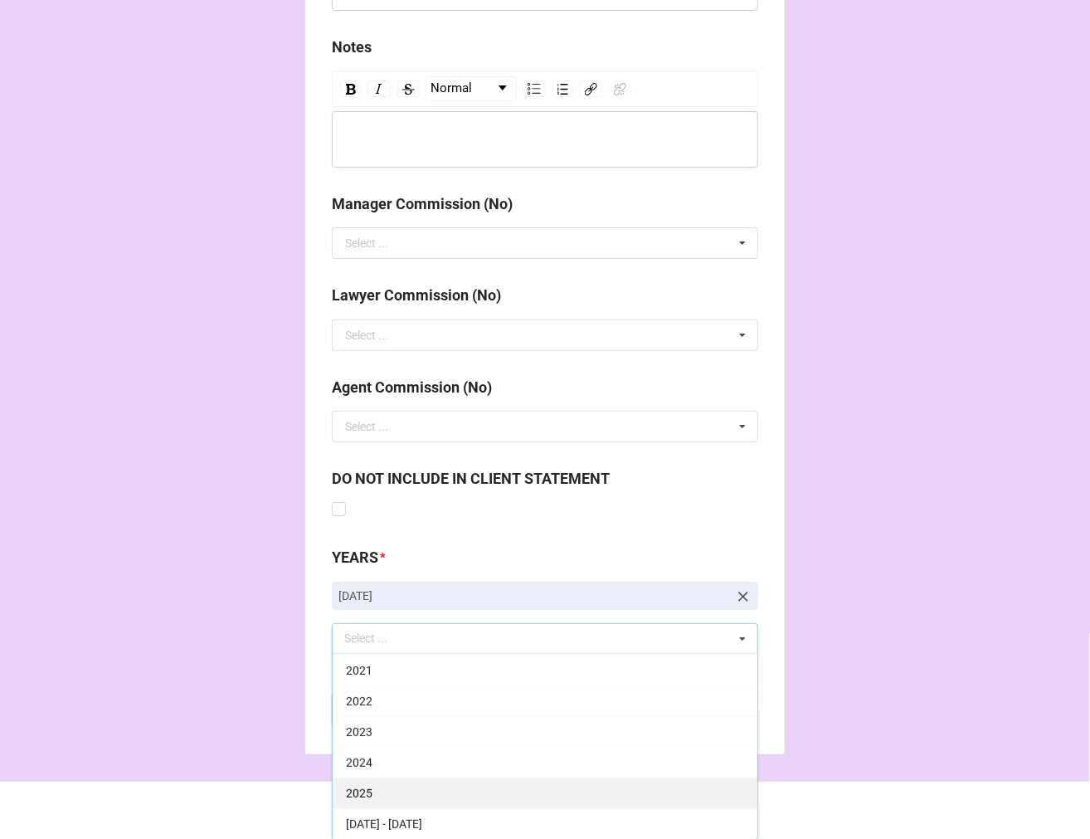
click at [377, 787] on div "2025" at bounding box center [545, 792] width 425 height 31
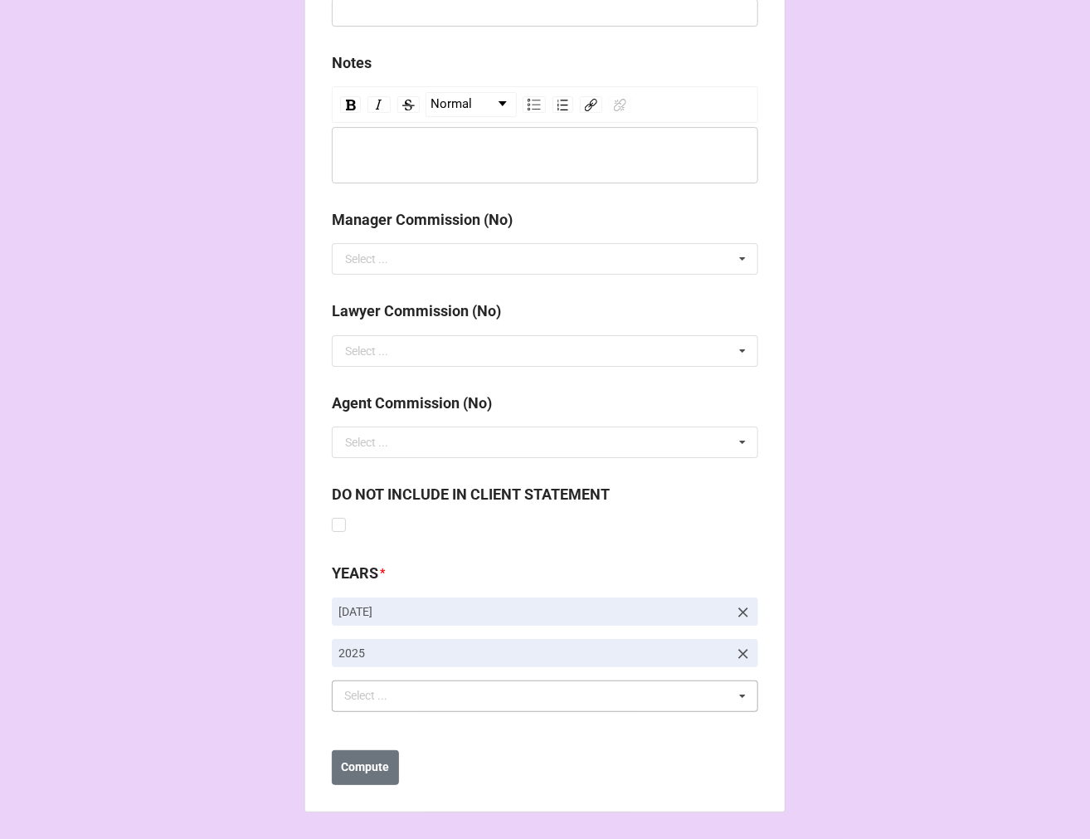
click at [368, 759] on b "Compute" at bounding box center [366, 767] width 48 height 17
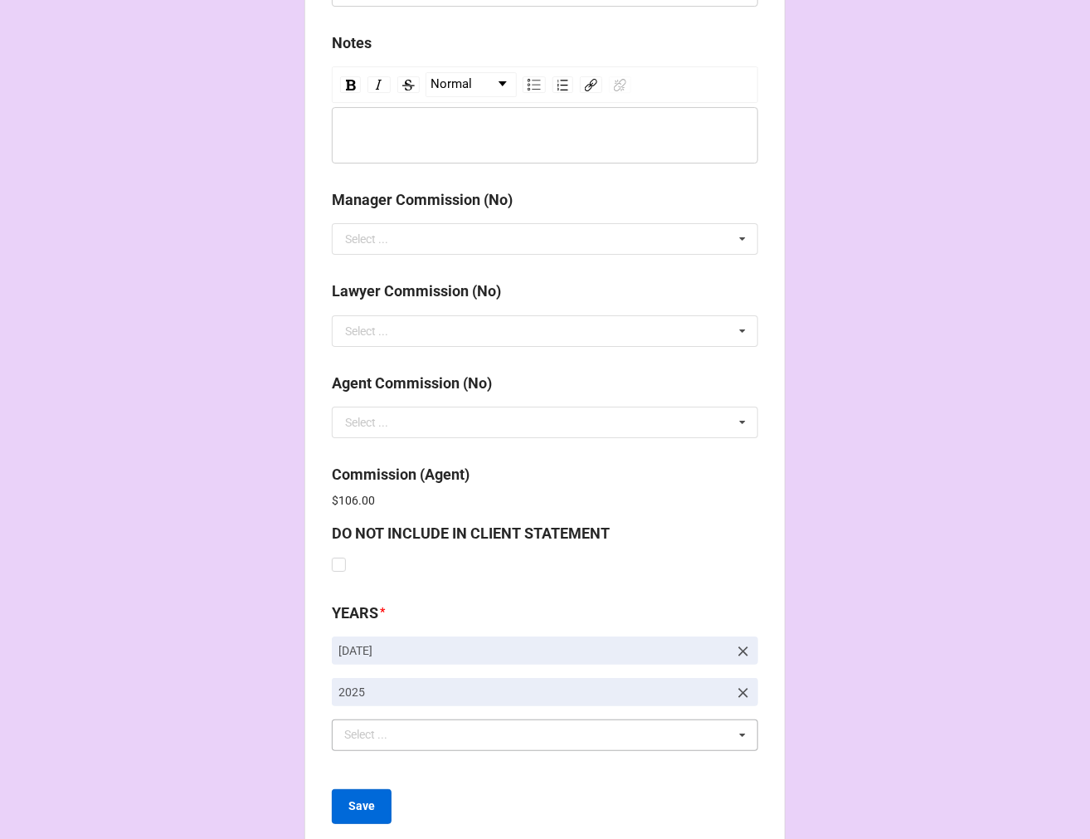
scroll to position [2160, 0]
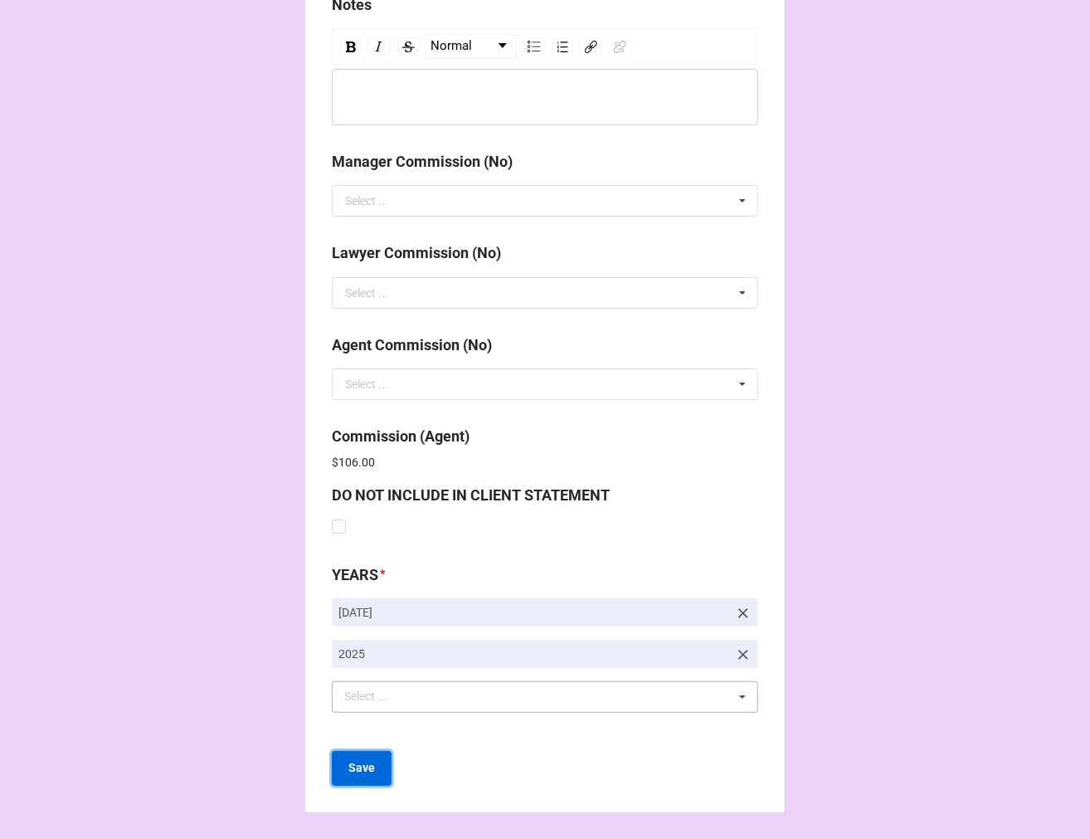
click at [360, 767] on b "Save" at bounding box center [362, 767] width 27 height 17
